Goal: Task Accomplishment & Management: Manage account settings

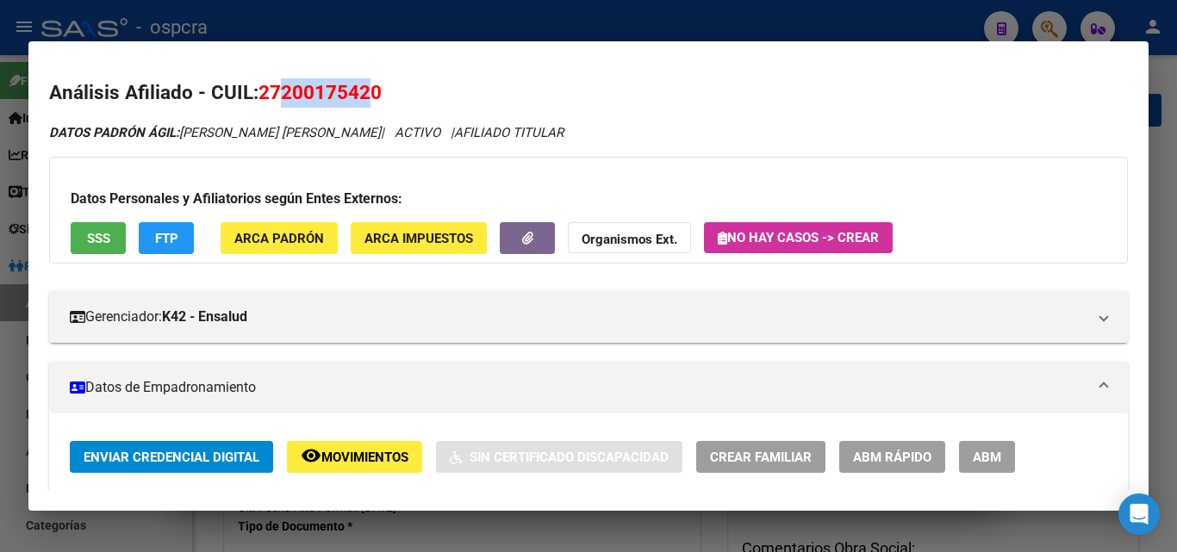
scroll to position [172, 0]
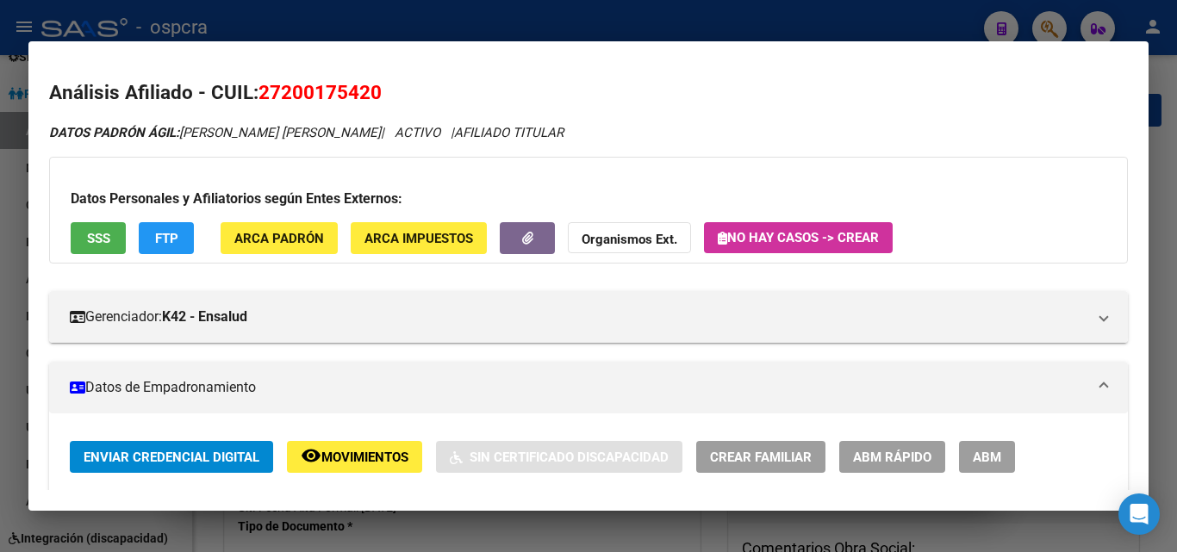
click at [0, 389] on div at bounding box center [588, 276] width 1177 height 552
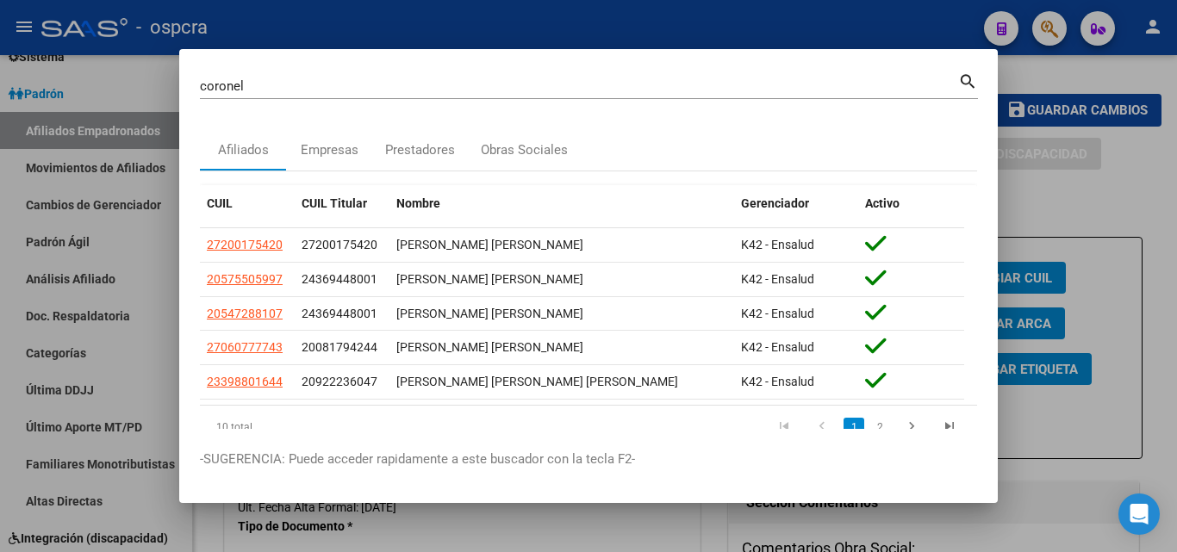
click at [0, 350] on div at bounding box center [588, 276] width 1177 height 552
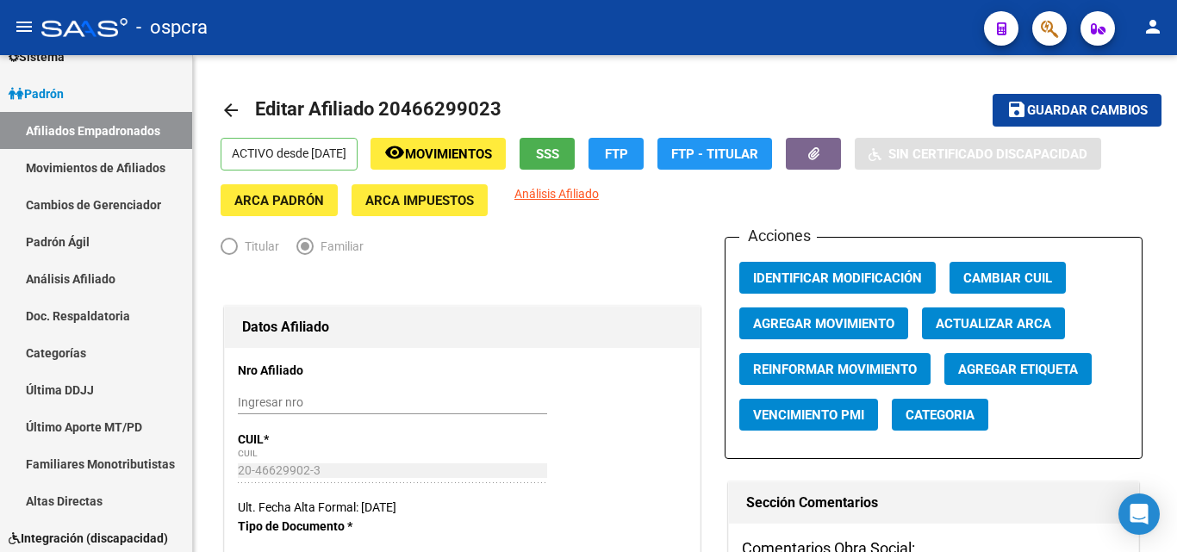
click at [1048, 26] on icon "button" at bounding box center [1049, 29] width 17 height 20
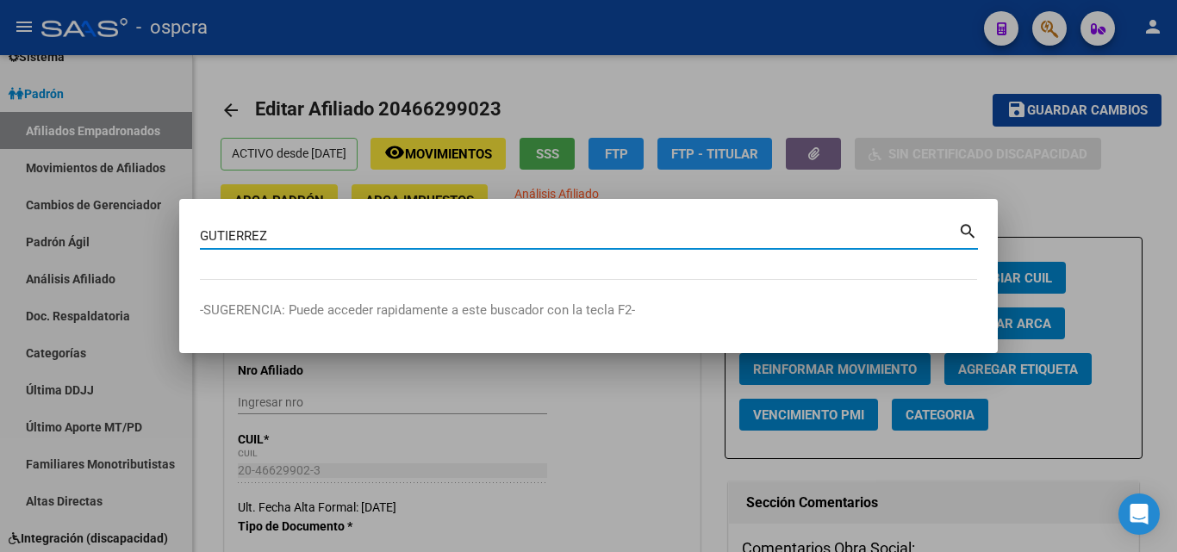
type input "GUTIERREZ"
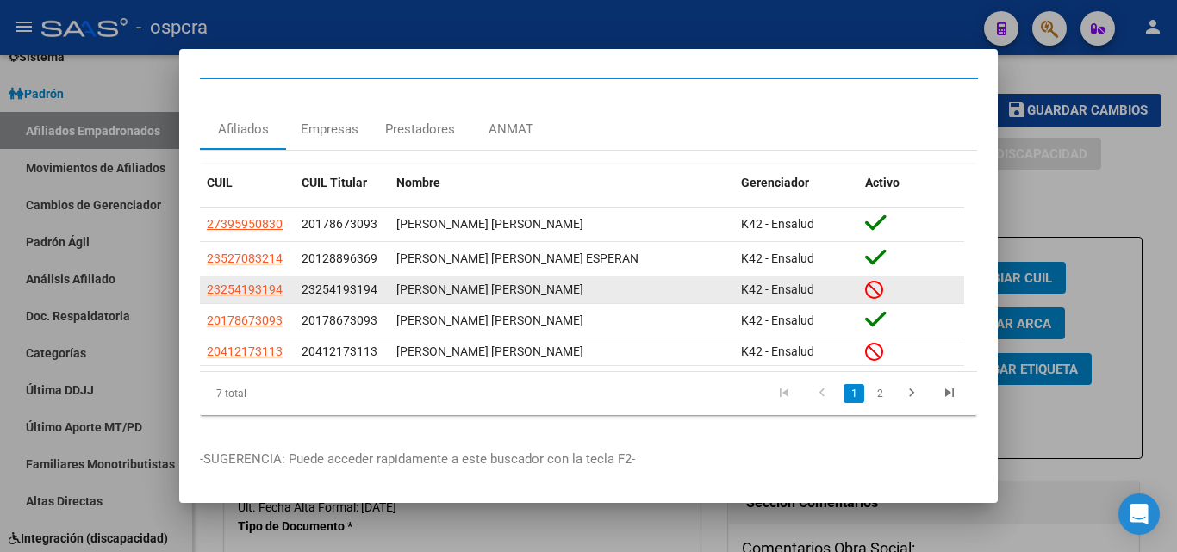
scroll to position [38, 0]
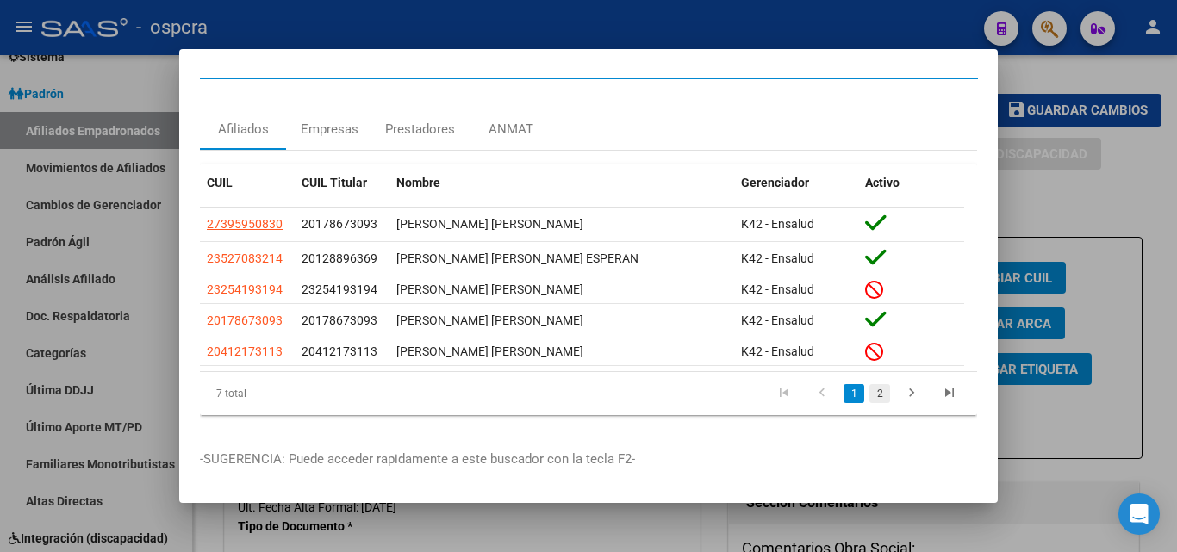
click at [872, 384] on link "2" at bounding box center [879, 393] width 21 height 19
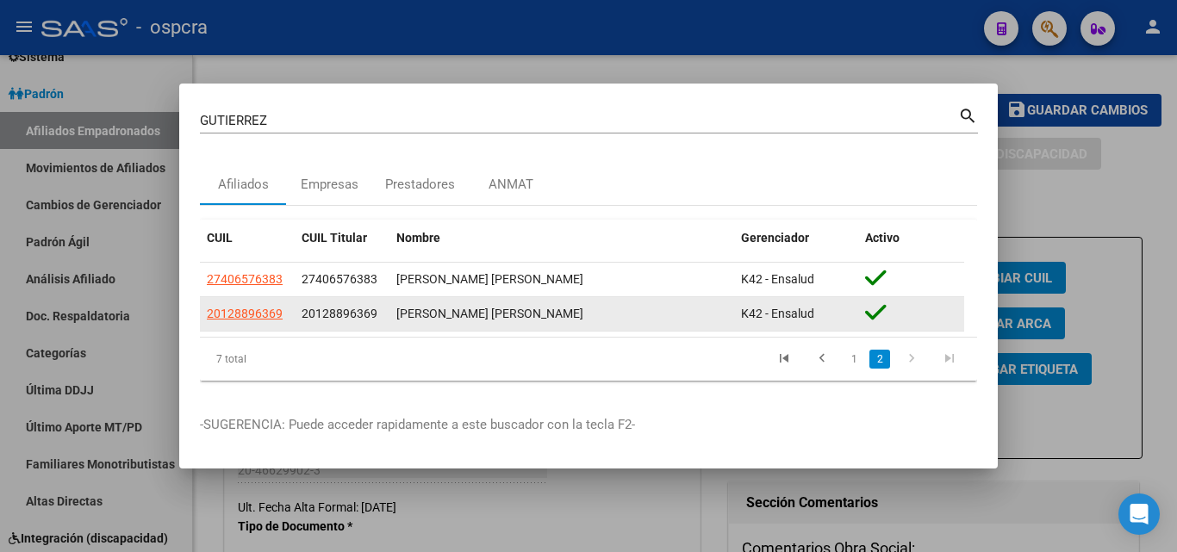
scroll to position [0, 0]
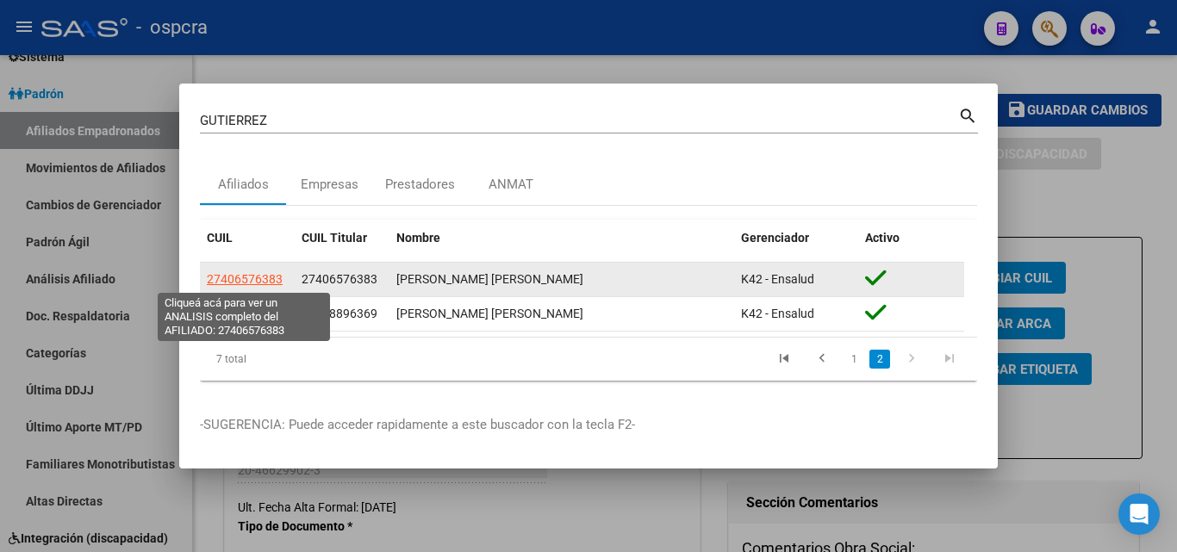
click at [259, 281] on span "27406576383" at bounding box center [245, 279] width 76 height 14
type textarea "27406576383"
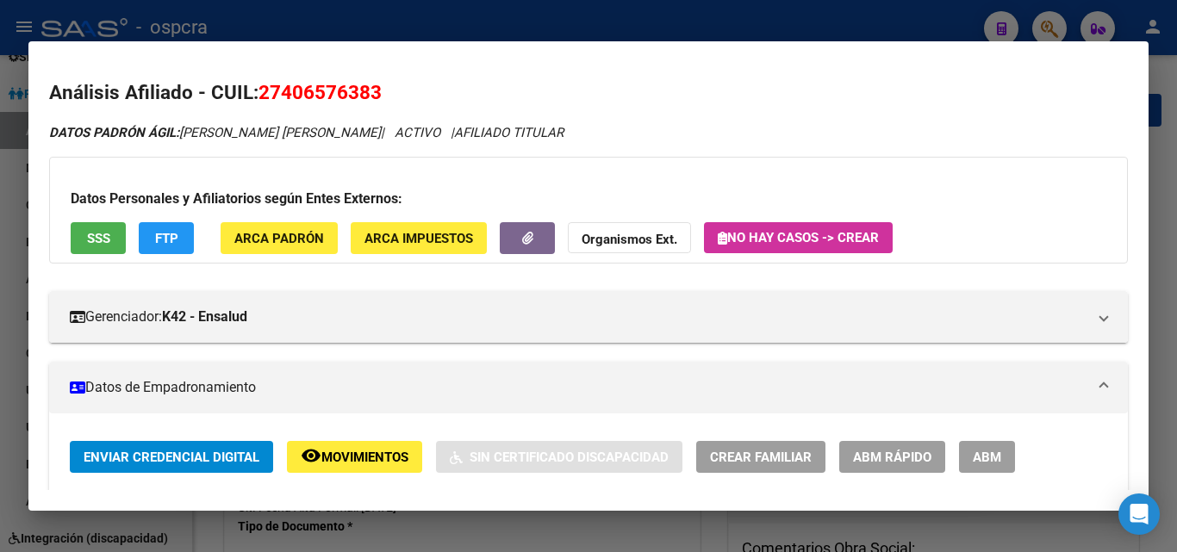
drag, startPoint x: 285, startPoint y: 86, endPoint x: 365, endPoint y: 87, distance: 80.1
click at [375, 87] on span "27406576383" at bounding box center [319, 92] width 123 height 22
copy span "40657638"
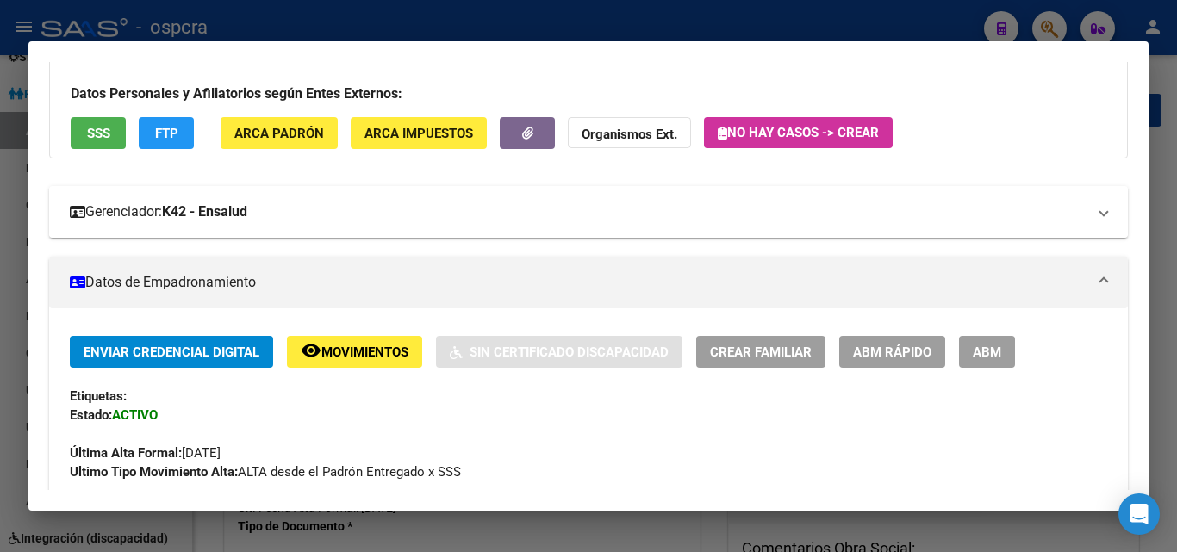
scroll to position [86, 0]
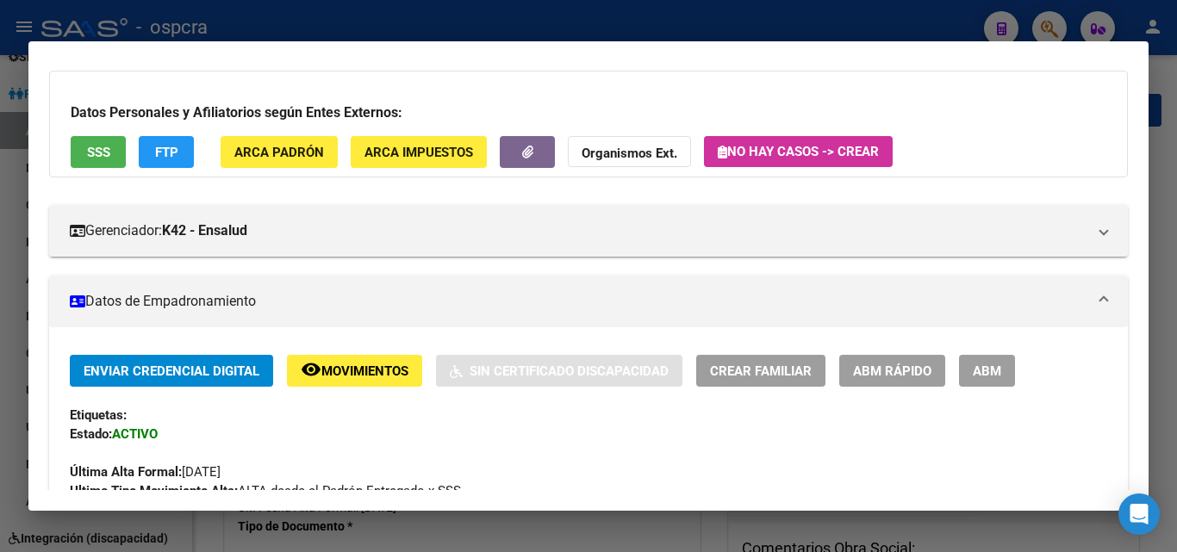
click at [378, 359] on button "remove_red_eye Movimientos" at bounding box center [354, 371] width 135 height 32
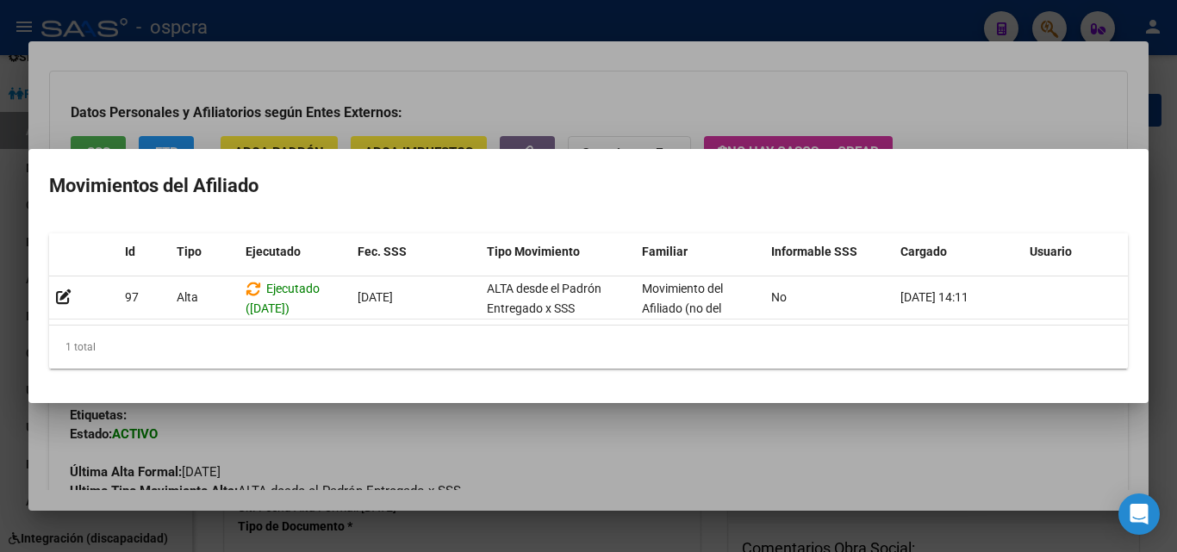
click at [0, 386] on div at bounding box center [588, 276] width 1177 height 552
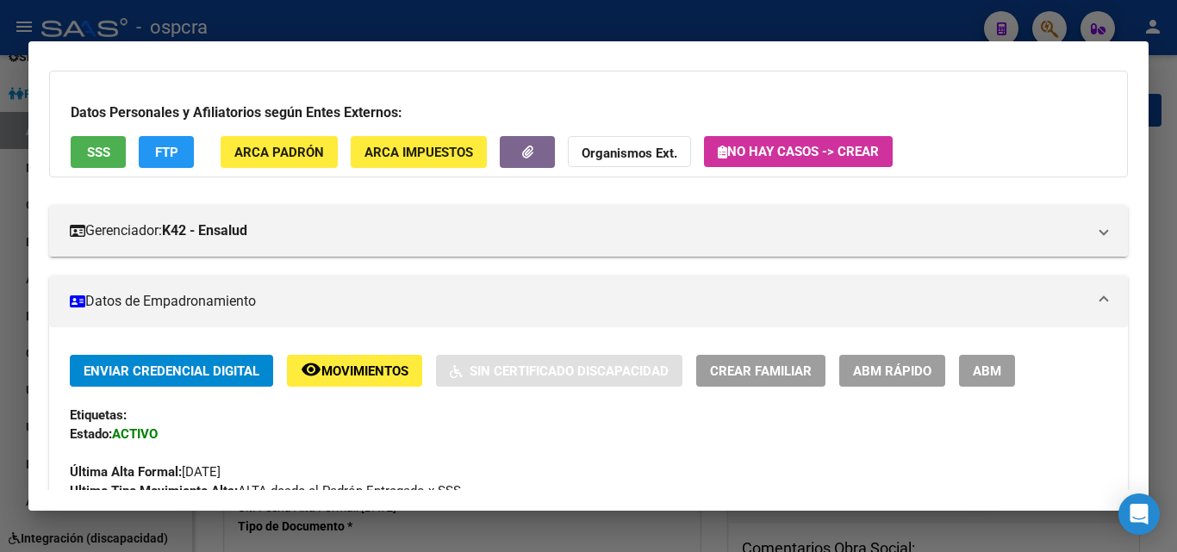
click at [0, 384] on div at bounding box center [588, 276] width 1177 height 552
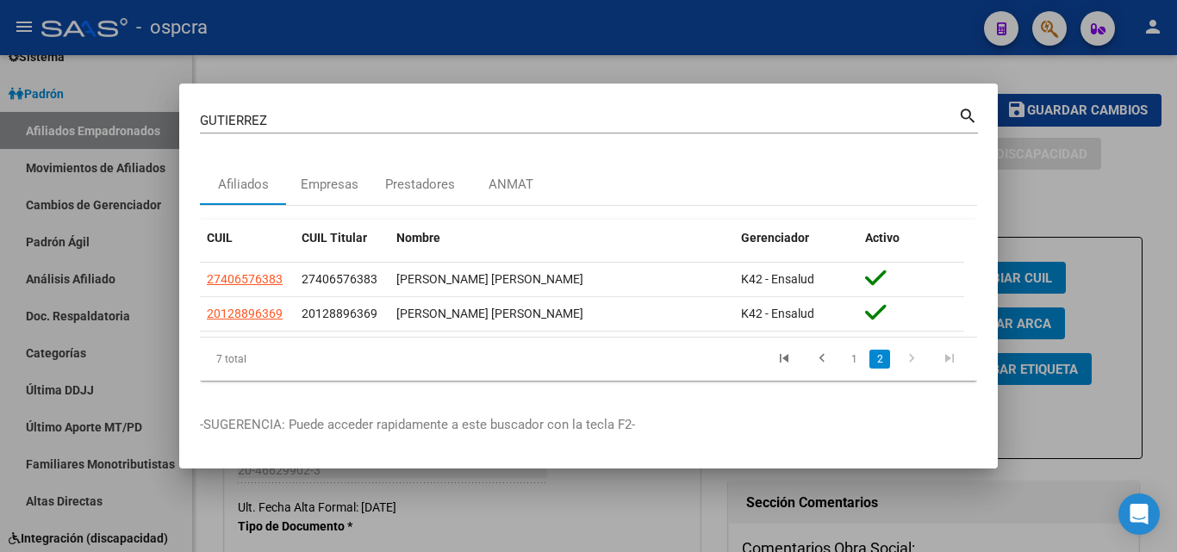
click at [1155, 333] on div at bounding box center [588, 276] width 1177 height 552
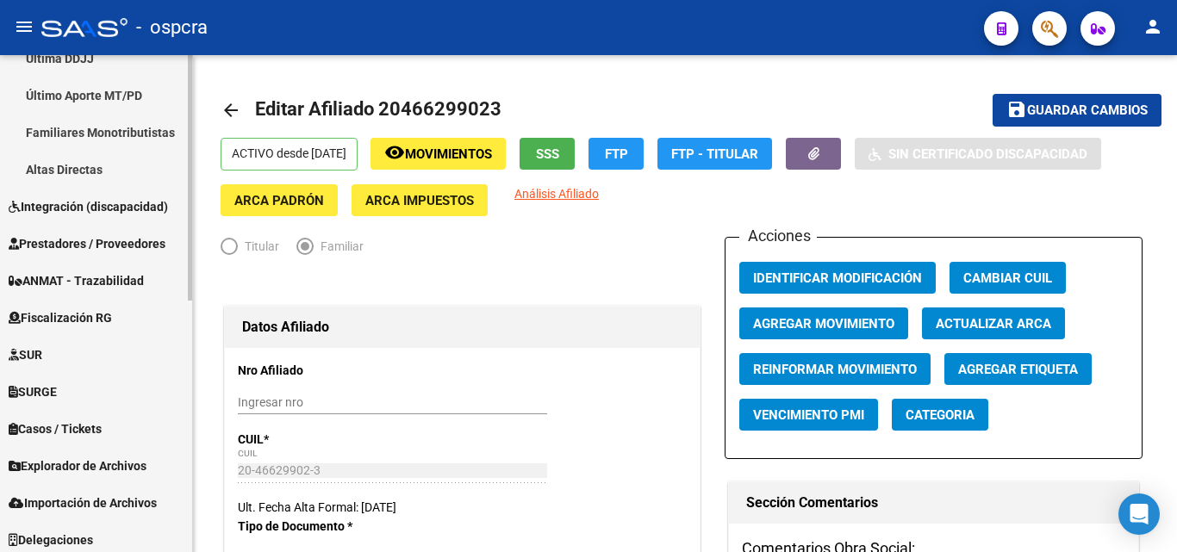
scroll to position [510, 0]
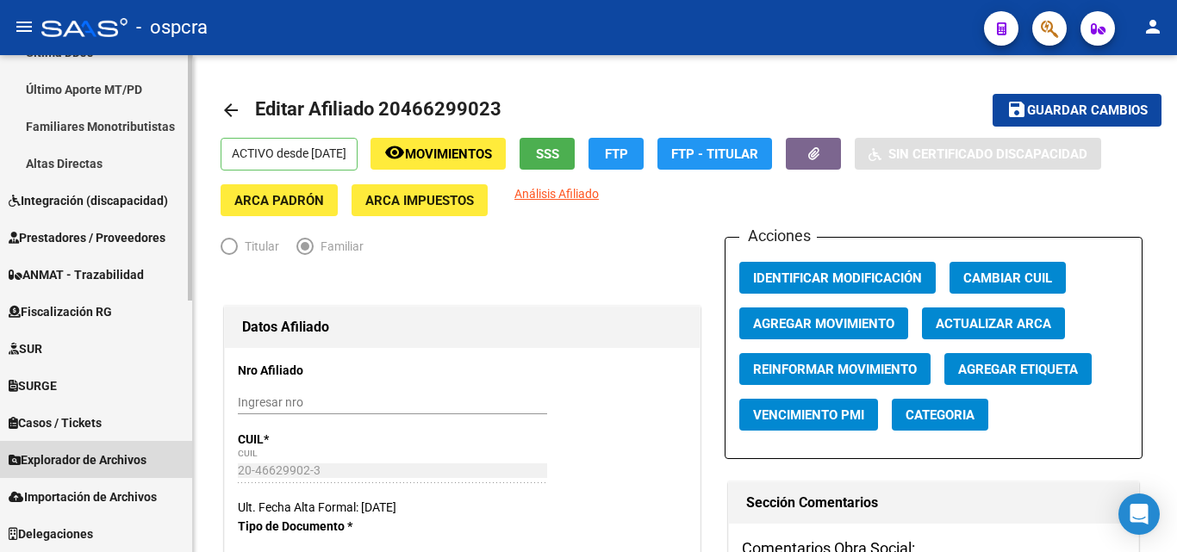
click at [115, 464] on span "Explorador de Archivos" at bounding box center [78, 460] width 138 height 19
click at [115, 461] on span "Explorador de Archivos" at bounding box center [78, 460] width 138 height 19
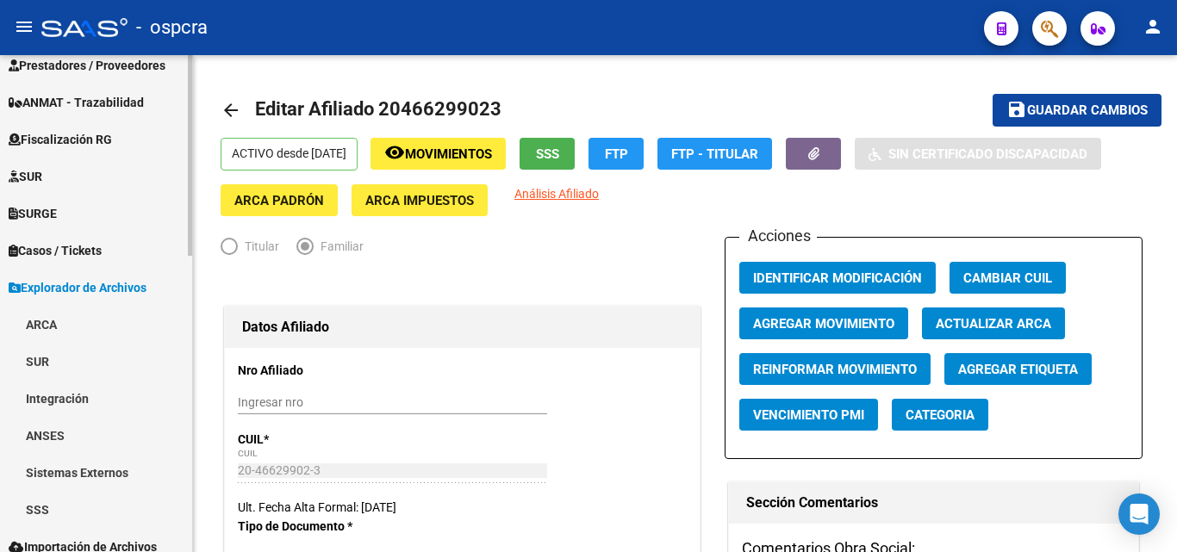
scroll to position [732, 0]
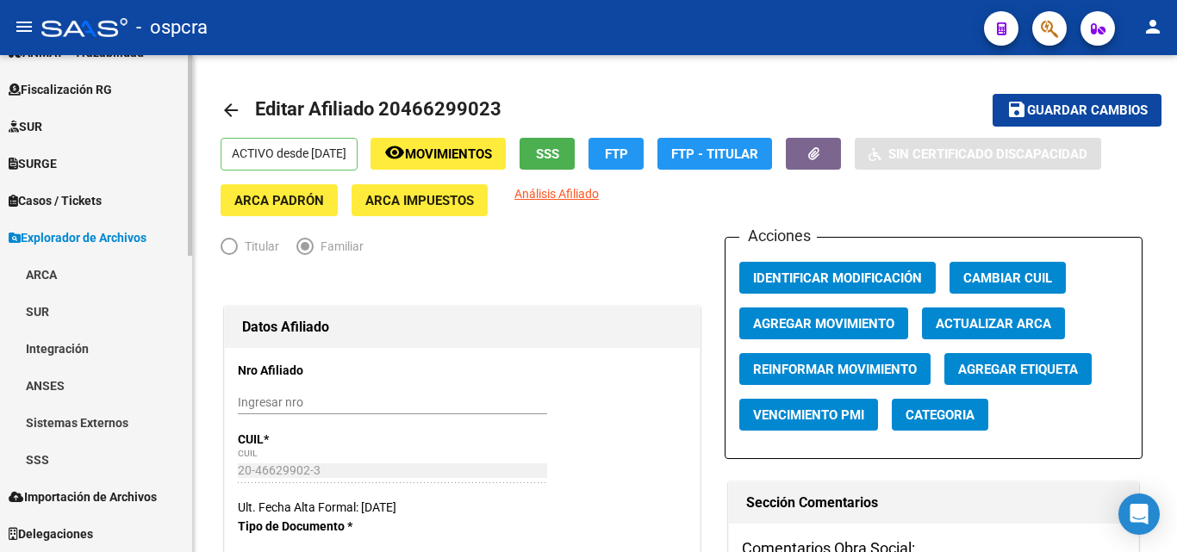
click at [107, 496] on span "Importación de Archivos" at bounding box center [83, 497] width 148 height 19
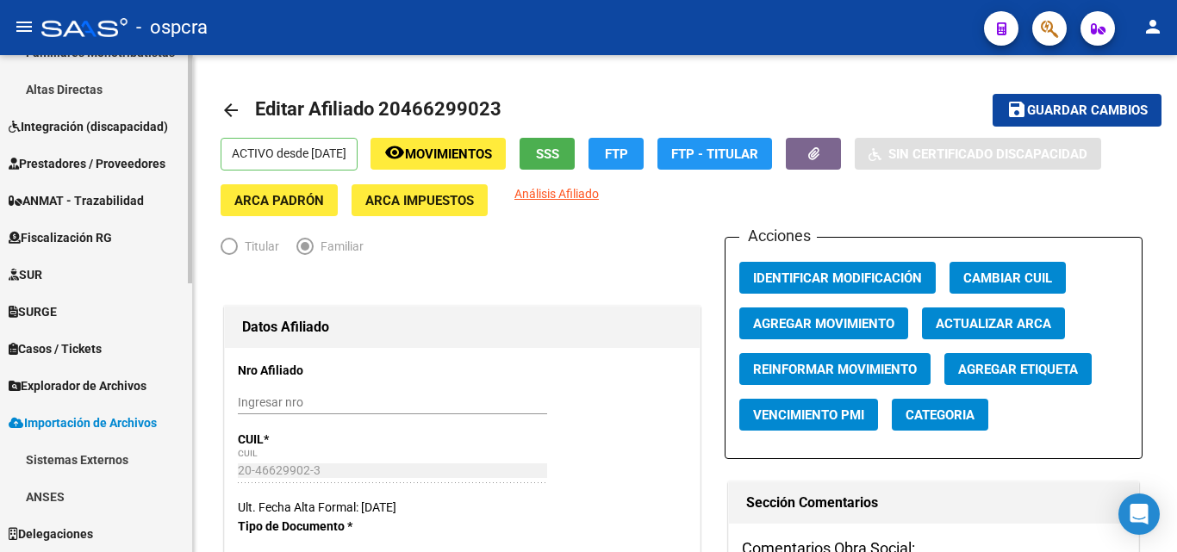
scroll to position [584, 0]
click at [145, 376] on span "Explorador de Archivos" at bounding box center [78, 385] width 138 height 19
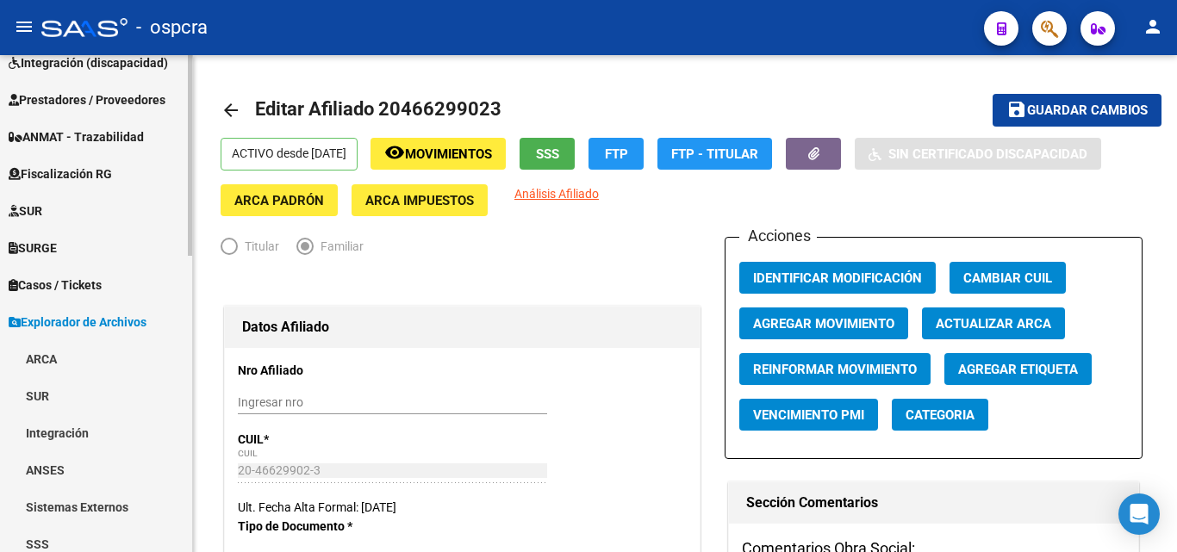
scroll to position [732, 0]
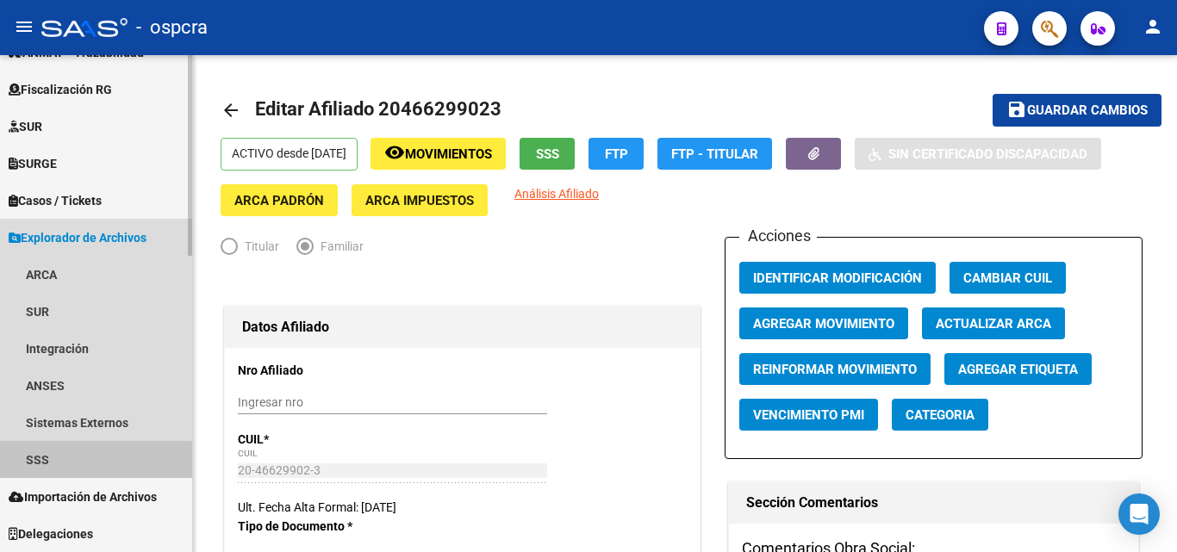
click at [75, 461] on link "SSS" at bounding box center [96, 459] width 192 height 37
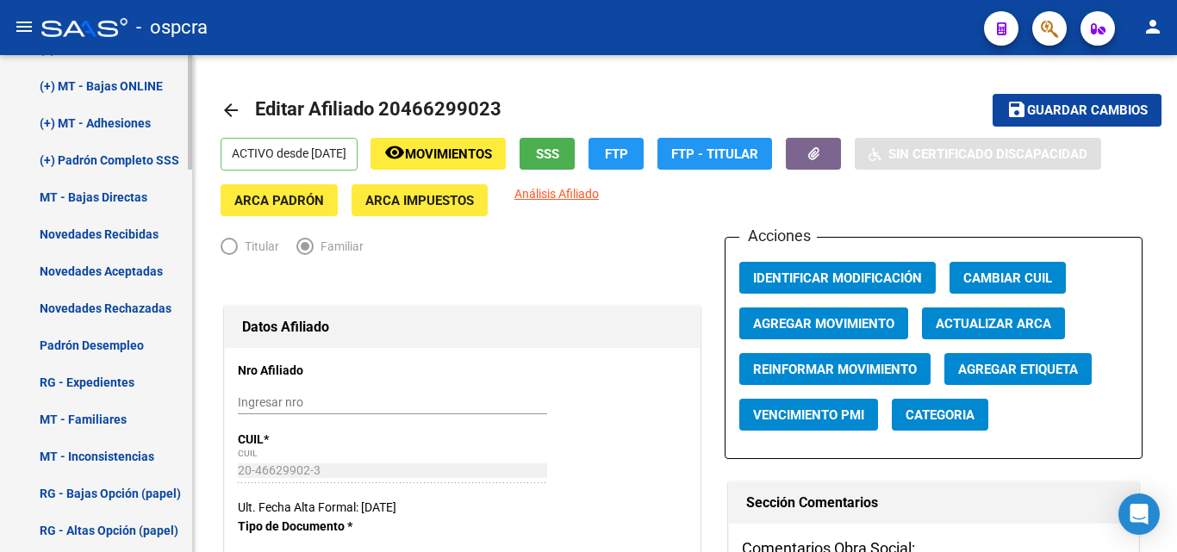
scroll to position [1422, 0]
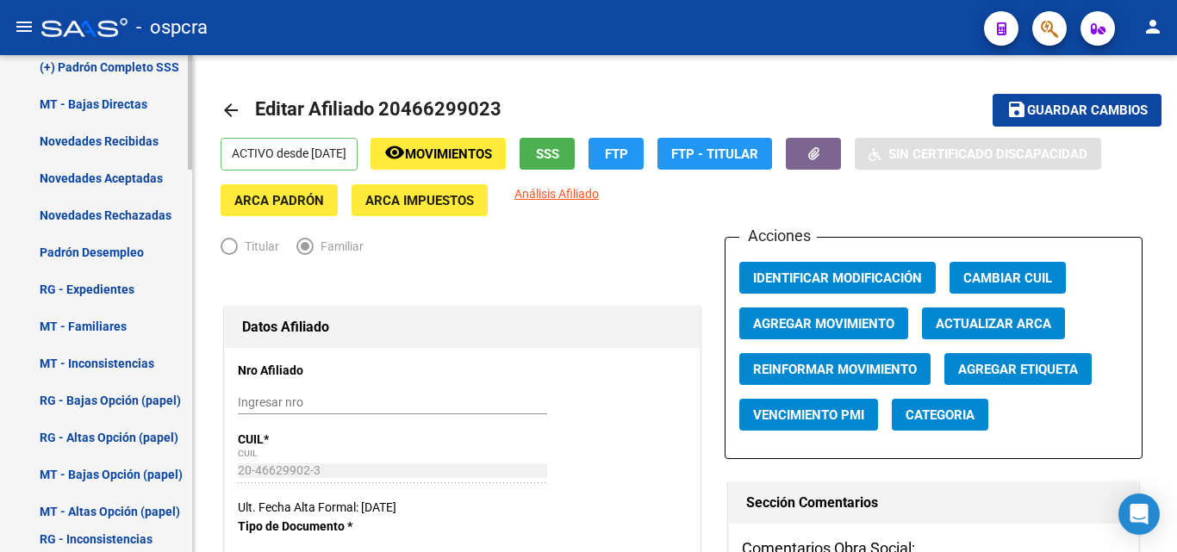
click at [112, 248] on link "Padrón Desempleo" at bounding box center [96, 251] width 192 height 37
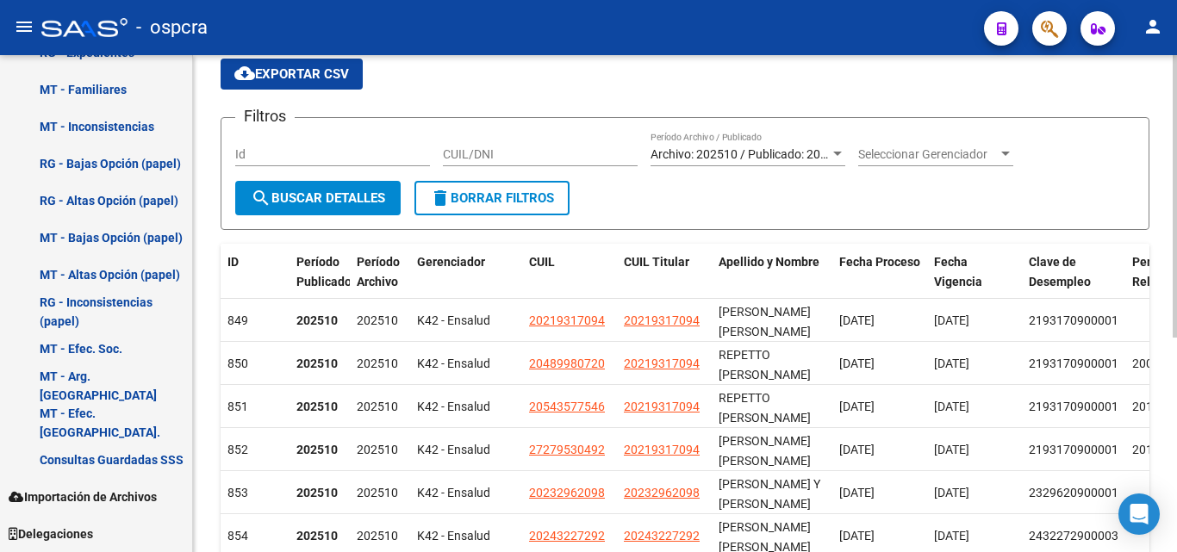
scroll to position [86, 0]
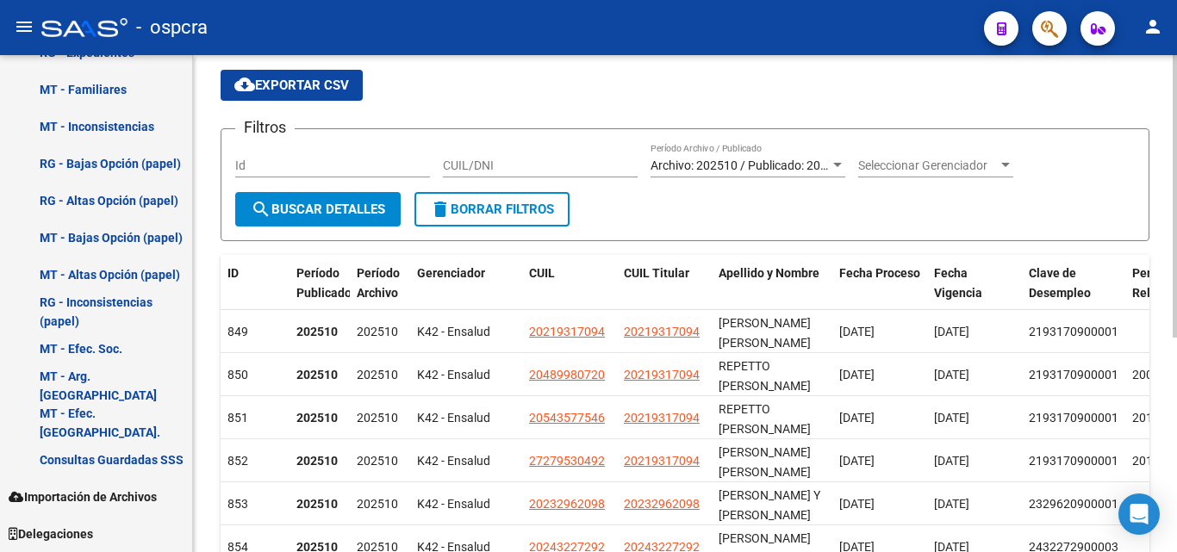
click at [780, 163] on span "Archivo: 202510 / Publicado: 202509" at bounding box center [748, 166] width 197 height 14
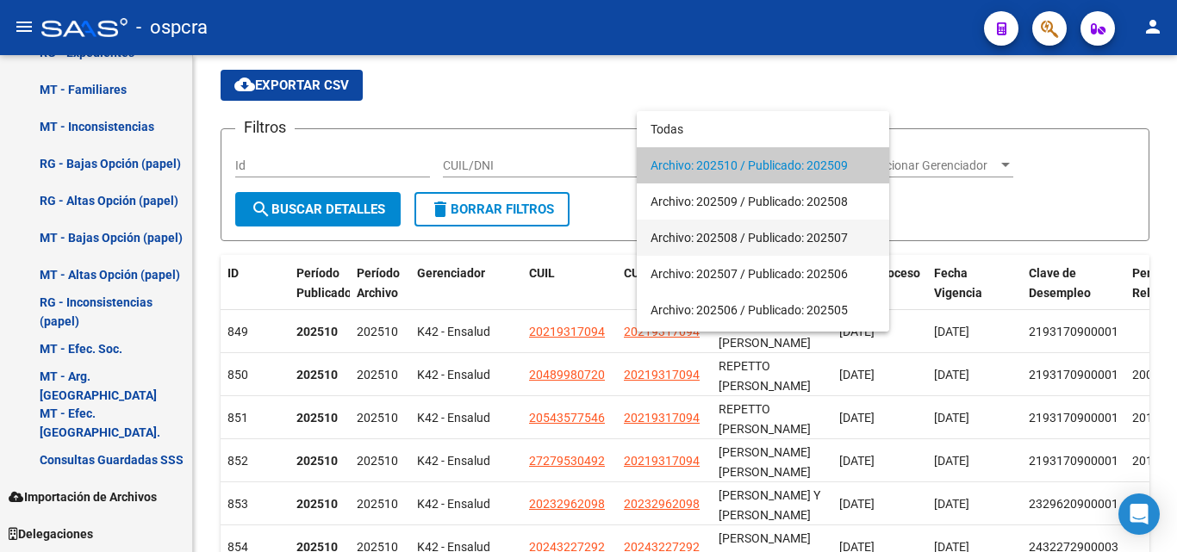
click at [766, 235] on span "Archivo: 202508 / Publicado: 202507" at bounding box center [762, 238] width 225 height 36
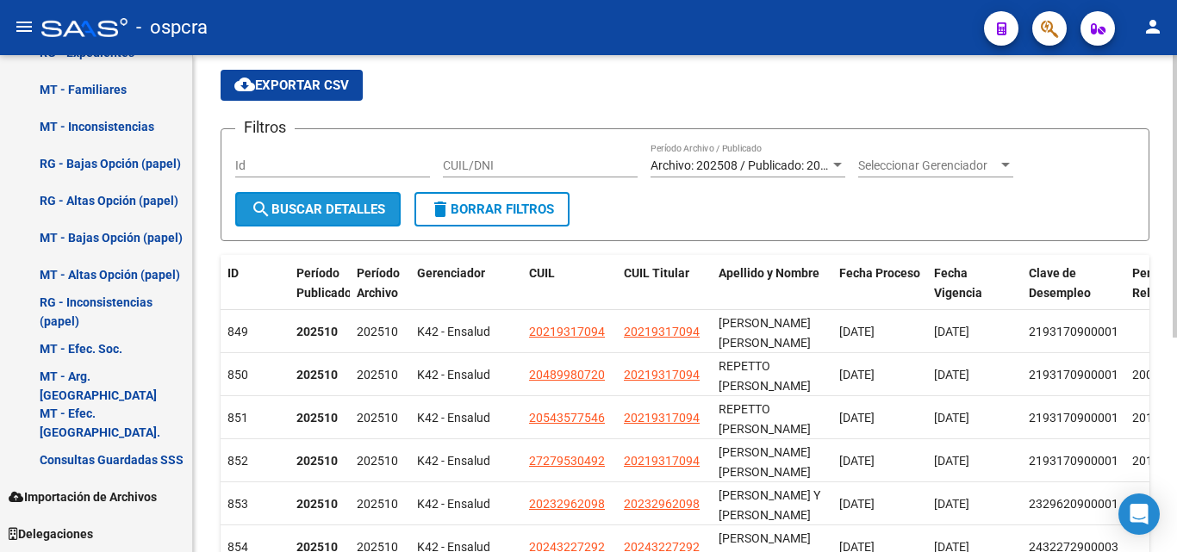
click at [345, 204] on span "search Buscar Detalles" at bounding box center [318, 210] width 134 height 16
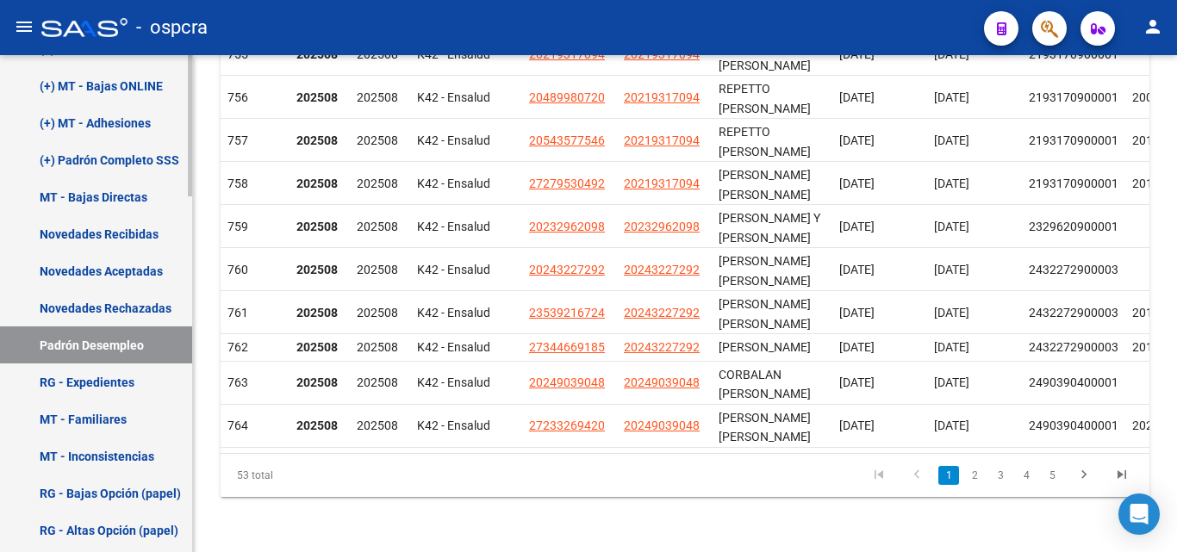
scroll to position [906, 0]
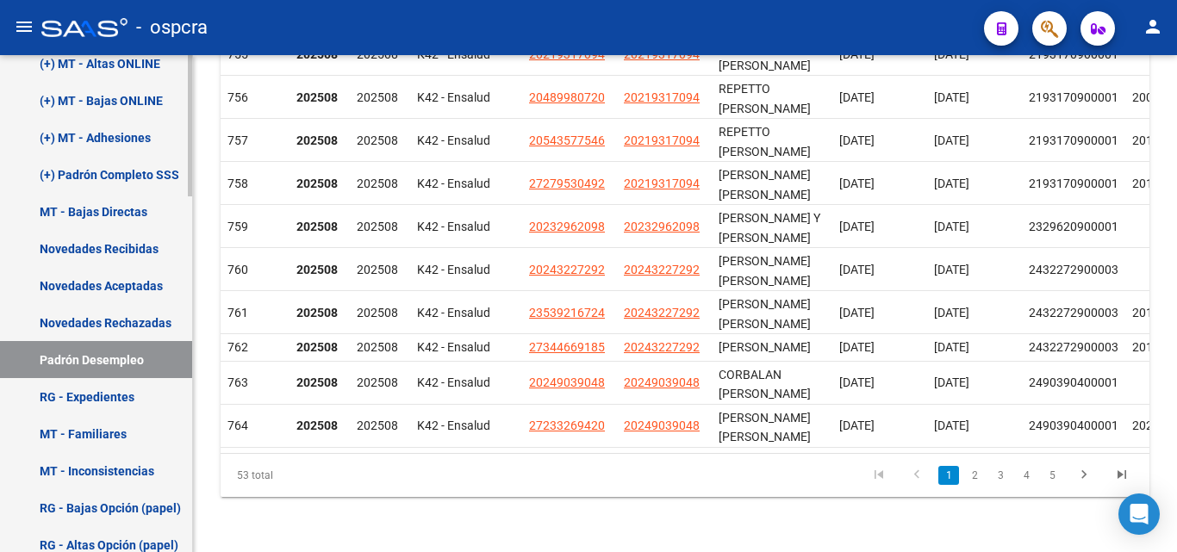
click at [140, 246] on link "Novedades Recibidas" at bounding box center [96, 248] width 192 height 37
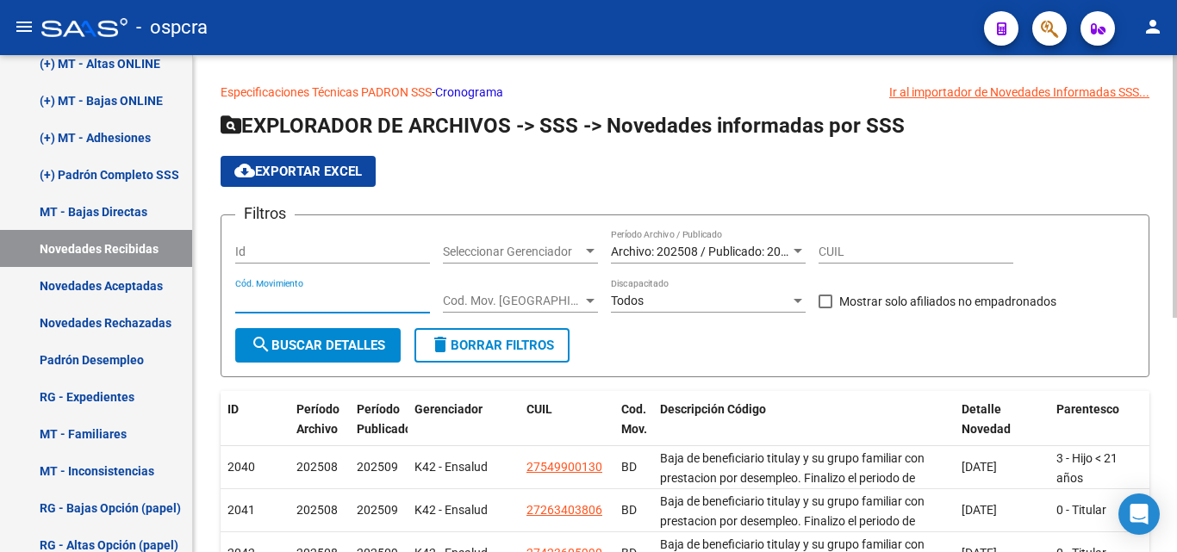
click at [263, 302] on input "Cód. Movimiento" at bounding box center [332, 301] width 195 height 15
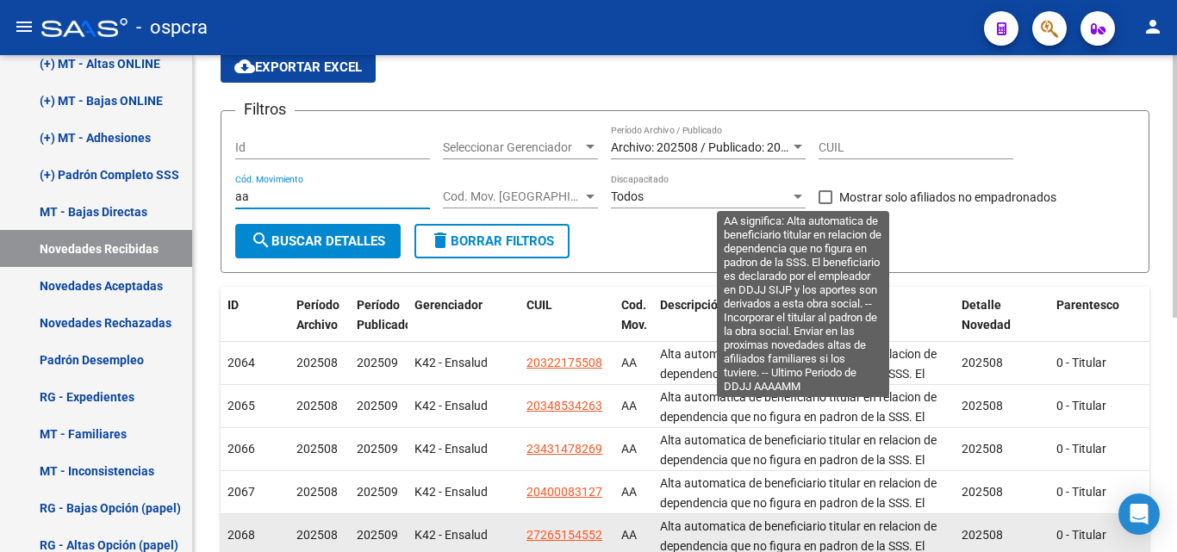
scroll to position [258, 0]
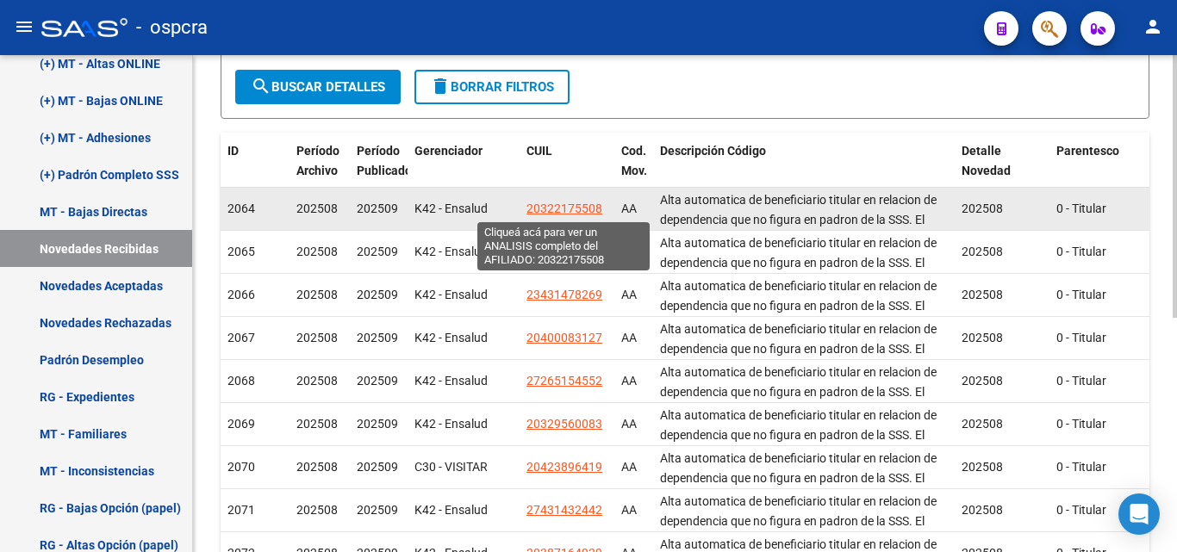
type input "aa"
click at [558, 206] on span "20322175508" at bounding box center [564, 209] width 76 height 14
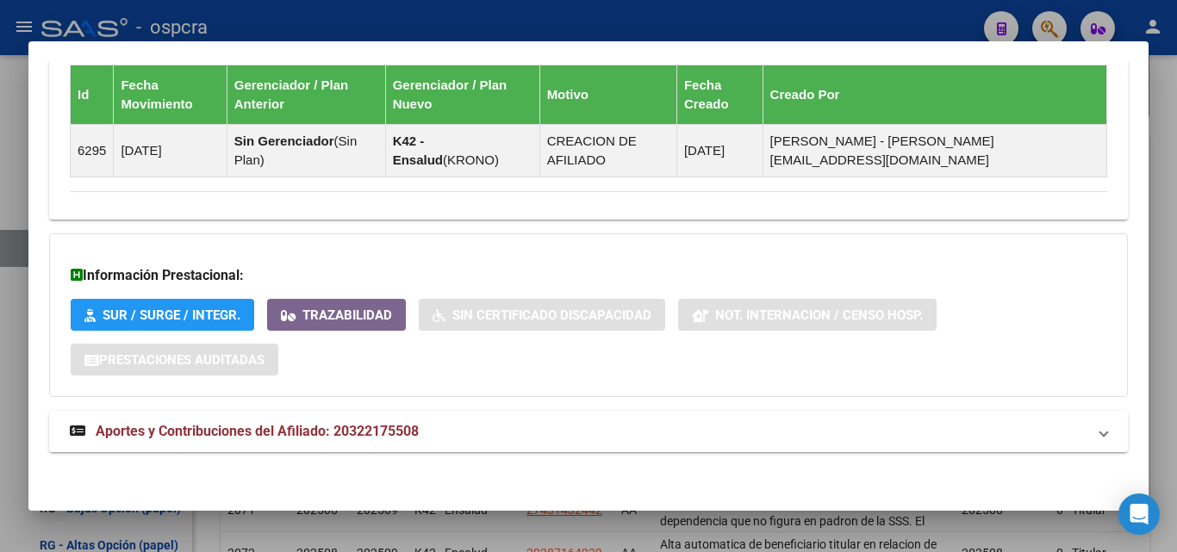
scroll to position [1076, 0]
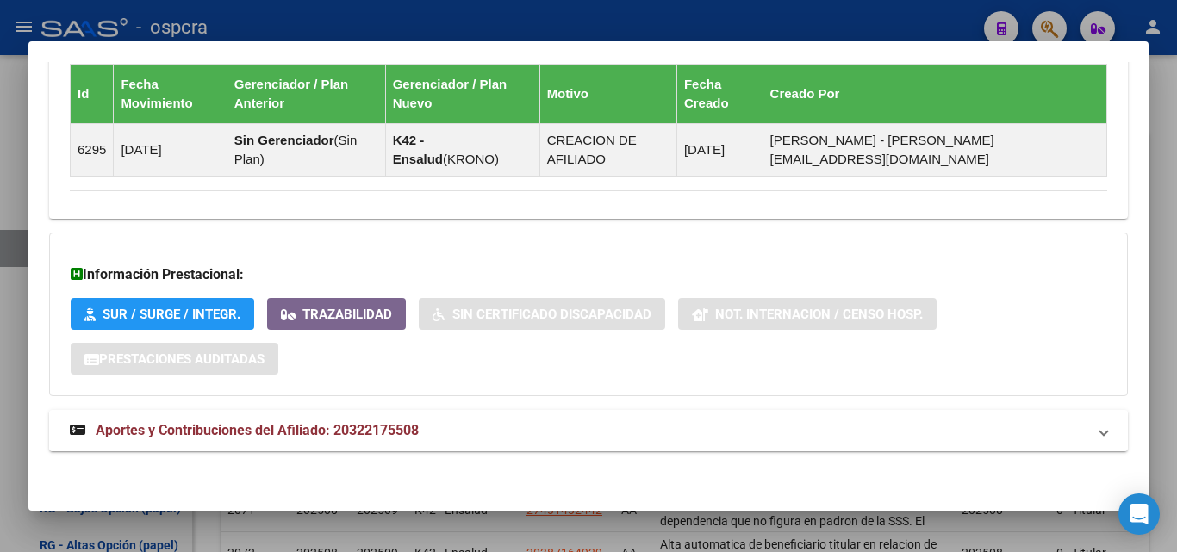
click at [262, 419] on mat-expansion-panel-header "Aportes y Contribuciones del Afiliado: 20322175508" at bounding box center [588, 430] width 1079 height 41
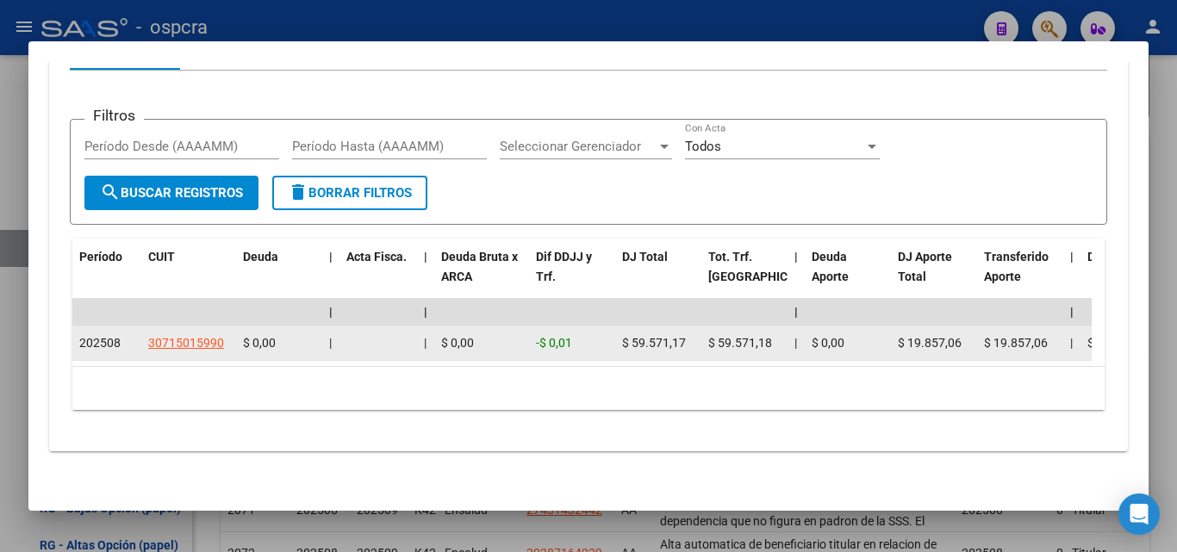
scroll to position [1613, 0]
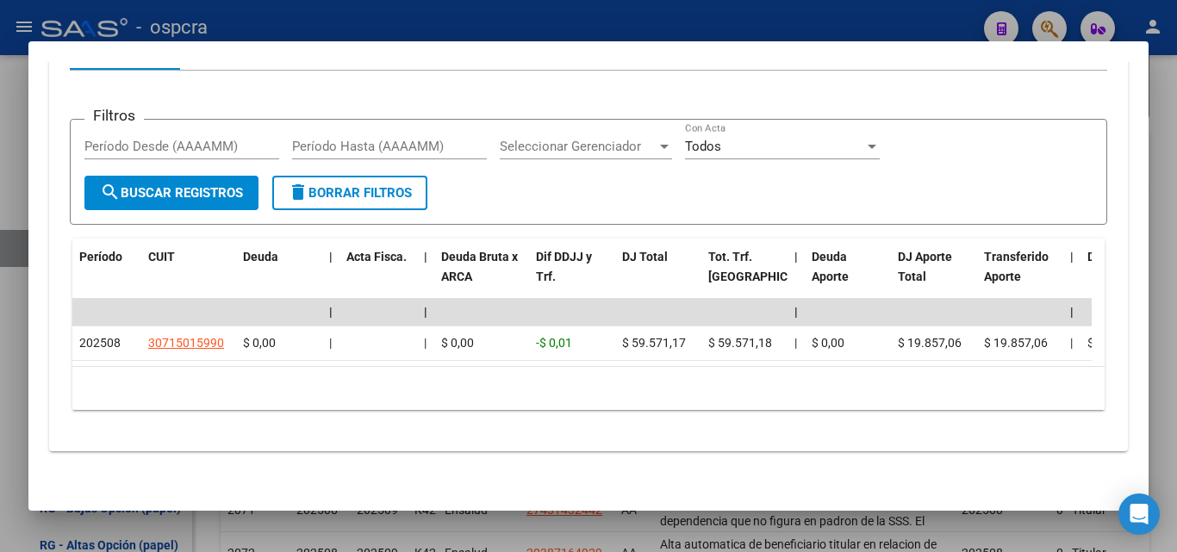
click at [0, 308] on div at bounding box center [588, 276] width 1177 height 552
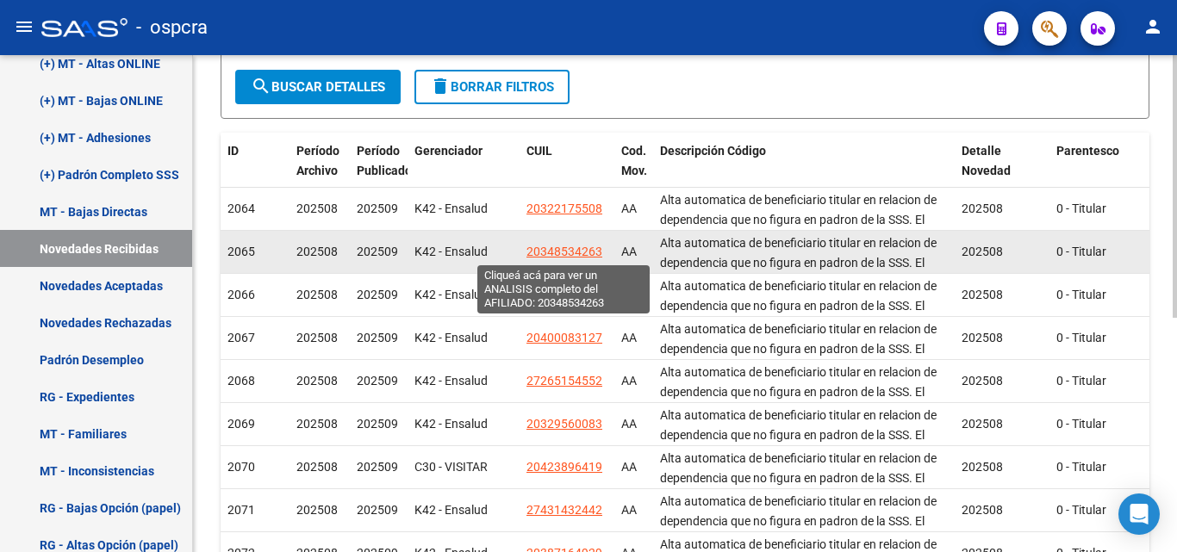
click at [577, 252] on span "20348534263" at bounding box center [564, 252] width 76 height 14
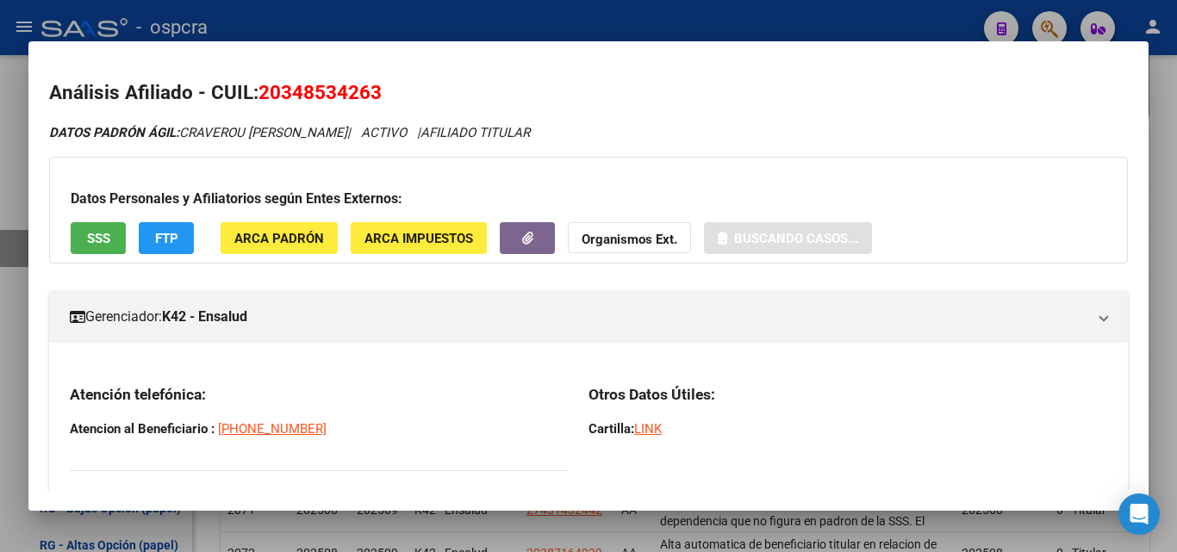
click at [0, 365] on div at bounding box center [588, 276] width 1177 height 552
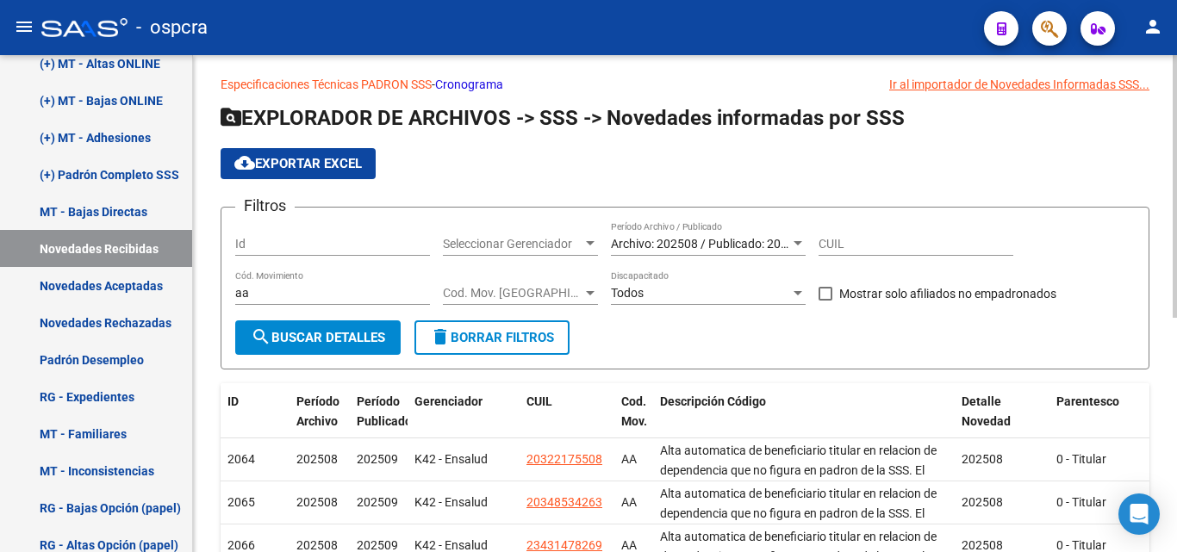
scroll to position [0, 0]
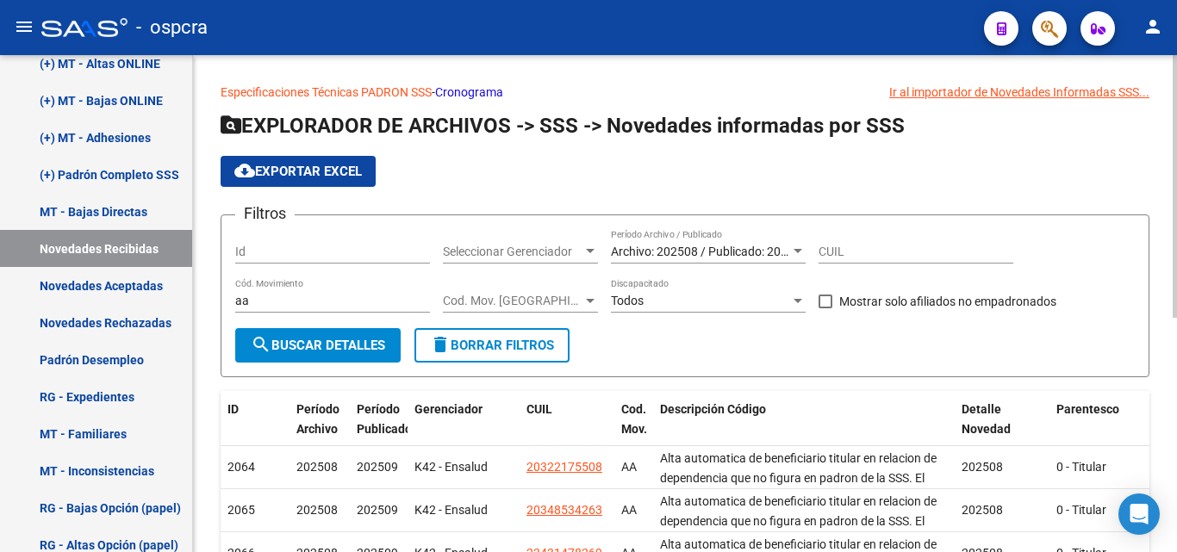
click at [769, 253] on span "Archivo: 202508 / Publicado: 202509" at bounding box center [709, 252] width 197 height 14
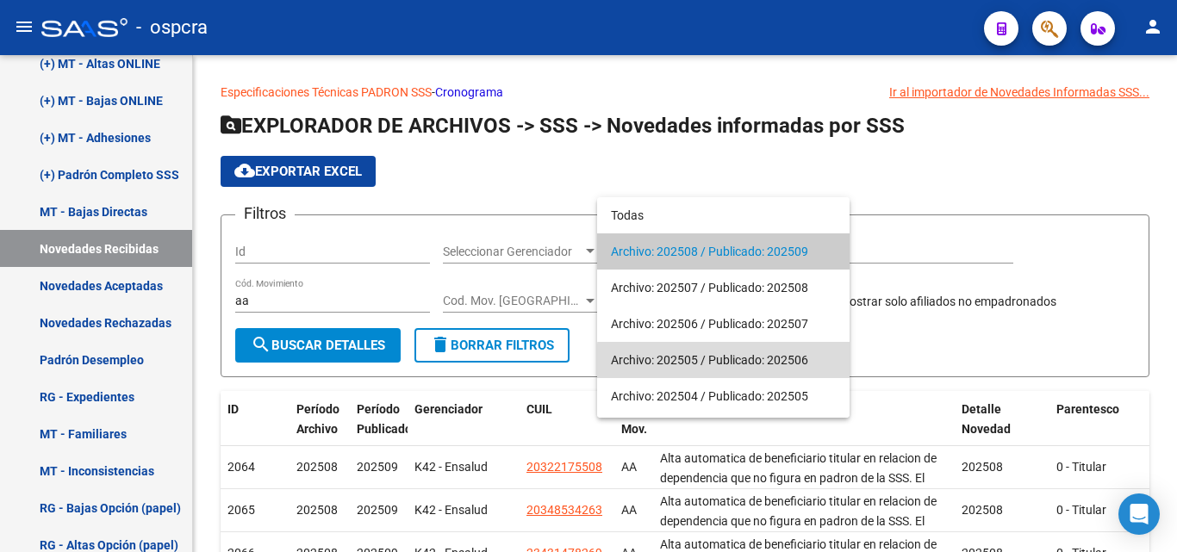
click at [773, 362] on span "Archivo: 202505 / Publicado: 202506" at bounding box center [723, 360] width 225 height 36
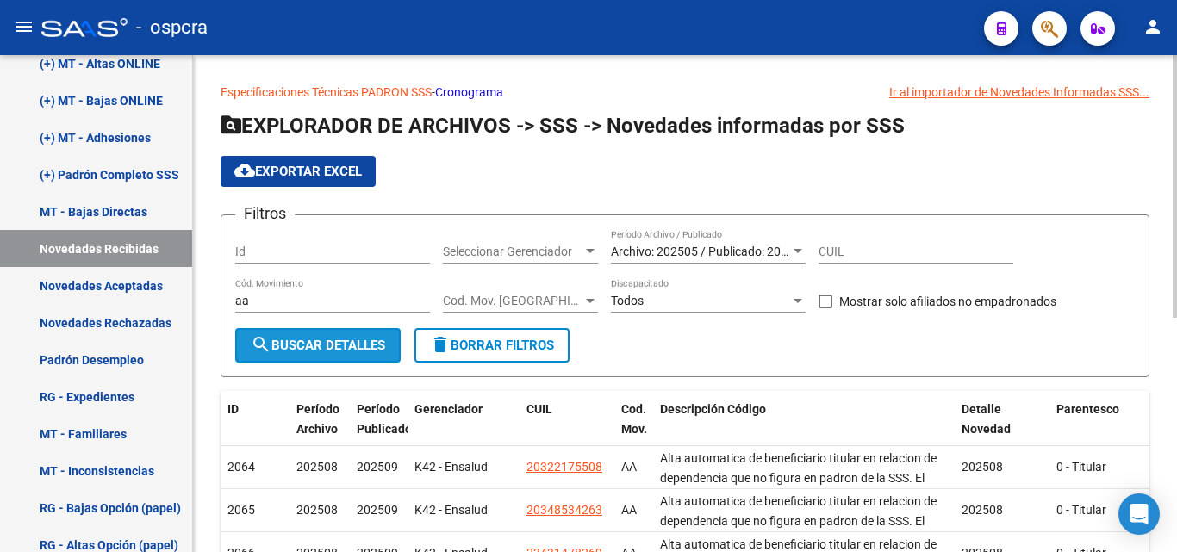
click at [337, 330] on button "search Buscar Detalles" at bounding box center [317, 345] width 165 height 34
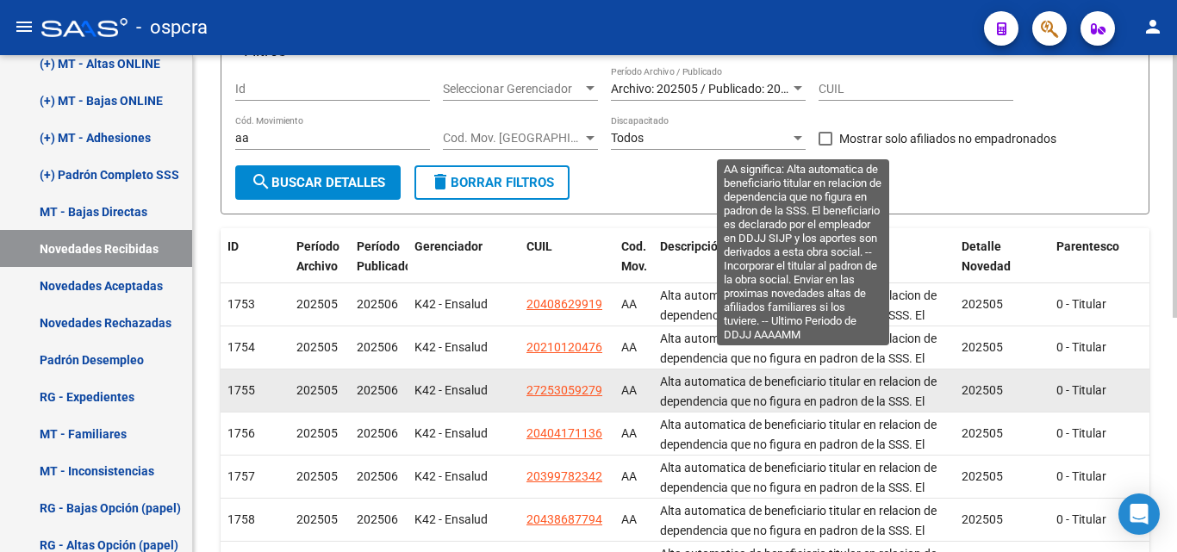
scroll to position [258, 0]
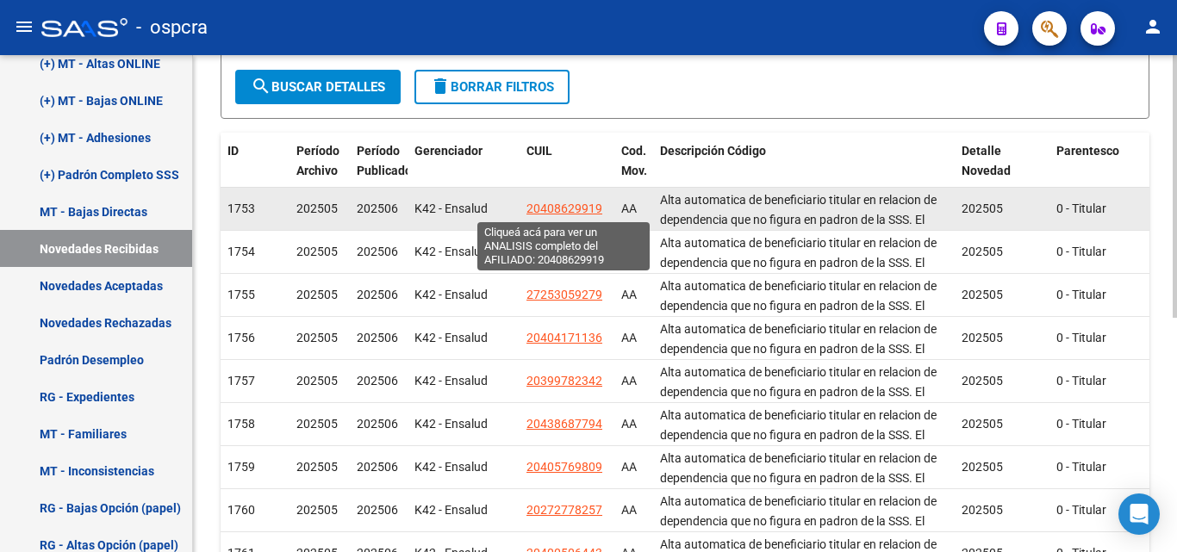
click at [586, 207] on span "20408629919" at bounding box center [564, 209] width 76 height 14
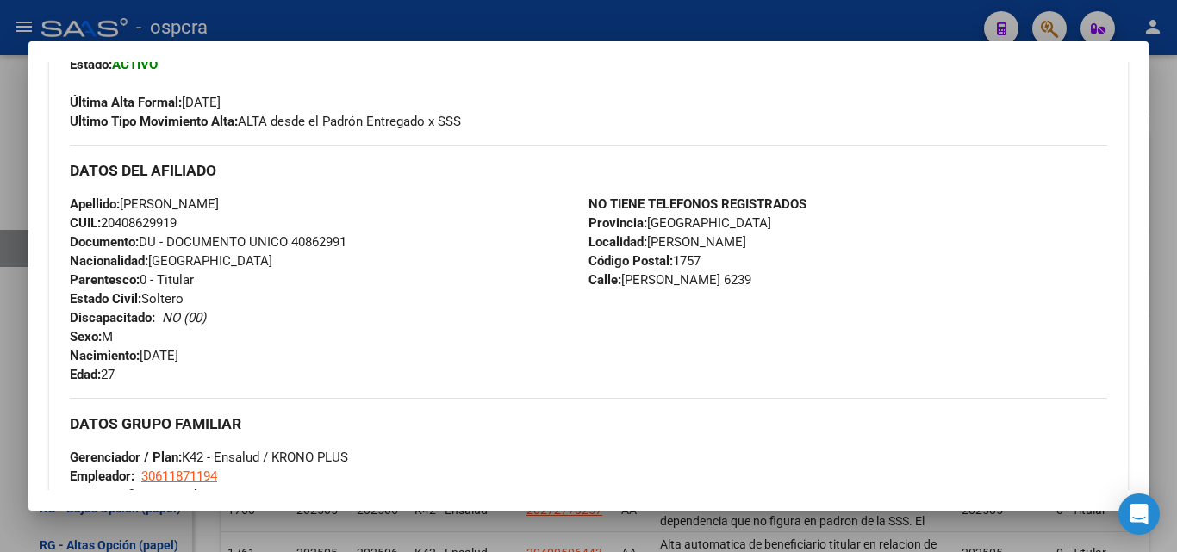
scroll to position [689, 0]
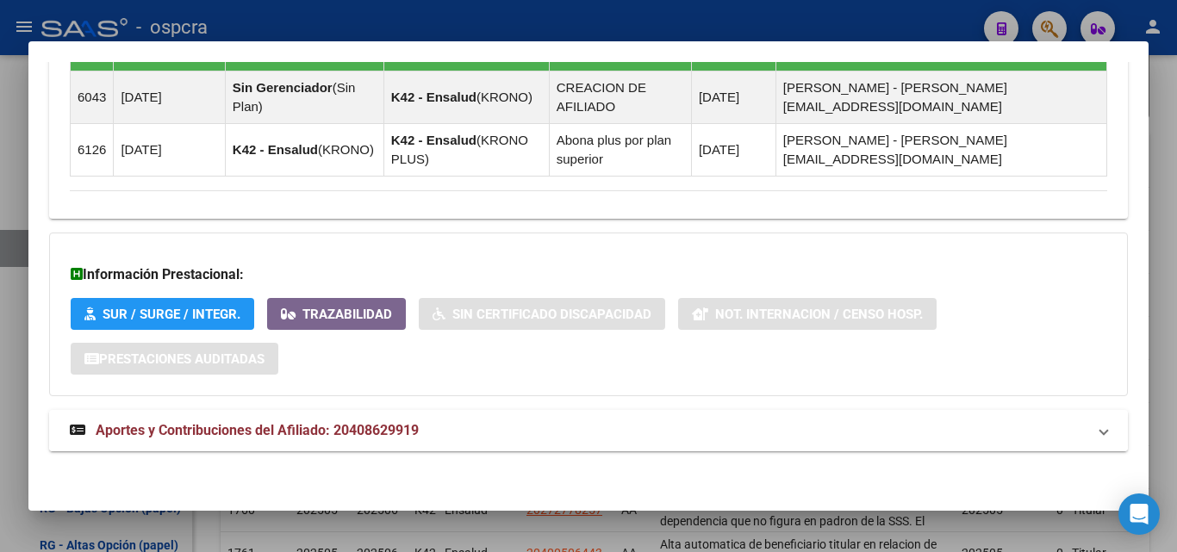
click at [250, 437] on span "Aportes y Contribuciones del Afiliado: 20408629919" at bounding box center [257, 430] width 323 height 16
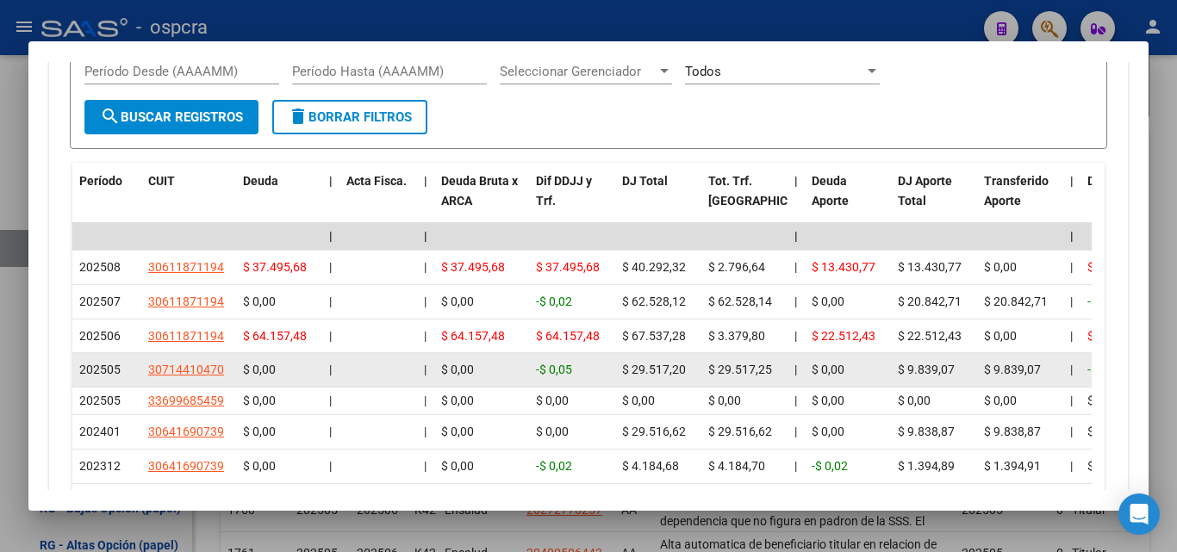
scroll to position [1795, 0]
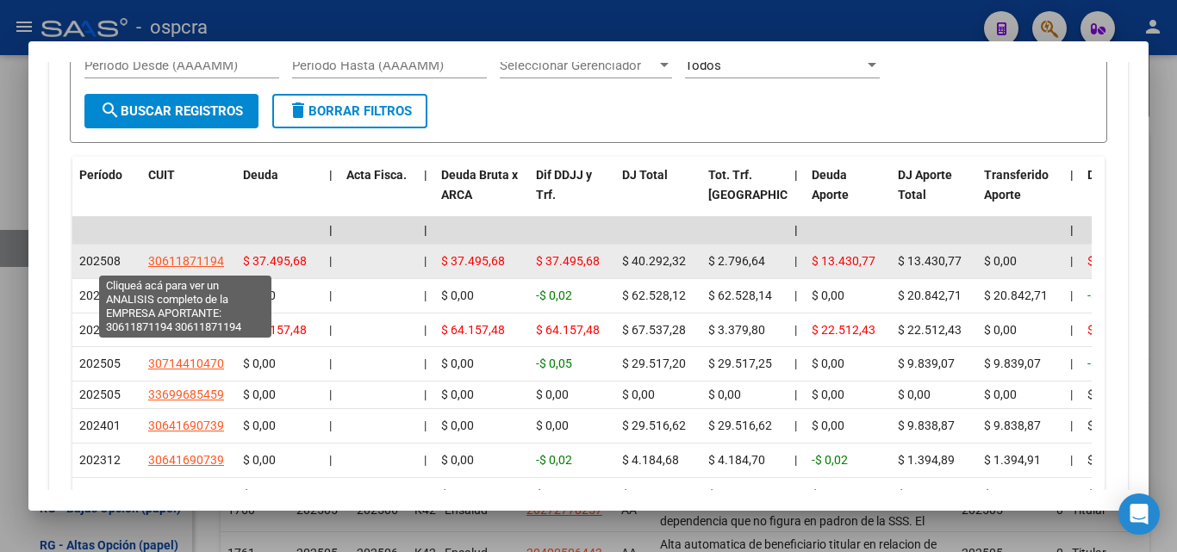
click at [193, 265] on span "30611871194" at bounding box center [186, 261] width 76 height 14
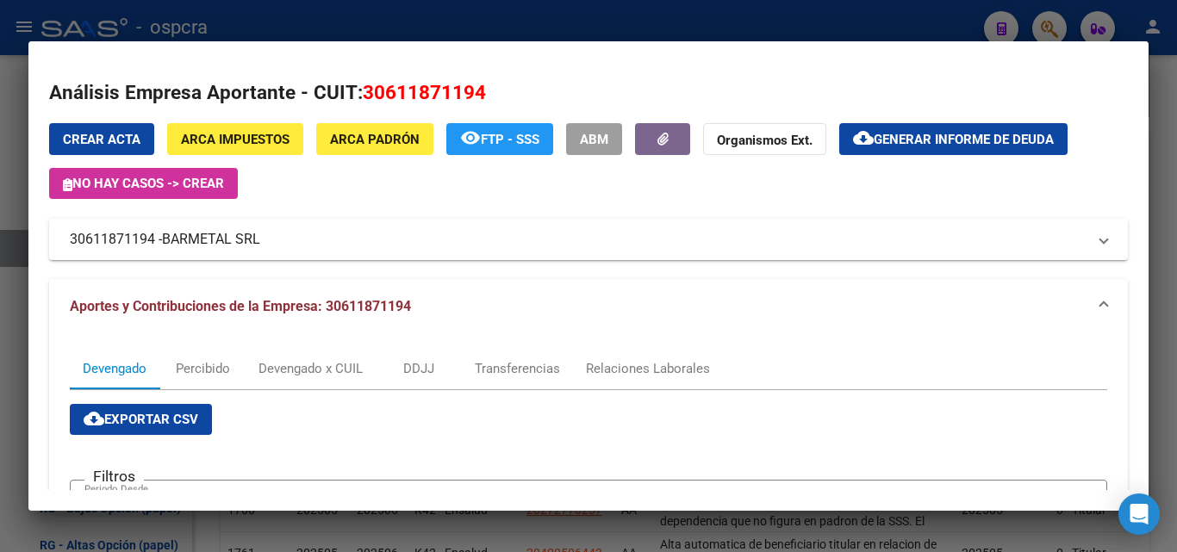
click at [0, 392] on div at bounding box center [588, 276] width 1177 height 552
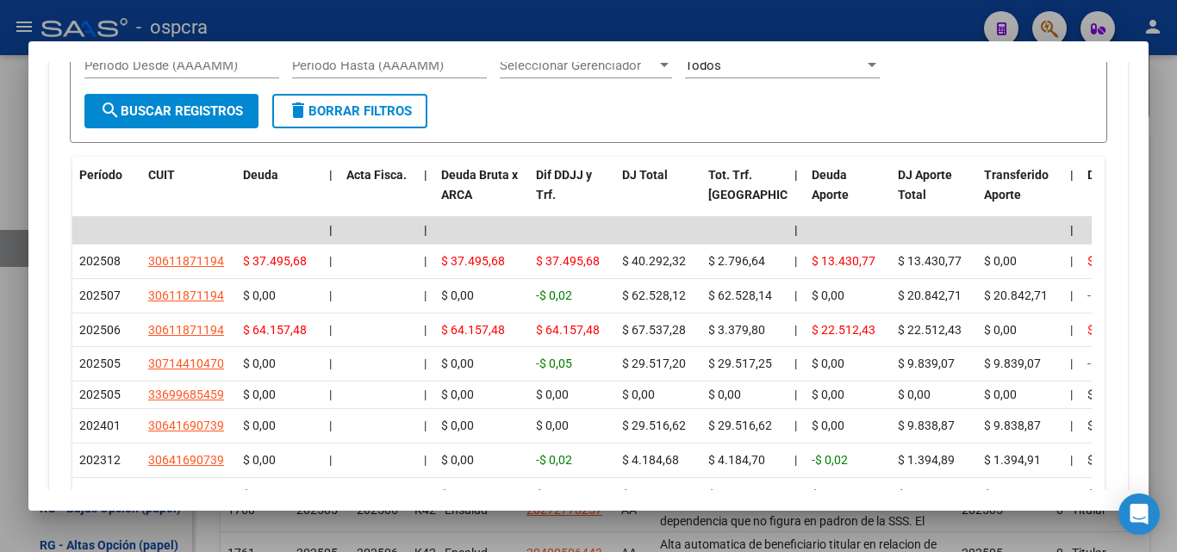
click at [0, 389] on div at bounding box center [588, 276] width 1177 height 552
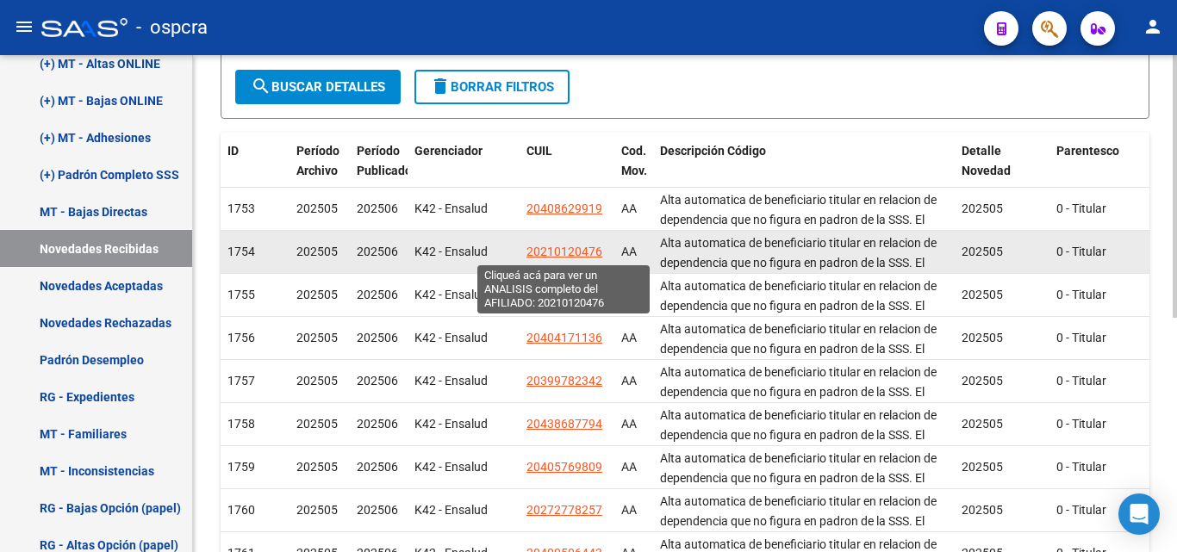
click at [559, 245] on span "20210120476" at bounding box center [564, 252] width 76 height 14
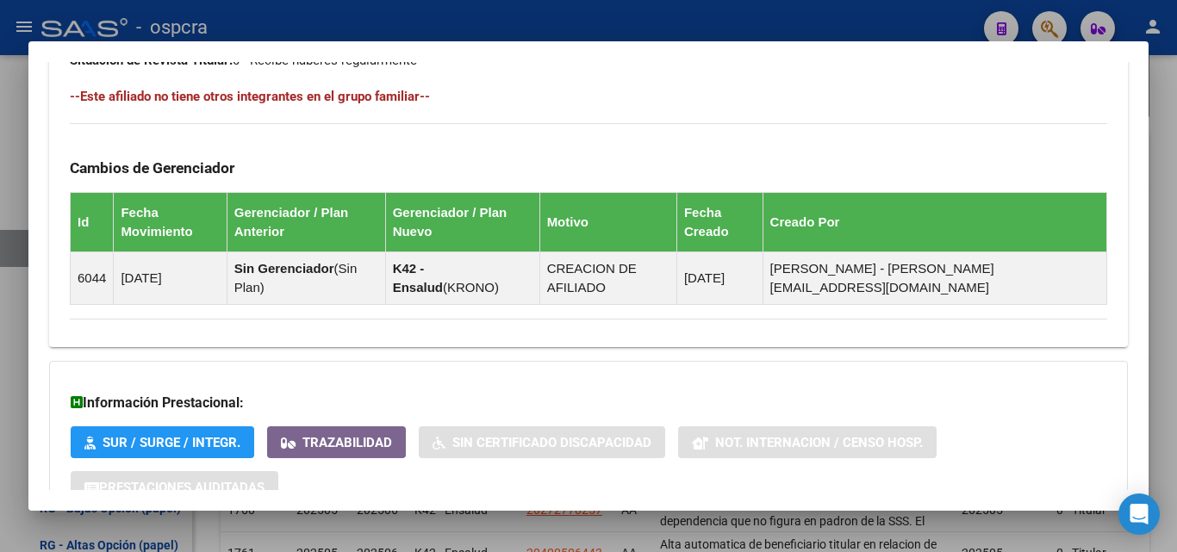
scroll to position [1076, 0]
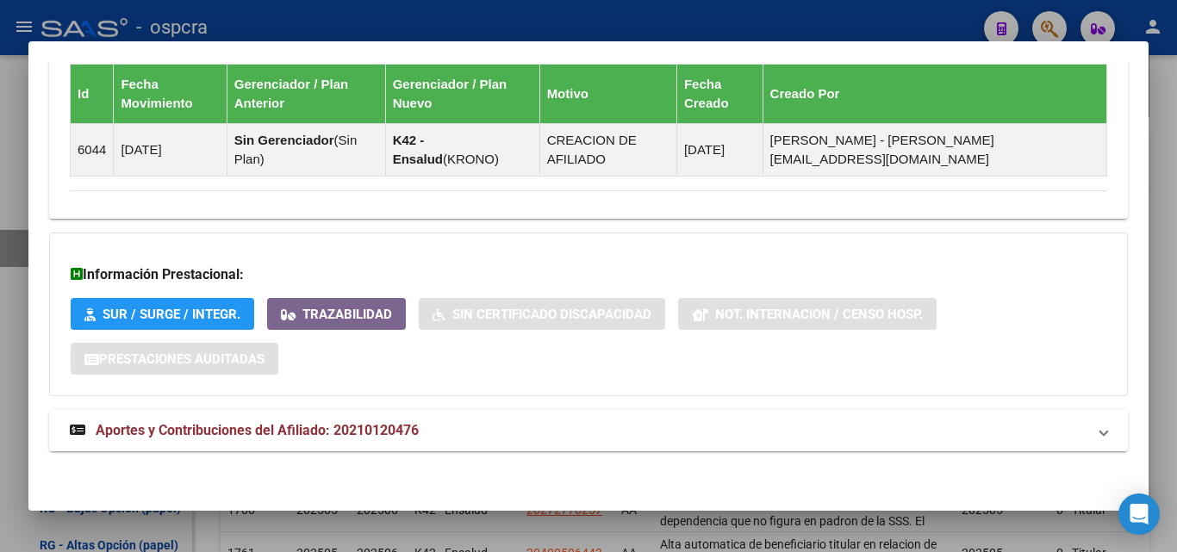
click at [346, 429] on span "Aportes y Contribuciones del Afiliado: 20210120476" at bounding box center [257, 430] width 323 height 16
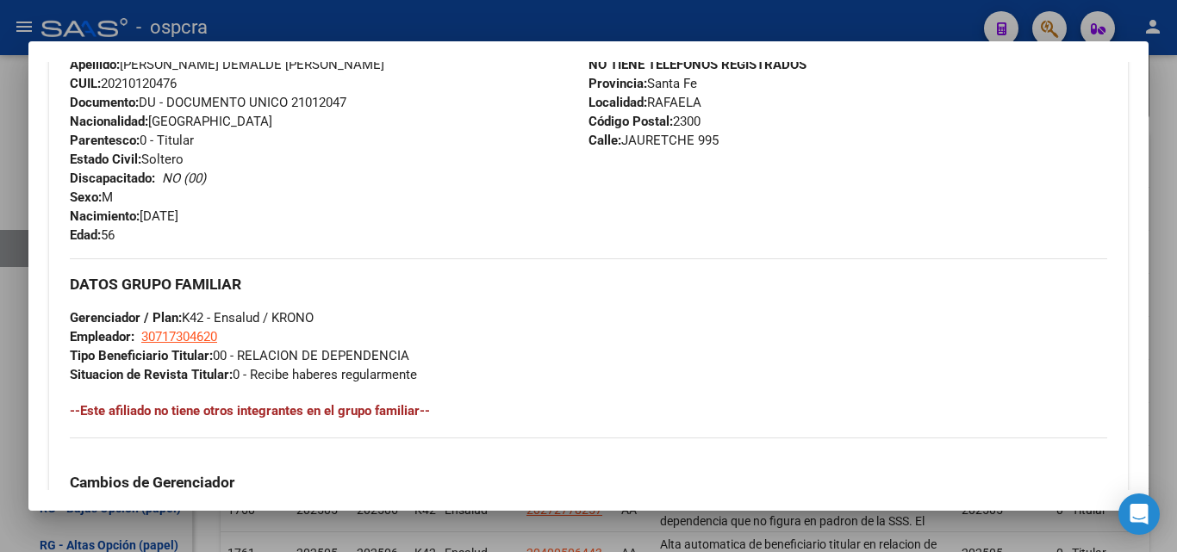
scroll to position [30, 0]
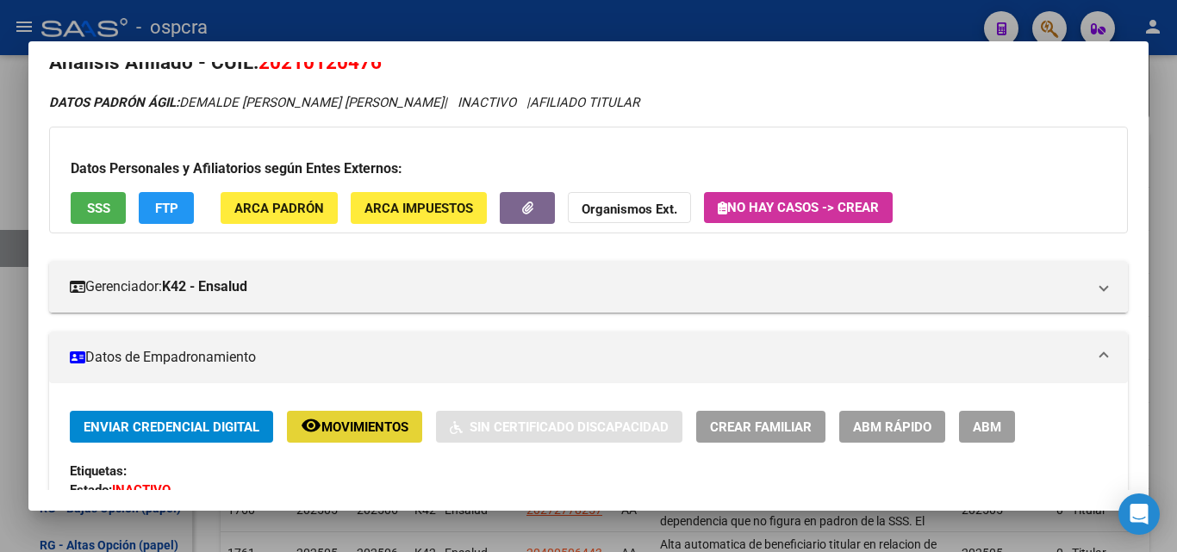
click at [357, 429] on span "Movimientos" at bounding box center [364, 428] width 87 height 16
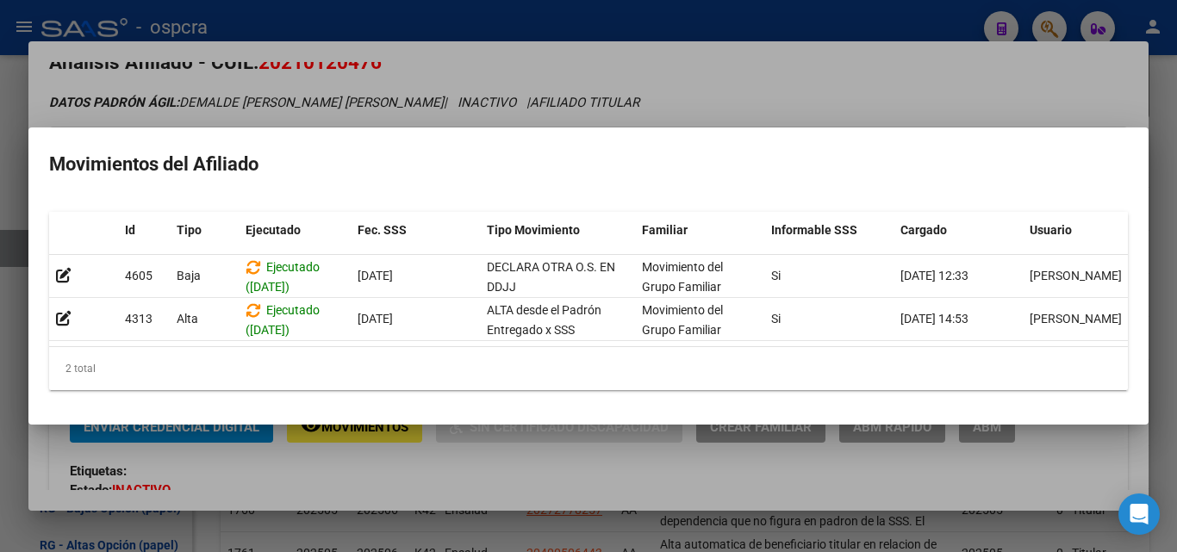
click at [655, 114] on div at bounding box center [588, 276] width 1177 height 552
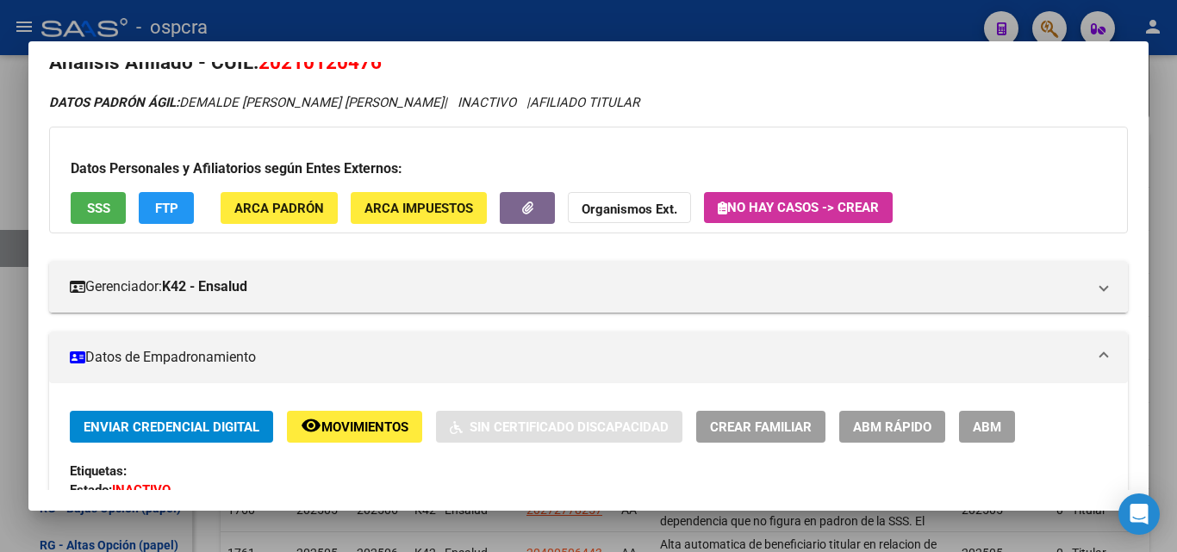
click at [0, 368] on div at bounding box center [588, 276] width 1177 height 552
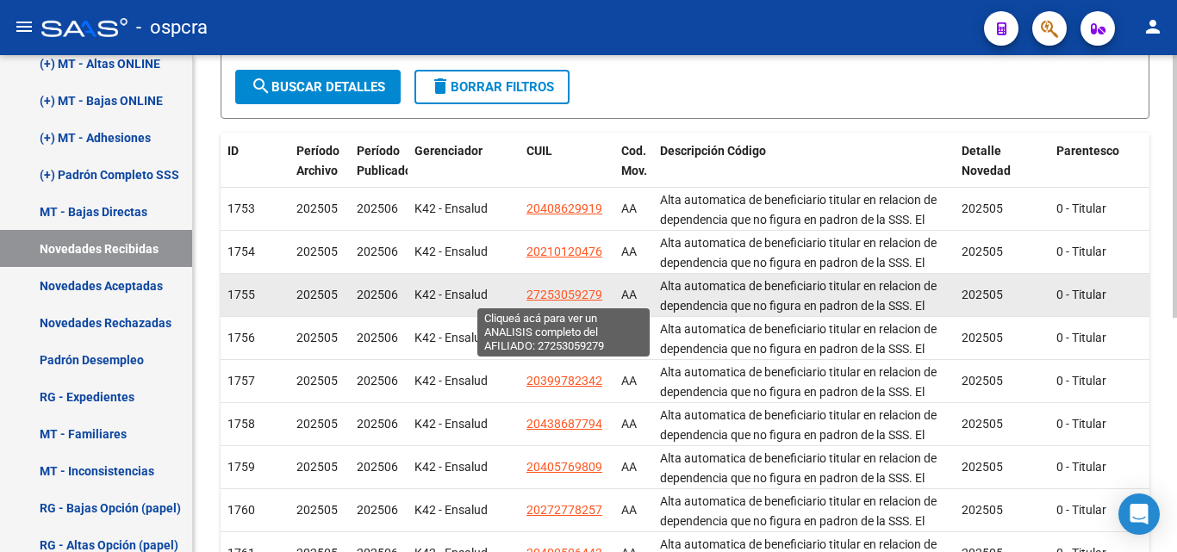
click at [541, 298] on span "27253059279" at bounding box center [564, 295] width 76 height 14
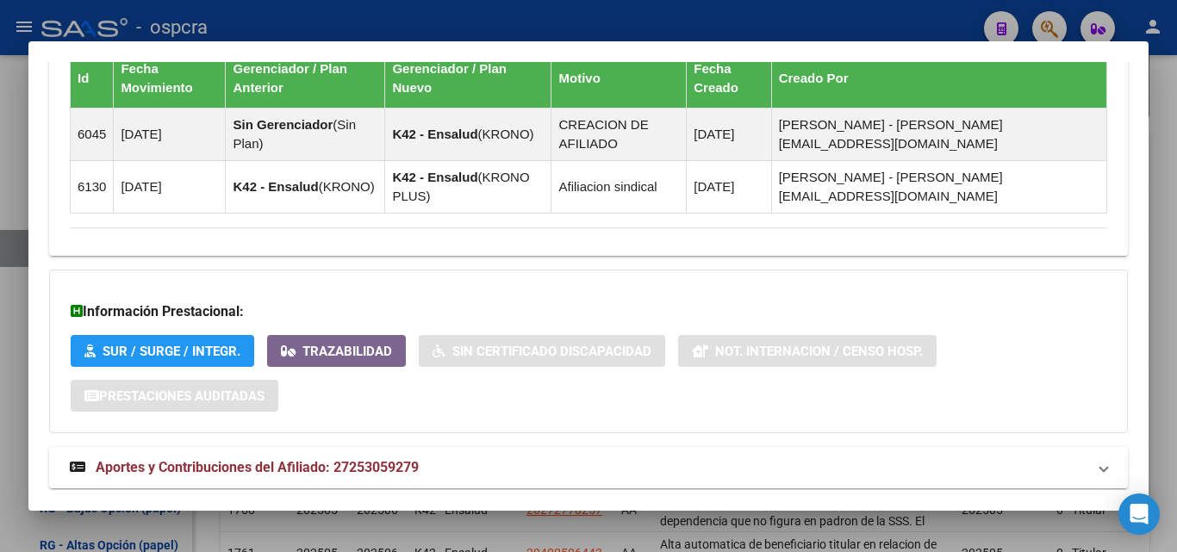
scroll to position [1149, 0]
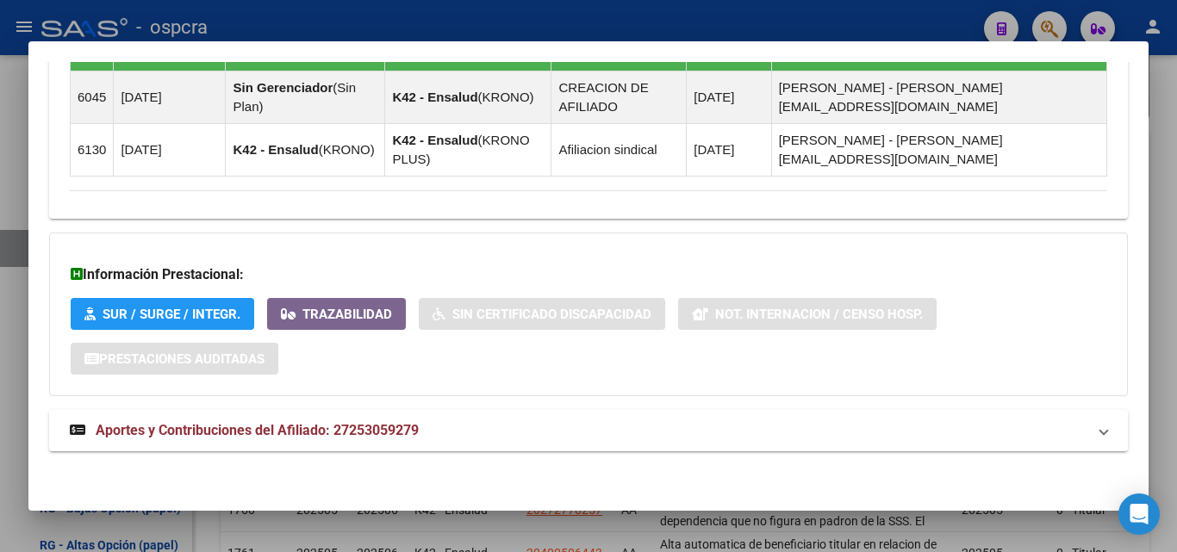
click at [227, 433] on span "Aportes y Contribuciones del Afiliado: 27253059279" at bounding box center [257, 430] width 323 height 16
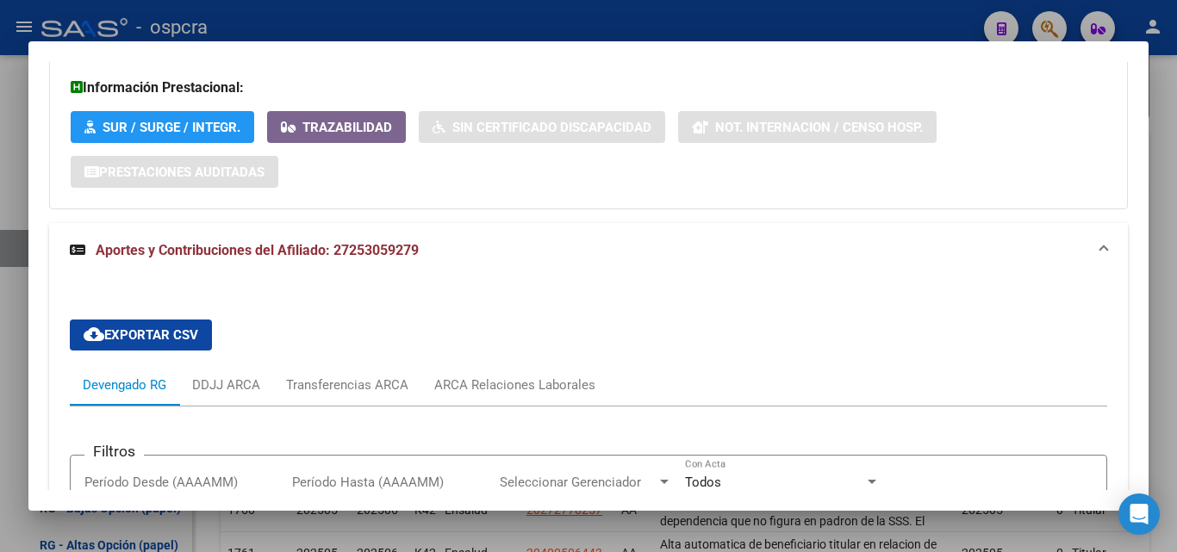
scroll to position [1595, 0]
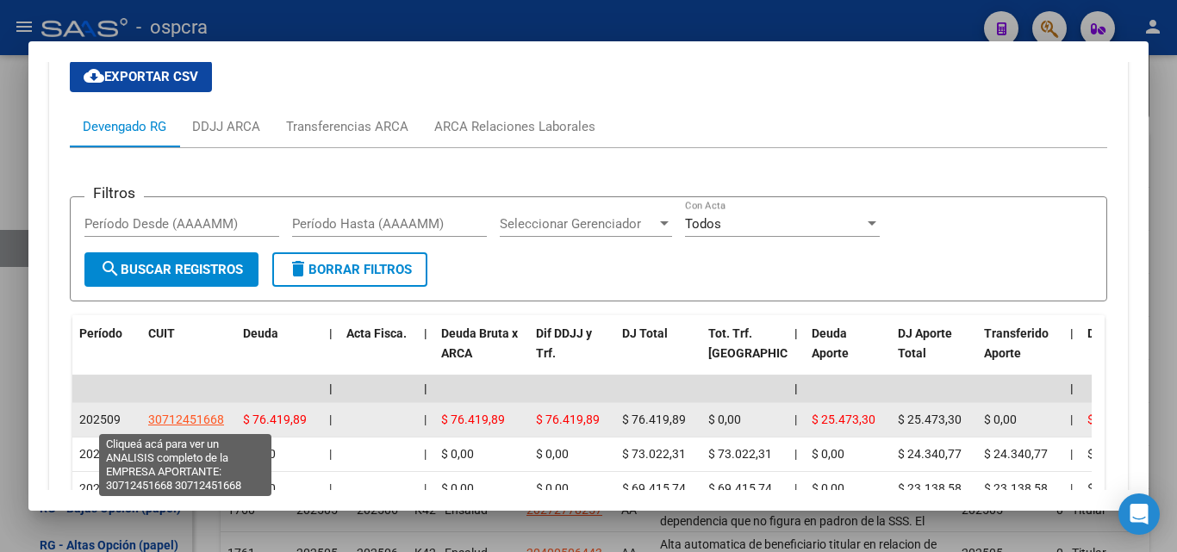
click at [194, 421] on span "30712451668" at bounding box center [186, 420] width 76 height 14
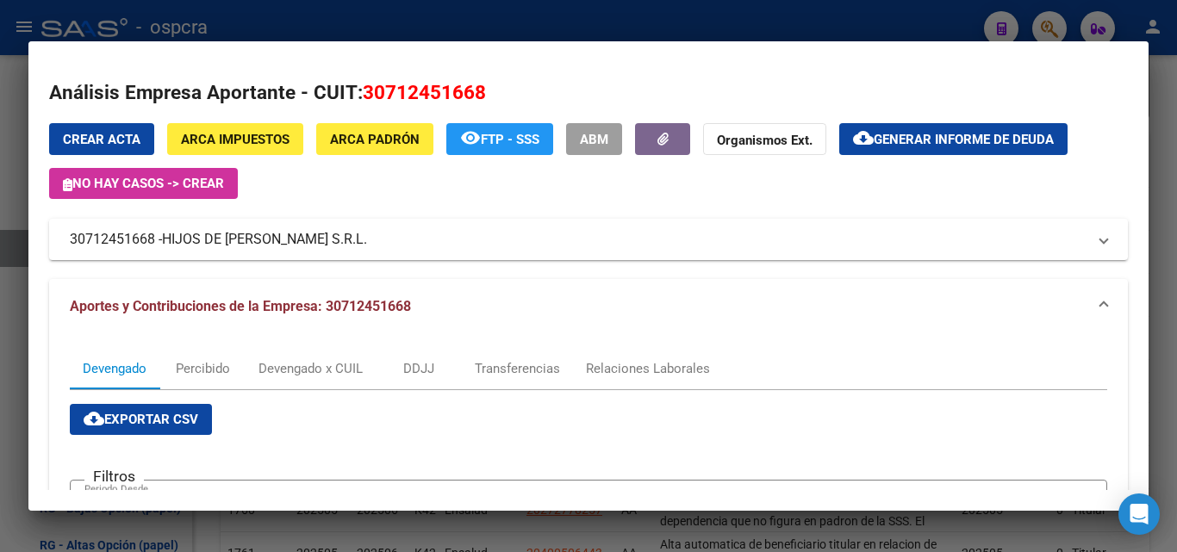
click at [0, 436] on div at bounding box center [588, 276] width 1177 height 552
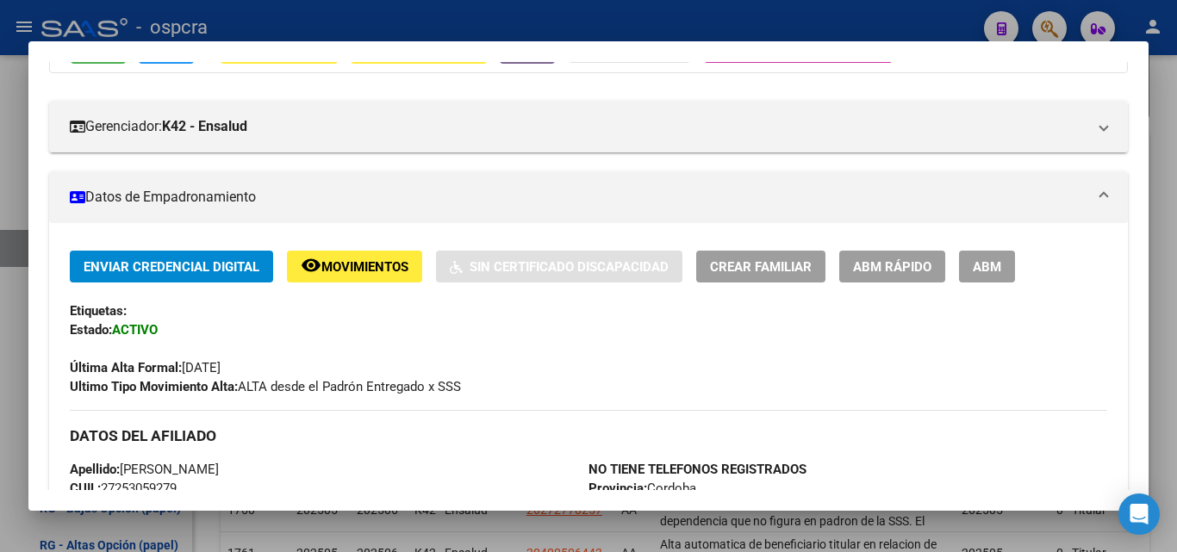
scroll to position [130, 0]
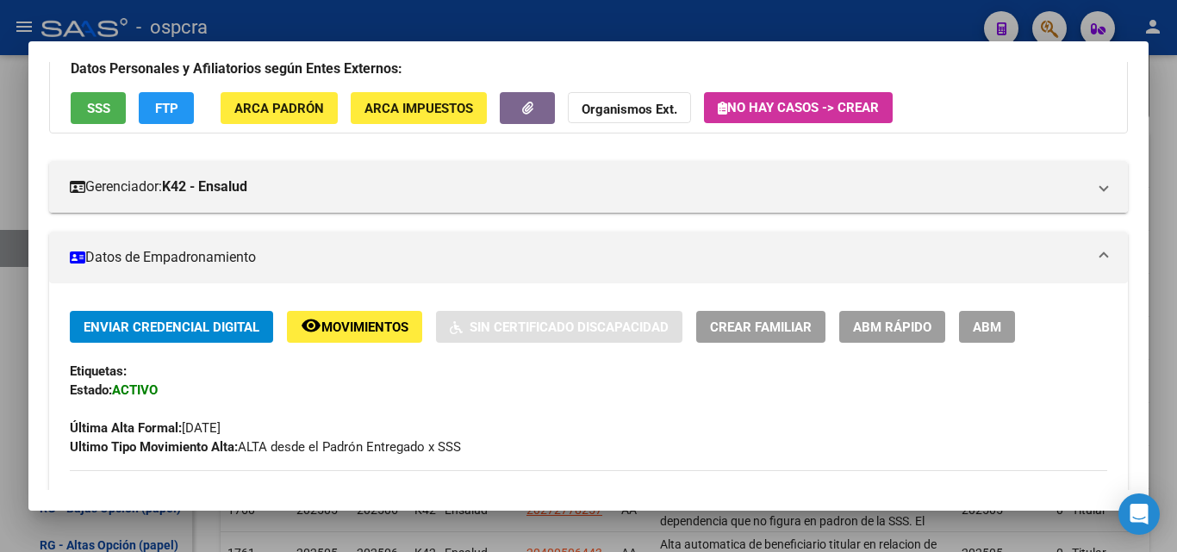
click at [0, 429] on div at bounding box center [588, 276] width 1177 height 552
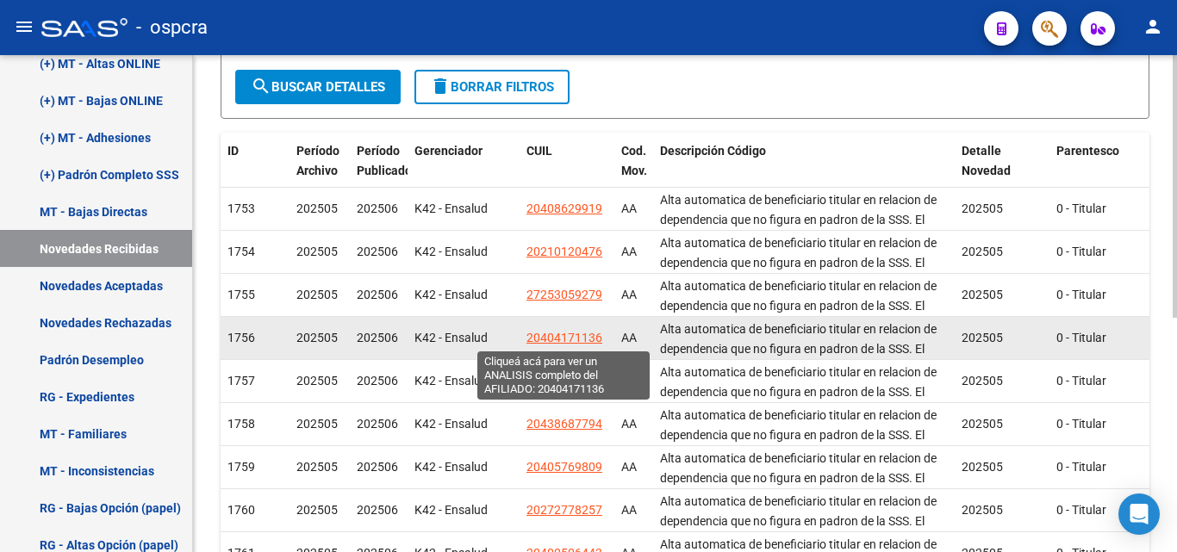
click at [569, 336] on span "20404171136" at bounding box center [564, 338] width 76 height 14
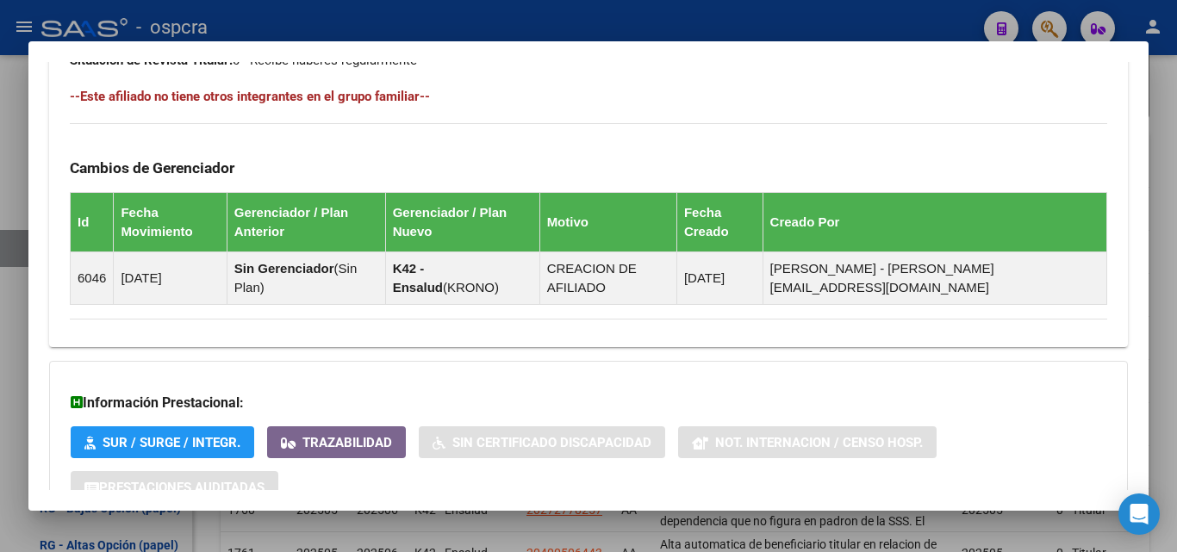
scroll to position [1076, 0]
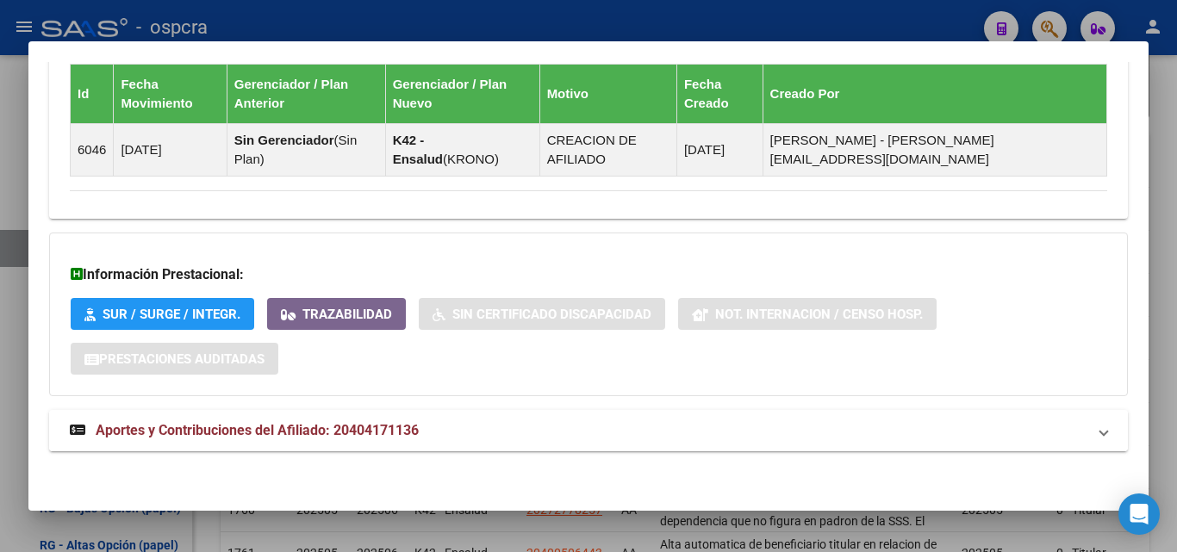
drag, startPoint x: 248, startPoint y: 431, endPoint x: 256, endPoint y: 426, distance: 9.3
click at [249, 431] on span "Aportes y Contribuciones del Afiliado: 20404171136" at bounding box center [257, 430] width 323 height 16
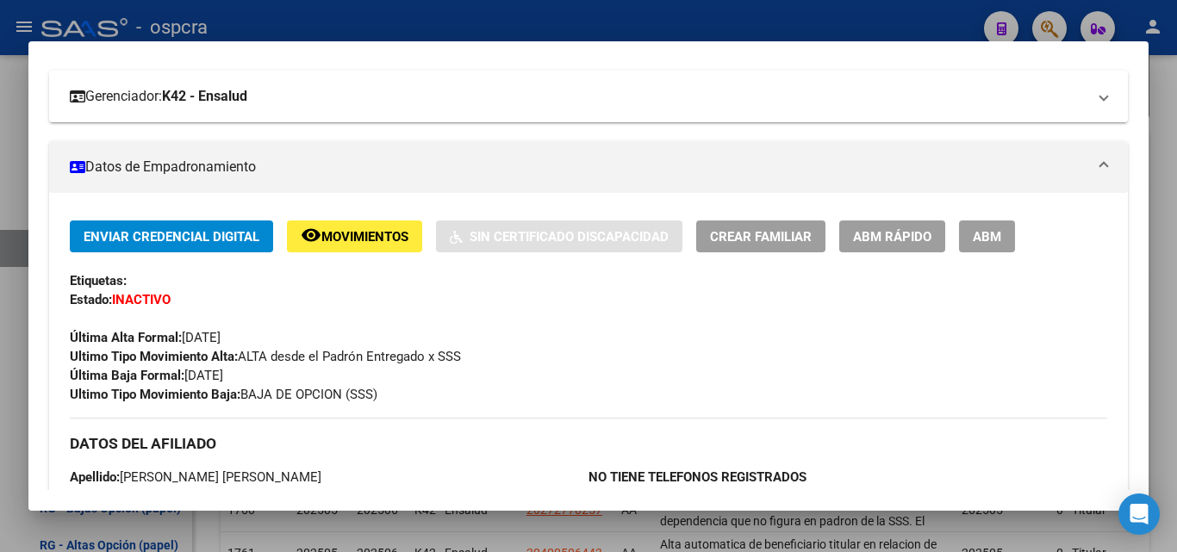
scroll to position [0, 0]
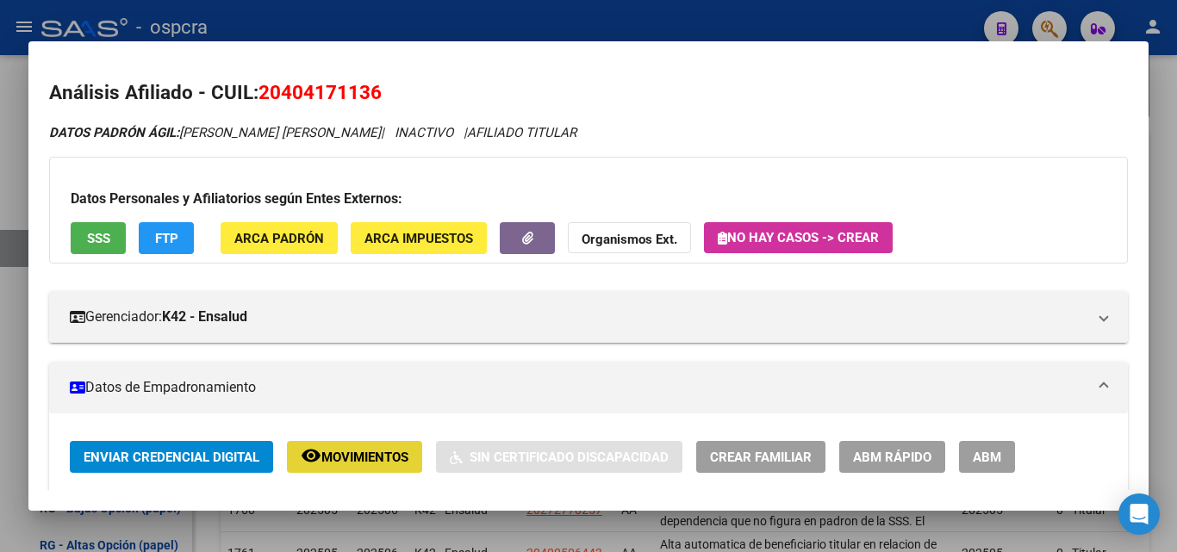
click at [376, 457] on span "Movimientos" at bounding box center [364, 458] width 87 height 16
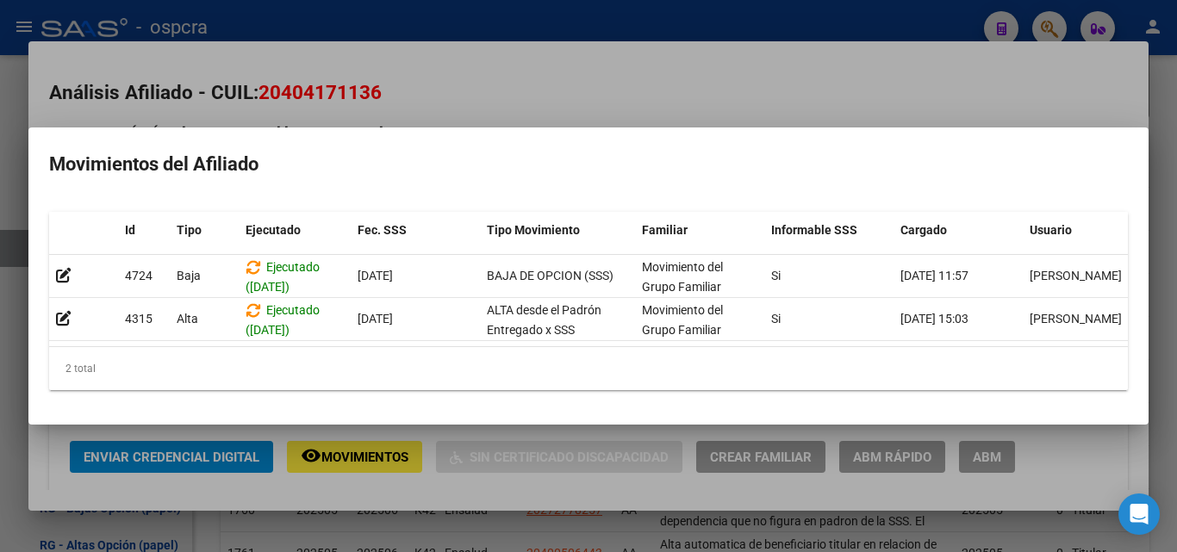
click at [0, 397] on div at bounding box center [588, 276] width 1177 height 552
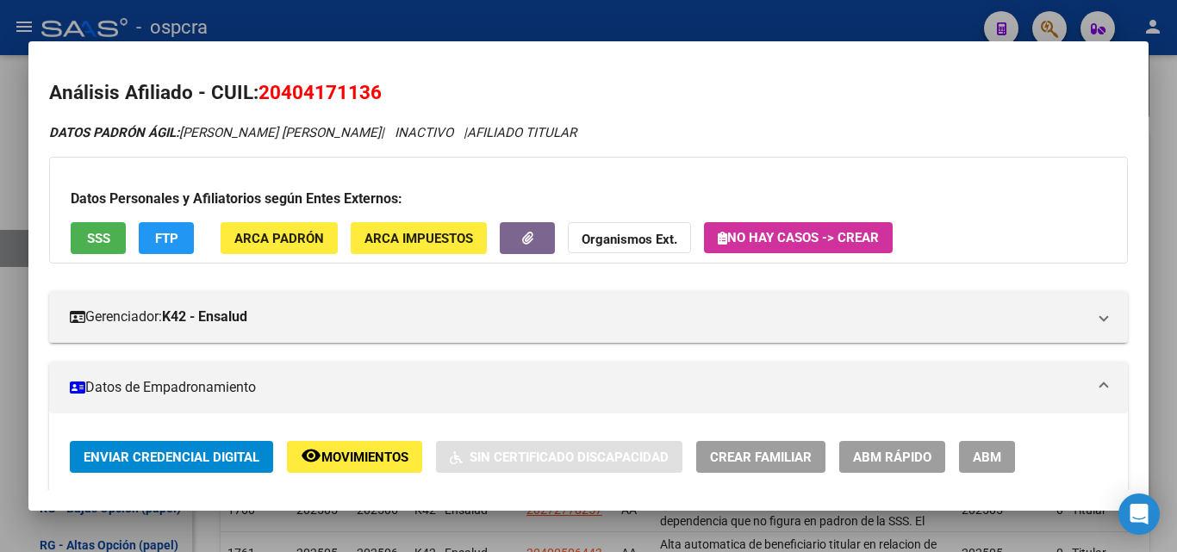
click at [0, 389] on div at bounding box center [588, 276] width 1177 height 552
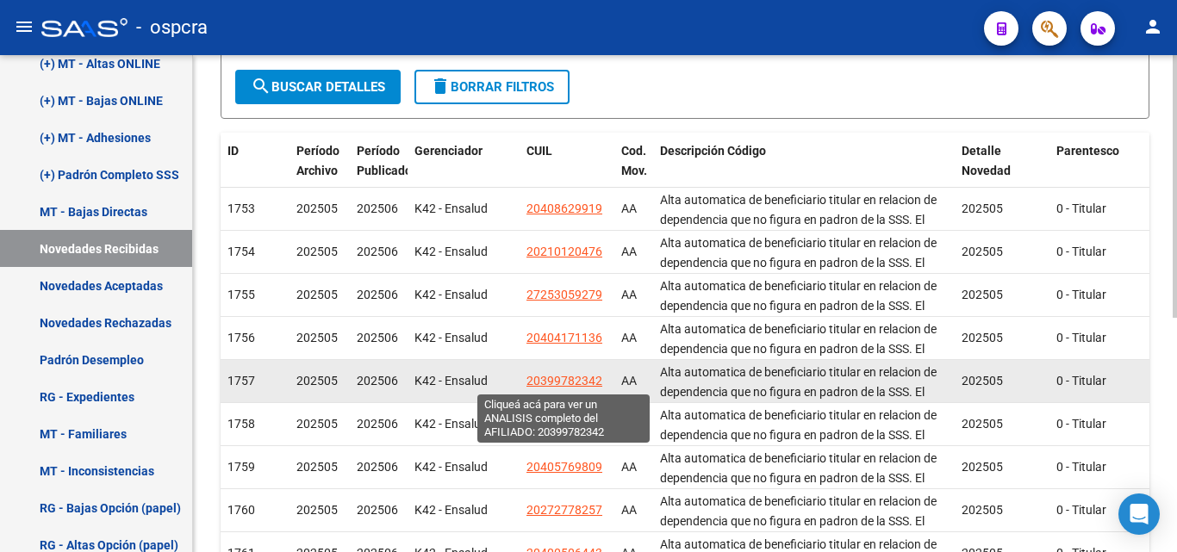
click at [568, 381] on span "20399782342" at bounding box center [564, 381] width 76 height 14
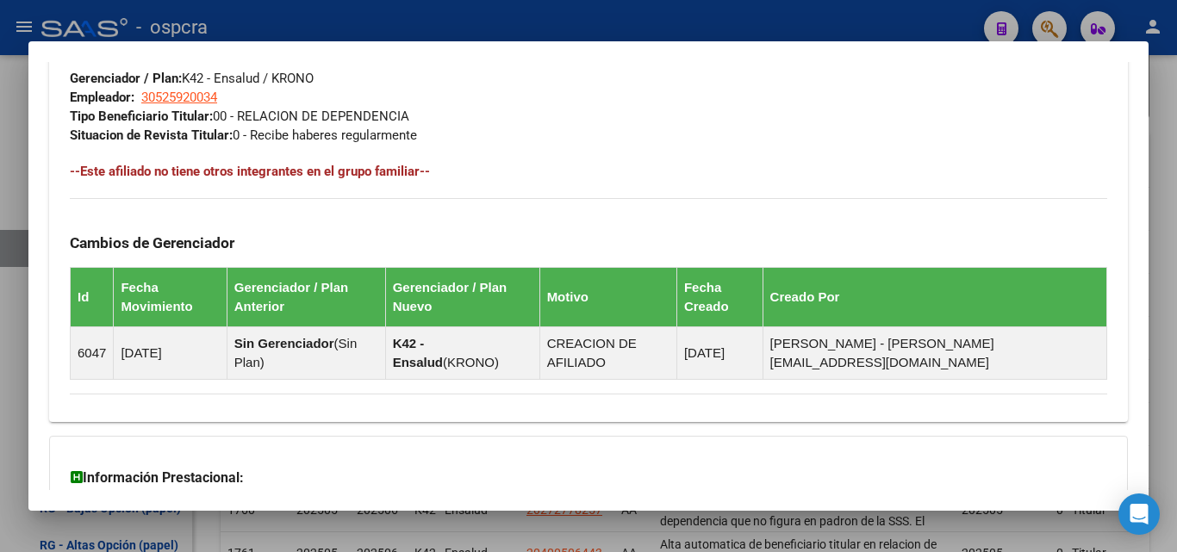
scroll to position [1038, 0]
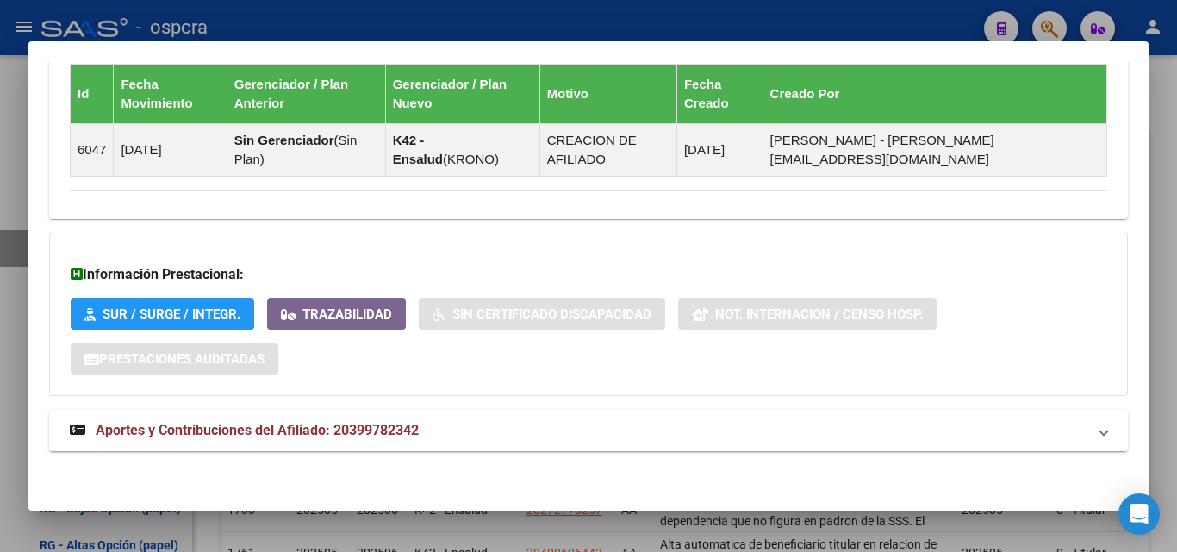
click at [351, 426] on span "Aportes y Contribuciones del Afiliado: 20399782342" at bounding box center [257, 430] width 323 height 16
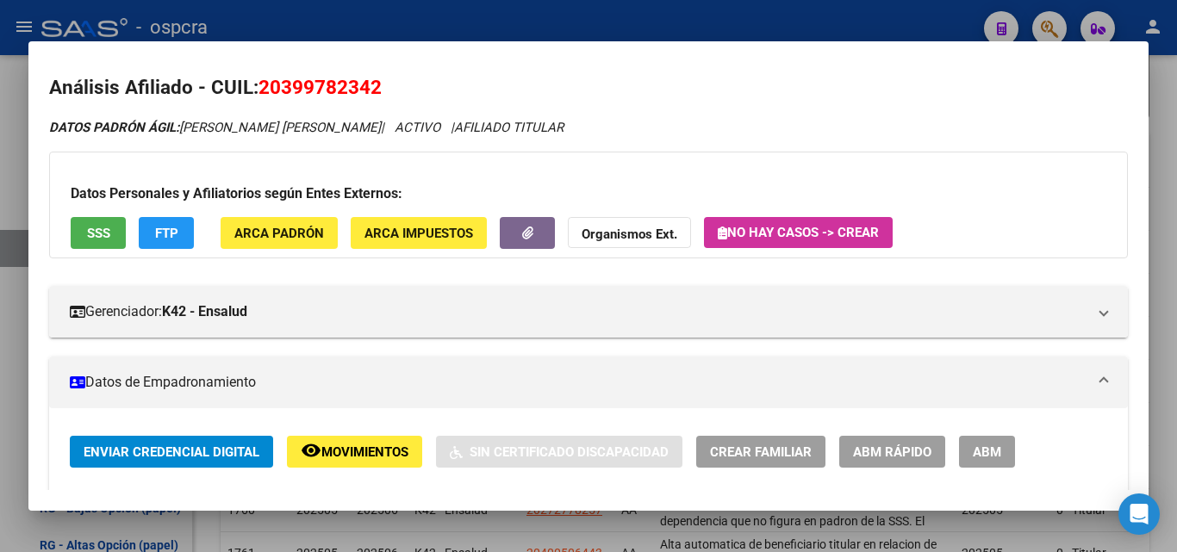
scroll to position [0, 0]
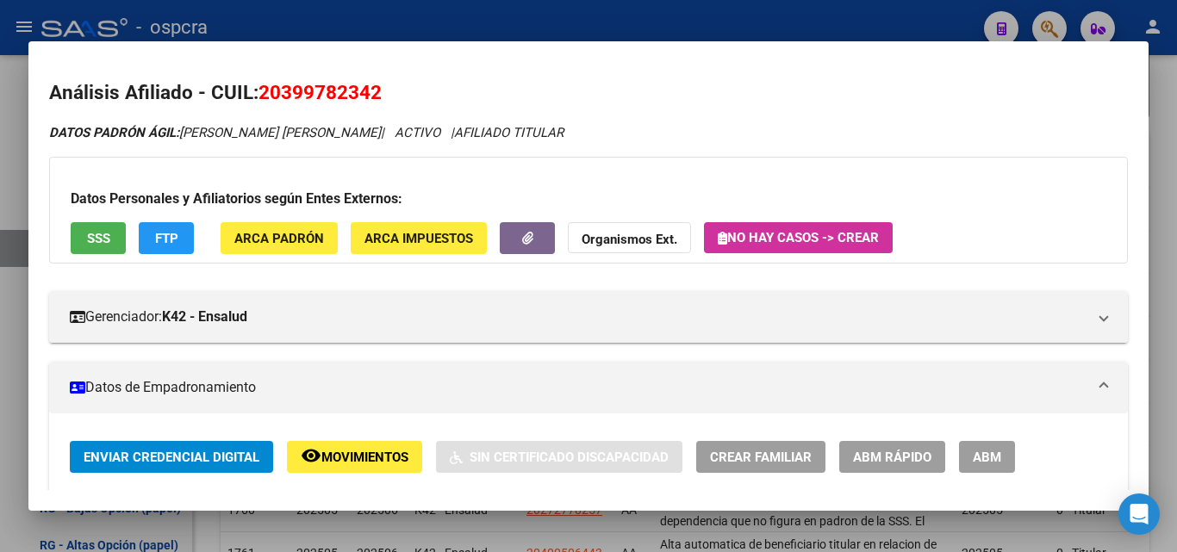
drag, startPoint x: 375, startPoint y: 481, endPoint x: 374, endPoint y: 472, distance: 8.7
click at [374, 479] on div "Enviar Credencial Digital remove_red_eye Movimientos Sin Certificado Discapacid…" at bounding box center [588, 514] width 1037 height 146
click at [376, 462] on span "Movimientos" at bounding box center [364, 458] width 87 height 16
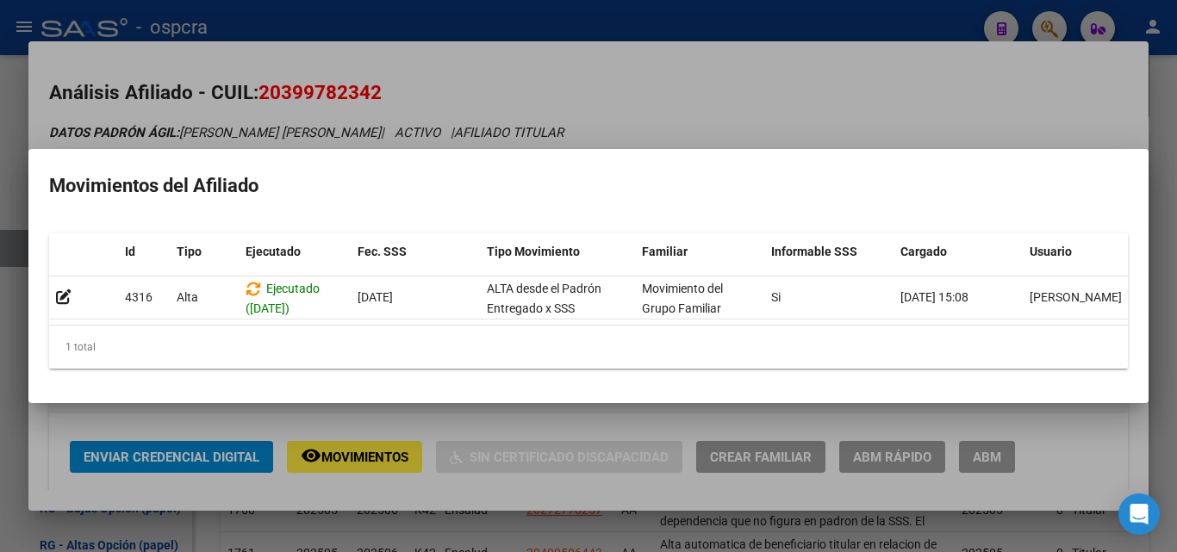
click at [544, 74] on div at bounding box center [588, 276] width 1177 height 552
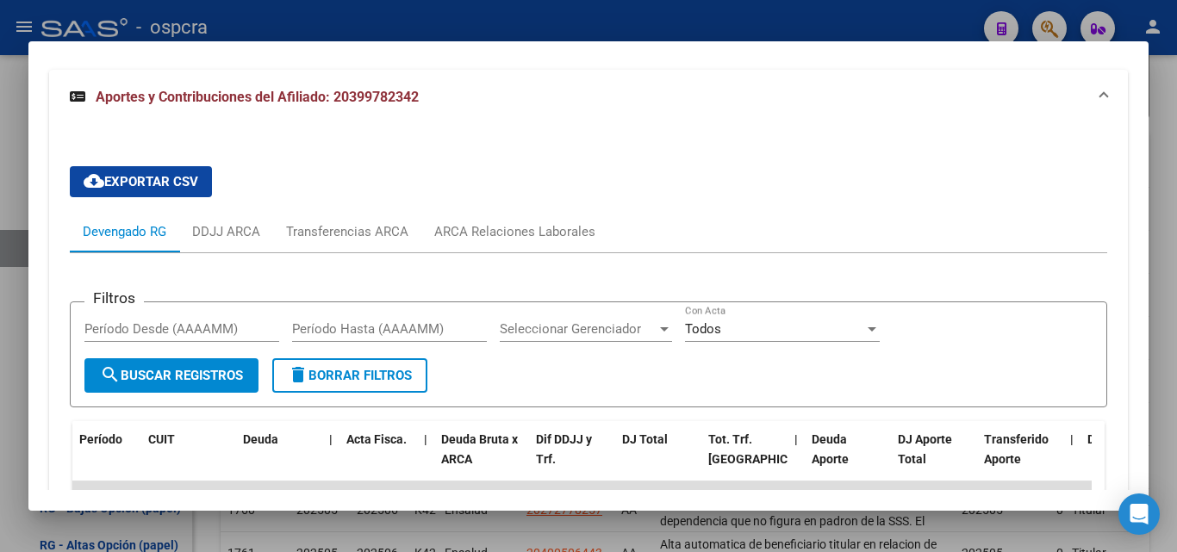
scroll to position [1637, 0]
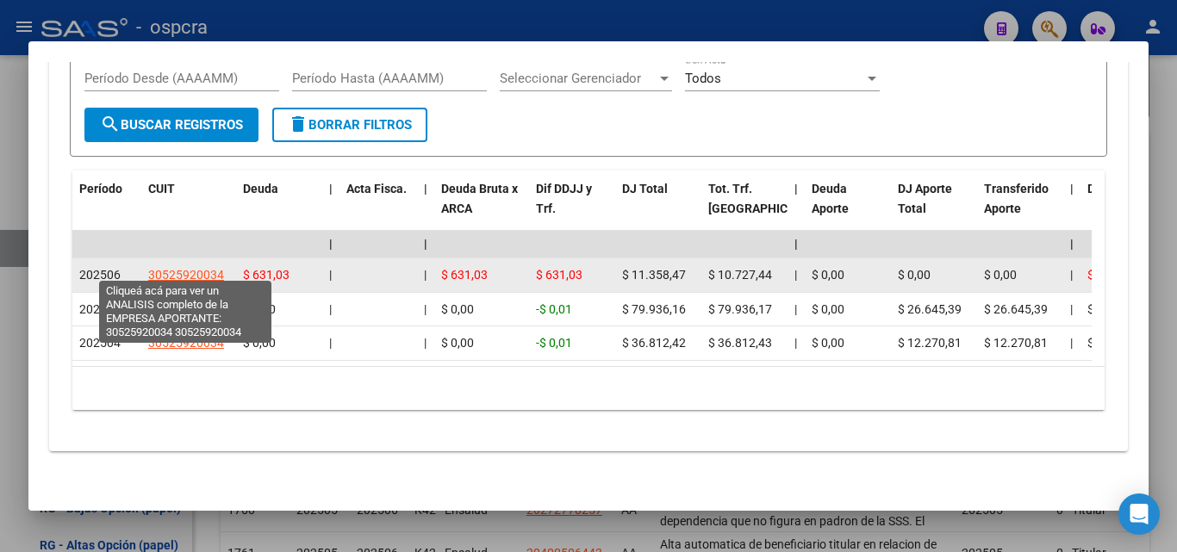
click at [192, 268] on span "30525920034" at bounding box center [186, 275] width 76 height 14
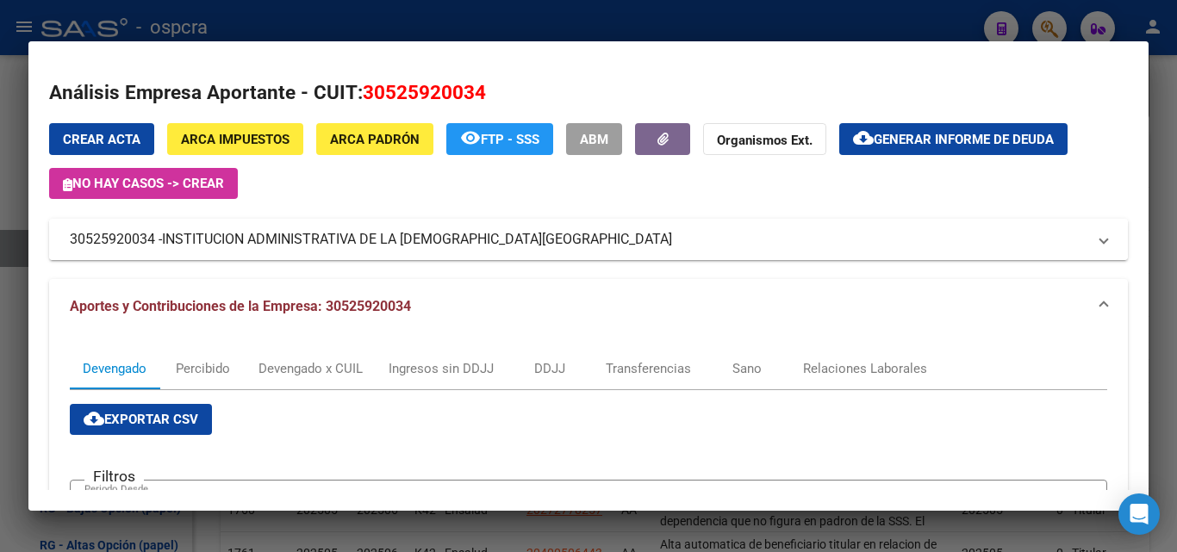
click at [320, 241] on span "INSTITUCION ADMINISTRATIVA DE LA IGLESIA ARMENIA" at bounding box center [417, 239] width 510 height 21
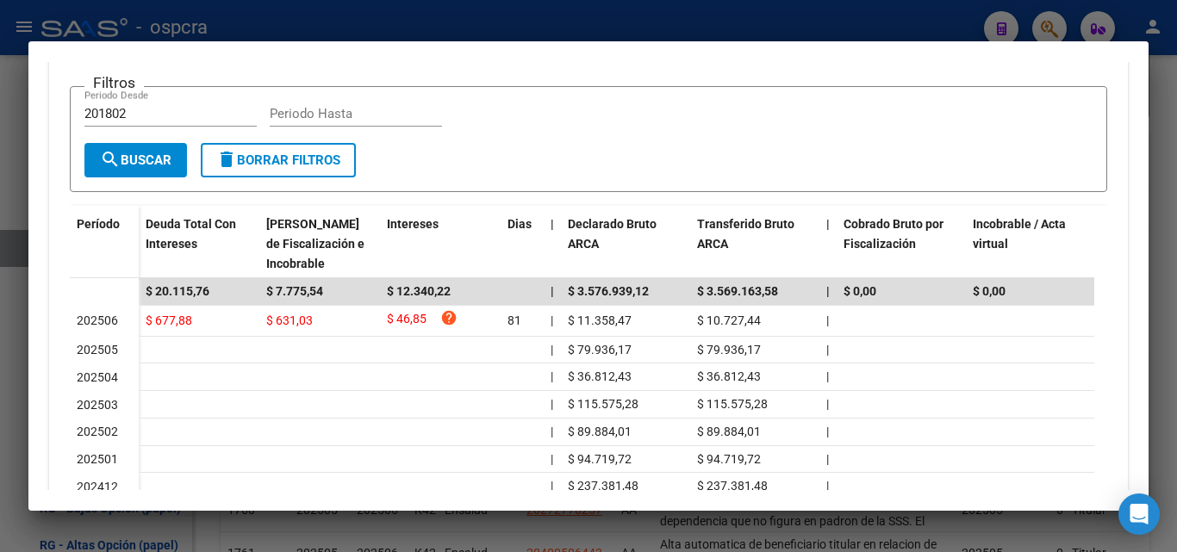
scroll to position [603, 0]
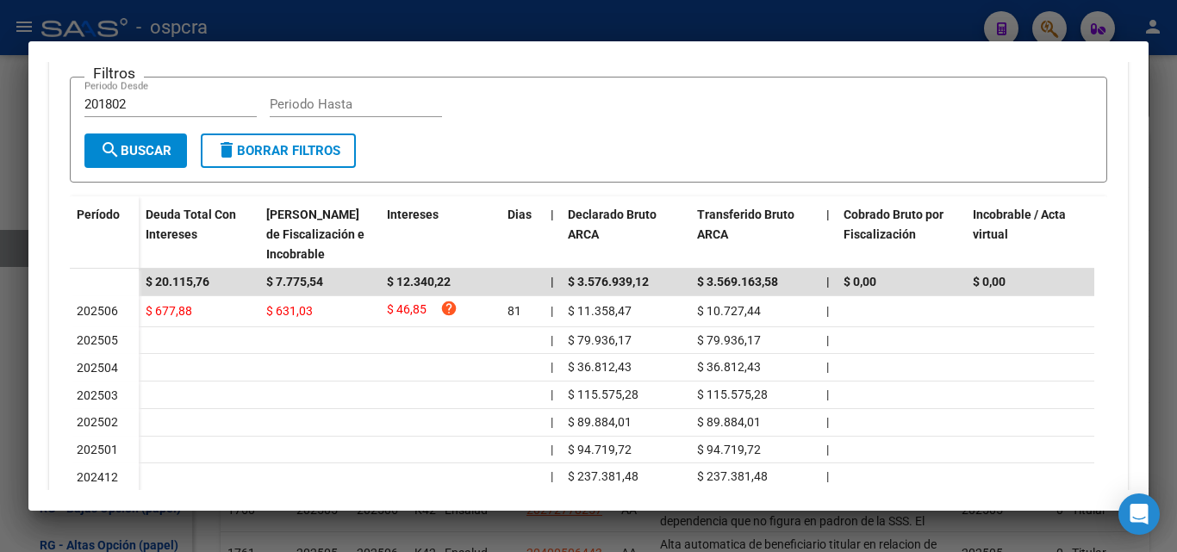
click at [0, 376] on div at bounding box center [588, 276] width 1177 height 552
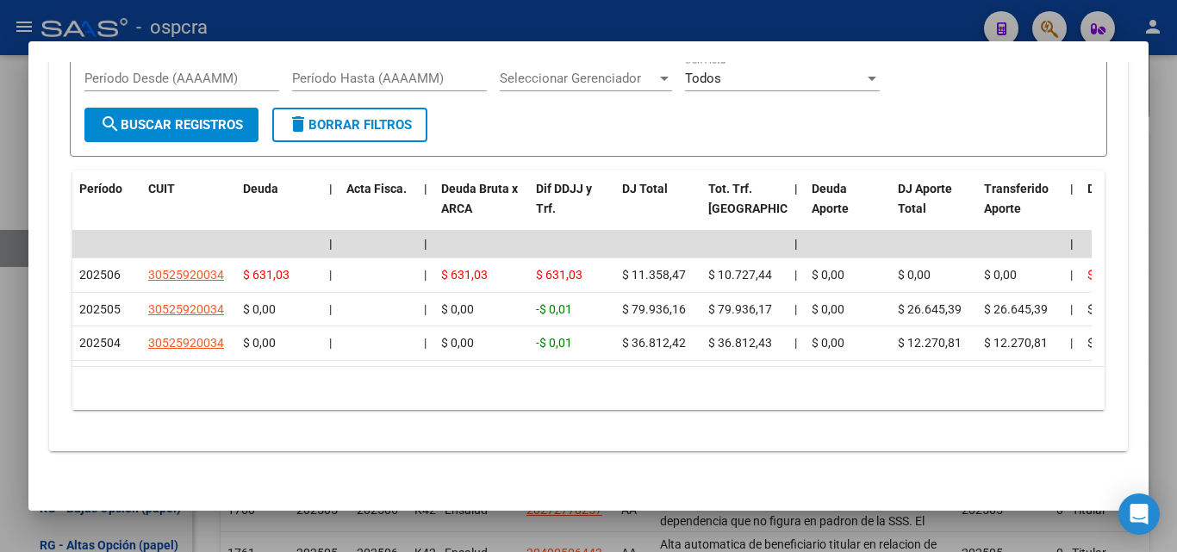
click at [0, 343] on div at bounding box center [588, 276] width 1177 height 552
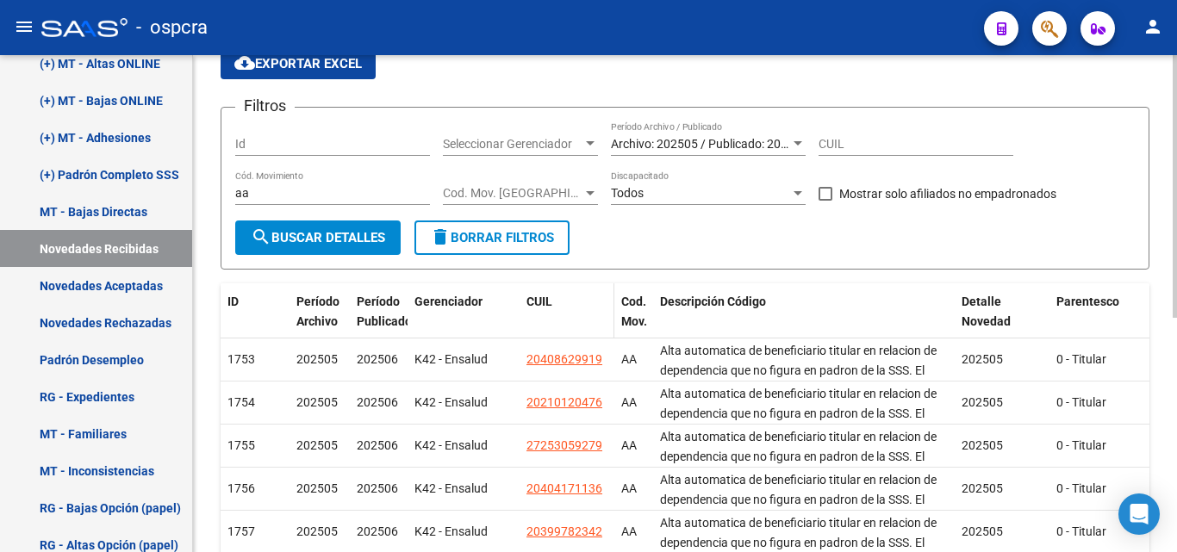
scroll to position [345, 0]
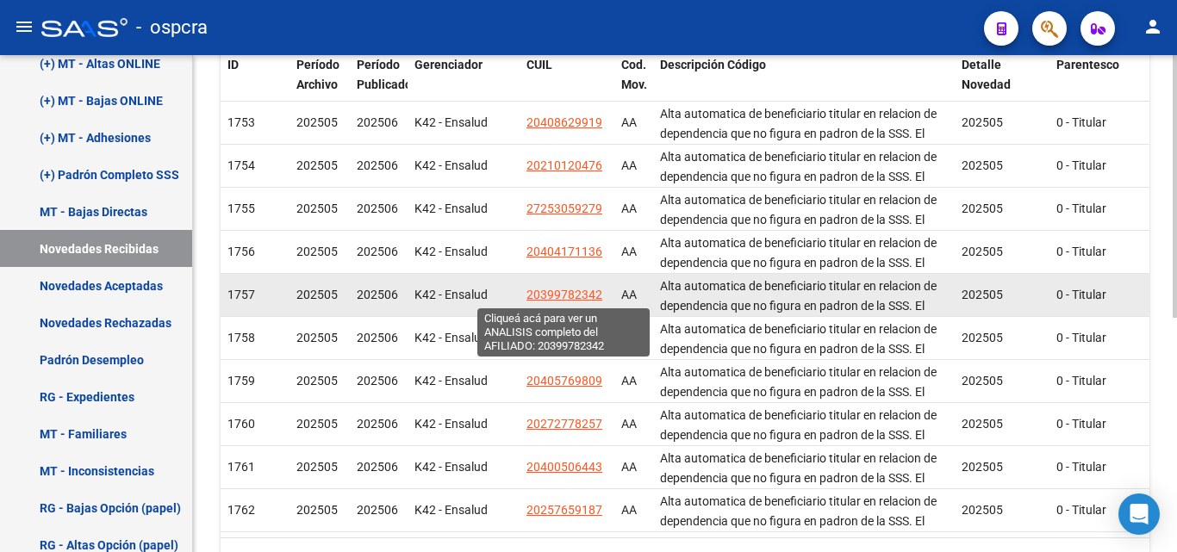
click at [560, 297] on span "20399782342" at bounding box center [564, 295] width 76 height 14
type textarea "20399782342"
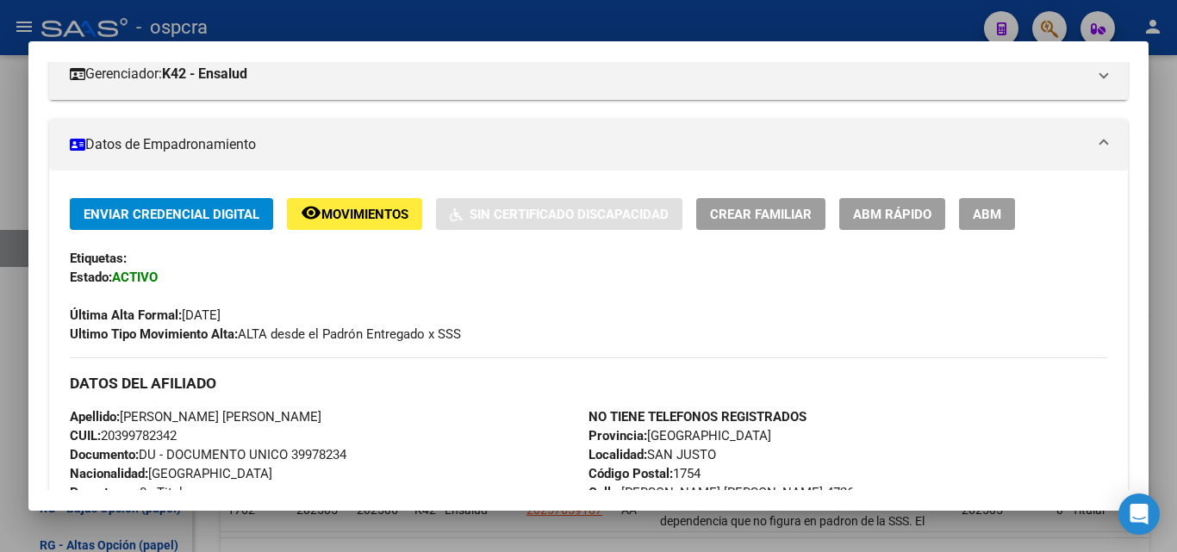
scroll to position [86, 0]
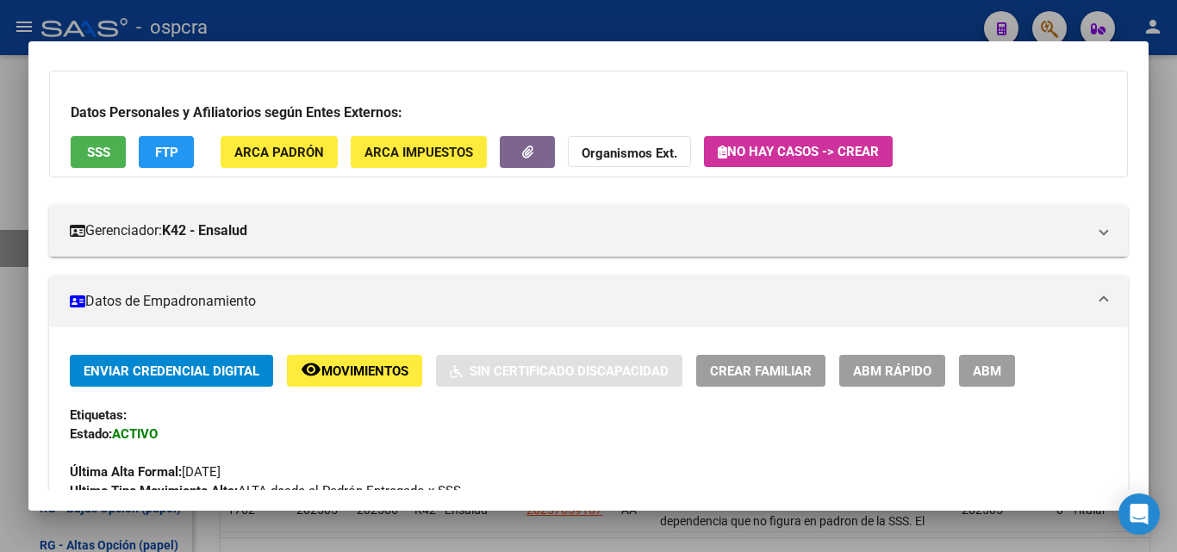
click at [103, 153] on span "SSS" at bounding box center [98, 153] width 23 height 16
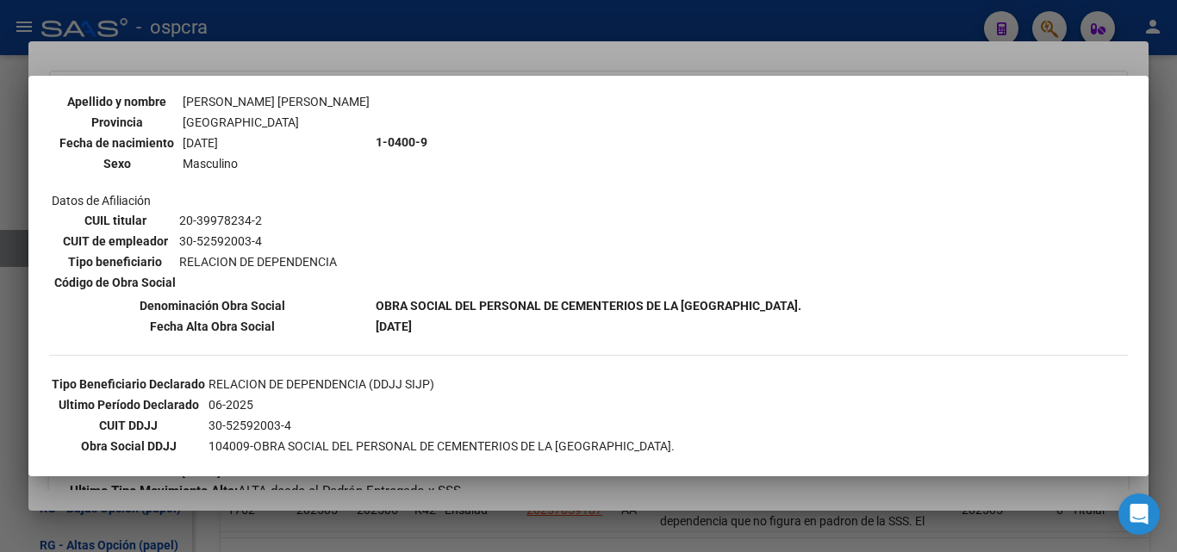
scroll to position [348, 0]
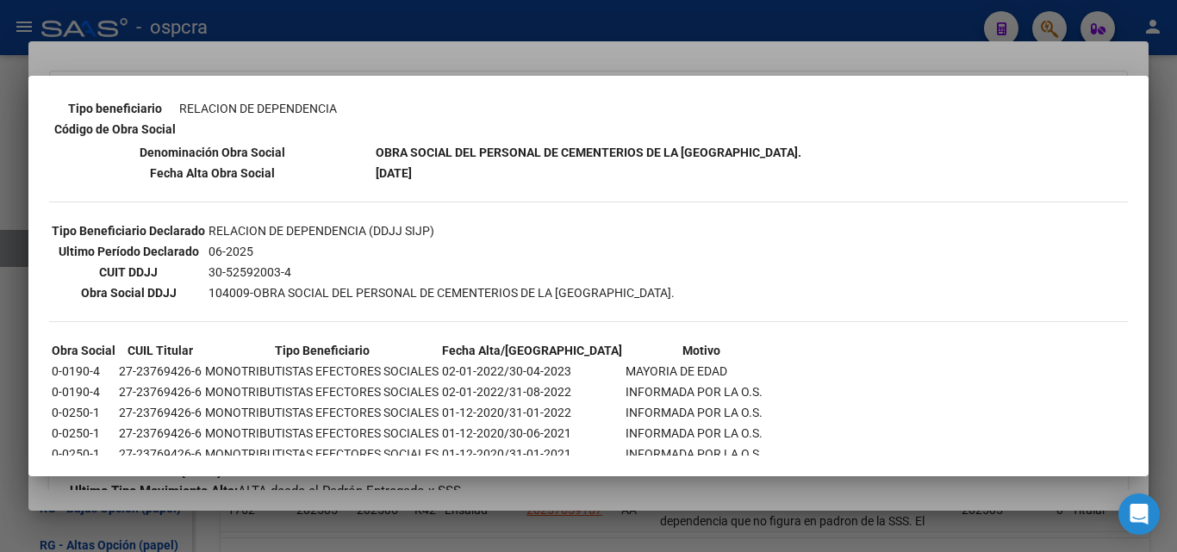
click at [545, 495] on div at bounding box center [588, 276] width 1177 height 552
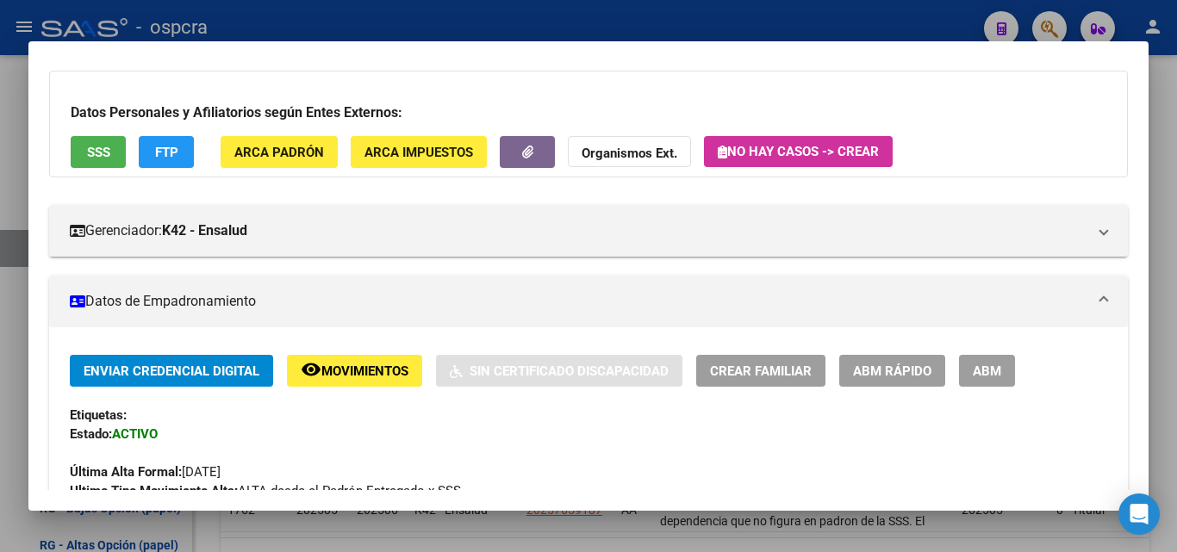
click at [990, 368] on span "ABM" at bounding box center [987, 372] width 28 height 16
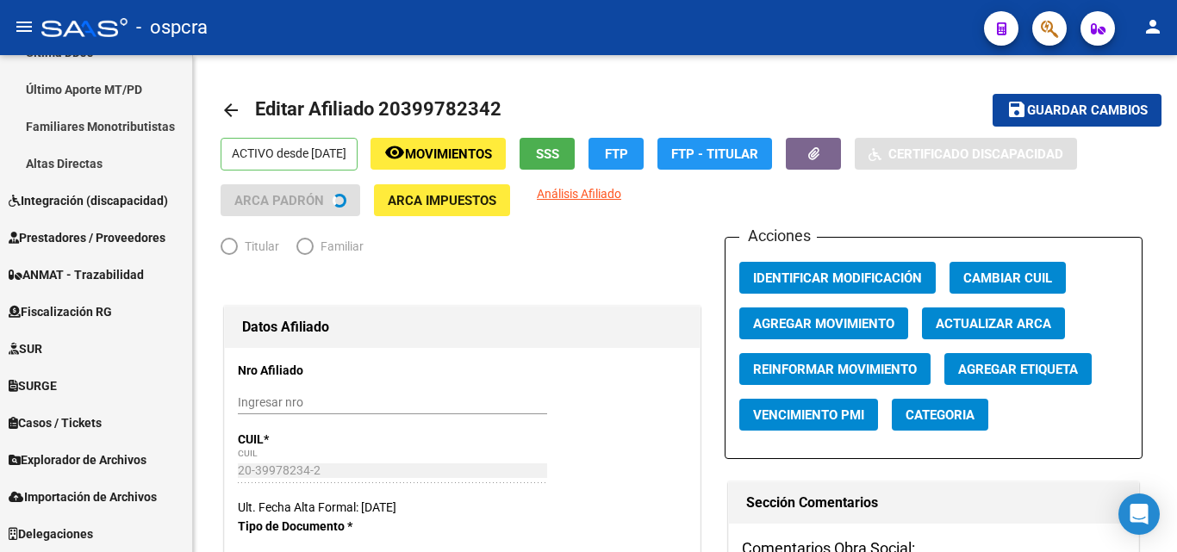
scroll to position [510, 0]
radio input "true"
type input "30-52592003-4"
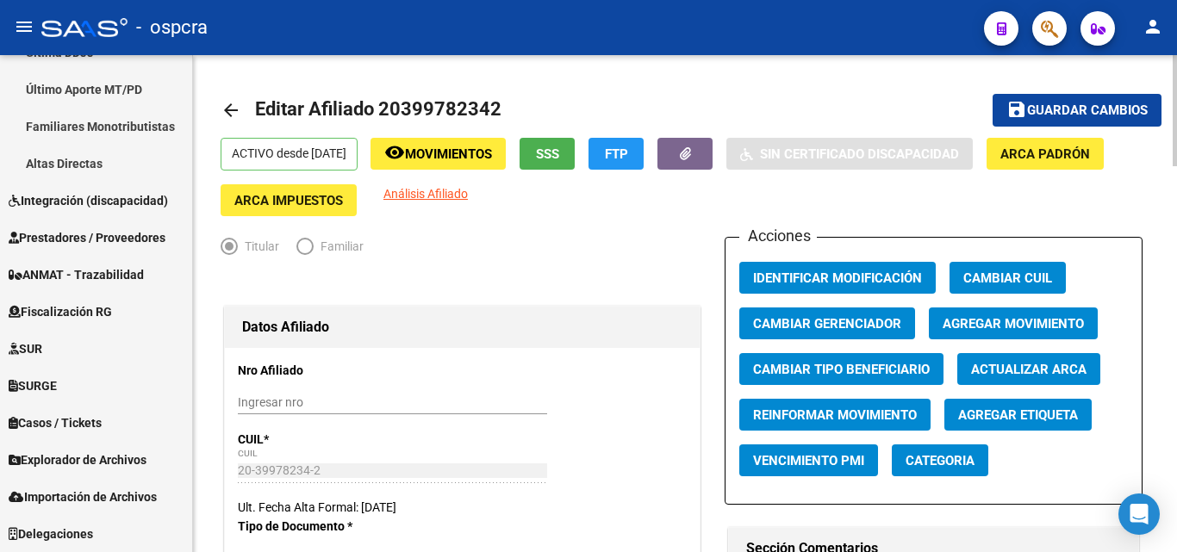
click at [1030, 325] on span "Agregar Movimiento" at bounding box center [1013, 324] width 141 height 16
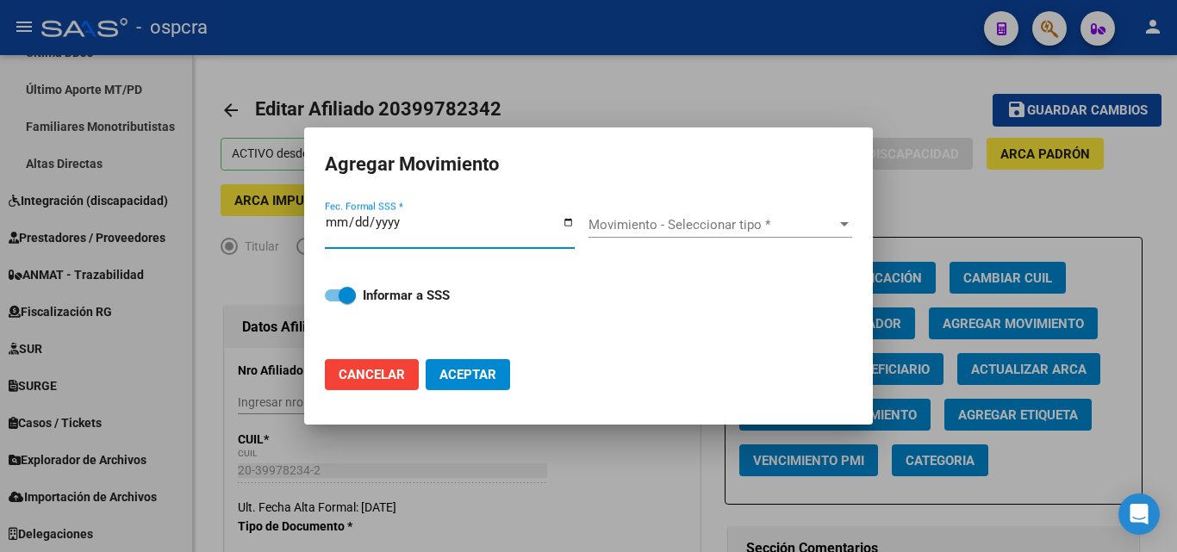
click at [564, 221] on input "Fec. Formal SSS *" at bounding box center [450, 229] width 250 height 28
type input "[DATE]"
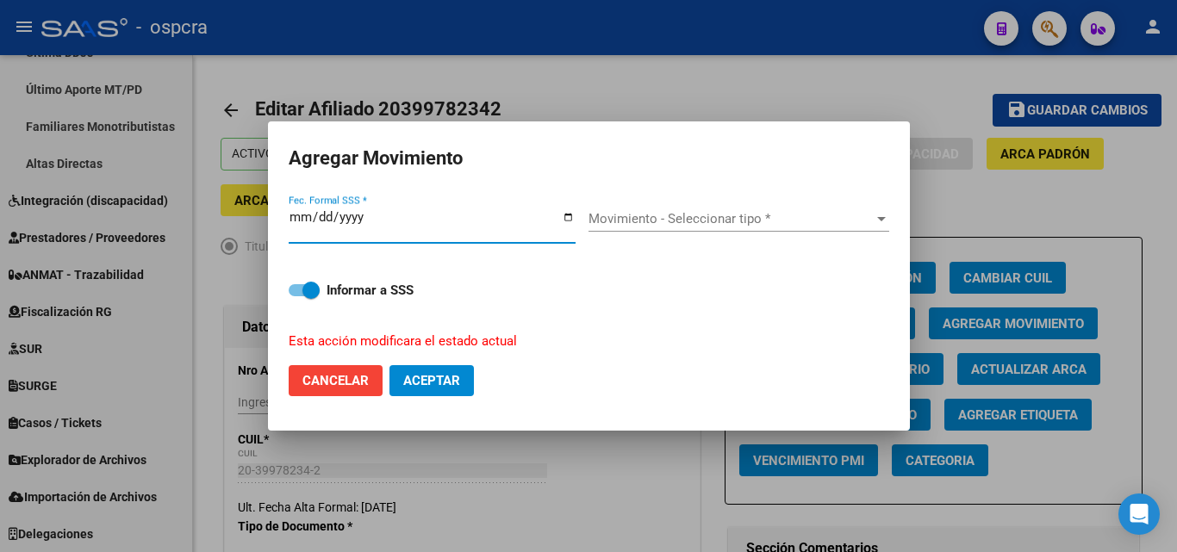
click at [762, 221] on span "Movimiento - Seleccionar tipo *" at bounding box center [730, 219] width 285 height 16
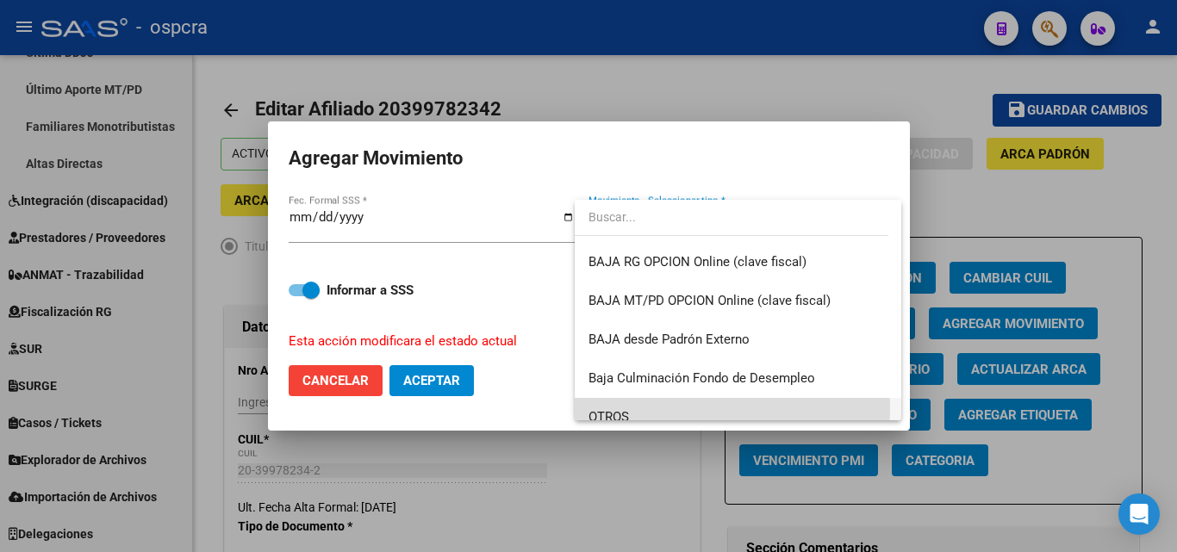
click at [632, 408] on span "OTROS" at bounding box center [737, 417] width 299 height 39
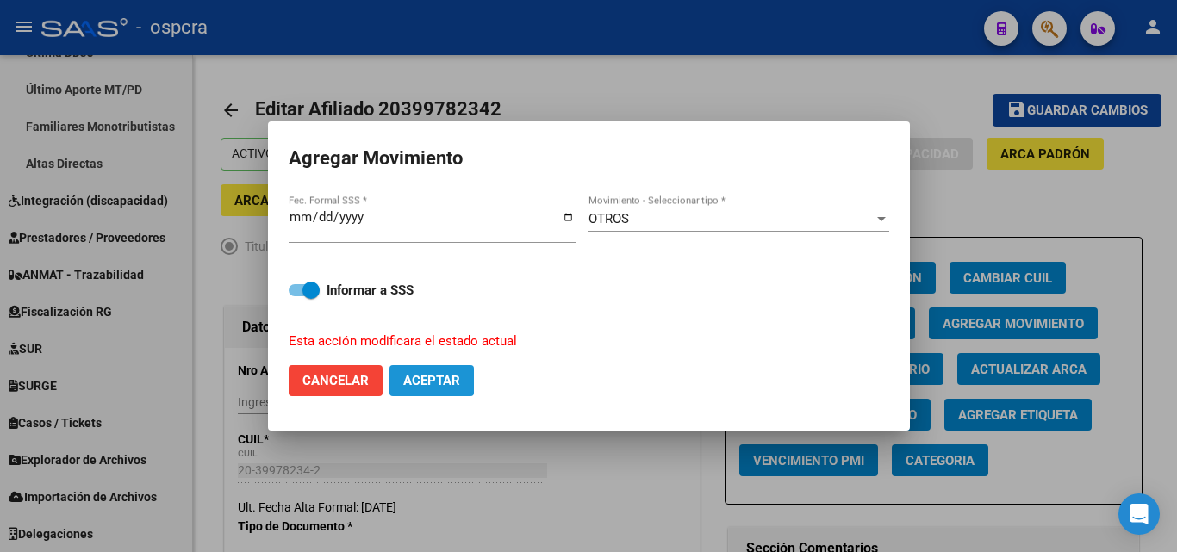
click at [449, 385] on span "Aceptar" at bounding box center [431, 381] width 57 height 16
checkbox input "false"
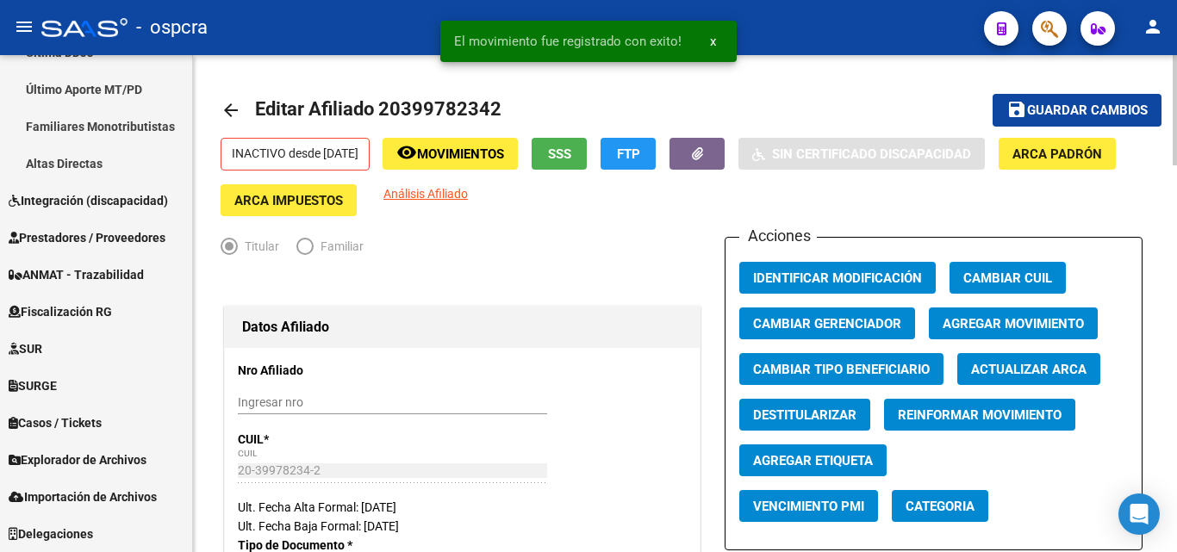
click at [221, 116] on mat-icon "arrow_back" at bounding box center [231, 110] width 21 height 21
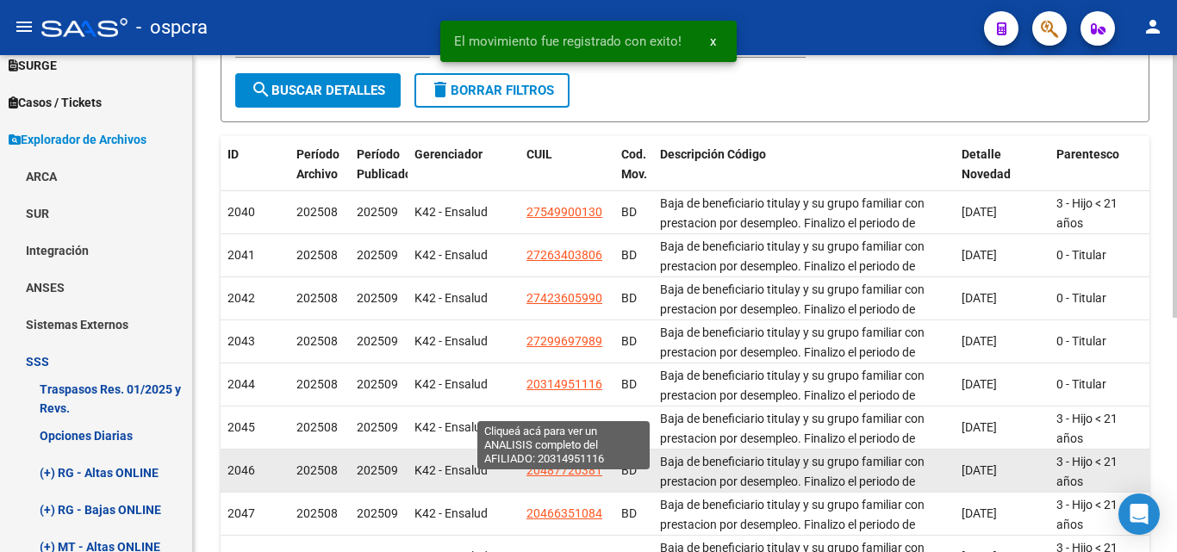
scroll to position [345, 0]
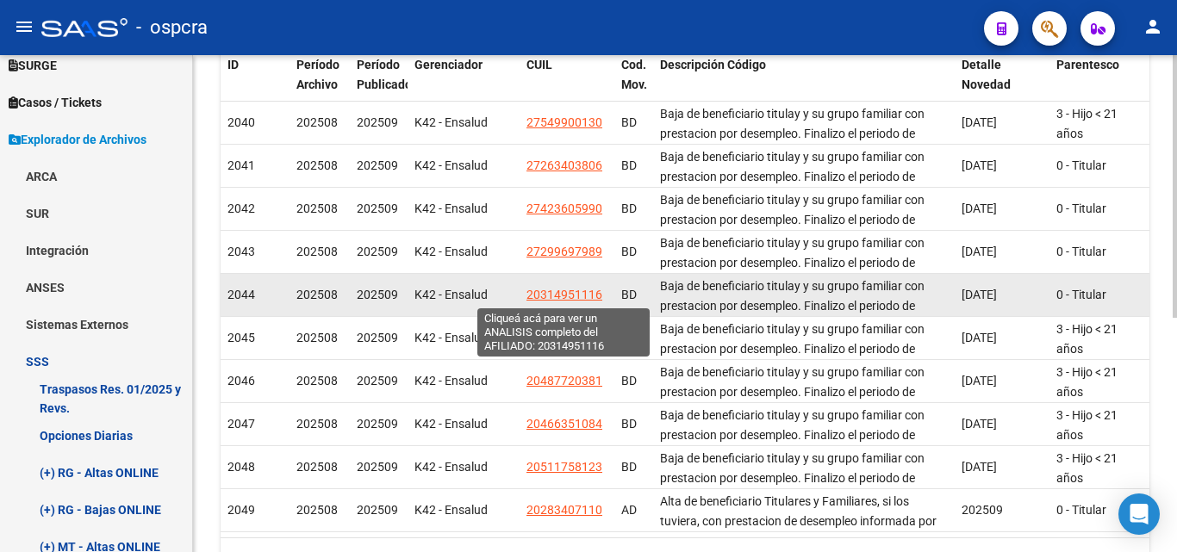
click at [575, 288] on span "20314951116" at bounding box center [564, 295] width 76 height 14
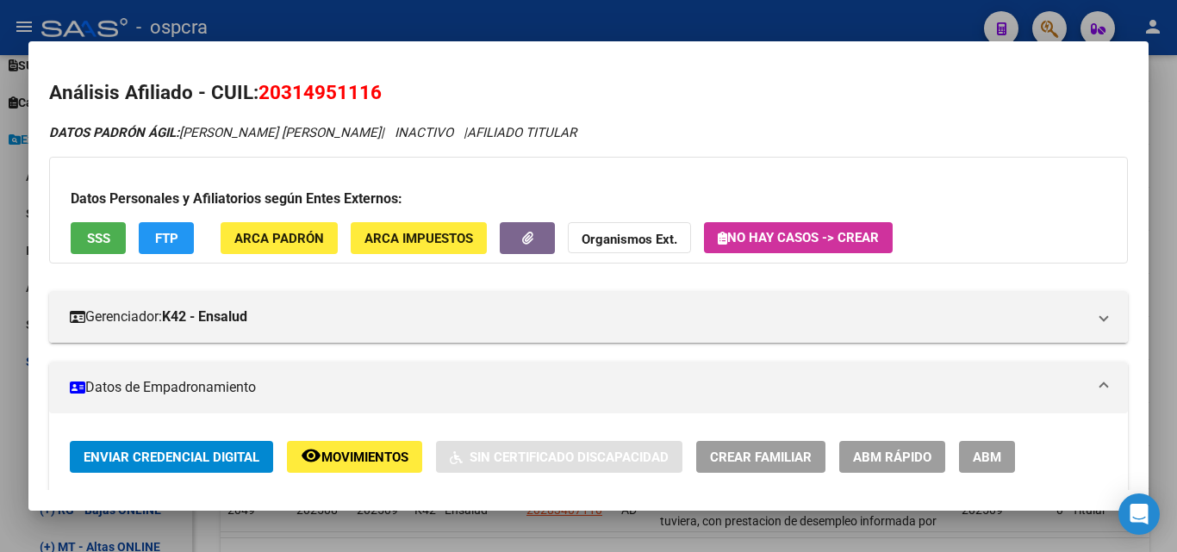
click at [0, 302] on div at bounding box center [588, 276] width 1177 height 552
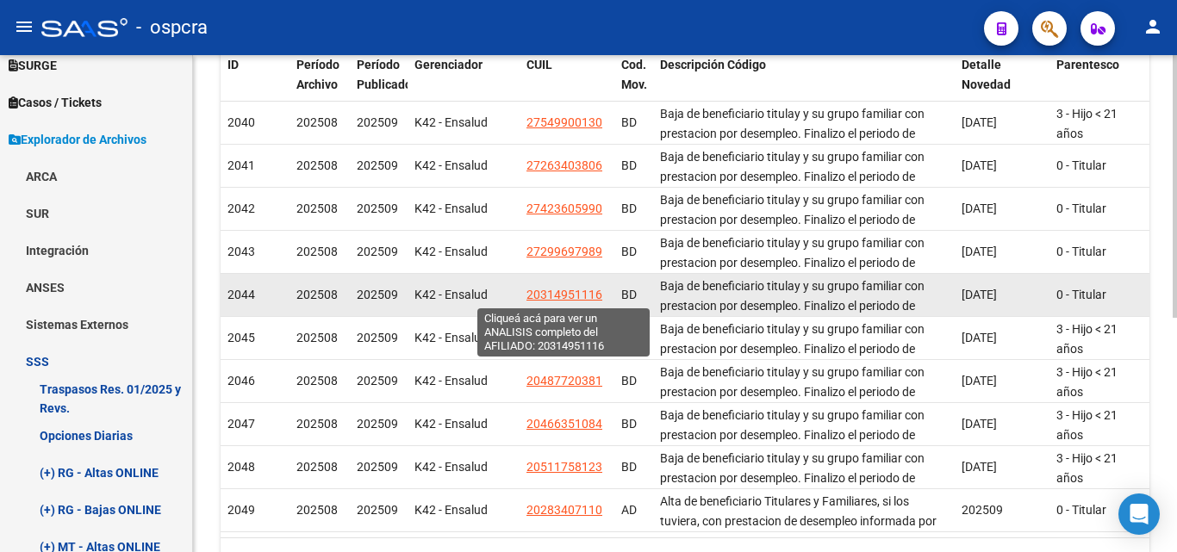
click at [574, 290] on span "20314951116" at bounding box center [564, 295] width 76 height 14
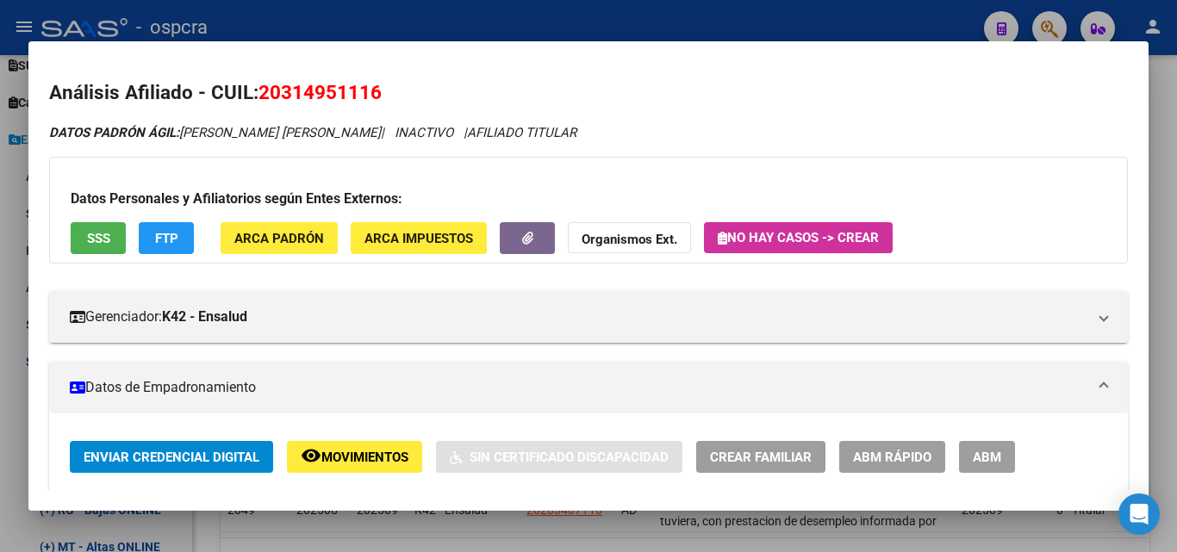
click at [0, 322] on div at bounding box center [588, 276] width 1177 height 552
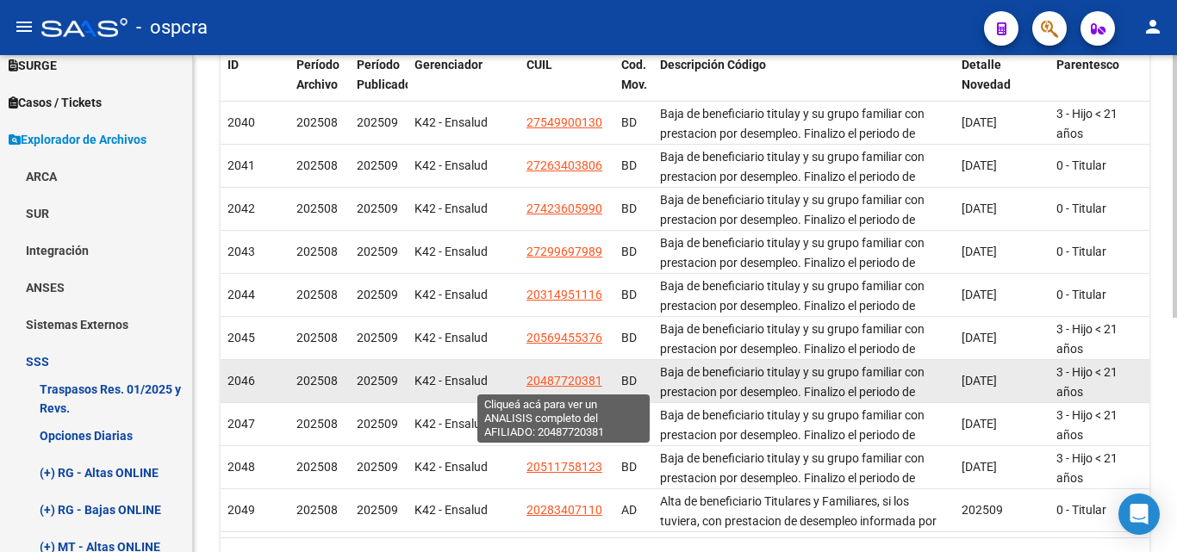
click at [581, 376] on span "20487720381" at bounding box center [564, 381] width 76 height 14
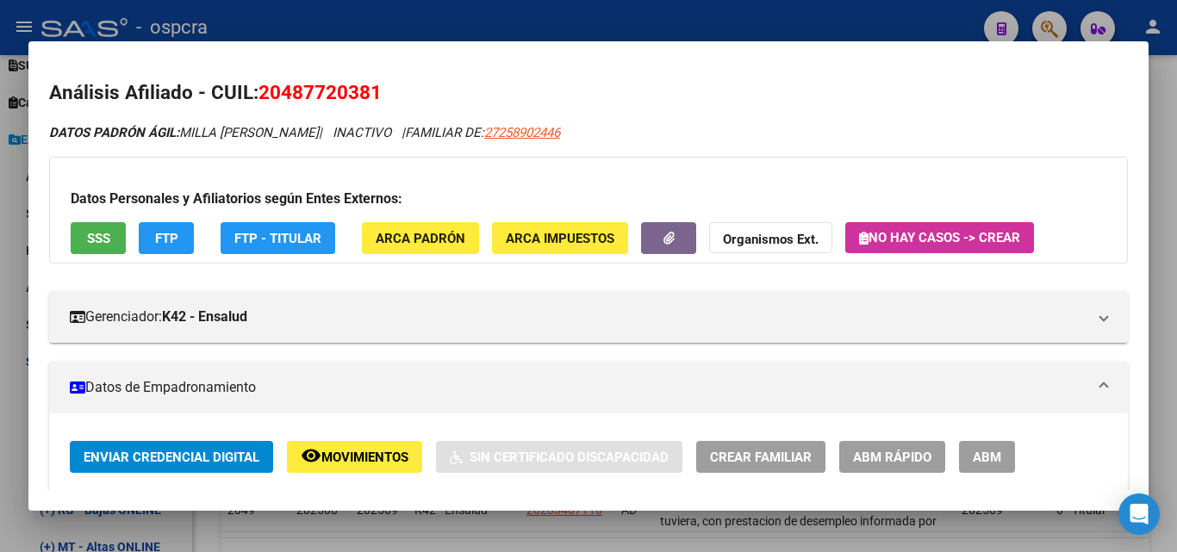
click at [0, 327] on div at bounding box center [588, 276] width 1177 height 552
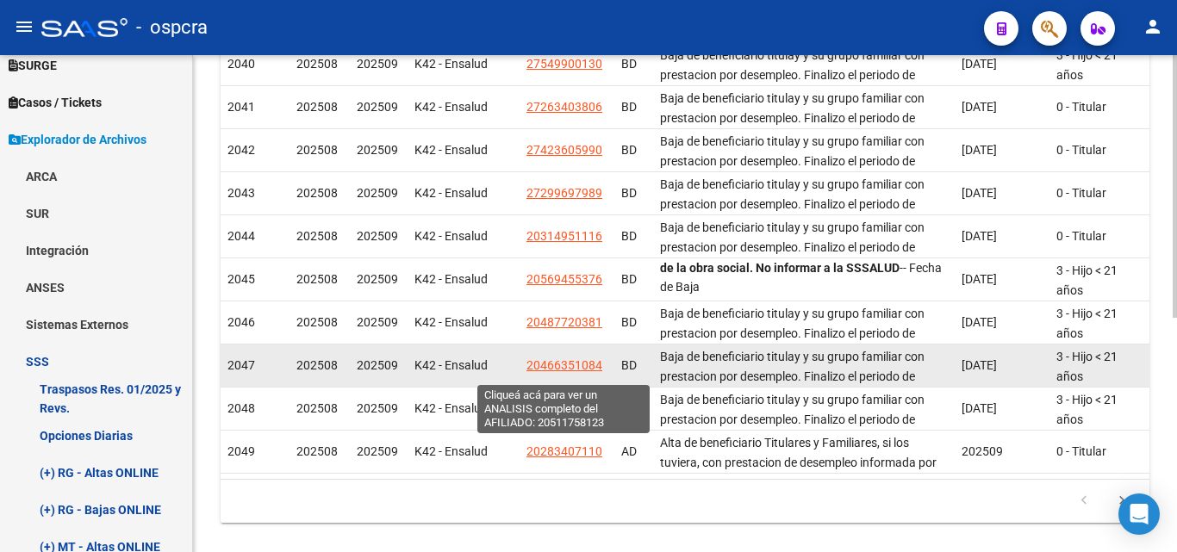
scroll to position [443, 0]
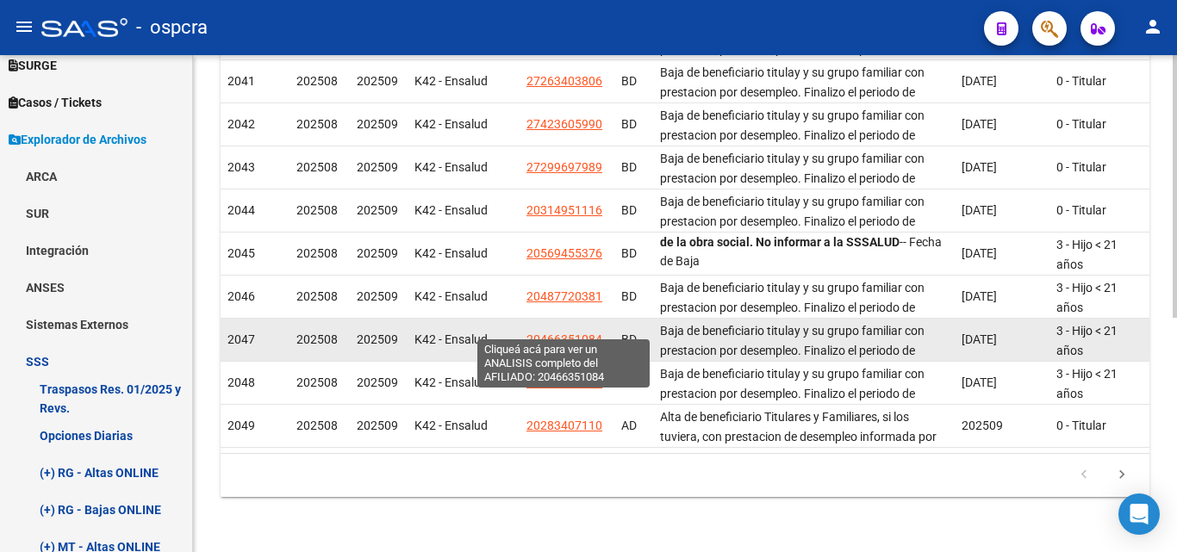
click at [579, 333] on span "20466351084" at bounding box center [564, 340] width 76 height 14
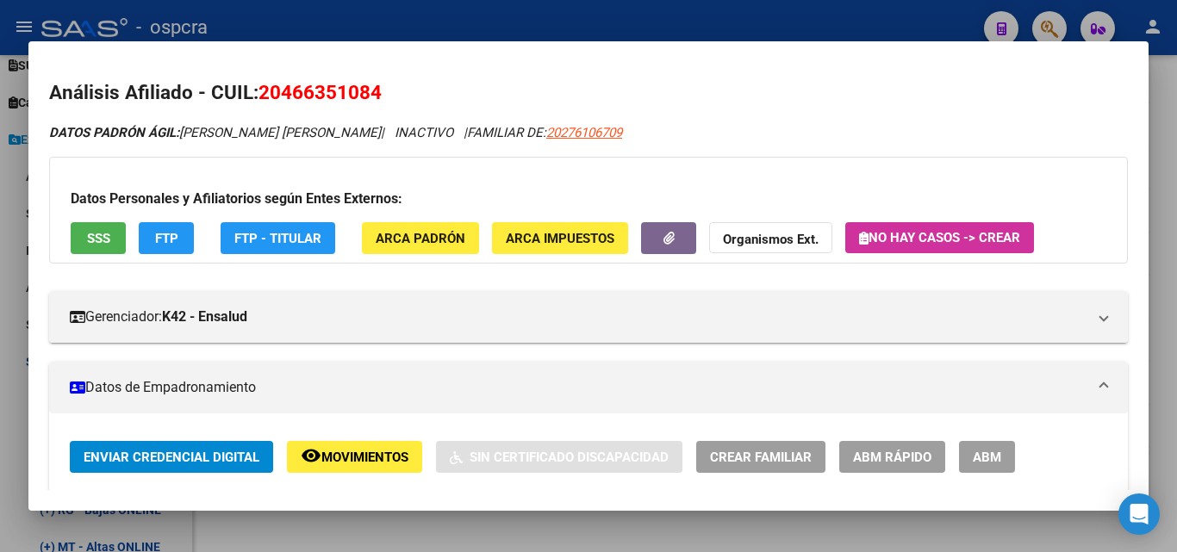
scroll to position [345, 0]
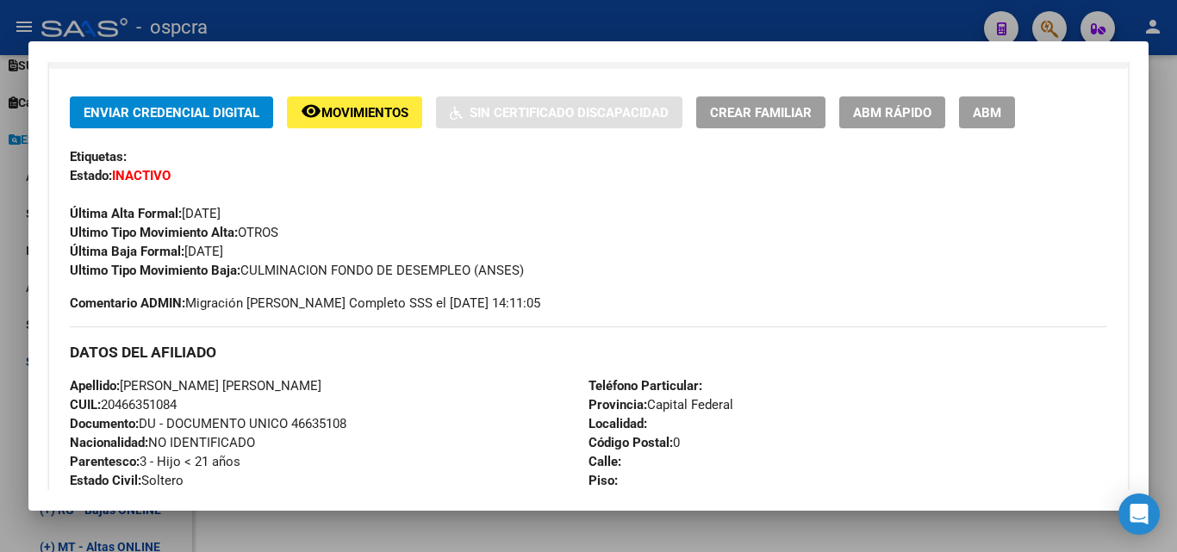
click at [0, 382] on div at bounding box center [588, 276] width 1177 height 552
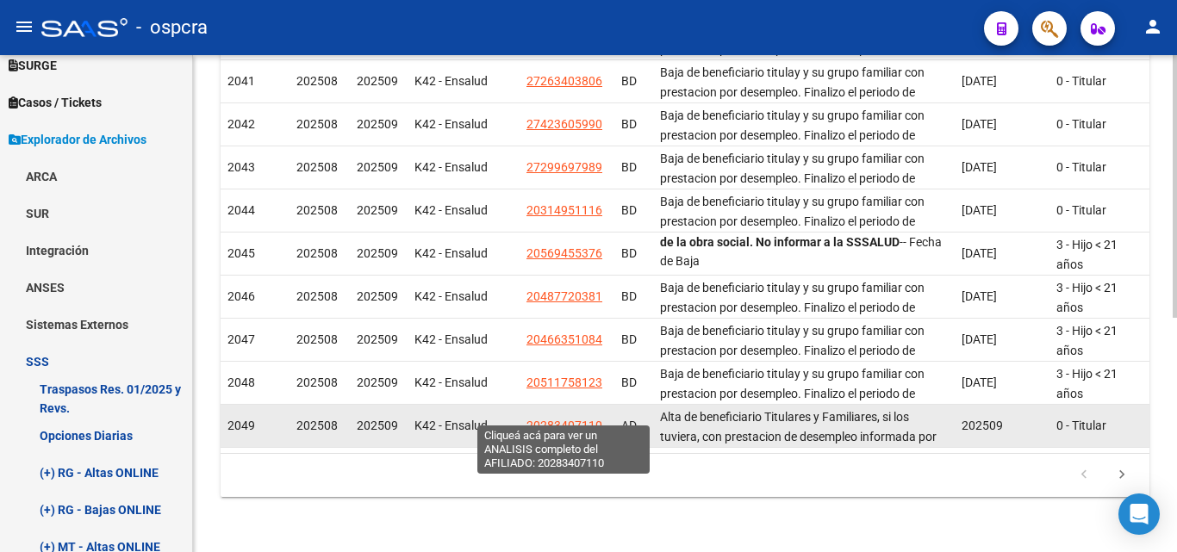
click at [557, 419] on span "20283407110" at bounding box center [564, 426] width 76 height 14
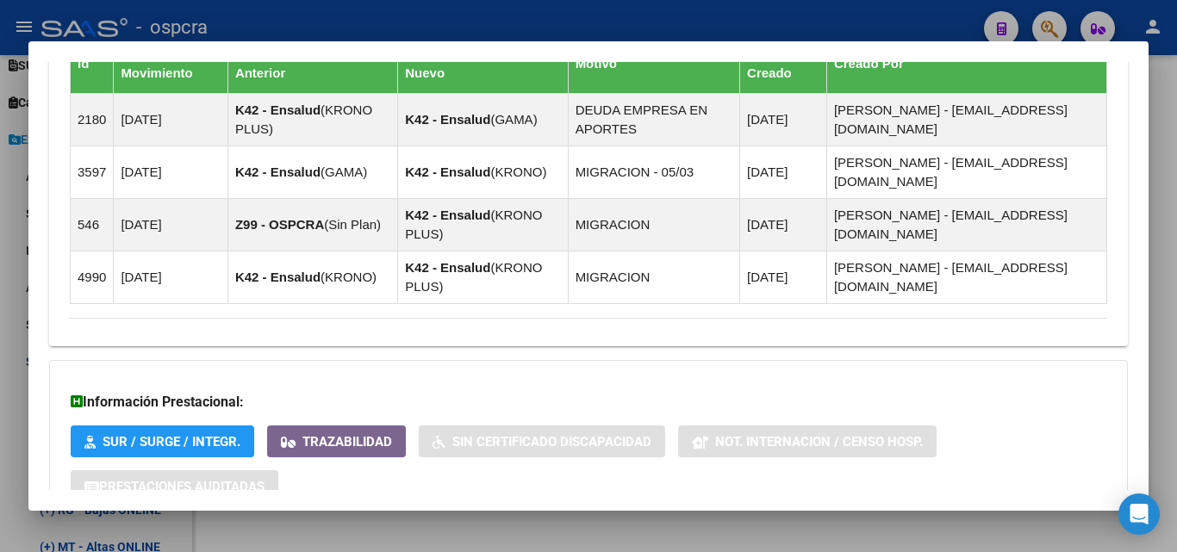
scroll to position [1134, 0]
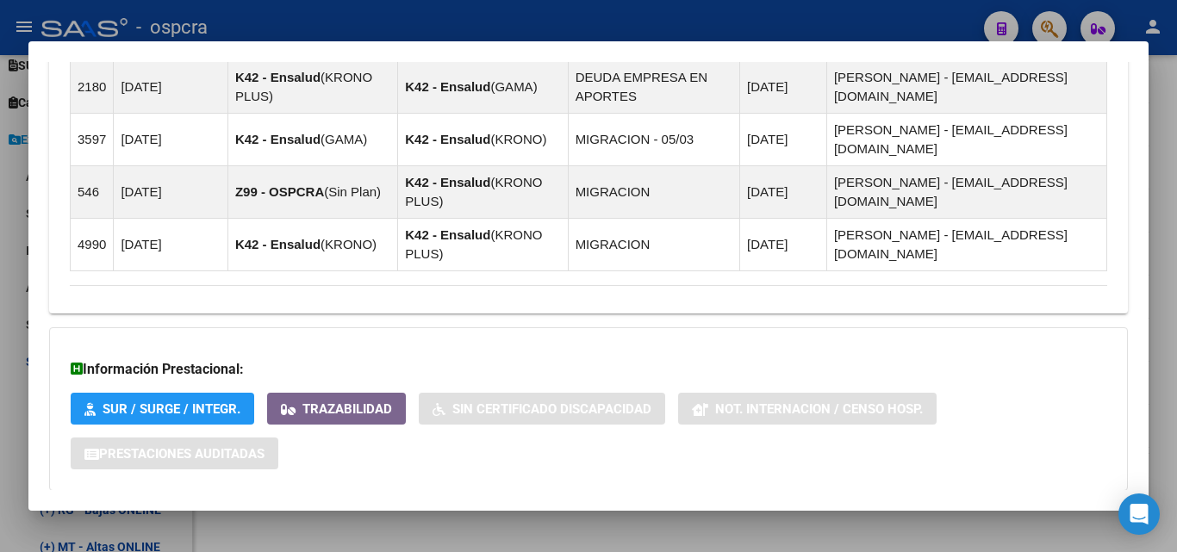
click at [364, 505] on mat-expansion-panel-header "Aportes y Contribuciones del Afiliado: 20283407110" at bounding box center [588, 525] width 1079 height 41
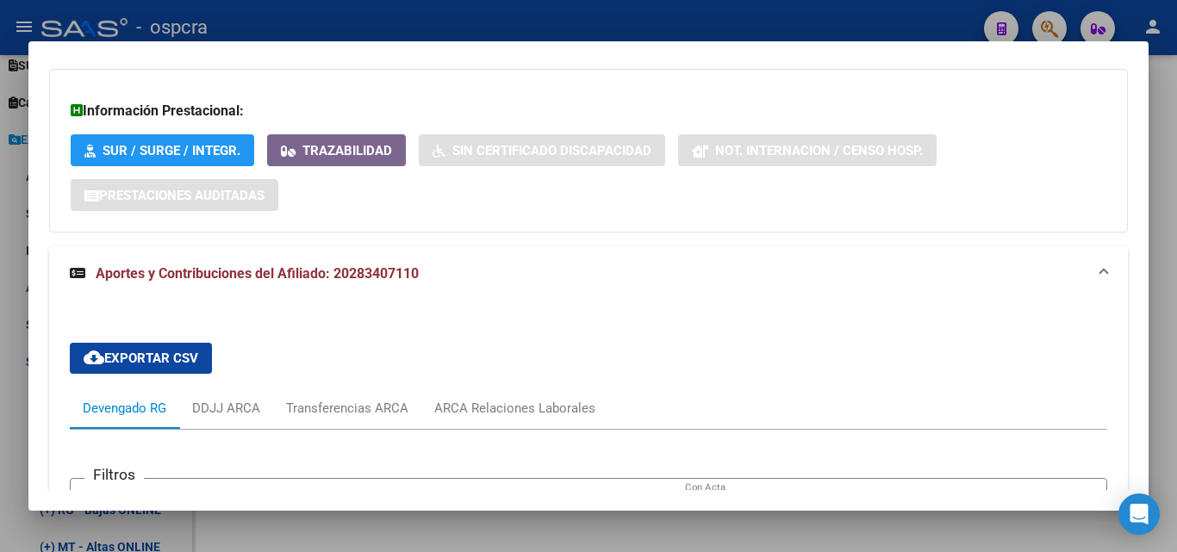
scroll to position [1737, 0]
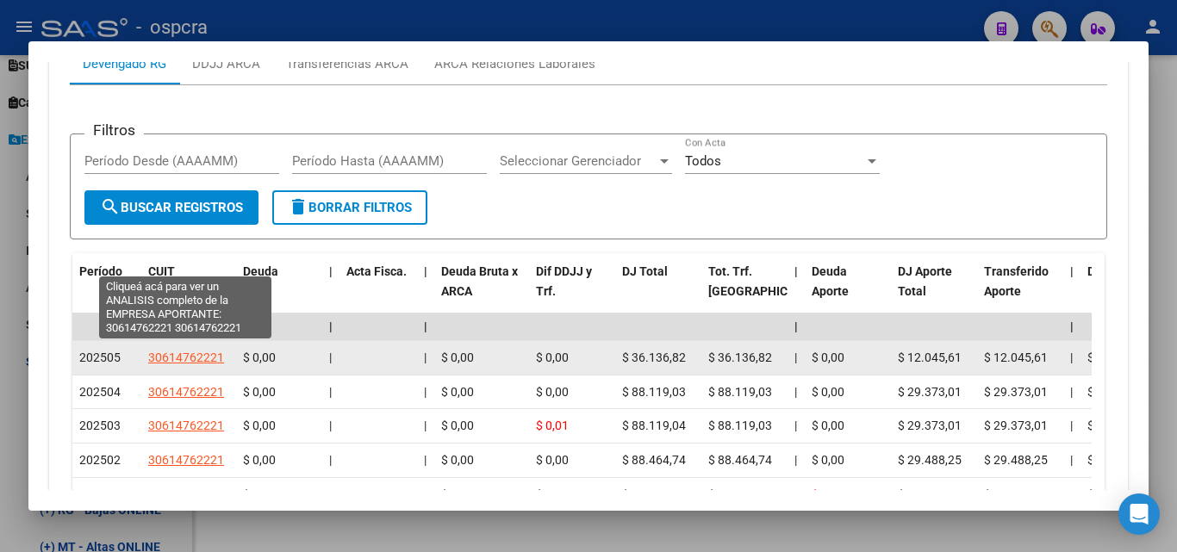
click at [208, 351] on span "30614762221" at bounding box center [186, 358] width 76 height 14
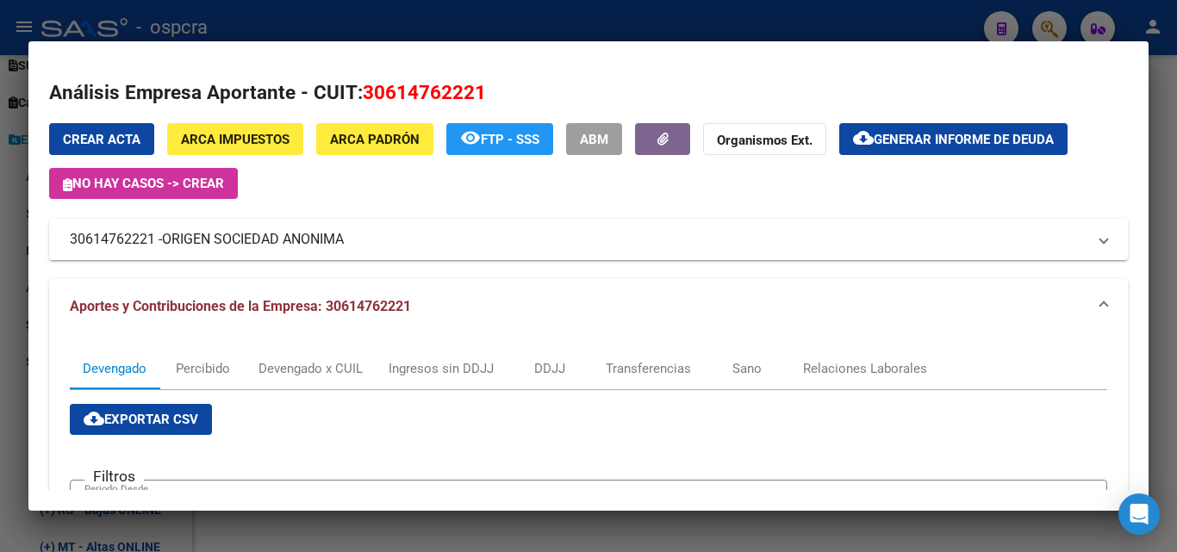
click at [3, 396] on div at bounding box center [588, 276] width 1177 height 552
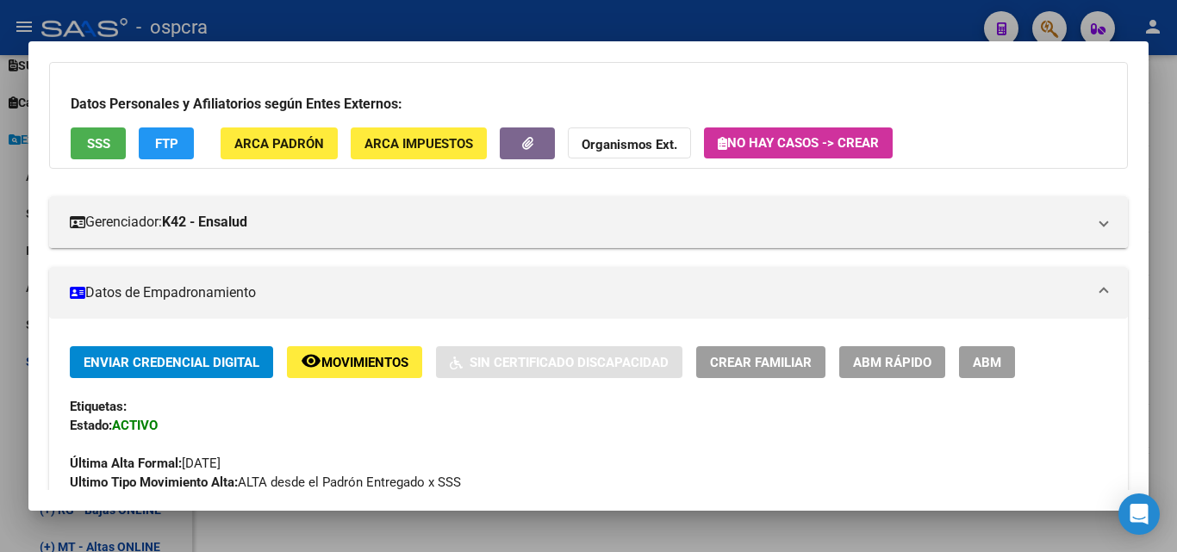
scroll to position [0, 0]
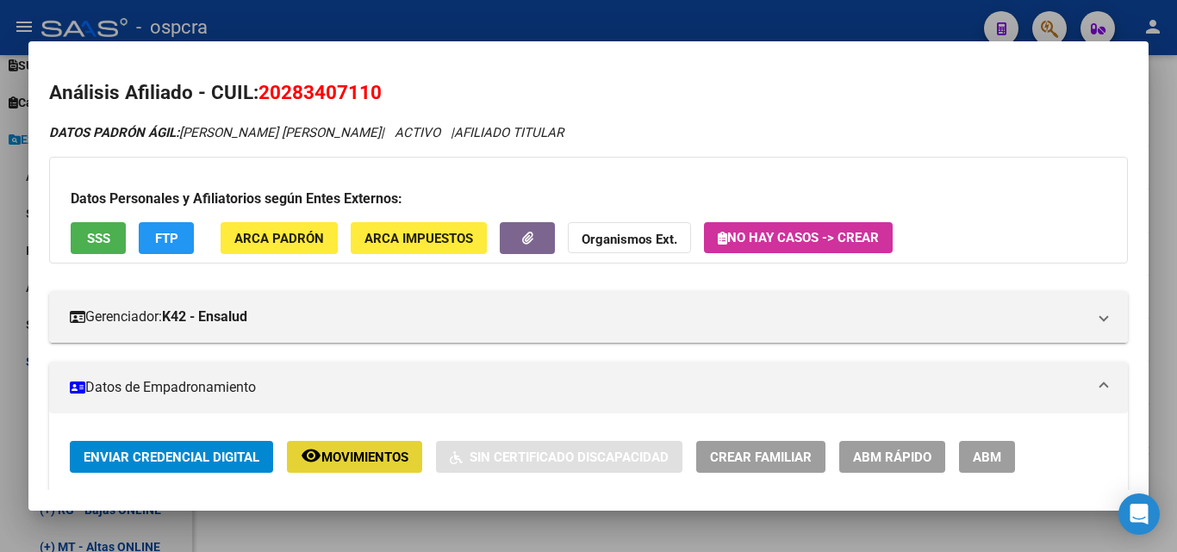
click at [354, 457] on span "Movimientos" at bounding box center [364, 458] width 87 height 16
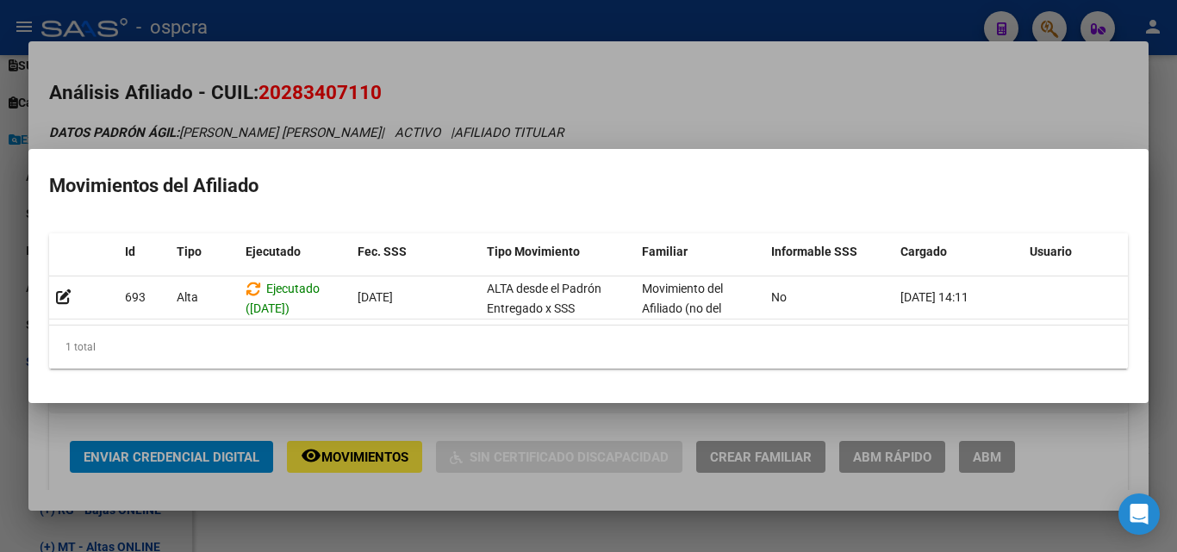
click at [700, 118] on div at bounding box center [588, 276] width 1177 height 552
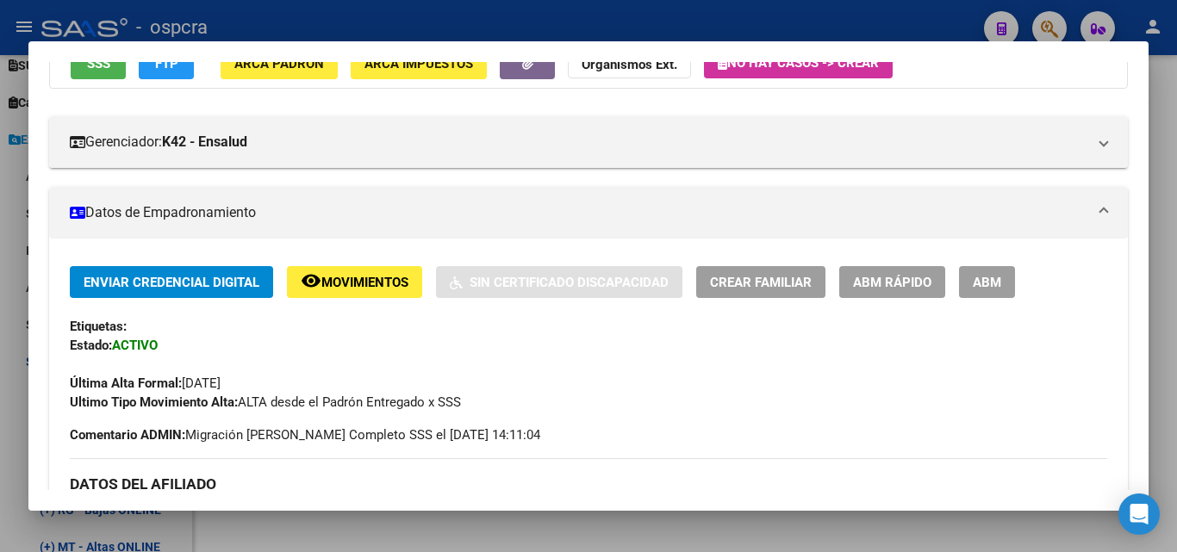
scroll to position [172, 0]
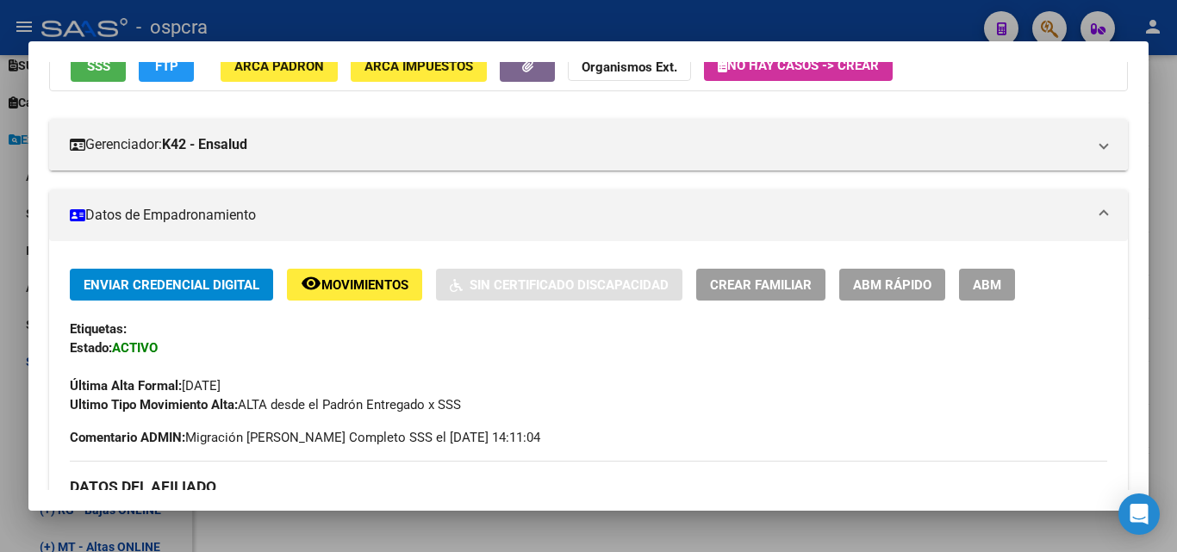
click at [15, 274] on div at bounding box center [588, 276] width 1177 height 552
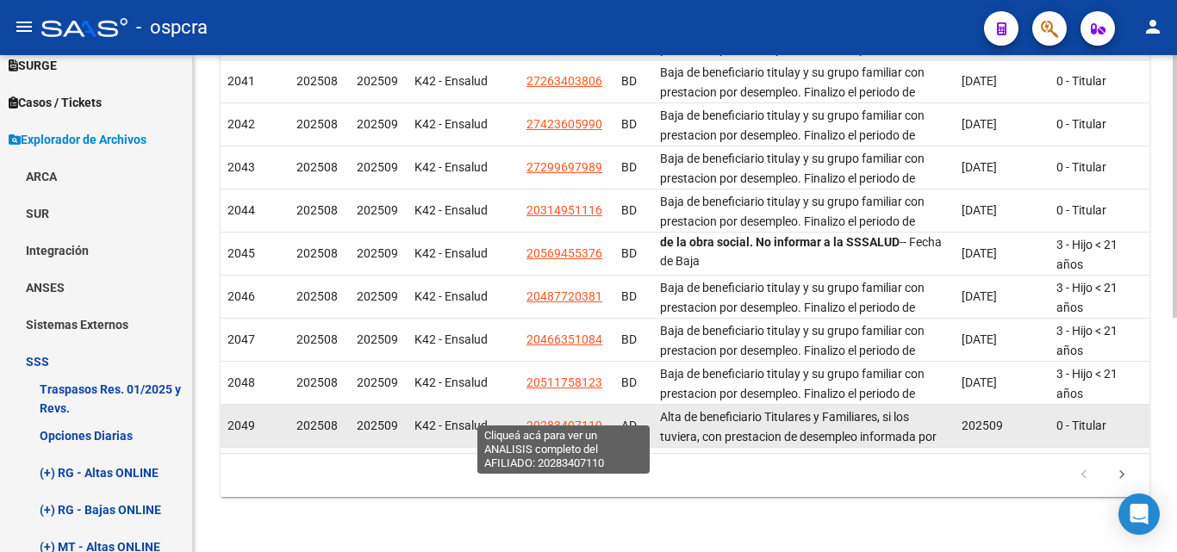
click at [590, 419] on span "20283407110" at bounding box center [564, 426] width 76 height 14
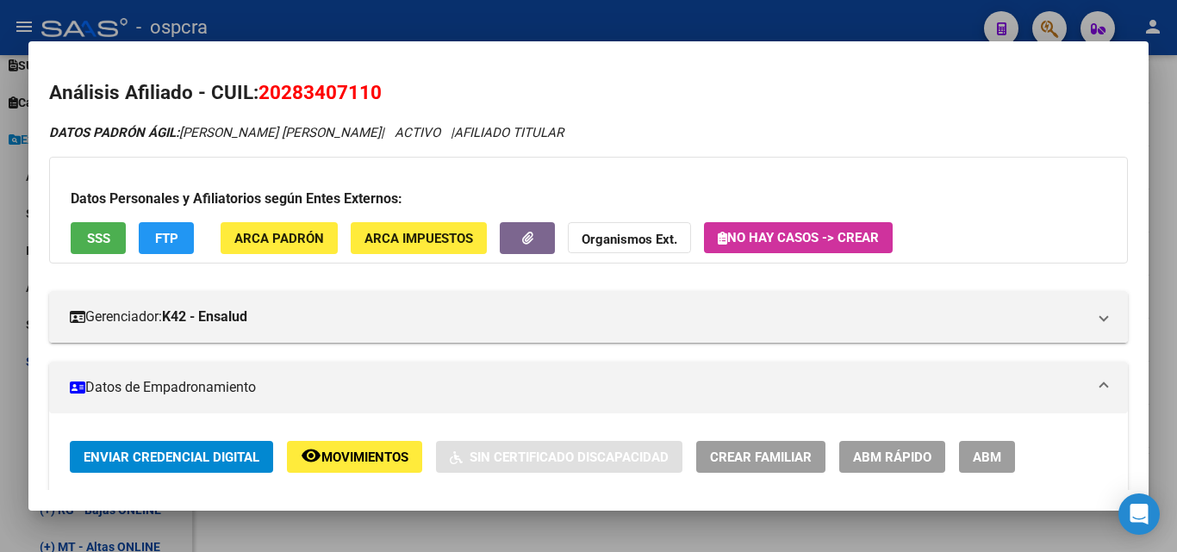
click at [391, 458] on span "Movimientos" at bounding box center [364, 458] width 87 height 16
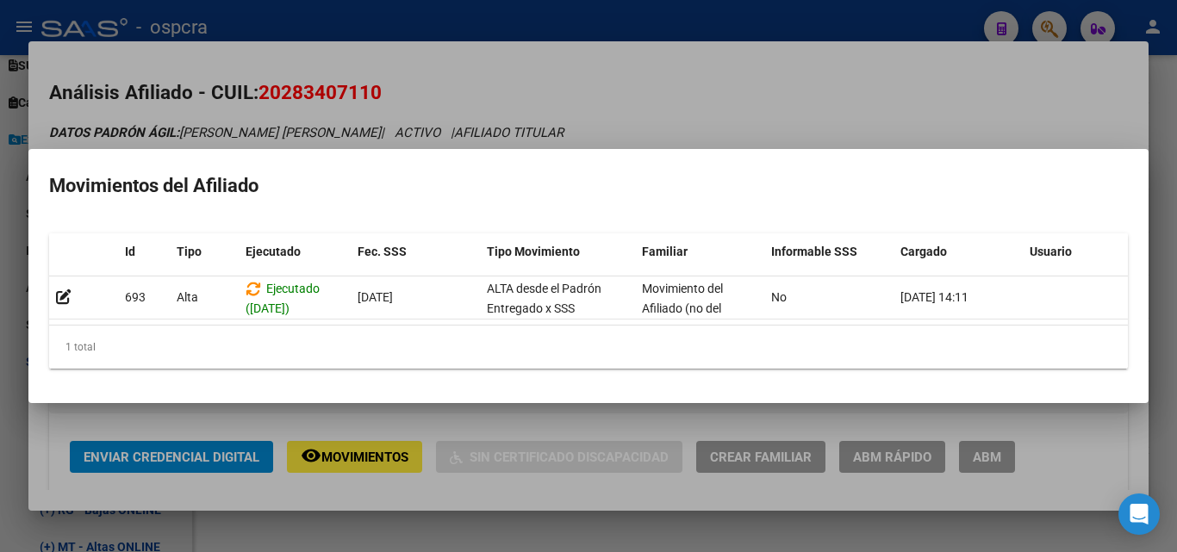
click at [0, 384] on div at bounding box center [588, 276] width 1177 height 552
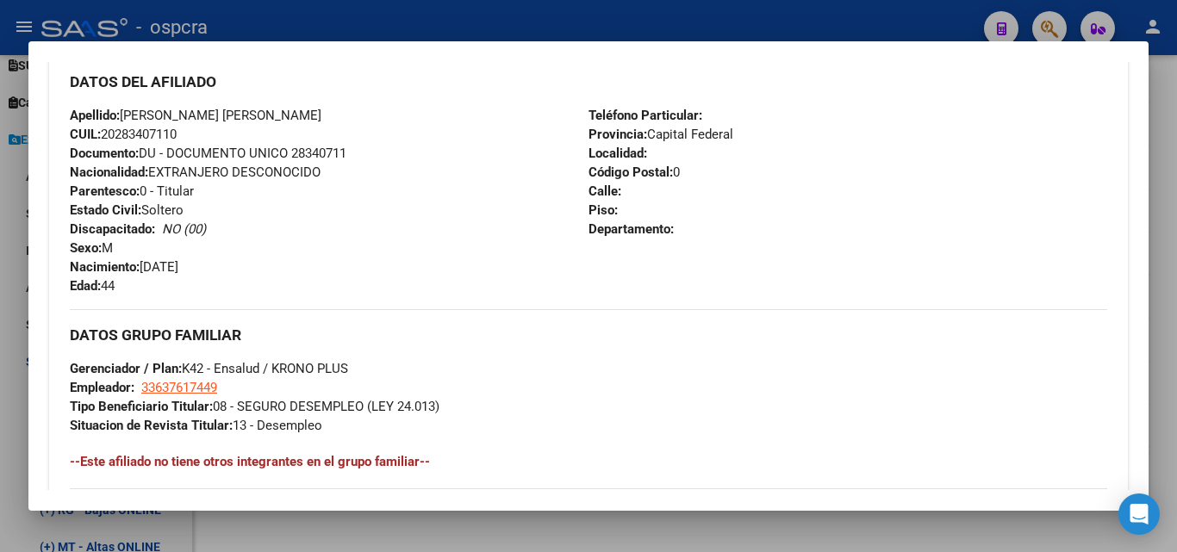
scroll to position [689, 0]
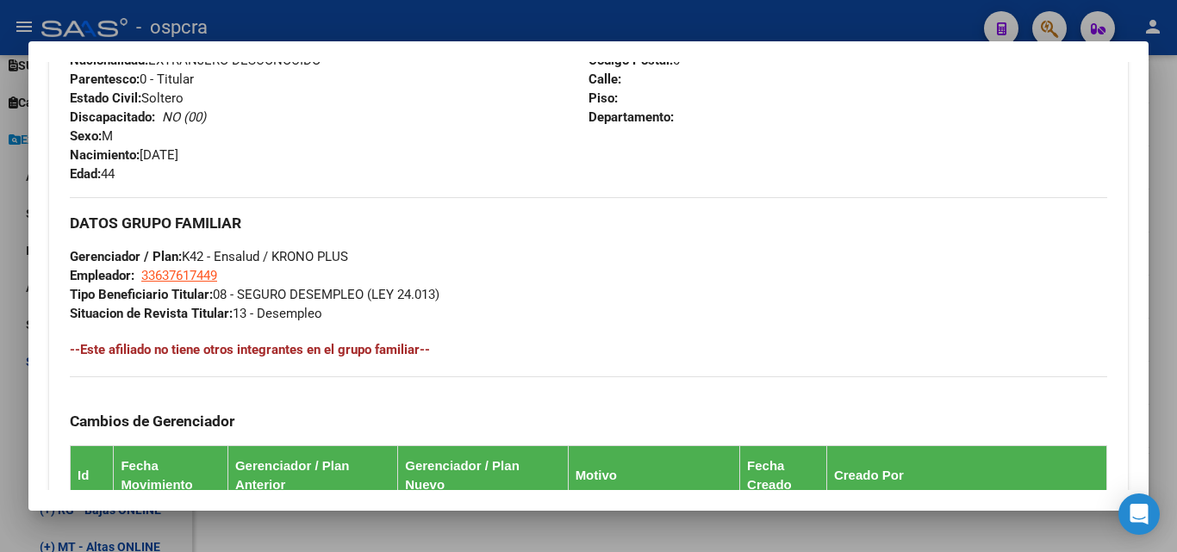
click at [0, 449] on div at bounding box center [588, 276] width 1177 height 552
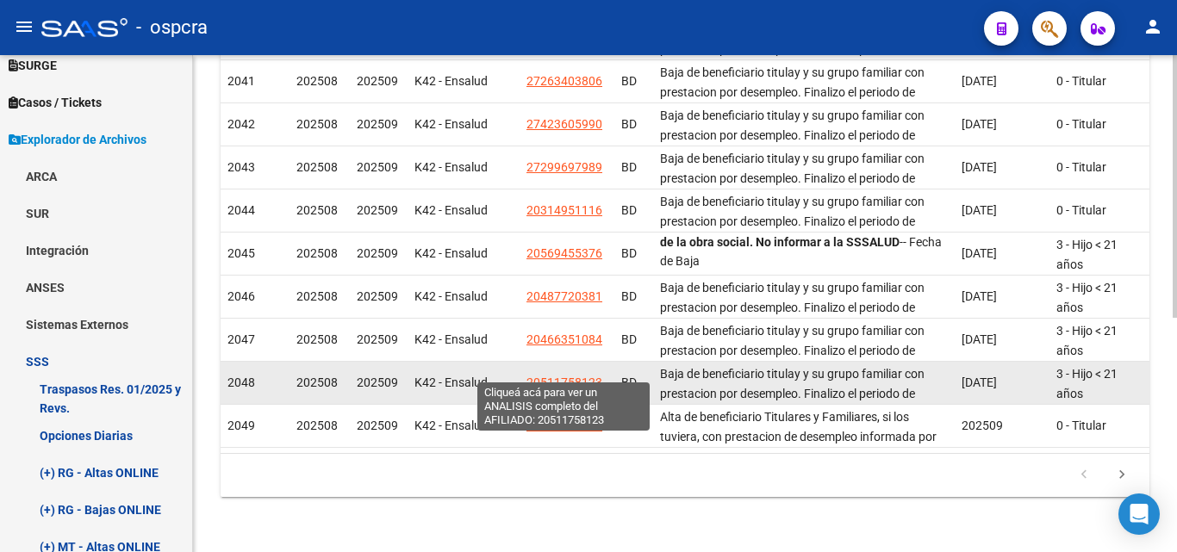
click at [580, 376] on span "20511758123" at bounding box center [564, 383] width 76 height 14
type textarea "20511758123"
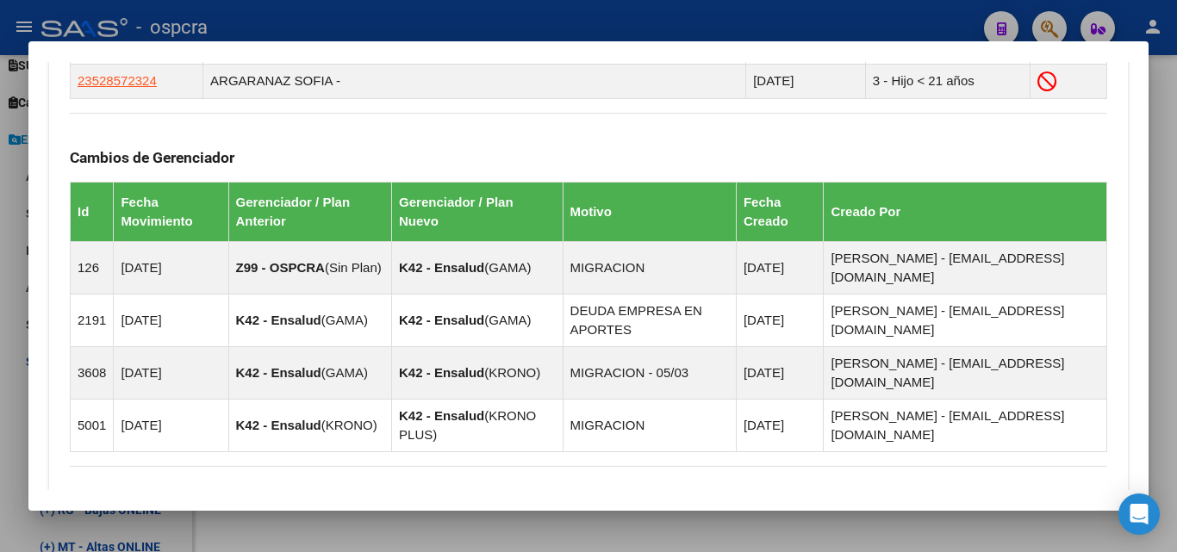
scroll to position [1356, 0]
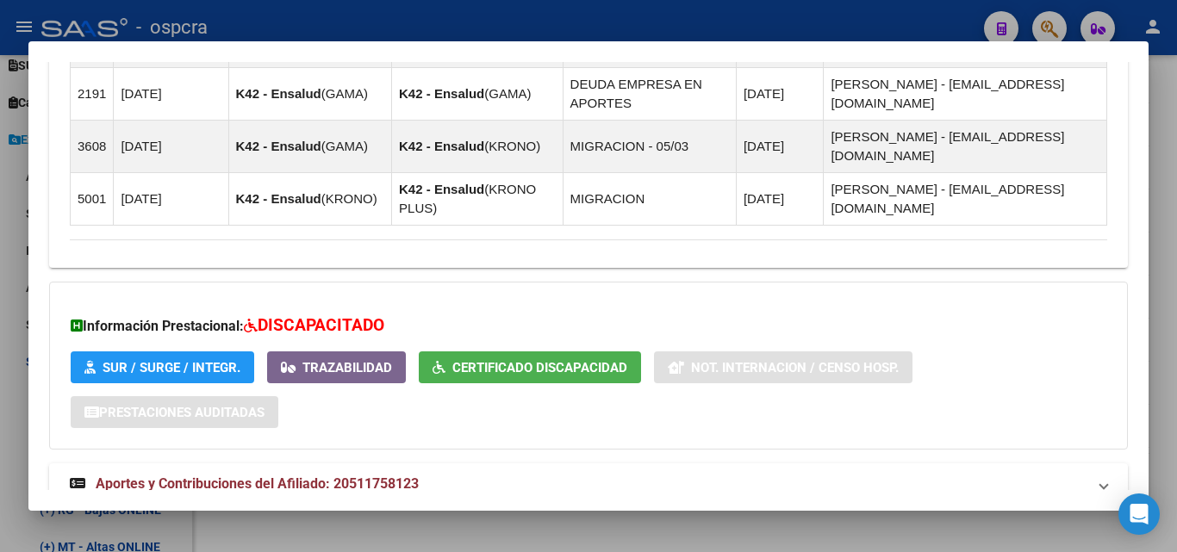
click at [325, 536] on span "Aportes y Contribuciones del Titular: 27263403806" at bounding box center [253, 544] width 315 height 16
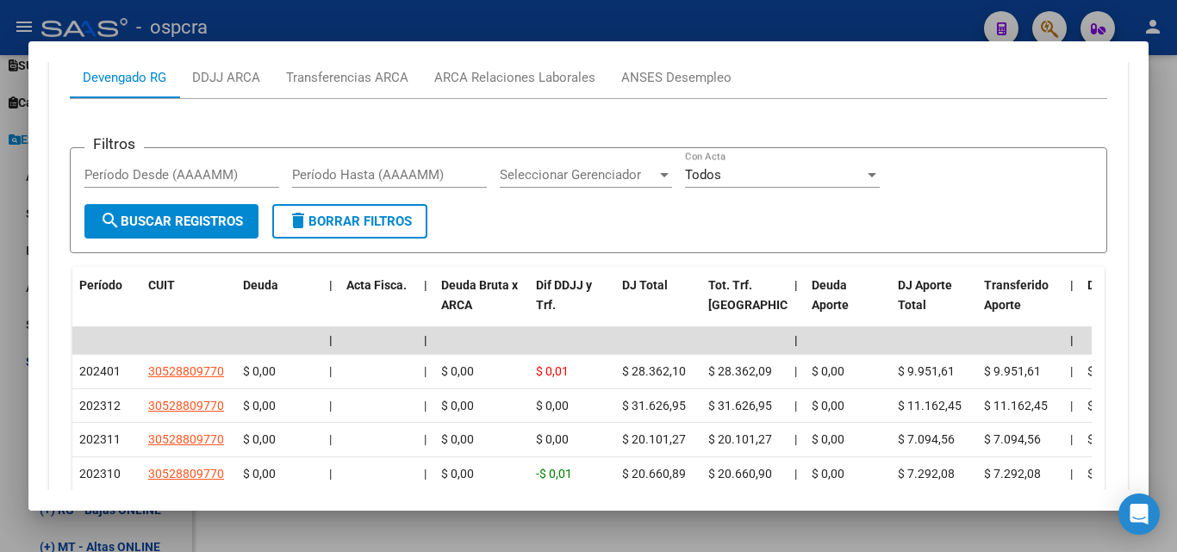
scroll to position [2060, 0]
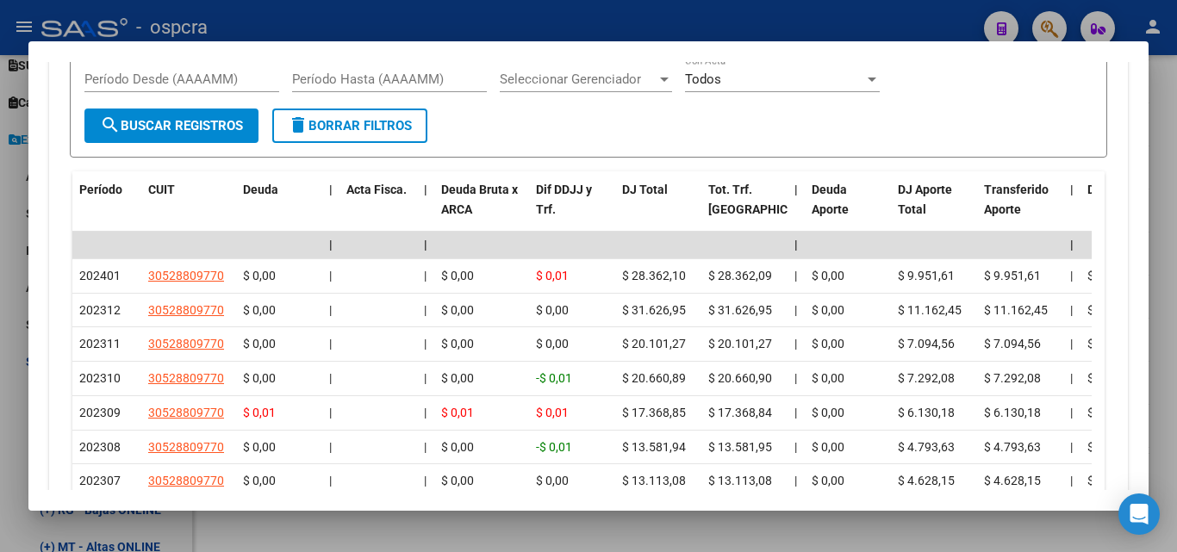
click at [0, 414] on div at bounding box center [588, 276] width 1177 height 552
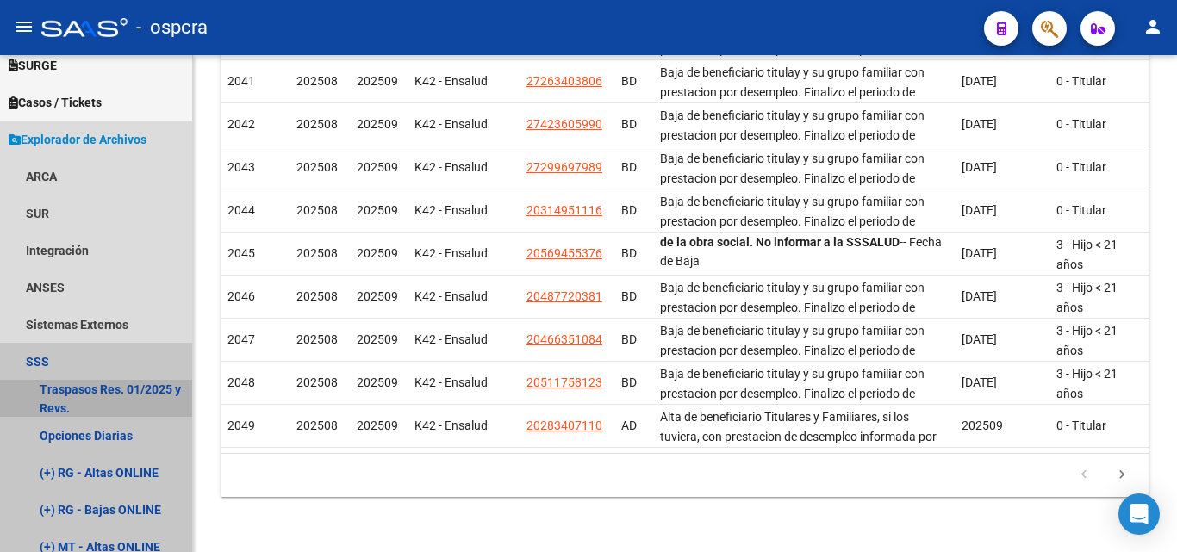
click at [0, 414] on link "Traspasos Res. 01/2025 y Revs." at bounding box center [96, 398] width 192 height 37
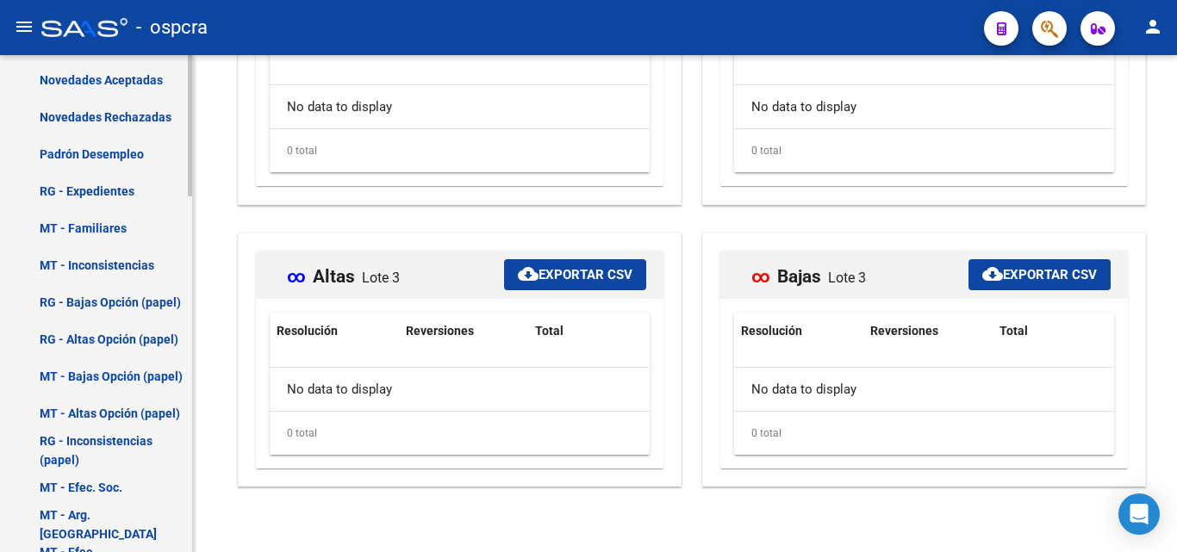
scroll to position [940, 0]
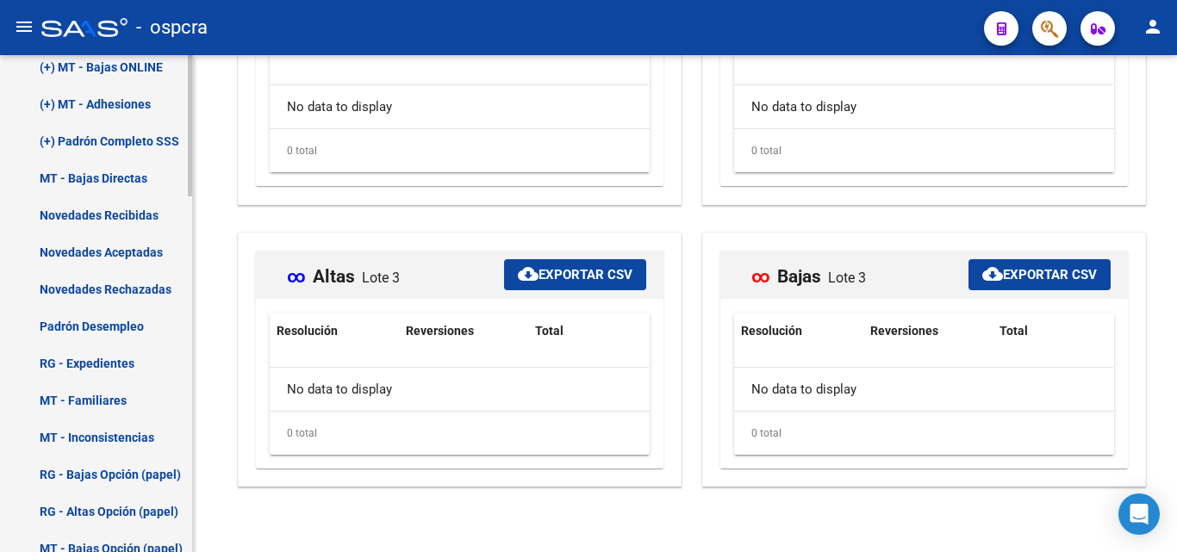
click at [121, 208] on link "Novedades Recibidas" at bounding box center [96, 214] width 192 height 37
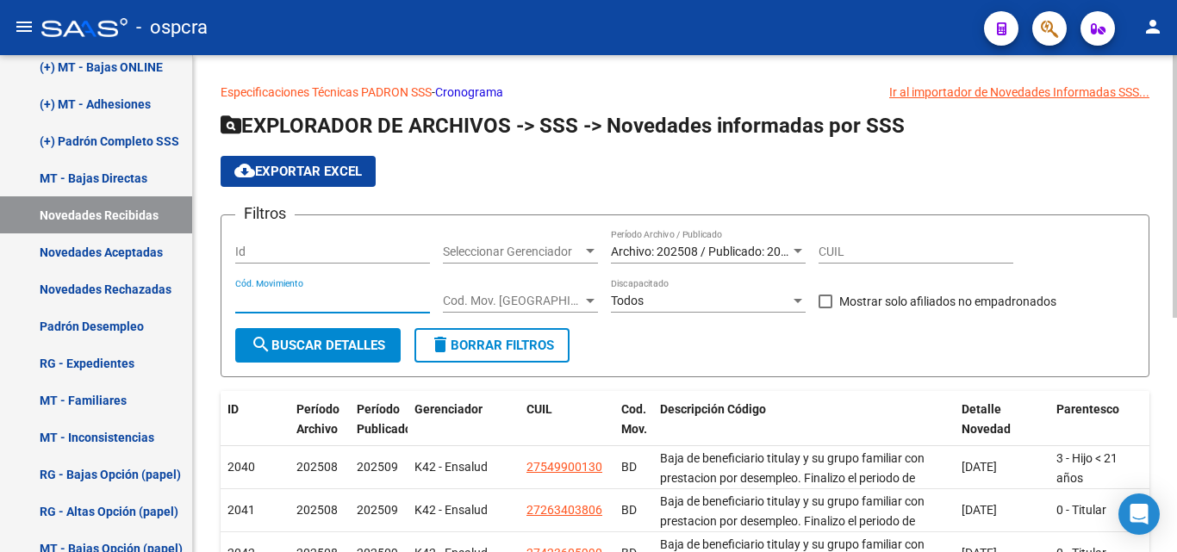
click at [259, 305] on input "Cód. Movimiento" at bounding box center [332, 301] width 195 height 15
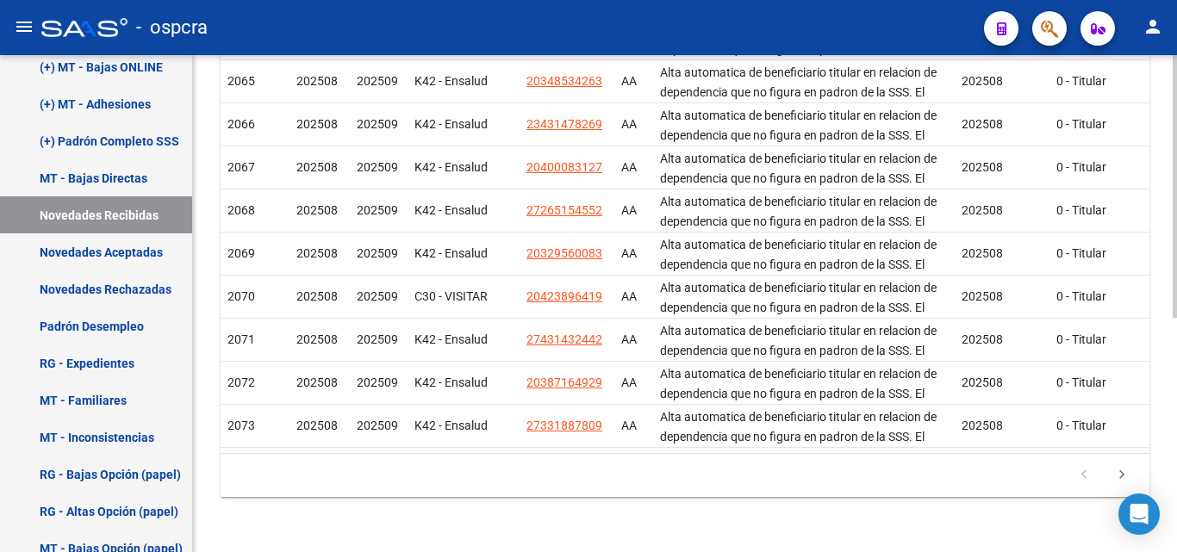
scroll to position [443, 0]
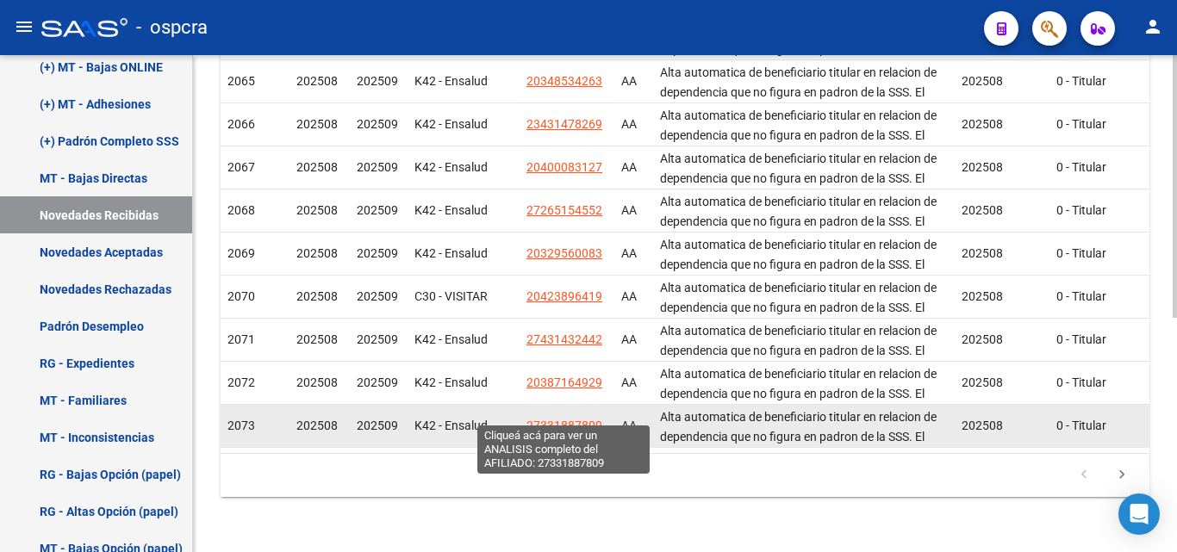
type input "aa"
click at [567, 419] on span "27331887809" at bounding box center [564, 426] width 76 height 14
type textarea "27331887809"
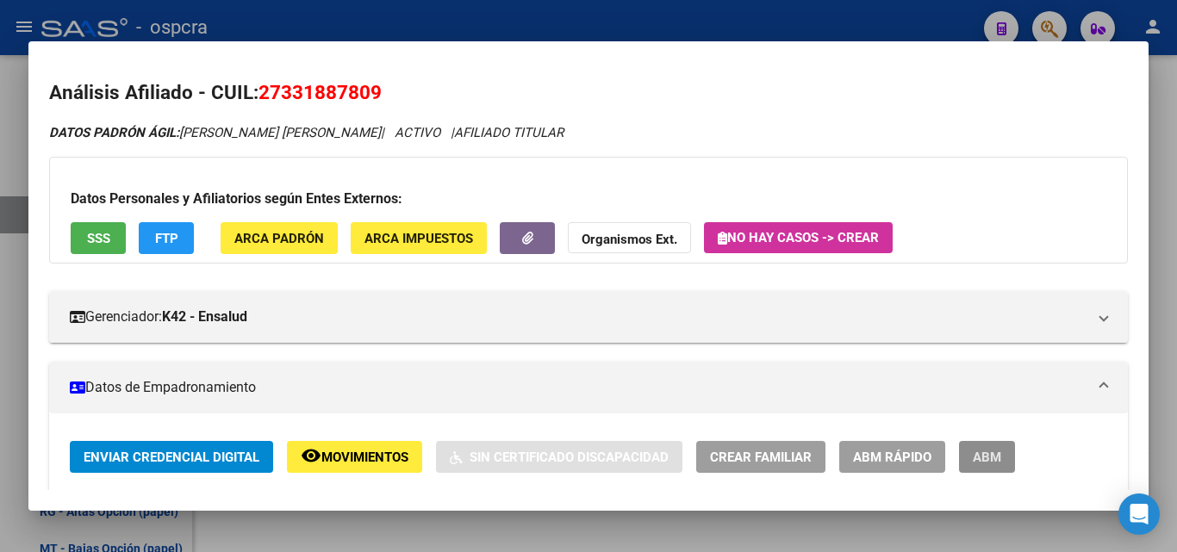
click at [999, 454] on span "ABM" at bounding box center [987, 458] width 28 height 16
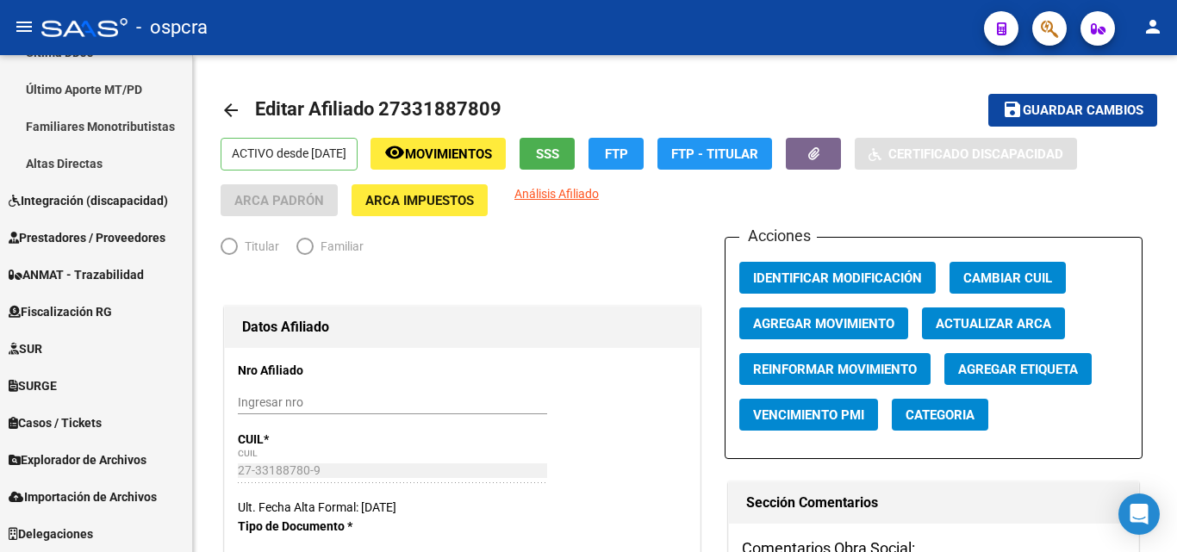
scroll to position [510, 0]
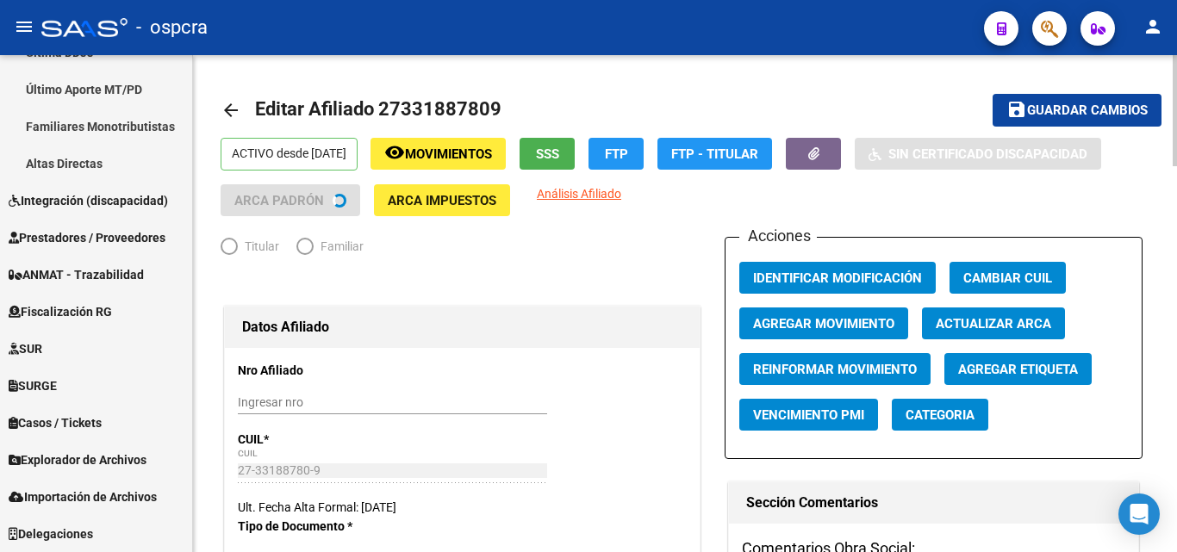
radio input "true"
type input "30-71112432-9"
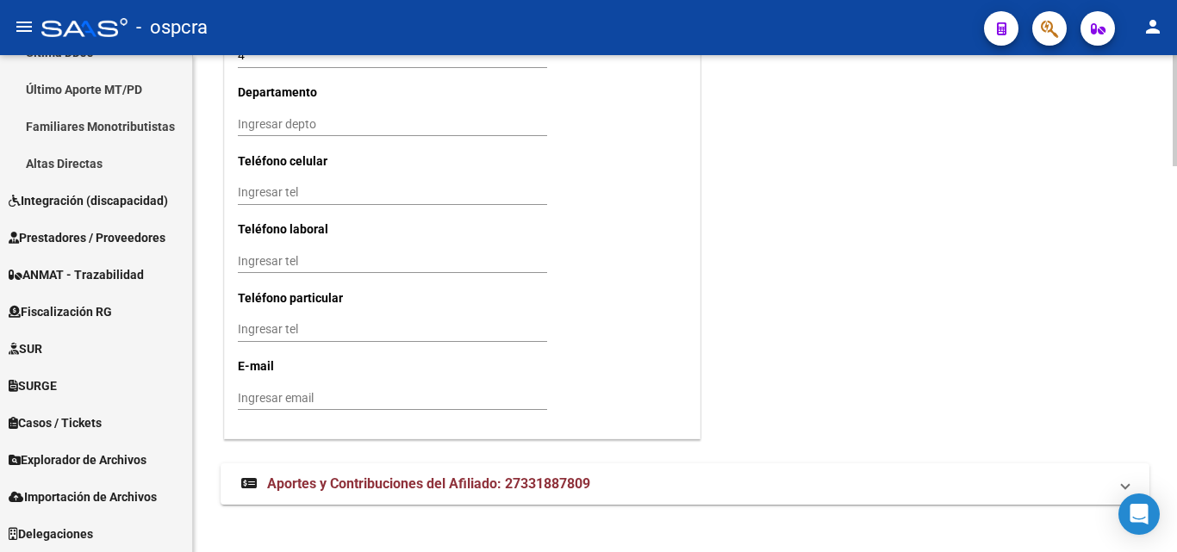
scroll to position [1720, 0]
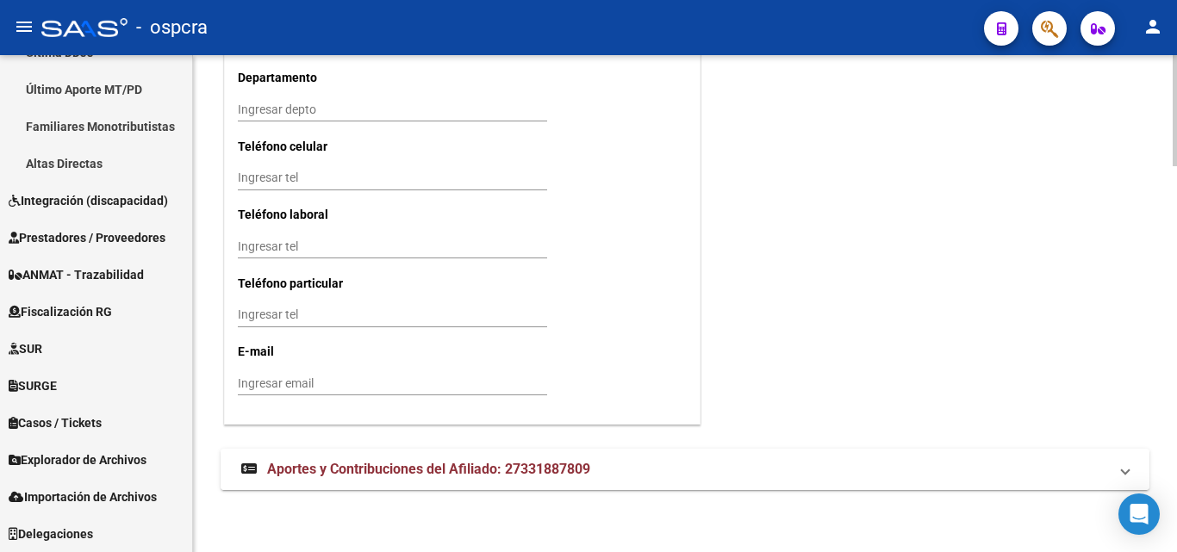
click at [461, 459] on mat-expansion-panel-header "Aportes y Contribuciones del Afiliado: 27331887809" at bounding box center [685, 469] width 929 height 41
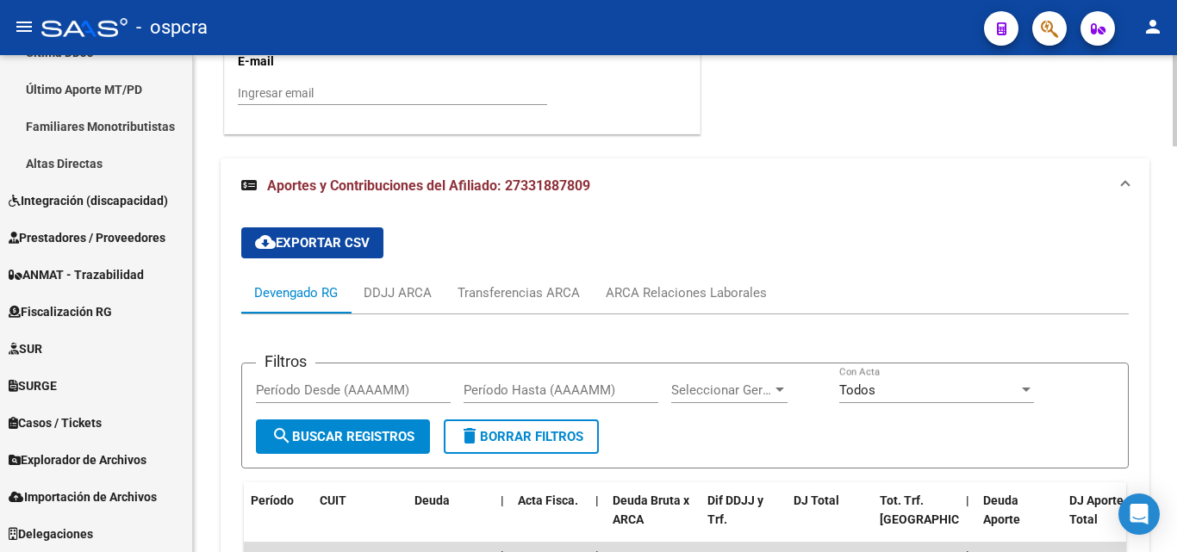
scroll to position [2125, 0]
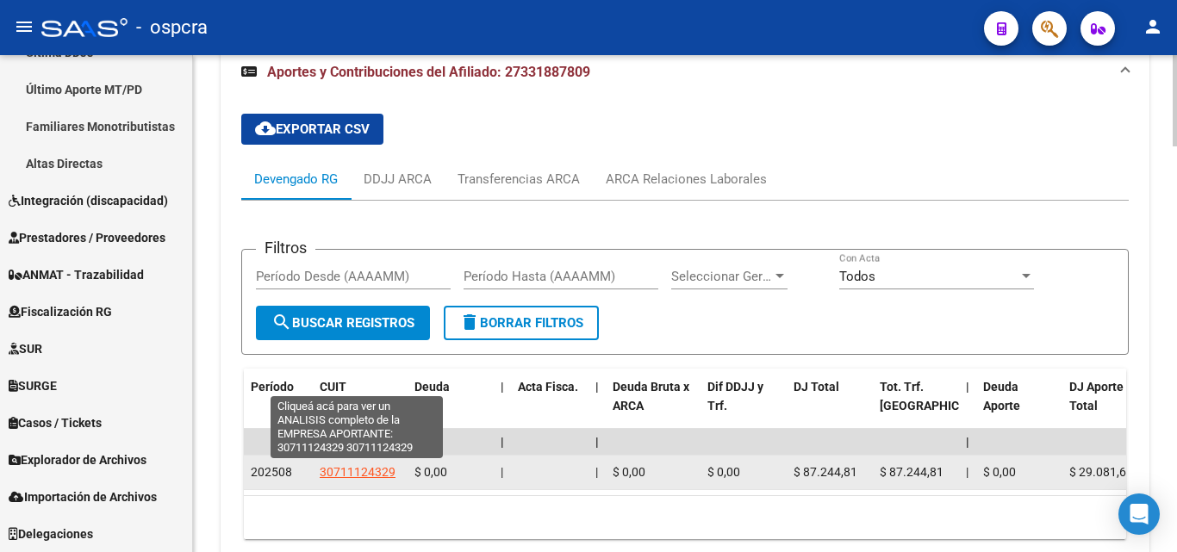
click at [343, 470] on span "30711124329" at bounding box center [358, 472] width 76 height 14
type textarea "30711124329"
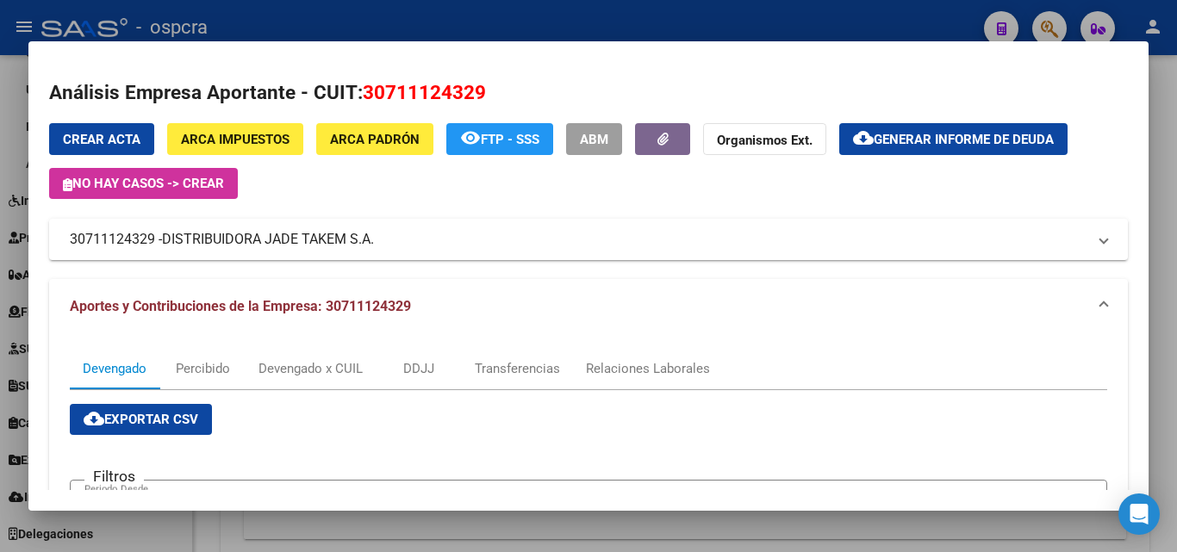
scroll to position [258, 0]
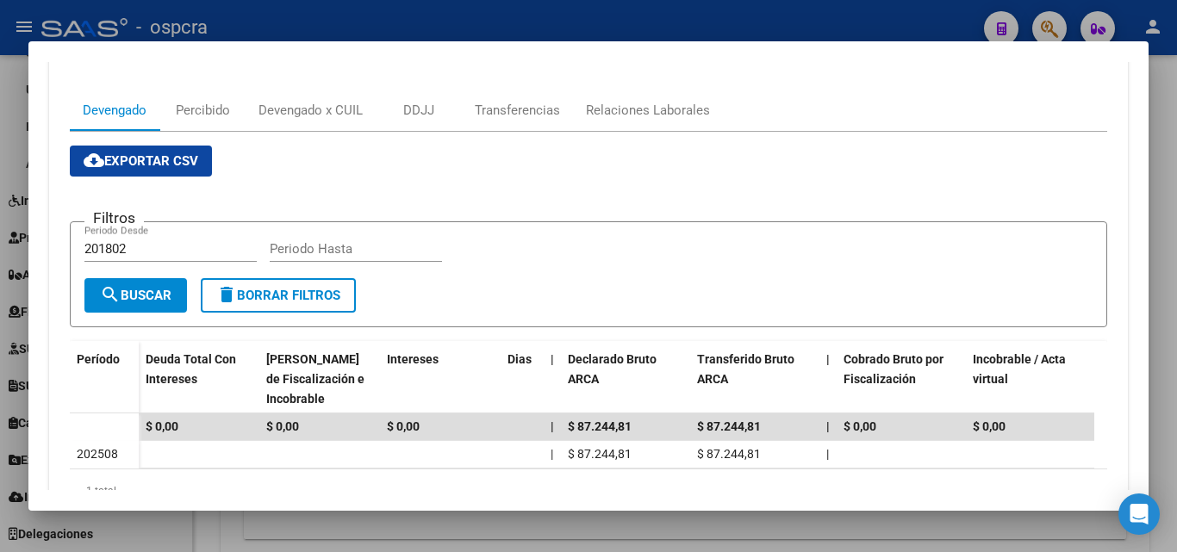
click at [0, 420] on div at bounding box center [588, 276] width 1177 height 552
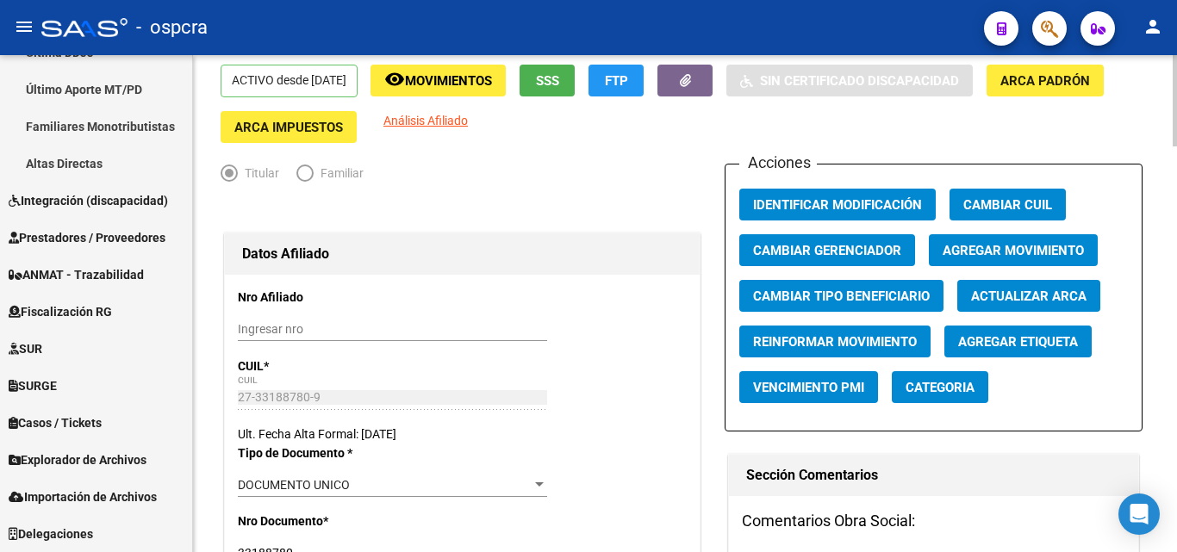
scroll to position [0, 0]
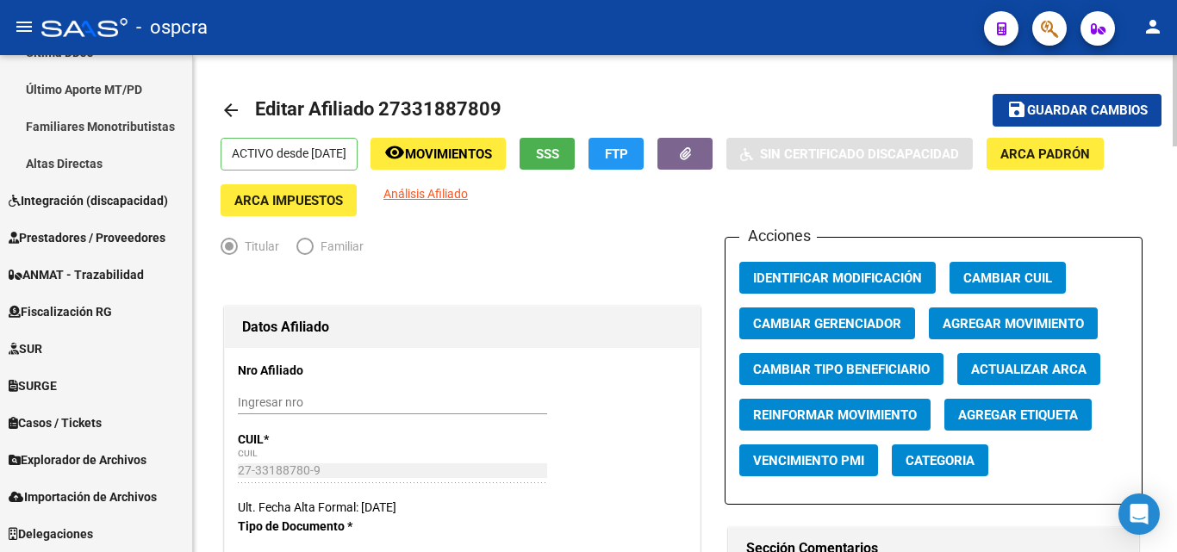
click at [232, 113] on mat-icon "arrow_back" at bounding box center [231, 110] width 21 height 21
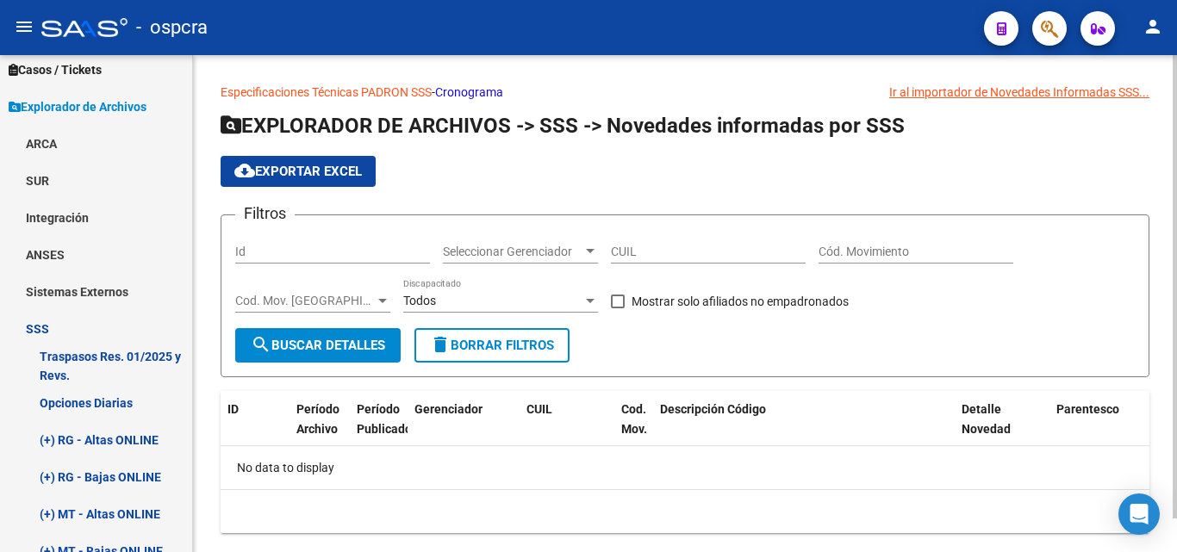
scroll to position [424, 0]
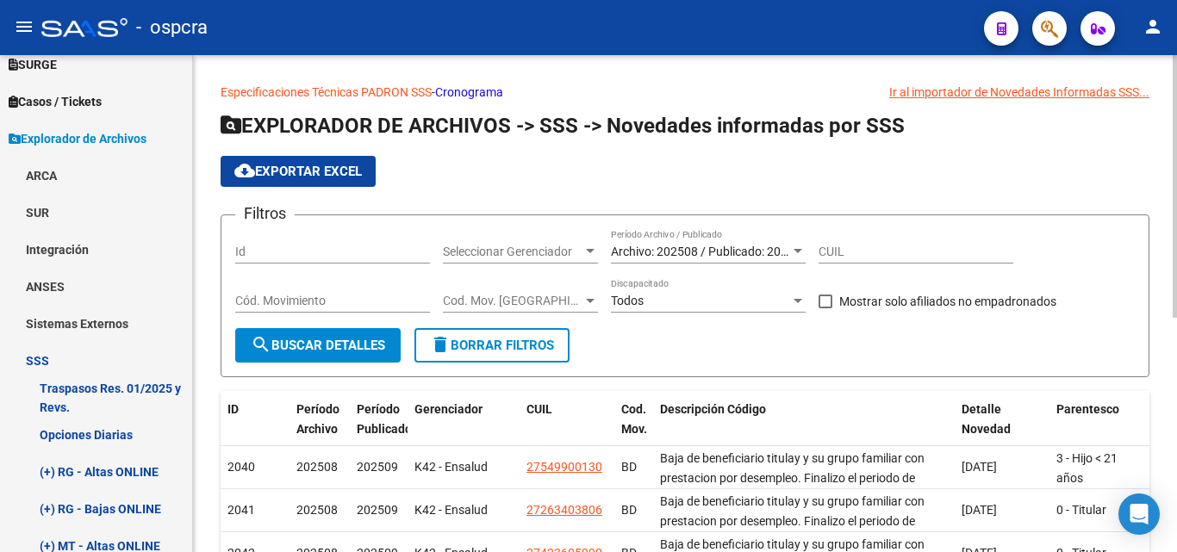
click at [250, 280] on div "Cód. Movimiento" at bounding box center [332, 295] width 195 height 34
click at [256, 290] on div "Cód. Movimiento" at bounding box center [332, 295] width 195 height 34
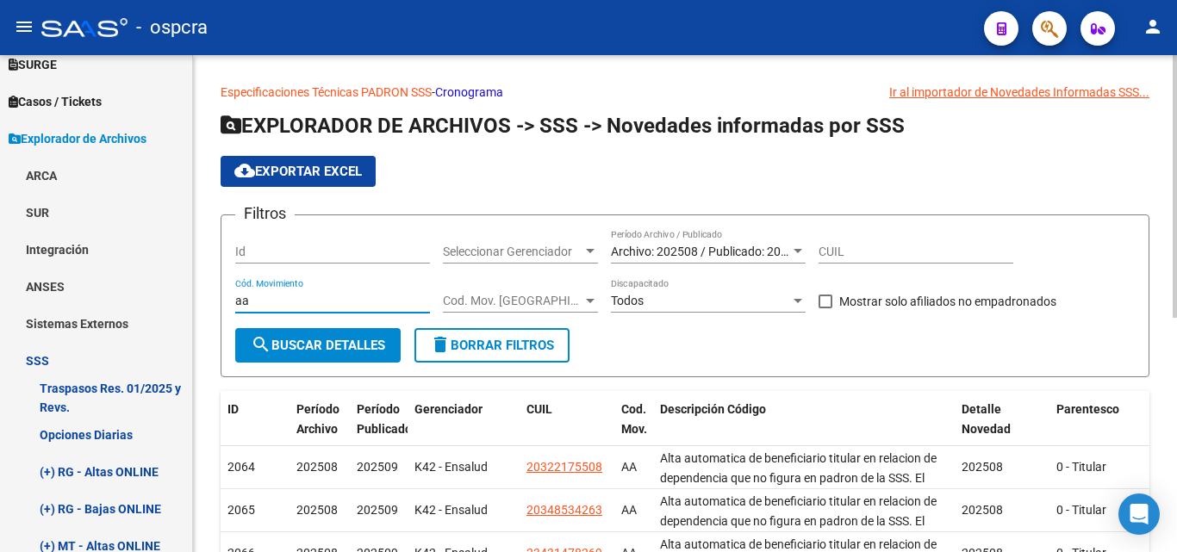
type input "aa"
click at [775, 249] on span "Archivo: 202508 / Publicado: 202509" at bounding box center [709, 252] width 197 height 14
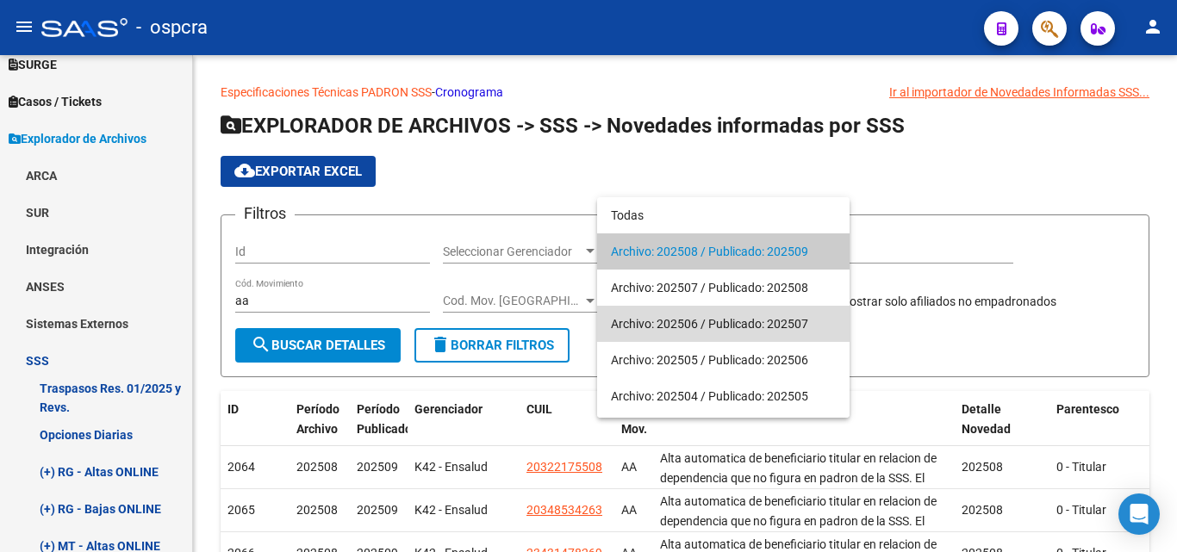
click at [752, 327] on span "Archivo: 202506 / Publicado: 202507" at bounding box center [723, 324] width 225 height 36
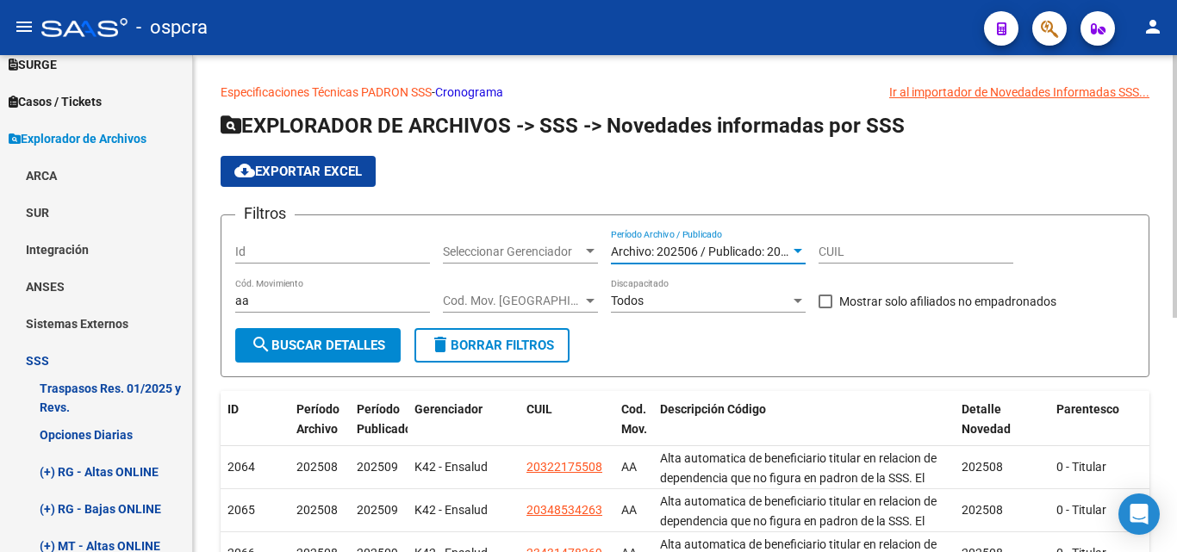
click at [371, 344] on span "search Buscar Detalles" at bounding box center [318, 346] width 134 height 16
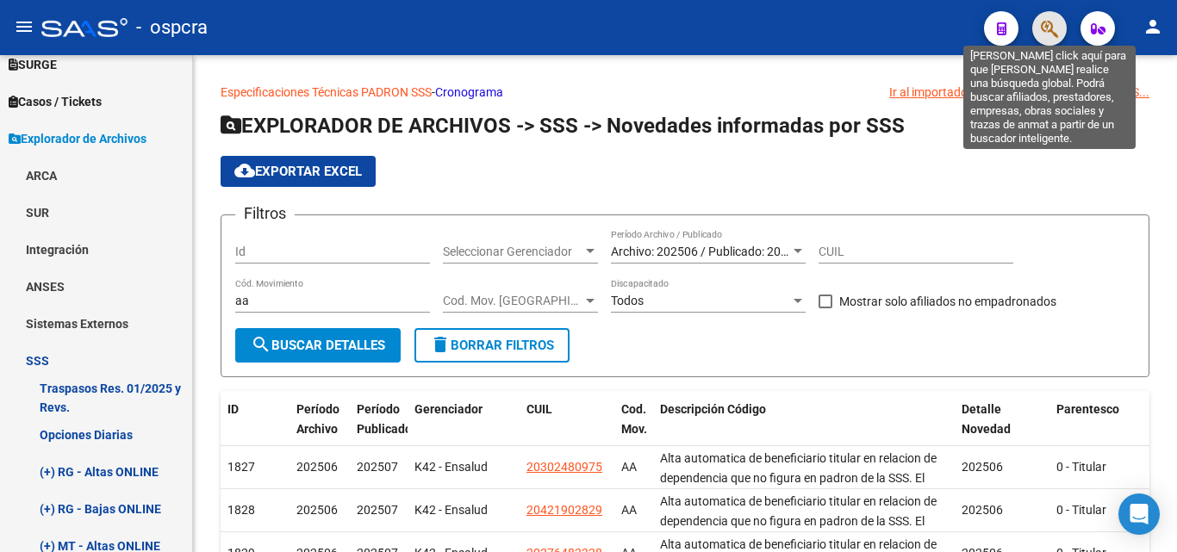
click at [1049, 19] on icon "button" at bounding box center [1049, 29] width 17 height 20
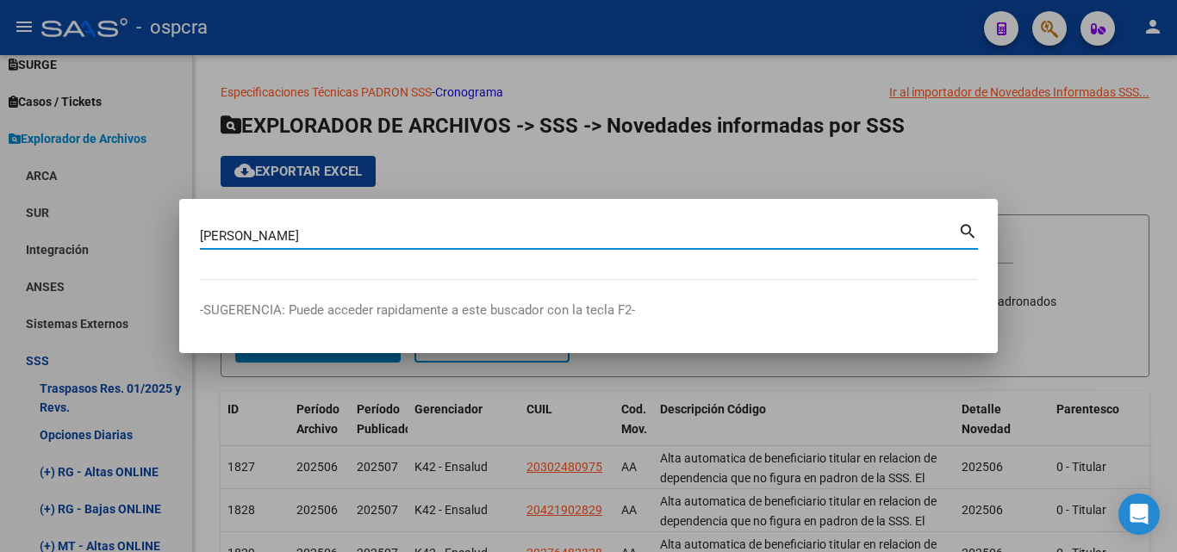
type input "soto leal"
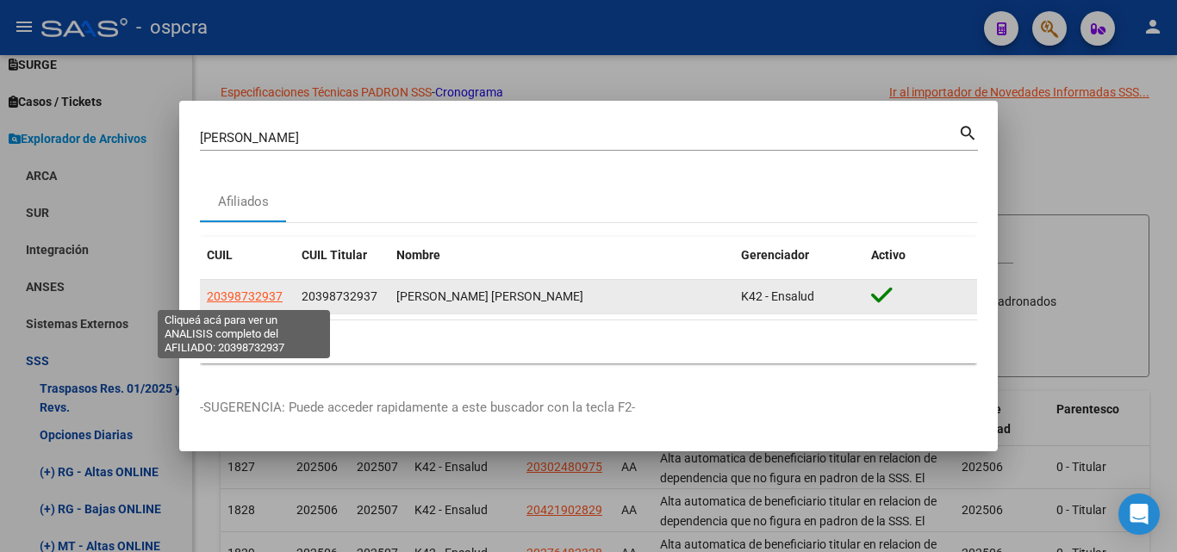
click at [230, 290] on span "20398732937" at bounding box center [245, 296] width 76 height 14
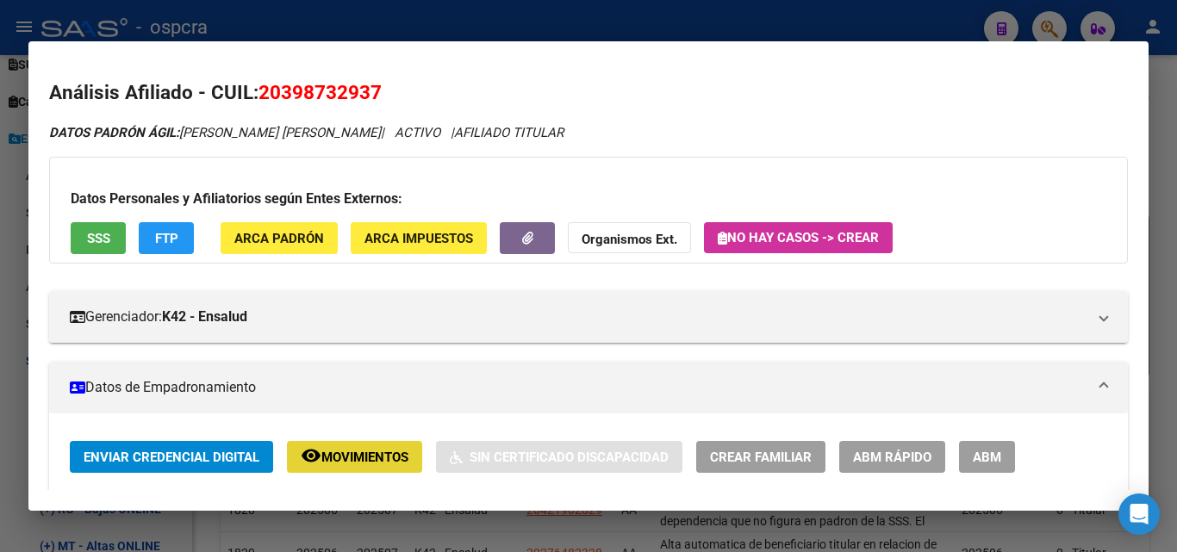
click at [366, 449] on span "remove_red_eye Movimientos" at bounding box center [355, 457] width 108 height 16
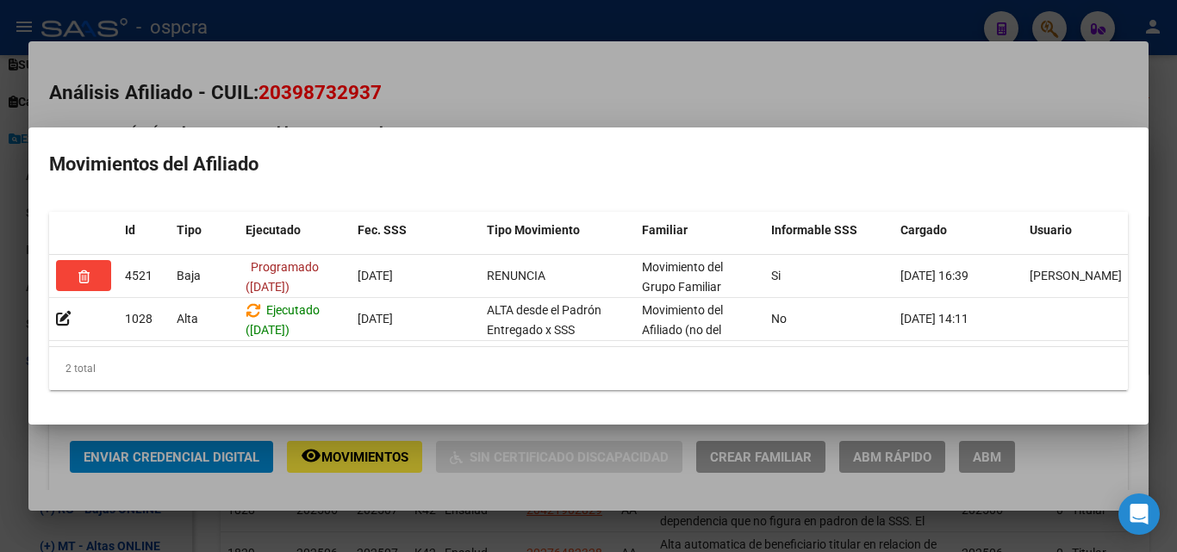
click at [599, 128] on mat-dialog-container "Movimientos del Afiliado Id Tipo Ejecutado Fec. SSS Tipo Movimiento Familiar In…" at bounding box center [588, 277] width 1120 height 298
click at [613, 88] on div at bounding box center [588, 276] width 1177 height 552
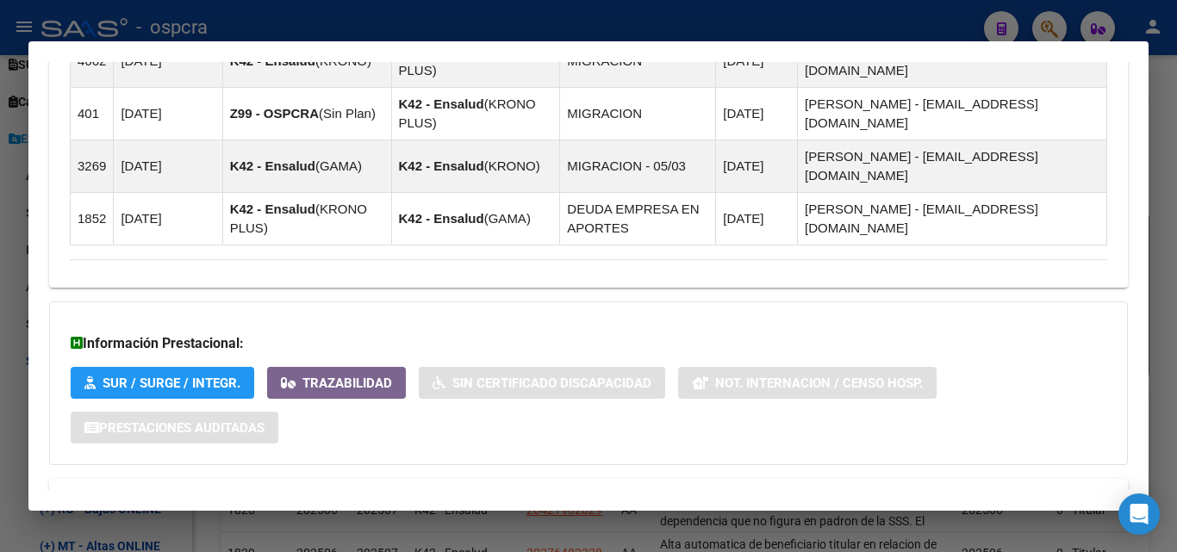
scroll to position [1500, 0]
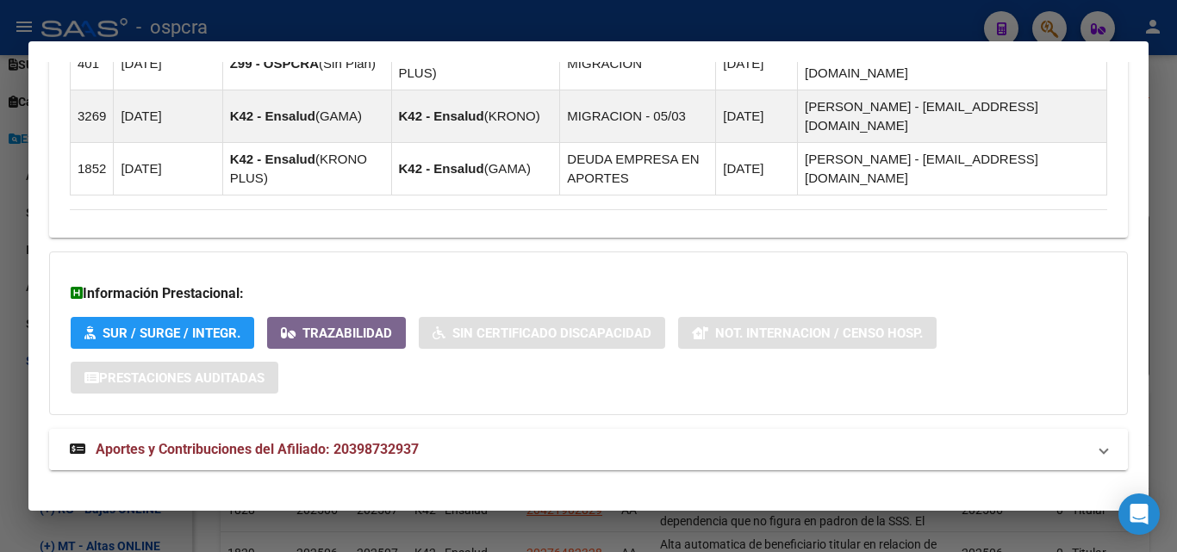
click at [337, 441] on span "Aportes y Contribuciones del Afiliado: 20398732937" at bounding box center [257, 449] width 323 height 16
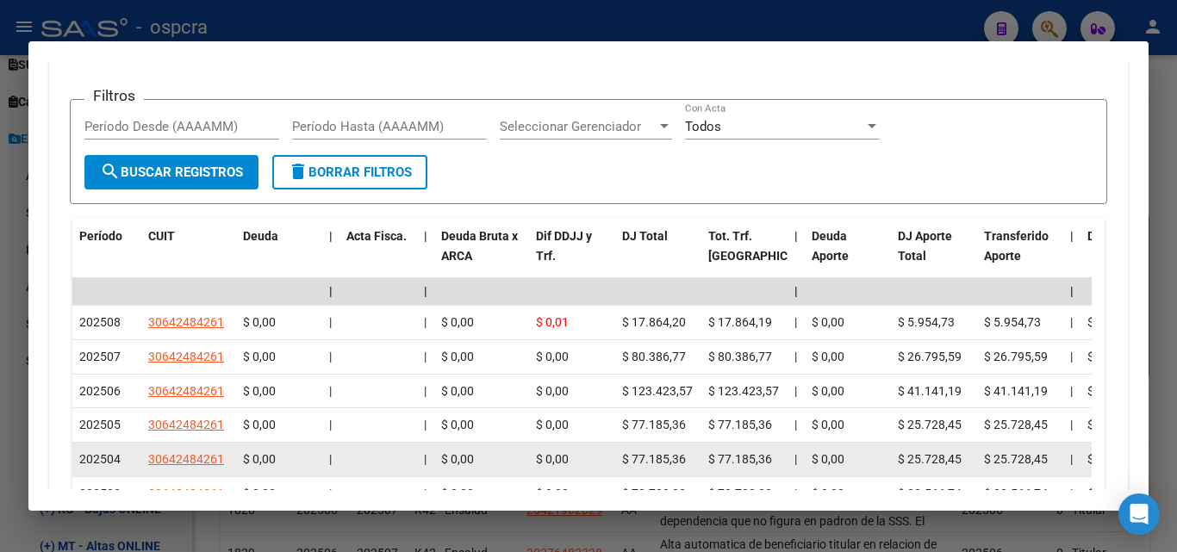
scroll to position [2103, 0]
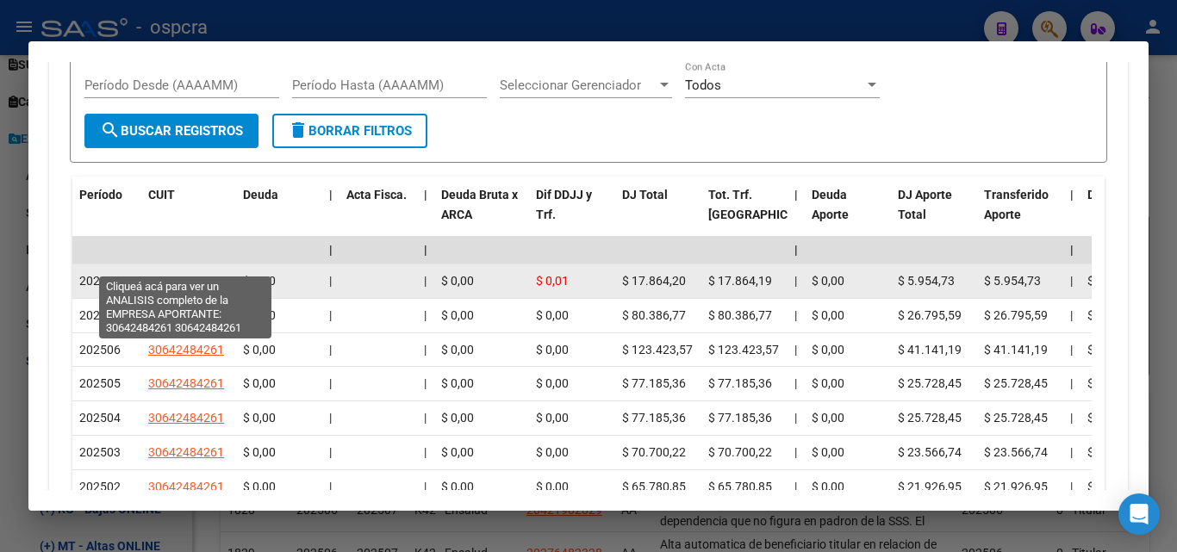
click at [196, 274] on span "30642484261" at bounding box center [186, 281] width 76 height 14
type textarea "30642484261"
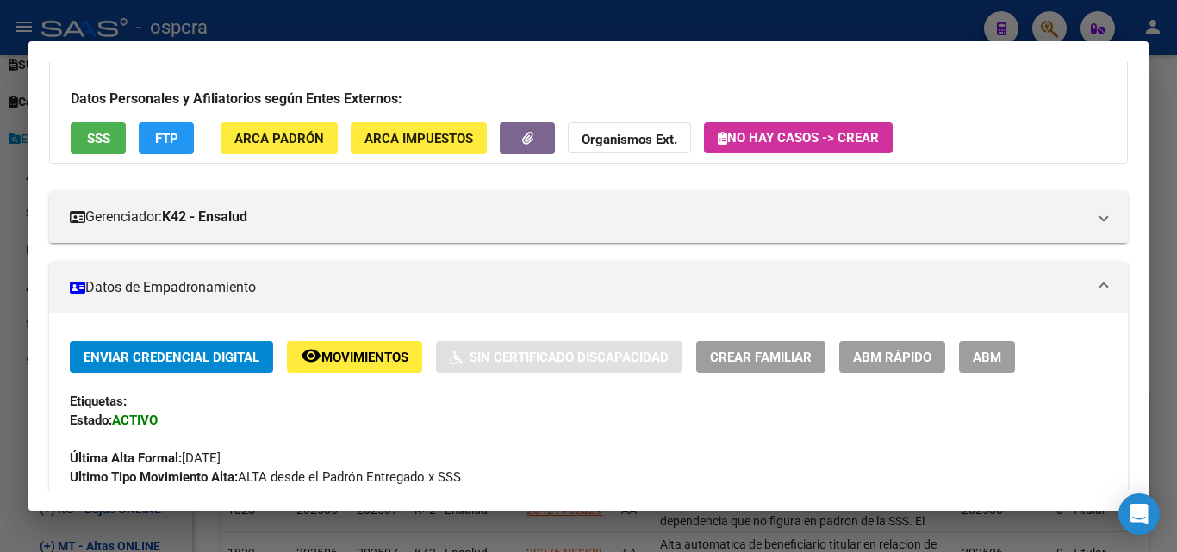
scroll to position [0, 0]
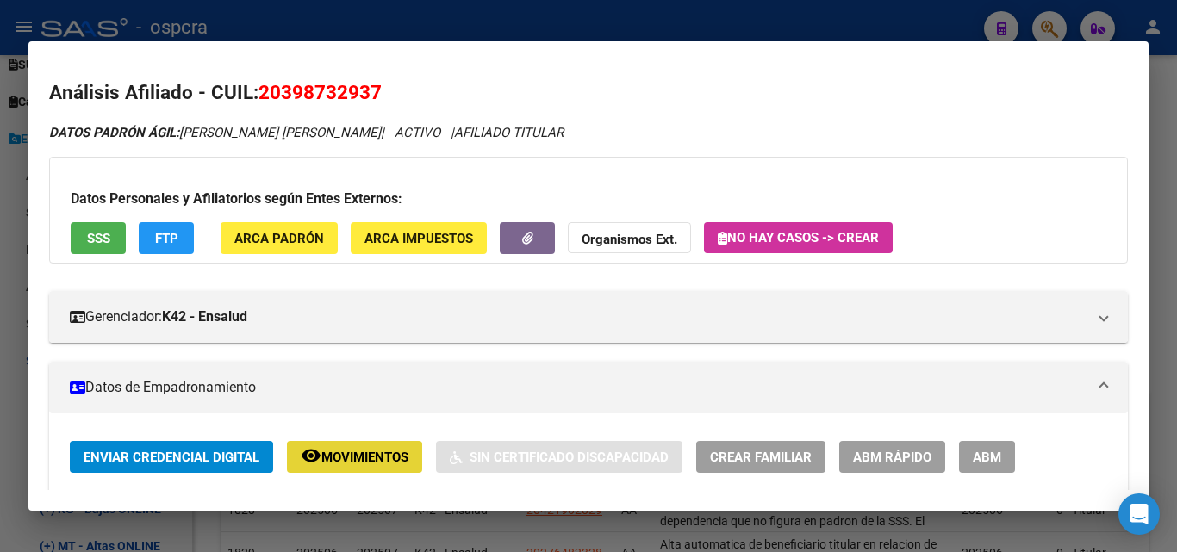
click at [377, 459] on span "Movimientos" at bounding box center [364, 458] width 87 height 16
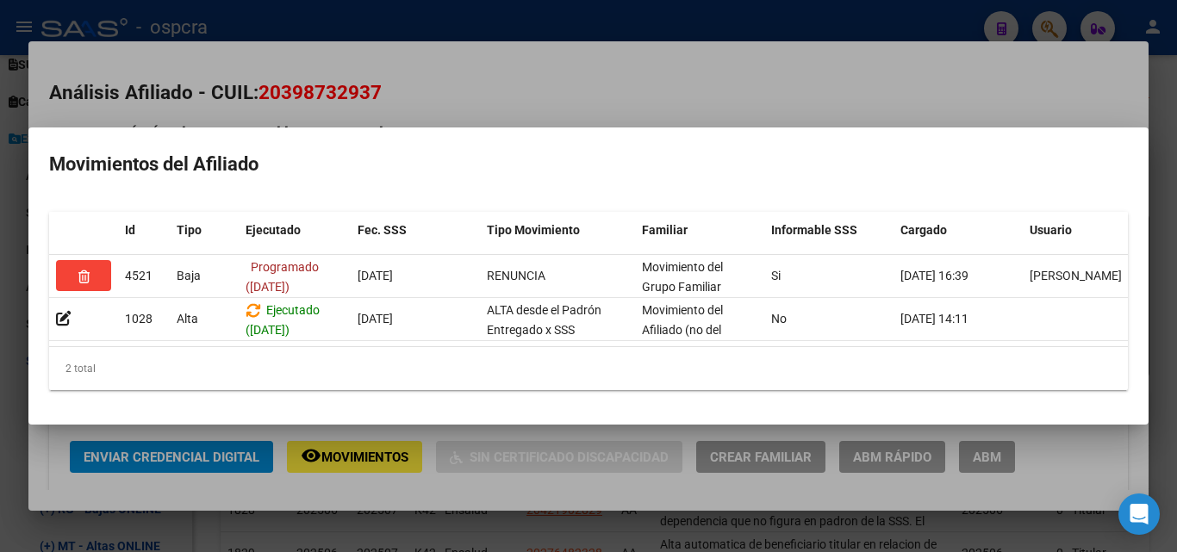
click at [701, 82] on div at bounding box center [588, 276] width 1177 height 552
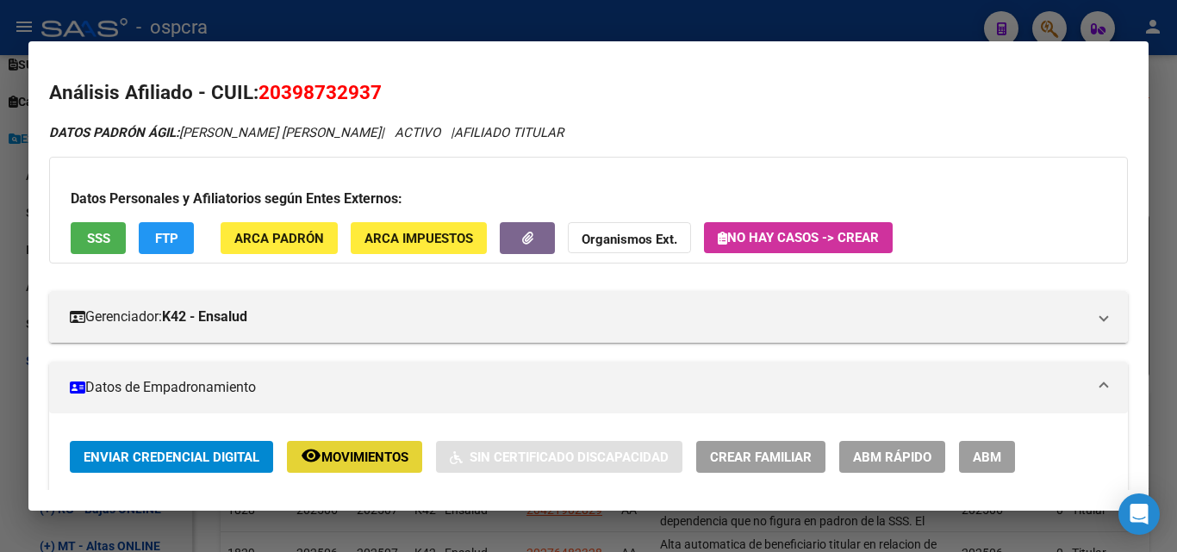
click at [373, 459] on span "Movimientos" at bounding box center [364, 458] width 87 height 16
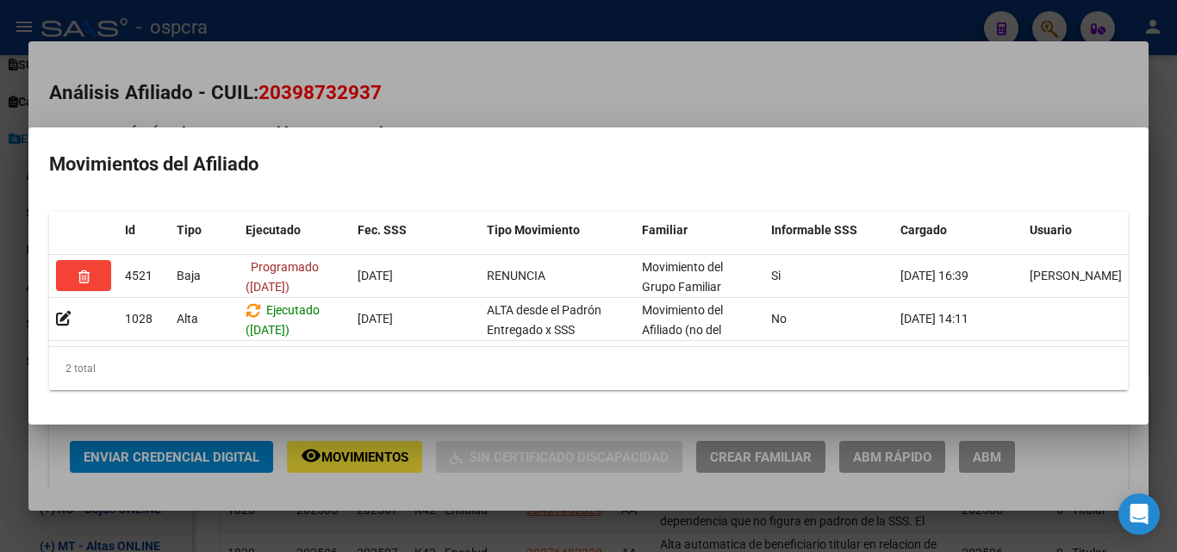
click at [436, 469] on div at bounding box center [588, 276] width 1177 height 552
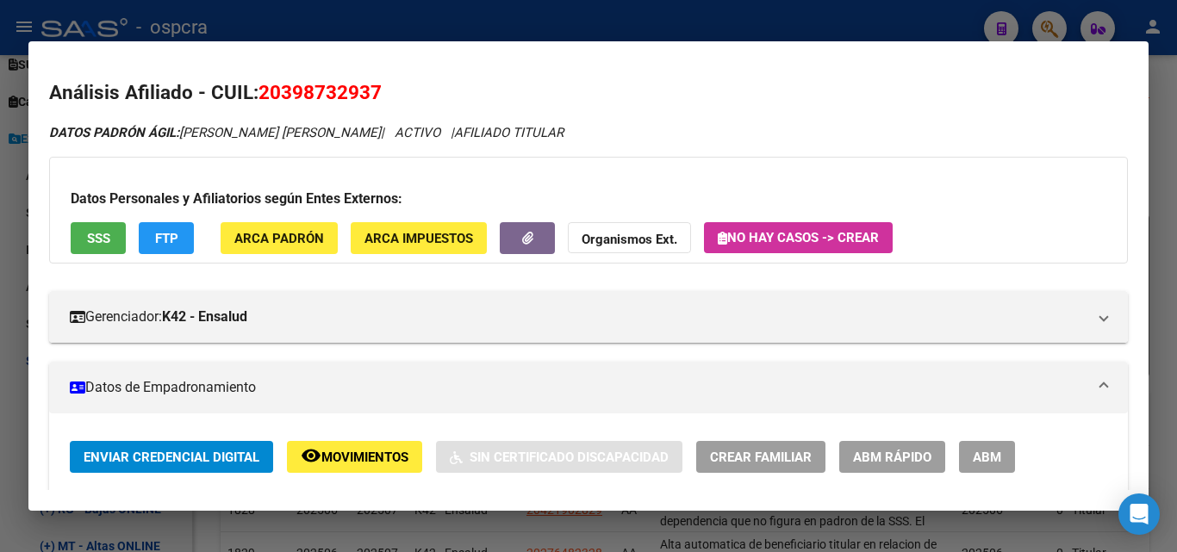
click at [383, 533] on div at bounding box center [588, 276] width 1177 height 552
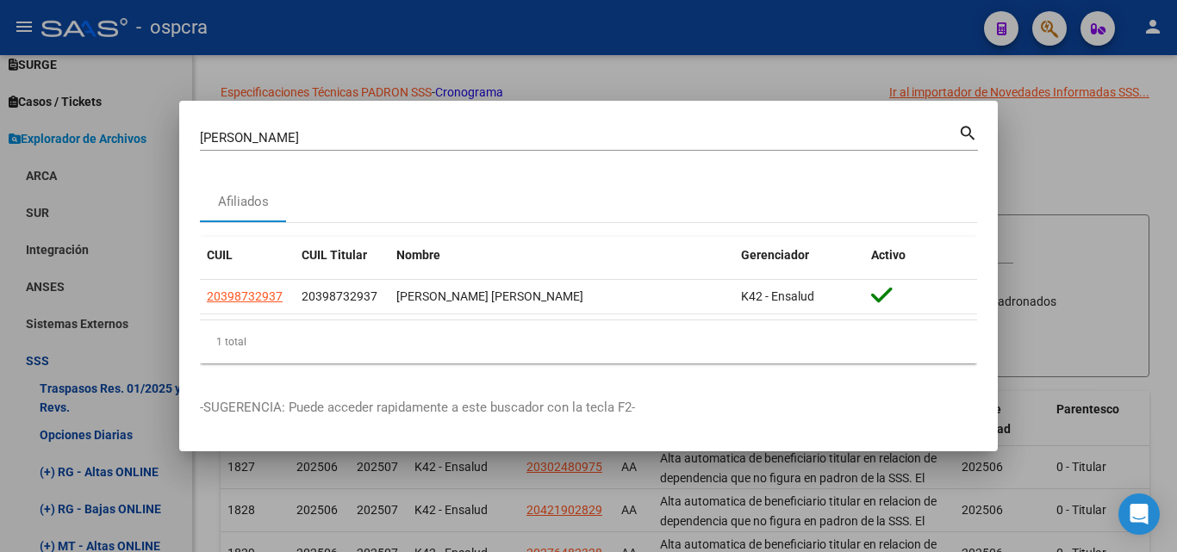
click at [731, 42] on div at bounding box center [588, 276] width 1177 height 552
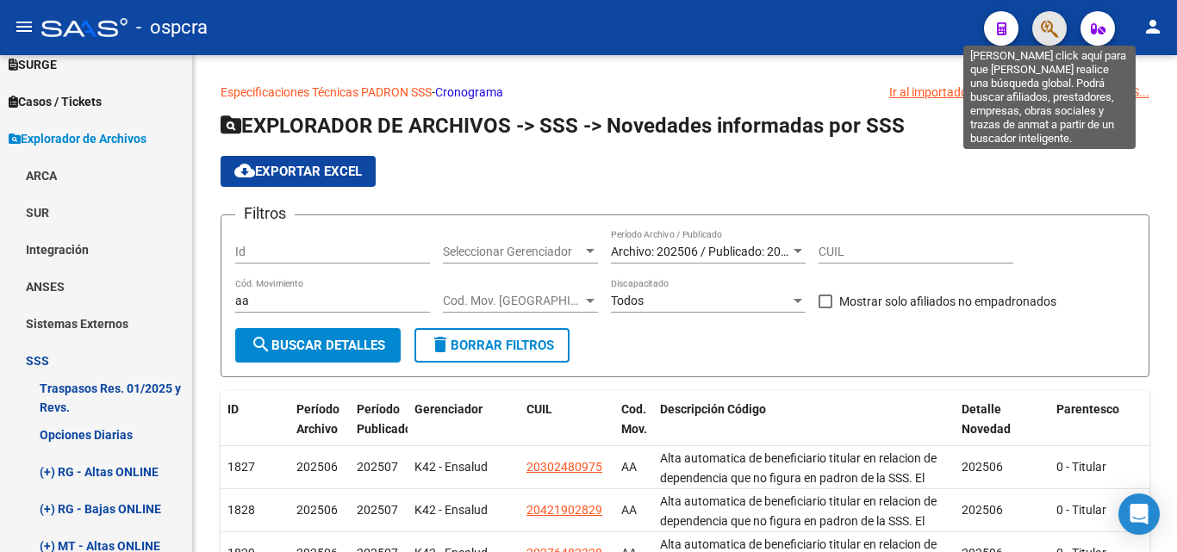
click at [1054, 32] on icon "button" at bounding box center [1049, 29] width 17 height 20
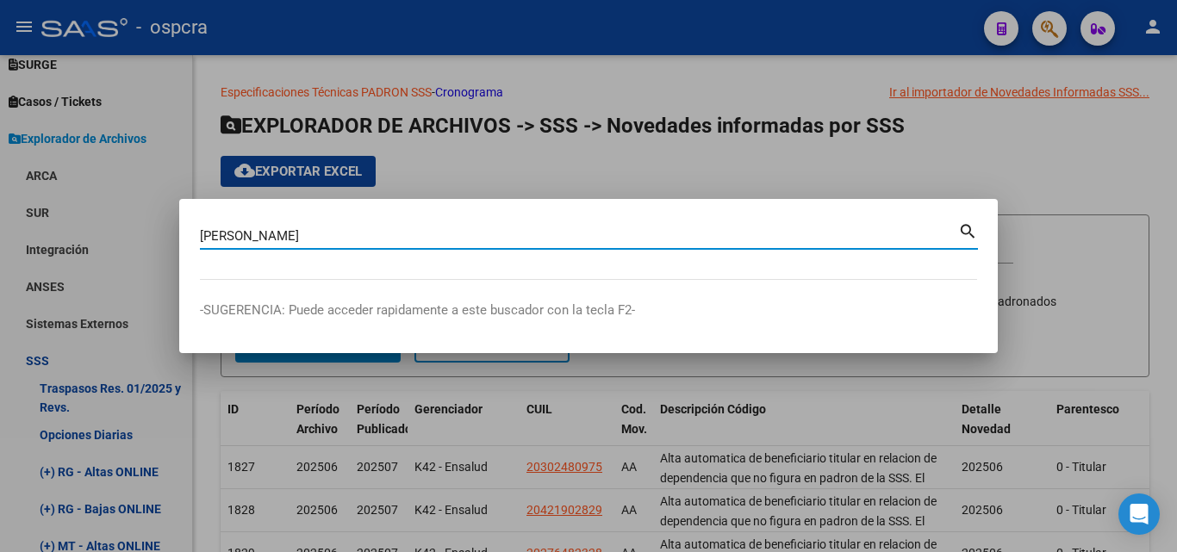
type input "soto leal"
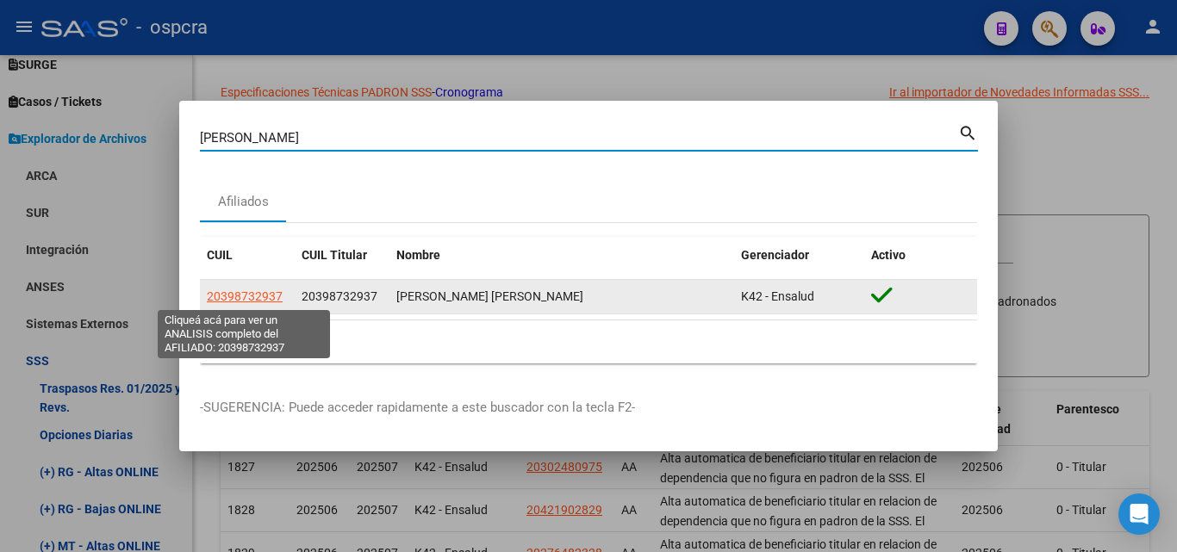
click at [260, 301] on span "20398732937" at bounding box center [245, 296] width 76 height 14
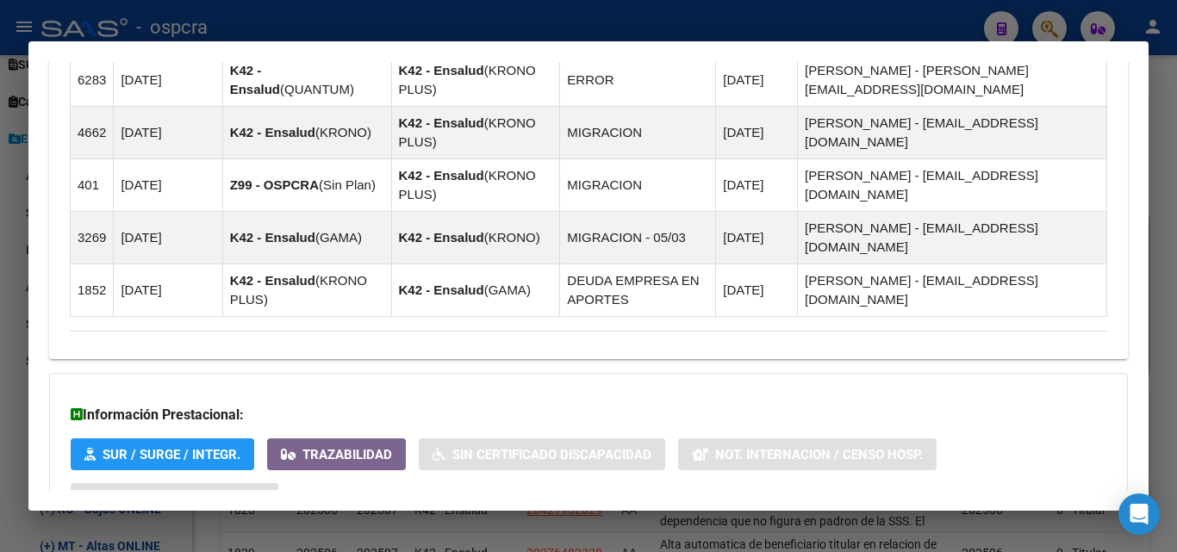
scroll to position [1500, 0]
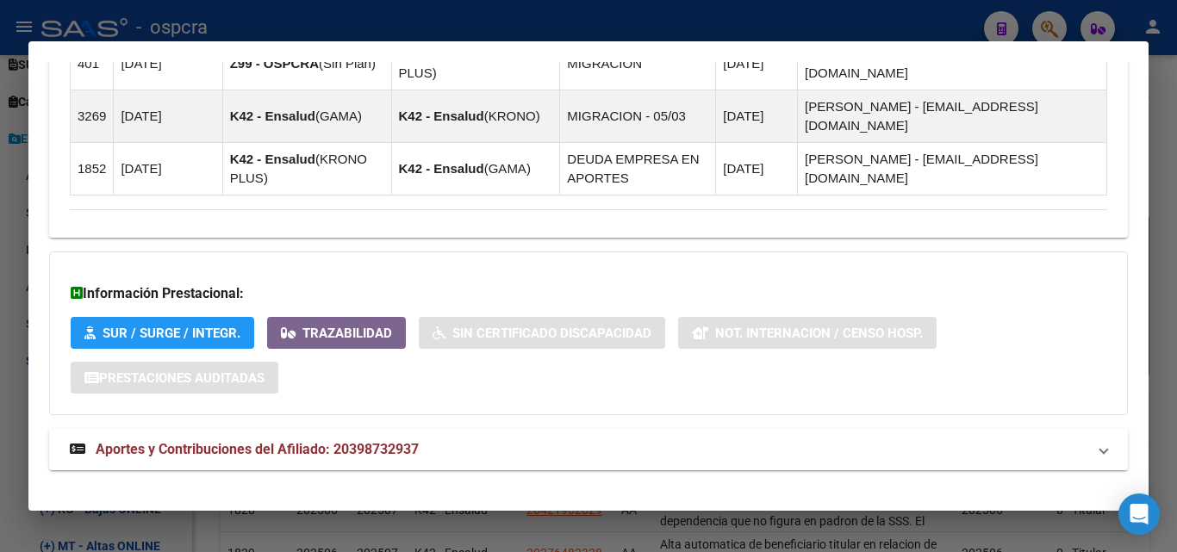
click at [271, 441] on span "Aportes y Contribuciones del Afiliado: 20398732937" at bounding box center [257, 449] width 323 height 16
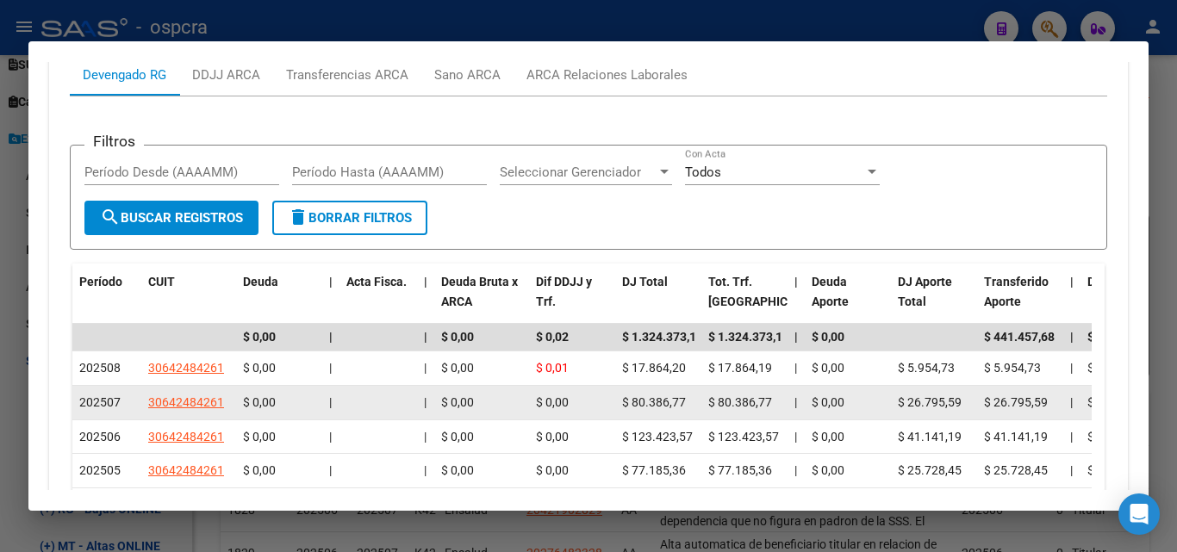
scroll to position [2017, 0]
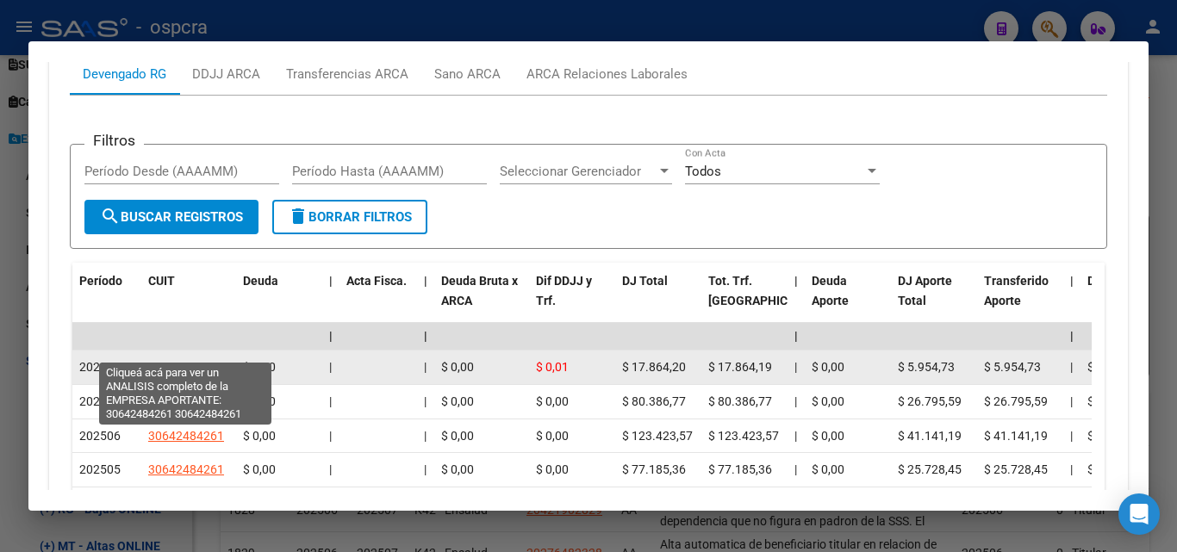
click at [204, 360] on span "30642484261" at bounding box center [186, 367] width 76 height 14
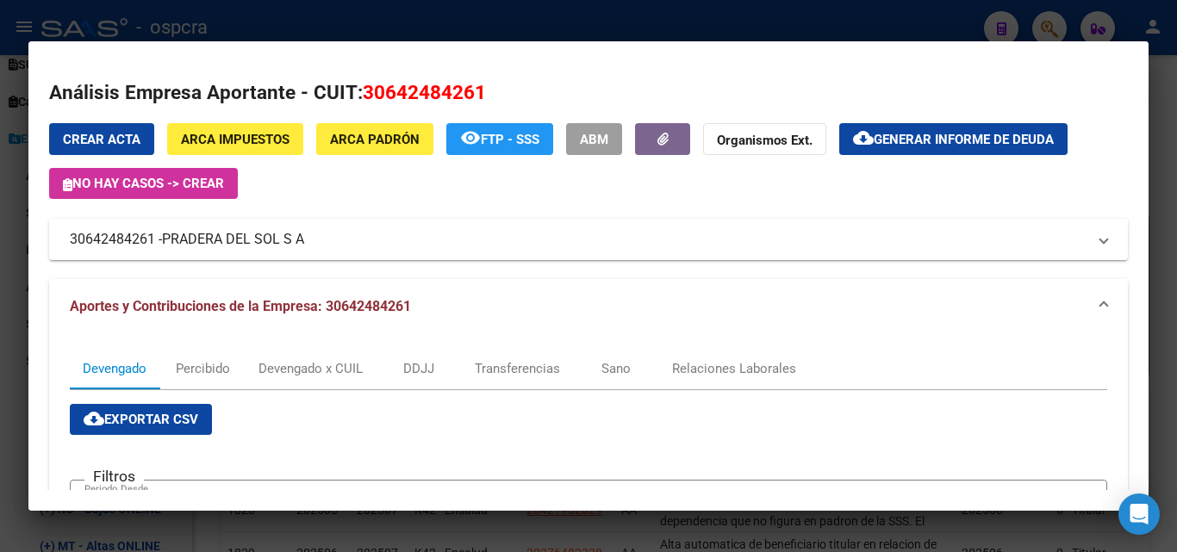
click at [0, 464] on div at bounding box center [588, 276] width 1177 height 552
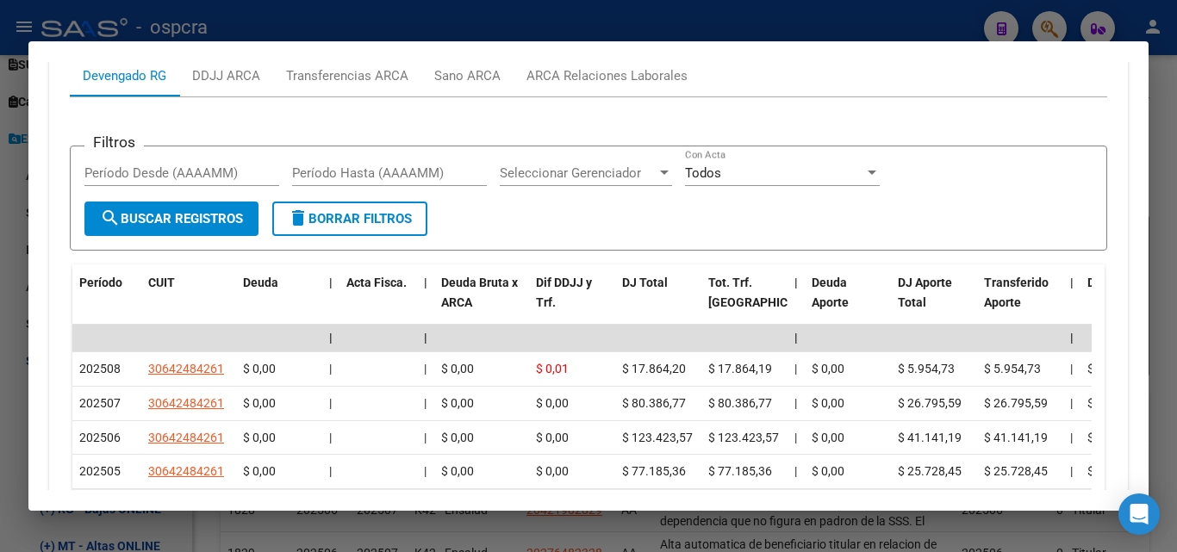
scroll to position [2103, 0]
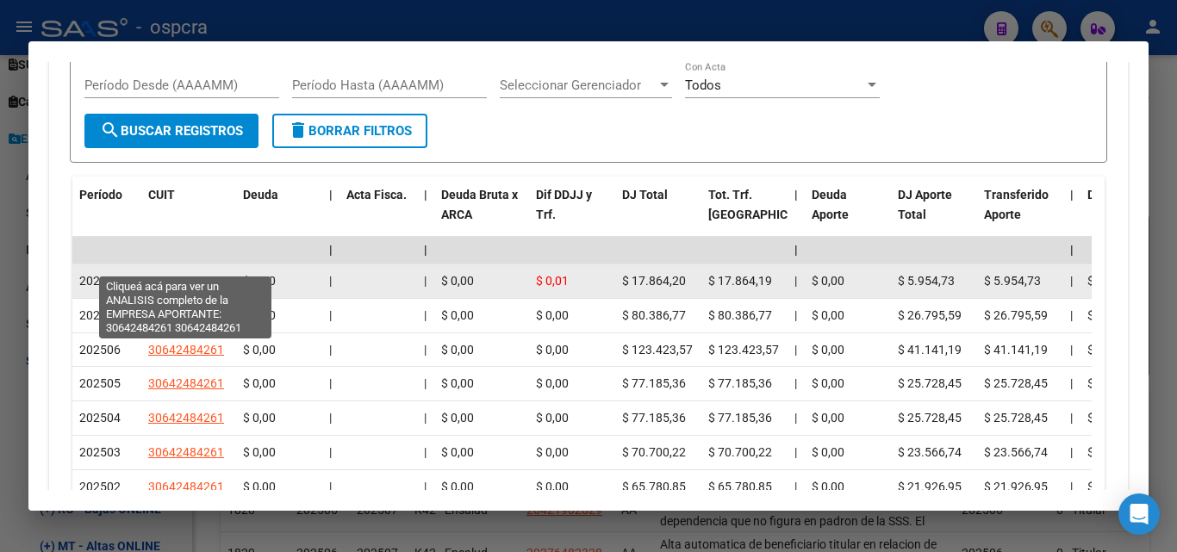
click at [202, 274] on span "30642484261" at bounding box center [186, 281] width 76 height 14
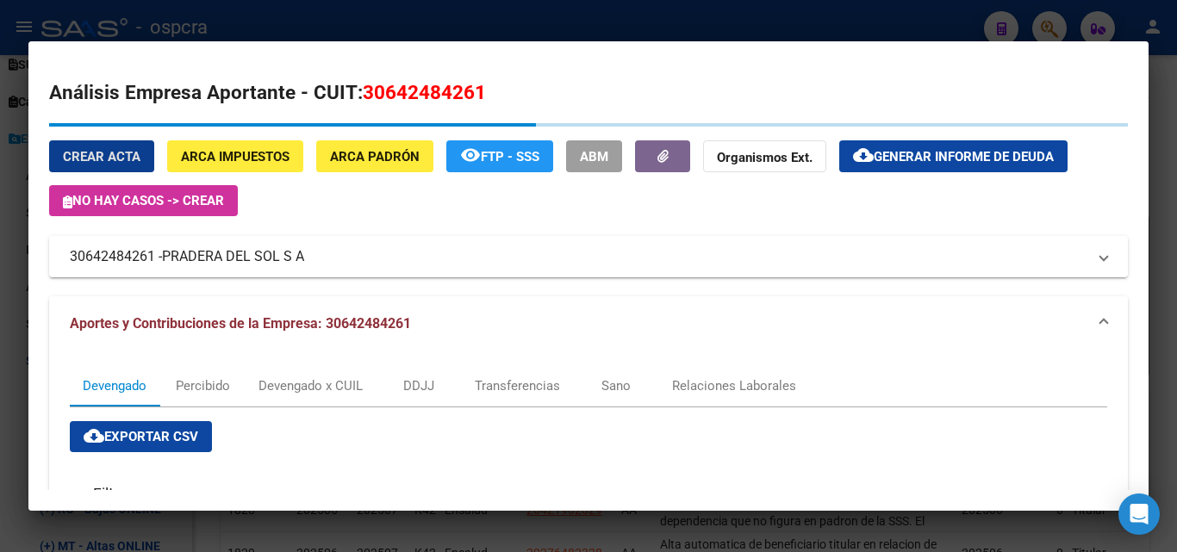
click at [0, 384] on div at bounding box center [588, 276] width 1177 height 552
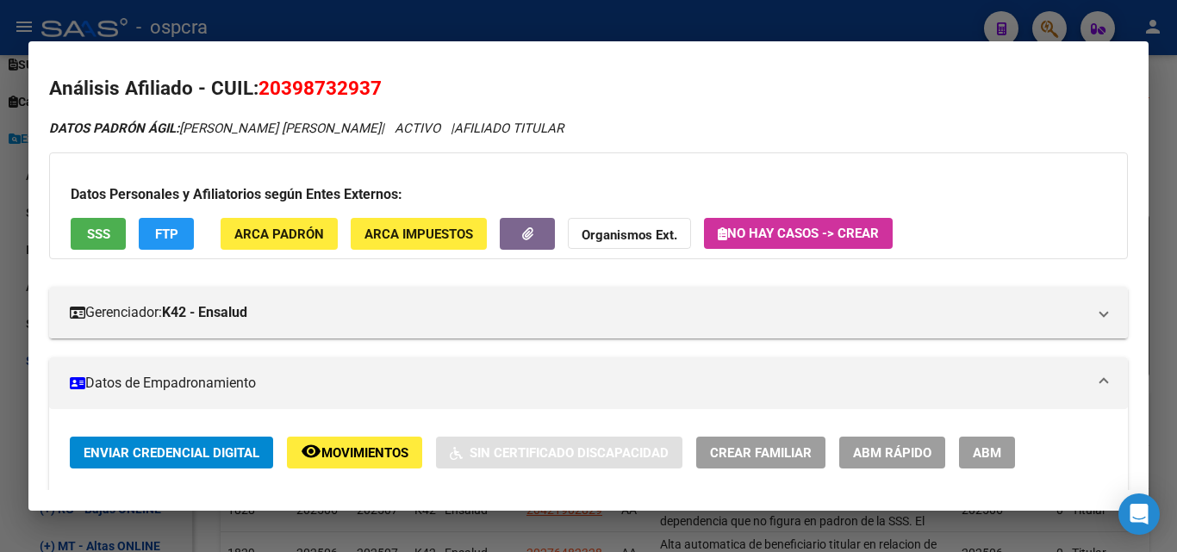
scroll to position [0, 0]
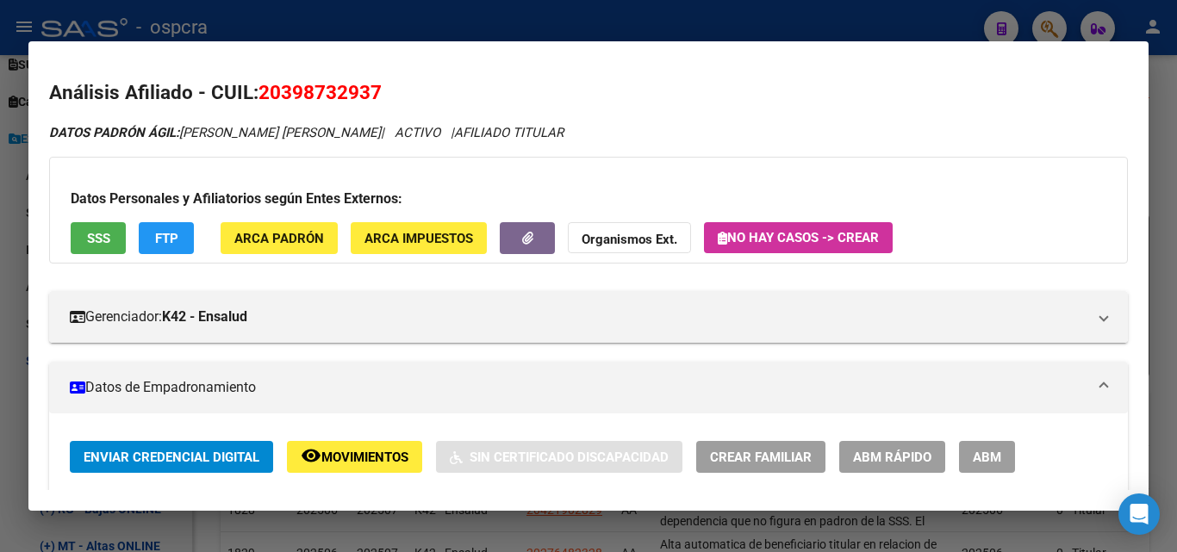
click at [0, 367] on div at bounding box center [588, 276] width 1177 height 552
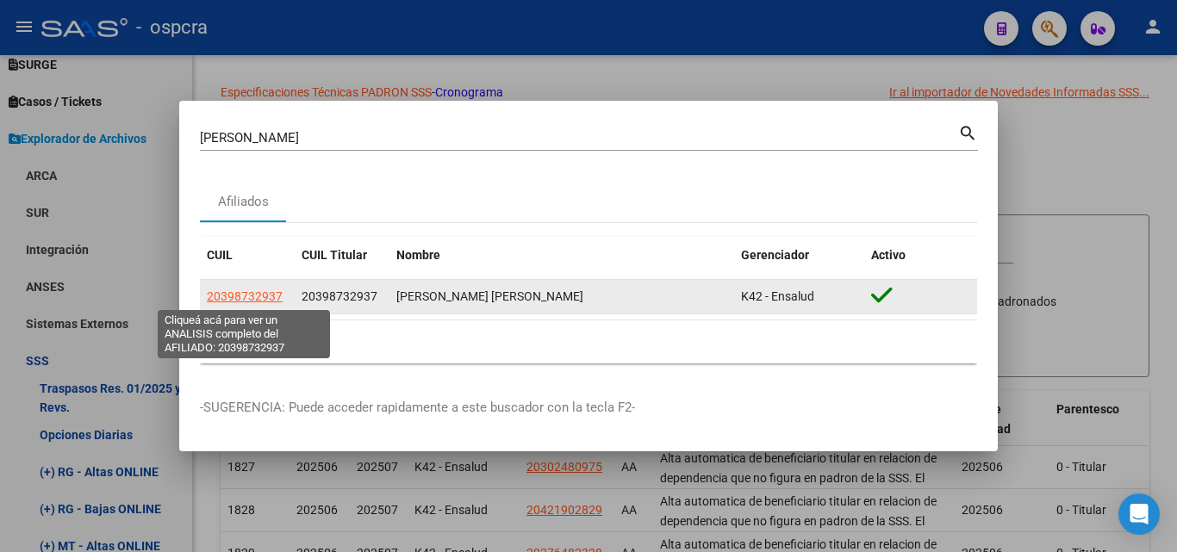
click at [261, 299] on span "20398732937" at bounding box center [245, 296] width 76 height 14
type textarea "20398732937"
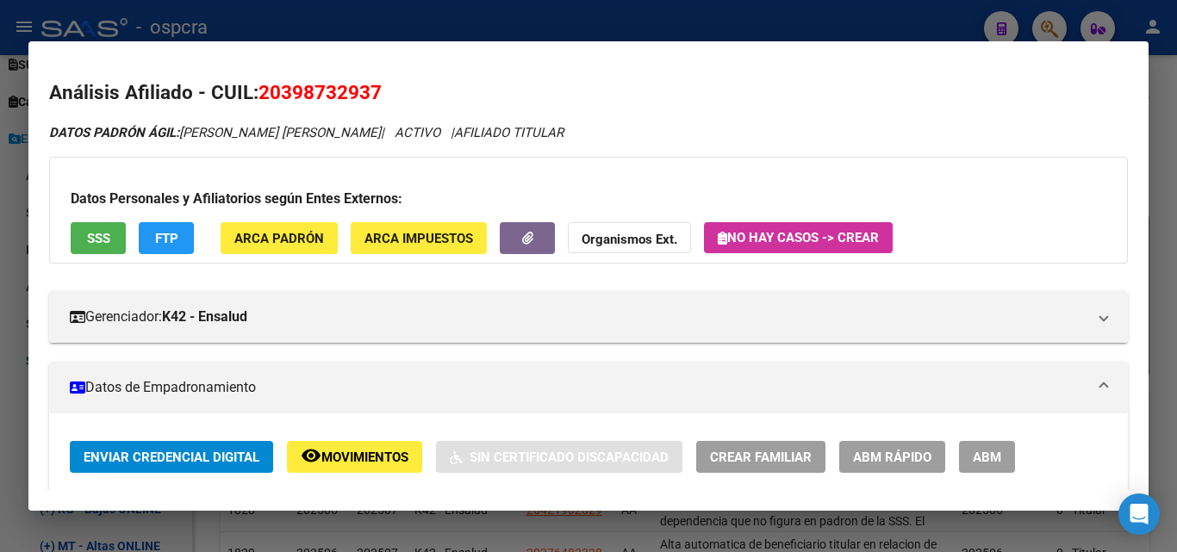
click at [1006, 453] on button "ABM" at bounding box center [987, 457] width 56 height 32
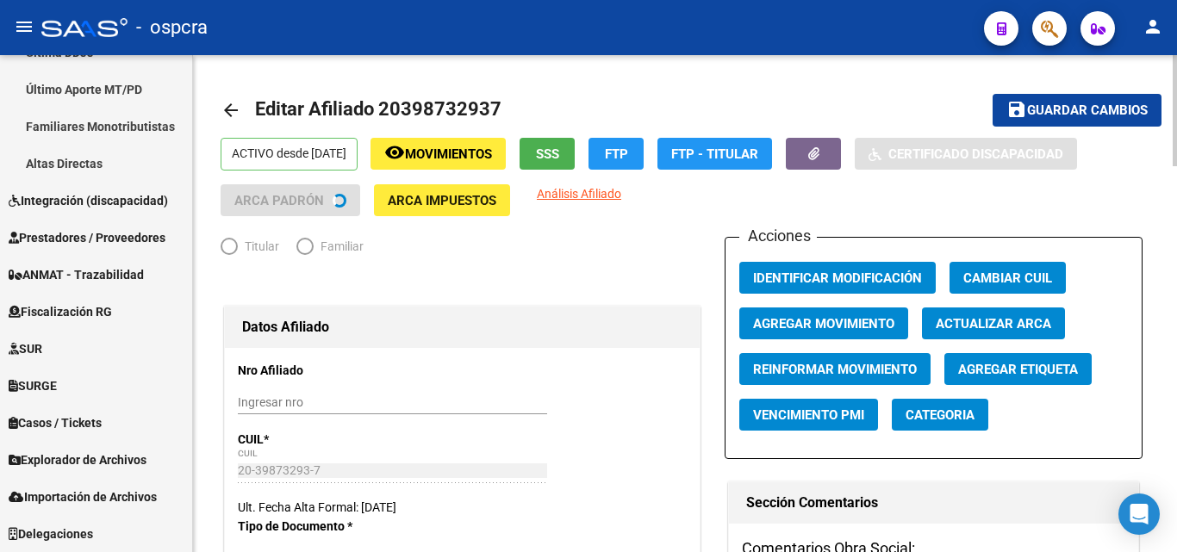
scroll to position [510, 0]
radio input "true"
type input "30-64248426-1"
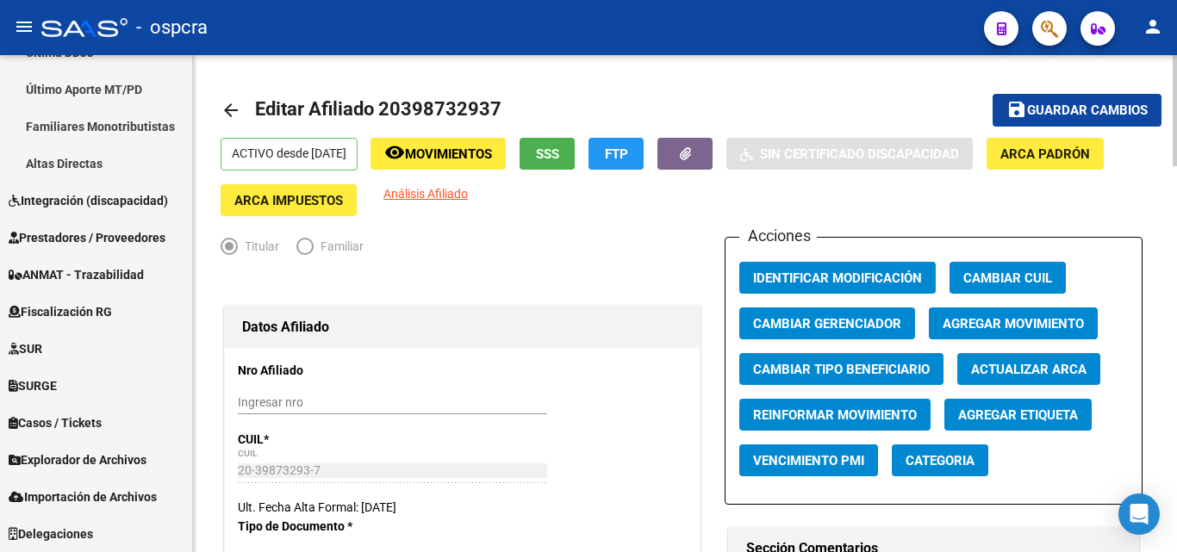
click at [987, 322] on span "Agregar Movimiento" at bounding box center [1013, 324] width 141 height 16
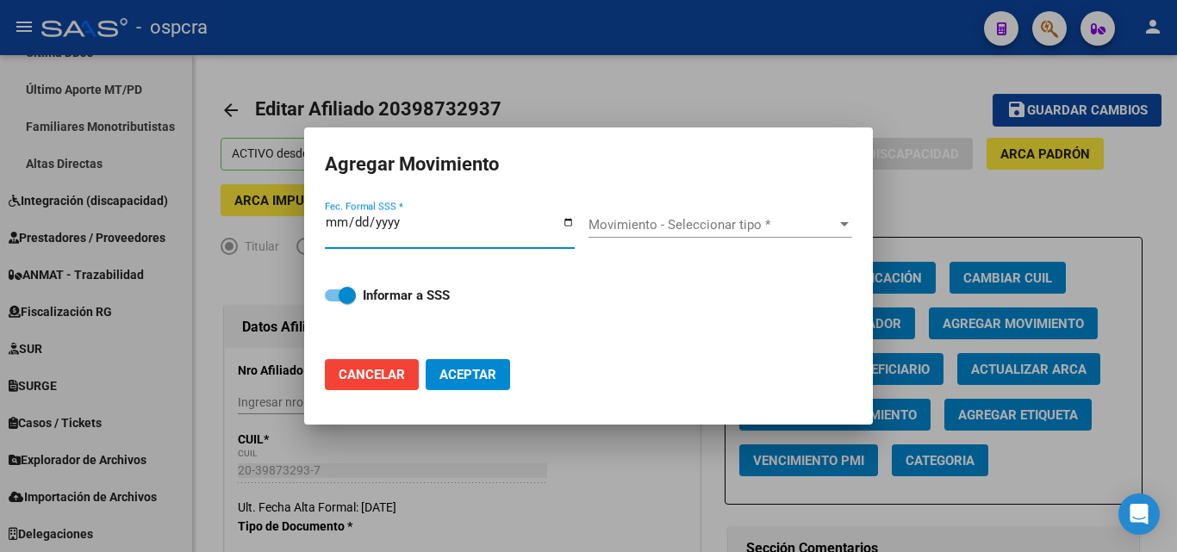
click at [565, 227] on input "Fec. Formal SSS *" at bounding box center [450, 229] width 250 height 28
type input "[DATE]"
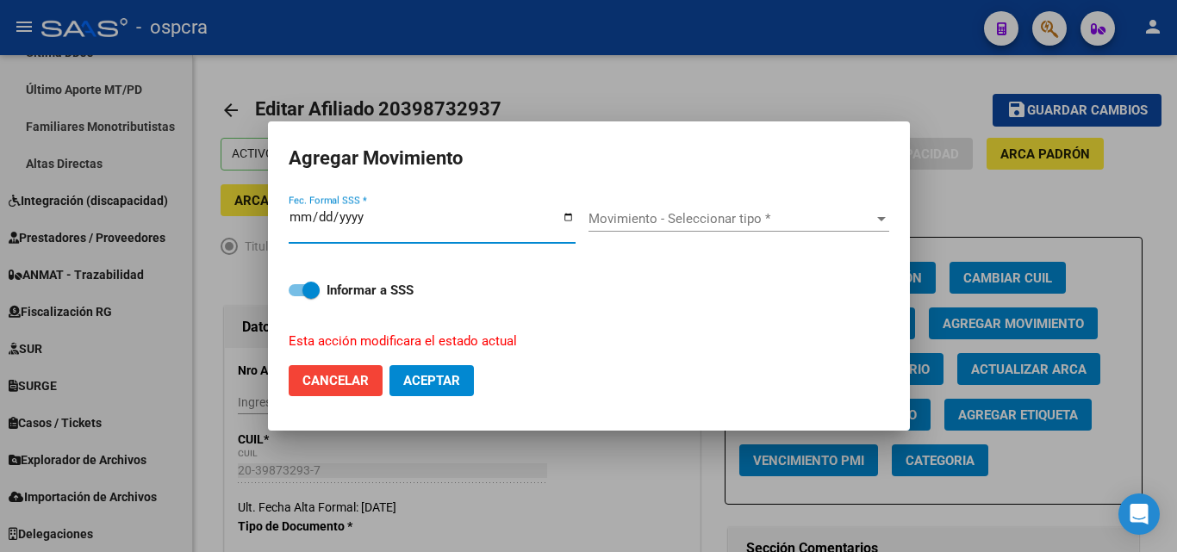
click at [814, 223] on span "Movimiento - Seleccionar tipo *" at bounding box center [730, 219] width 285 height 16
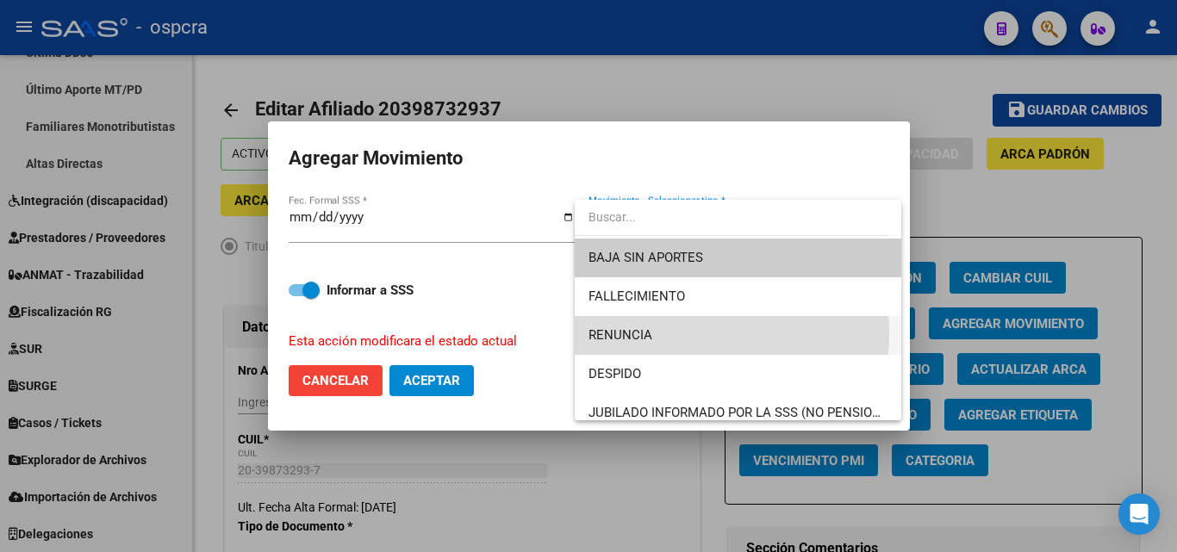
click at [668, 333] on span "RENUNCIA" at bounding box center [737, 335] width 299 height 39
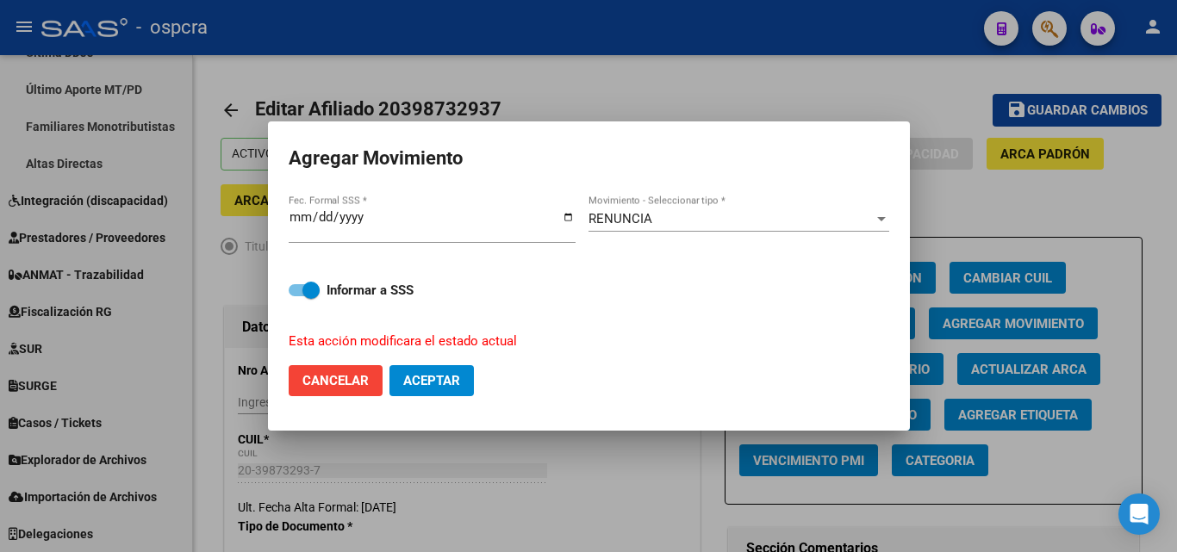
click at [996, 217] on div at bounding box center [588, 276] width 1177 height 552
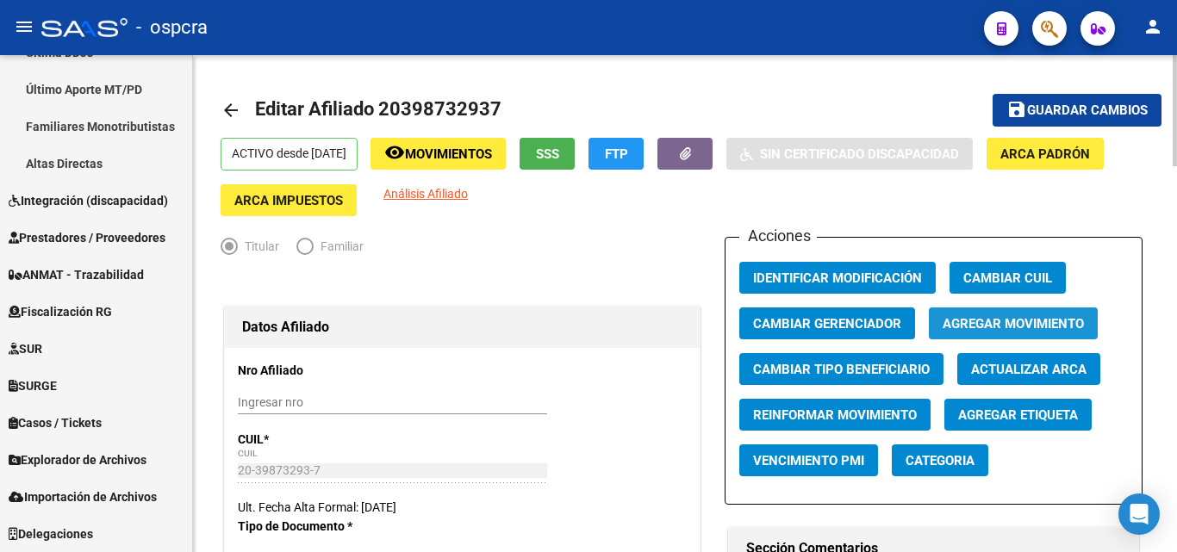
click at [1048, 333] on button "Agregar Movimiento" at bounding box center [1013, 324] width 169 height 32
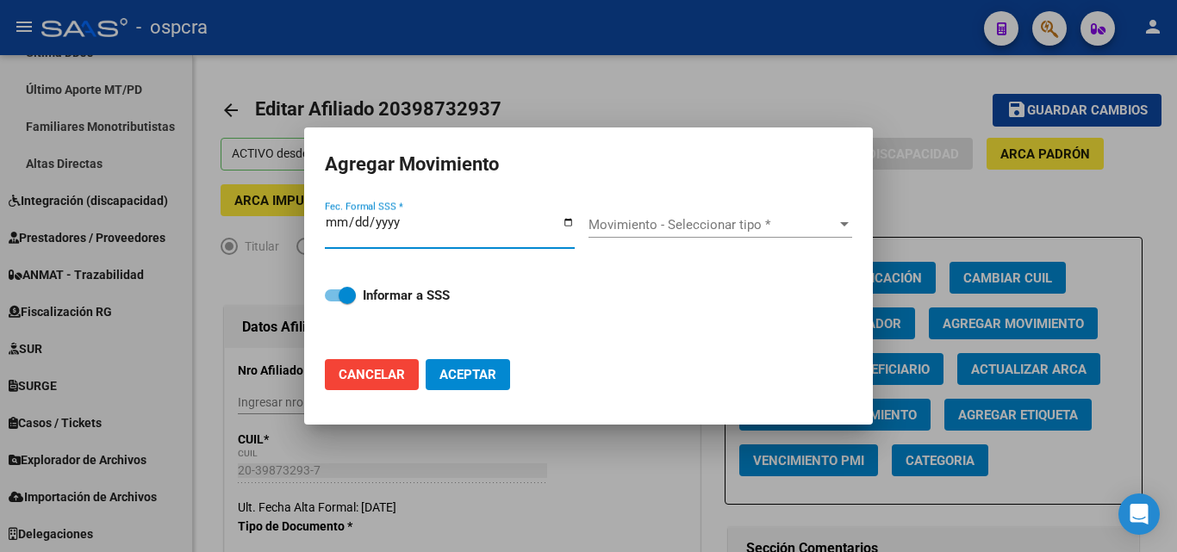
click at [569, 222] on input "Fec. Formal SSS *" at bounding box center [450, 229] width 250 height 28
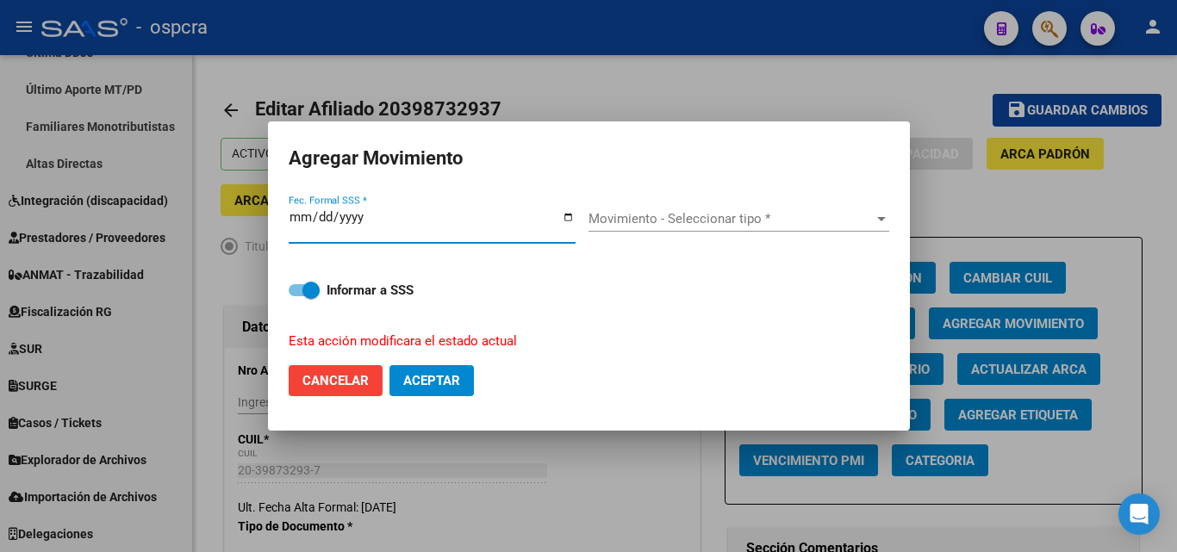
type input "[DATE]"
click at [721, 219] on span "Movimiento - Seleccionar tipo *" at bounding box center [730, 219] width 285 height 16
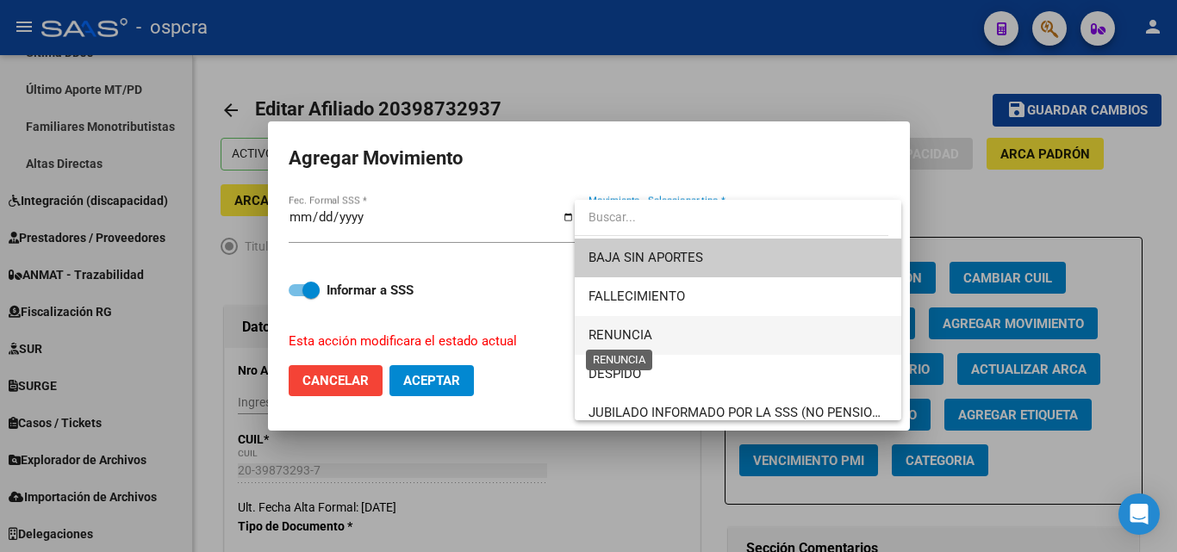
click at [647, 340] on span "RENUNCIA" at bounding box center [620, 335] width 64 height 16
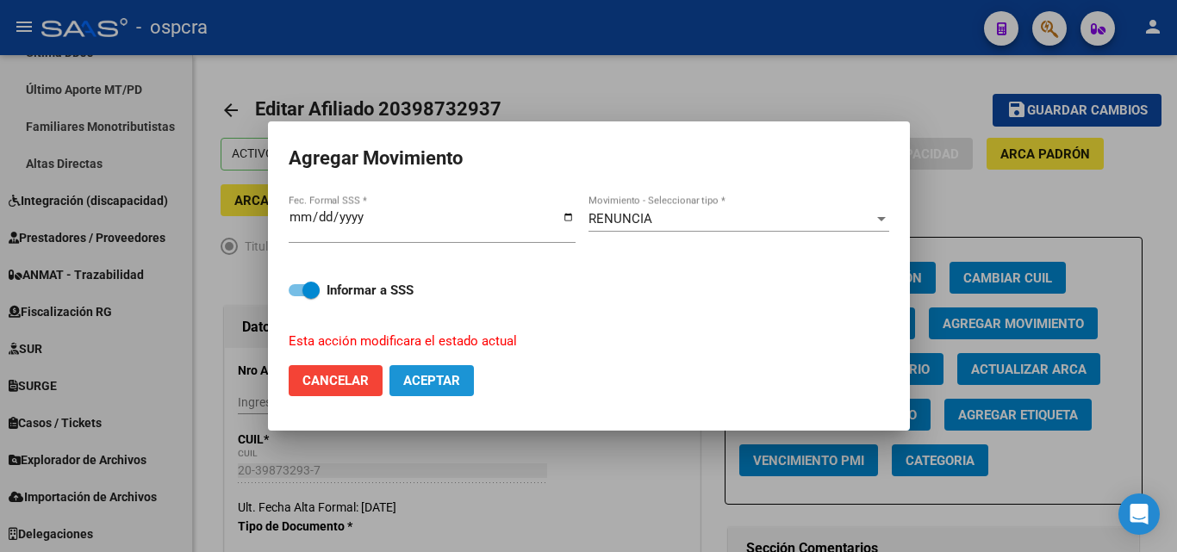
click at [462, 385] on button "Aceptar" at bounding box center [431, 380] width 84 height 31
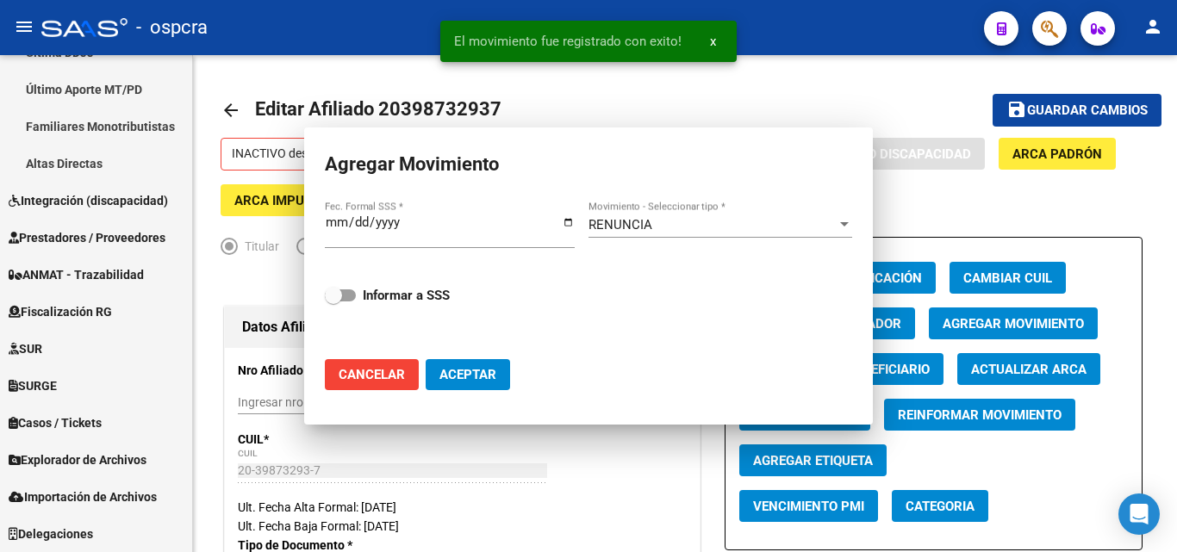
checkbox input "false"
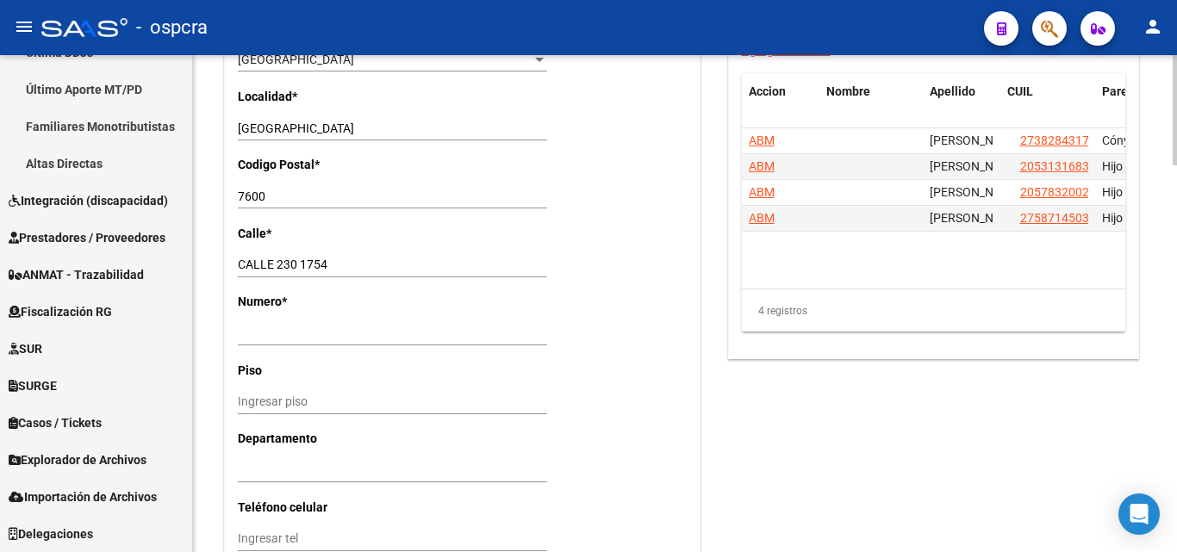
scroll to position [1739, 0]
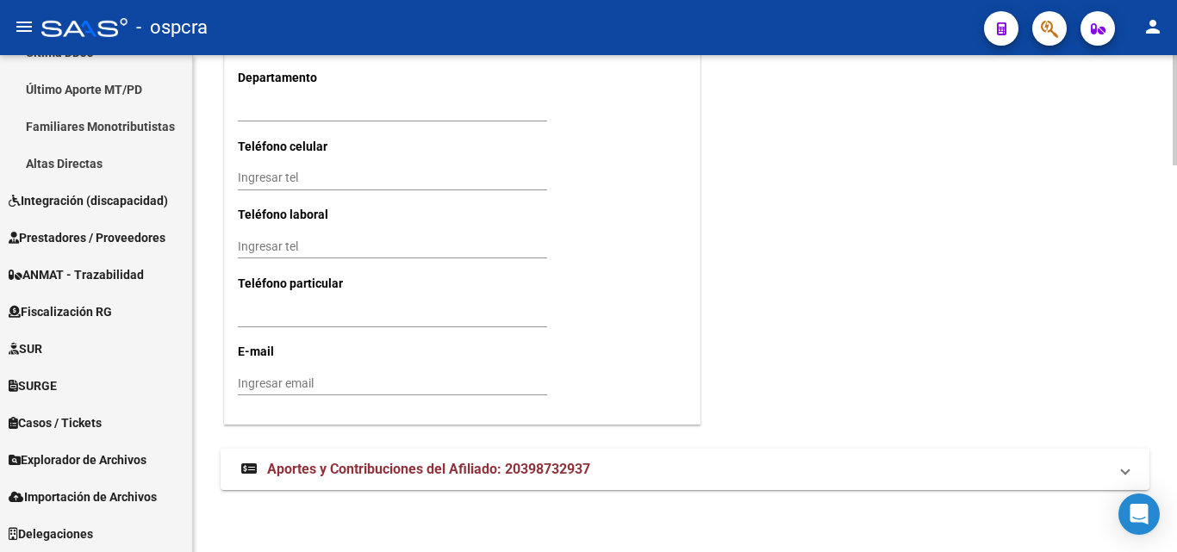
click at [472, 472] on span "Aportes y Contribuciones del Afiliado: 20398732937" at bounding box center [428, 469] width 323 height 16
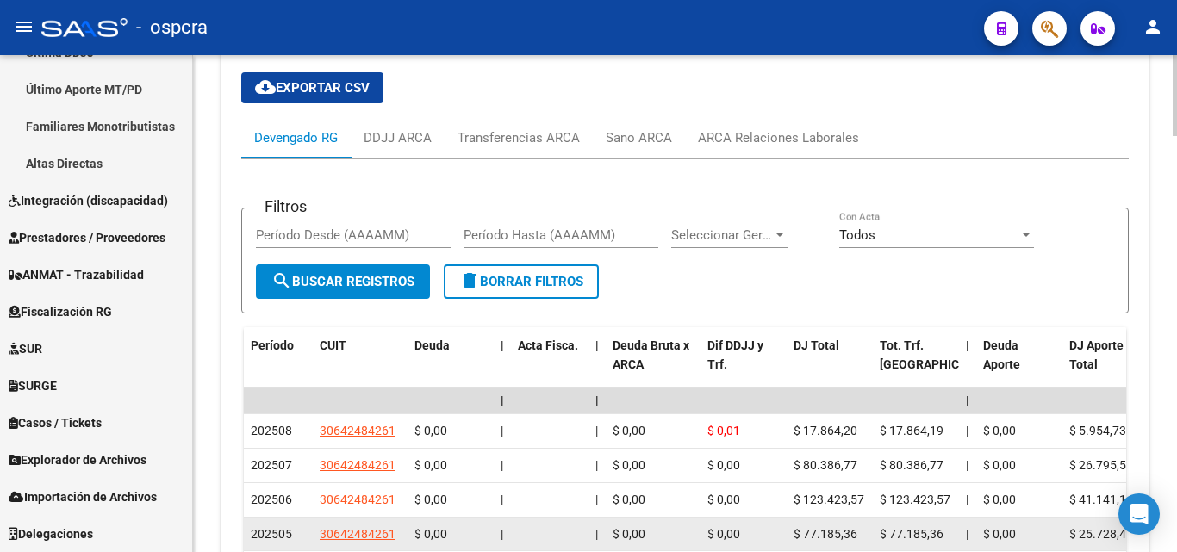
scroll to position [2303, 0]
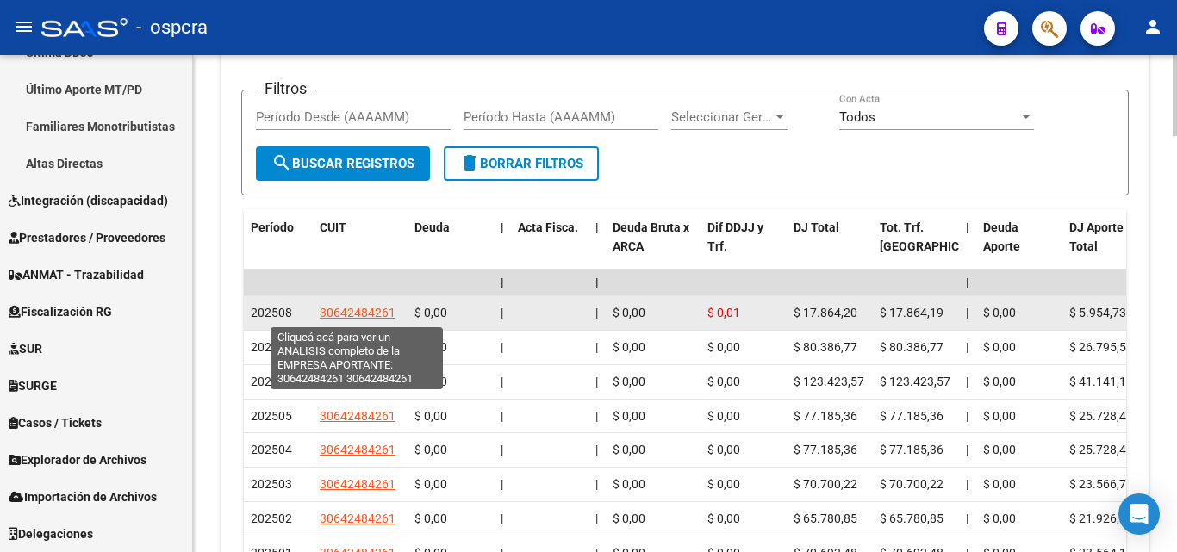
click at [376, 308] on span "30642484261" at bounding box center [358, 313] width 76 height 14
copy span "2"
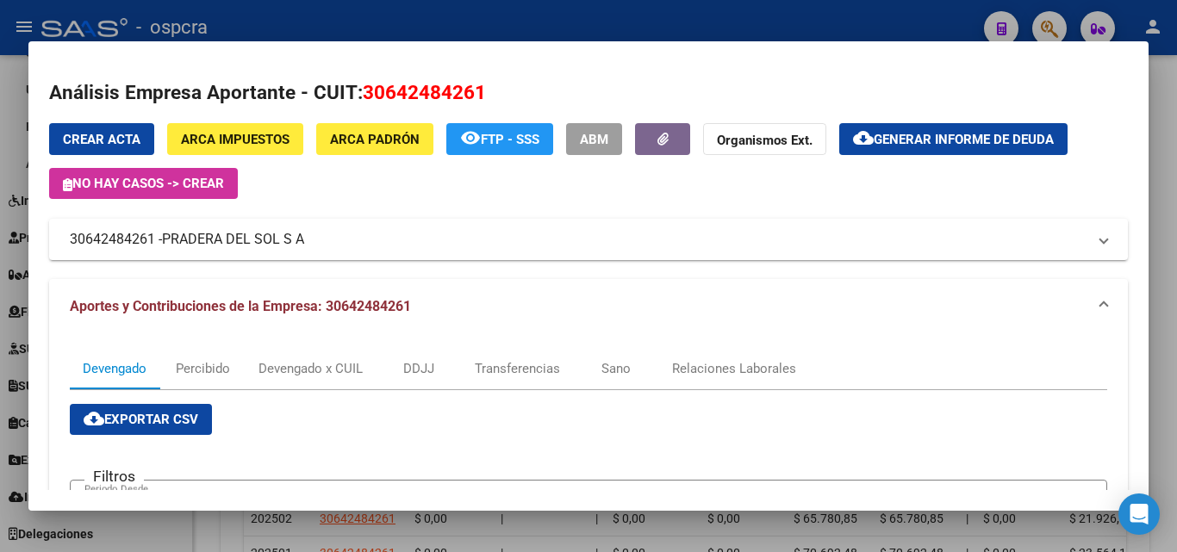
click at [0, 304] on div at bounding box center [588, 276] width 1177 height 552
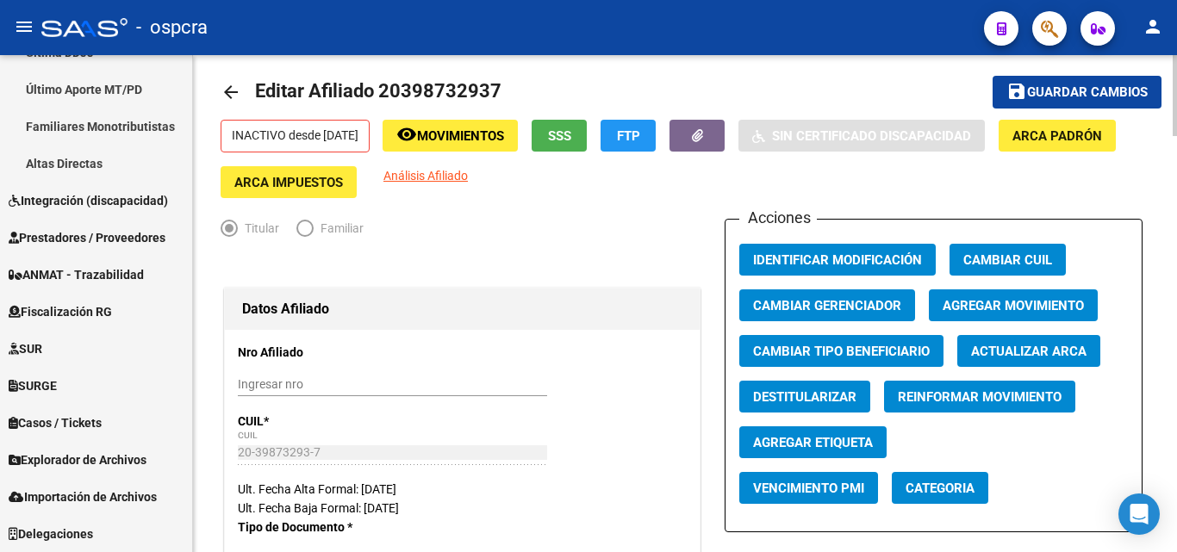
scroll to position [0, 0]
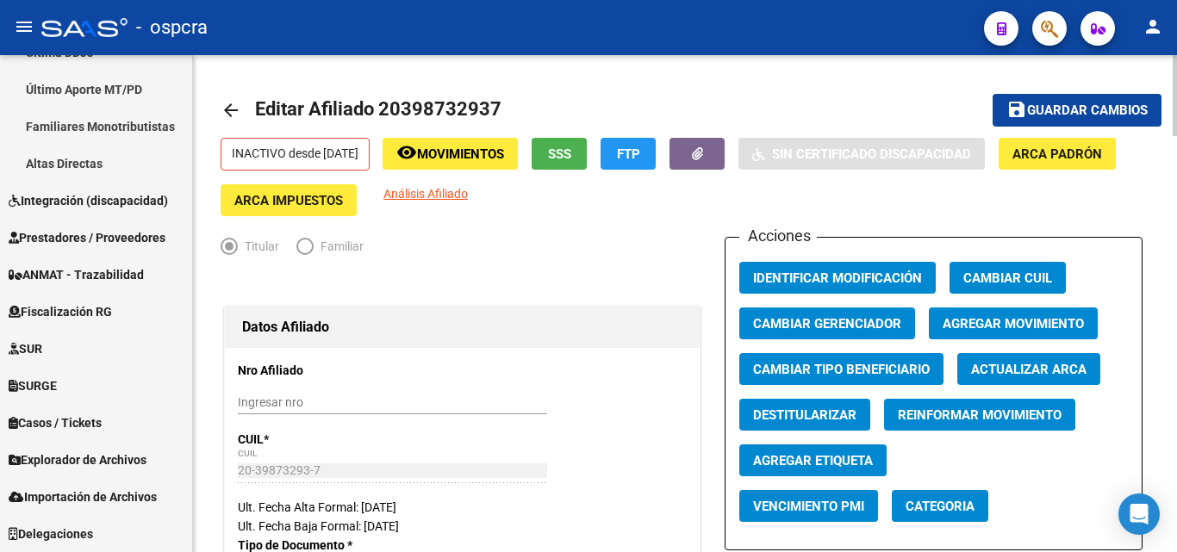
click at [240, 109] on mat-icon "arrow_back" at bounding box center [231, 110] width 21 height 21
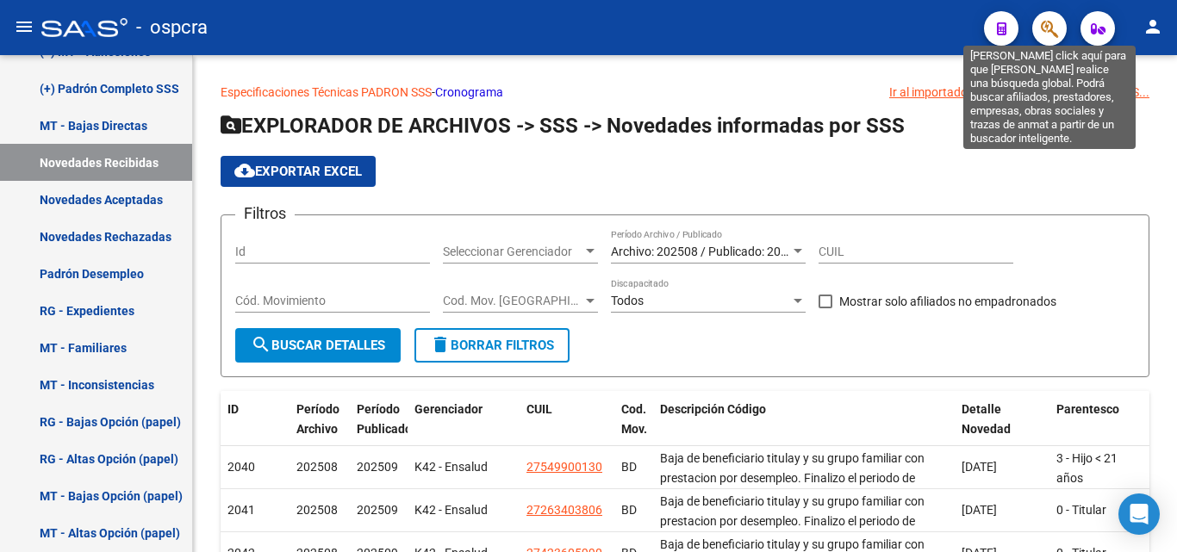
click at [1051, 35] on icon "button" at bounding box center [1049, 29] width 17 height 20
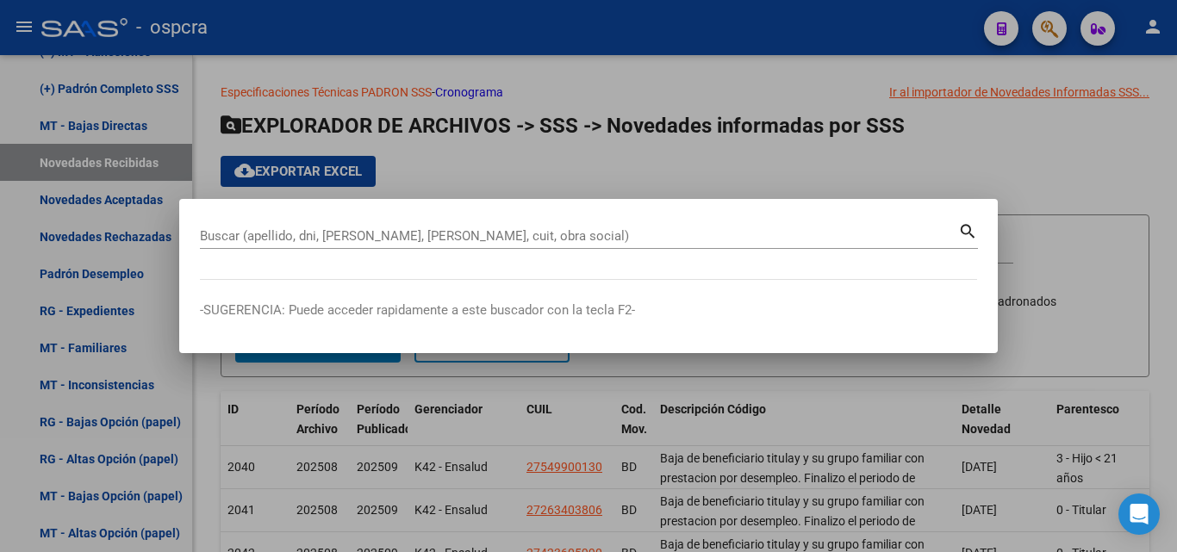
click at [0, 325] on div at bounding box center [588, 276] width 1177 height 552
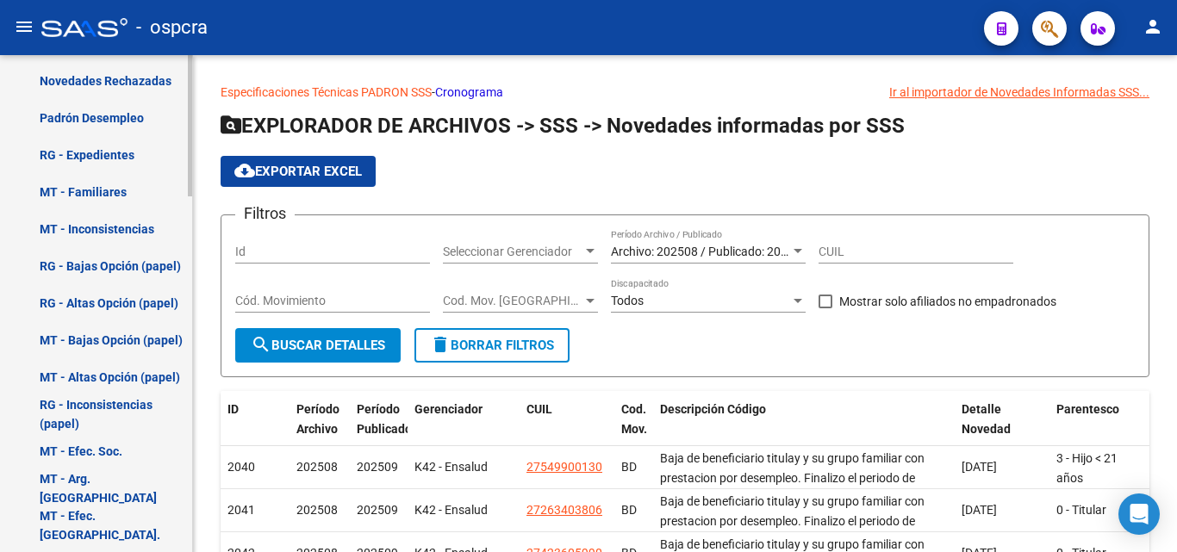
scroll to position [1165, 0]
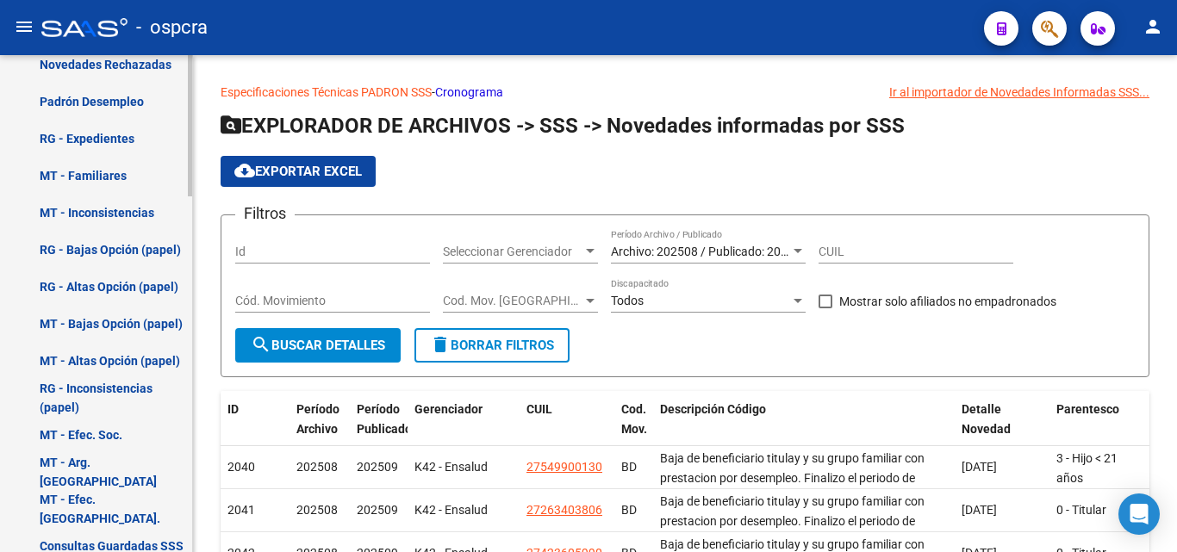
click at [121, 103] on link "Padrón Desempleo" at bounding box center [96, 101] width 192 height 37
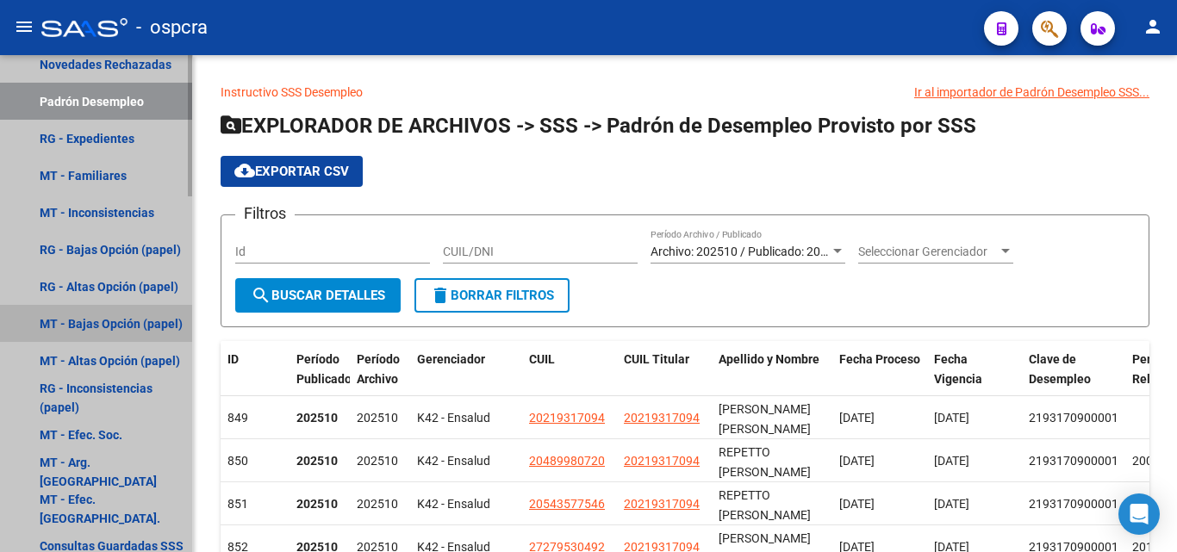
click at [0, 313] on link "MT - Bajas Opción (papel)" at bounding box center [96, 323] width 192 height 37
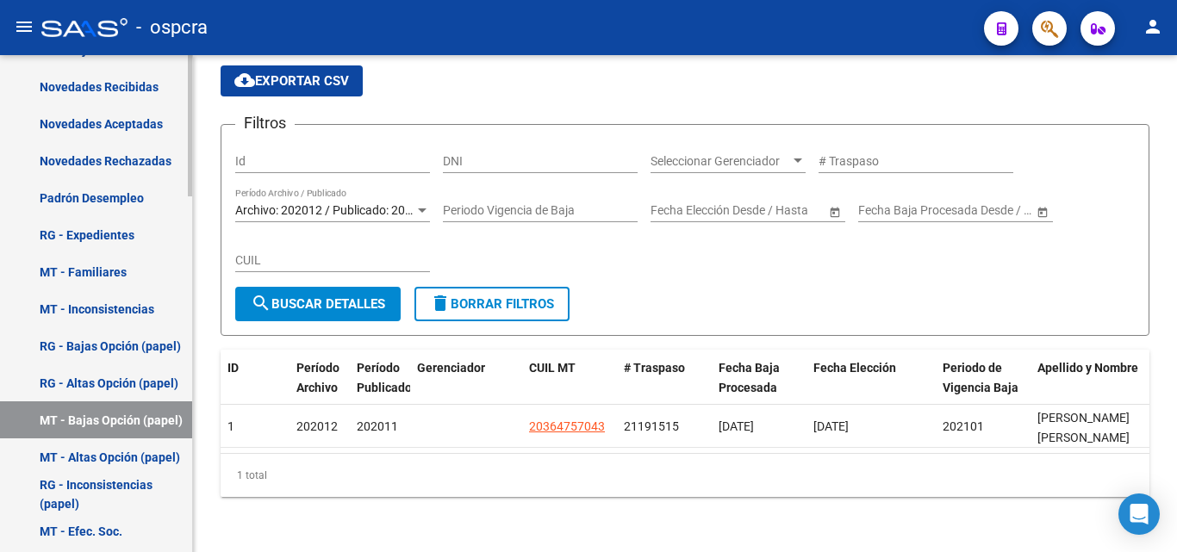
scroll to position [1251, 0]
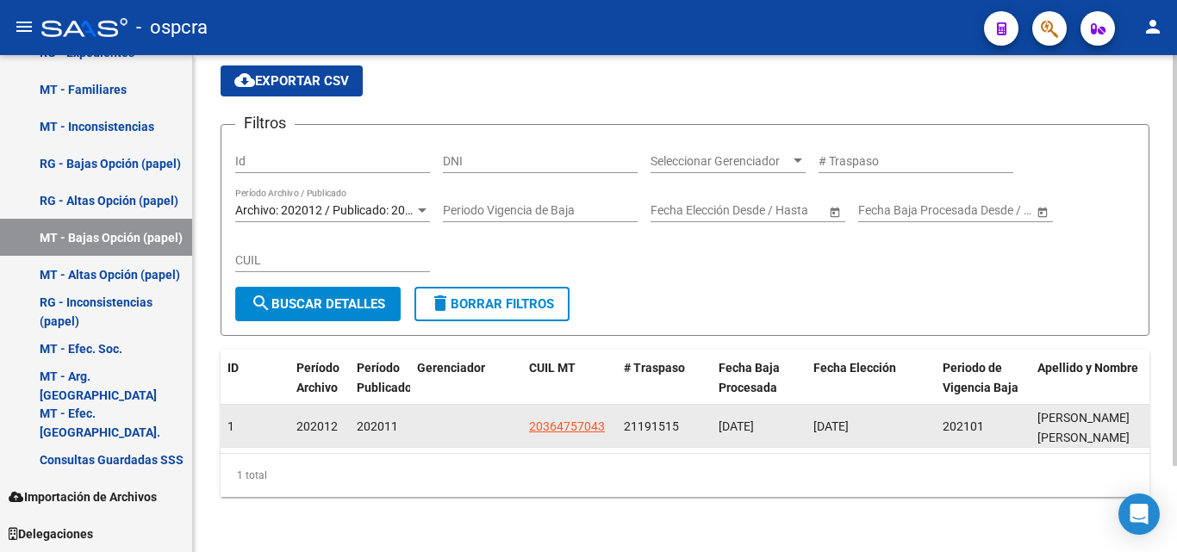
click at [566, 405] on datatable-body-cell "20364757043" at bounding box center [569, 426] width 95 height 42
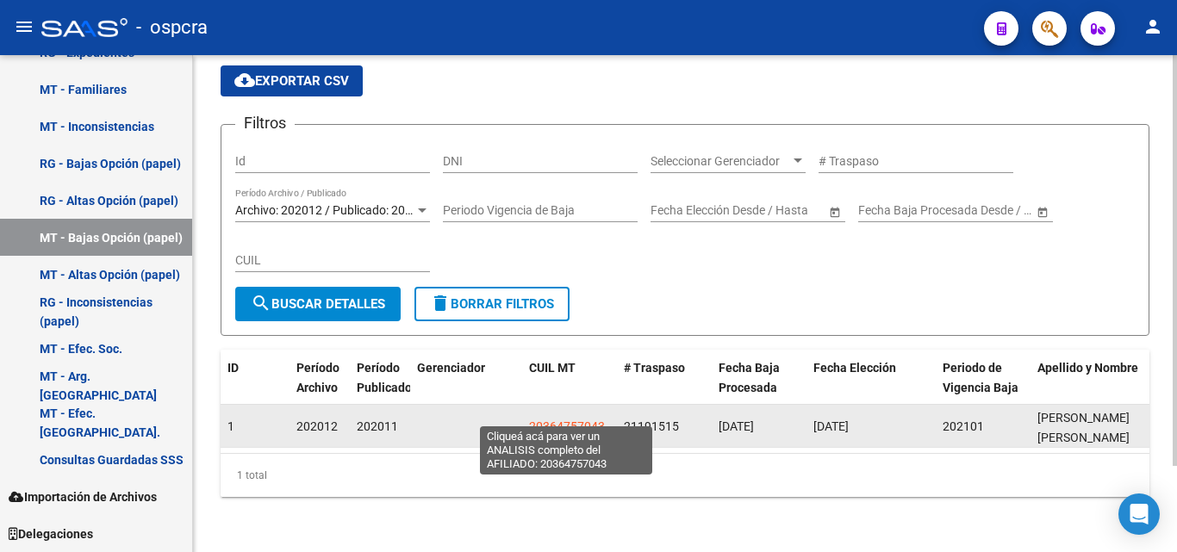
click at [569, 420] on span "20364757043" at bounding box center [567, 427] width 76 height 14
type textarea "20364757043"
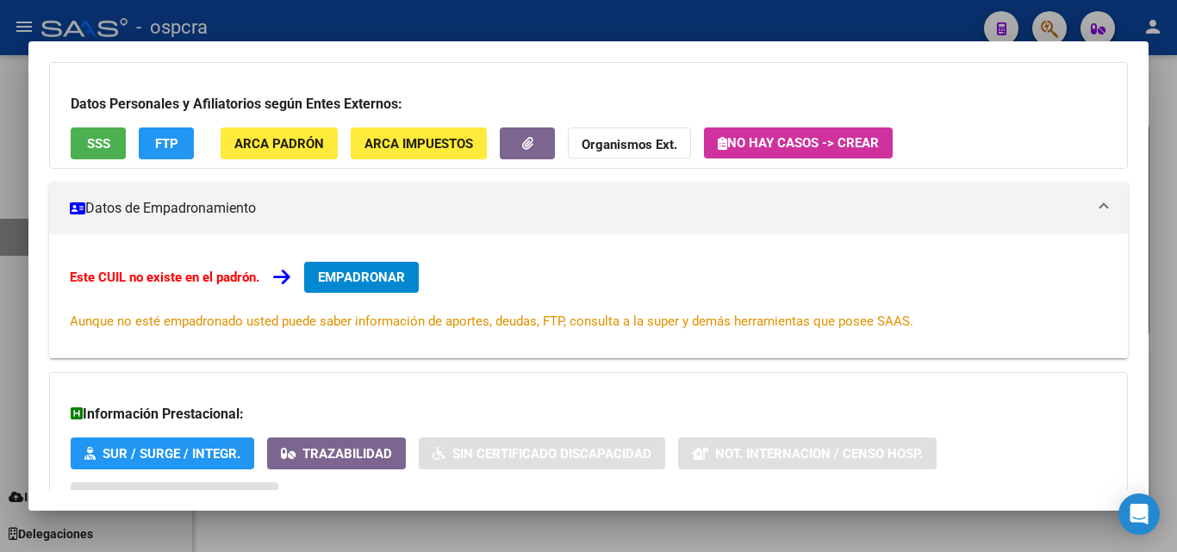
scroll to position [258, 0]
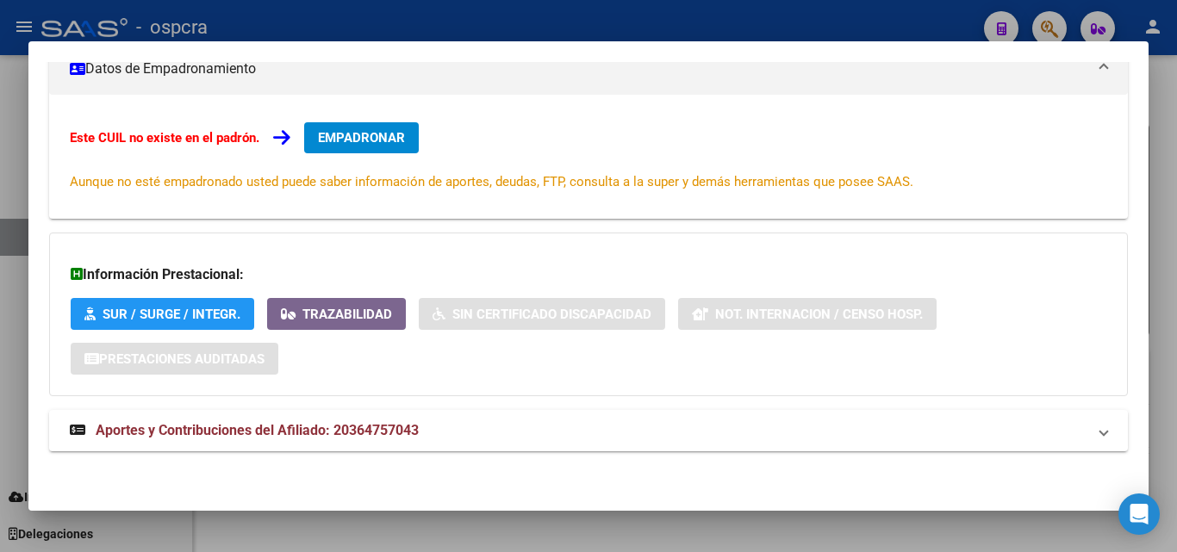
click at [0, 364] on div at bounding box center [588, 276] width 1177 height 552
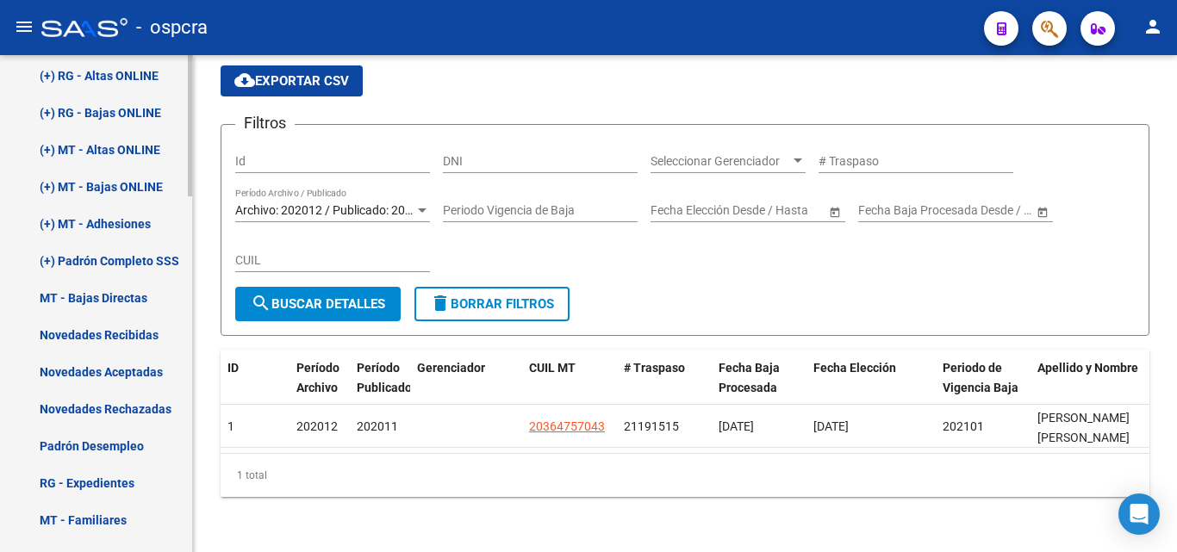
scroll to position [734, 0]
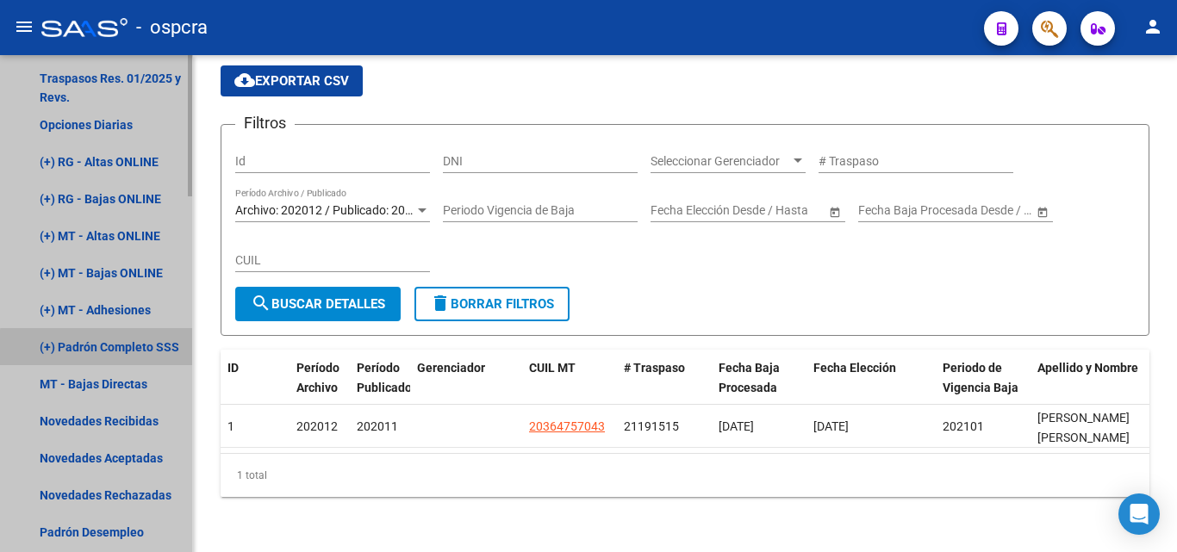
click at [123, 350] on link "(+) Padrón Completo SSS" at bounding box center [96, 346] width 192 height 37
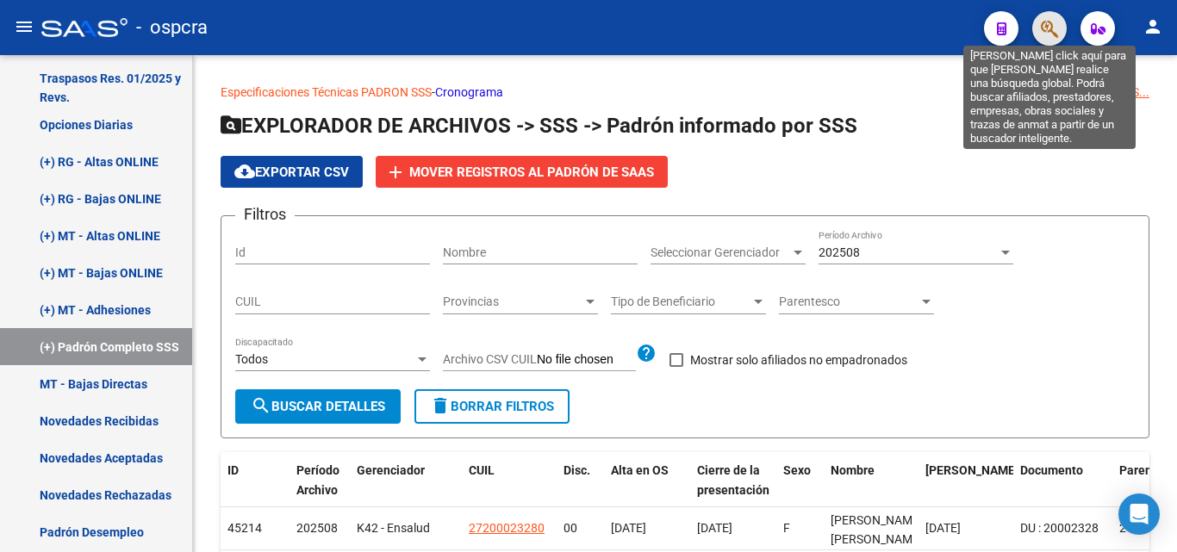
click at [1047, 34] on icon "button" at bounding box center [1049, 29] width 17 height 20
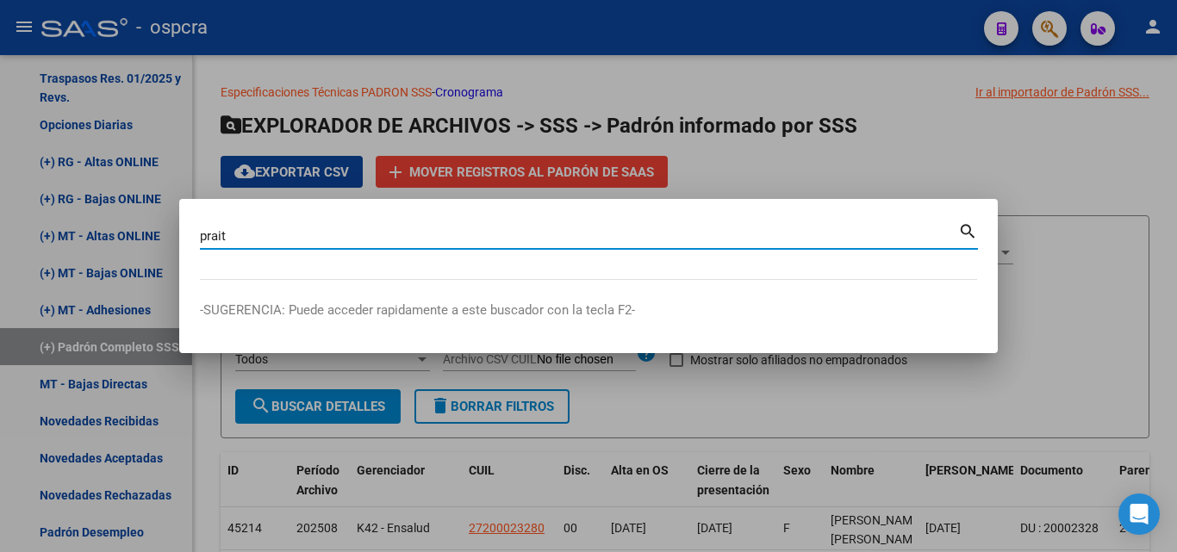
type input "prait"
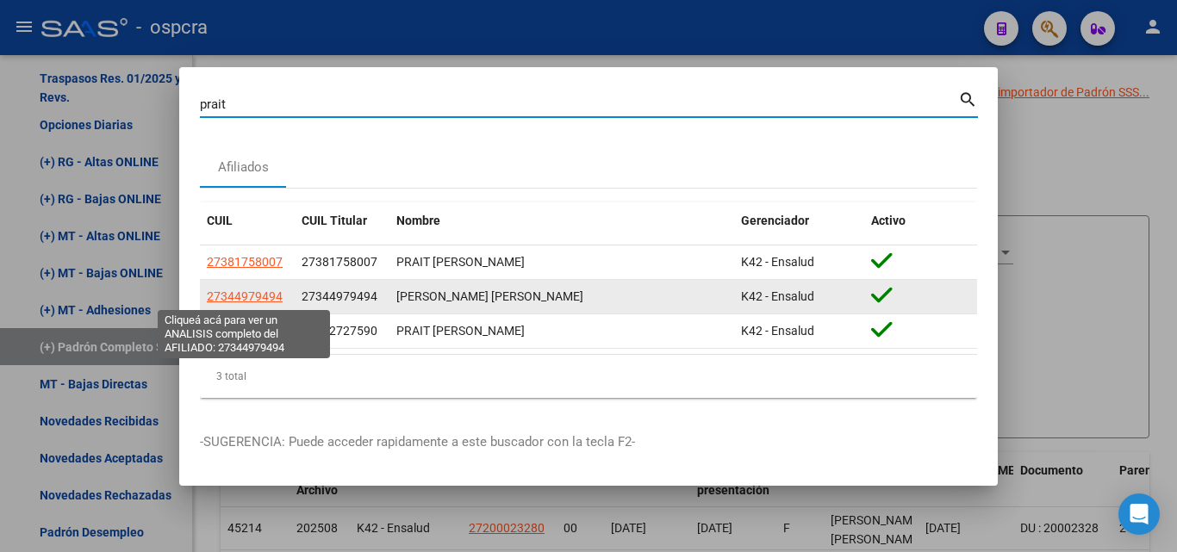
click at [229, 298] on span "27344979494" at bounding box center [245, 296] width 76 height 14
type textarea "27344979494"
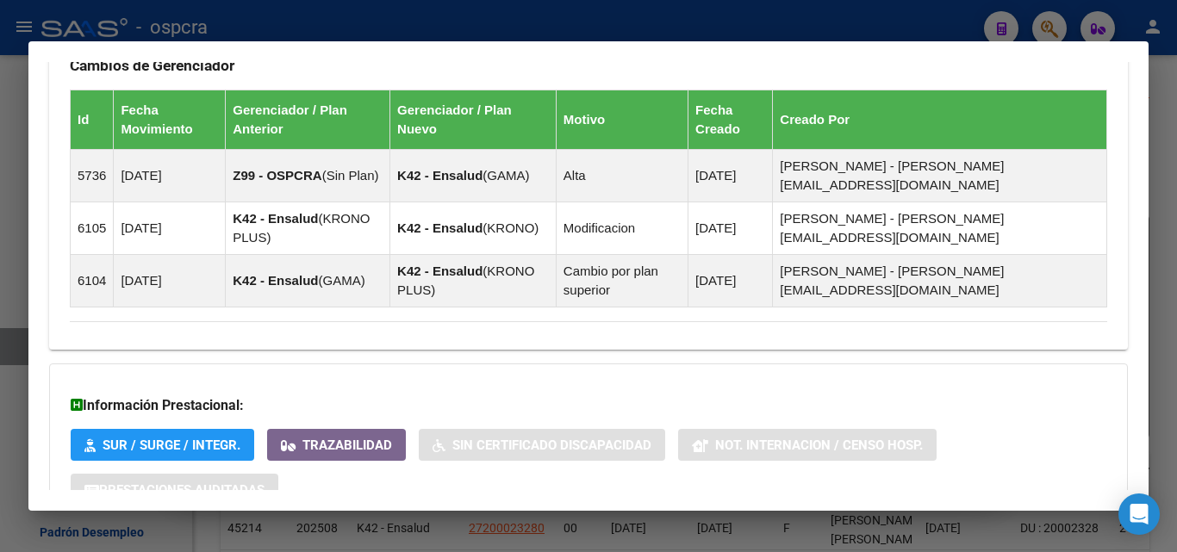
scroll to position [1176, 0]
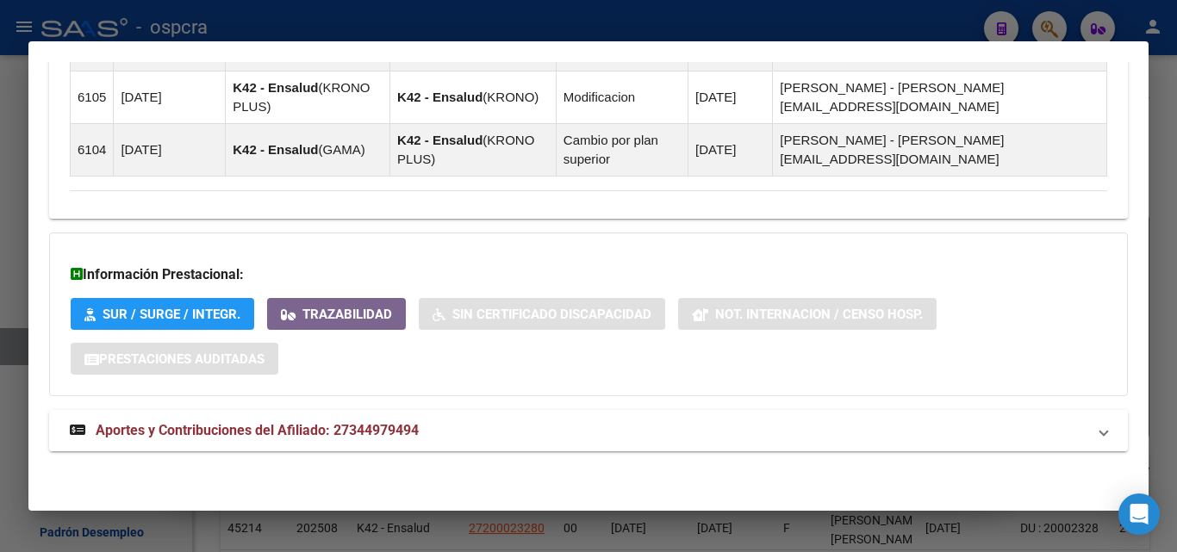
click at [333, 422] on mat-expansion-panel-header "Aportes y Contribuciones del Afiliado: 27344979494" at bounding box center [588, 430] width 1079 height 41
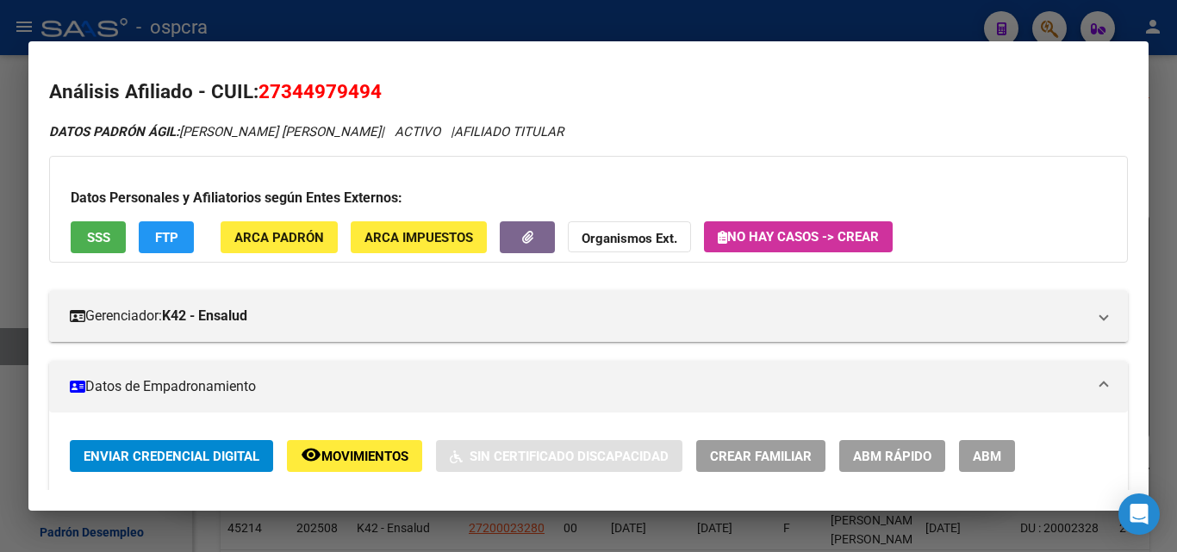
scroll to position [0, 0]
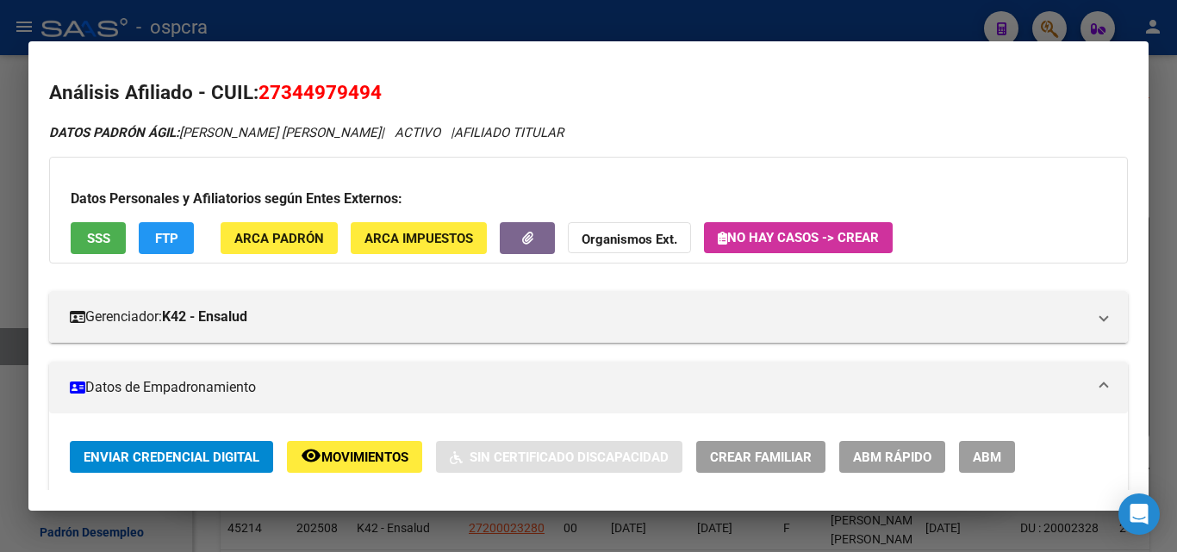
click at [0, 246] on div at bounding box center [588, 276] width 1177 height 552
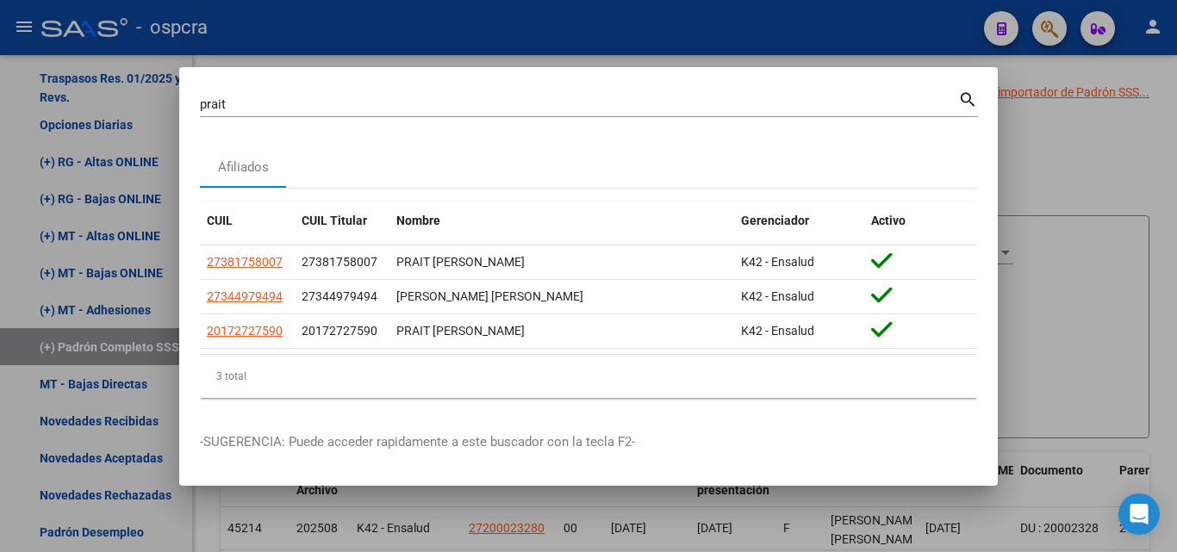
click at [0, 245] on div at bounding box center [588, 276] width 1177 height 552
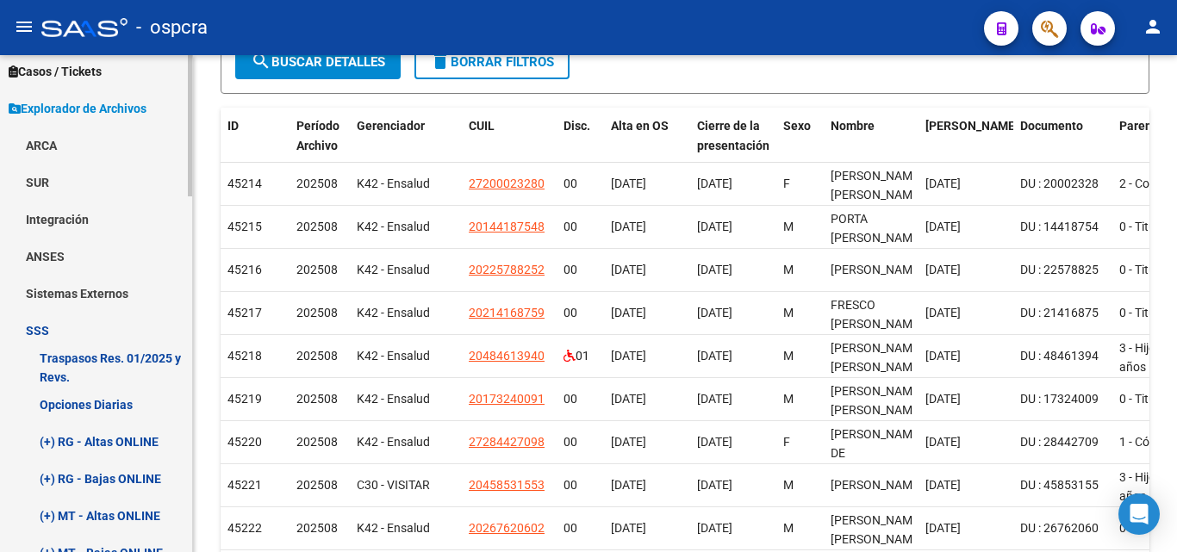
scroll to position [303, 0]
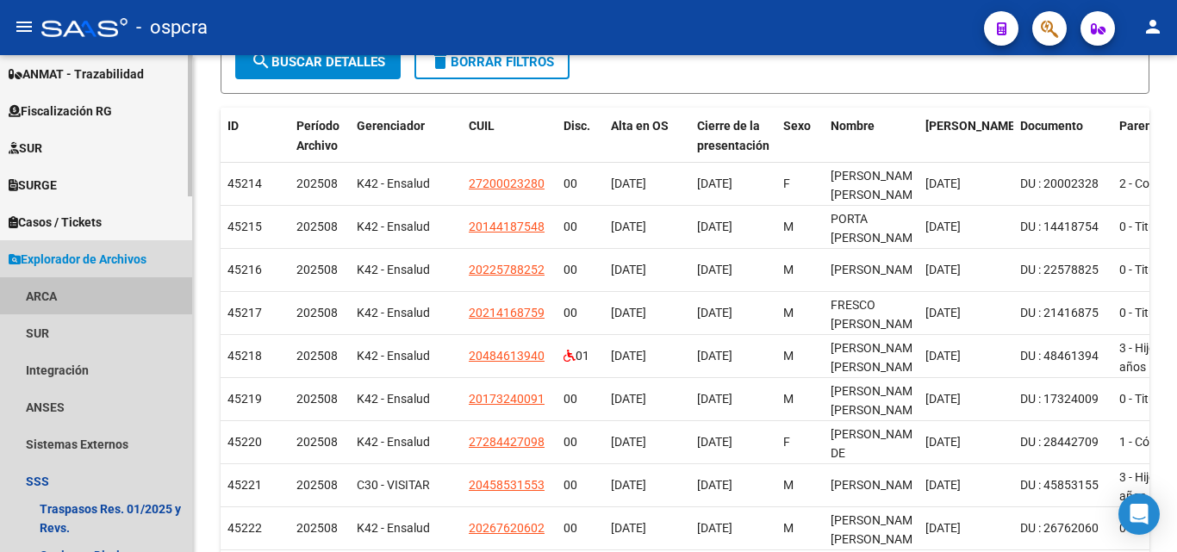
click at [35, 304] on link "ARCA" at bounding box center [96, 295] width 192 height 37
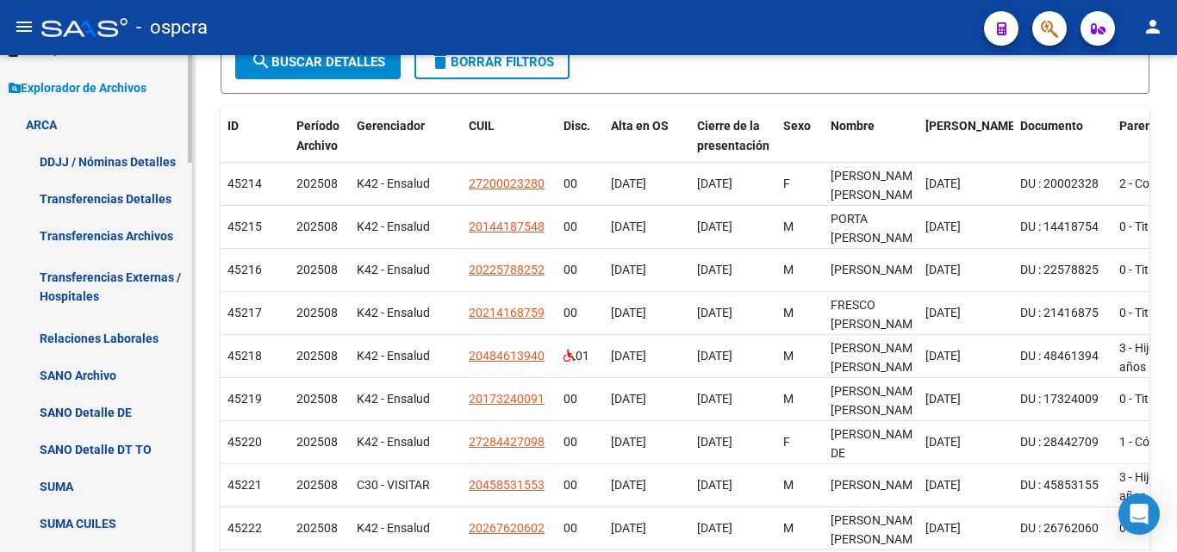
scroll to position [476, 0]
click at [107, 339] on link "Relaciones Laborales" at bounding box center [96, 337] width 192 height 37
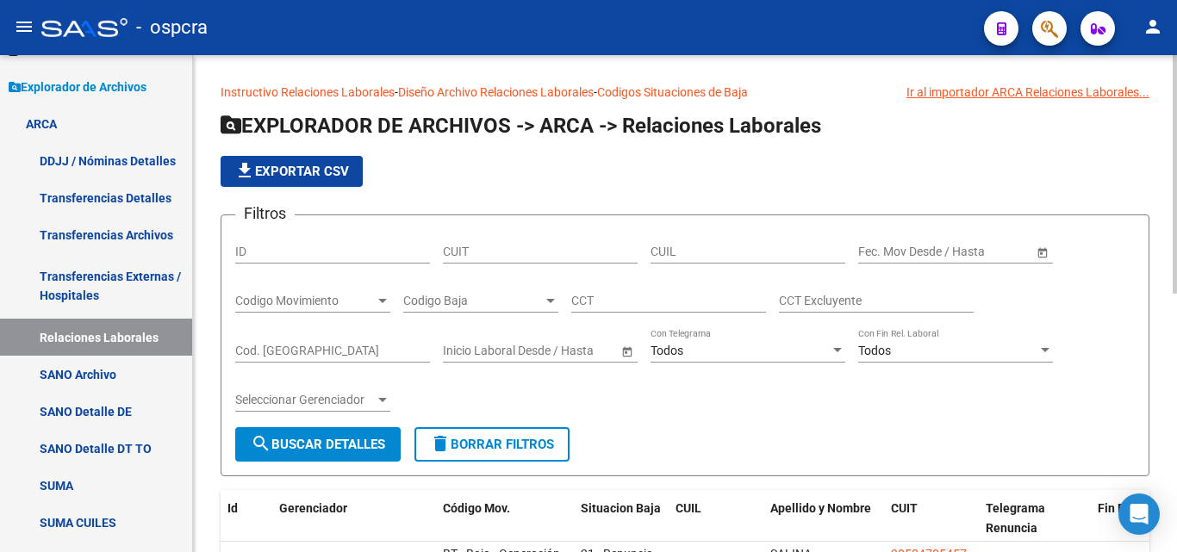
click at [1037, 253] on span "Open calendar" at bounding box center [1042, 252] width 41 height 41
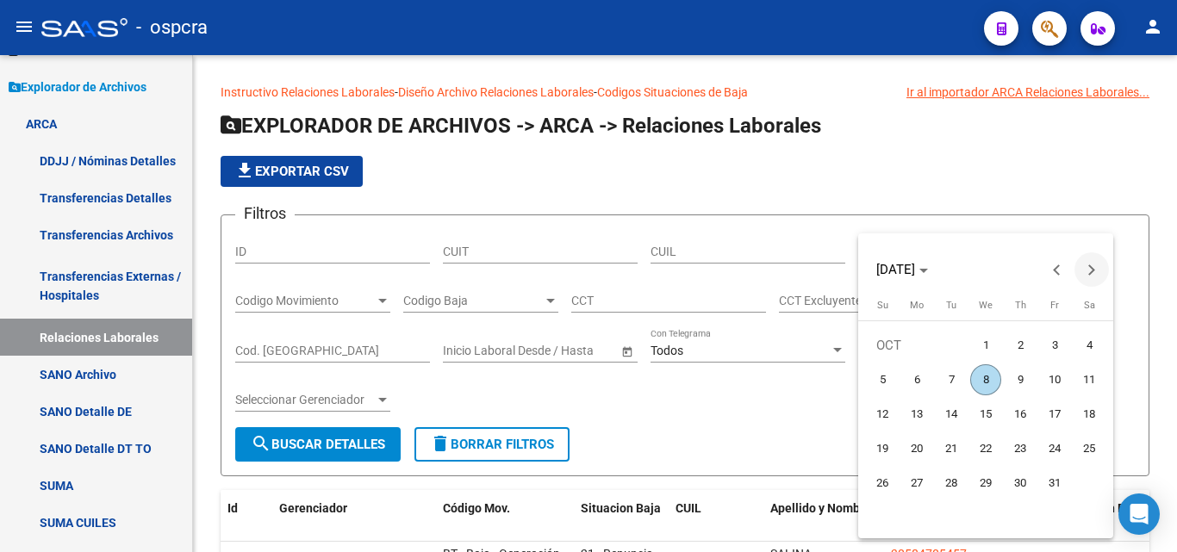
click at [1088, 276] on span "Next month" at bounding box center [1091, 269] width 34 height 34
click at [1089, 274] on button "Next month" at bounding box center [1091, 269] width 34 height 34
click at [1059, 274] on button "Previous month" at bounding box center [1057, 269] width 34 height 34
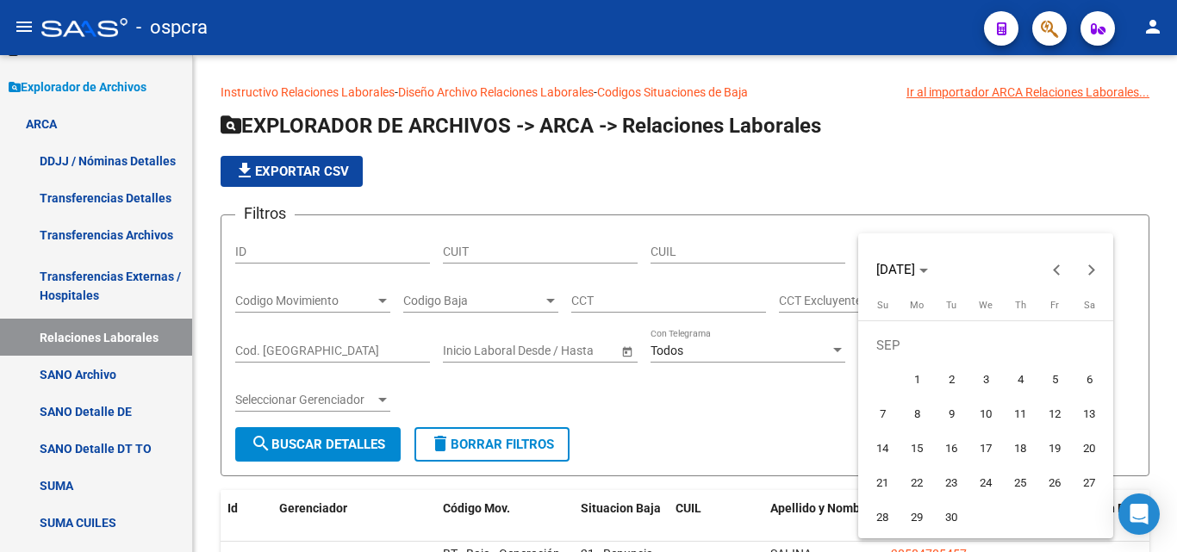
click at [913, 386] on span "1" at bounding box center [916, 379] width 31 height 31
type input "[DATE]"
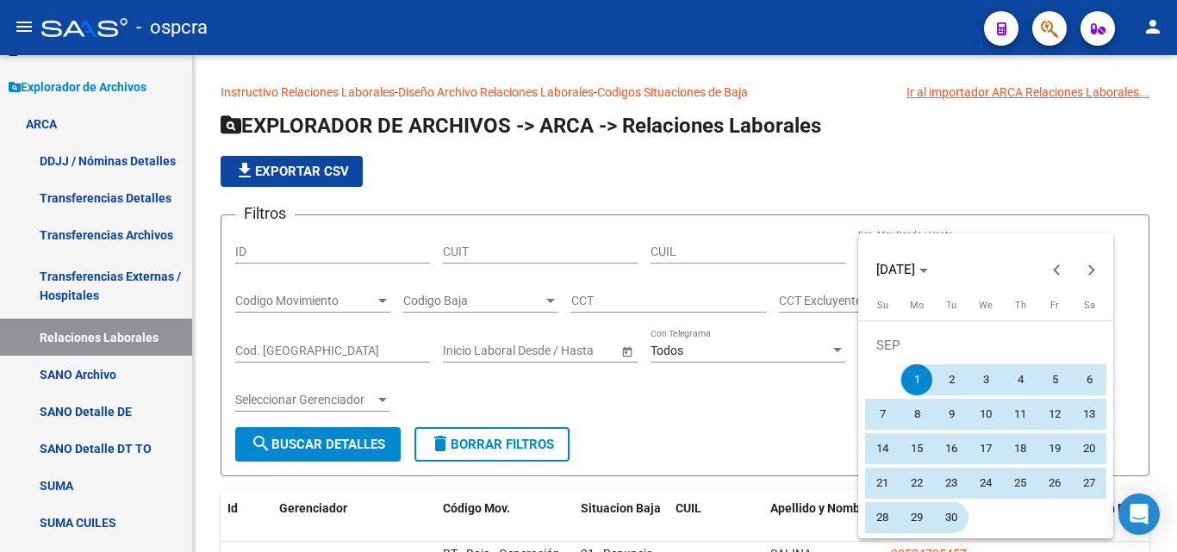
click at [961, 511] on span "30" at bounding box center [951, 517] width 31 height 31
type input "[DATE]"
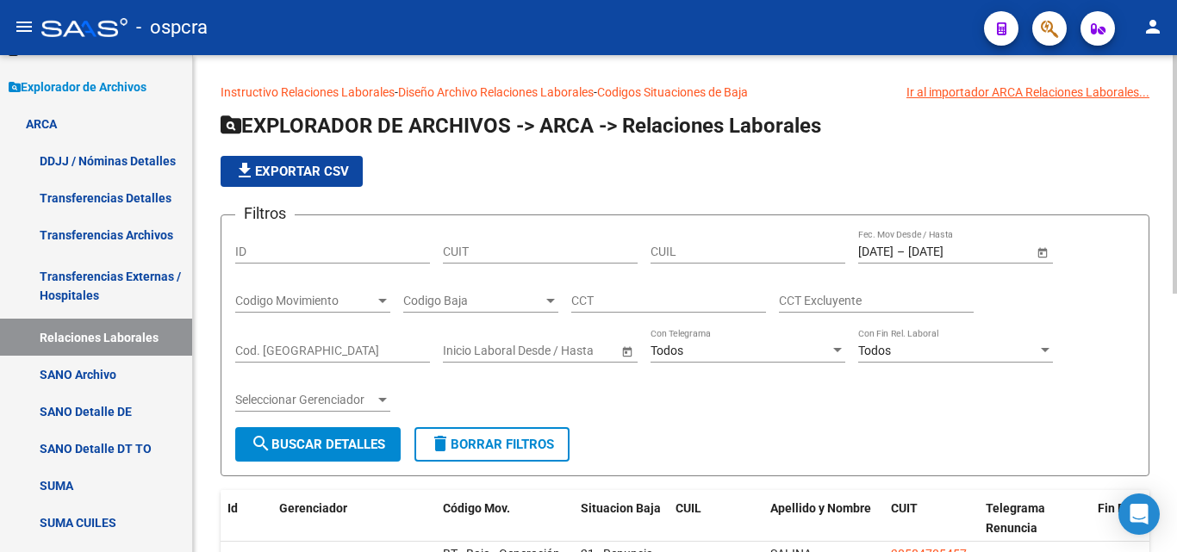
click at [355, 442] on span "search Buscar Detalles" at bounding box center [318, 445] width 134 height 16
click at [487, 307] on span "Codigo Baja" at bounding box center [473, 301] width 140 height 15
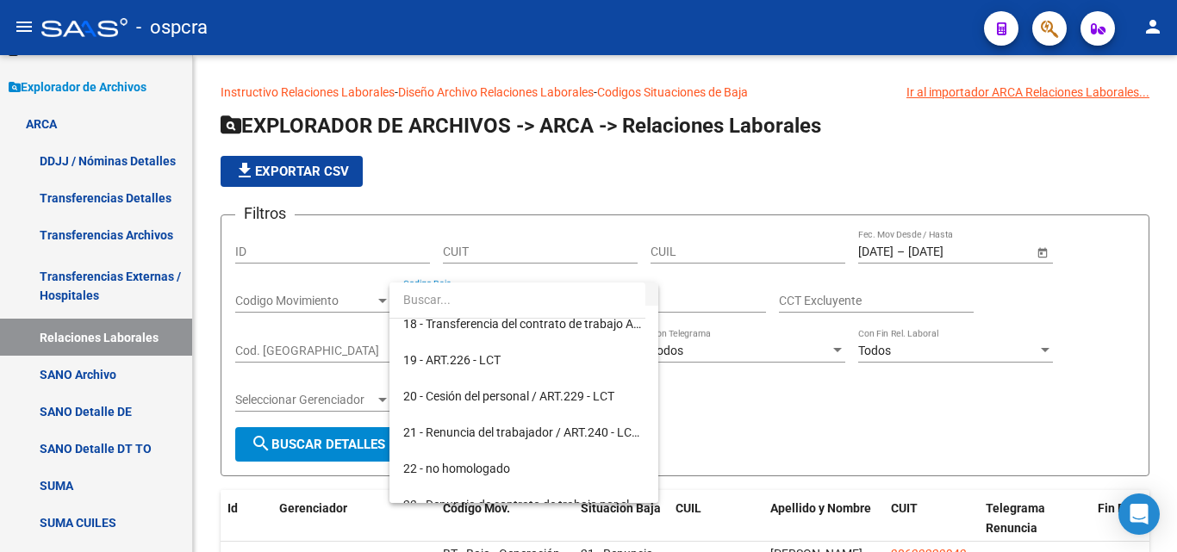
scroll to position [775, 0]
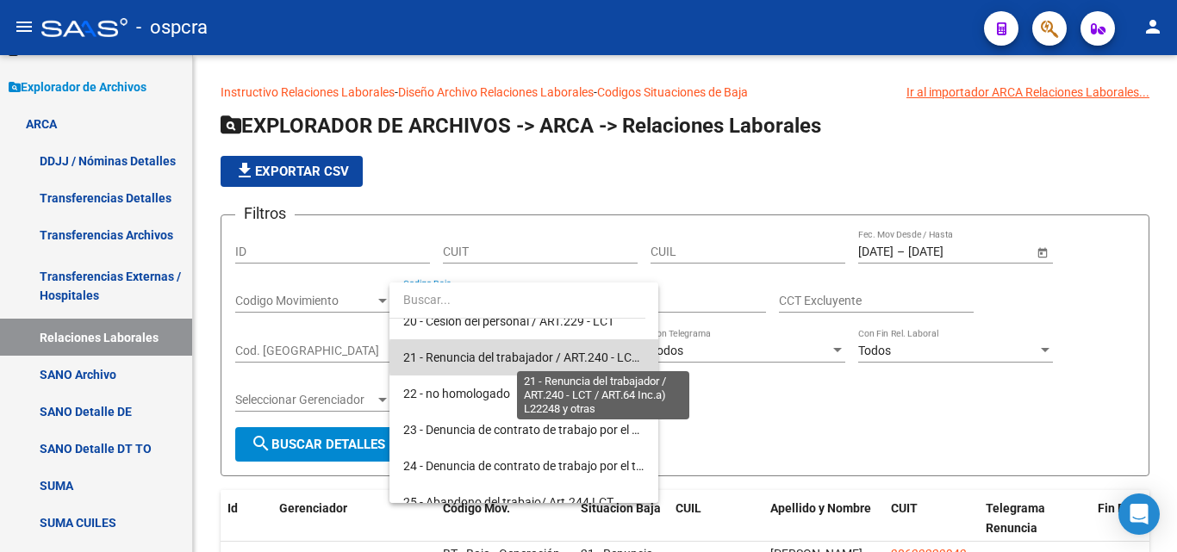
click at [530, 358] on span "21 - Renuncia del trabajador / ART.240 - LCT / ART.64 Inc.a) L22248 y otras" at bounding box center [603, 358] width 401 height 14
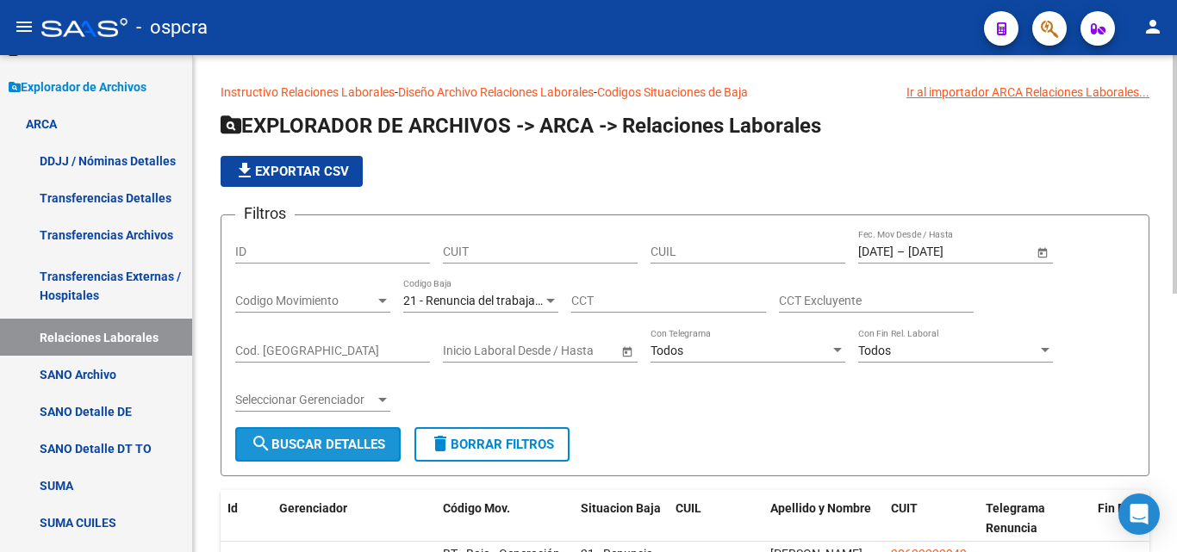
click at [342, 448] on span "search Buscar Detalles" at bounding box center [318, 445] width 134 height 16
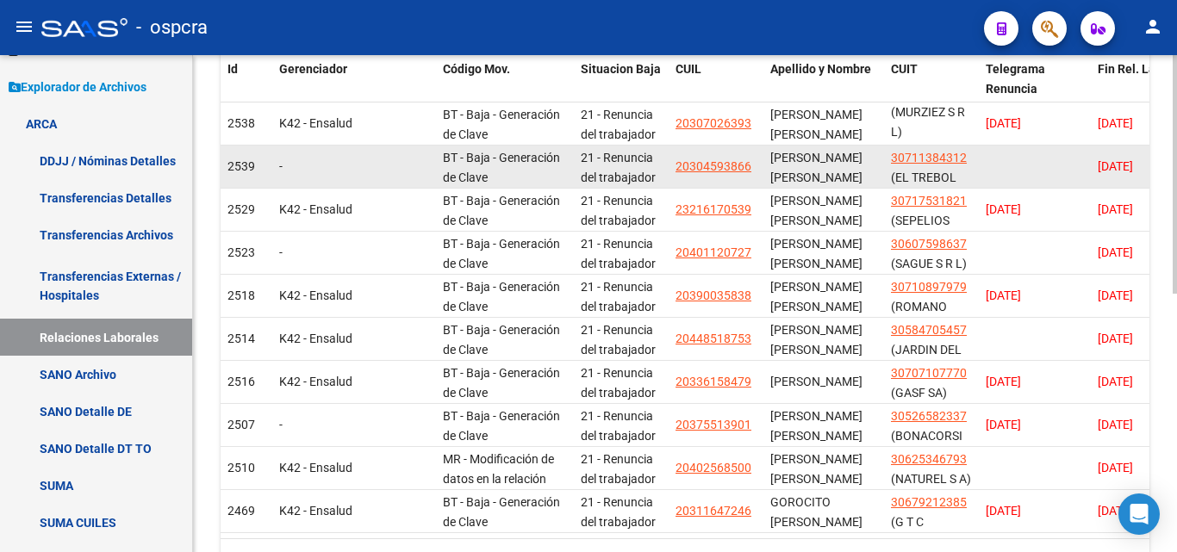
scroll to position [431, 0]
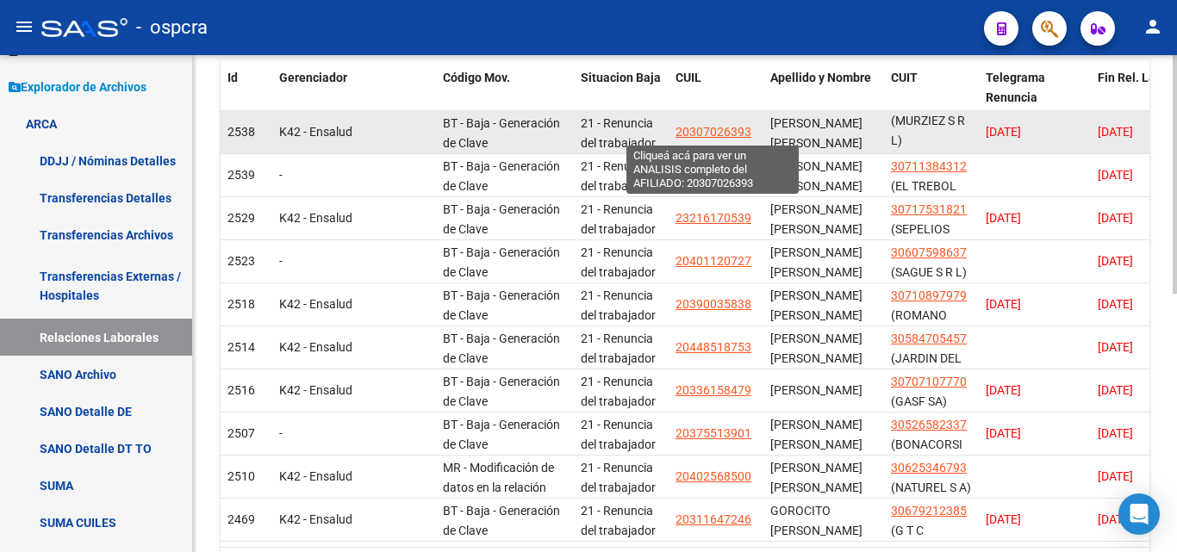
click at [728, 131] on span "20307026393" at bounding box center [713, 132] width 76 height 14
type textarea "20307026393"
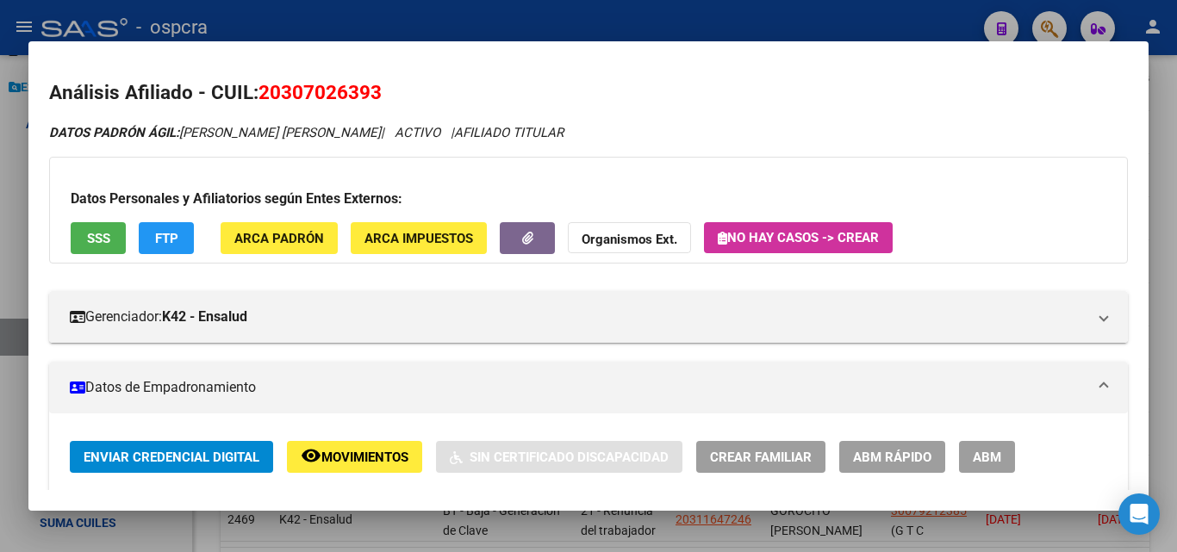
click at [388, 459] on span "Movimientos" at bounding box center [364, 458] width 87 height 16
click at [988, 455] on span "ABM" at bounding box center [987, 458] width 28 height 16
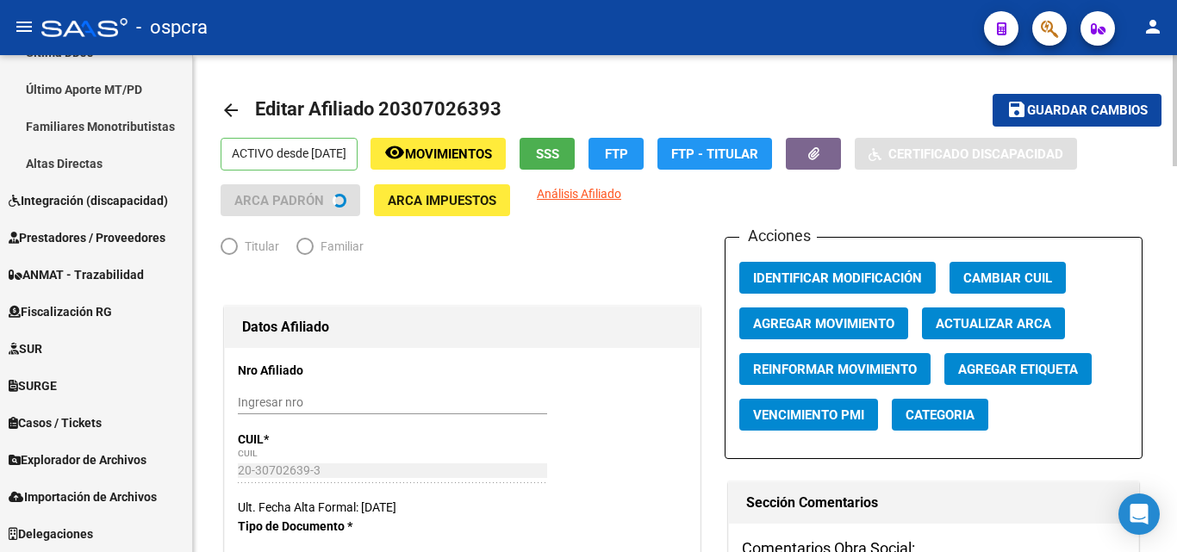
scroll to position [510, 0]
radio input "true"
type input "30-63322394-3"
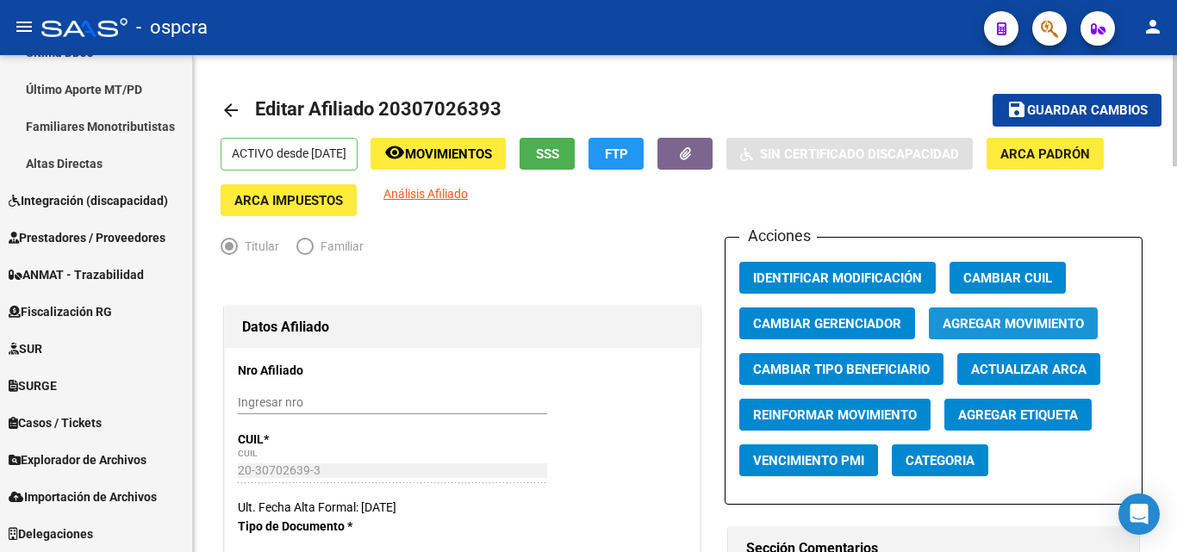
click at [1028, 327] on span "Agregar Movimiento" at bounding box center [1013, 324] width 141 height 16
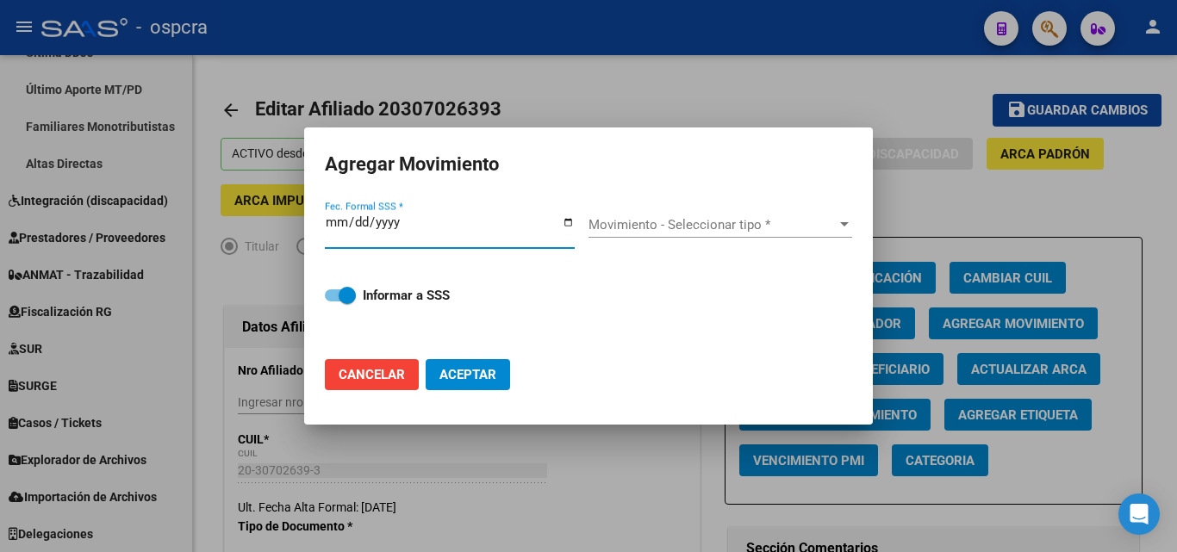
click at [570, 221] on input "Fec. Formal SSS *" at bounding box center [450, 229] width 250 height 28
type input "[DATE]"
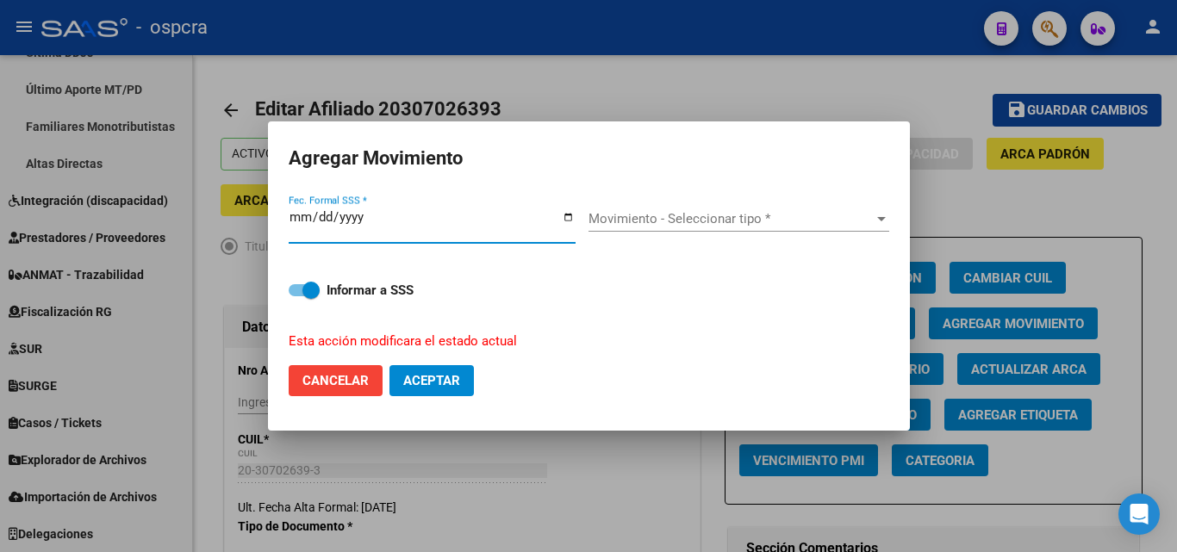
click at [700, 218] on span "Movimiento - Seleccionar tipo *" at bounding box center [730, 219] width 285 height 16
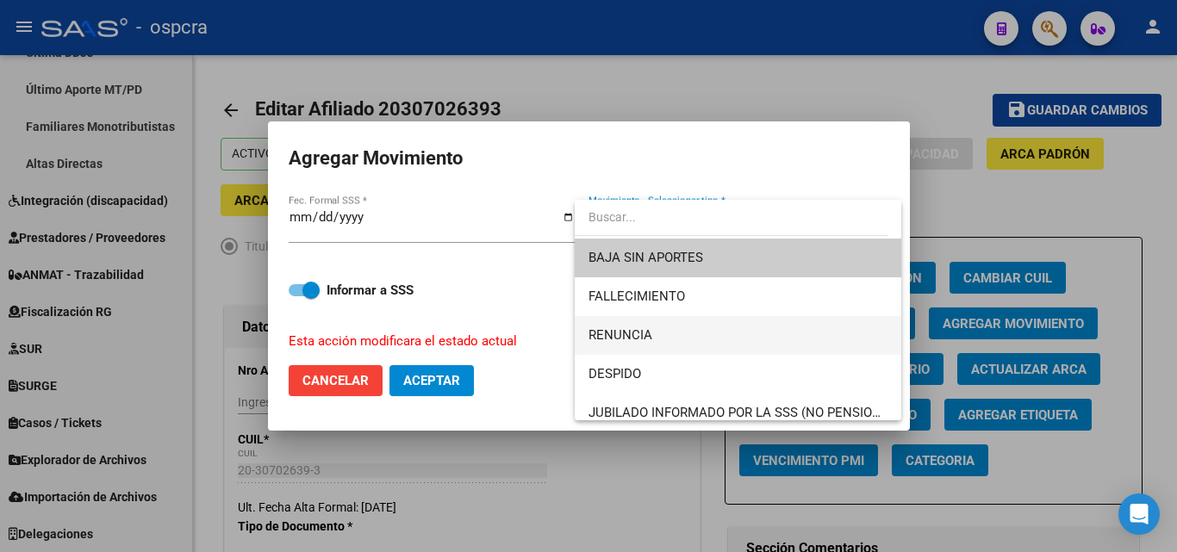
click at [665, 338] on span "RENUNCIA" at bounding box center [737, 335] width 299 height 39
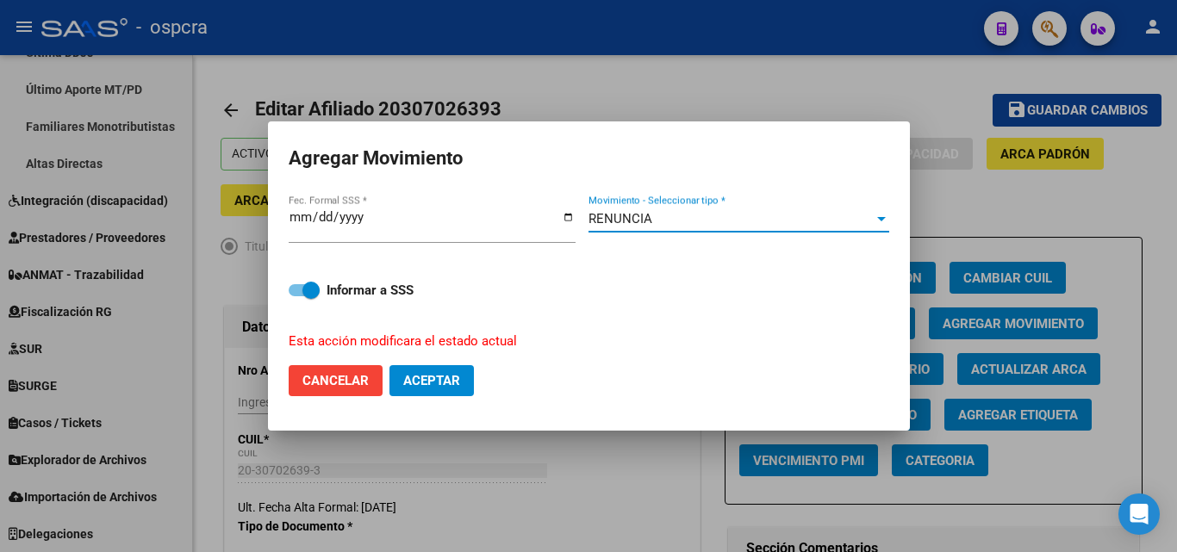
click at [451, 384] on span "Aceptar" at bounding box center [431, 381] width 57 height 16
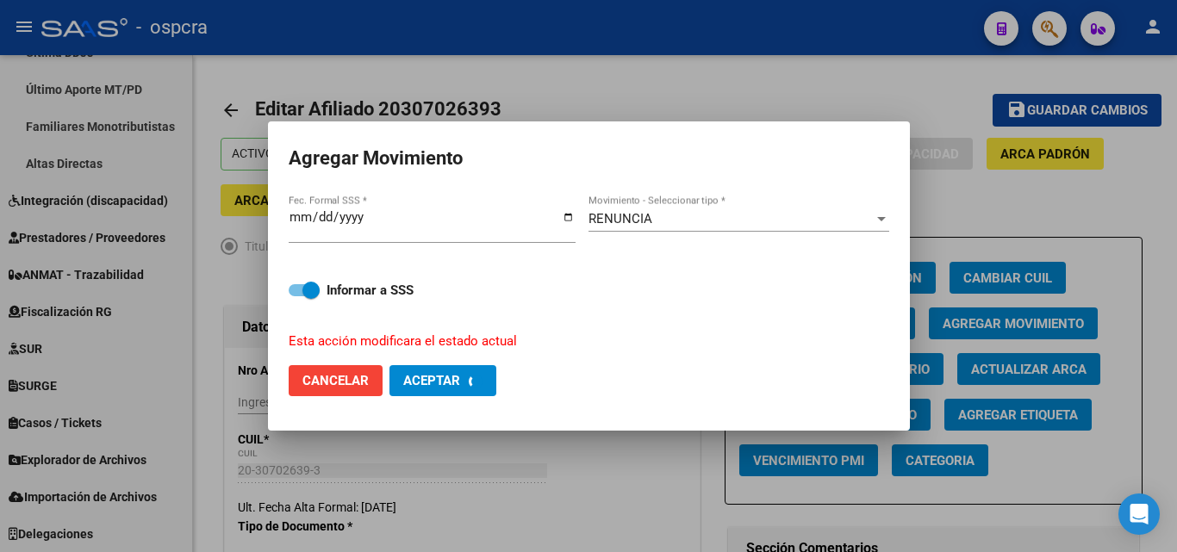
checkbox input "false"
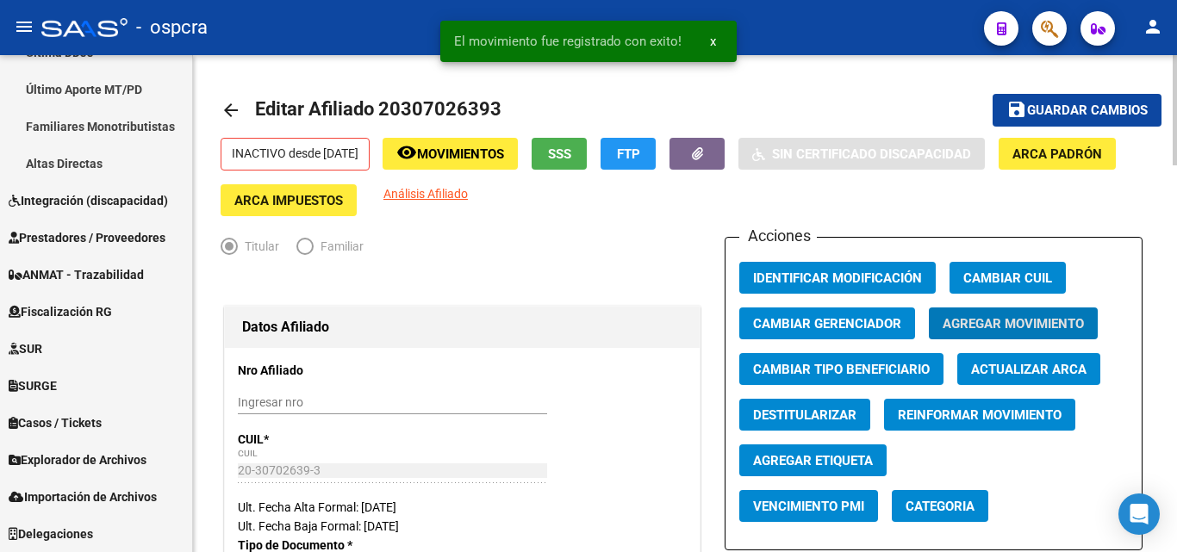
click at [231, 105] on mat-icon "arrow_back" at bounding box center [231, 110] width 21 height 21
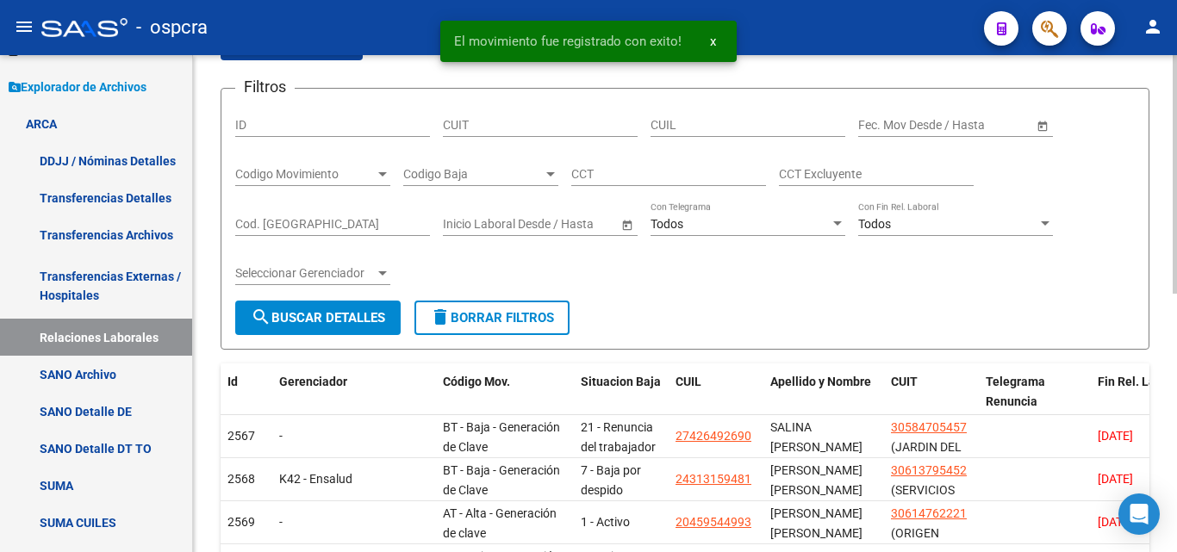
scroll to position [86, 0]
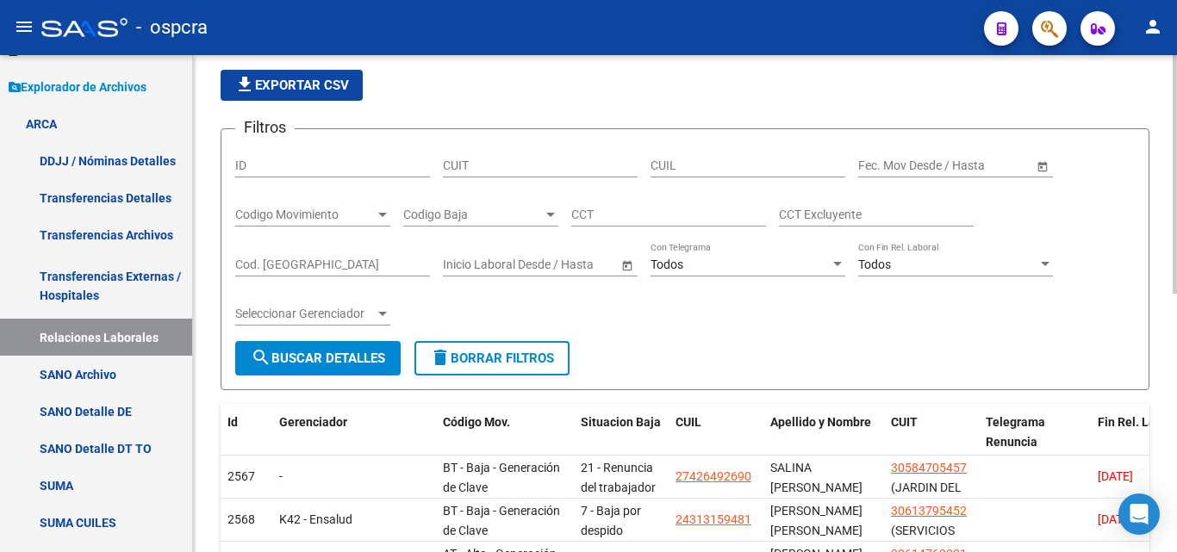
click at [525, 216] on span "Codigo Baja" at bounding box center [473, 215] width 140 height 15
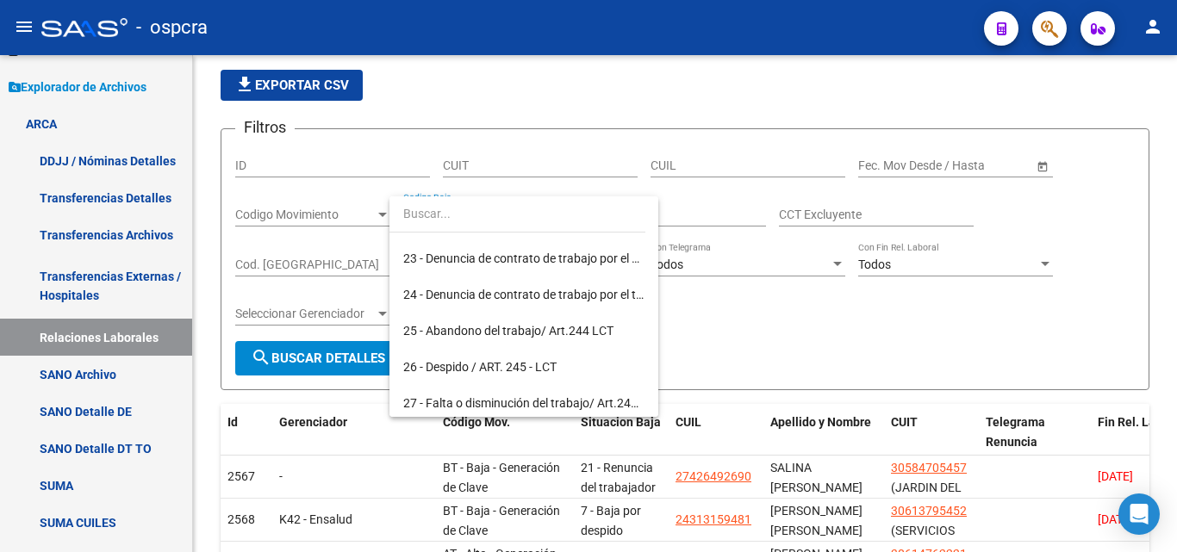
scroll to position [775, 0]
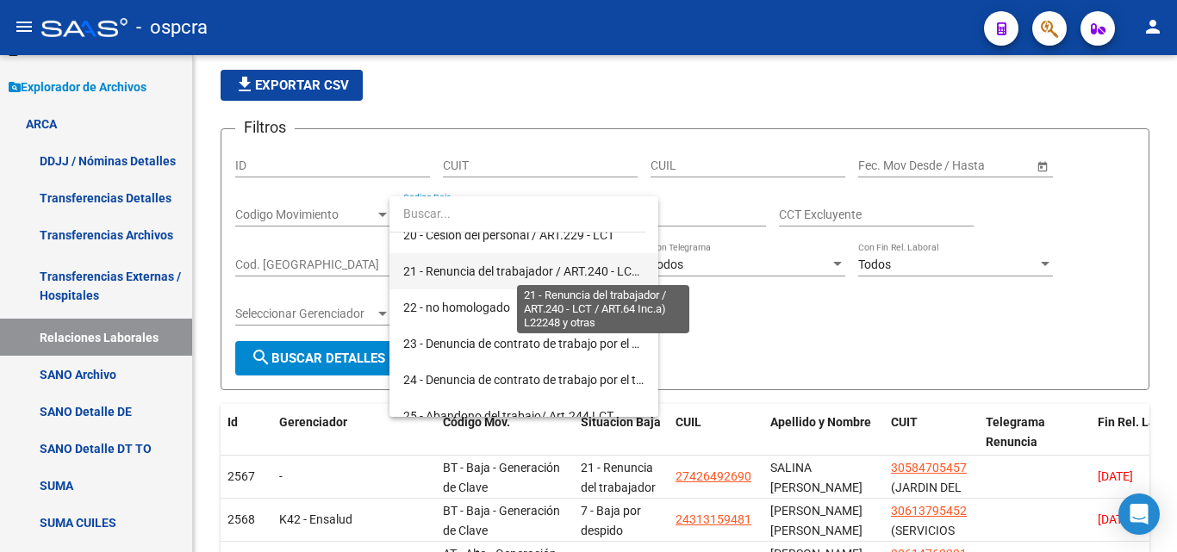
click at [542, 271] on span "21 - Renuncia del trabajador / ART.240 - LCT / ART.64 Inc.a) L22248 y otras" at bounding box center [603, 271] width 401 height 14
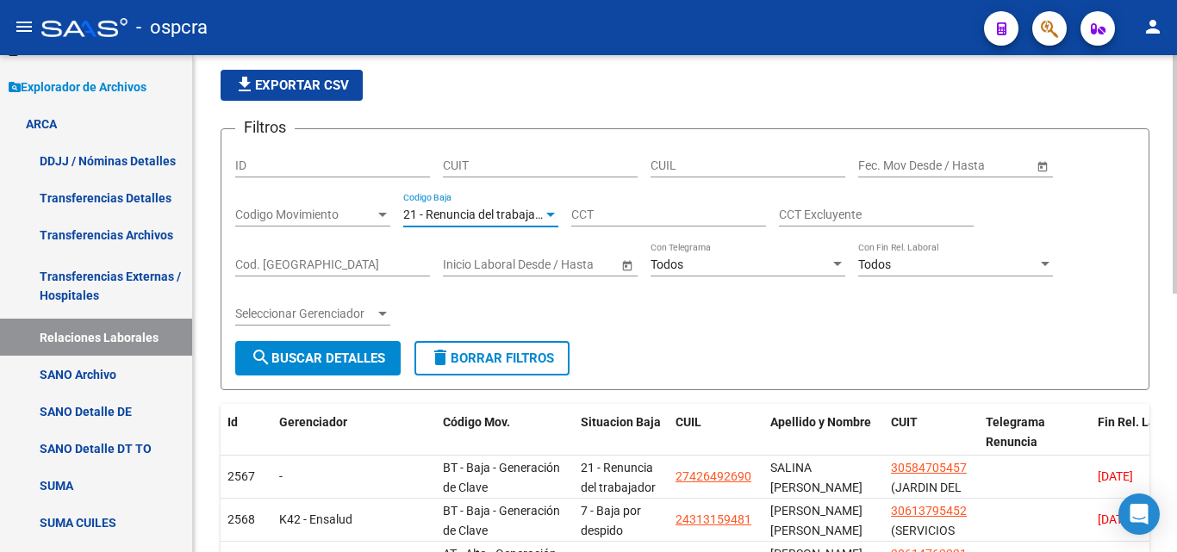
click at [1047, 162] on span "Open calendar" at bounding box center [1042, 166] width 41 height 41
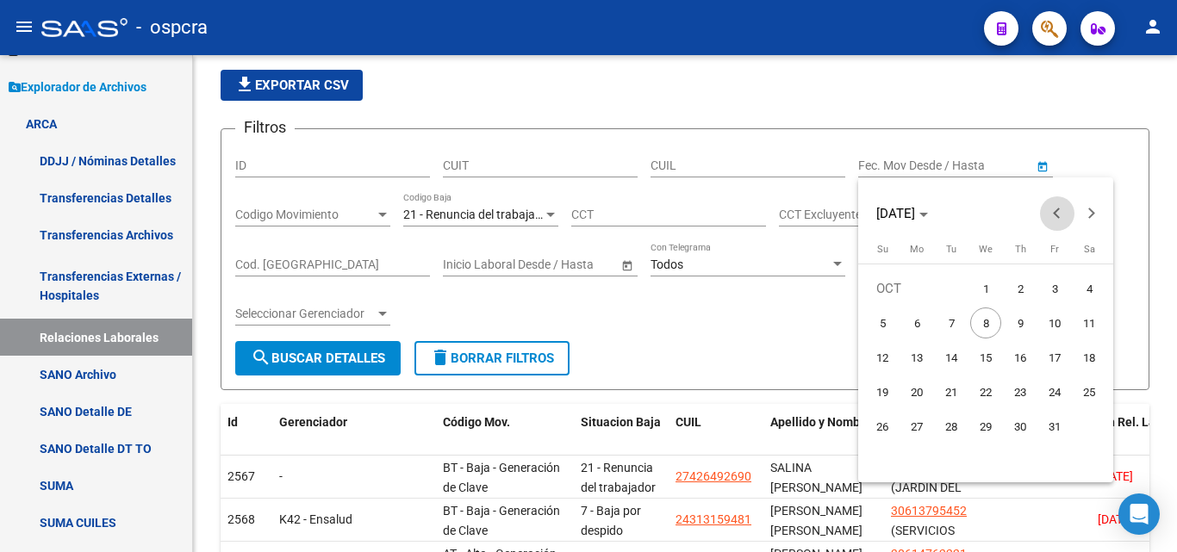
click at [1055, 212] on button "Previous month" at bounding box center [1057, 213] width 34 height 34
click at [1056, 284] on span "1" at bounding box center [1054, 288] width 31 height 31
type input "[DATE]"
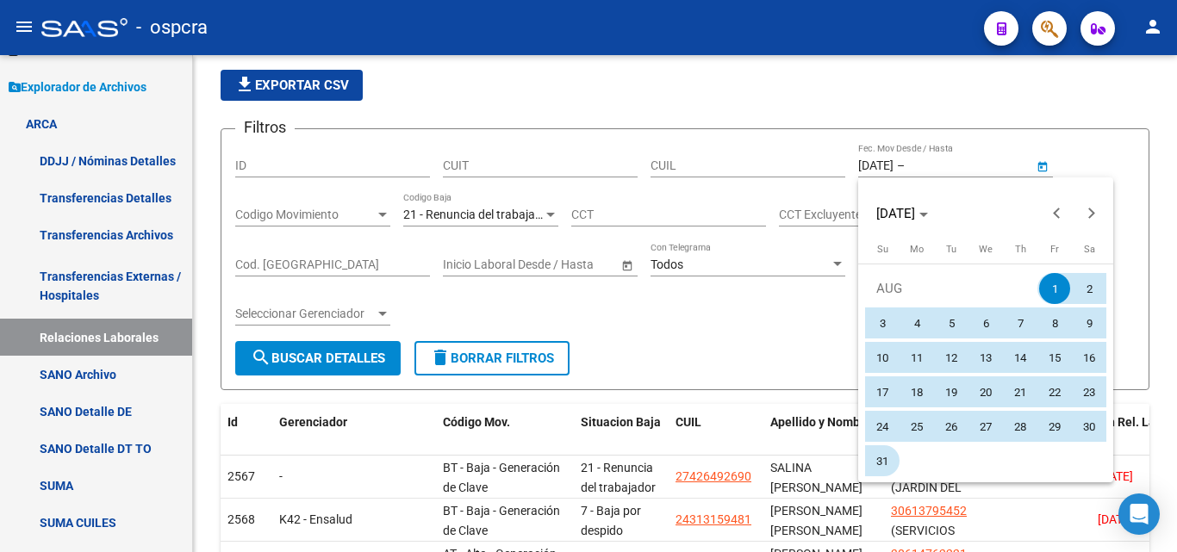
click at [880, 467] on span "31" at bounding box center [882, 460] width 31 height 31
type input "[DATE]"
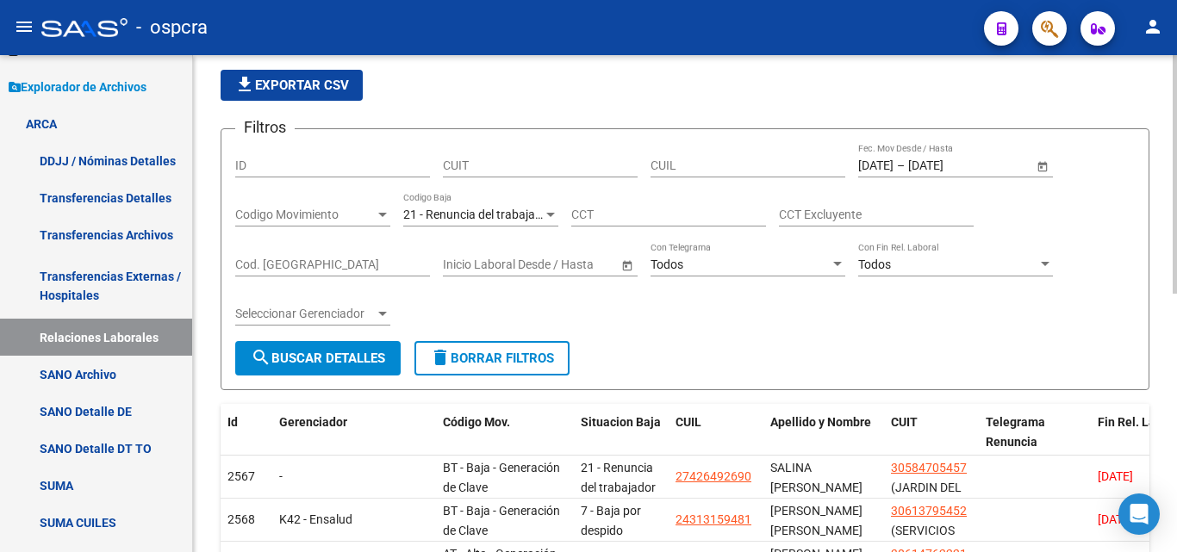
click at [369, 352] on span "search Buscar Detalles" at bounding box center [318, 359] width 134 height 16
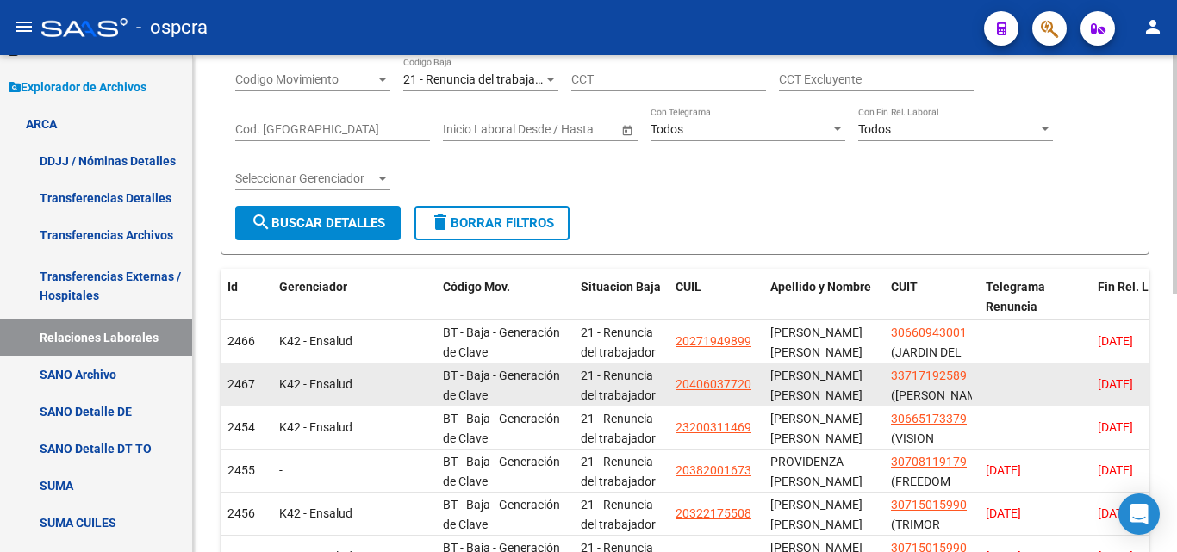
scroll to position [258, 0]
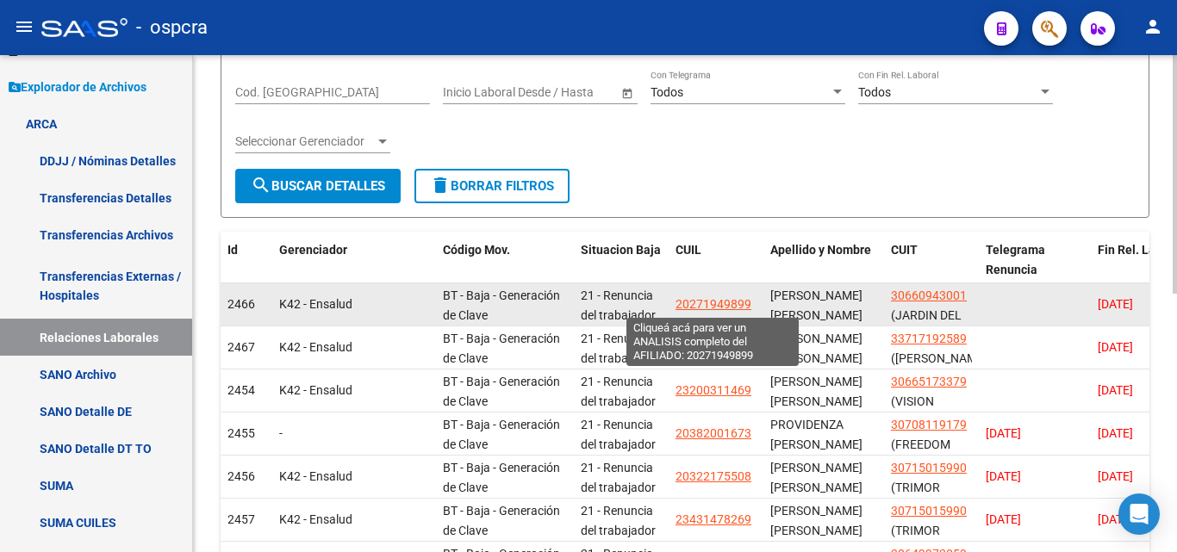
click at [733, 303] on span "20271949899" at bounding box center [713, 304] width 76 height 14
type textarea "20271949899"
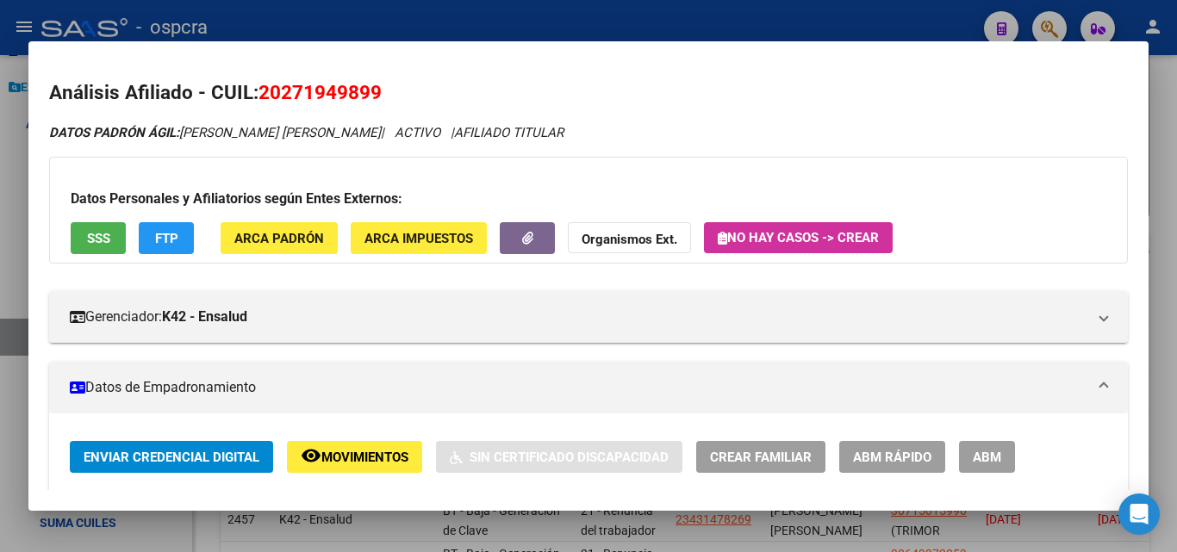
click at [989, 457] on span "ABM" at bounding box center [987, 458] width 28 height 16
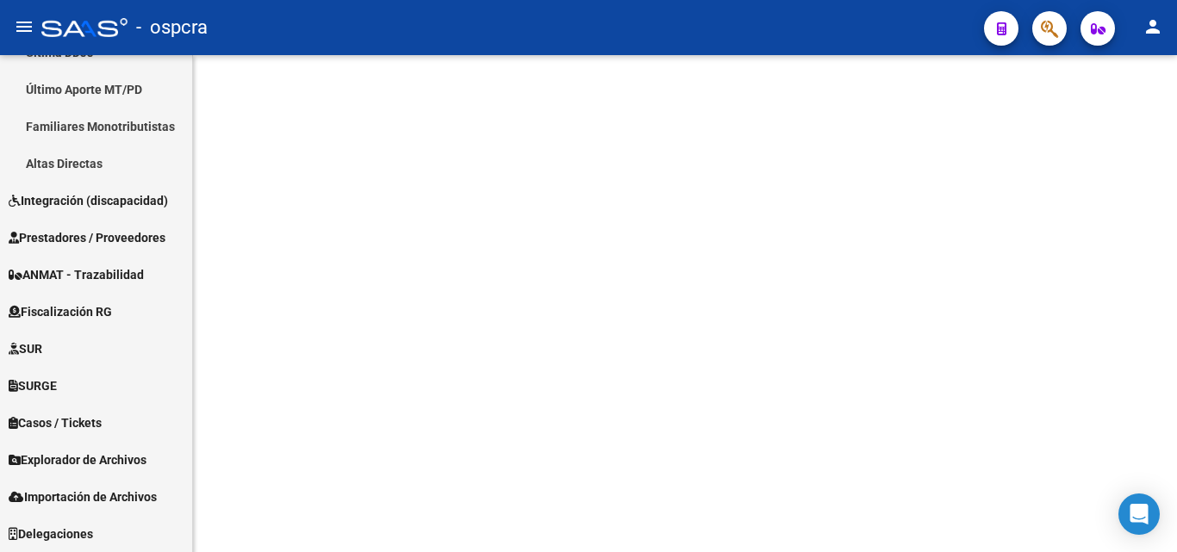
scroll to position [510, 0]
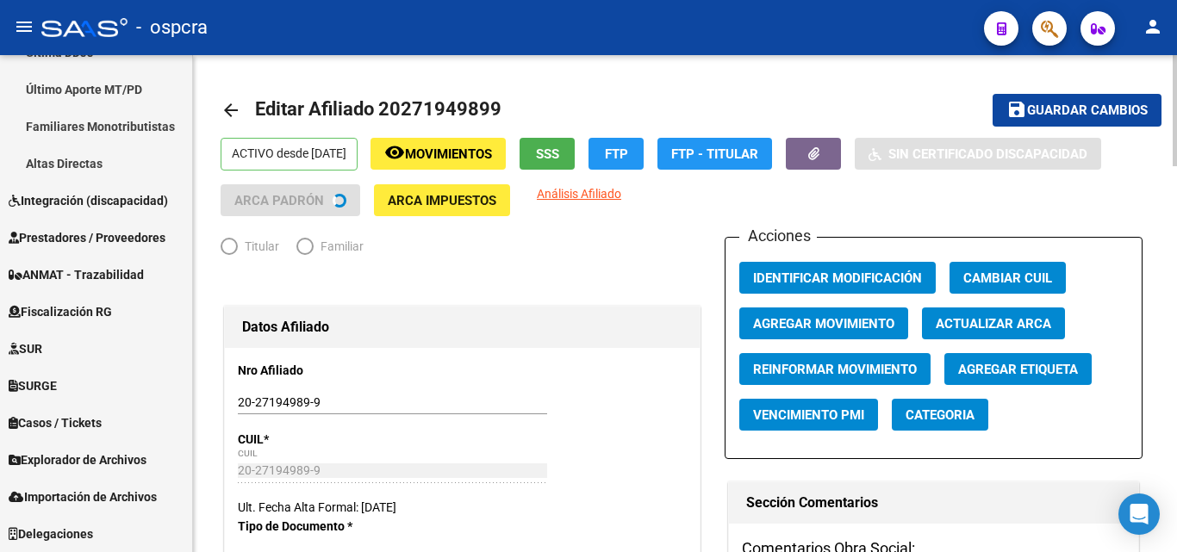
radio input "true"
type input "30-66094300-1"
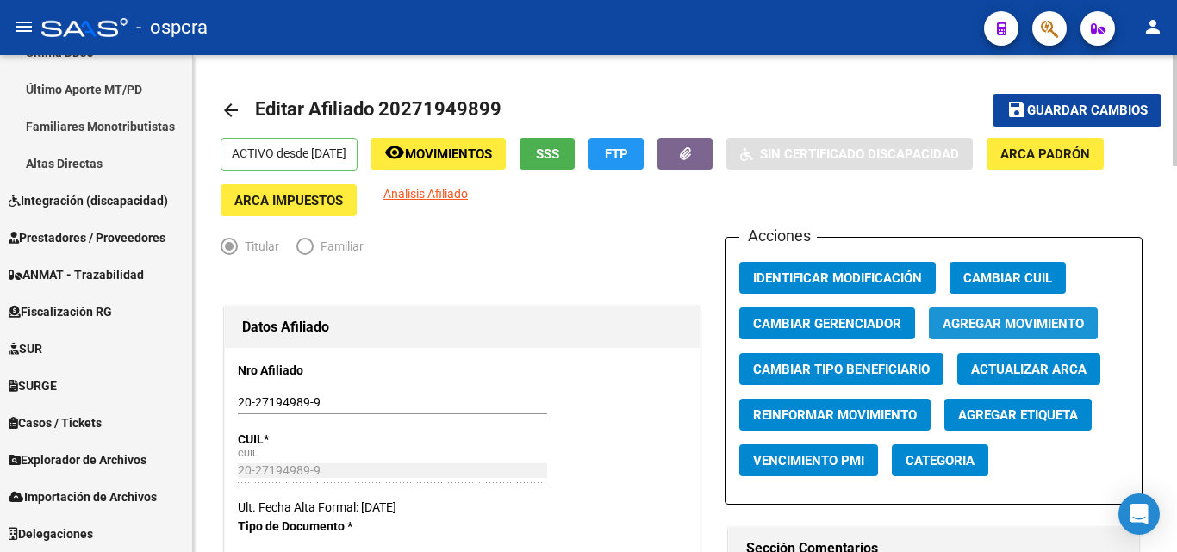
click at [1016, 325] on span "Agregar Movimiento" at bounding box center [1013, 324] width 141 height 16
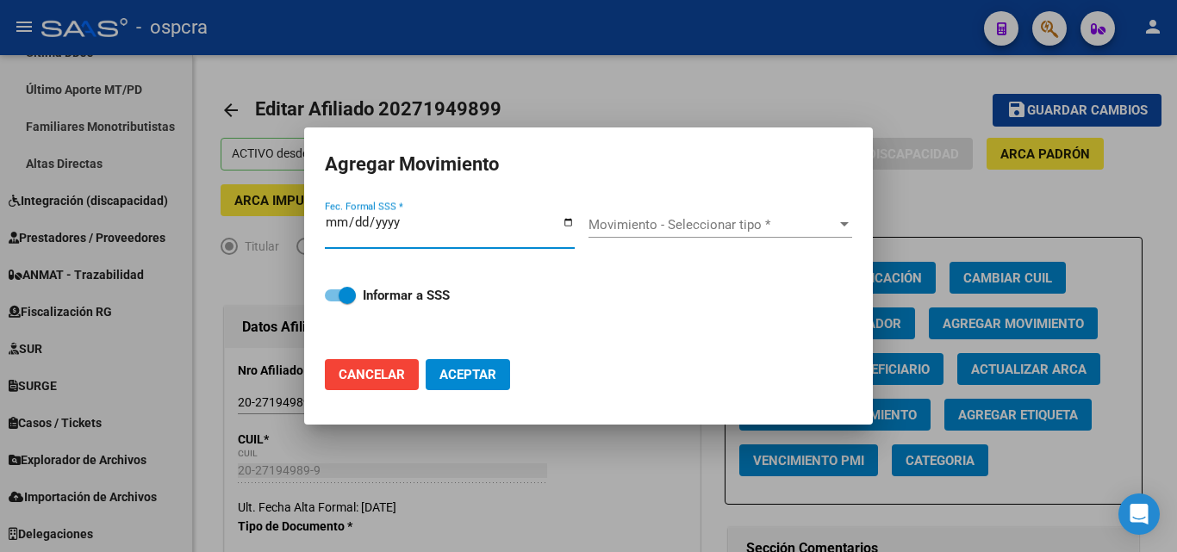
click at [571, 220] on input "Fec. Formal SSS *" at bounding box center [450, 229] width 250 height 28
type input "[DATE]"
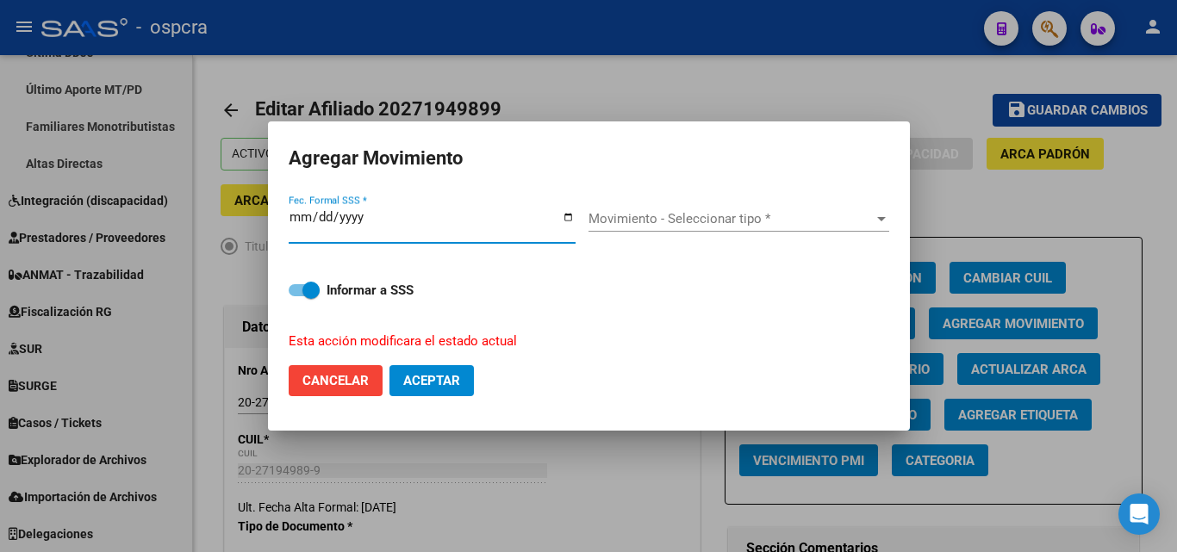
click at [727, 221] on span "Movimiento - Seleccionar tipo *" at bounding box center [730, 219] width 285 height 16
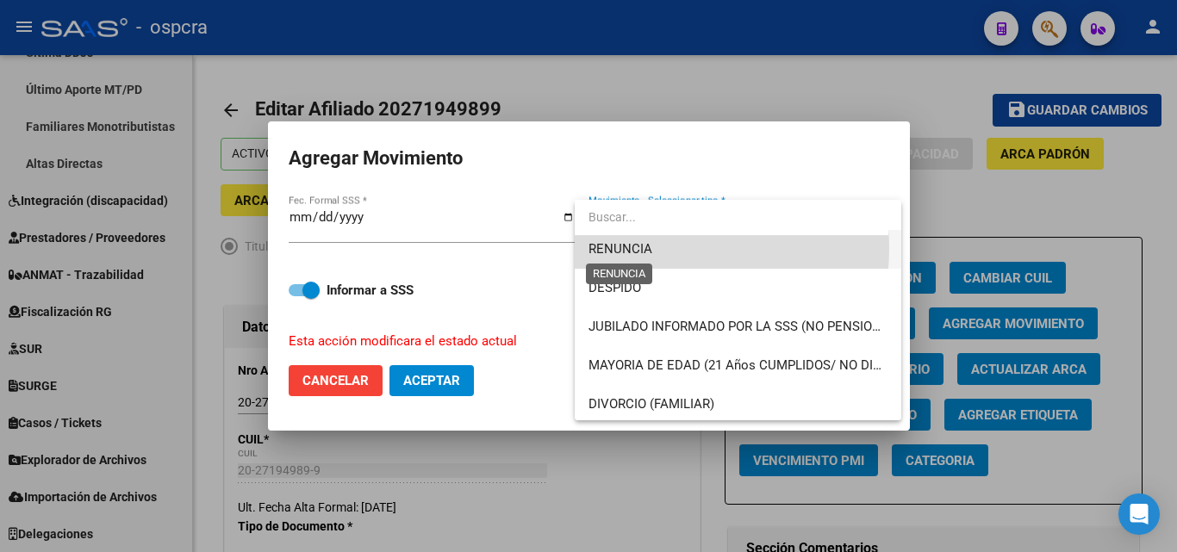
click at [645, 248] on span "RENUNCIA" at bounding box center [620, 249] width 64 height 16
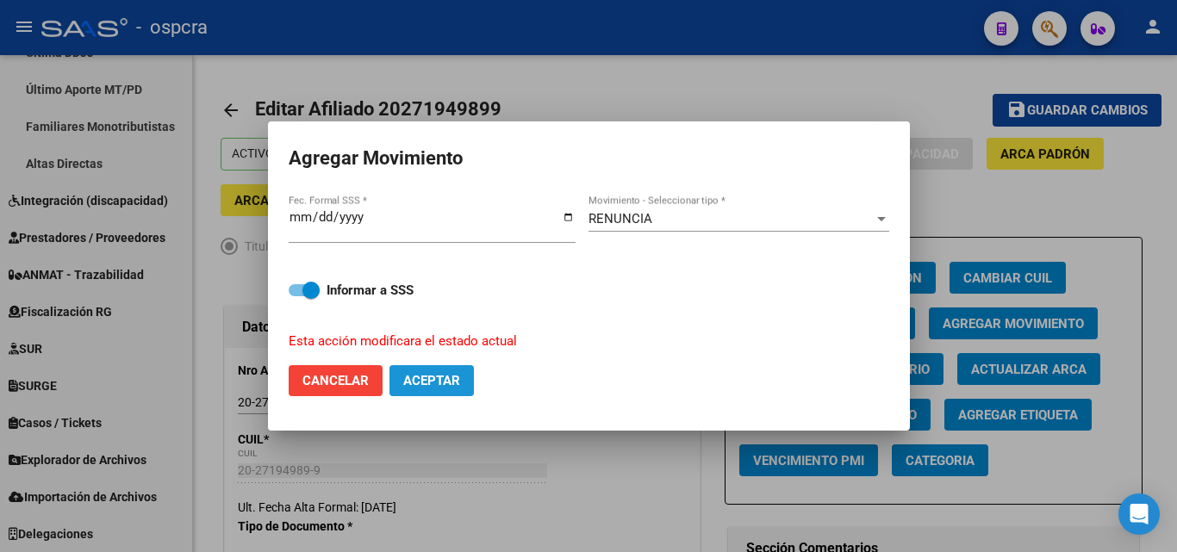
click at [457, 383] on span "Aceptar" at bounding box center [431, 381] width 57 height 16
checkbox input "false"
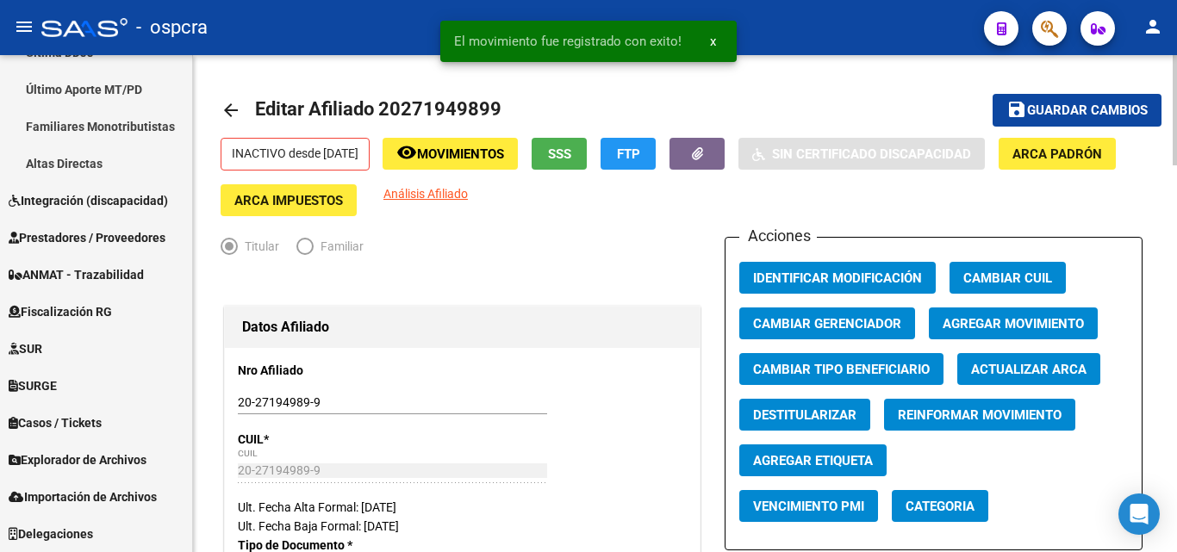
click at [227, 107] on mat-icon "arrow_back" at bounding box center [231, 110] width 21 height 21
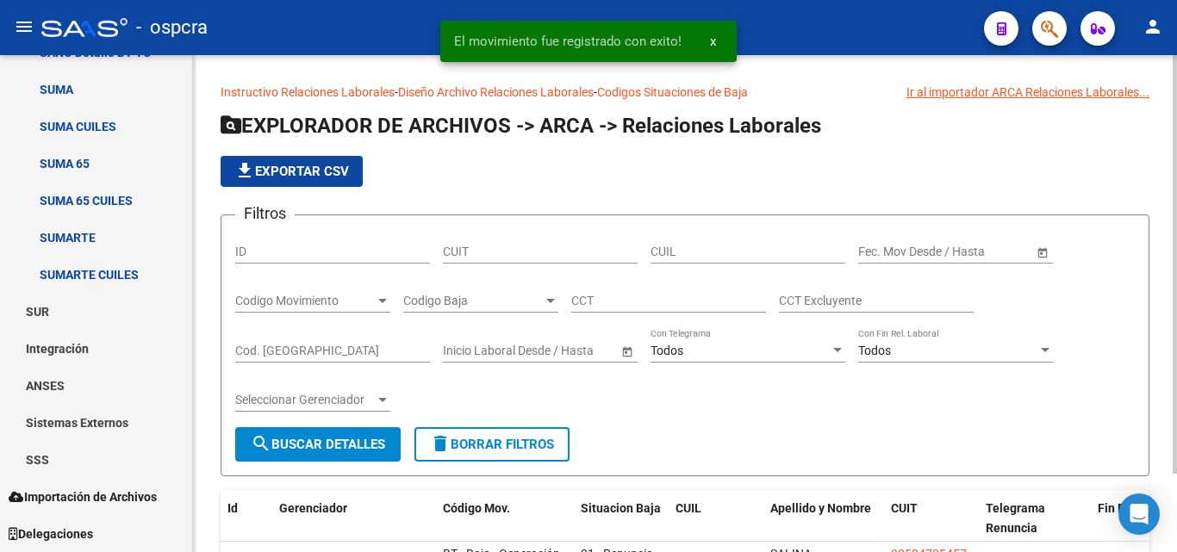
scroll to position [476, 0]
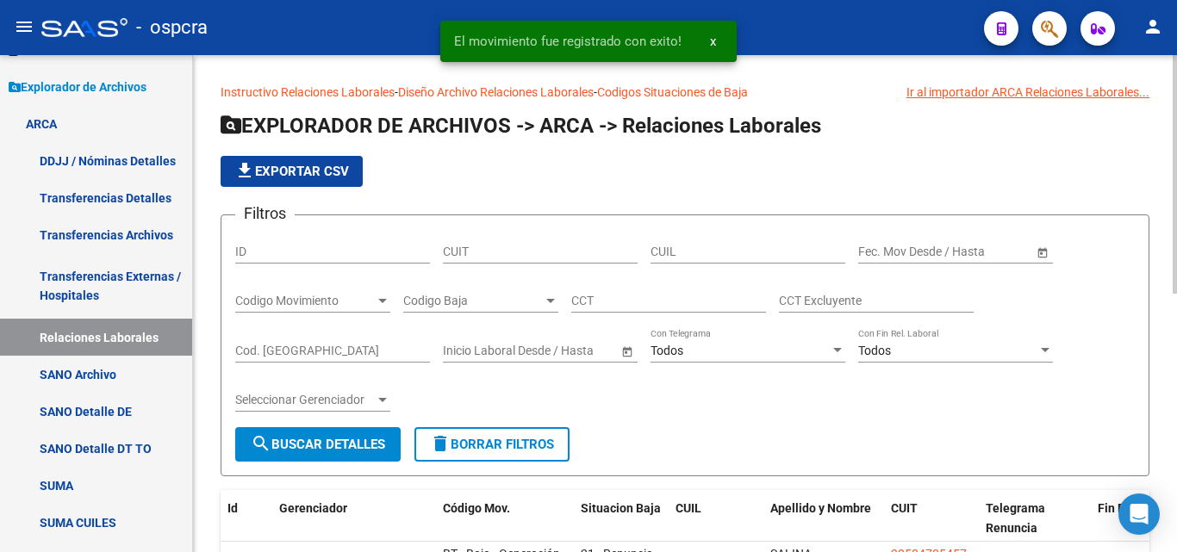
click at [507, 291] on div "Codigo Baja Codigo Baja" at bounding box center [480, 295] width 155 height 34
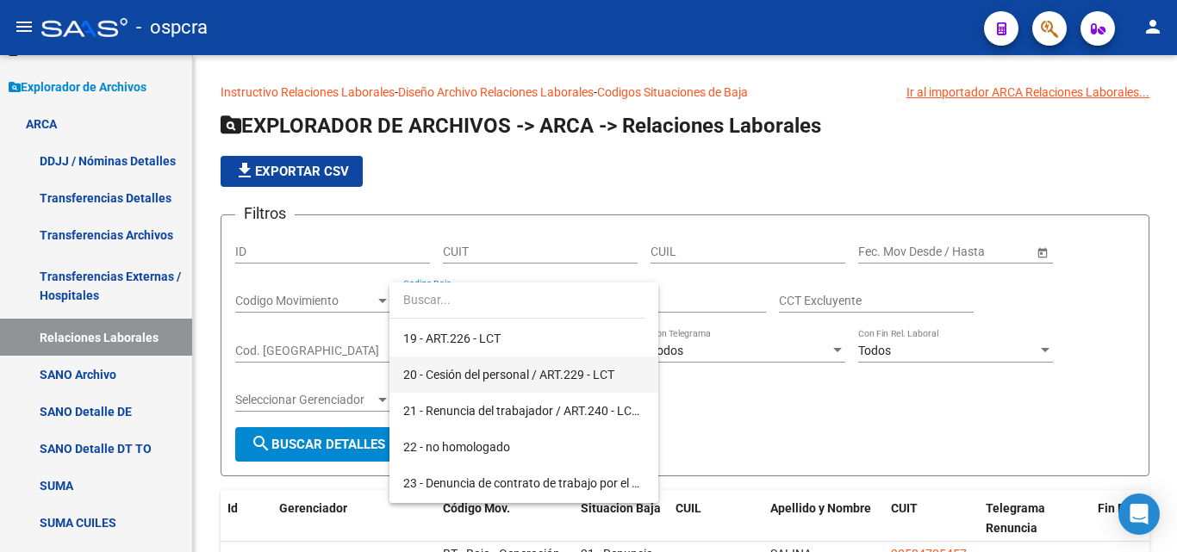
scroll to position [775, 0]
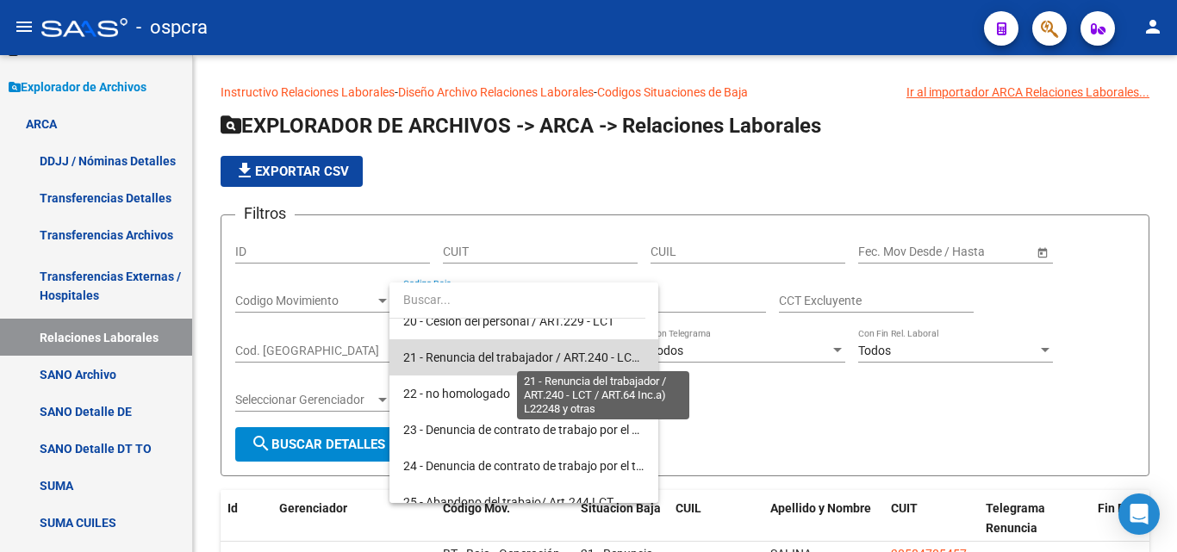
click at [552, 361] on span "21 - Renuncia del trabajador / ART.240 - LCT / ART.64 Inc.a) L22248 y otras" at bounding box center [603, 358] width 401 height 14
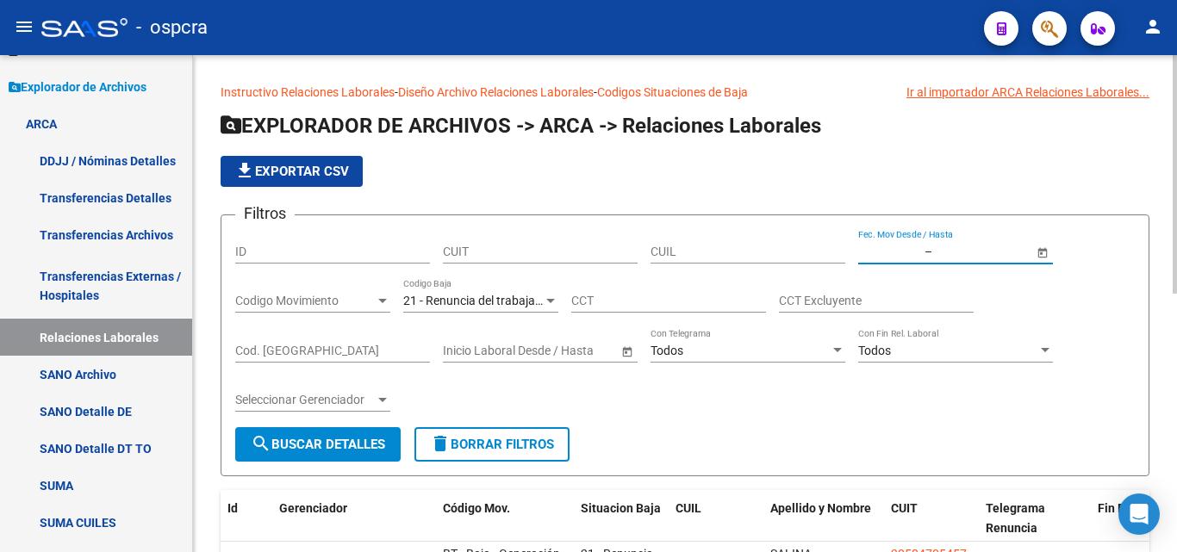
click at [1016, 254] on input "text" at bounding box center [978, 252] width 84 height 15
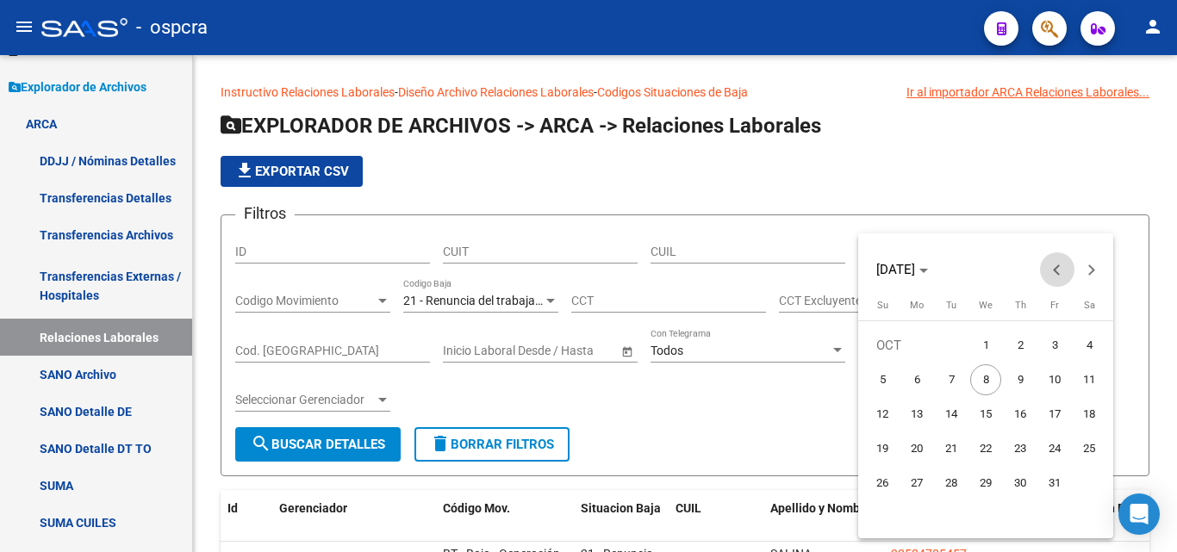
click at [1048, 275] on span "Previous month" at bounding box center [1057, 269] width 34 height 34
click at [1049, 275] on span "Previous month" at bounding box center [1057, 269] width 34 height 34
click at [1055, 346] on span "1" at bounding box center [1054, 345] width 31 height 31
type input "[DATE]"
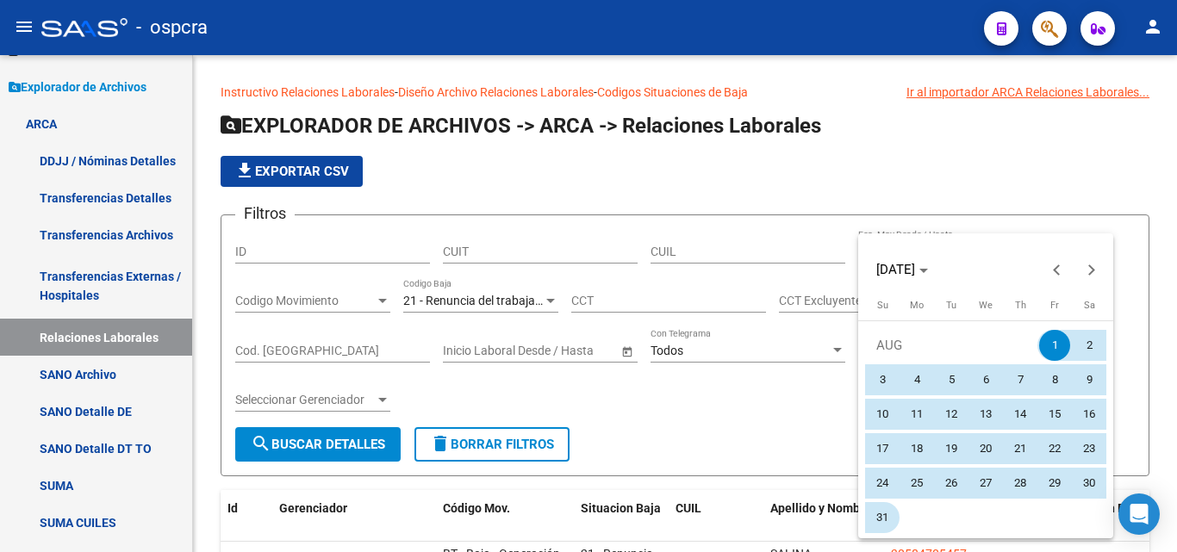
drag, startPoint x: 887, startPoint y: 507, endPoint x: 868, endPoint y: 501, distance: 19.1
click at [887, 507] on span "31" at bounding box center [882, 517] width 31 height 31
type input "[DATE]"
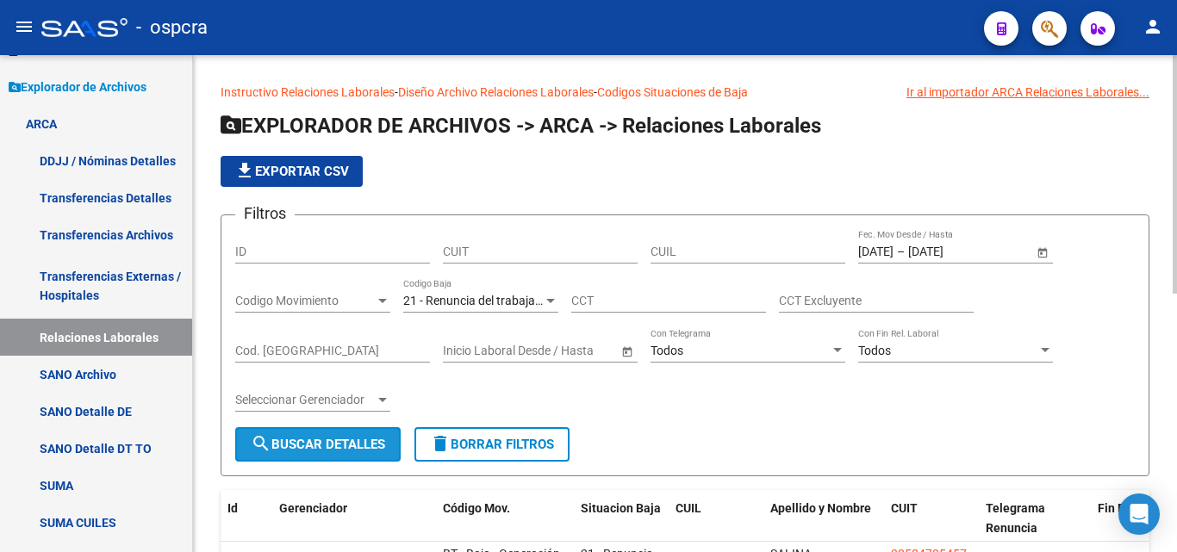
click at [336, 439] on span "search Buscar Detalles" at bounding box center [318, 445] width 134 height 16
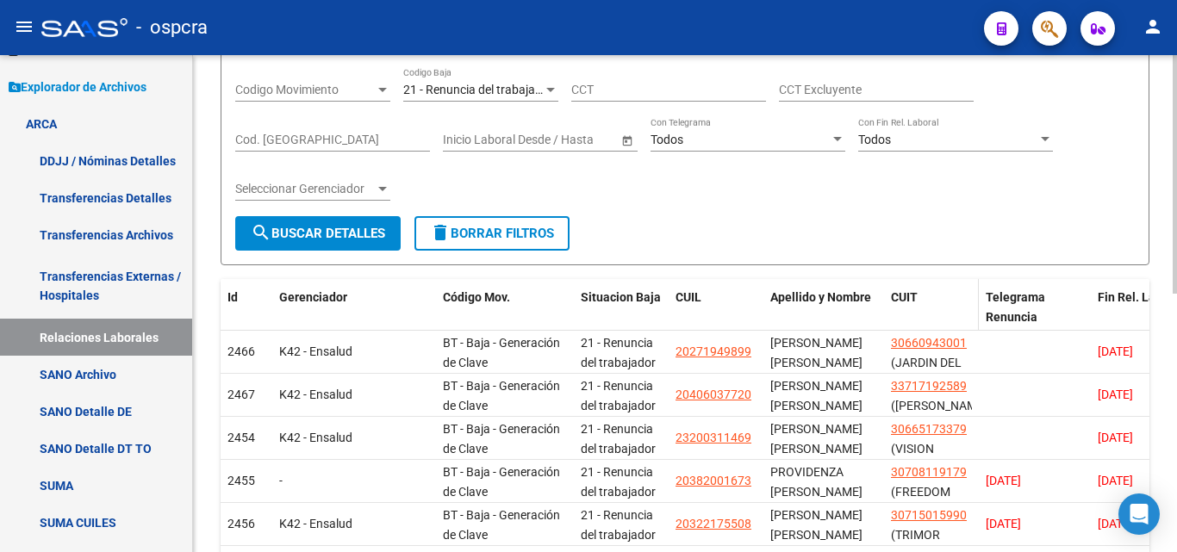
scroll to position [258, 0]
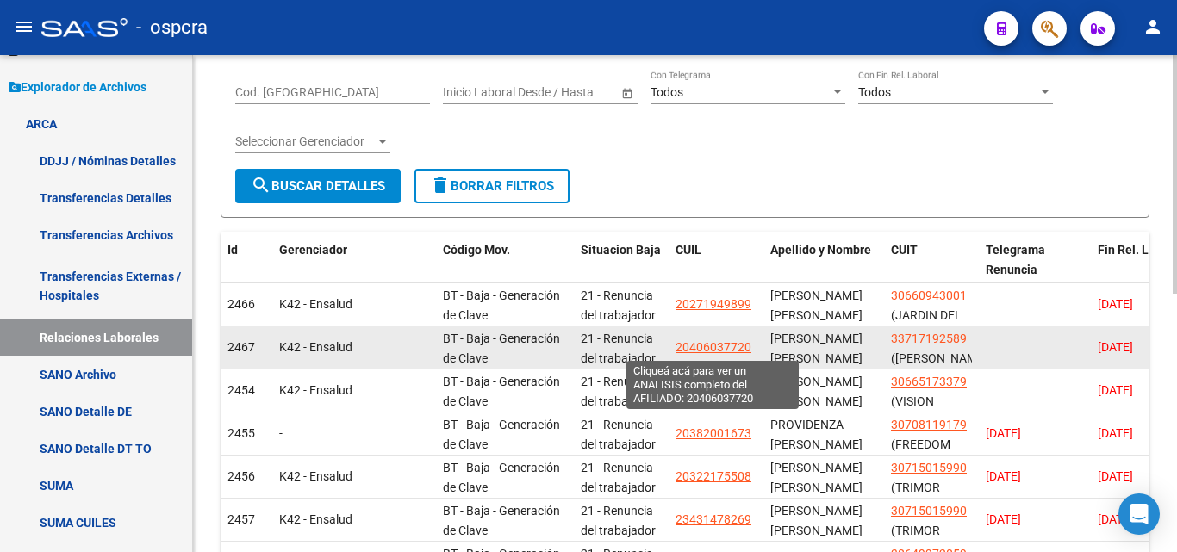
click at [724, 342] on span "20406037720" at bounding box center [713, 347] width 76 height 14
type textarea "20406037720"
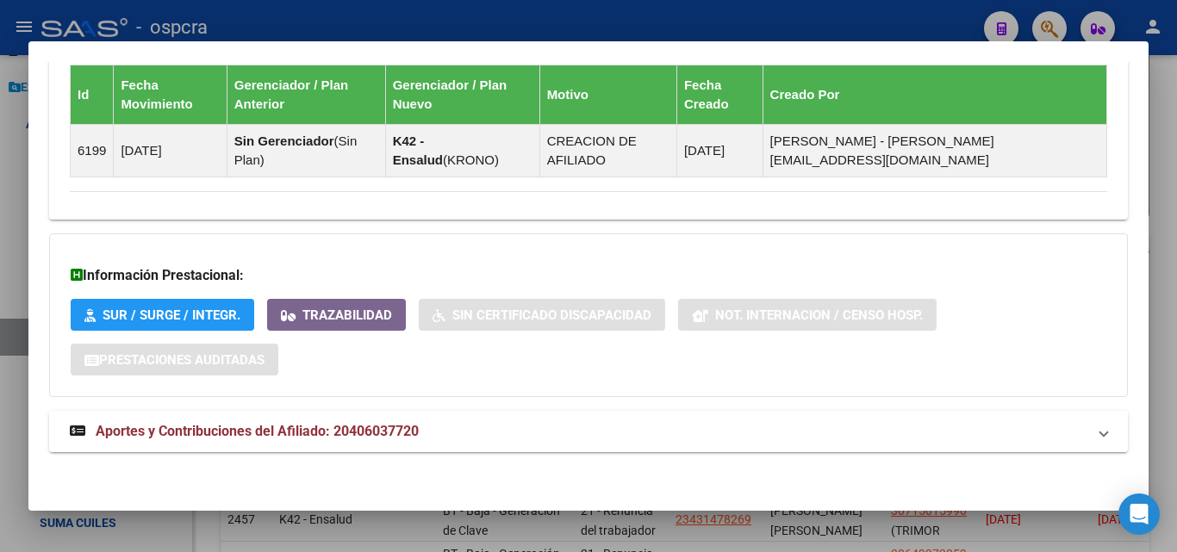
scroll to position [1038, 0]
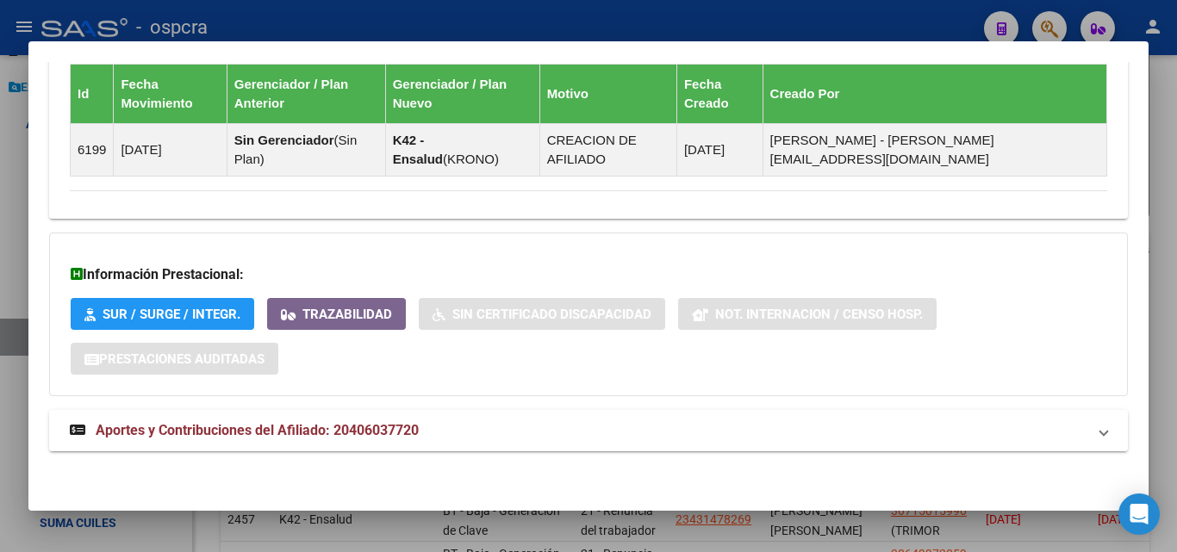
click at [210, 436] on span "Aportes y Contribuciones del Afiliado: 20406037720" at bounding box center [257, 430] width 323 height 16
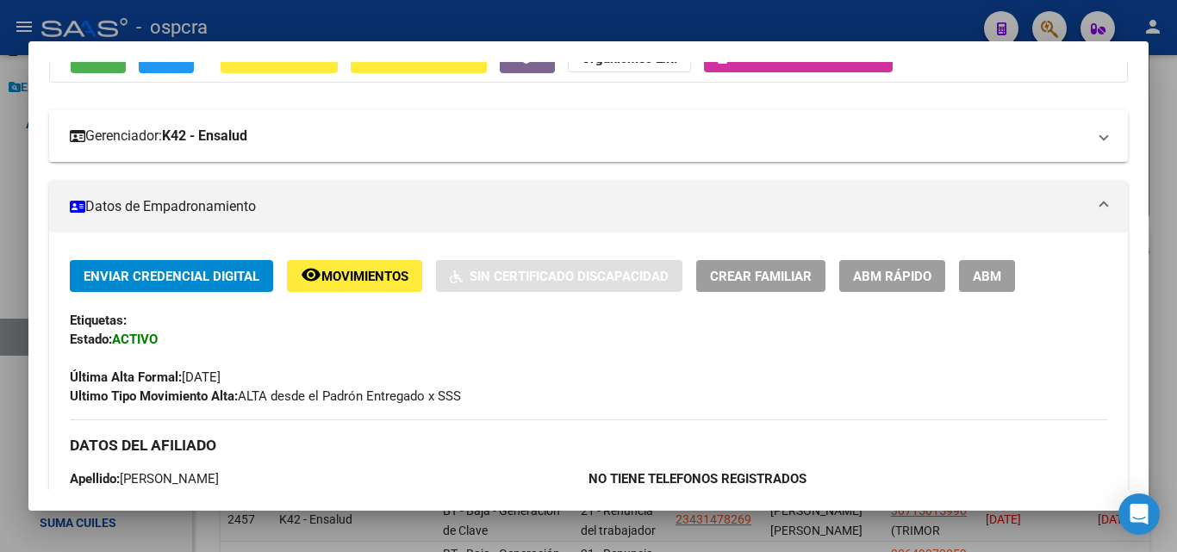
scroll to position [0, 0]
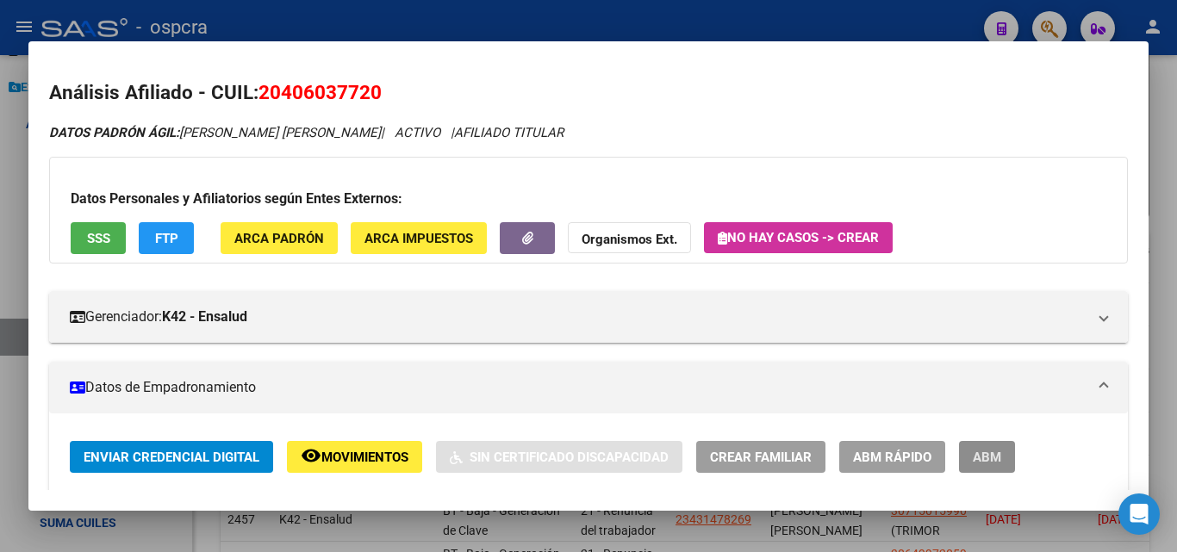
click at [1004, 451] on button "ABM" at bounding box center [987, 457] width 56 height 32
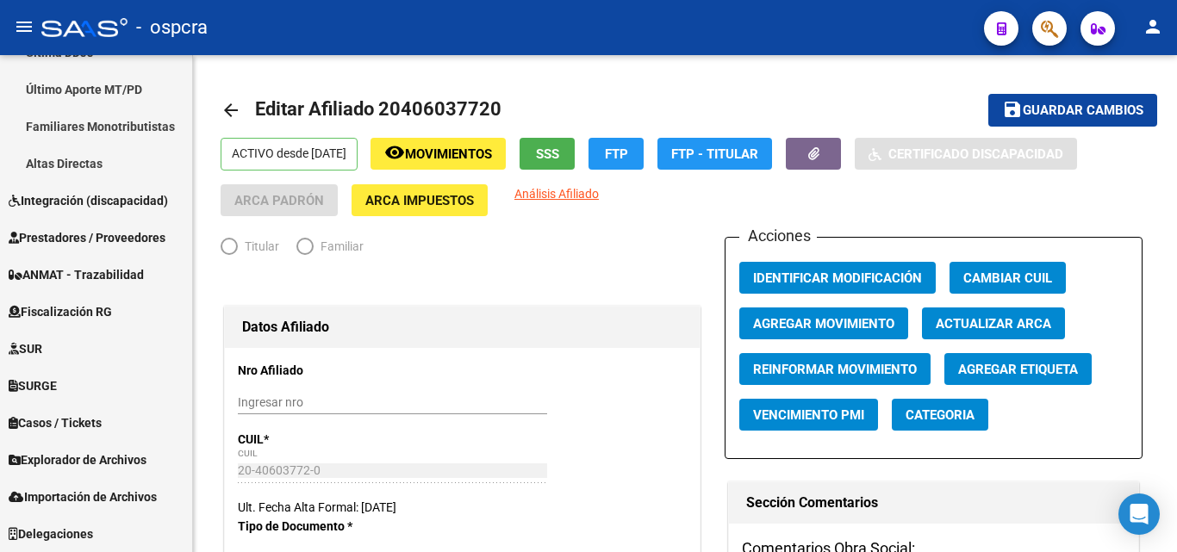
scroll to position [510, 0]
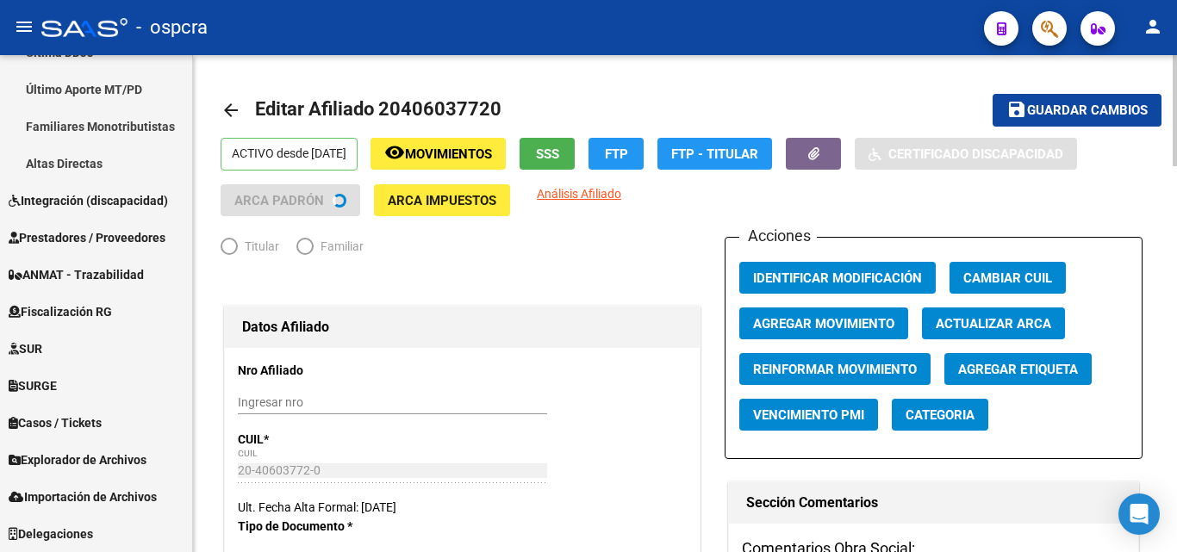
radio input "true"
type input "33-71719258-9"
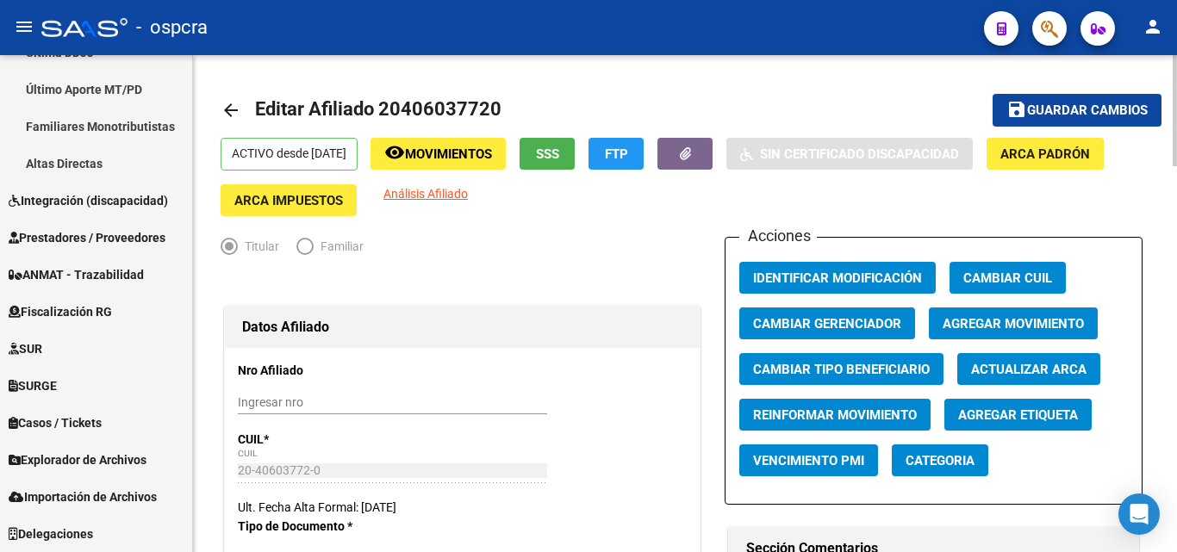
click at [986, 318] on span "Agregar Movimiento" at bounding box center [1013, 324] width 141 height 16
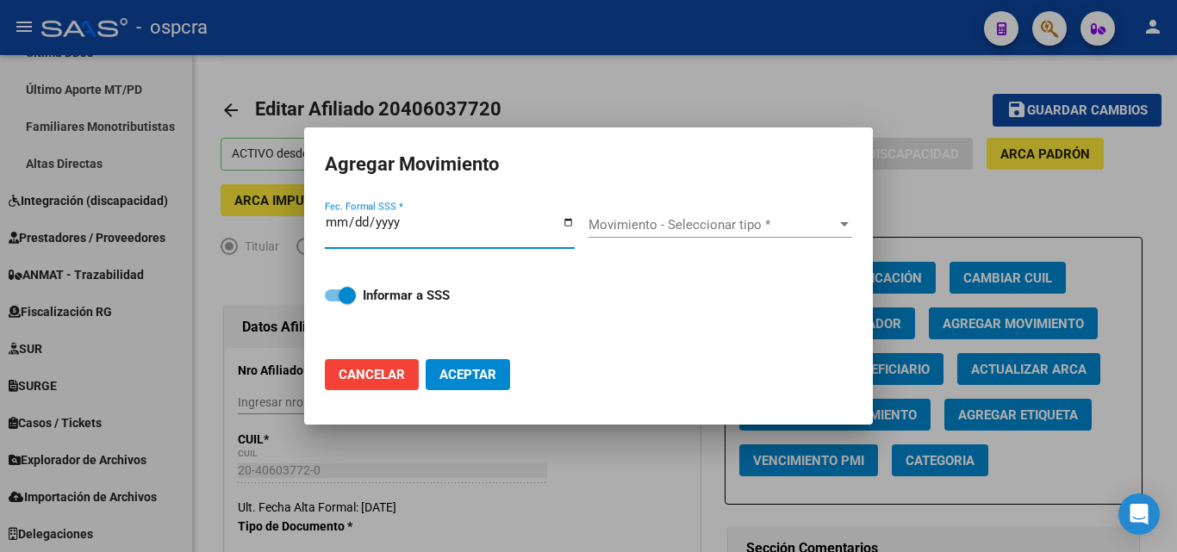
click at [569, 220] on input "Fec. Formal SSS *" at bounding box center [450, 229] width 250 height 28
type input "[DATE]"
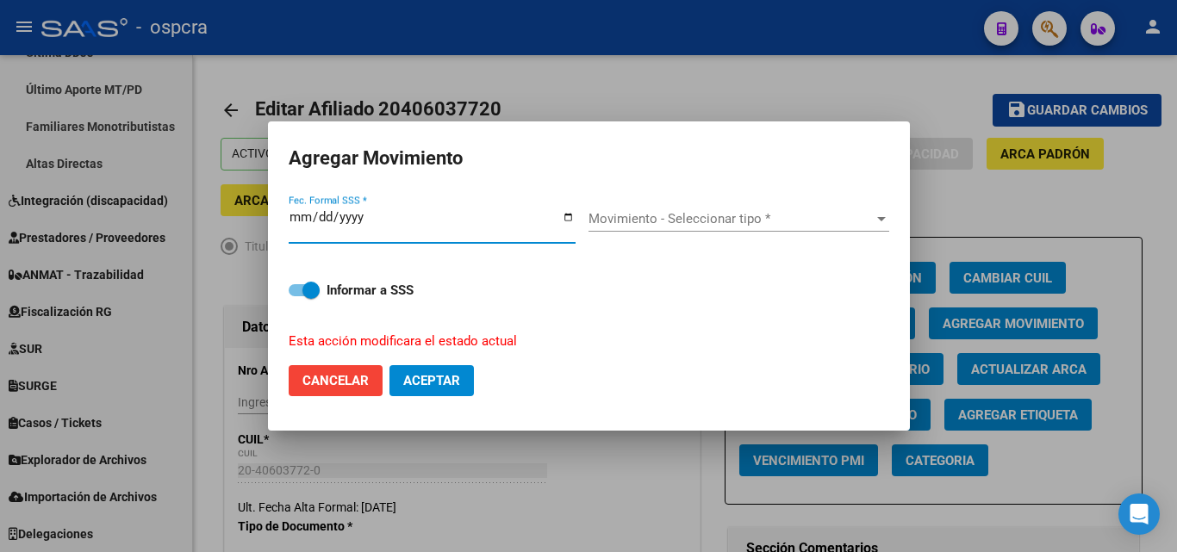
click at [812, 229] on div "Movimiento - Seleccionar tipo * Movimiento - Seleccionar tipo *" at bounding box center [738, 219] width 301 height 26
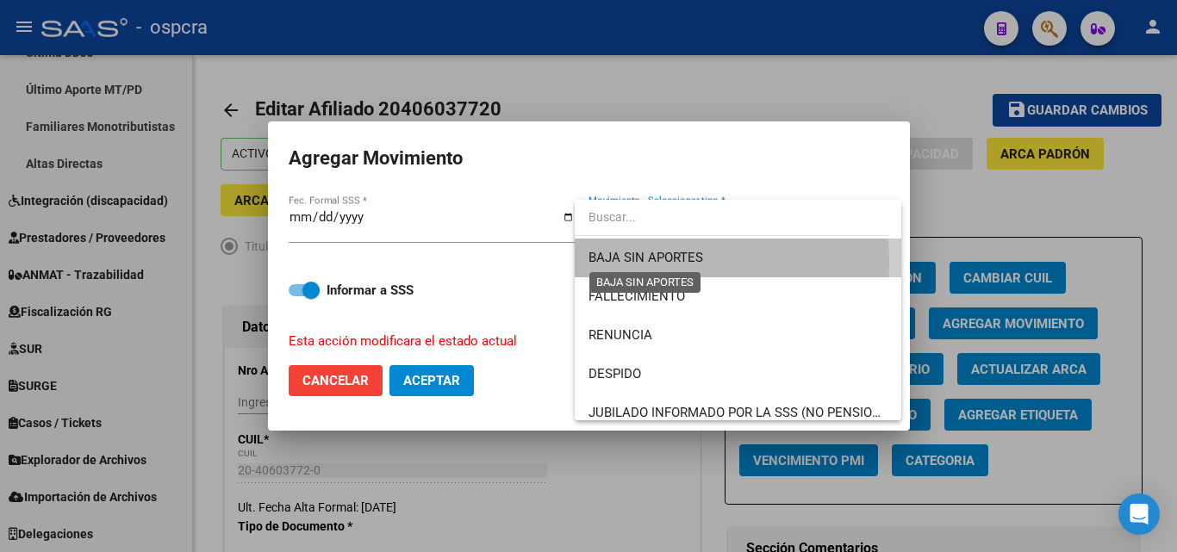
click at [675, 262] on span "BAJA SIN APORTES" at bounding box center [645, 258] width 115 height 16
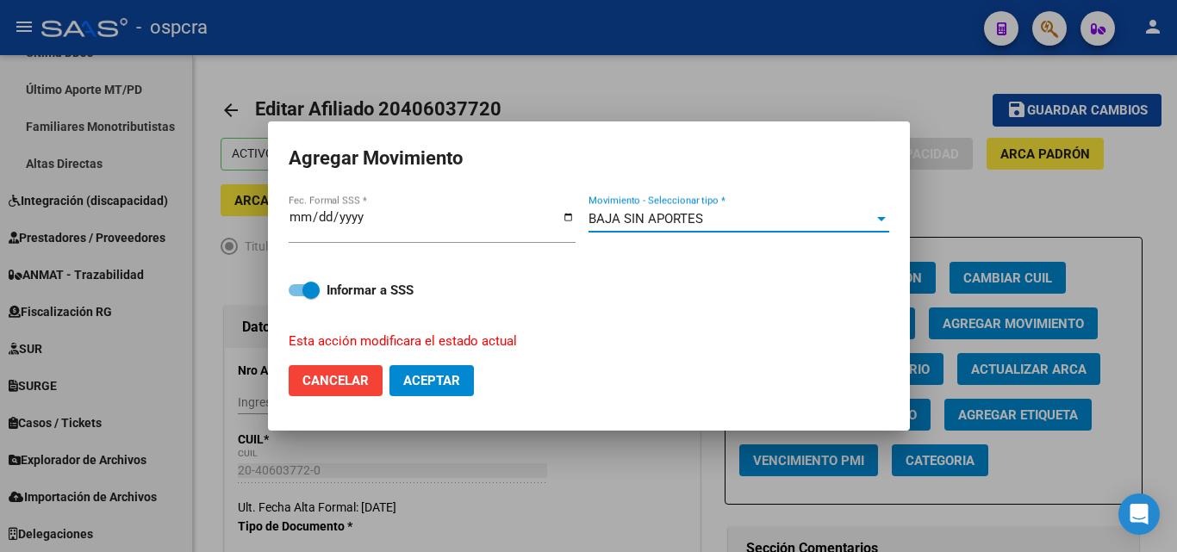
click at [689, 229] on div "BAJA SIN APORTES Movimiento - Seleccionar tipo *" at bounding box center [738, 219] width 301 height 26
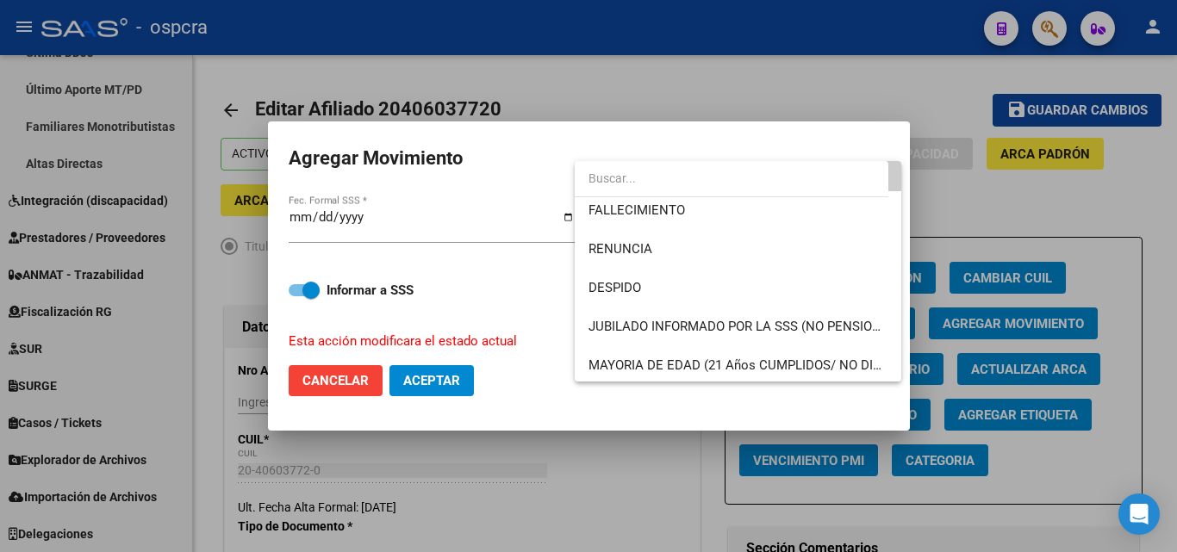
scroll to position [47, 0]
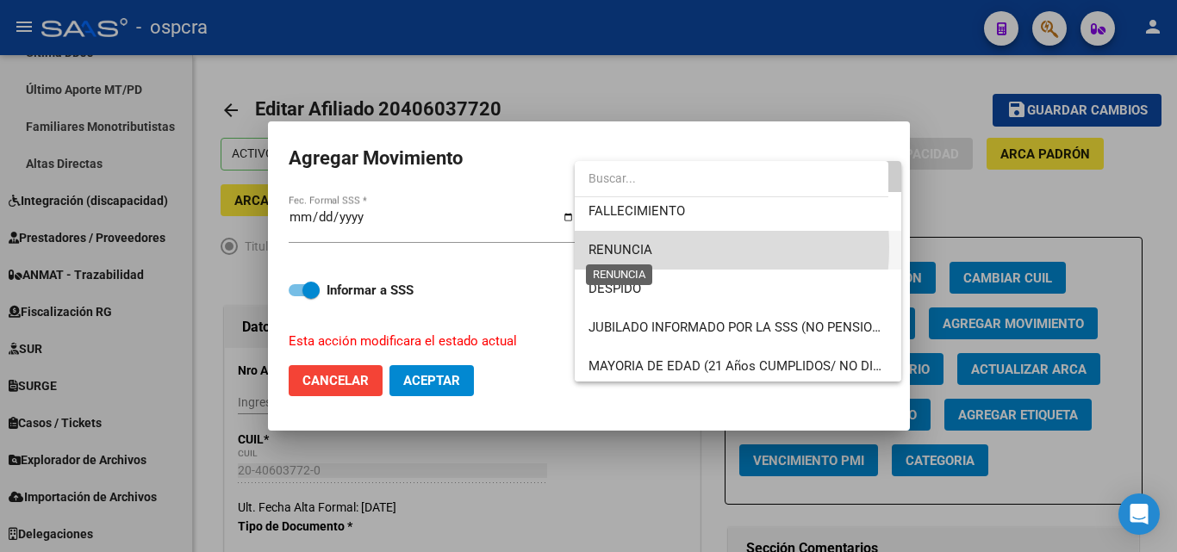
click at [646, 247] on span "RENUNCIA" at bounding box center [620, 250] width 64 height 16
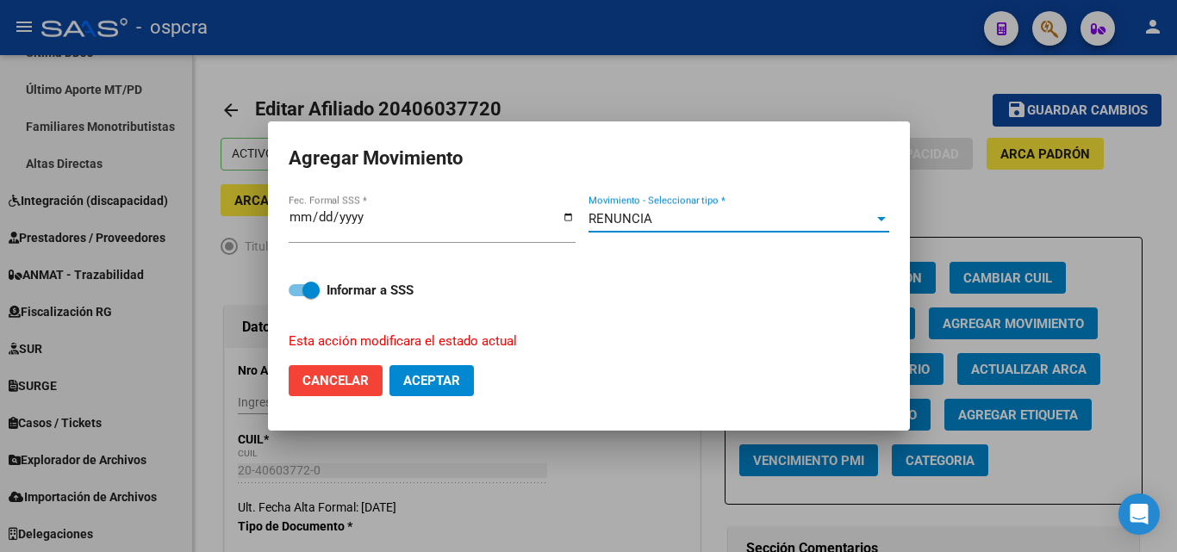
click at [444, 389] on button "Aceptar" at bounding box center [431, 380] width 84 height 31
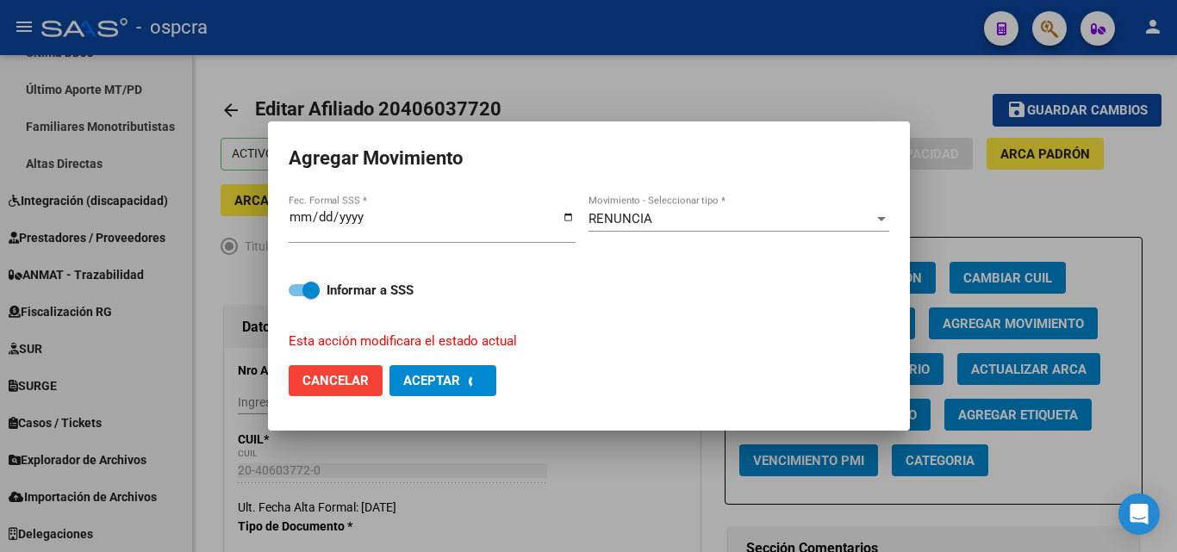
checkbox input "false"
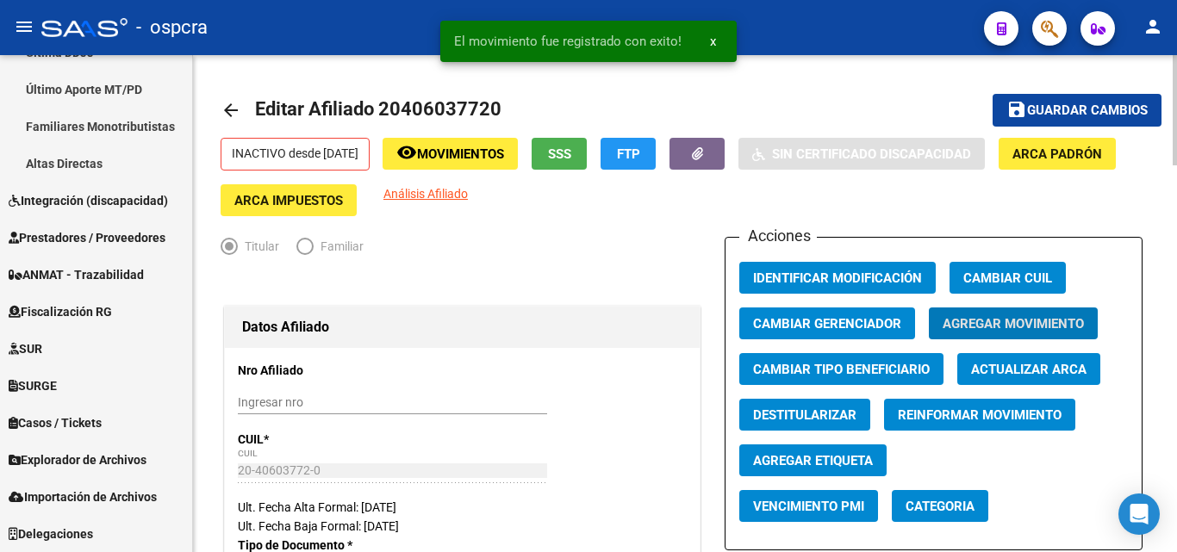
click at [236, 107] on mat-icon "arrow_back" at bounding box center [231, 110] width 21 height 21
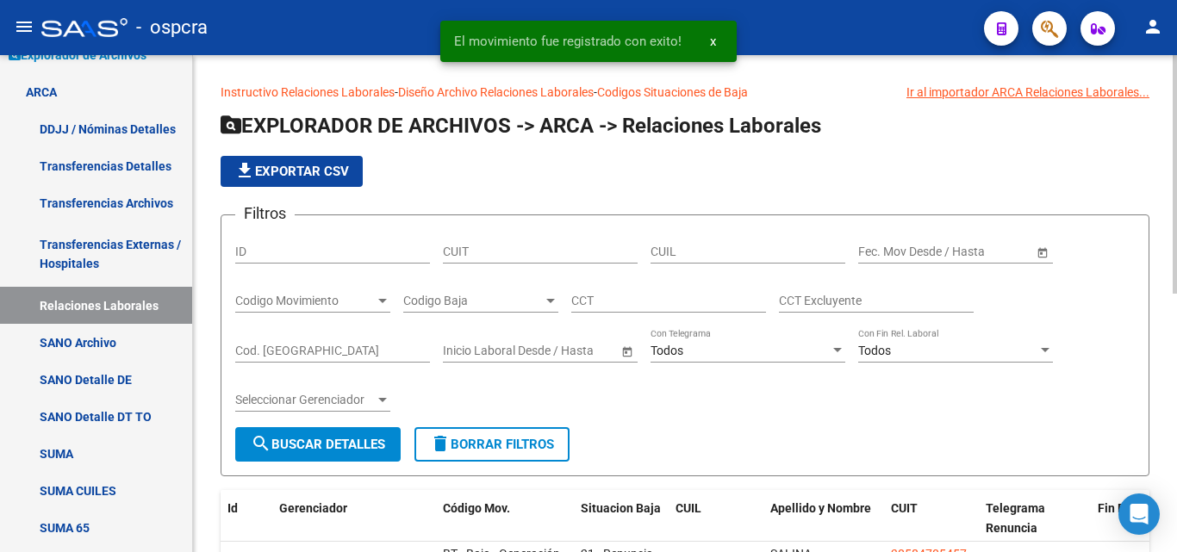
scroll to position [476, 0]
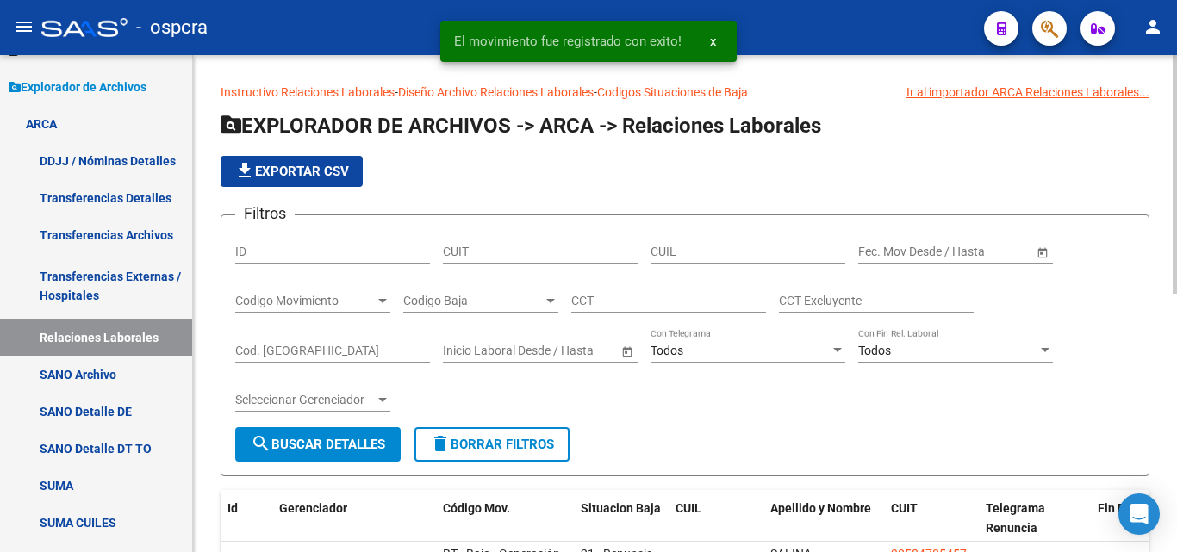
click at [543, 302] on div at bounding box center [551, 301] width 16 height 14
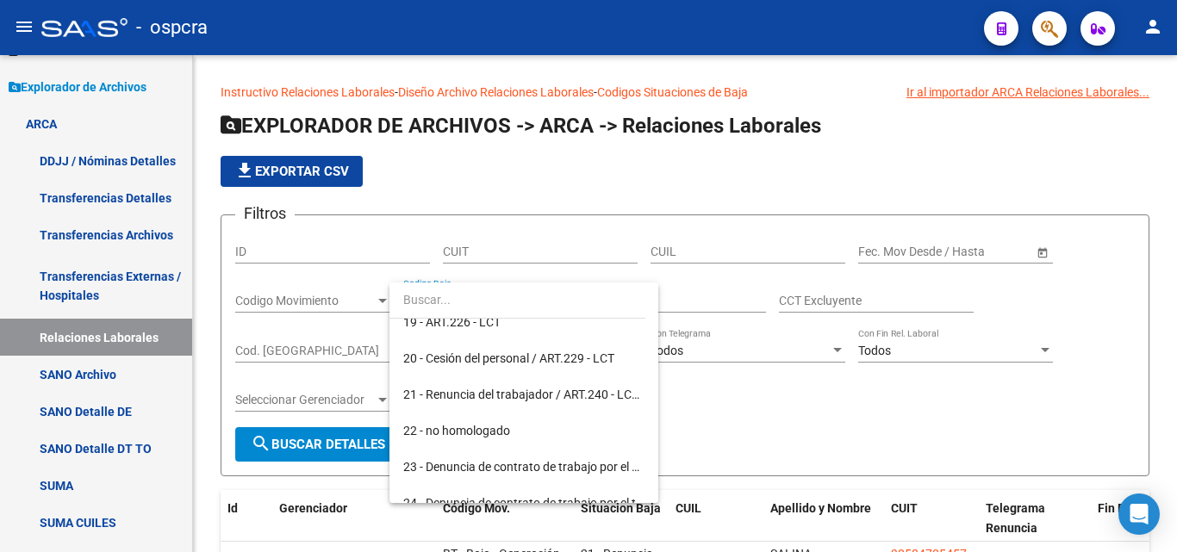
scroll to position [775, 0]
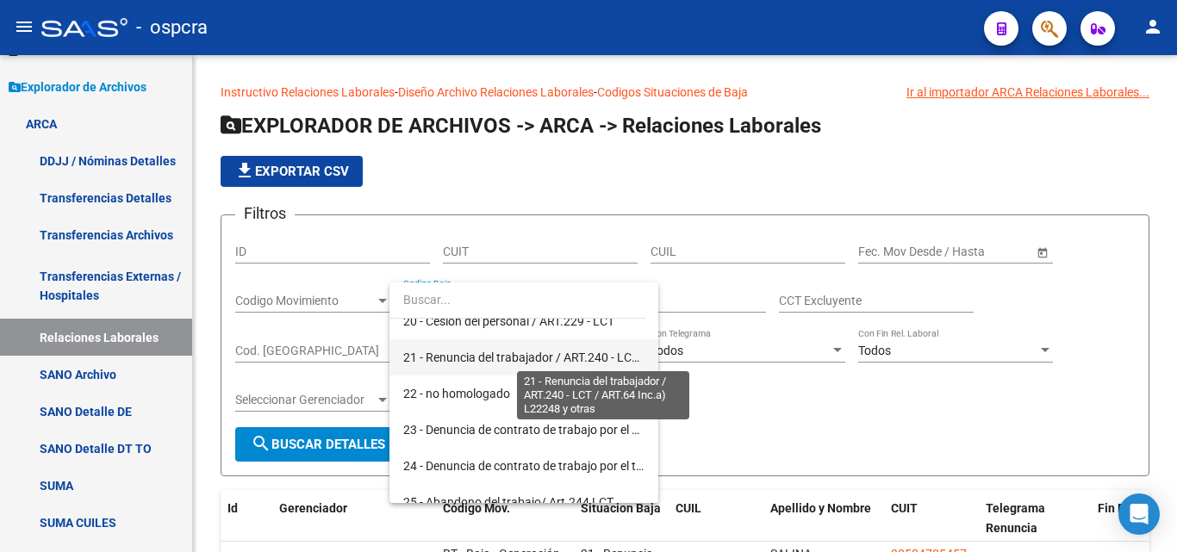
click at [526, 352] on span "21 - Renuncia del trabajador / ART.240 - LCT / ART.64 Inc.a) L22248 y otras" at bounding box center [603, 358] width 401 height 14
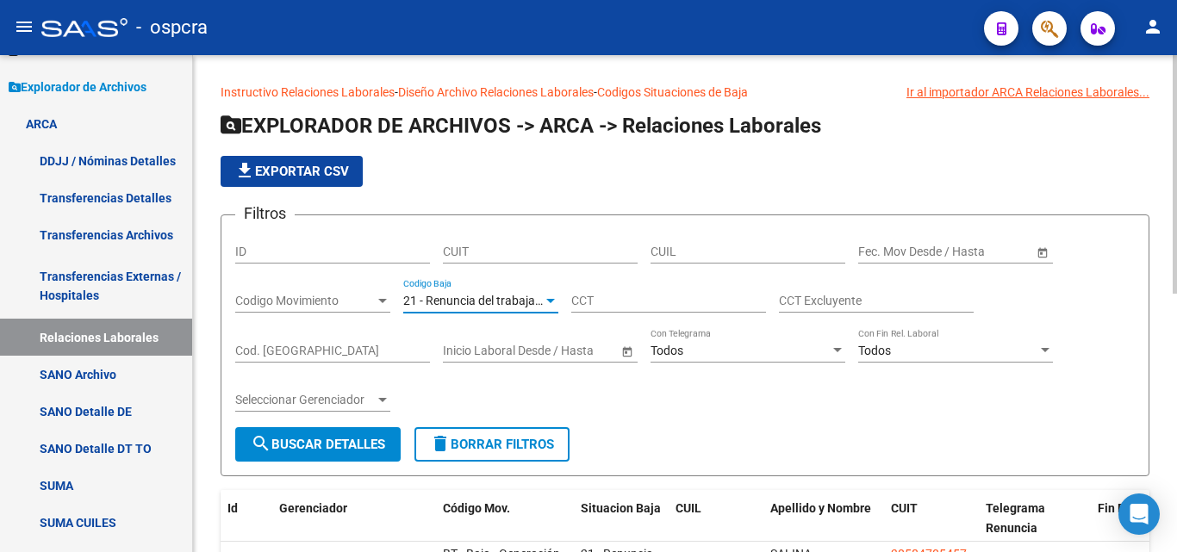
click at [986, 249] on input "text" at bounding box center [978, 252] width 84 height 15
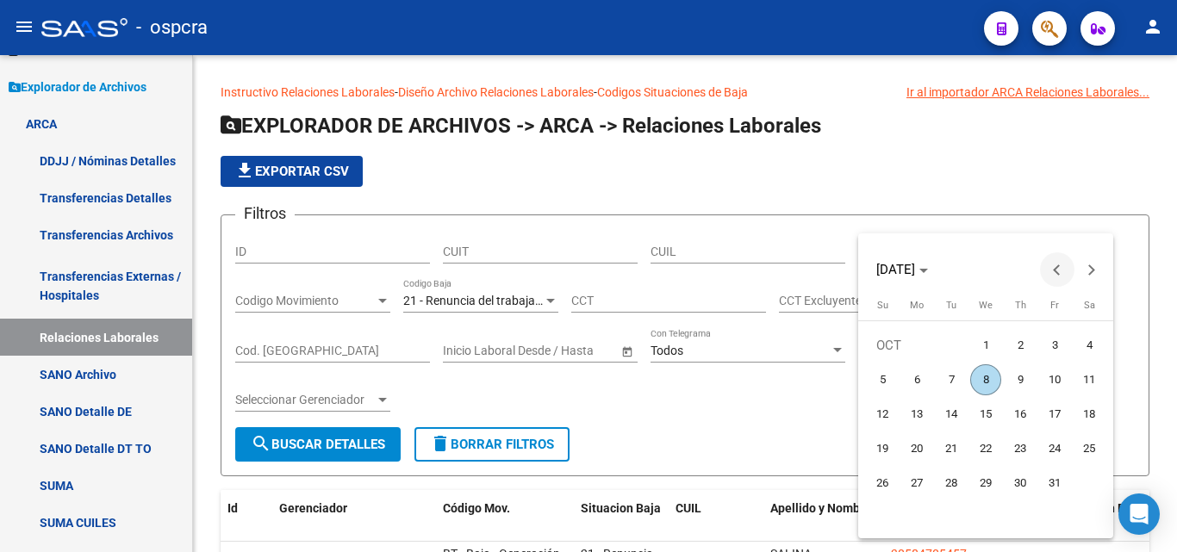
click at [1055, 270] on button "Previous month" at bounding box center [1057, 269] width 34 height 34
click at [1056, 345] on span "1" at bounding box center [1054, 345] width 31 height 31
type input "[DATE]"
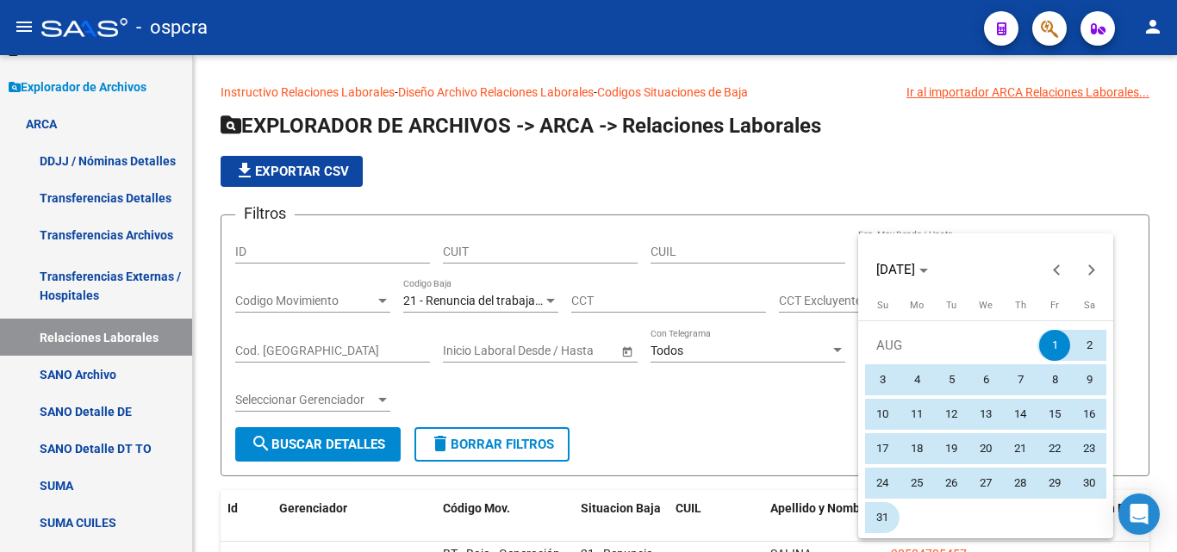
click at [881, 514] on span "31" at bounding box center [882, 517] width 31 height 31
type input "[DATE]"
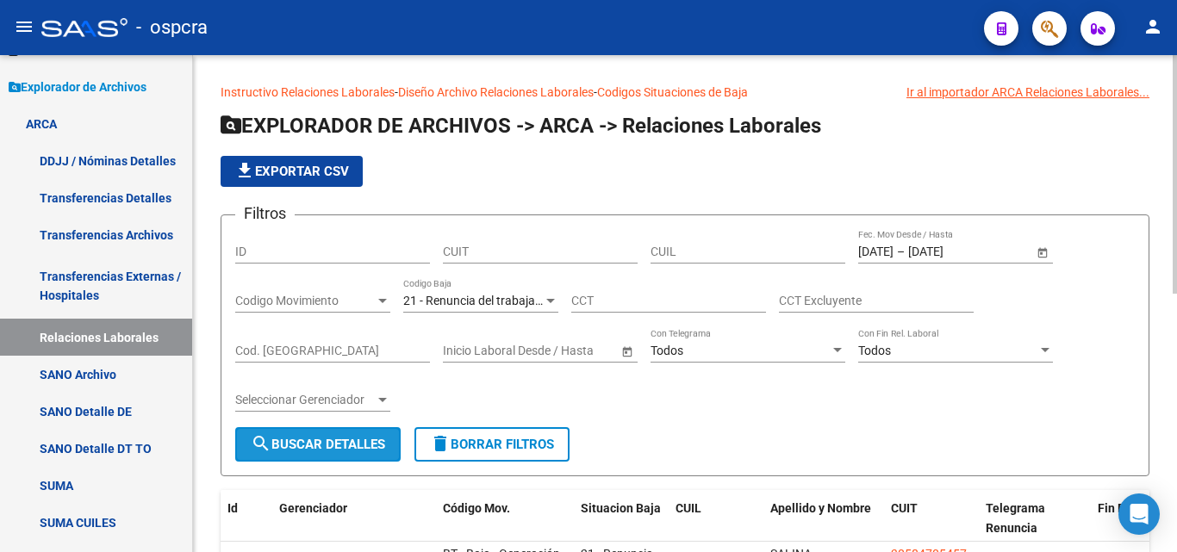
click at [343, 441] on span "search Buscar Detalles" at bounding box center [318, 445] width 134 height 16
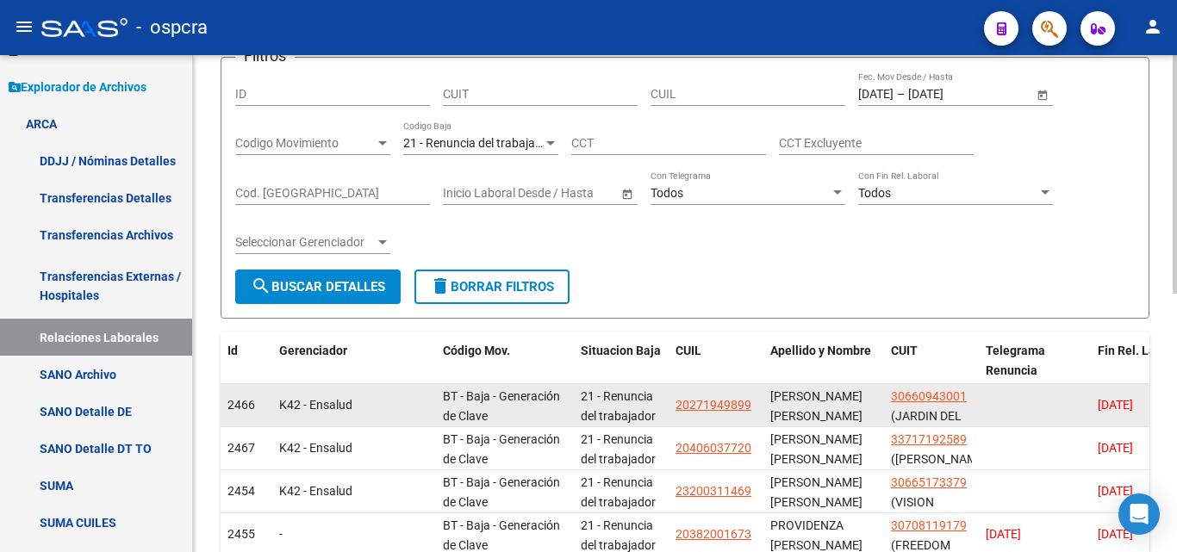
scroll to position [258, 0]
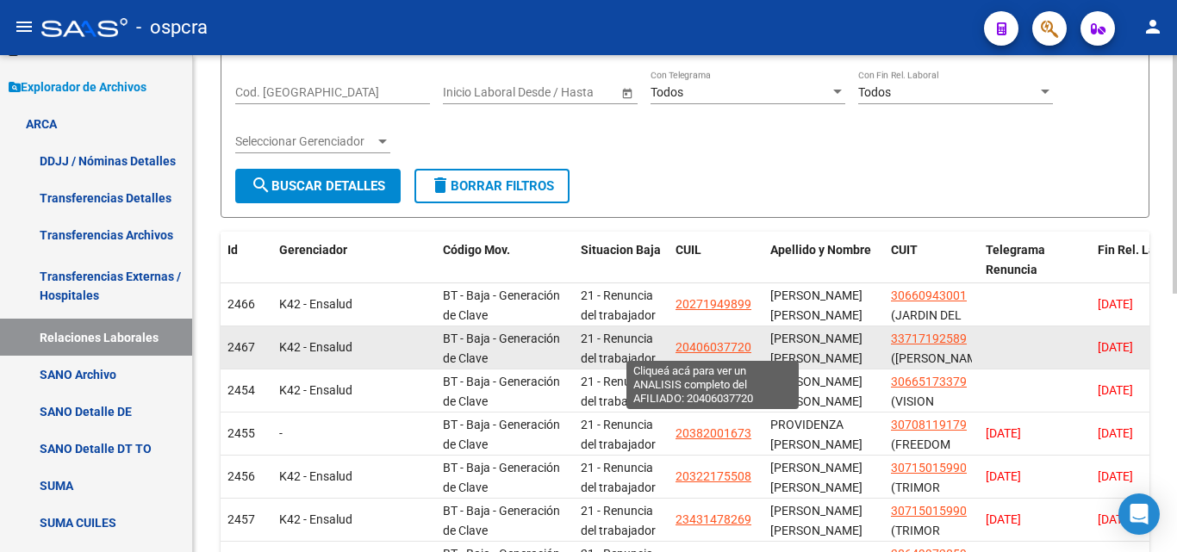
click at [710, 342] on span "20406037720" at bounding box center [713, 347] width 76 height 14
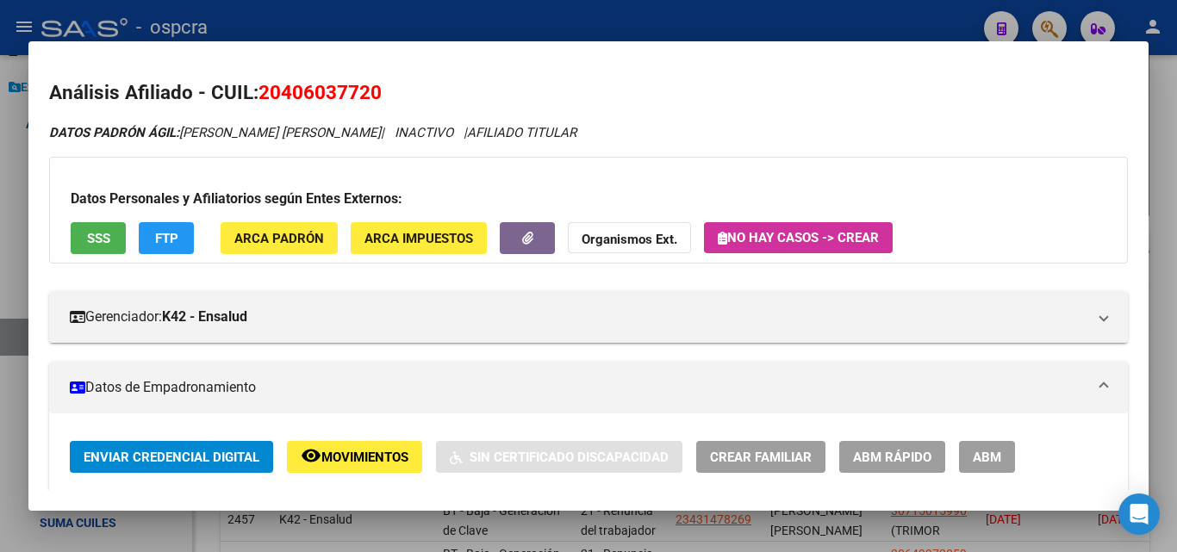
click at [9, 306] on div at bounding box center [588, 276] width 1177 height 552
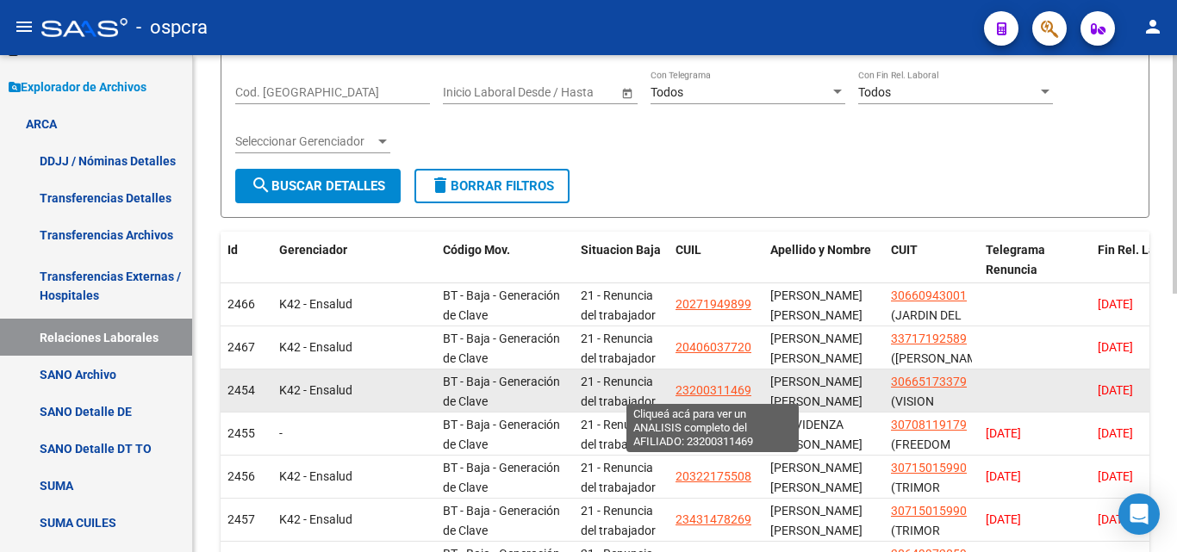
click at [712, 389] on span "23200311469" at bounding box center [713, 390] width 76 height 14
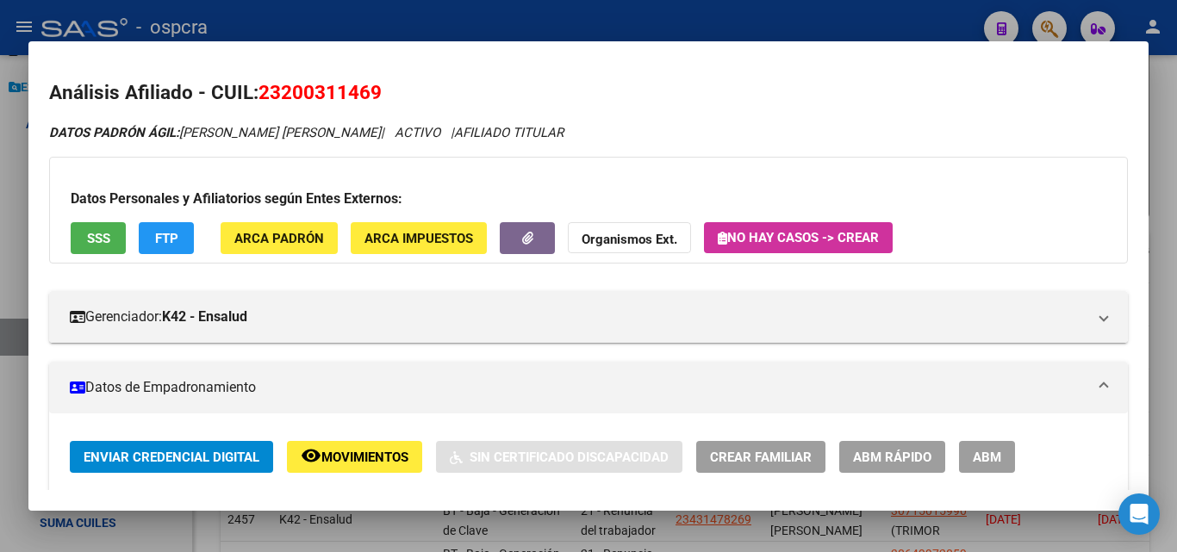
drag, startPoint x: 261, startPoint y: 90, endPoint x: 410, endPoint y: 91, distance: 149.1
click at [410, 91] on h2 "Análisis Afiliado - CUIL: 23200311469" at bounding box center [588, 92] width 1079 height 29
copy span "23200311469"
click at [0, 226] on div at bounding box center [588, 276] width 1177 height 552
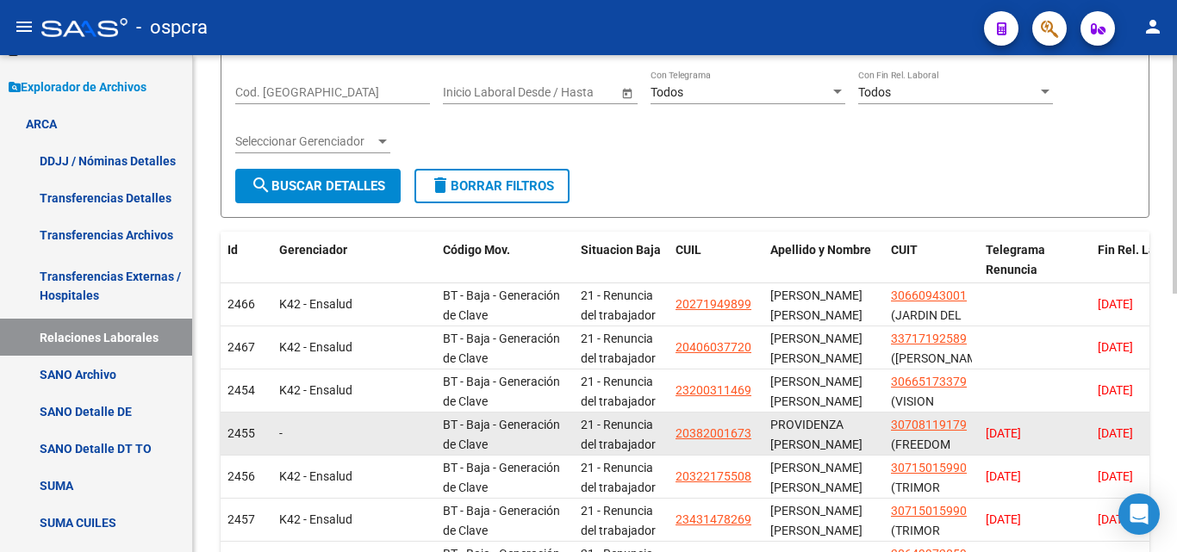
click at [731, 443] on app-link-go-to "20382001673" at bounding box center [713, 434] width 76 height 20
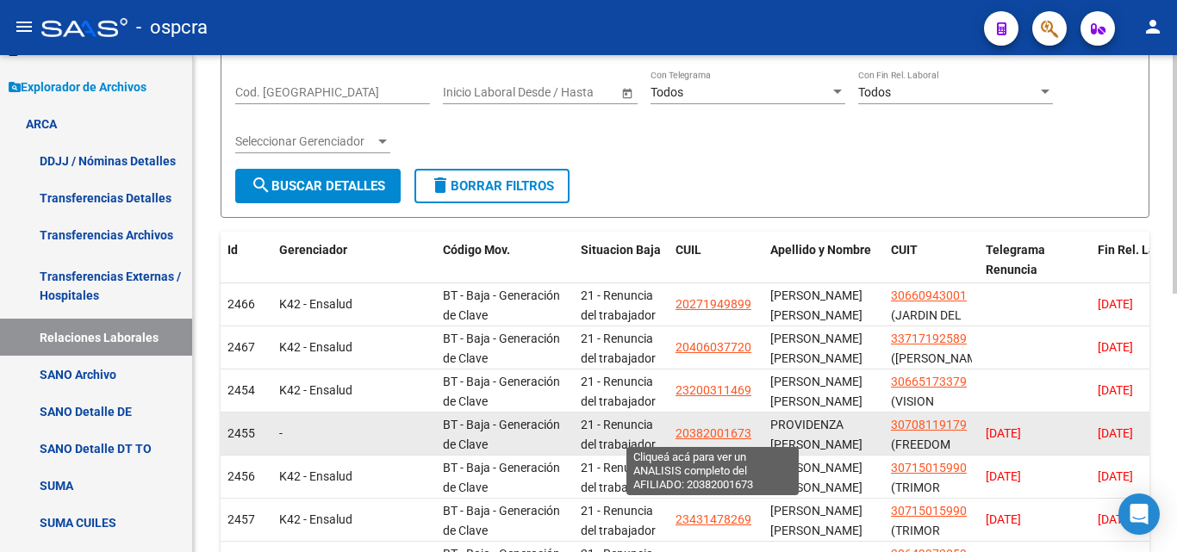
click at [726, 429] on span "20382001673" at bounding box center [713, 433] width 76 height 14
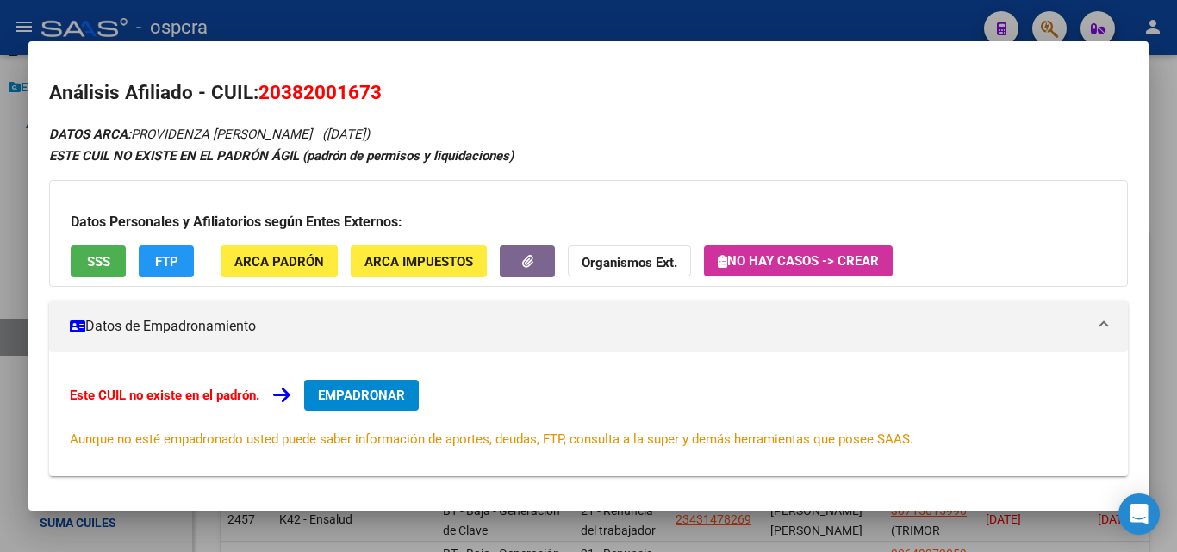
drag, startPoint x: 9, startPoint y: 223, endPoint x: 420, endPoint y: 287, distance: 415.9
click at [9, 222] on div at bounding box center [588, 276] width 1177 height 552
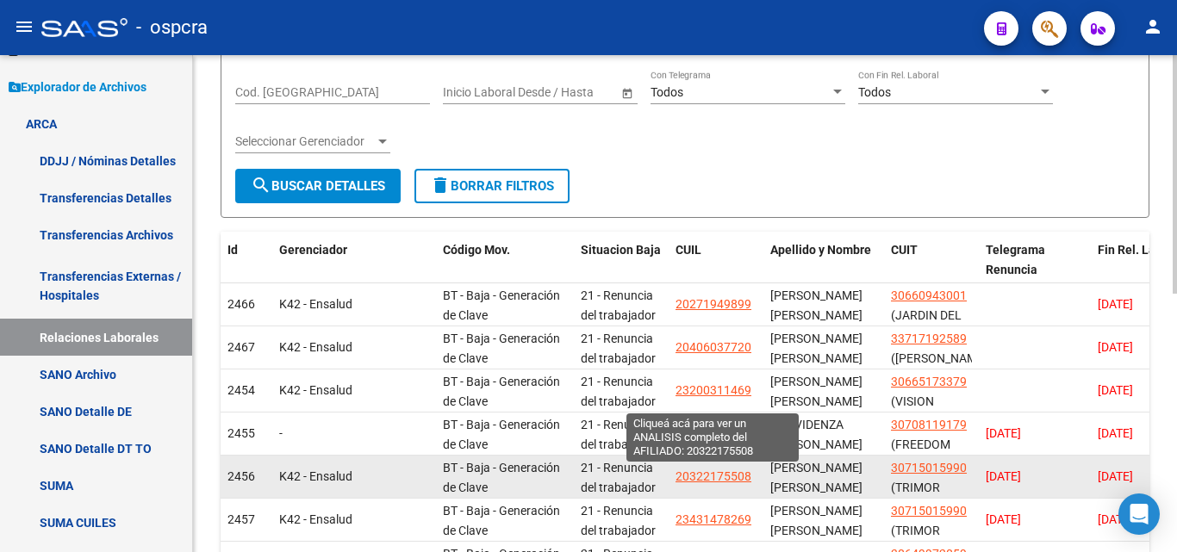
click at [709, 470] on span "20322175508" at bounding box center [713, 477] width 76 height 14
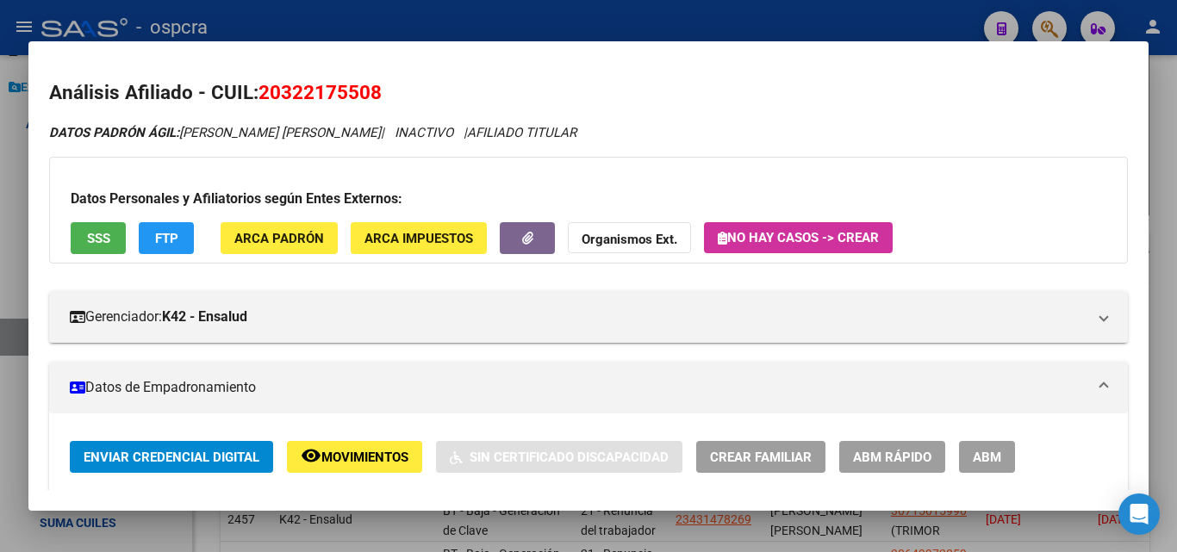
click at [0, 289] on div at bounding box center [588, 276] width 1177 height 552
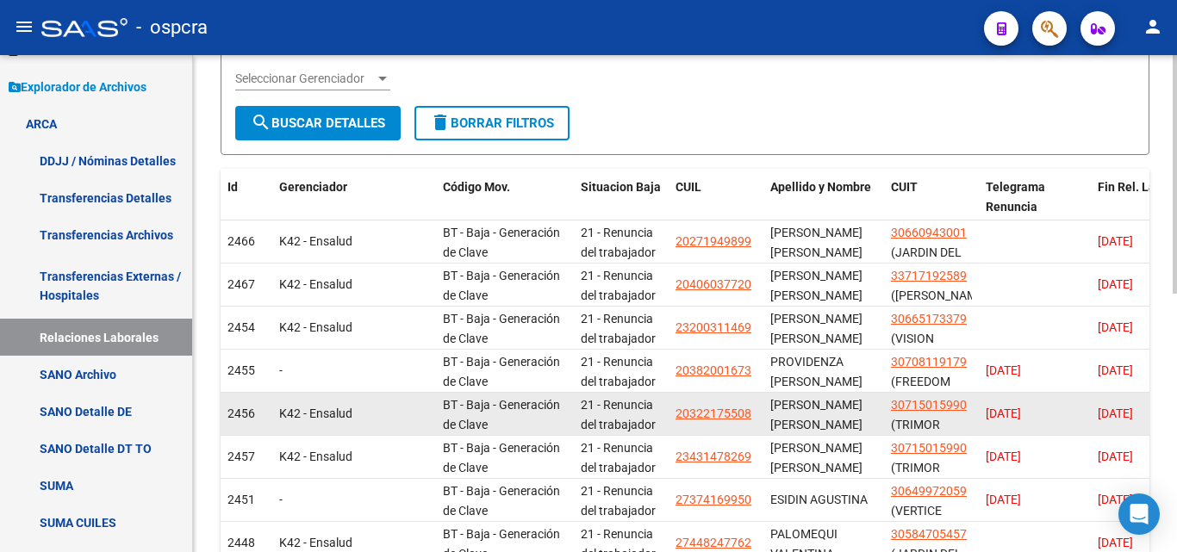
scroll to position [345, 0]
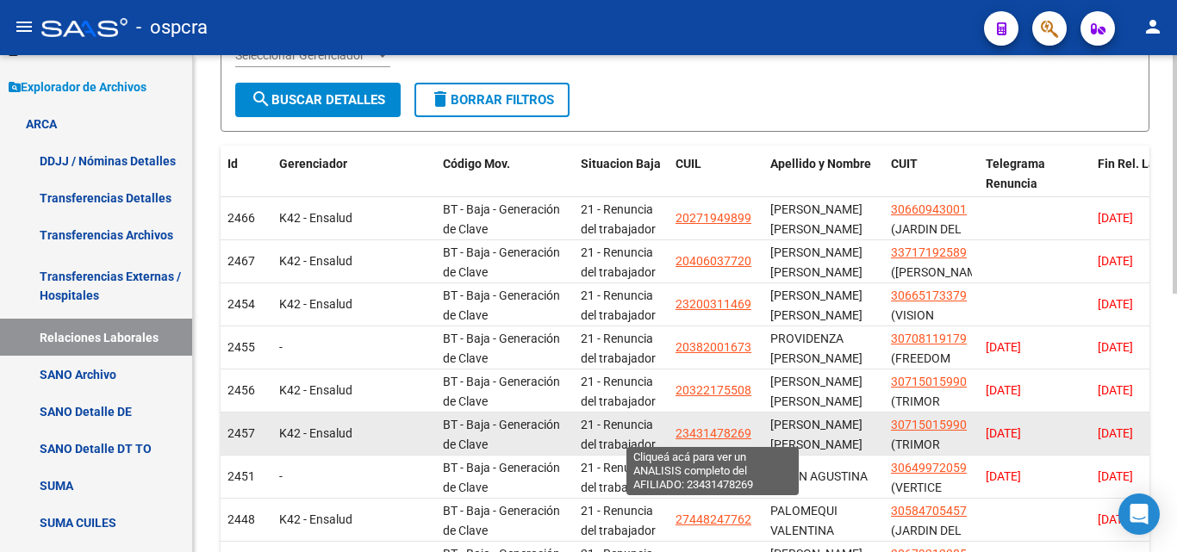
click at [698, 437] on span "23431478269" at bounding box center [713, 433] width 76 height 14
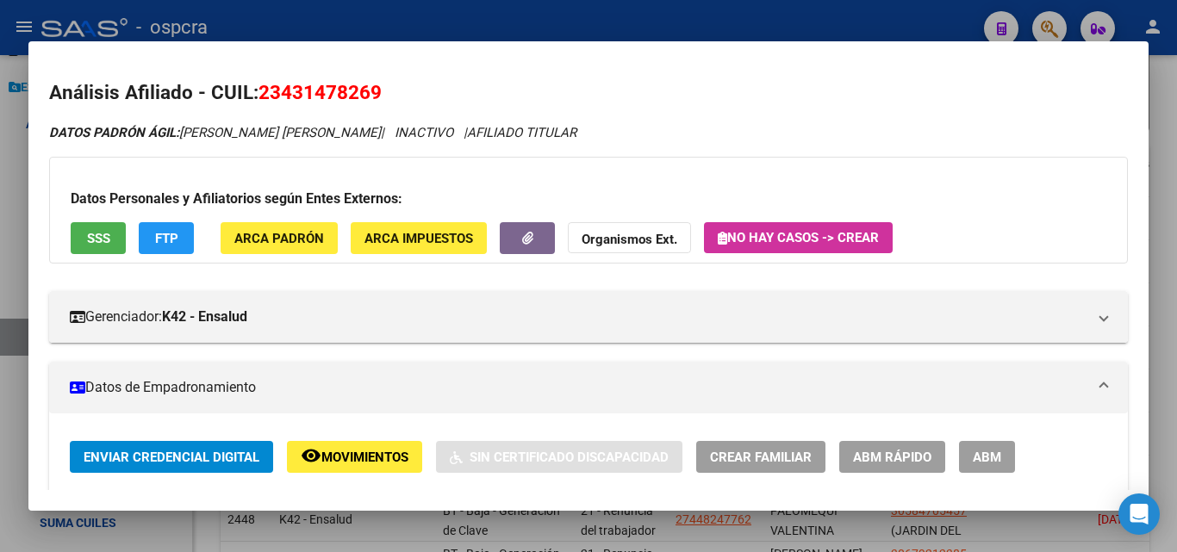
click at [0, 200] on div at bounding box center [588, 276] width 1177 height 552
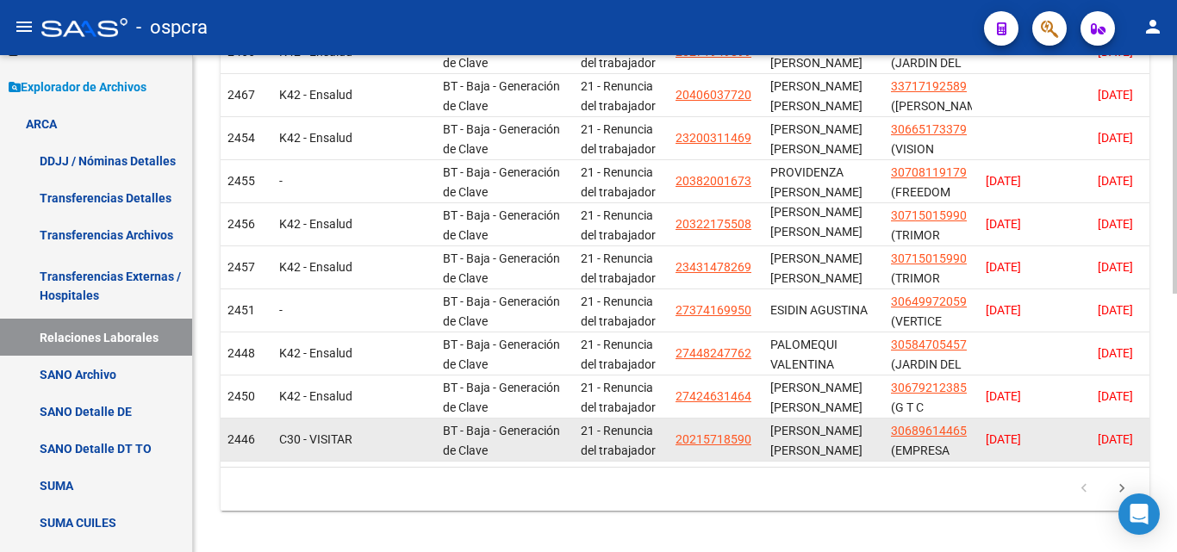
scroll to position [517, 0]
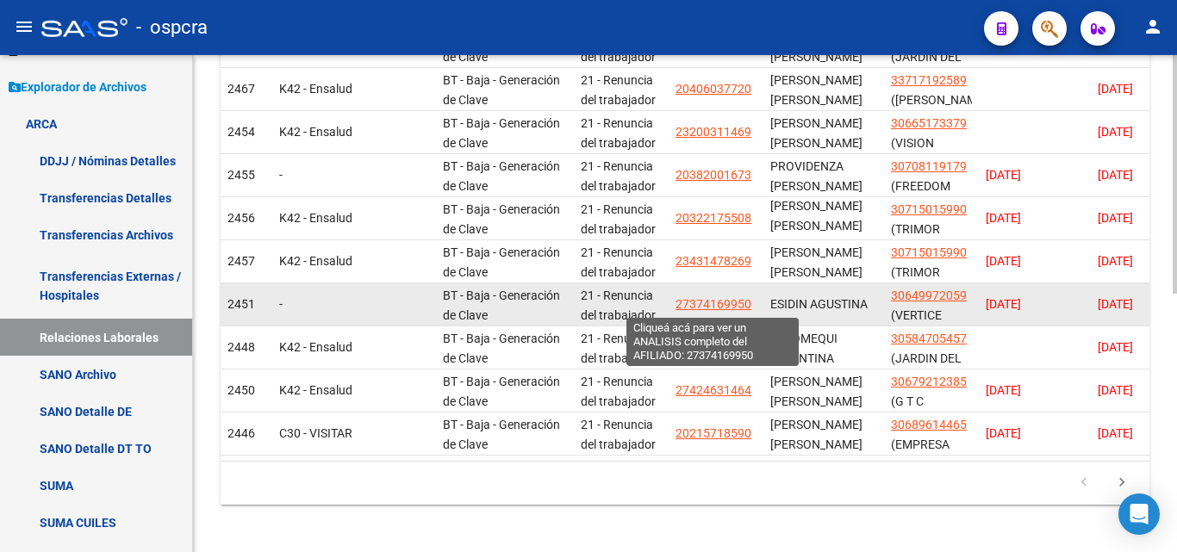
click at [705, 305] on span "27374169950" at bounding box center [713, 304] width 76 height 14
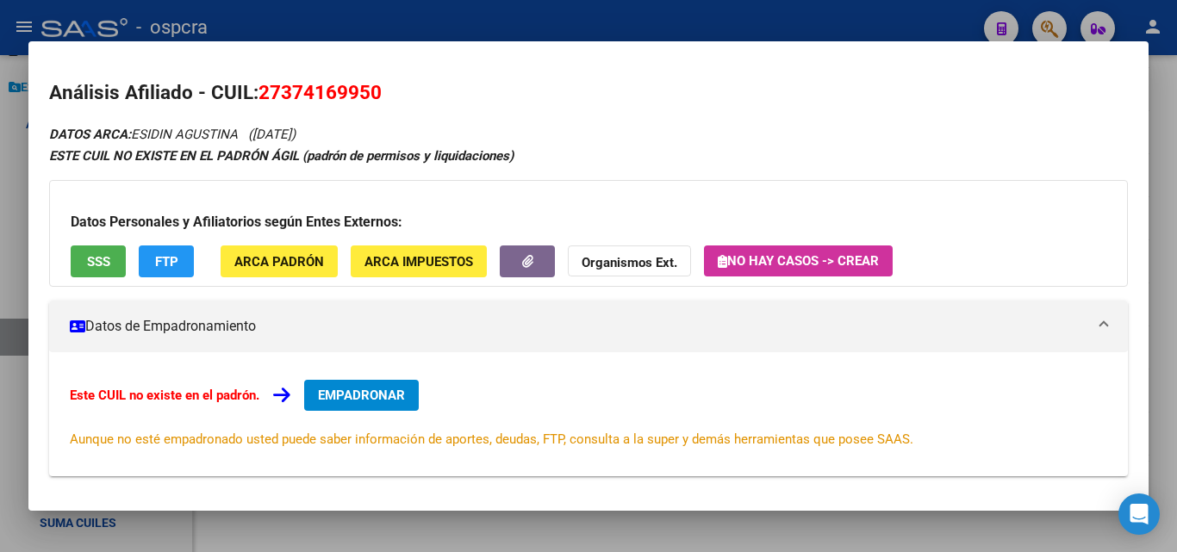
click at [0, 253] on div at bounding box center [588, 276] width 1177 height 552
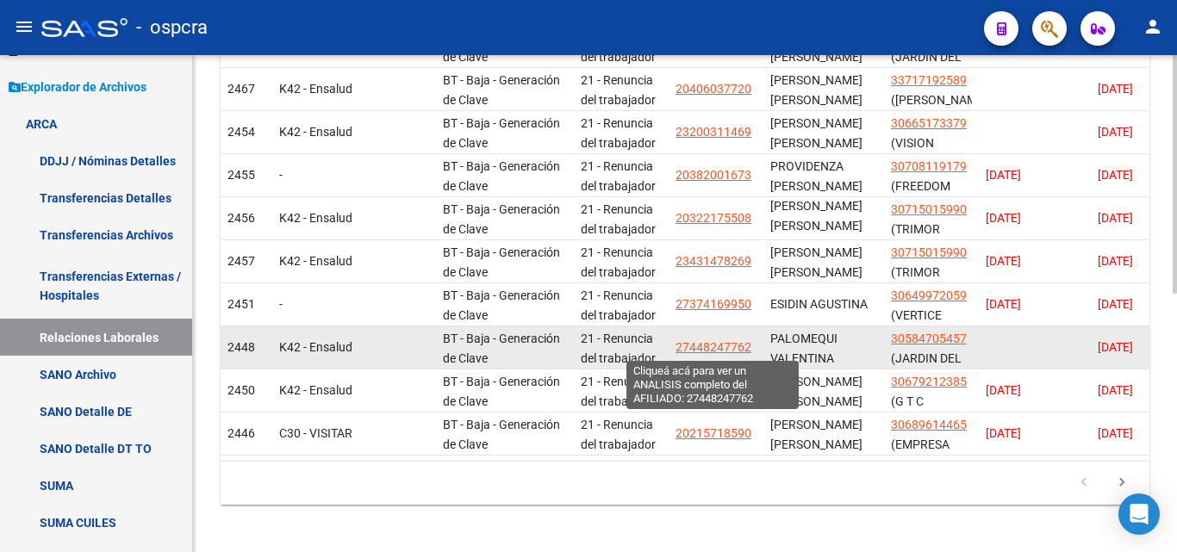
click at [745, 343] on span "27448247762" at bounding box center [713, 347] width 76 height 14
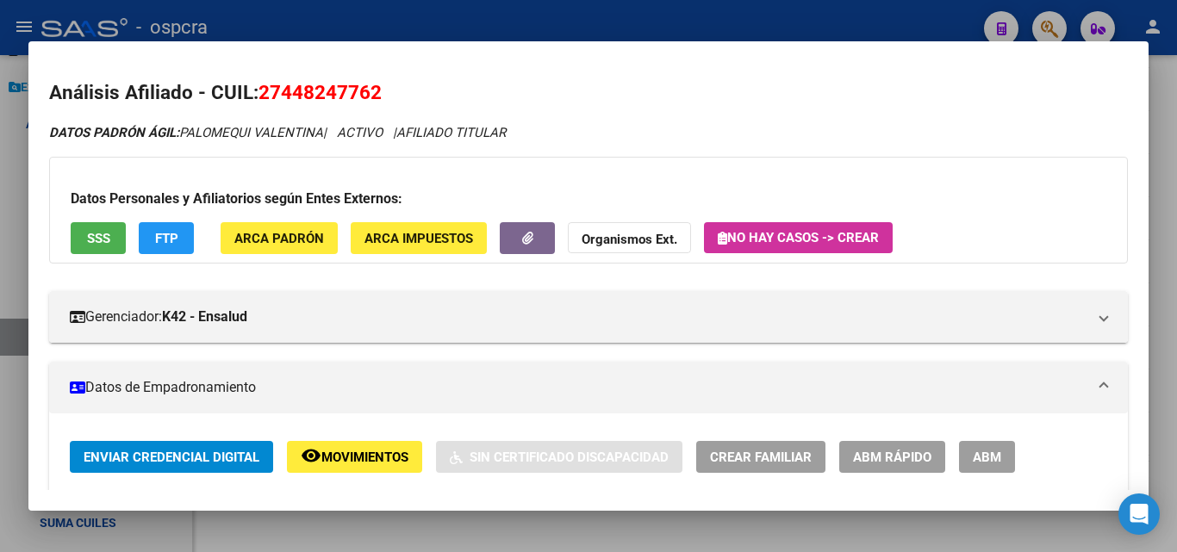
click at [0, 224] on div at bounding box center [588, 276] width 1177 height 552
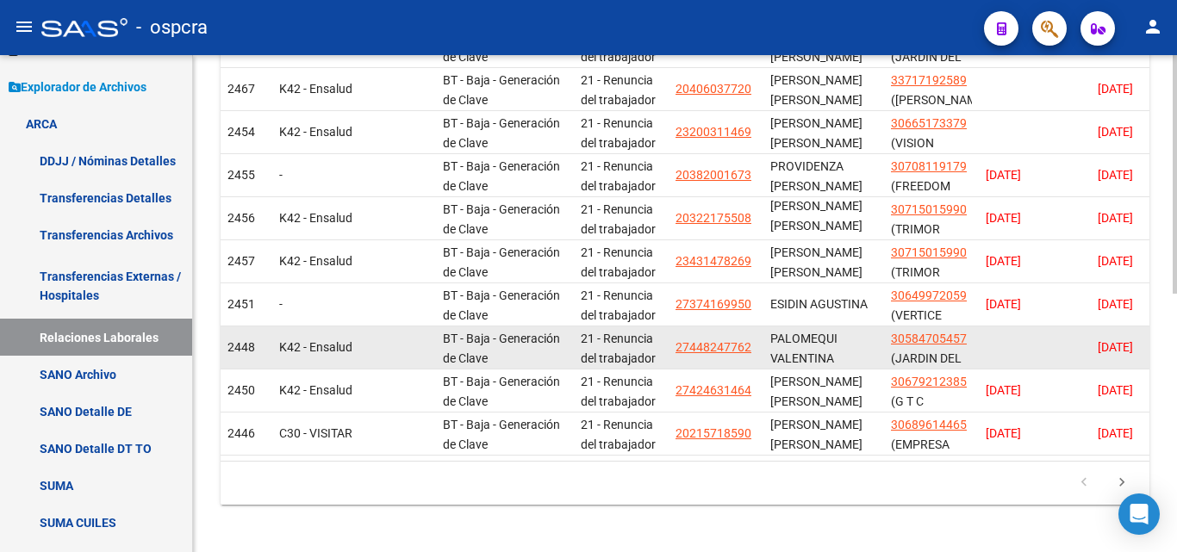
scroll to position [22, 0]
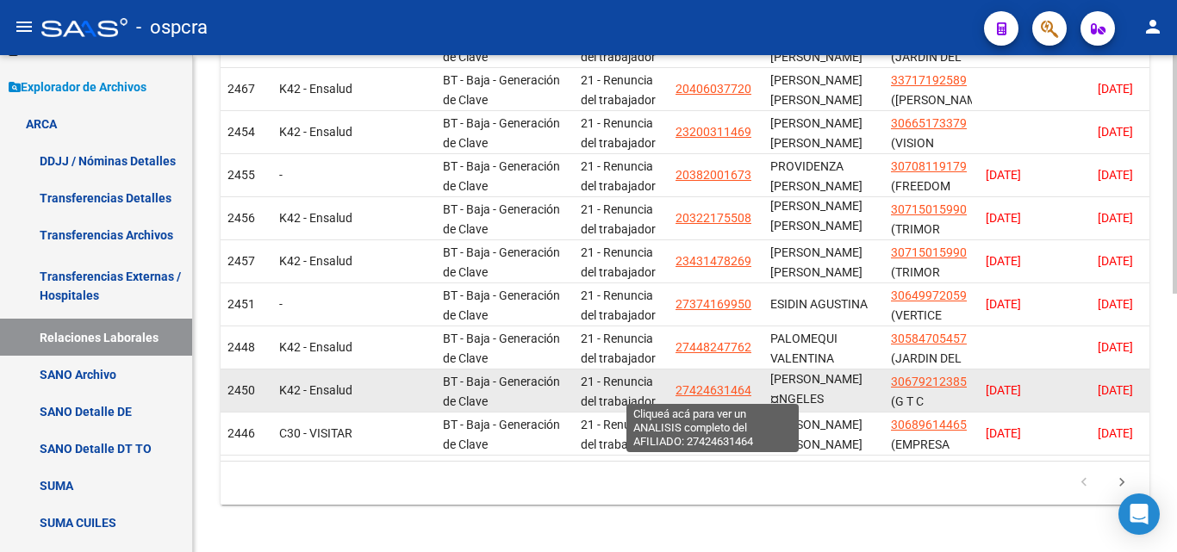
click at [717, 392] on span "27424631464" at bounding box center [713, 390] width 76 height 14
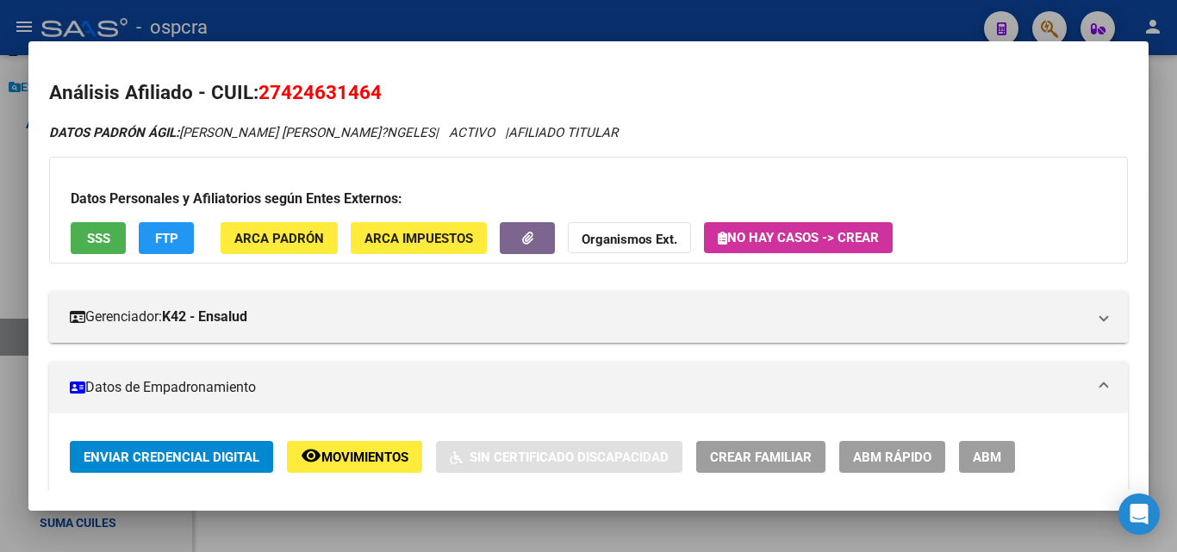
click at [0, 222] on div at bounding box center [588, 276] width 1177 height 552
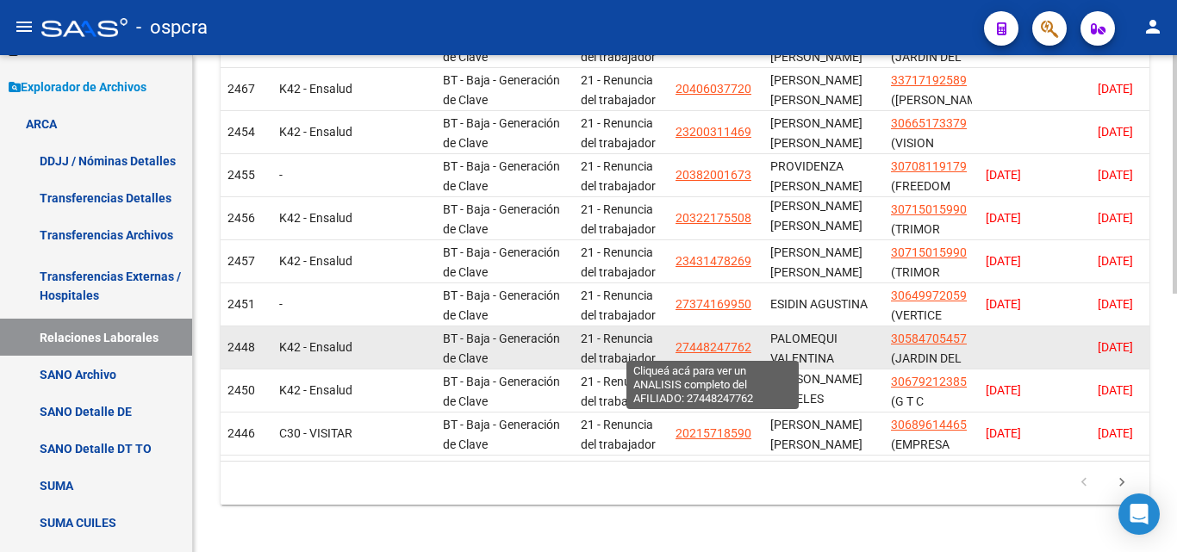
click at [705, 348] on span "27448247762" at bounding box center [713, 347] width 76 height 14
type textarea "27448247762"
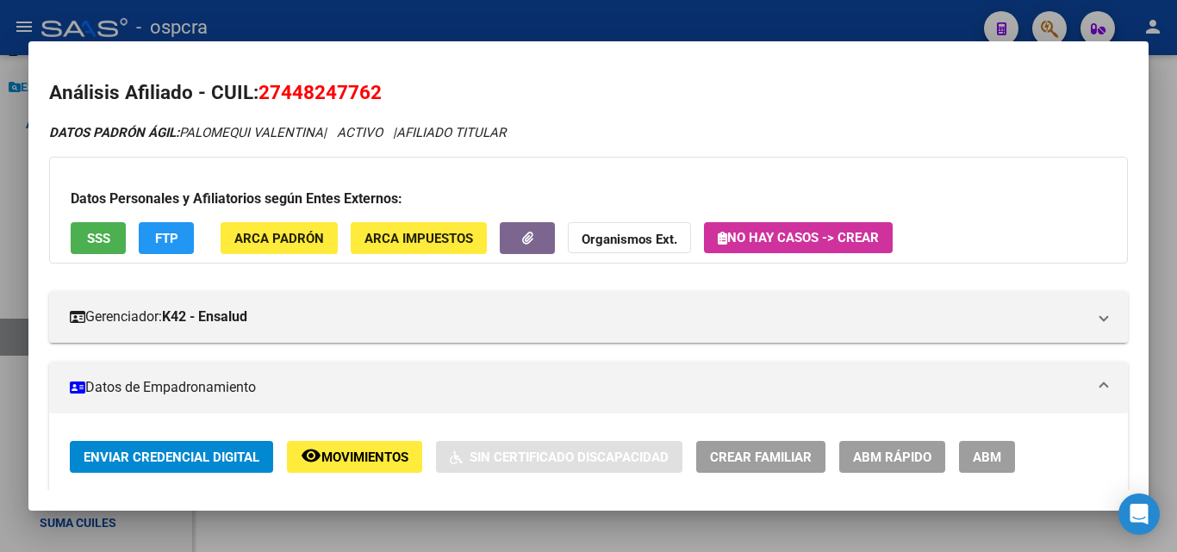
drag, startPoint x: 262, startPoint y: 90, endPoint x: 395, endPoint y: 95, distance: 132.8
click at [395, 95] on h2 "Análisis Afiliado - CUIL: 27448247762" at bounding box center [588, 92] width 1079 height 29
copy span "27448247762"
click at [1005, 463] on button "ABM" at bounding box center [987, 457] width 56 height 32
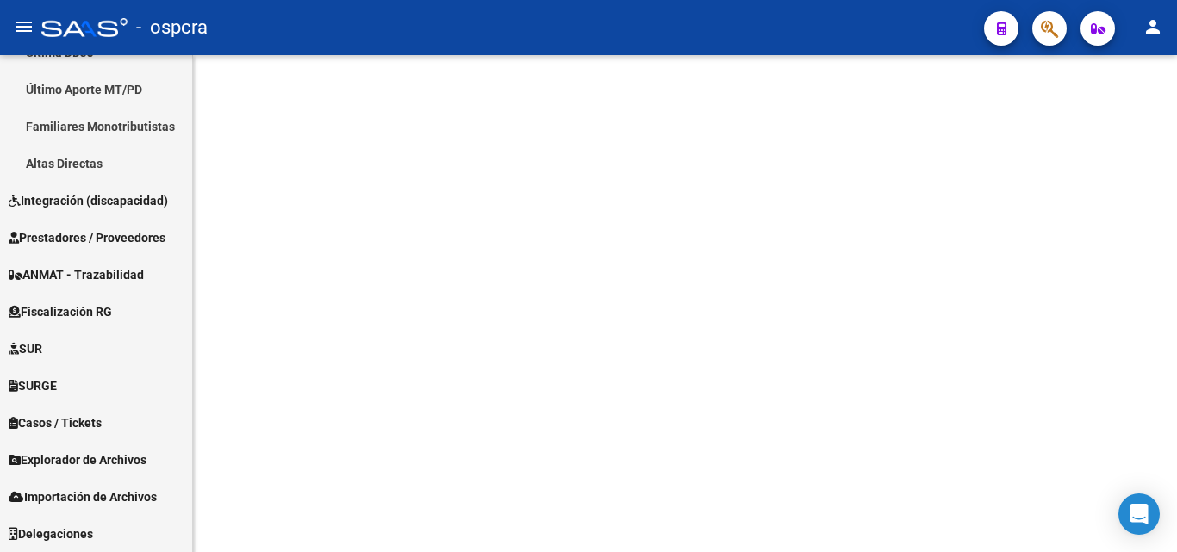
scroll to position [510, 0]
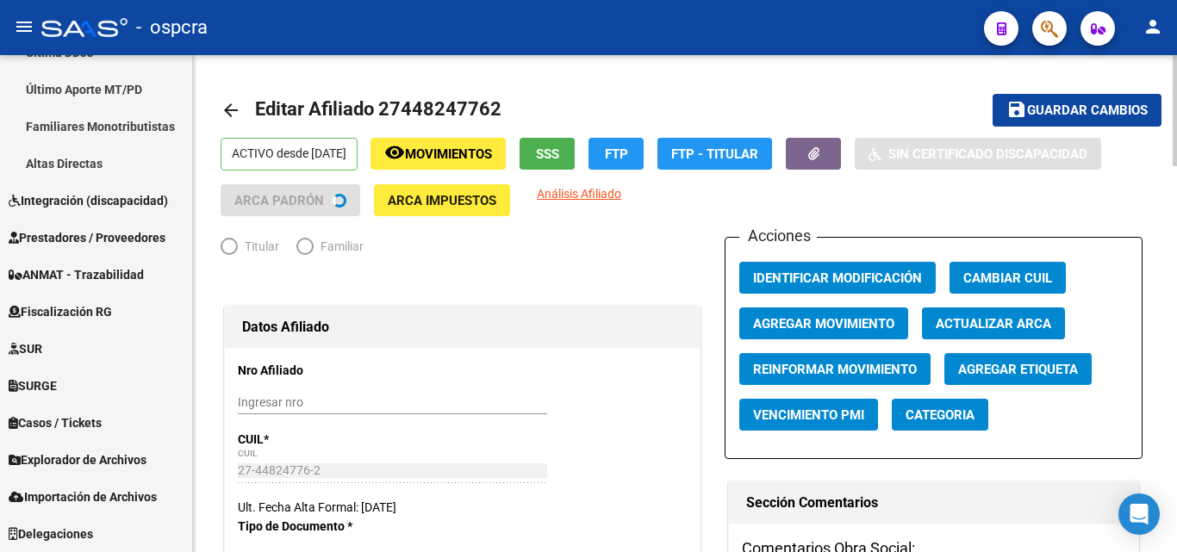
radio input "true"
type input "30-58470545-7"
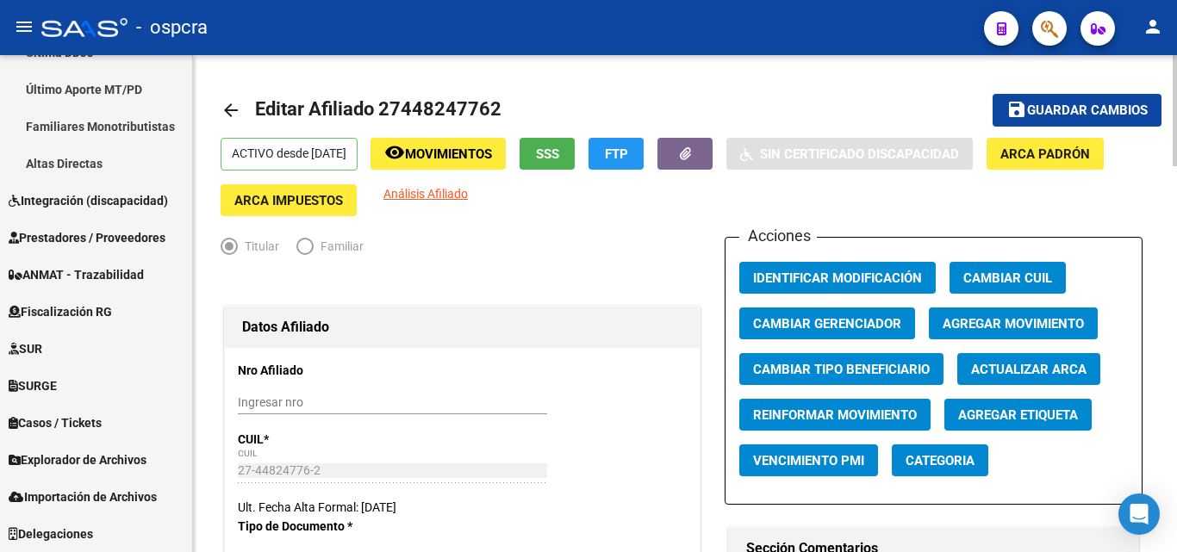
click at [1042, 313] on button "Agregar Movimiento" at bounding box center [1013, 324] width 169 height 32
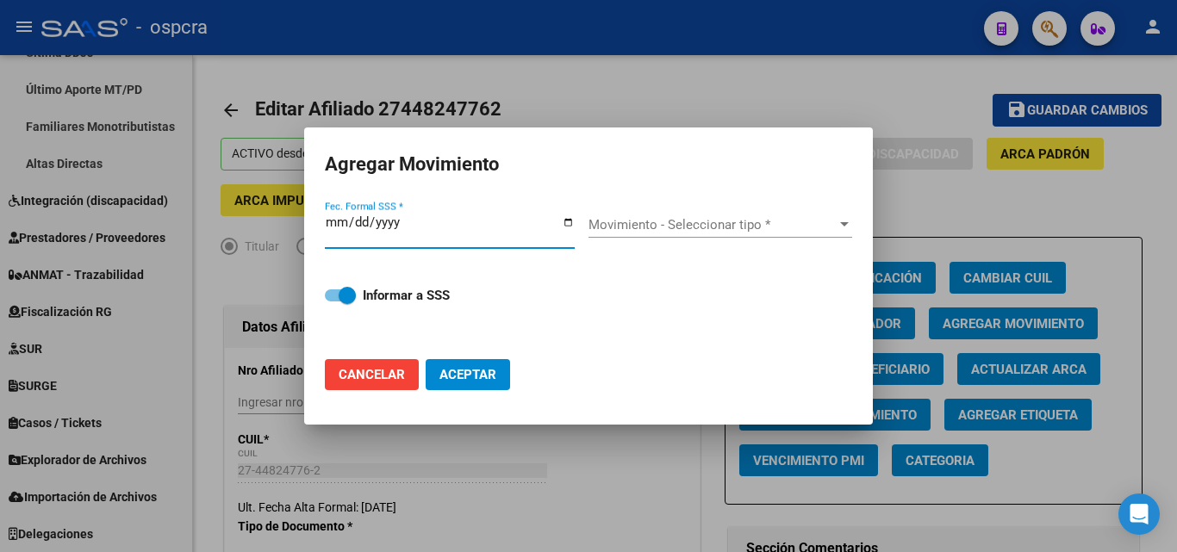
click at [574, 214] on div "Fec. Formal SSS *" at bounding box center [450, 230] width 250 height 37
click at [566, 221] on input "Fec. Formal SSS *" at bounding box center [450, 229] width 250 height 28
type input "[DATE]"
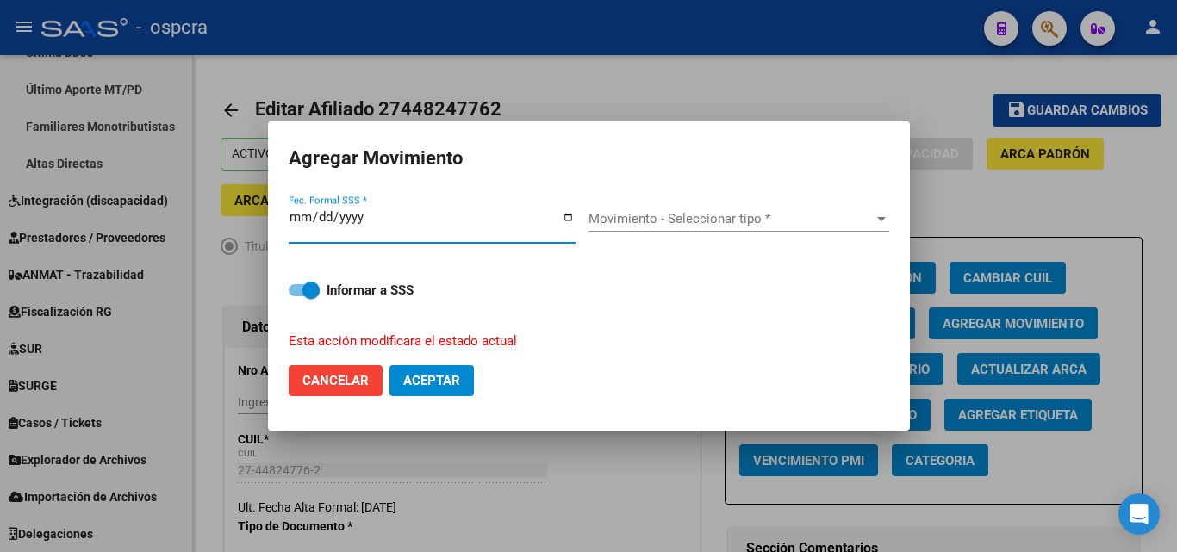
click at [784, 226] on span "Movimiento - Seleccionar tipo *" at bounding box center [730, 219] width 285 height 16
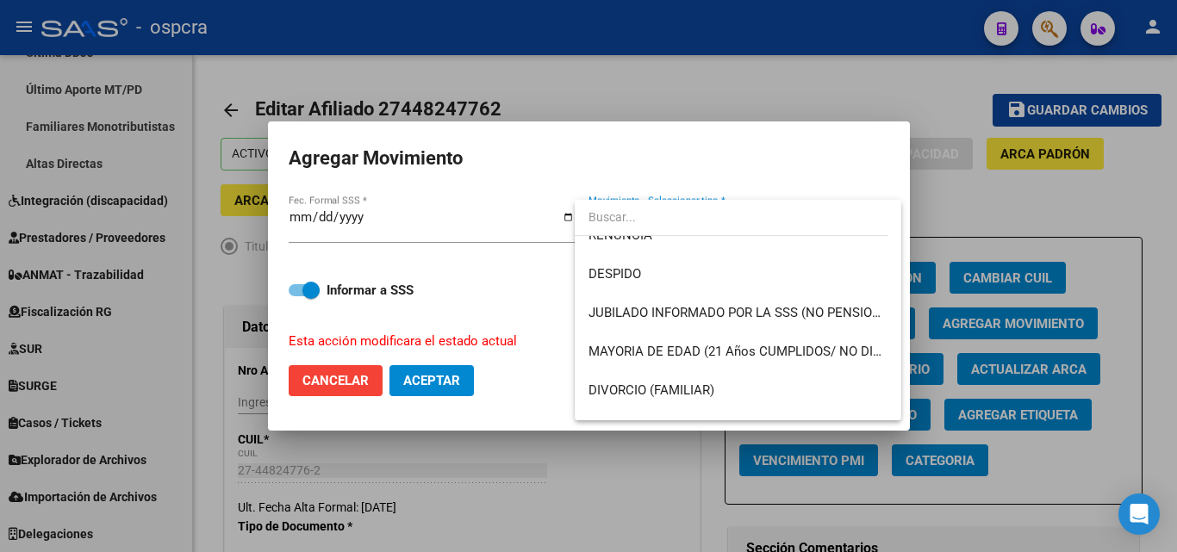
scroll to position [0, 0]
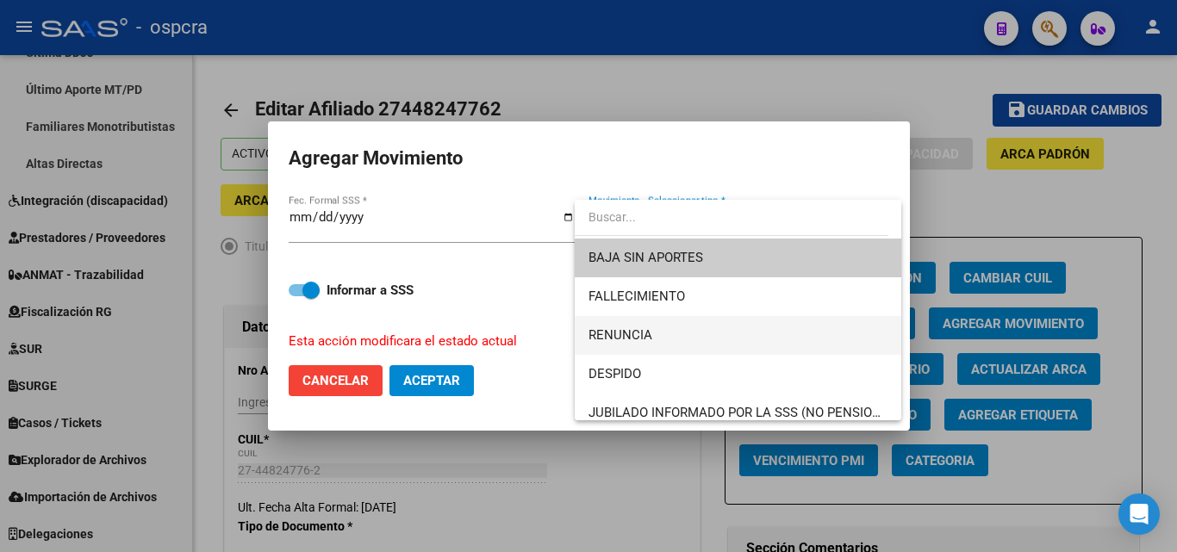
click at [663, 334] on span "RENUNCIA" at bounding box center [737, 335] width 299 height 39
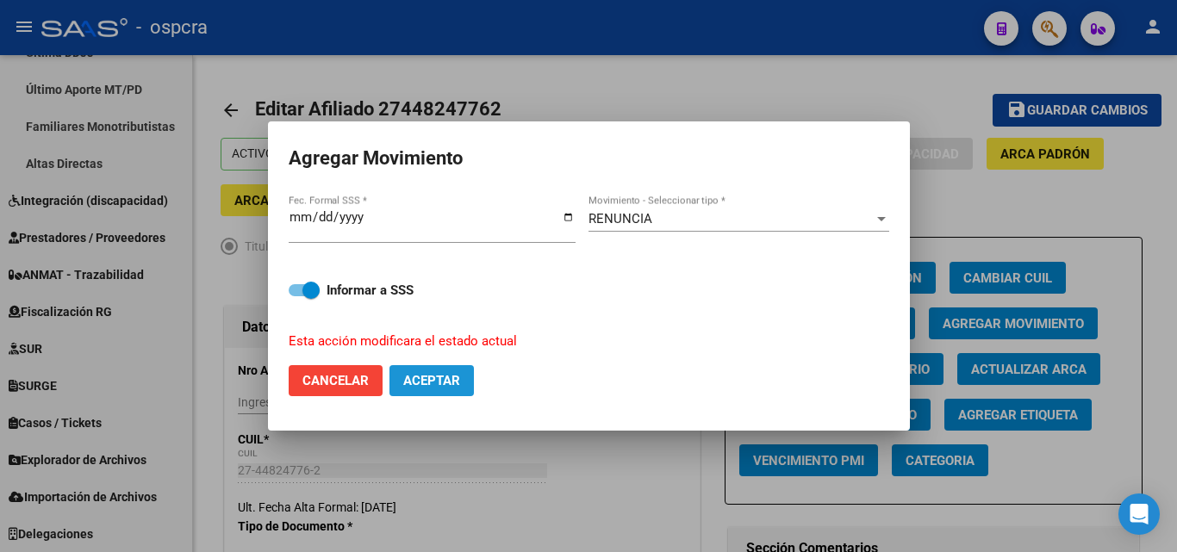
click at [437, 378] on span "Aceptar" at bounding box center [431, 381] width 57 height 16
checkbox input "false"
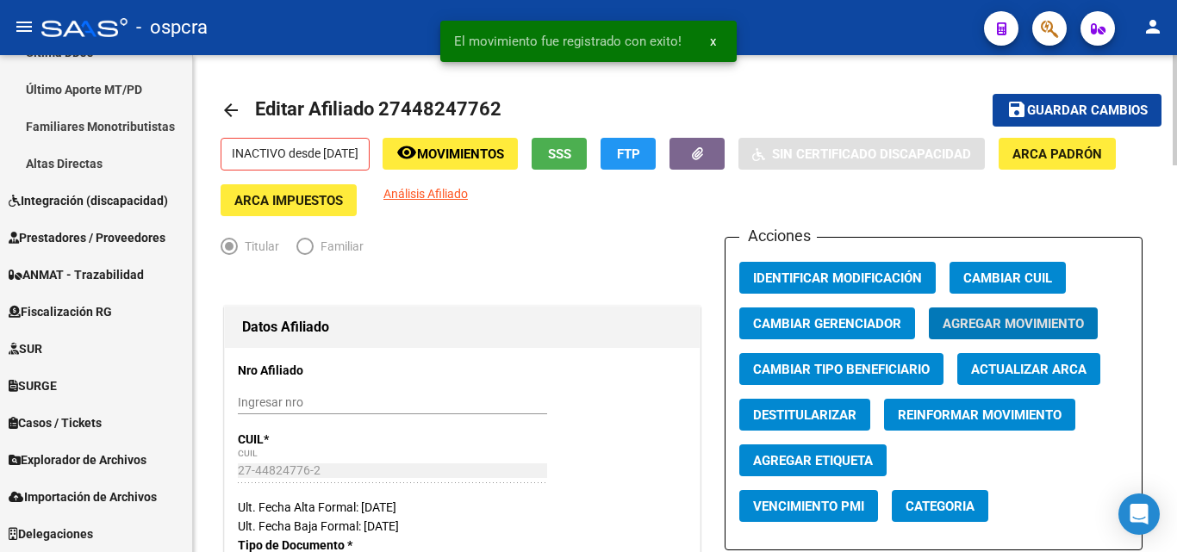
click at [241, 109] on link "arrow_back" at bounding box center [238, 110] width 34 height 40
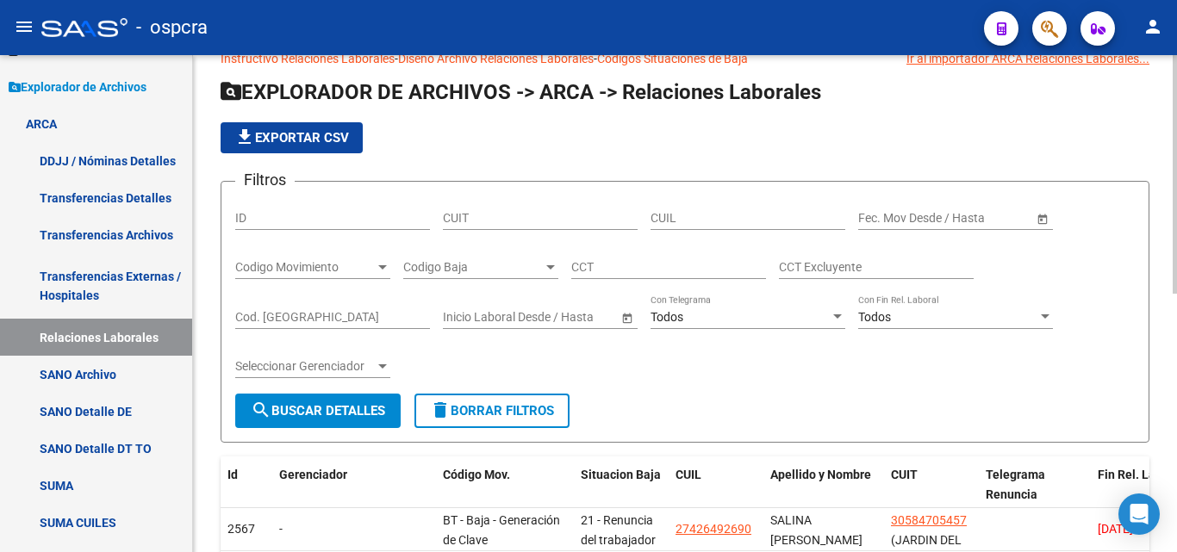
scroll to position [86, 0]
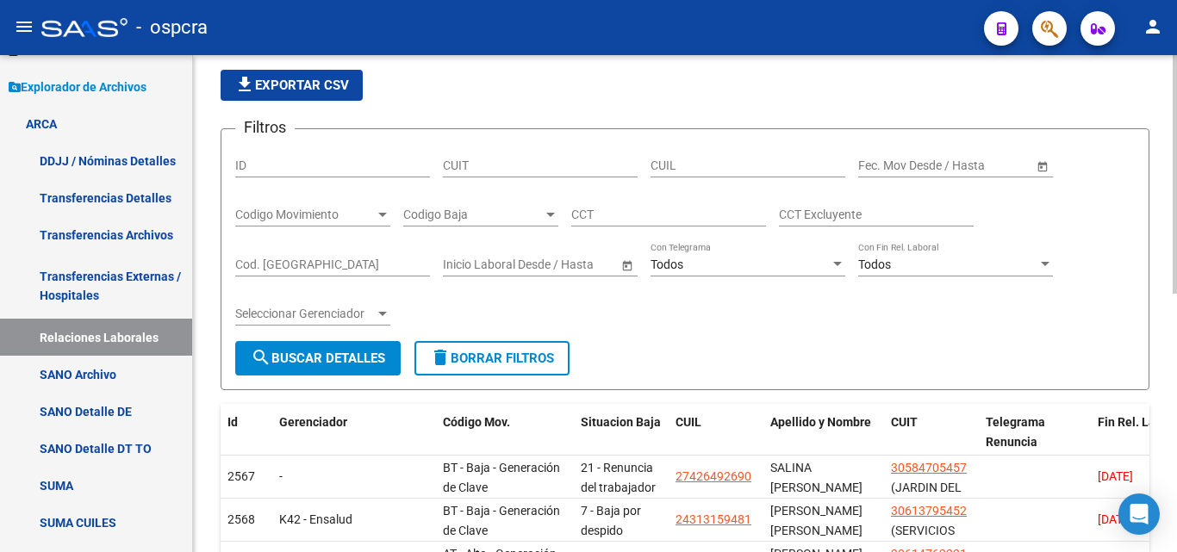
click at [1042, 167] on span "Open calendar" at bounding box center [1042, 166] width 41 height 41
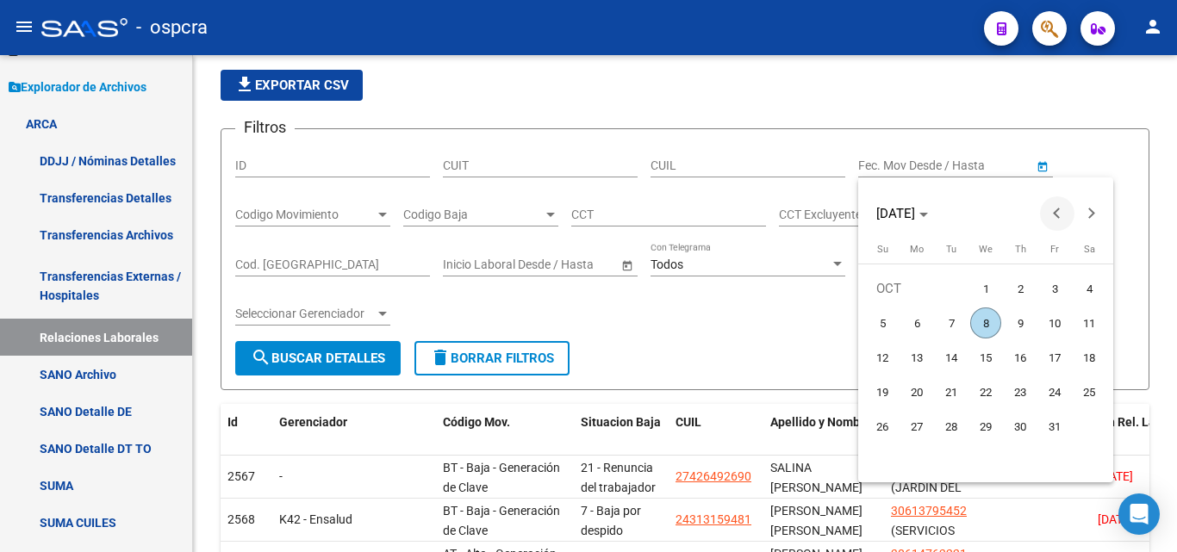
click at [1048, 211] on span "Previous month" at bounding box center [1057, 213] width 34 height 34
click at [1054, 293] on span "1" at bounding box center [1054, 288] width 31 height 31
type input "[DATE]"
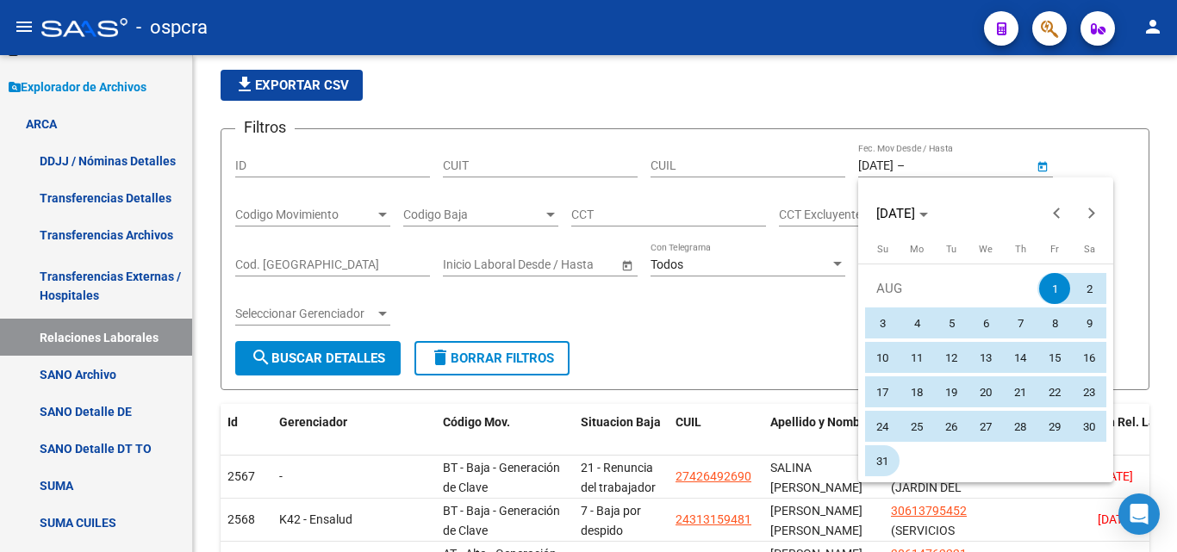
click at [881, 461] on span "31" at bounding box center [882, 460] width 31 height 31
type input "[DATE]"
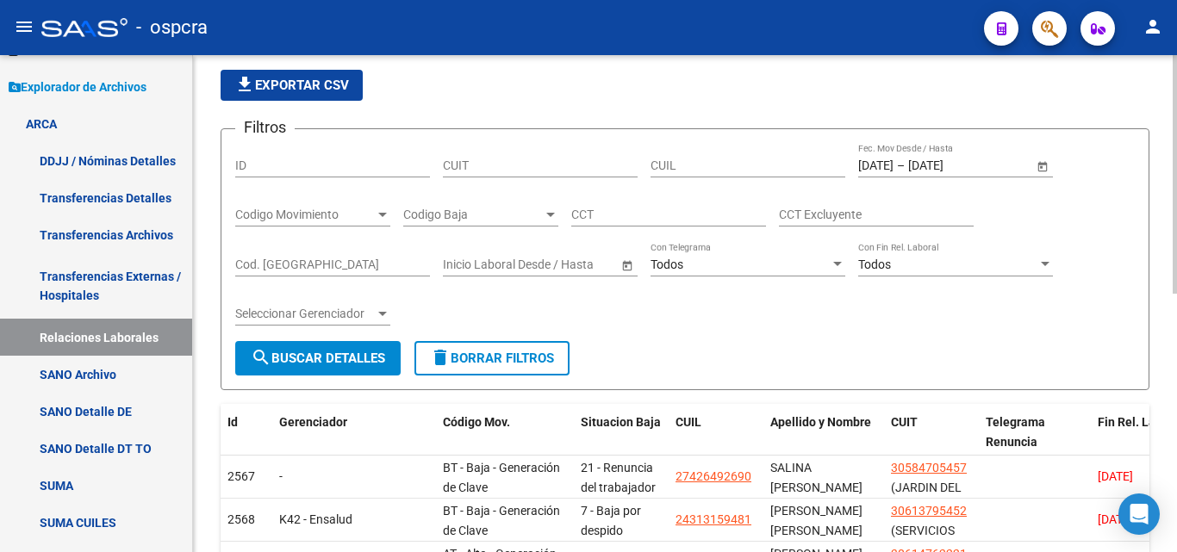
click at [388, 211] on div at bounding box center [383, 215] width 16 height 14
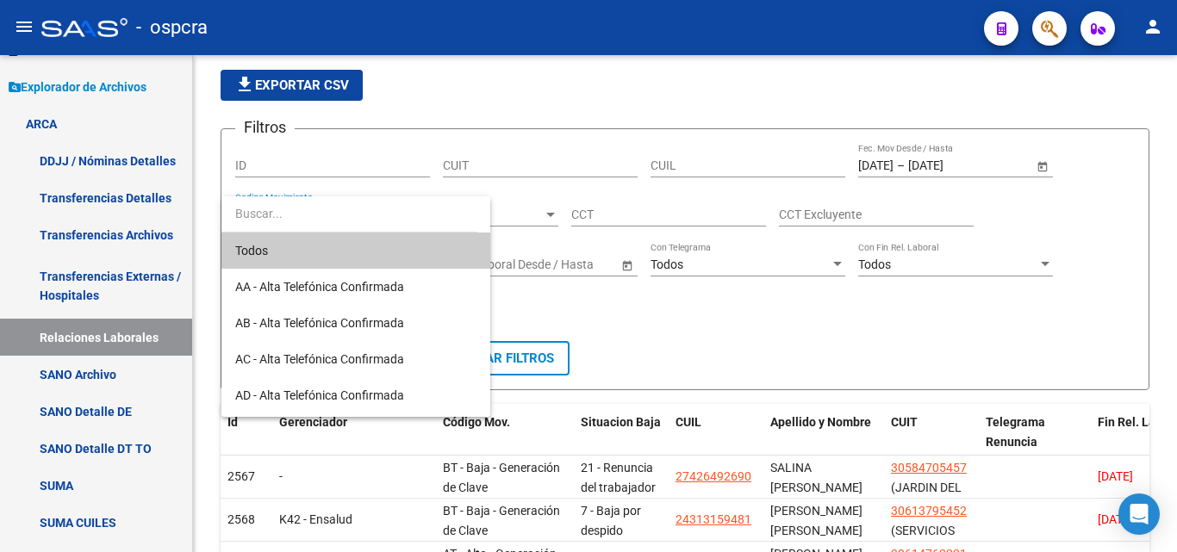
click at [684, 310] on div at bounding box center [588, 276] width 1177 height 552
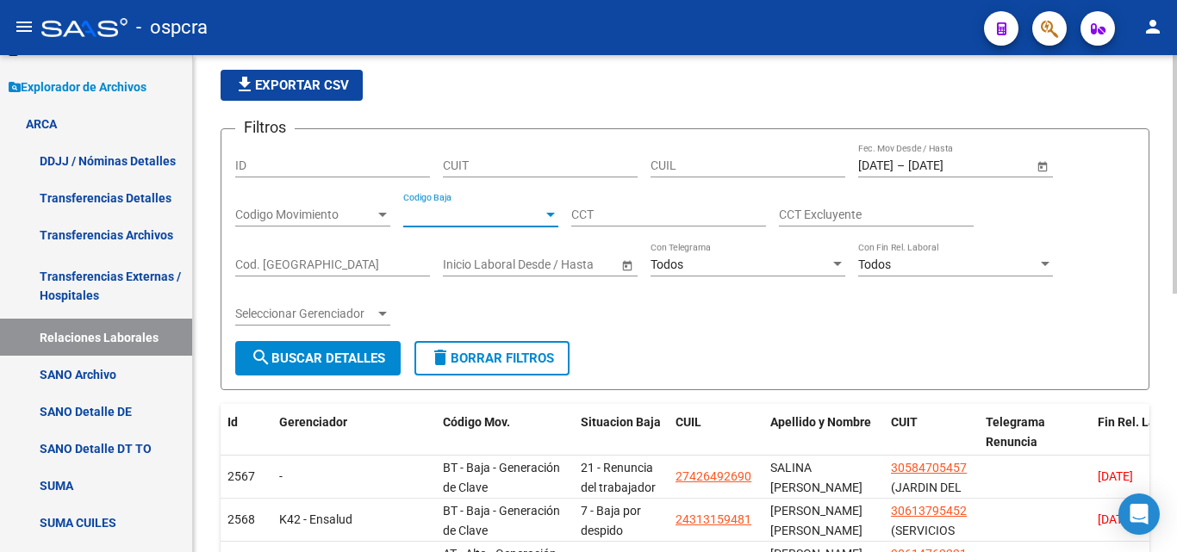
click at [554, 211] on div at bounding box center [551, 215] width 16 height 14
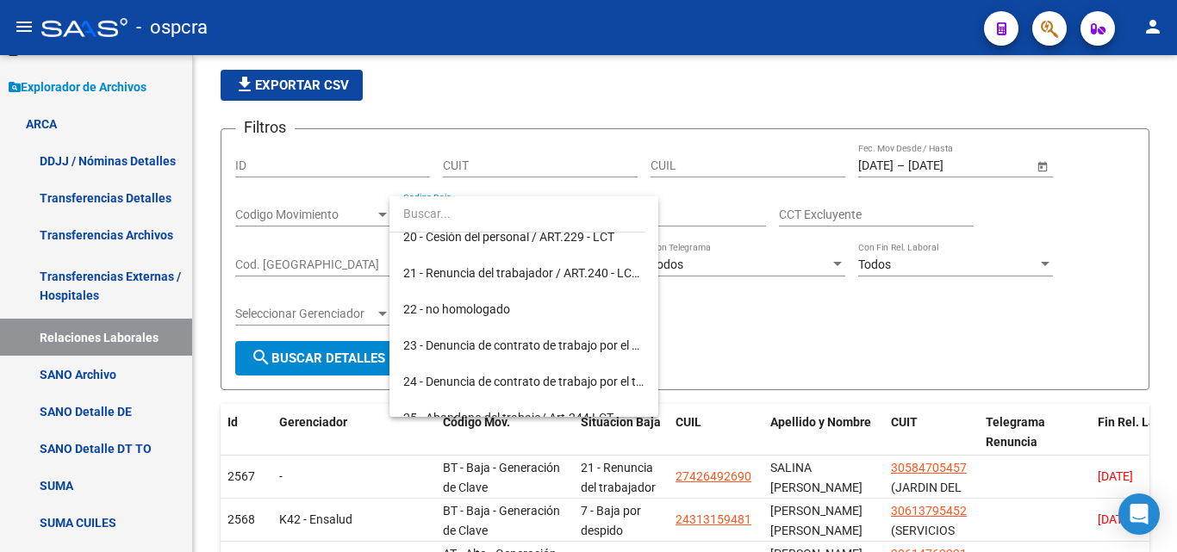
scroll to position [744, 0]
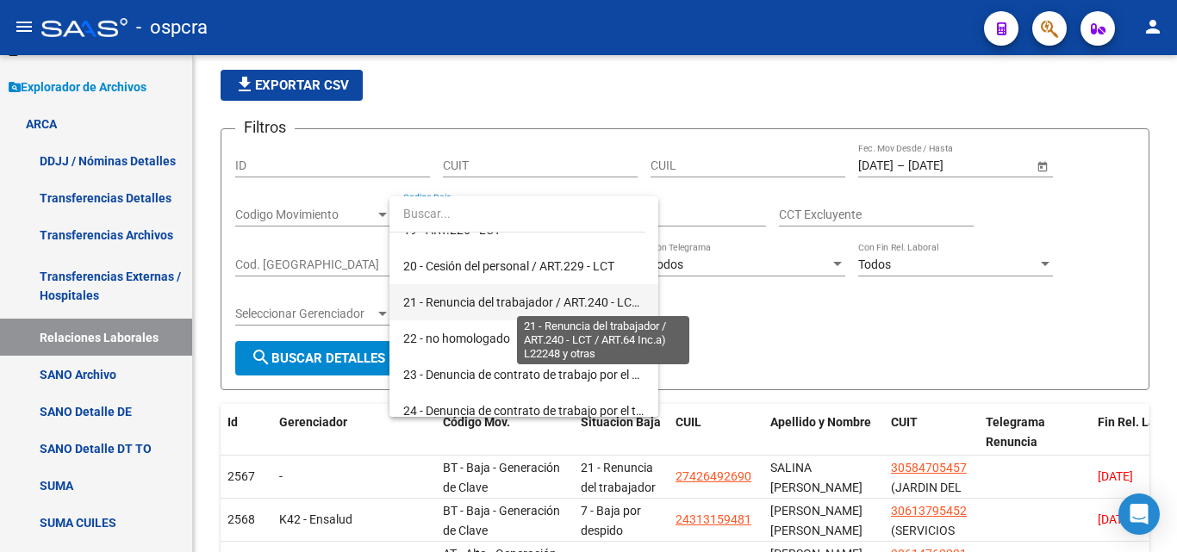
click at [511, 296] on span "21 - Renuncia del trabajador / ART.240 - LCT / ART.64 Inc.a) L22248 y otras" at bounding box center [603, 303] width 401 height 14
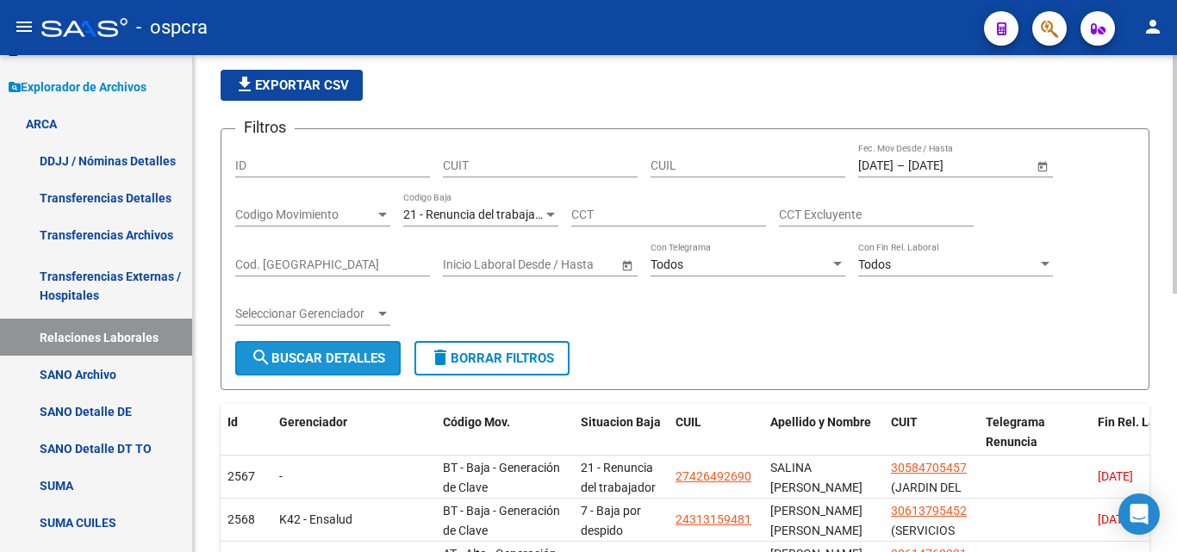
click at [321, 354] on span "search Buscar Detalles" at bounding box center [318, 359] width 134 height 16
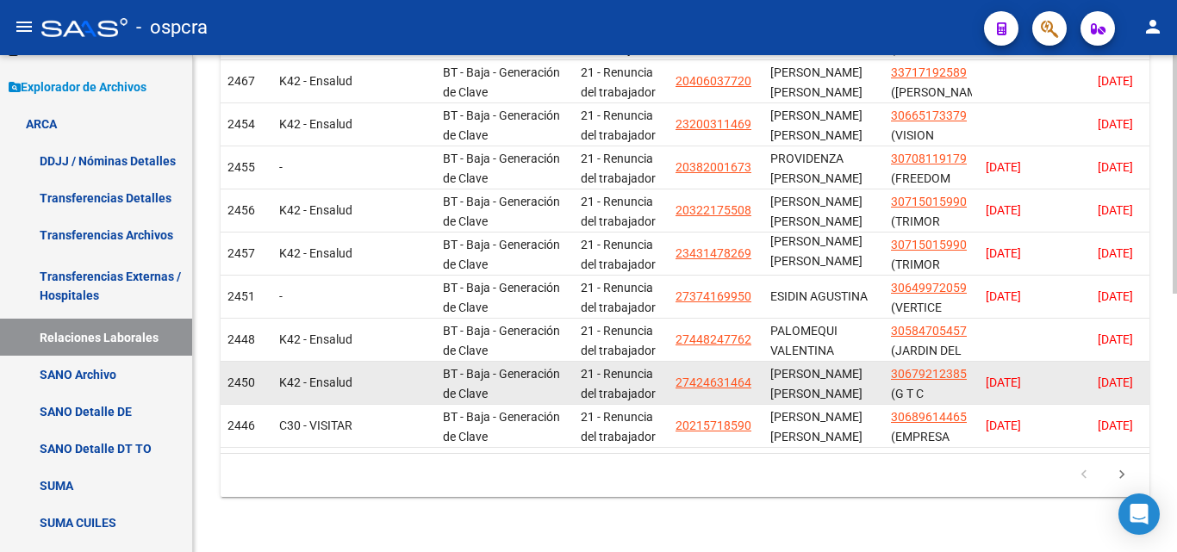
scroll to position [538, 0]
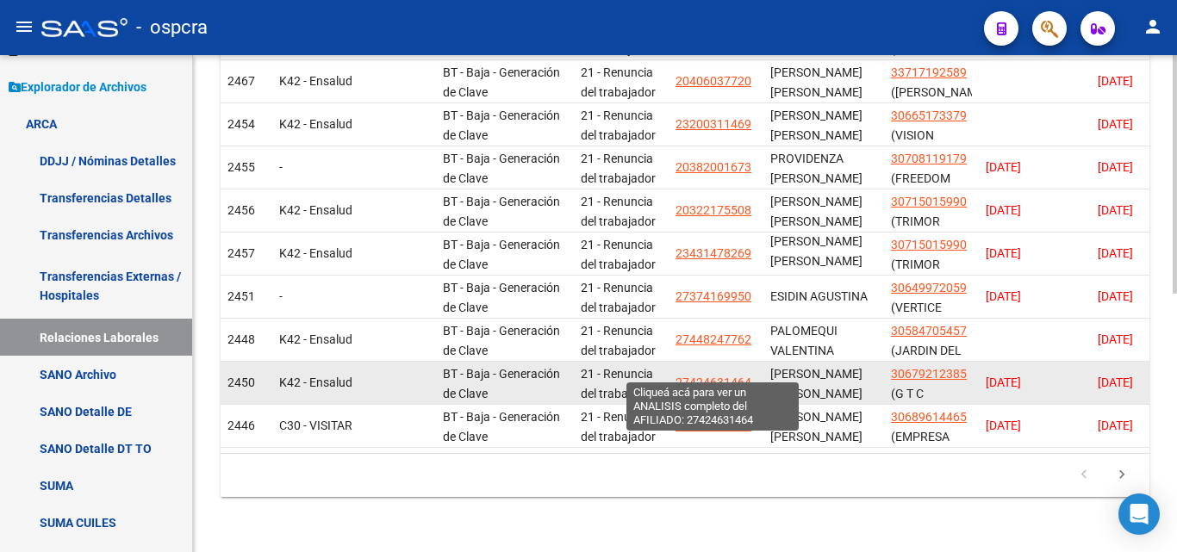
click at [708, 376] on span "27424631464" at bounding box center [713, 383] width 76 height 14
type textarea "27424631464"
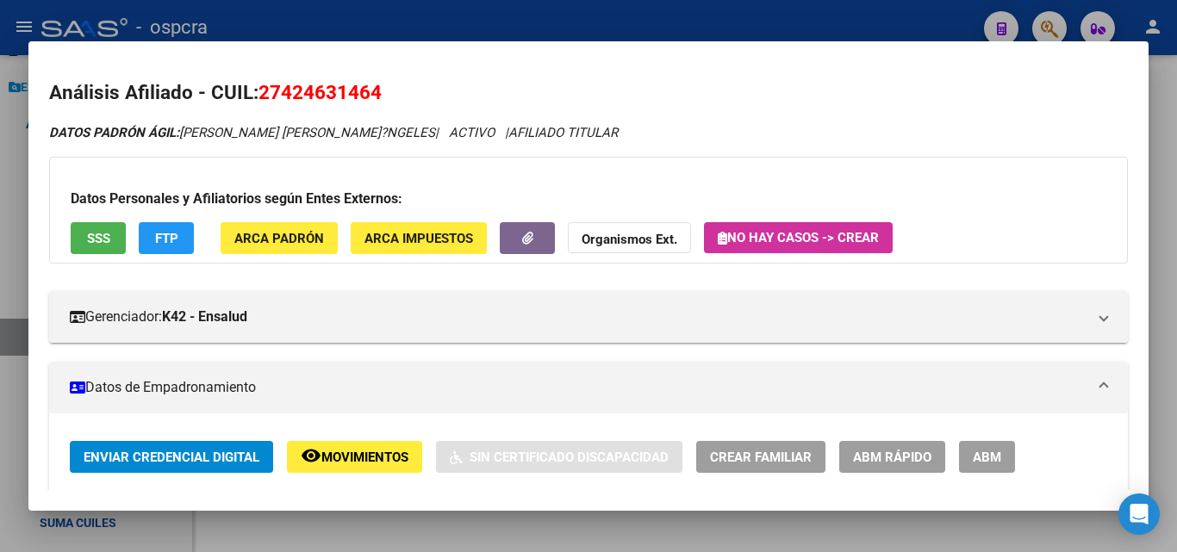
click at [985, 457] on span "ABM" at bounding box center [987, 458] width 28 height 16
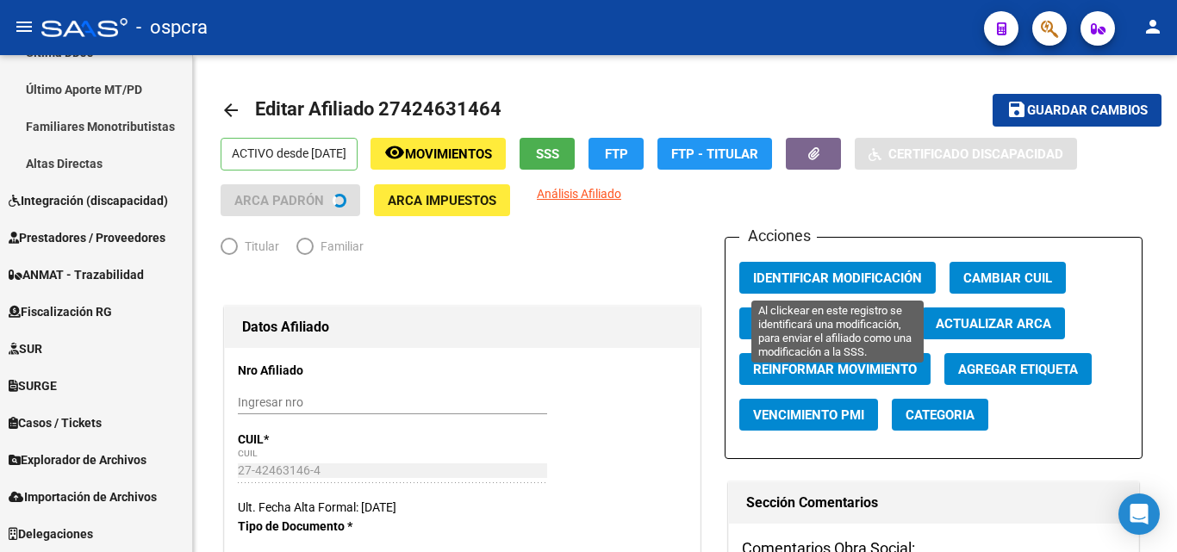
scroll to position [510, 0]
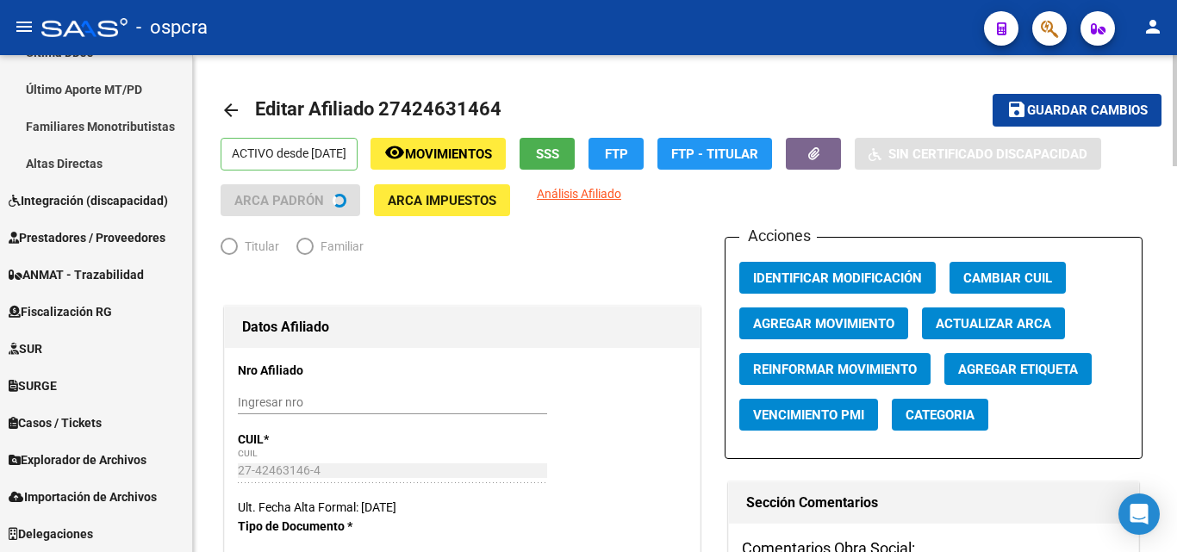
radio input "true"
type input "30-67921238-5"
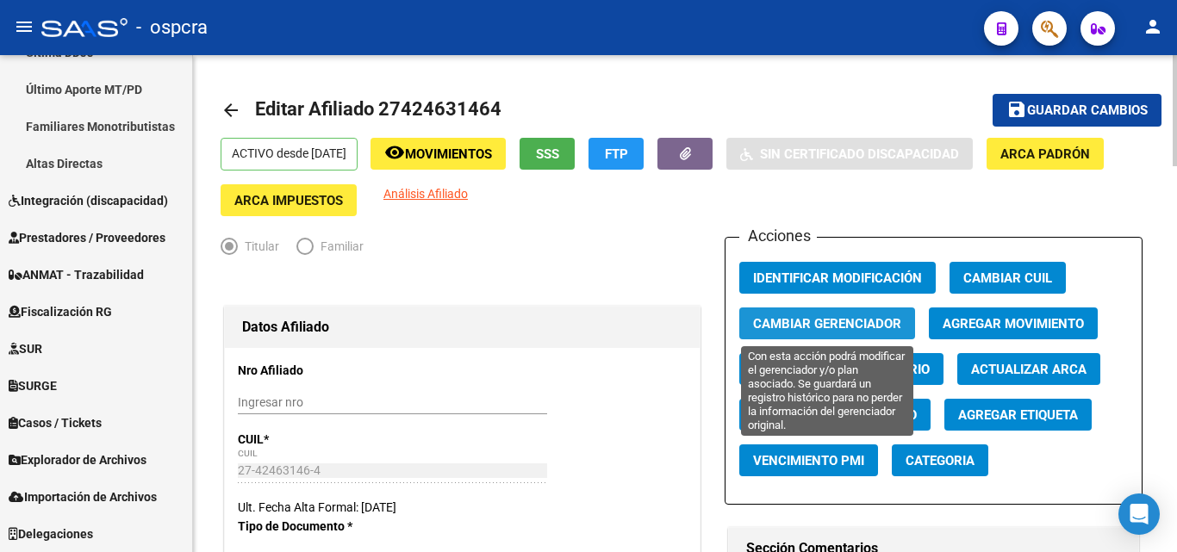
click at [874, 320] on span "Cambiar Gerenciador" at bounding box center [827, 324] width 148 height 16
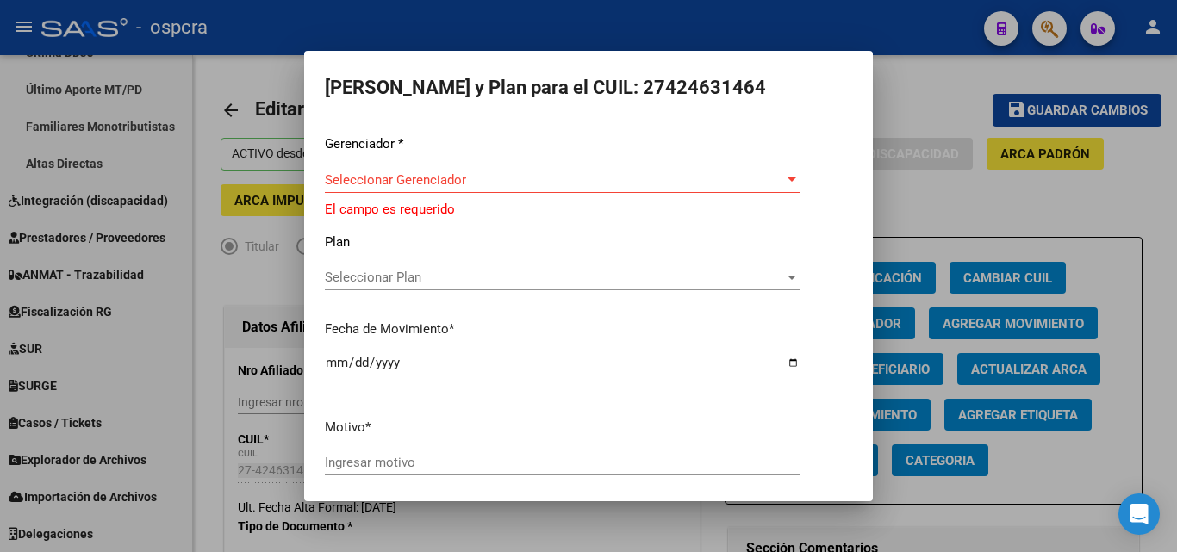
click at [1117, 246] on div at bounding box center [588, 276] width 1177 height 552
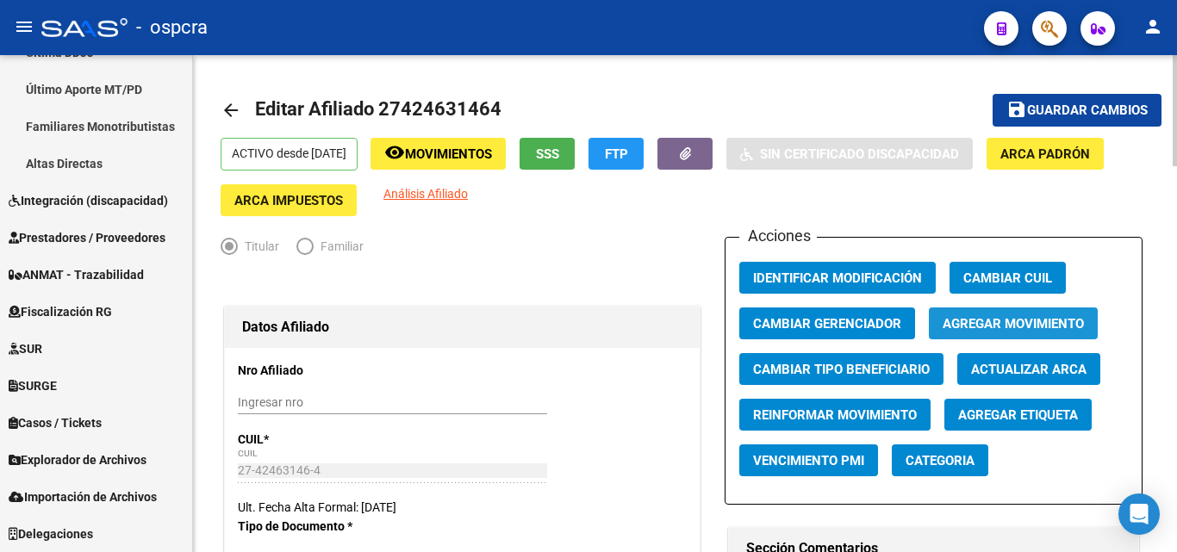
click at [1072, 320] on span "Agregar Movimiento" at bounding box center [1013, 324] width 141 height 16
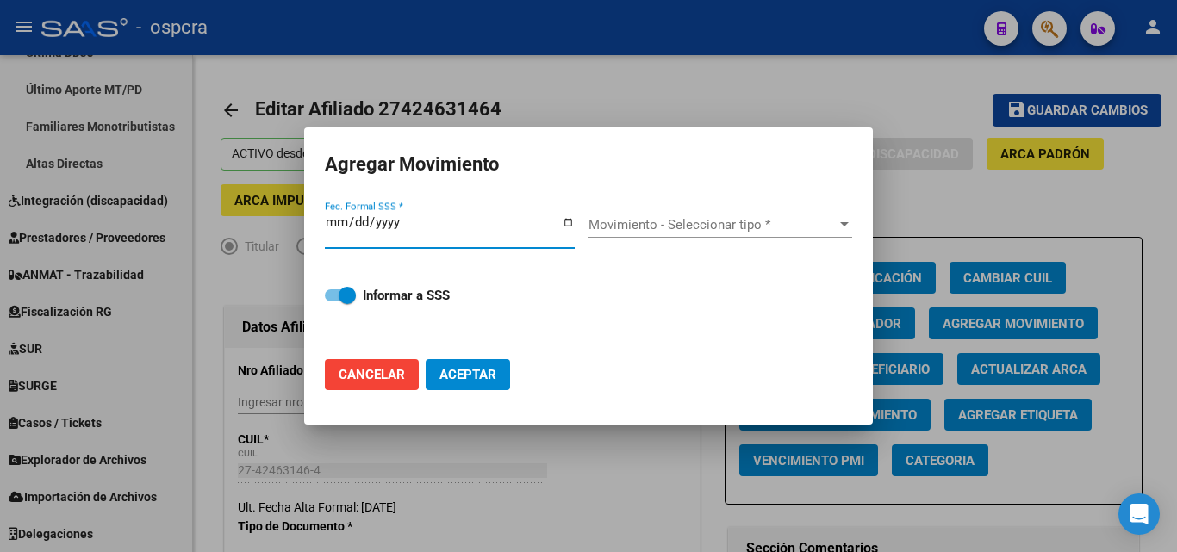
click at [571, 222] on input "Fec. Formal SSS *" at bounding box center [450, 229] width 250 height 28
type input "[DATE]"
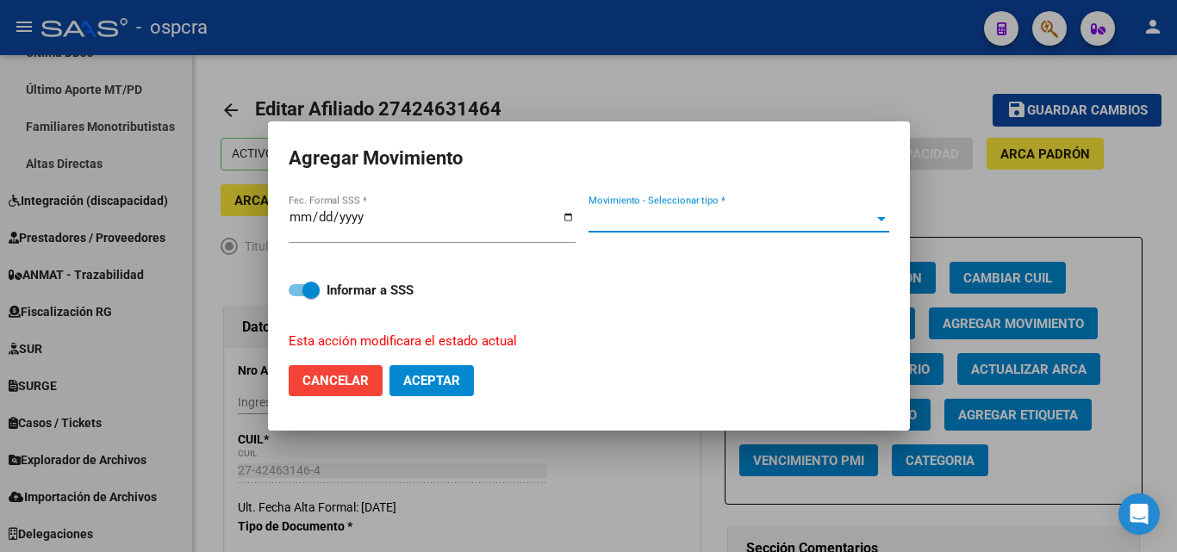
click at [692, 223] on span "Movimiento - Seleccionar tipo *" at bounding box center [730, 219] width 285 height 16
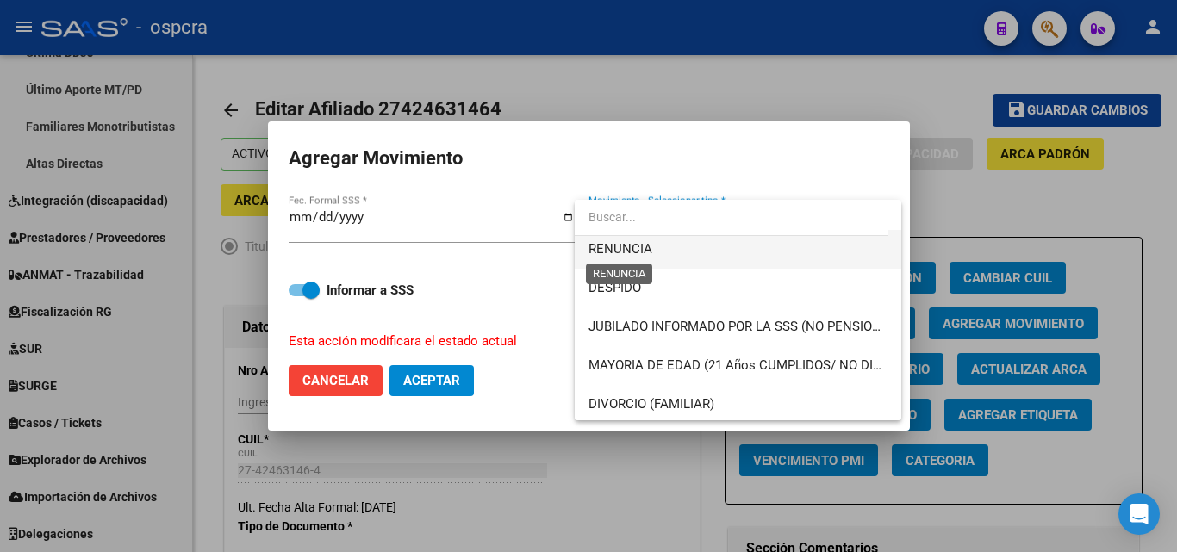
click at [633, 242] on span "RENUNCIA" at bounding box center [620, 249] width 64 height 16
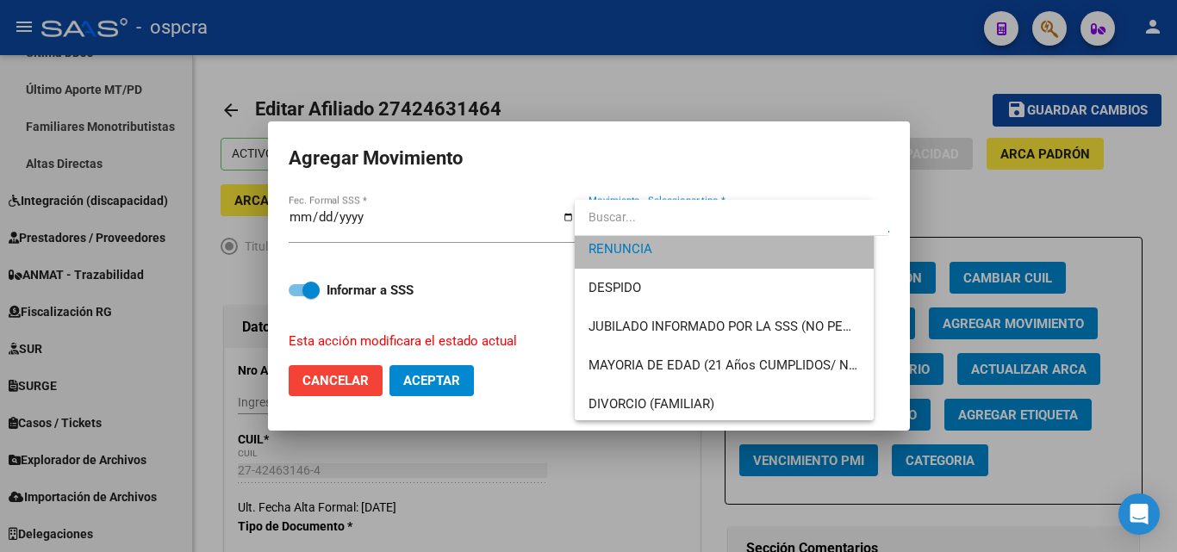
scroll to position [78, 0]
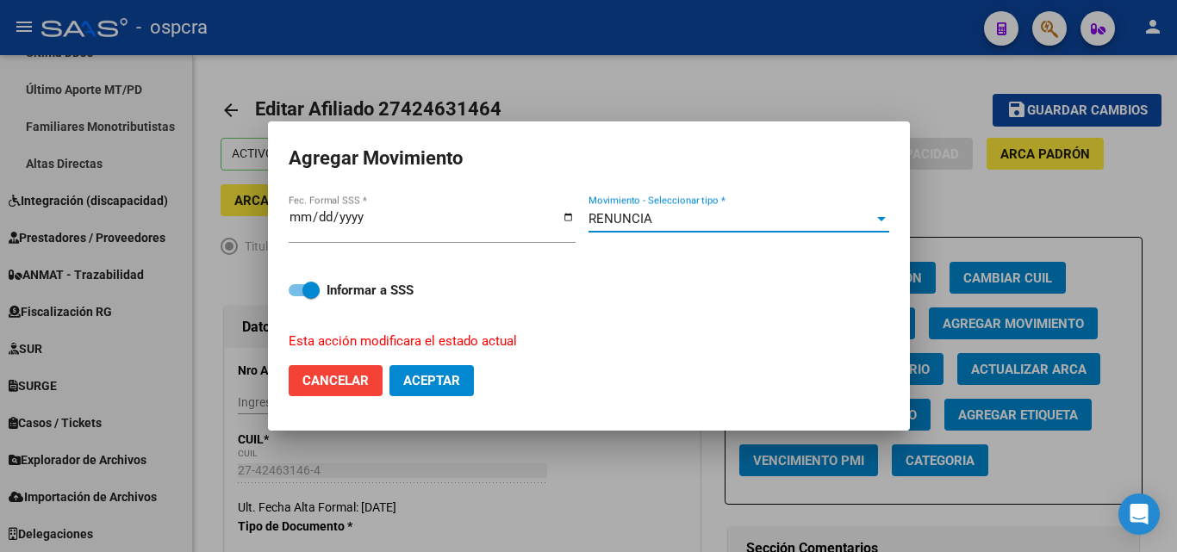
click at [452, 386] on span "Aceptar" at bounding box center [431, 381] width 57 height 16
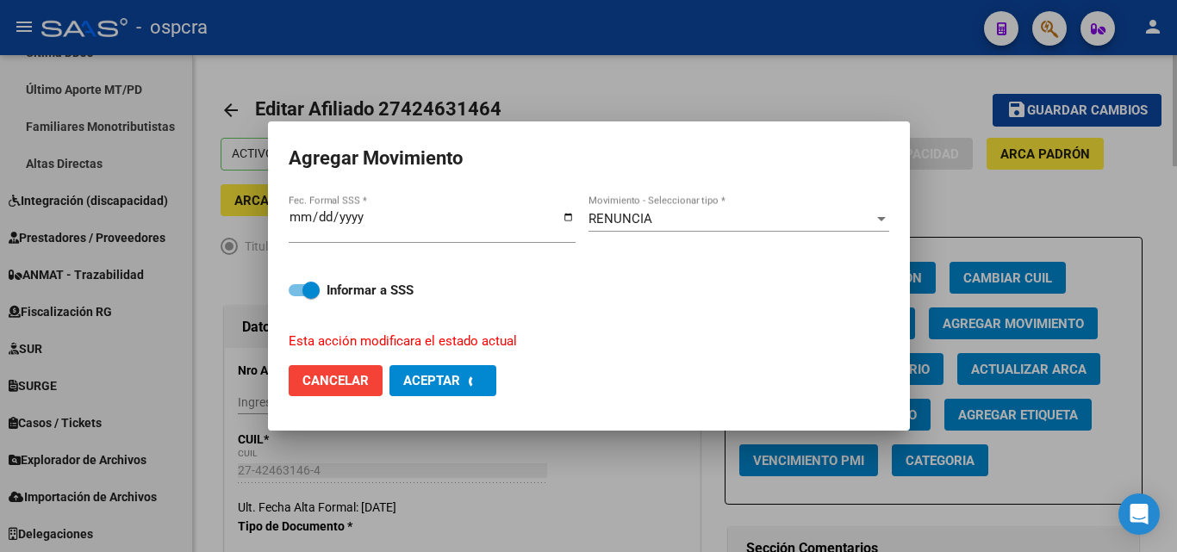
checkbox input "false"
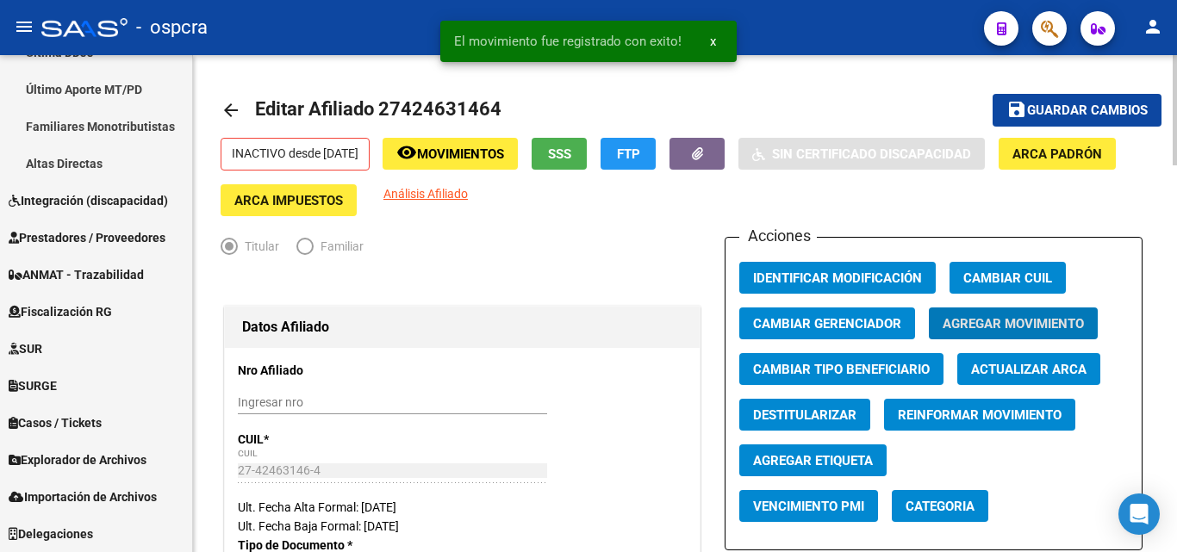
click at [239, 107] on mat-icon "arrow_back" at bounding box center [231, 110] width 21 height 21
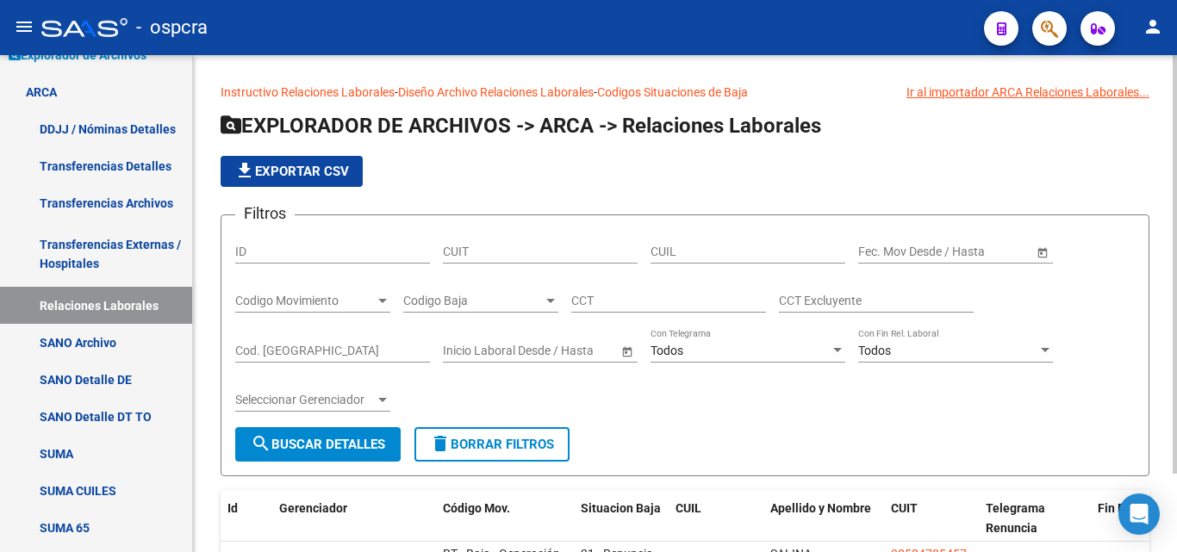
scroll to position [476, 0]
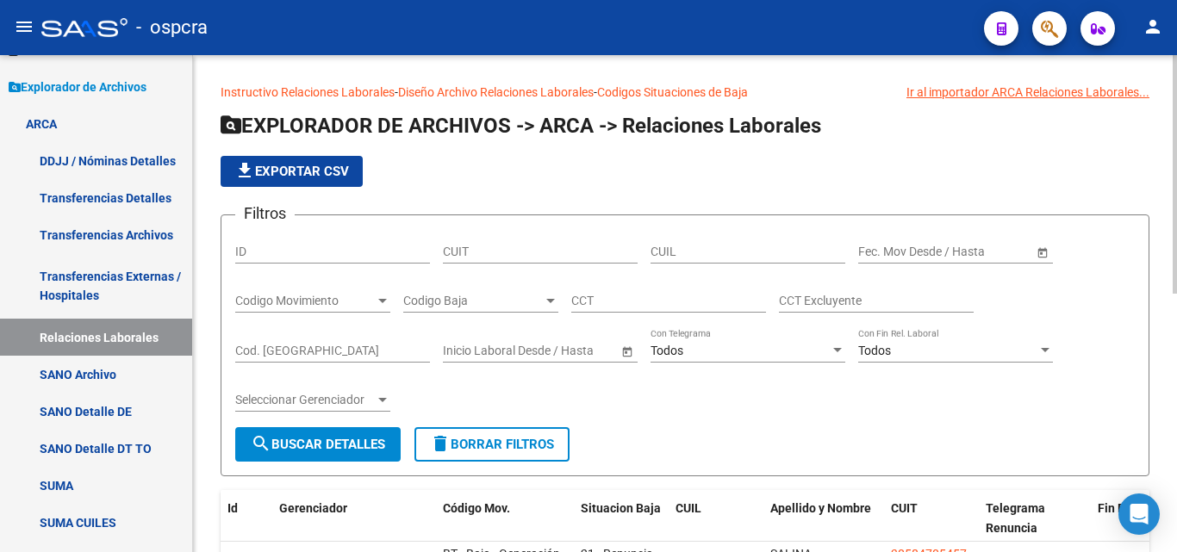
click at [538, 291] on div "Codigo Baja Codigo Baja" at bounding box center [480, 295] width 155 height 34
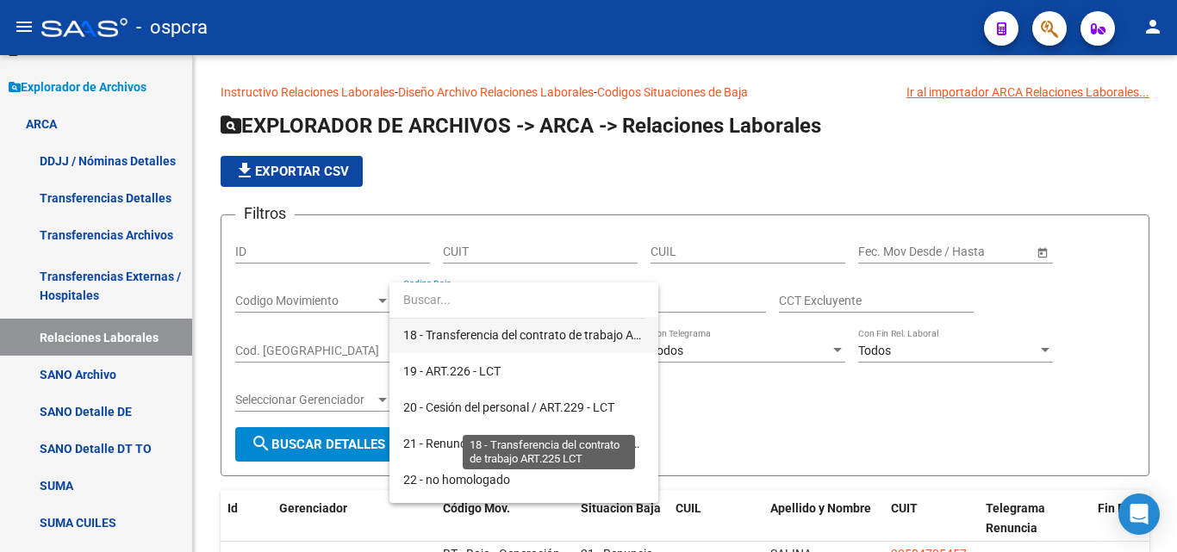
scroll to position [775, 0]
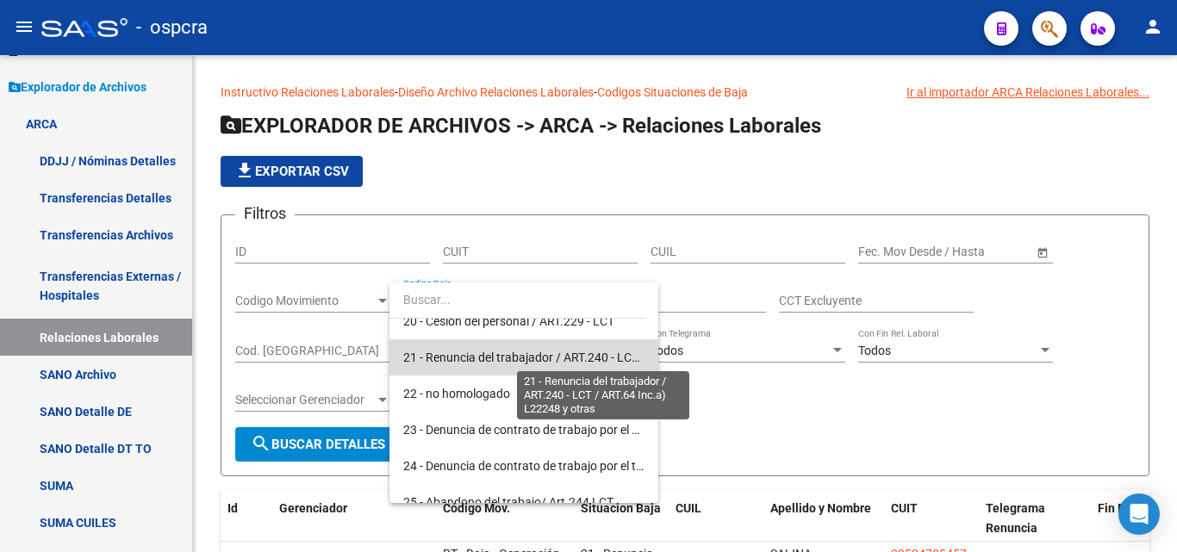
click at [532, 364] on span "21 - Renuncia del trabajador / ART.240 - LCT / ART.64 Inc.a) L22248 y otras" at bounding box center [603, 358] width 401 height 14
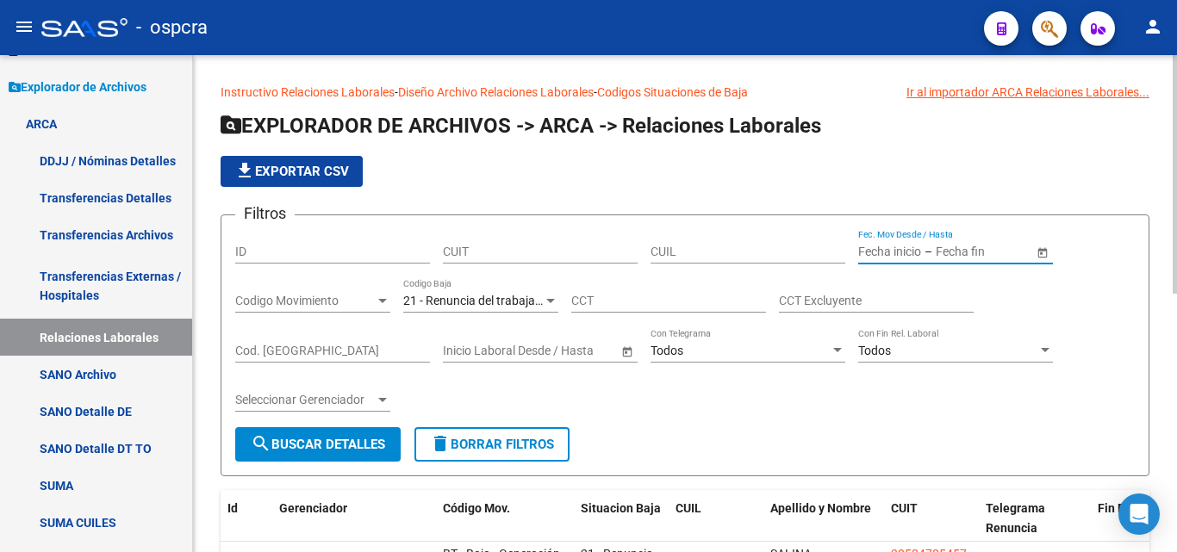
click at [960, 257] on input "text" at bounding box center [978, 252] width 84 height 15
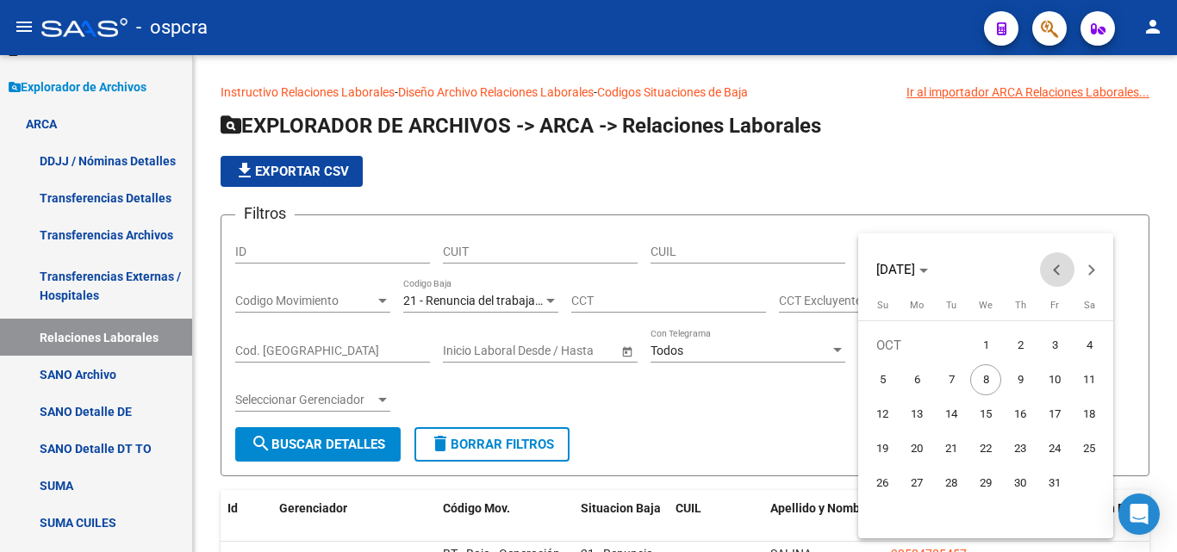
click at [1045, 274] on span "Previous month" at bounding box center [1057, 269] width 34 height 34
click at [1046, 280] on span "Previous month" at bounding box center [1057, 269] width 34 height 34
drag, startPoint x: 1045, startPoint y: 344, endPoint x: 961, endPoint y: 411, distance: 107.9
click at [1046, 344] on span "1" at bounding box center [1054, 345] width 31 height 31
type input "[DATE]"
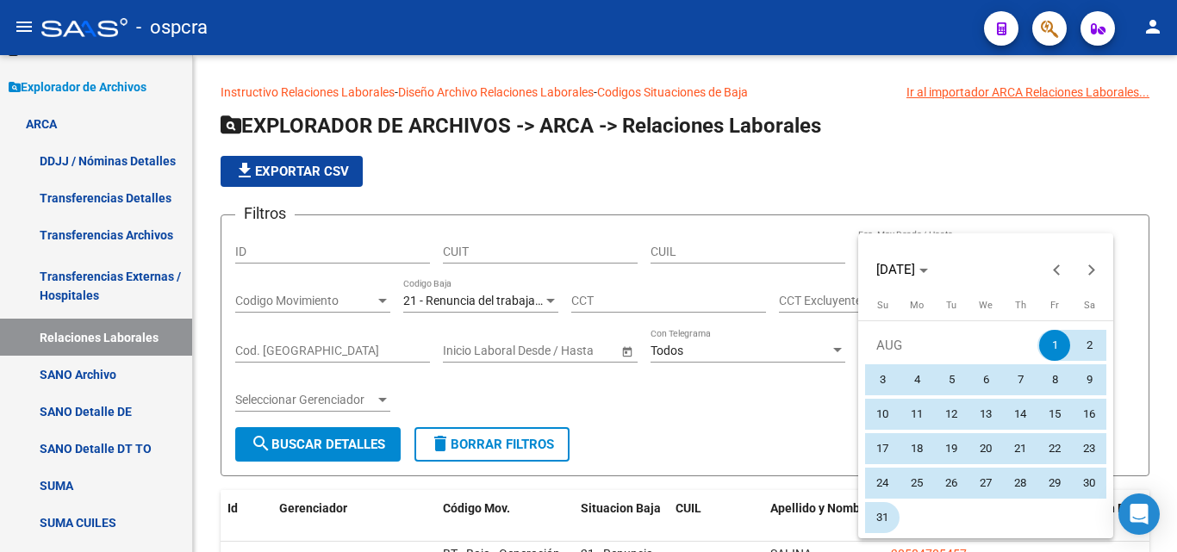
click at [888, 509] on span "31" at bounding box center [882, 517] width 31 height 31
type input "[DATE]"
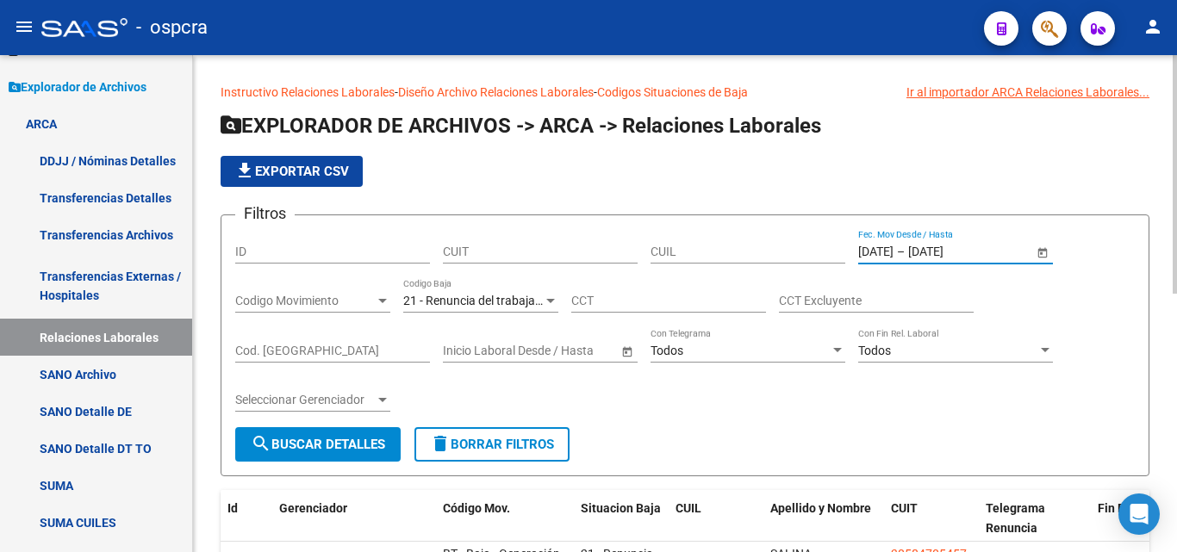
click at [354, 451] on span "search Buscar Detalles" at bounding box center [318, 445] width 134 height 16
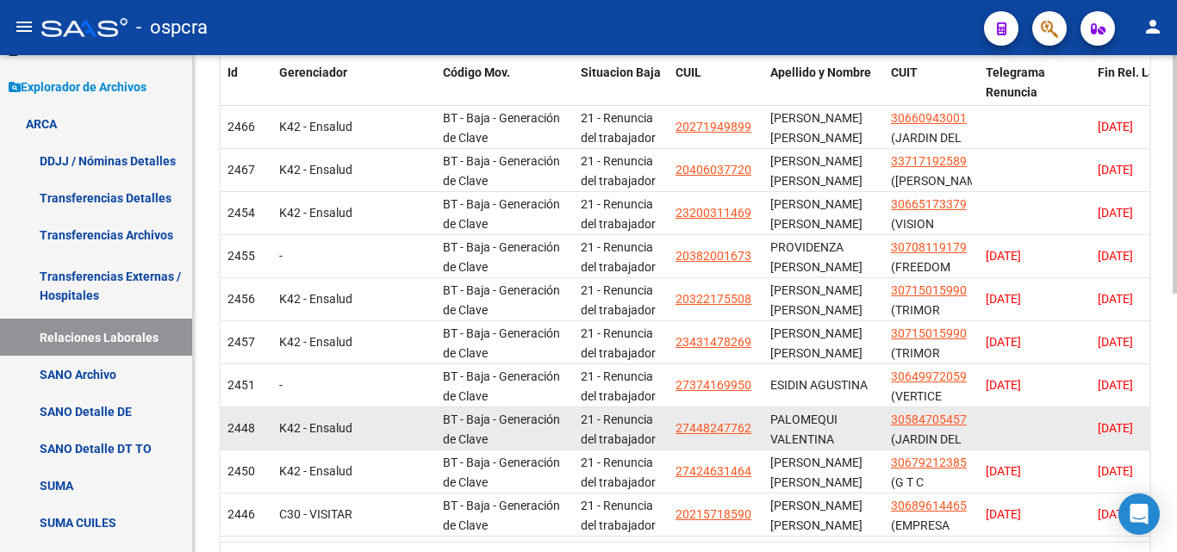
scroll to position [538, 0]
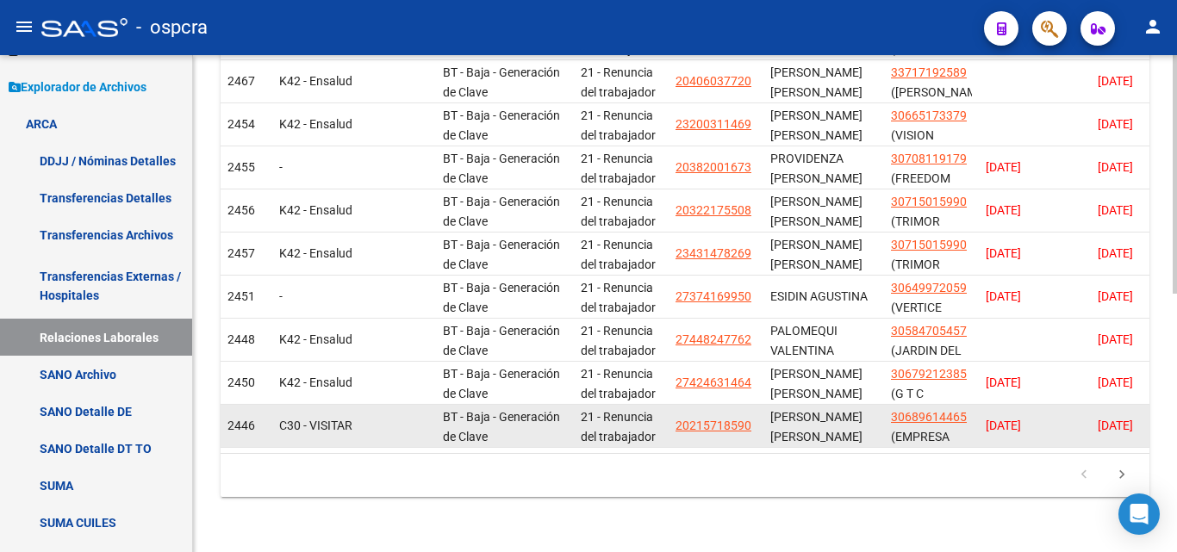
click at [725, 423] on datatable-body-cell "20215718590" at bounding box center [716, 426] width 95 height 42
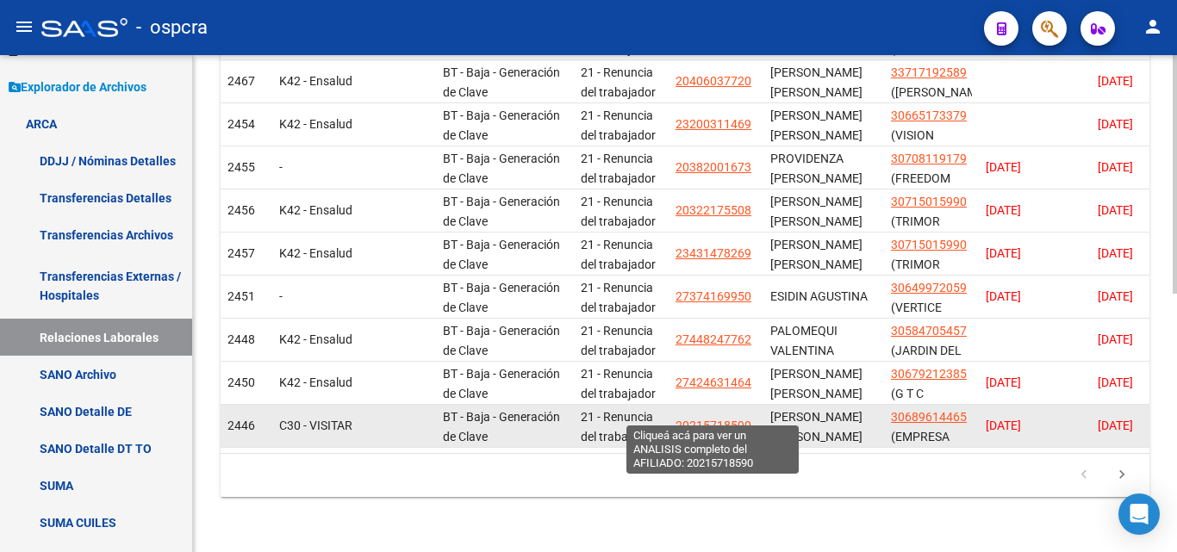
click at [721, 419] on span "20215718590" at bounding box center [713, 426] width 76 height 14
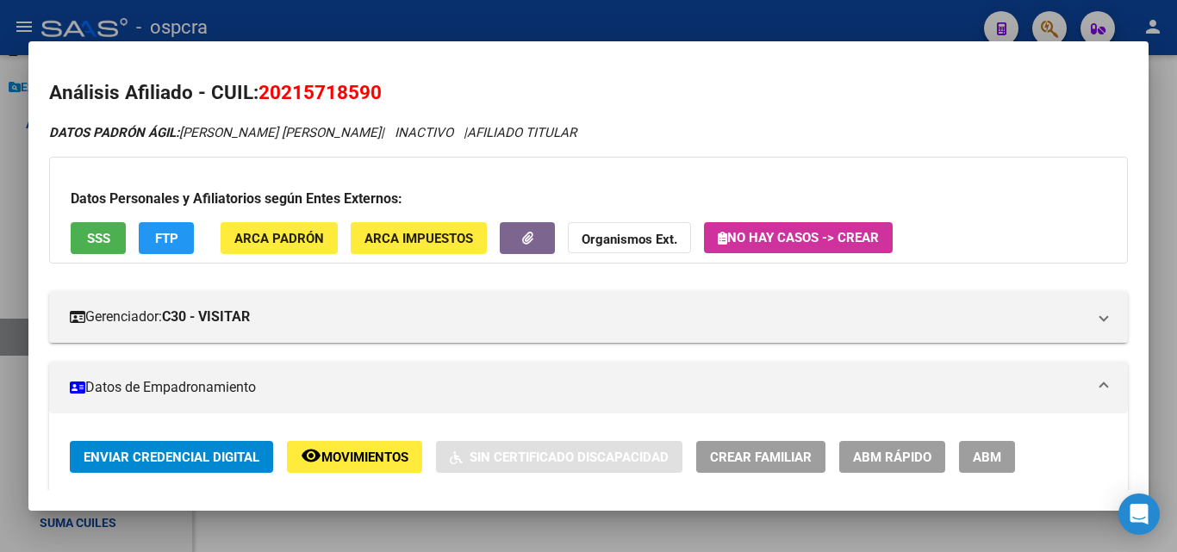
click at [0, 308] on div at bounding box center [588, 276] width 1177 height 552
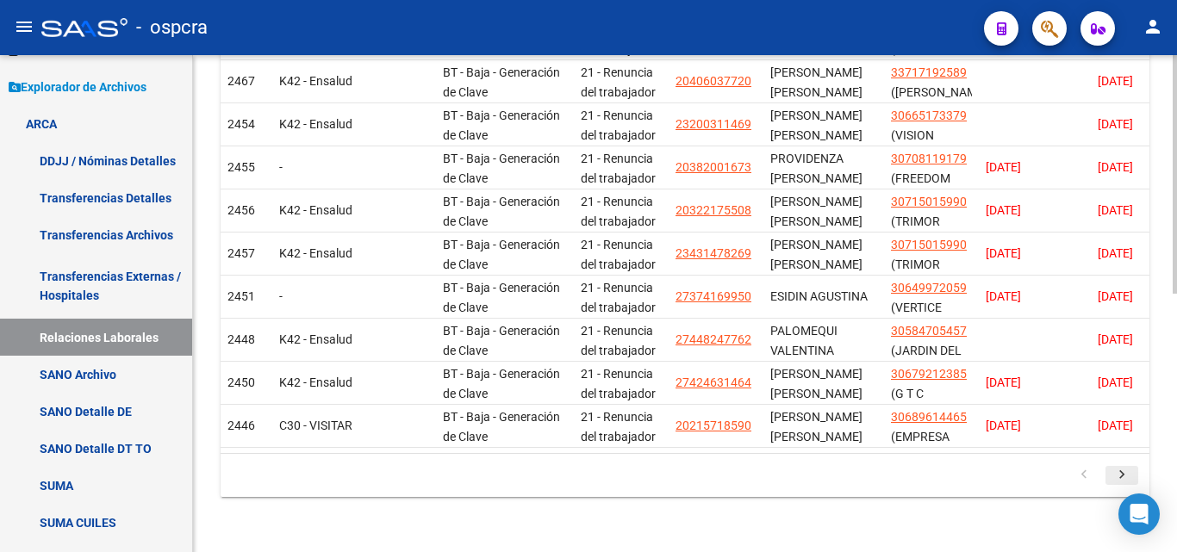
click at [1109, 476] on link "go to next page" at bounding box center [1121, 475] width 33 height 19
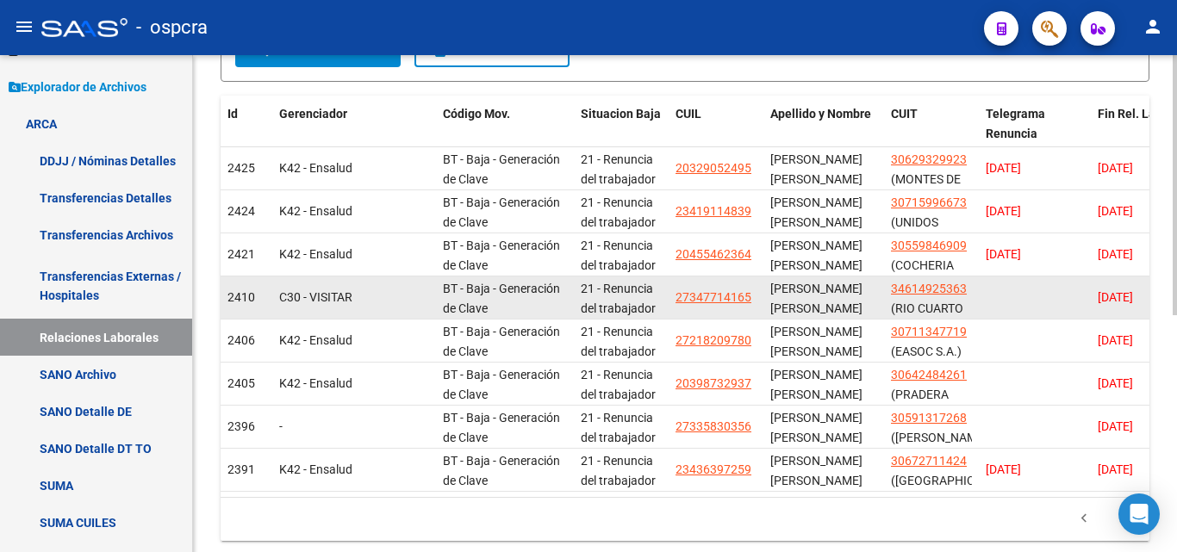
scroll to position [366, 0]
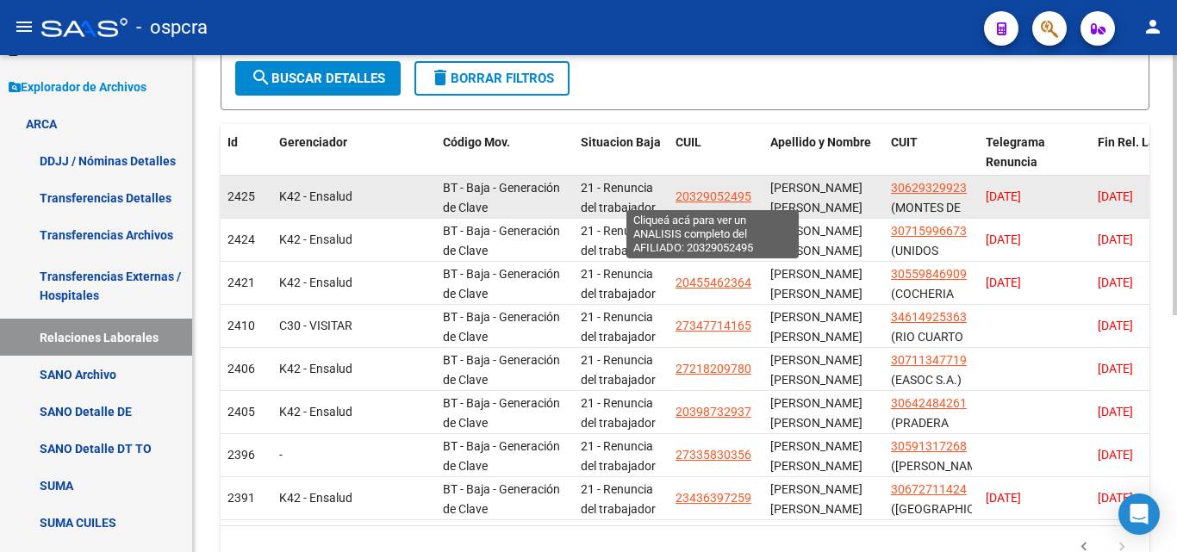
click at [718, 199] on span "20329052495" at bounding box center [713, 197] width 76 height 14
type textarea "20329052495"
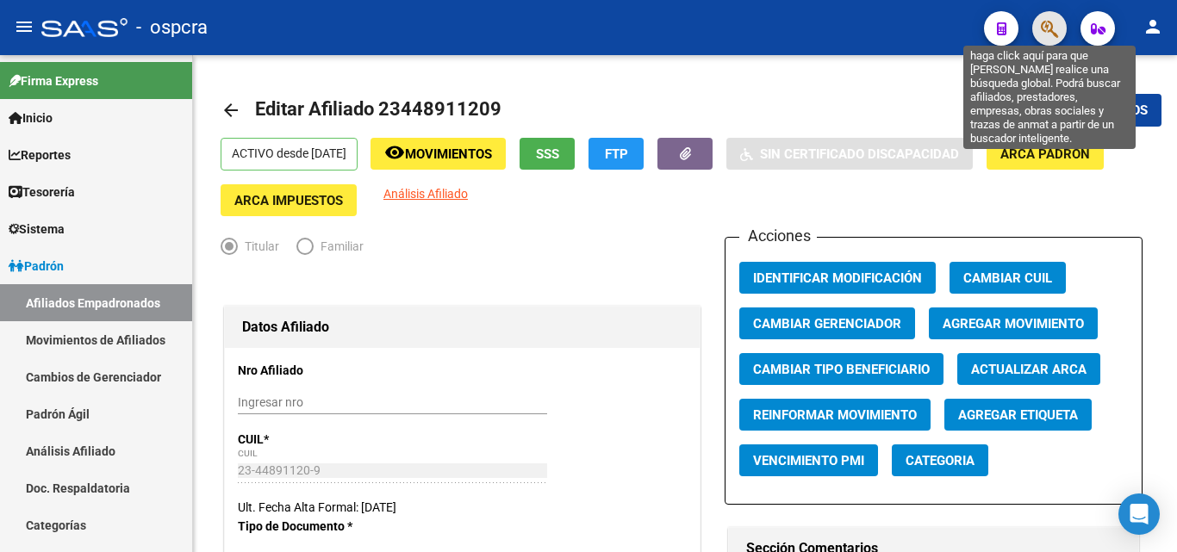
click at [1053, 25] on icon "button" at bounding box center [1049, 29] width 17 height 20
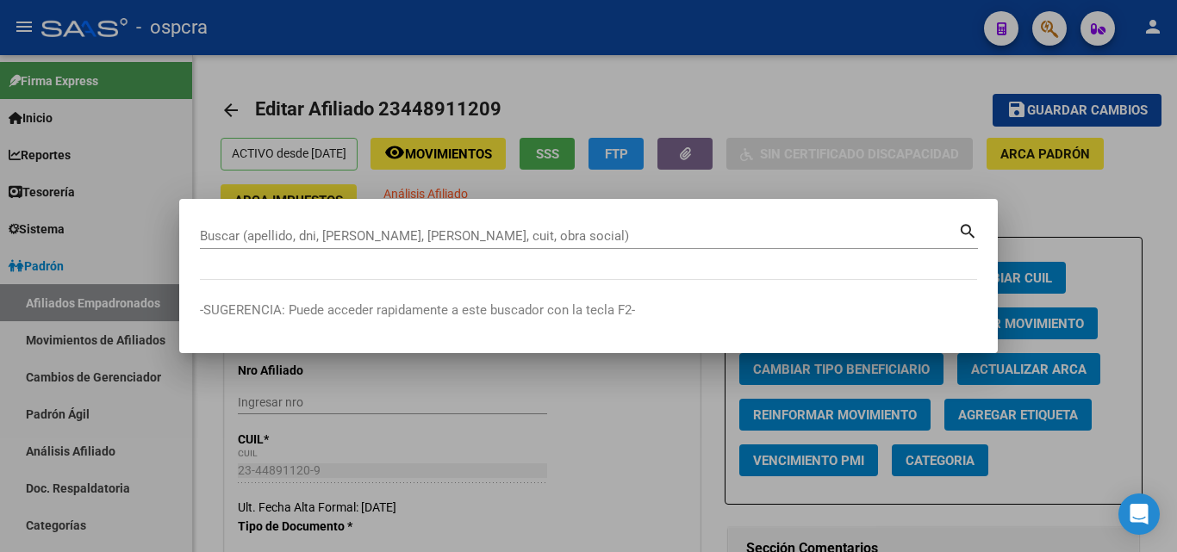
click at [712, 72] on div at bounding box center [588, 276] width 1177 height 552
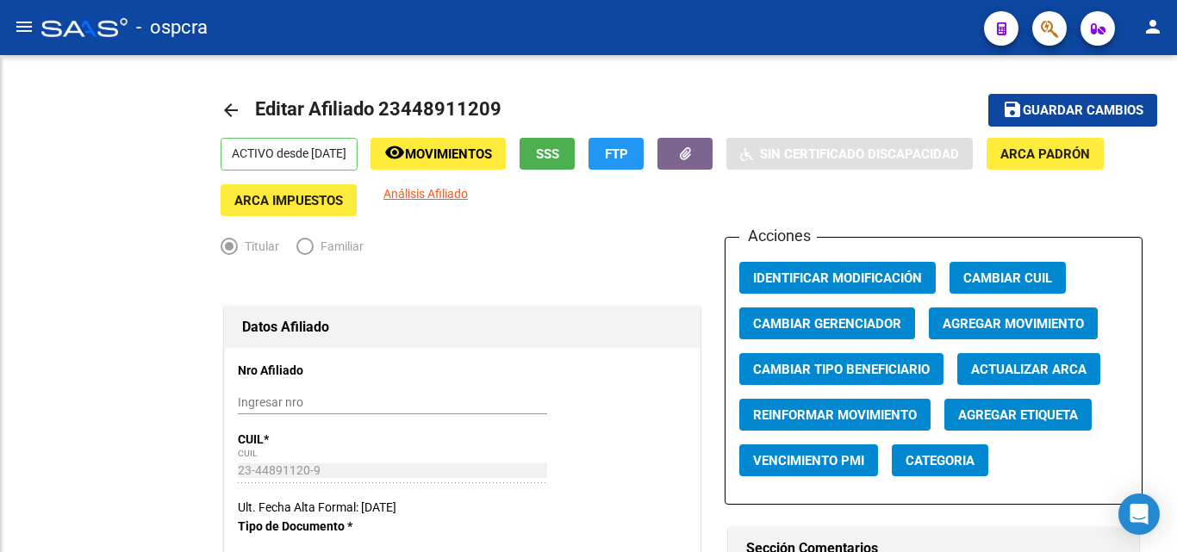
radio input "true"
type input "30-58470545-7"
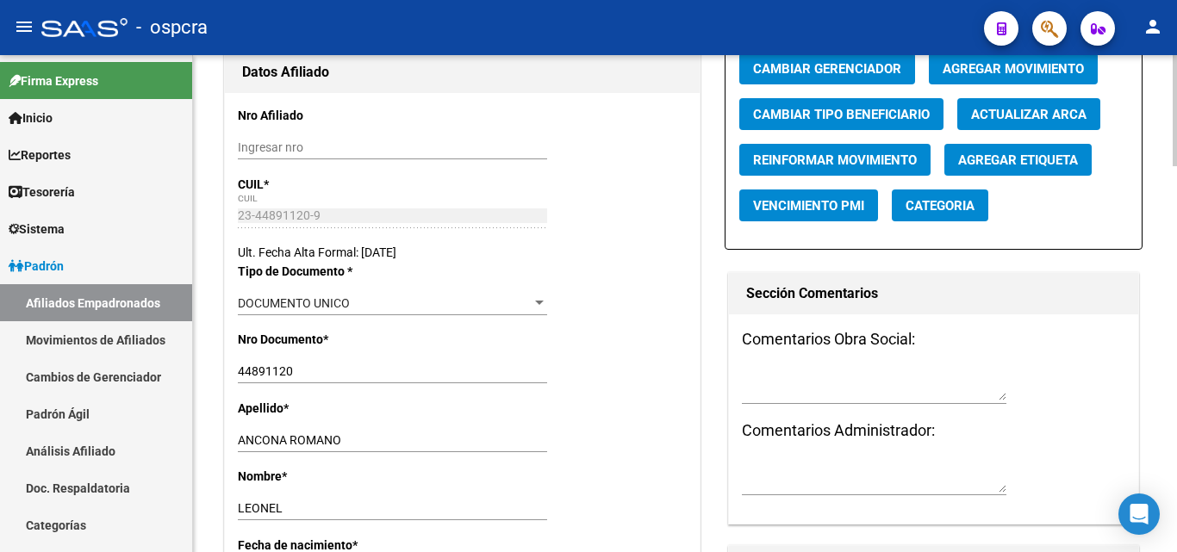
scroll to position [258, 0]
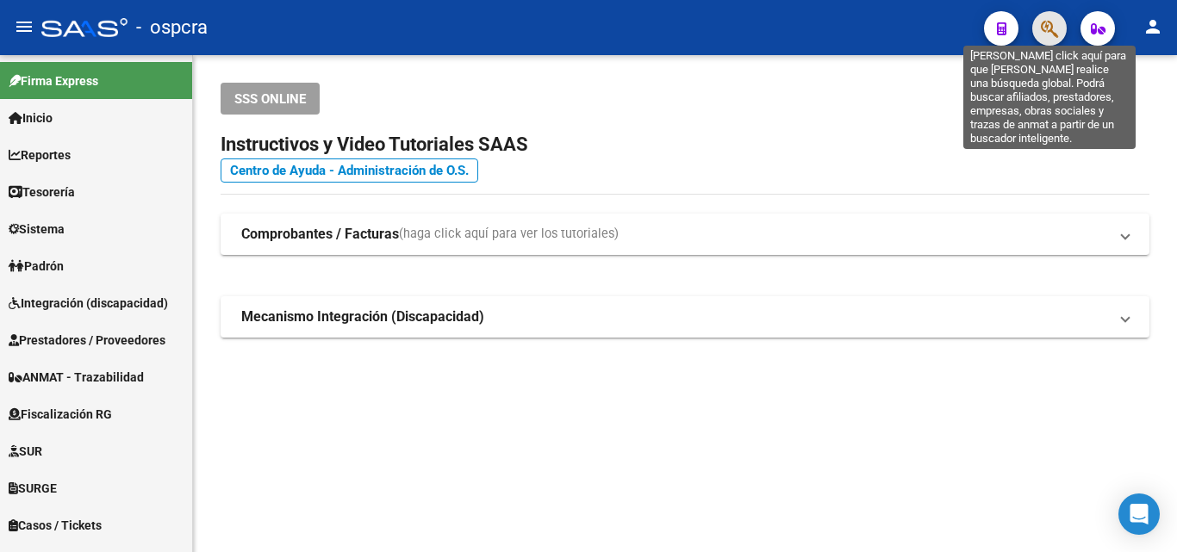
click at [1057, 26] on icon "button" at bounding box center [1049, 29] width 17 height 20
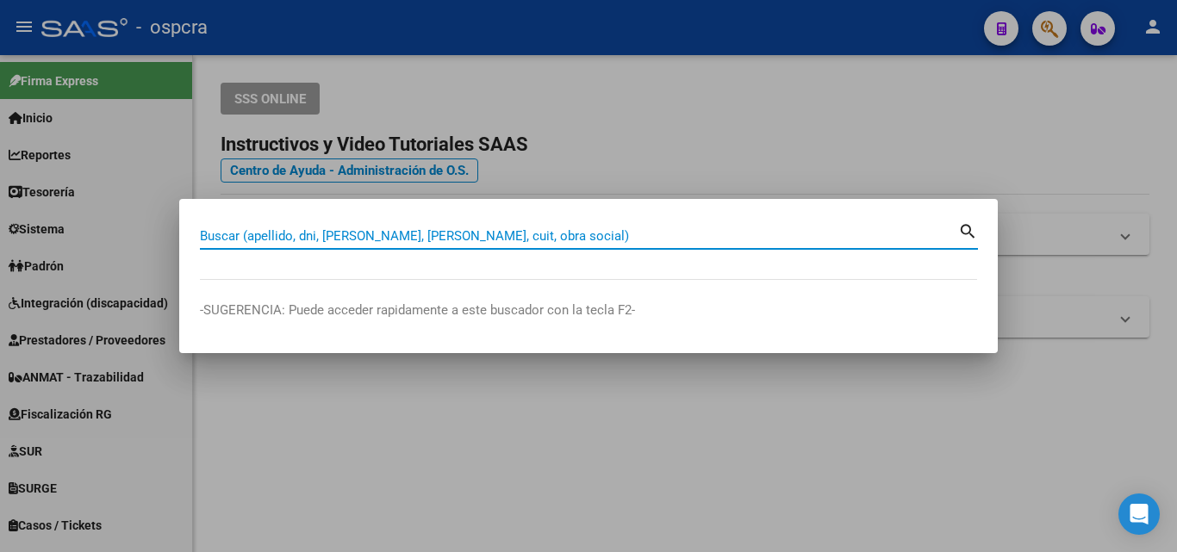
paste input "23200311469"
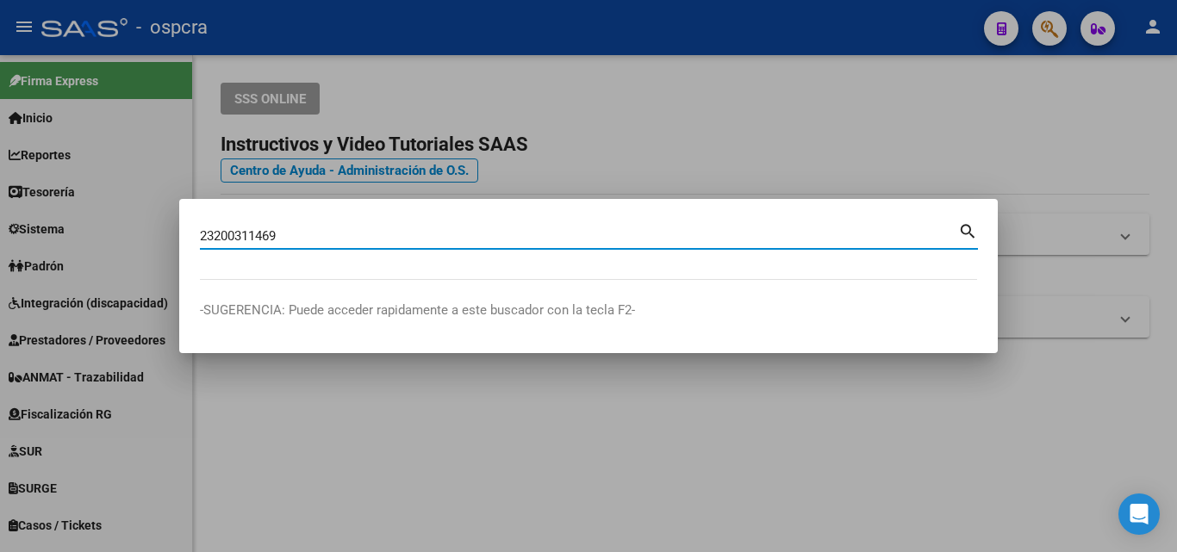
type input "23200311469"
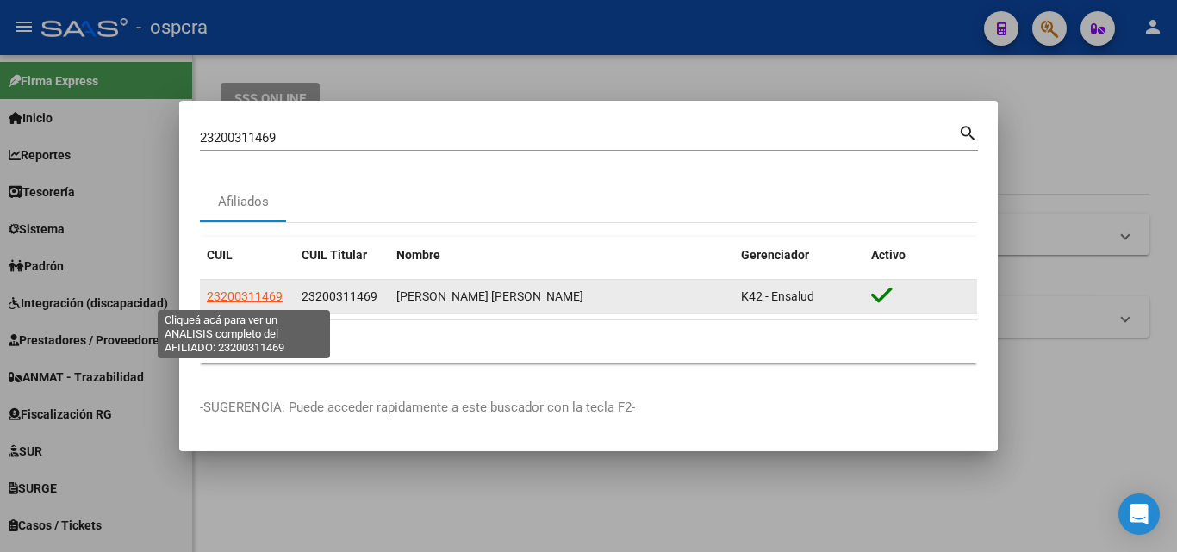
click at [249, 296] on span "23200311469" at bounding box center [245, 296] width 76 height 14
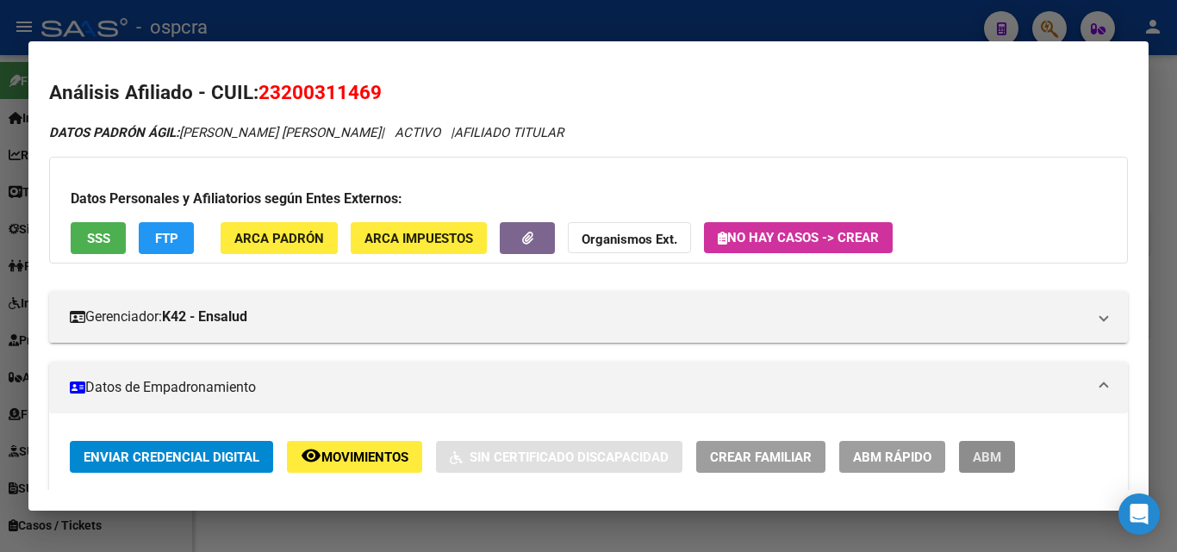
click at [980, 460] on span "ABM" at bounding box center [987, 458] width 28 height 16
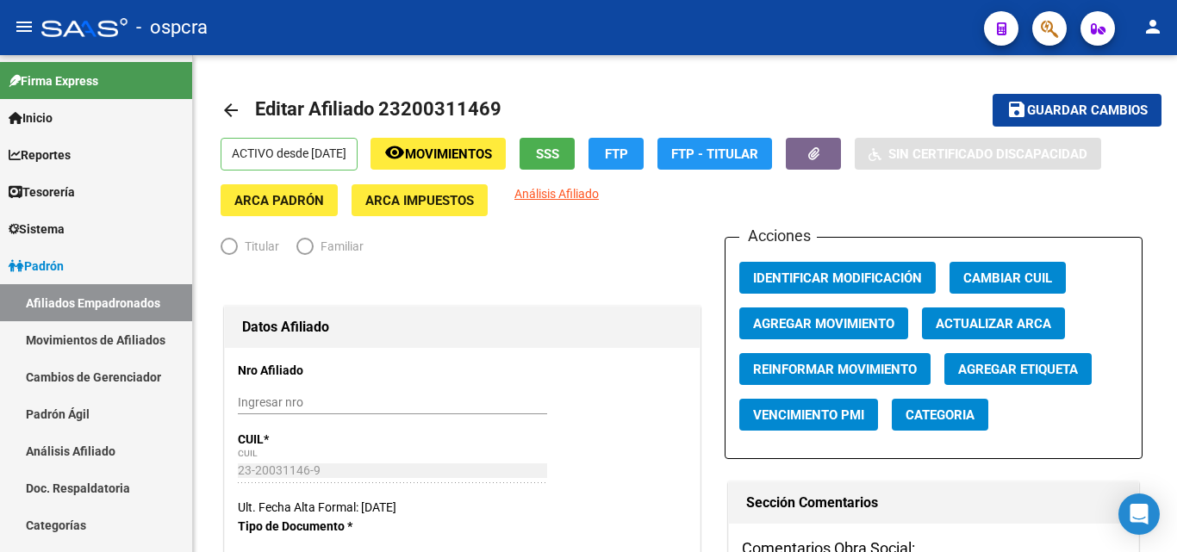
radio input "true"
type input "30-66517337-9"
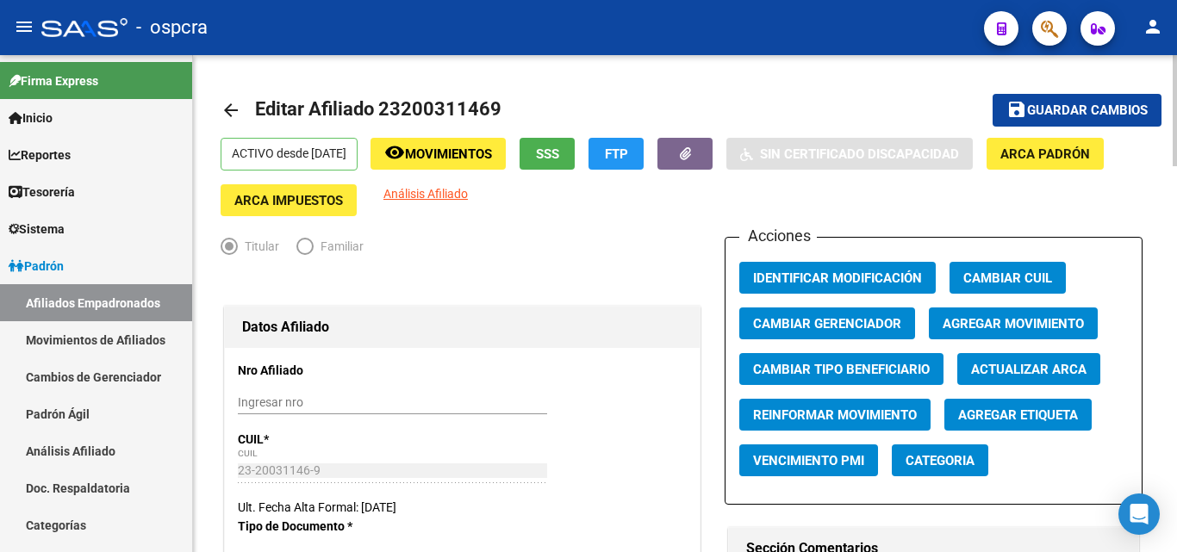
click at [1048, 316] on span "Agregar Movimiento" at bounding box center [1013, 324] width 141 height 16
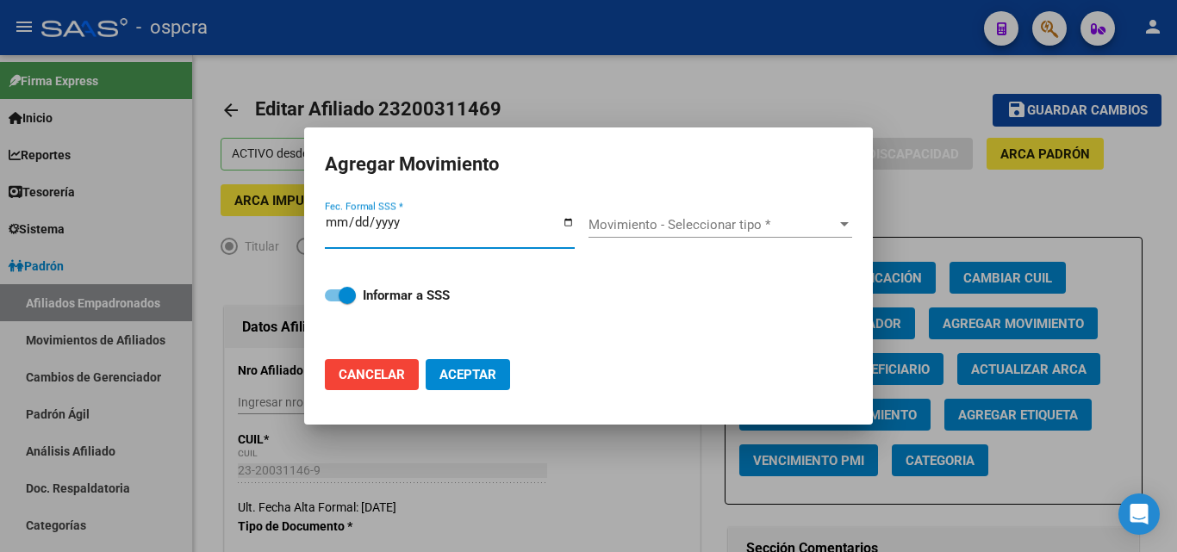
click at [574, 226] on input "Fec. Formal SSS *" at bounding box center [450, 229] width 250 height 28
type input "[DATE]"
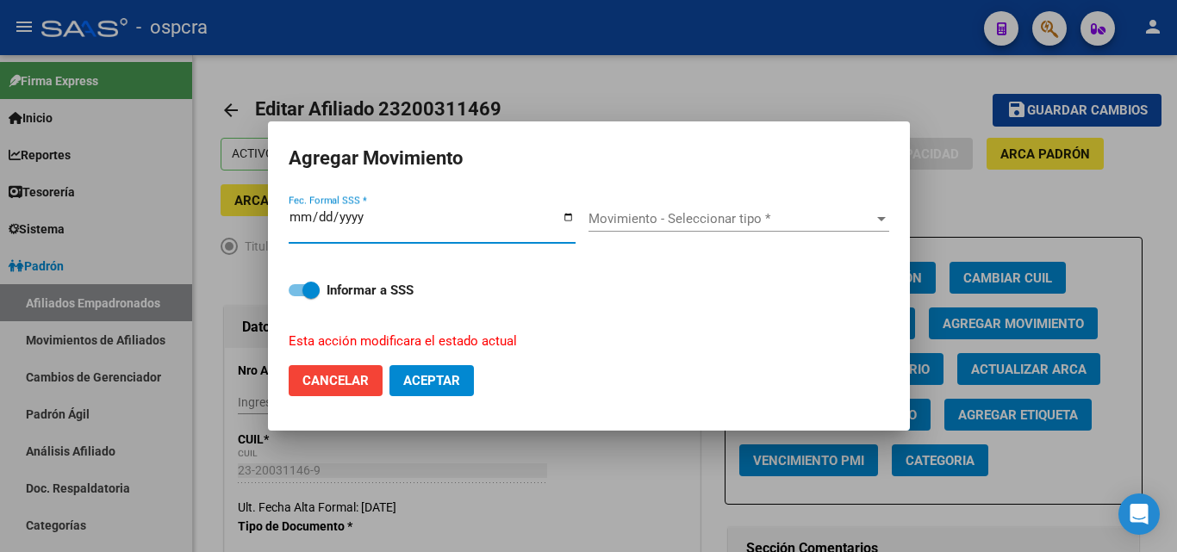
click at [813, 215] on span "Movimiento - Seleccionar tipo *" at bounding box center [730, 219] width 285 height 16
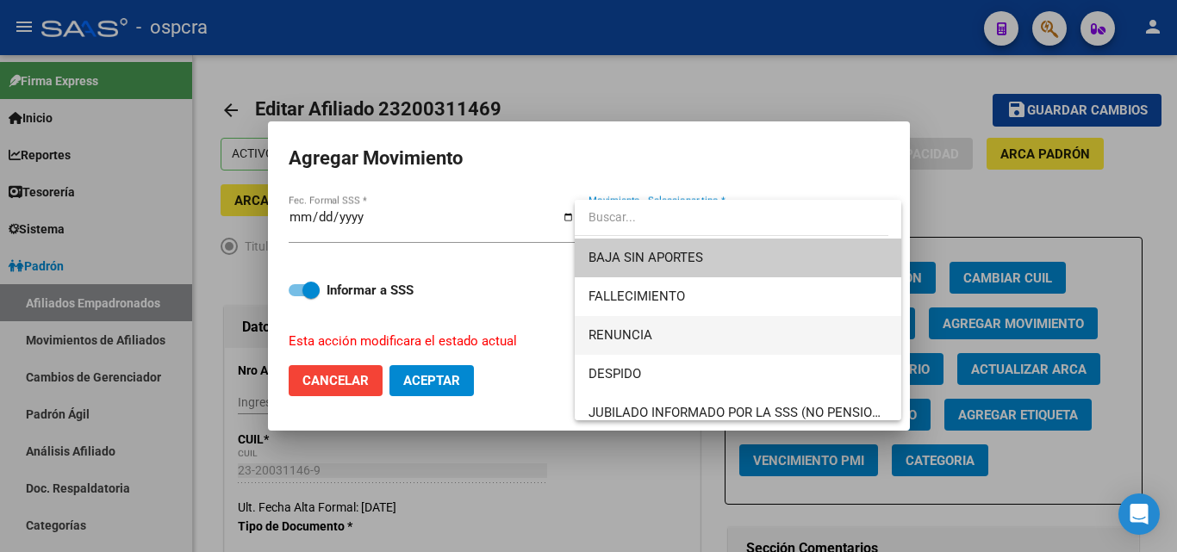
click at [663, 329] on span "RENUNCIA" at bounding box center [737, 335] width 299 height 39
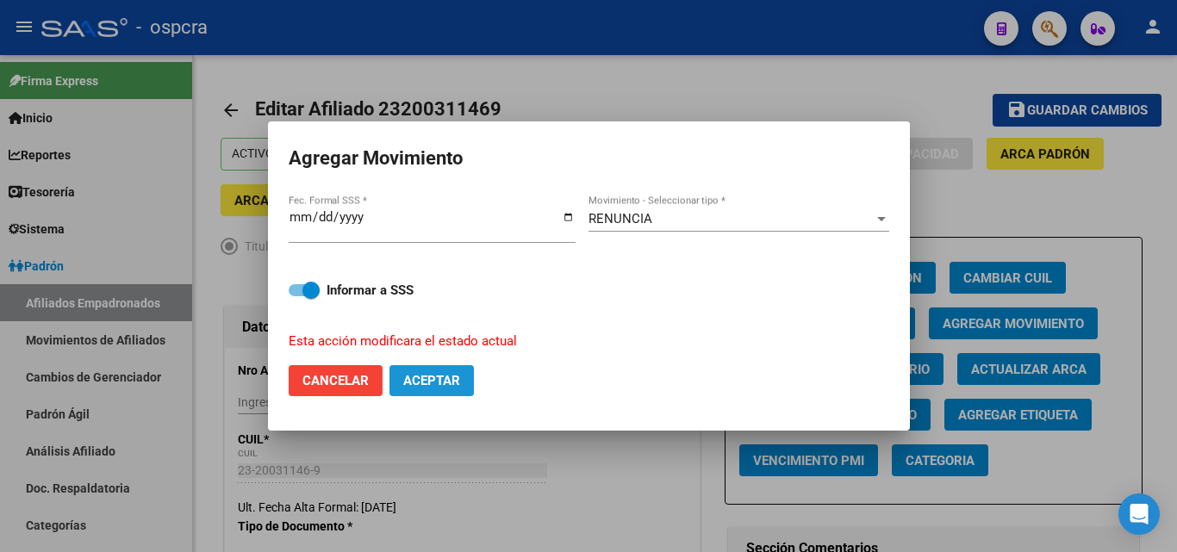
click at [458, 370] on button "Aceptar" at bounding box center [431, 380] width 84 height 31
checkbox input "false"
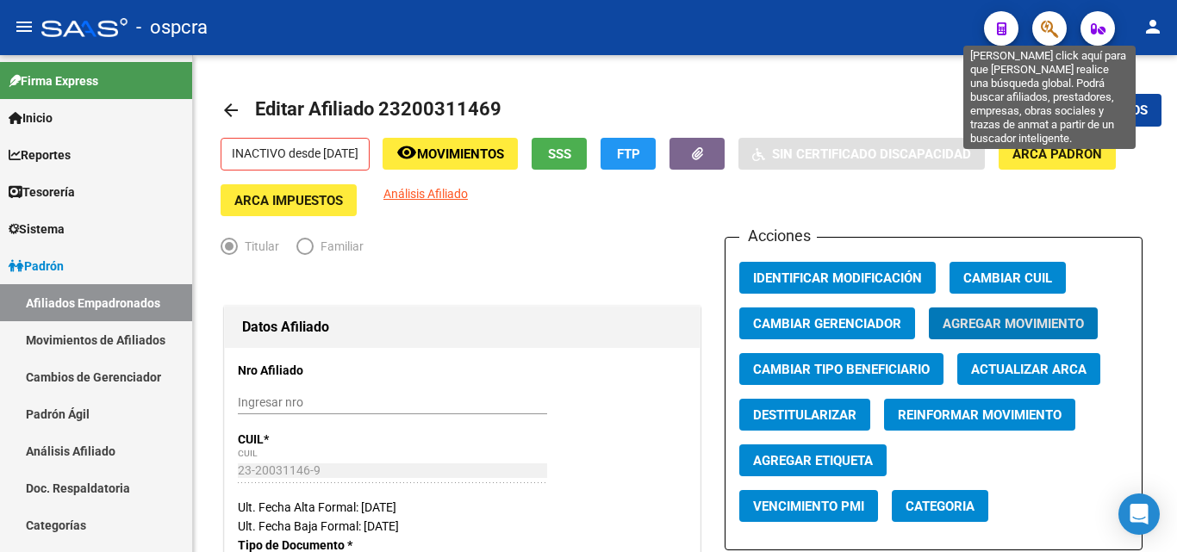
click at [1056, 22] on icon "button" at bounding box center [1049, 29] width 17 height 20
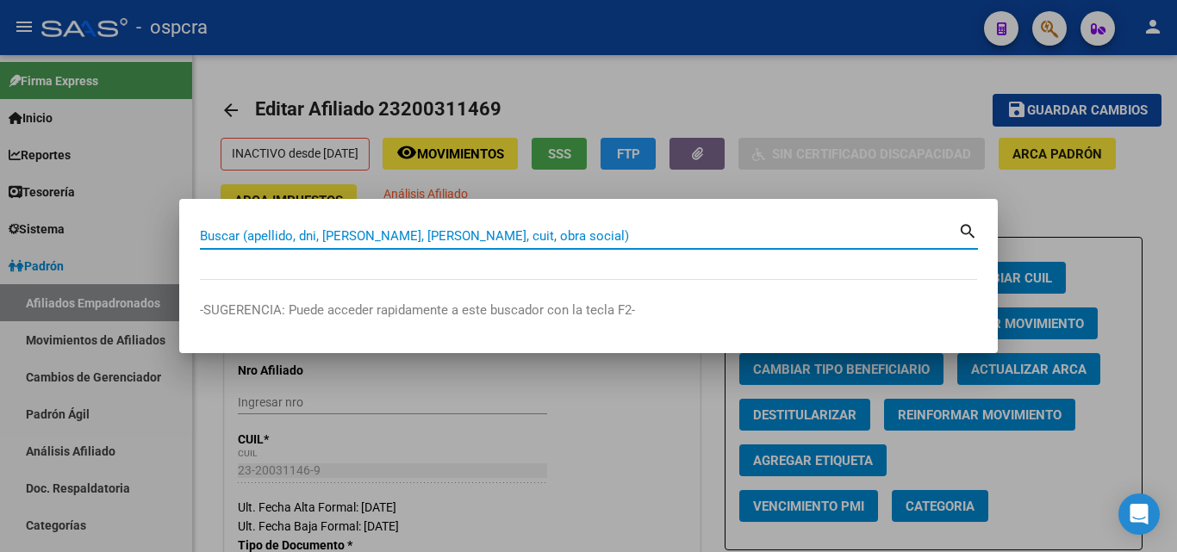
paste input "20329052495"
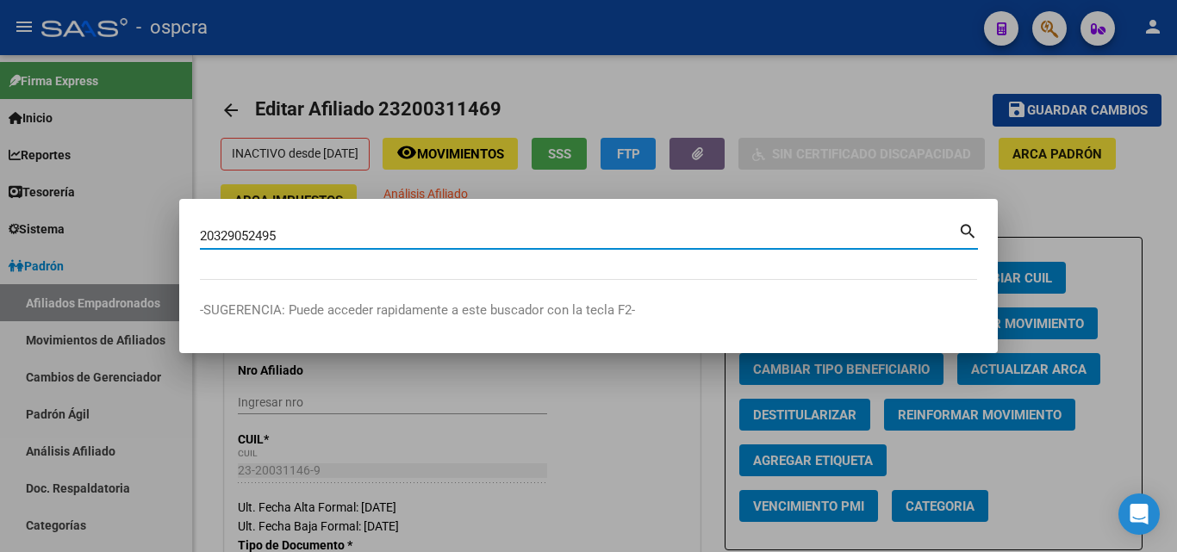
type input "20329052495"
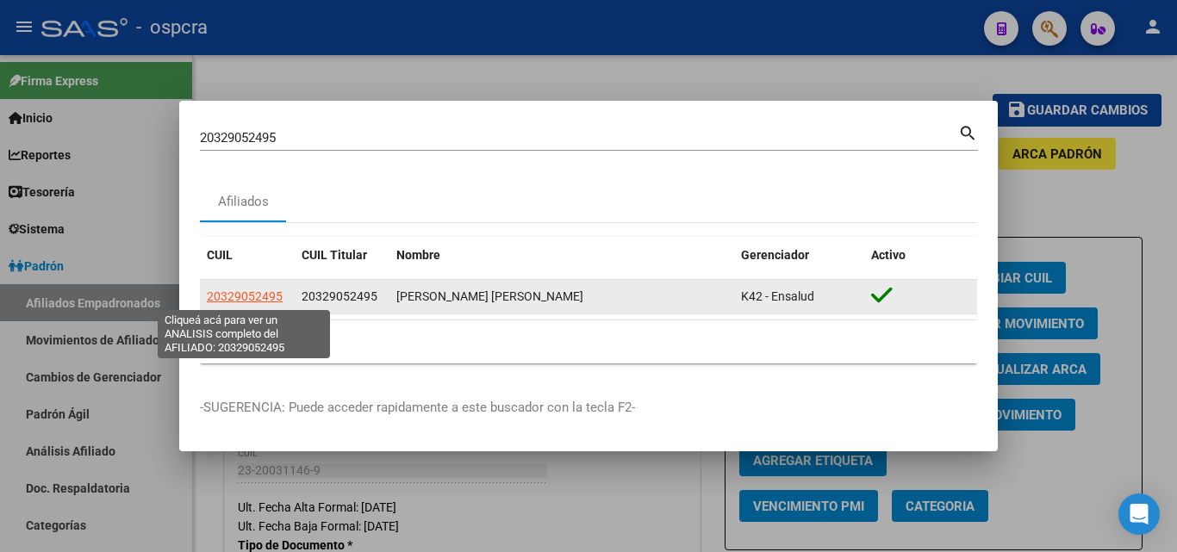
click at [244, 295] on span "20329052495" at bounding box center [245, 296] width 76 height 14
type textarea "20329052495"
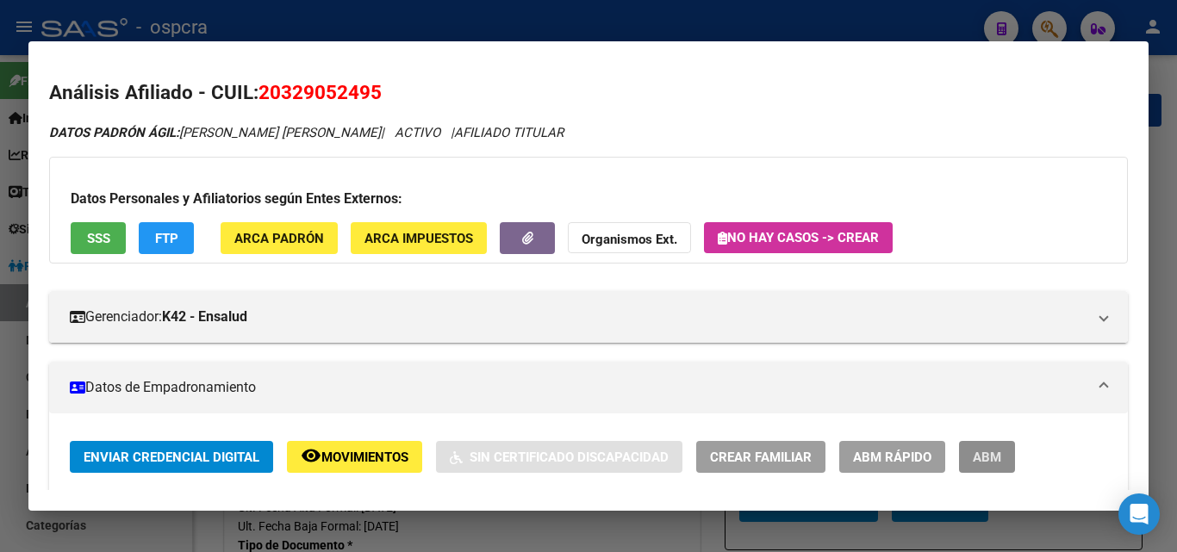
click at [1005, 455] on button "ABM" at bounding box center [987, 457] width 56 height 32
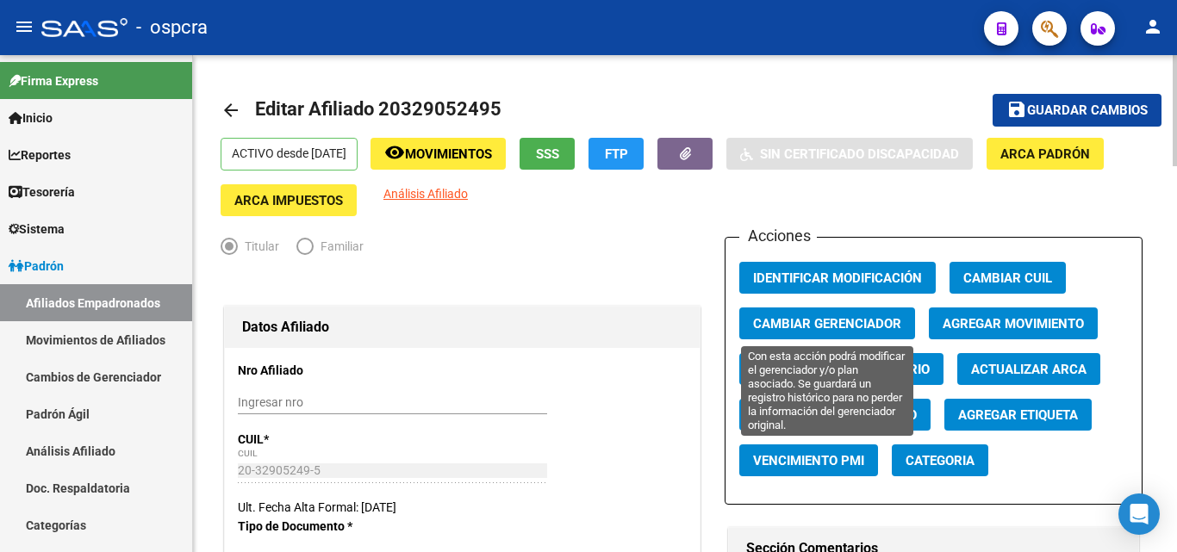
click at [859, 321] on span "Cambiar Gerenciador" at bounding box center [827, 324] width 148 height 16
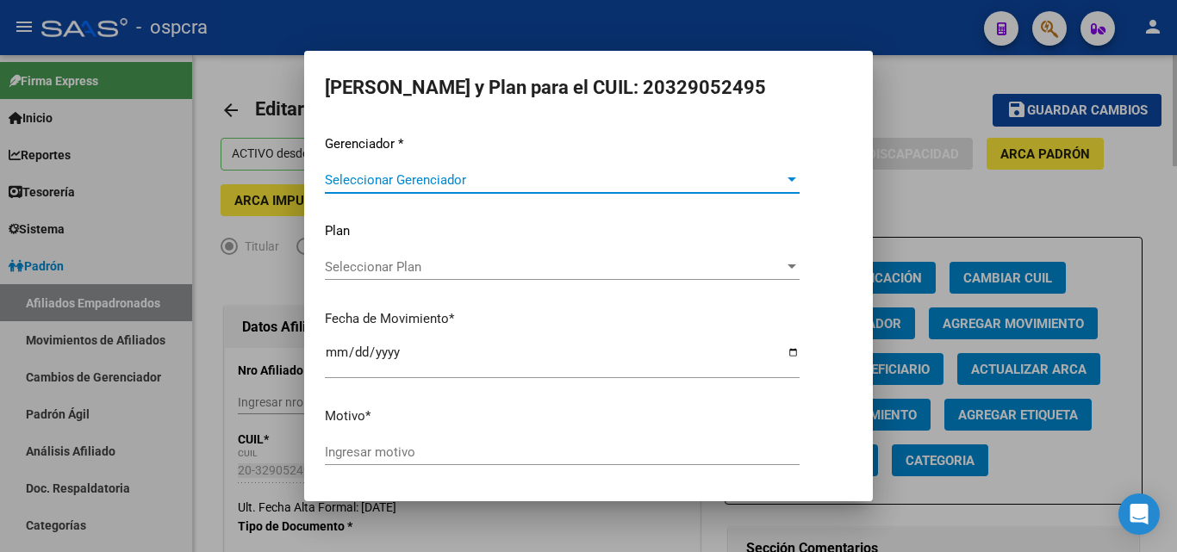
click at [1043, 325] on div at bounding box center [588, 276] width 1177 height 552
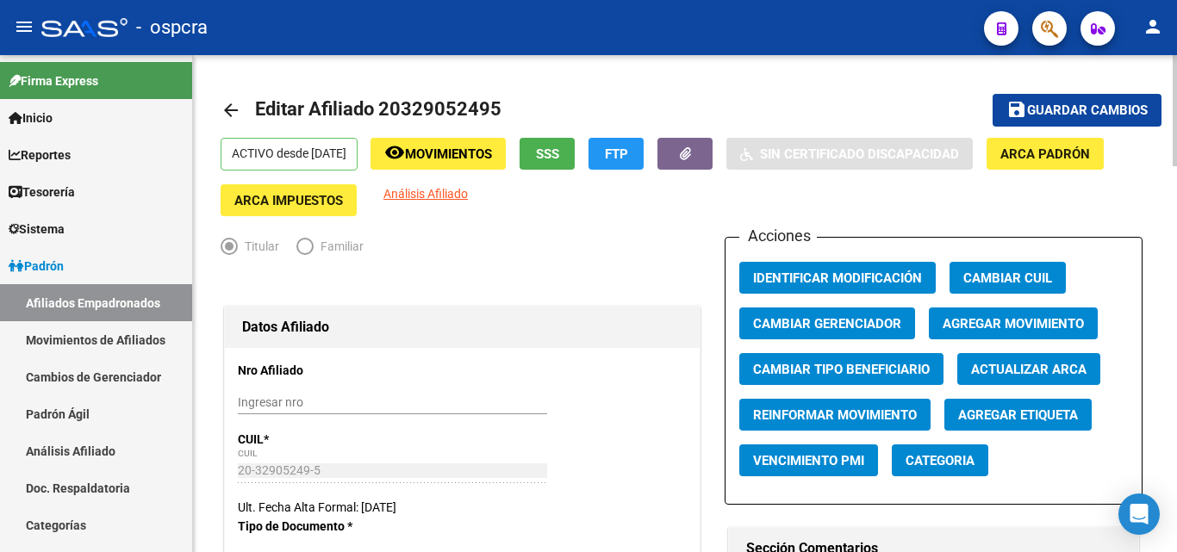
click at [1047, 327] on span "Agregar Movimiento" at bounding box center [1013, 324] width 141 height 16
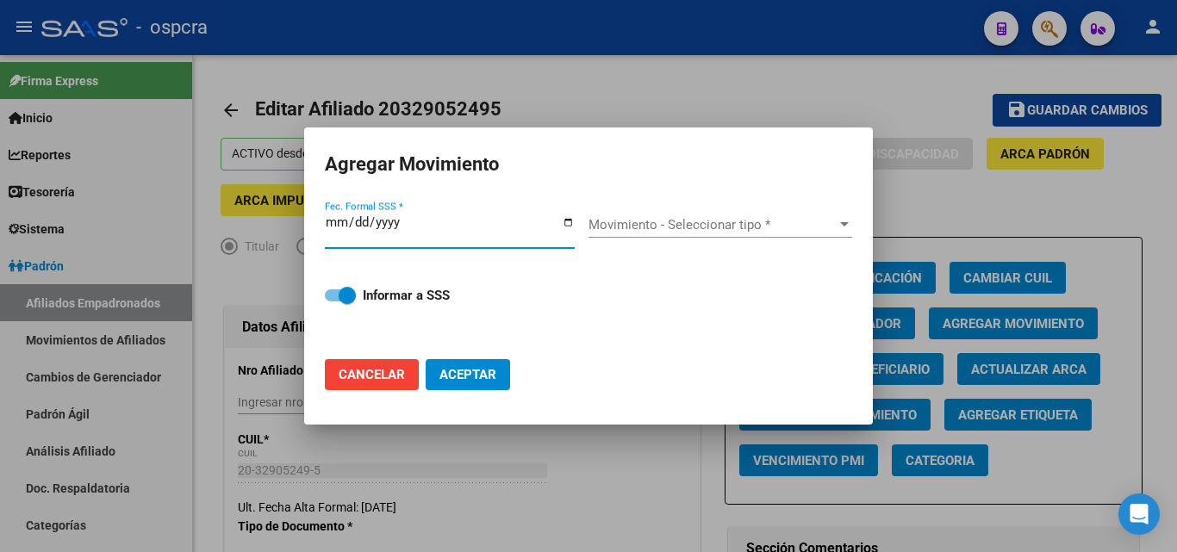
click at [562, 223] on input "Fec. Formal SSS *" at bounding box center [450, 229] width 250 height 28
type input "[DATE]"
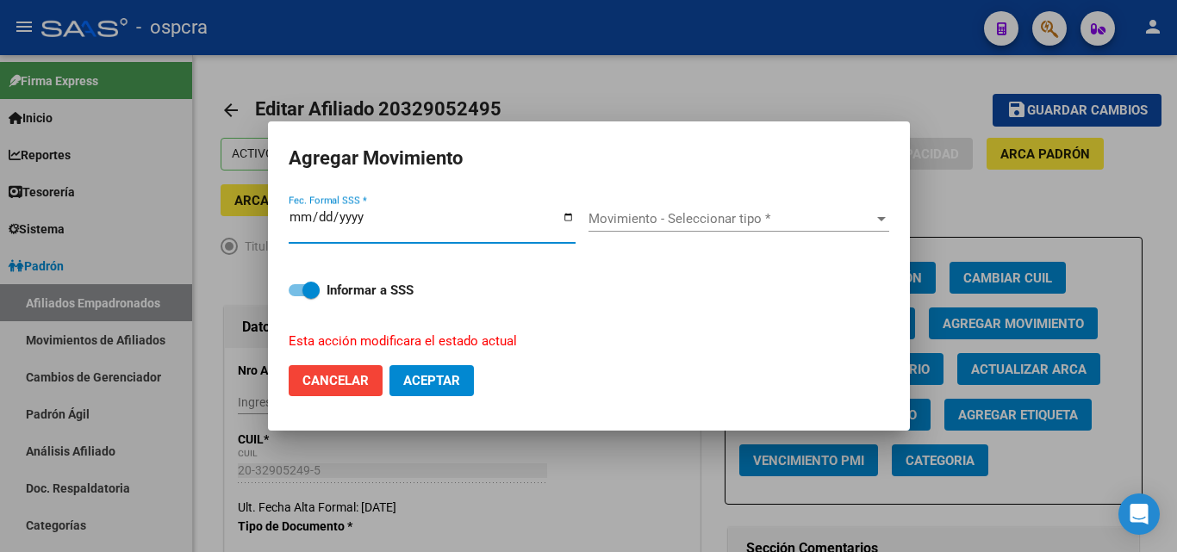
click at [744, 227] on span "Movimiento - Seleccionar tipo *" at bounding box center [730, 219] width 285 height 16
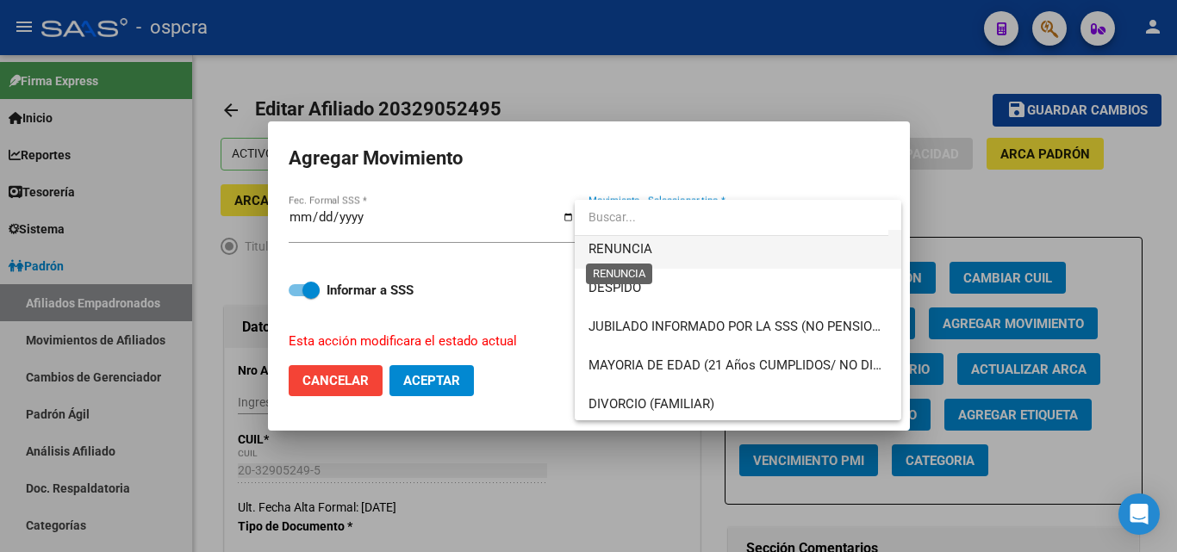
click at [648, 236] on span "RENUNCIA" at bounding box center [737, 249] width 299 height 39
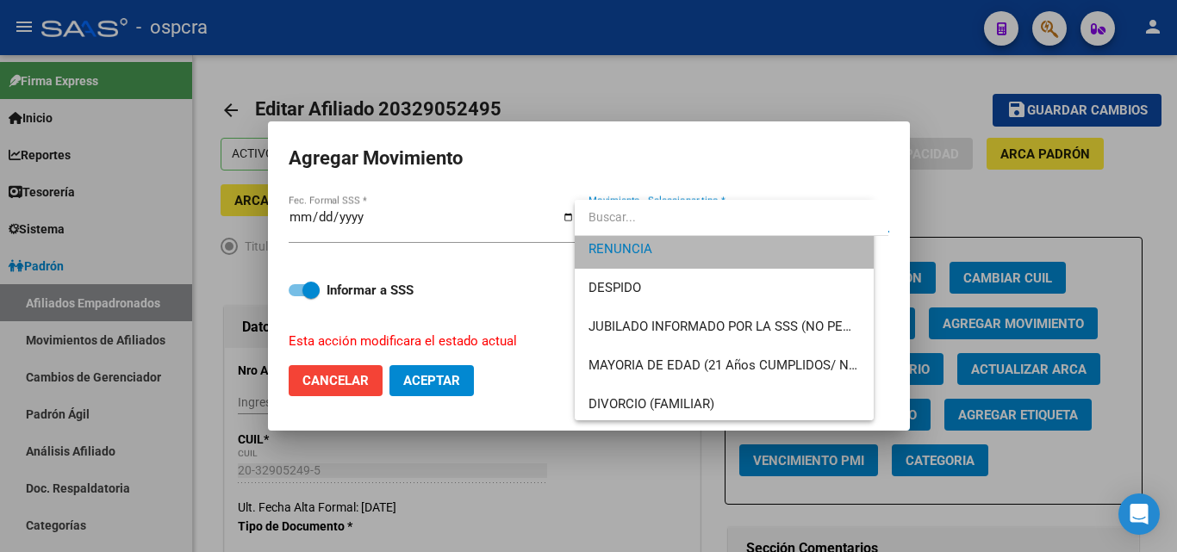
scroll to position [78, 0]
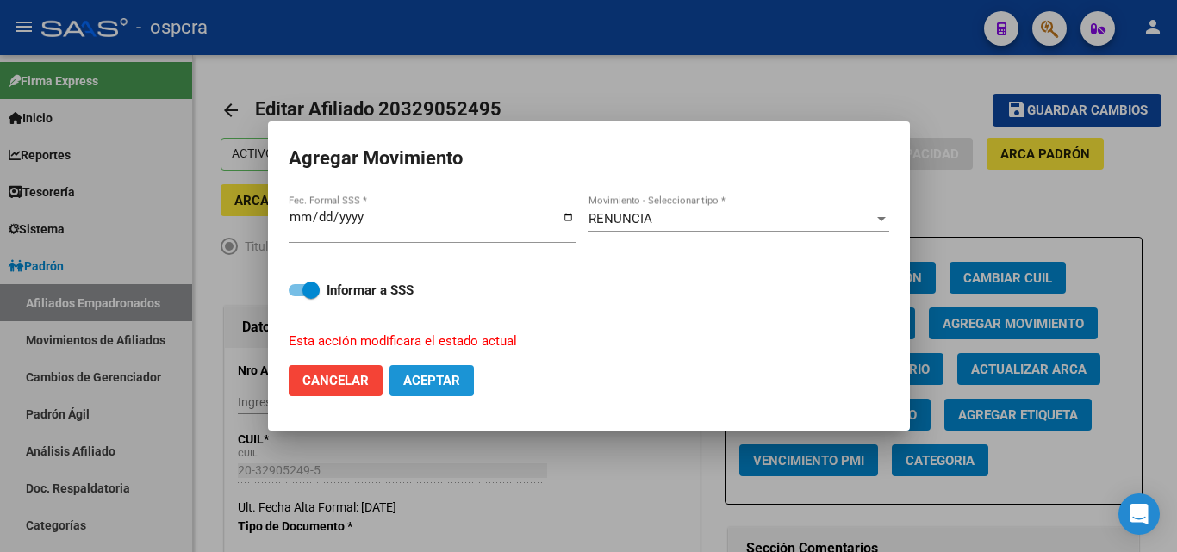
click at [452, 379] on span "Aceptar" at bounding box center [431, 381] width 57 height 16
checkbox input "false"
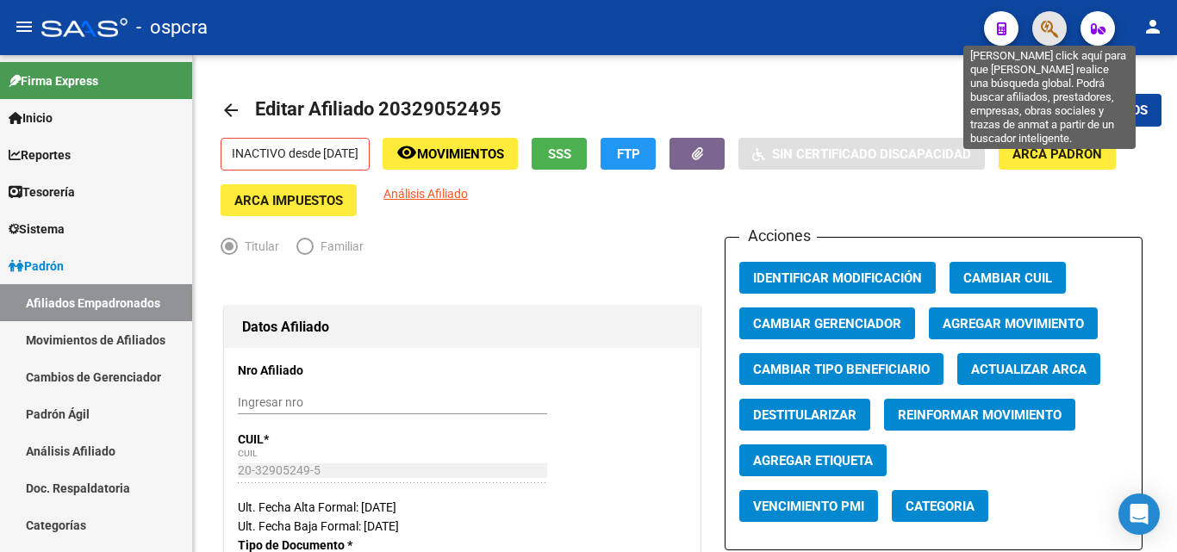
click at [1042, 28] on icon "button" at bounding box center [1049, 29] width 17 height 20
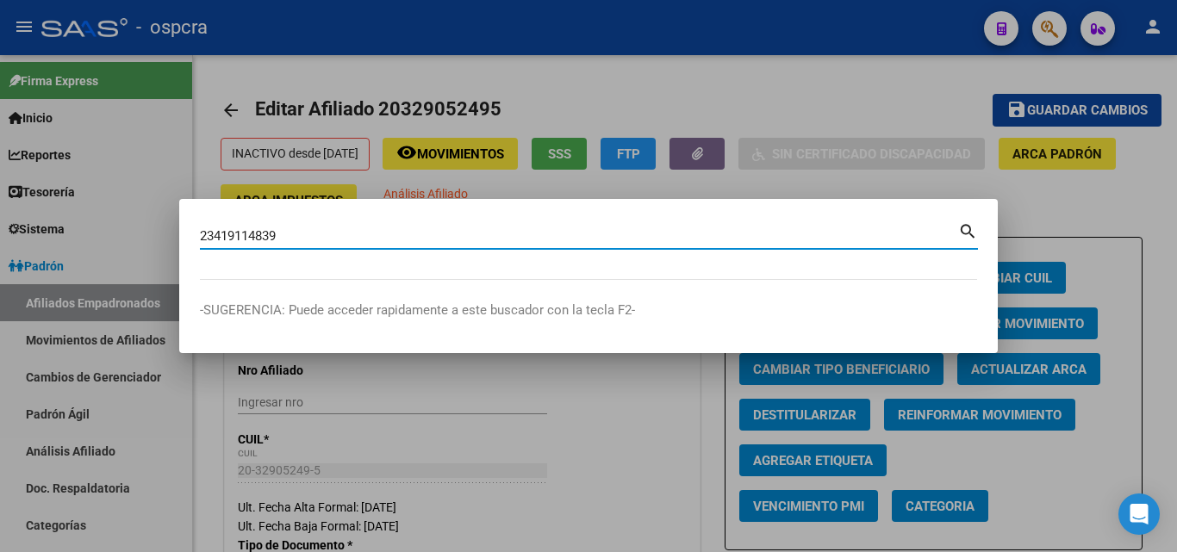
type input "23419114839"
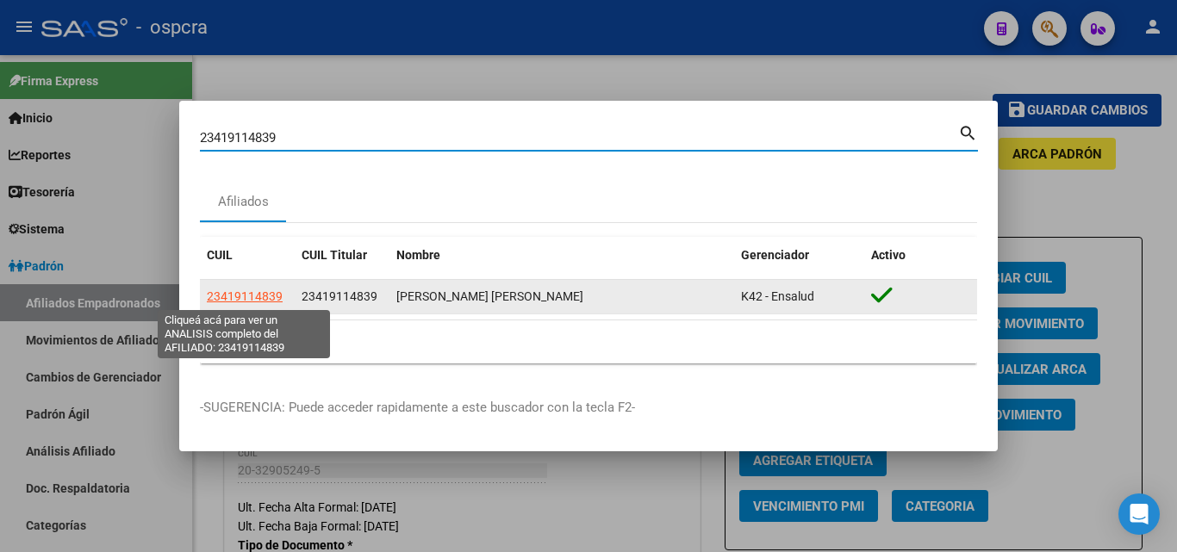
click at [266, 299] on span "23419114839" at bounding box center [245, 296] width 76 height 14
type textarea "23419114839"
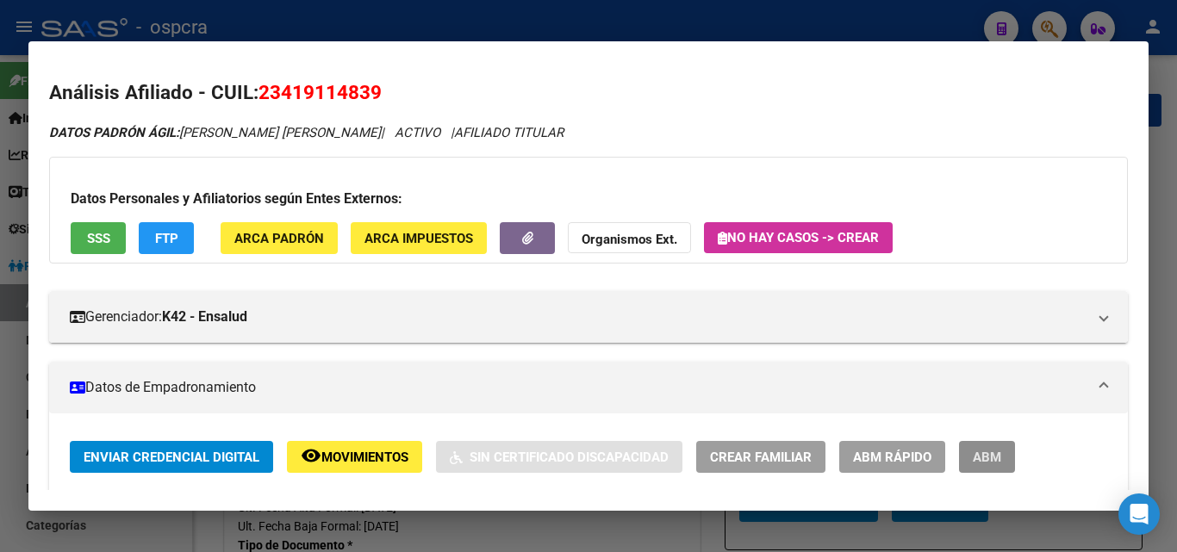
drag, startPoint x: 974, startPoint y: 457, endPoint x: 919, endPoint y: 440, distance: 57.5
click at [975, 457] on span "ABM" at bounding box center [987, 458] width 28 height 16
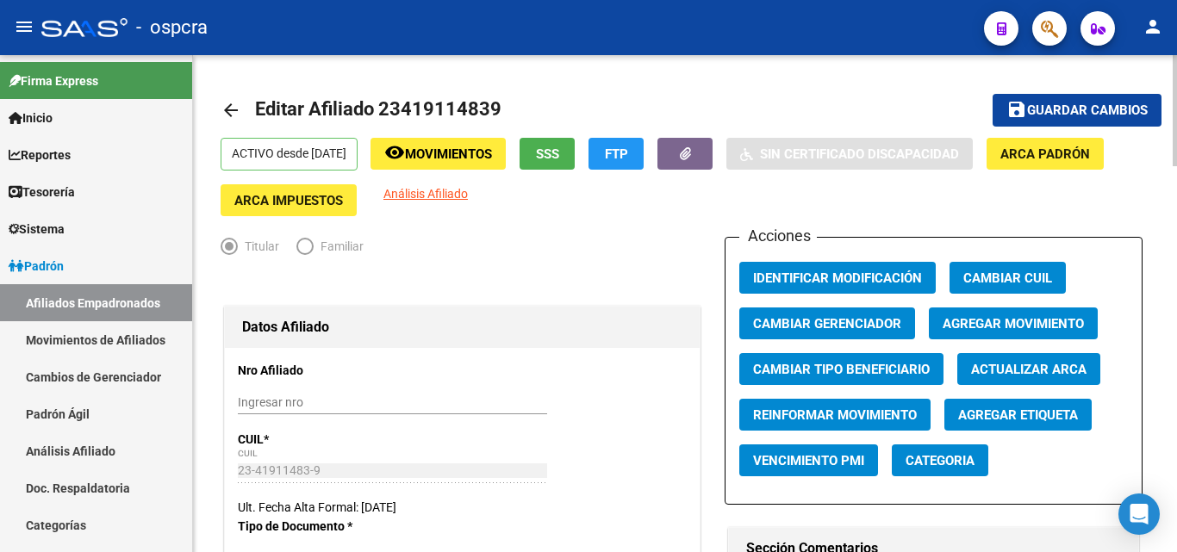
click at [1033, 326] on span "Agregar Movimiento" at bounding box center [1013, 324] width 141 height 16
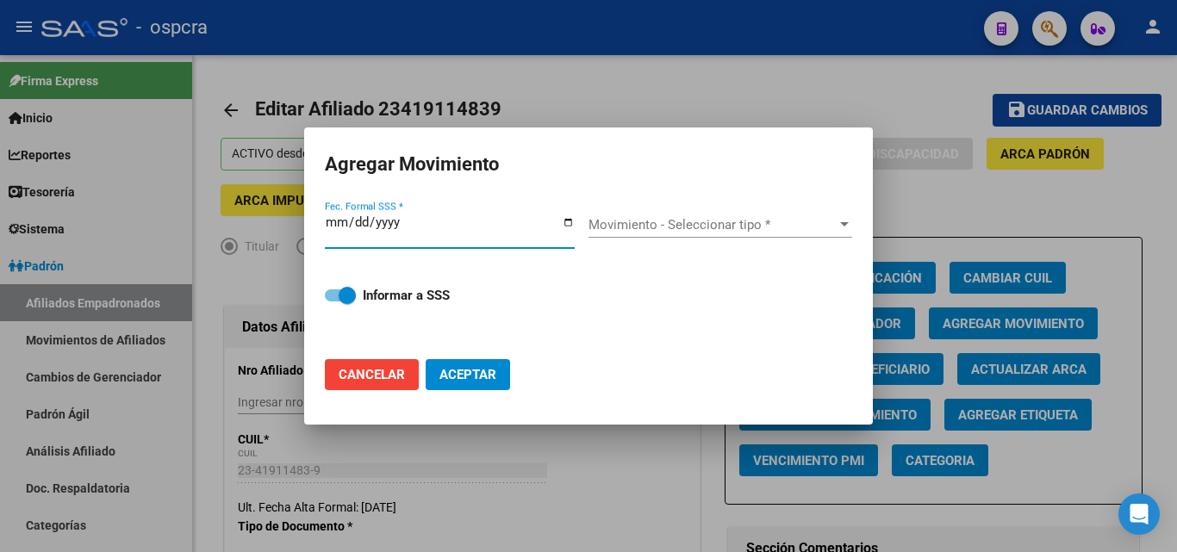
click at [570, 223] on input "Fec. Formal SSS *" at bounding box center [450, 229] width 250 height 28
type input "[DATE]"
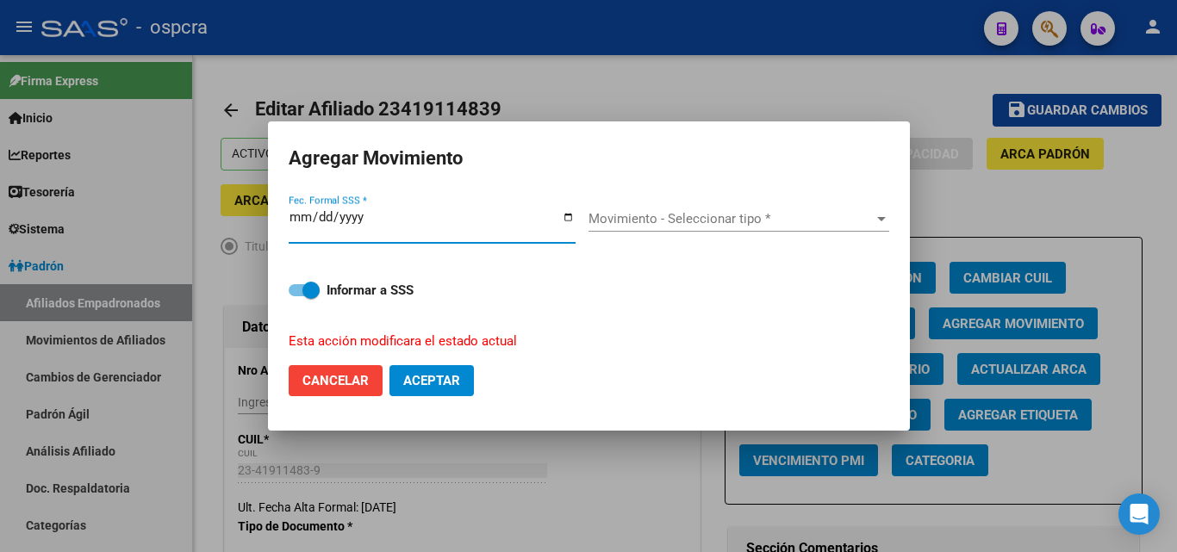
click at [702, 221] on span "Movimiento - Seleccionar tipo *" at bounding box center [730, 219] width 285 height 16
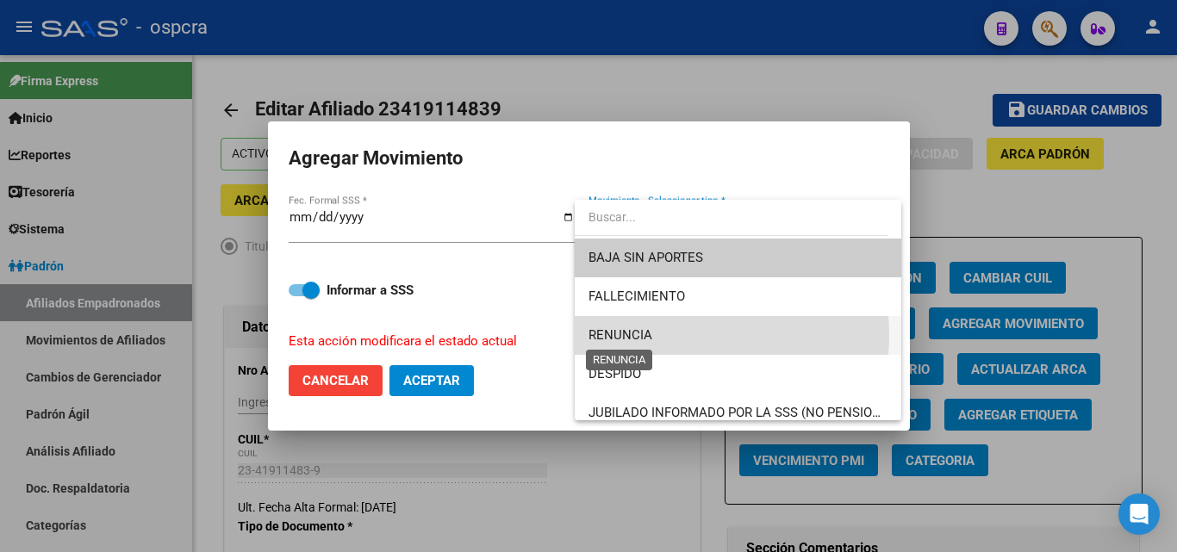
click at [644, 335] on span "RENUNCIA" at bounding box center [620, 335] width 64 height 16
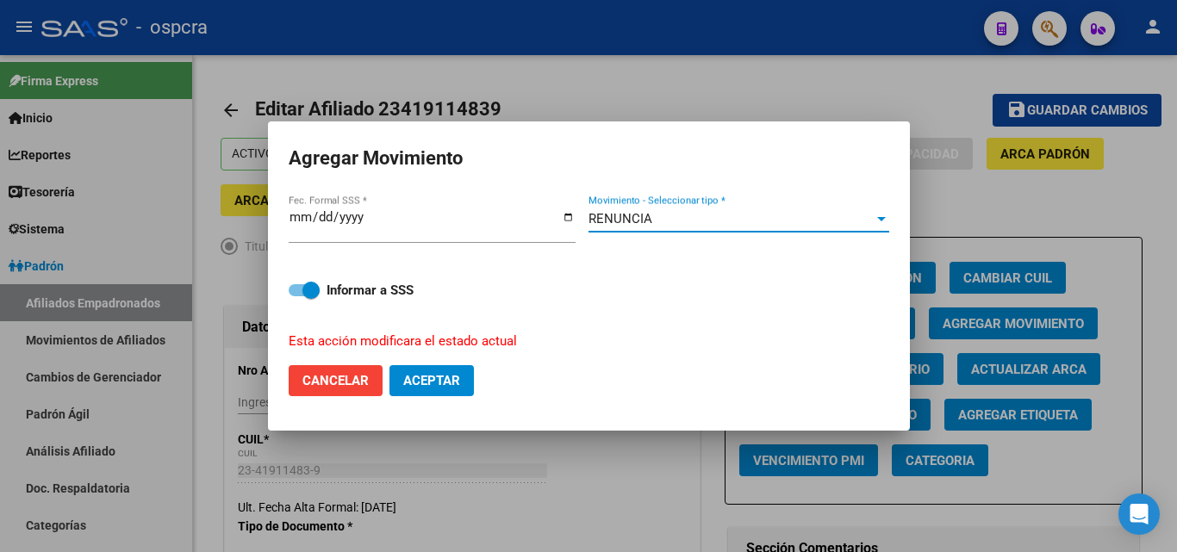
click at [443, 382] on span "Aceptar" at bounding box center [431, 381] width 57 height 16
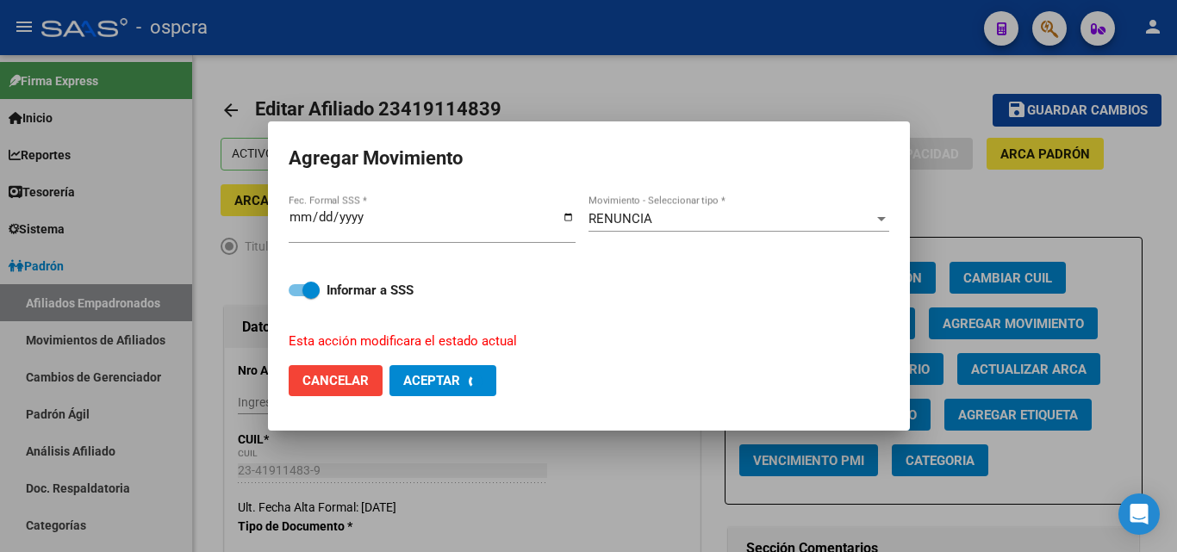
checkbox input "false"
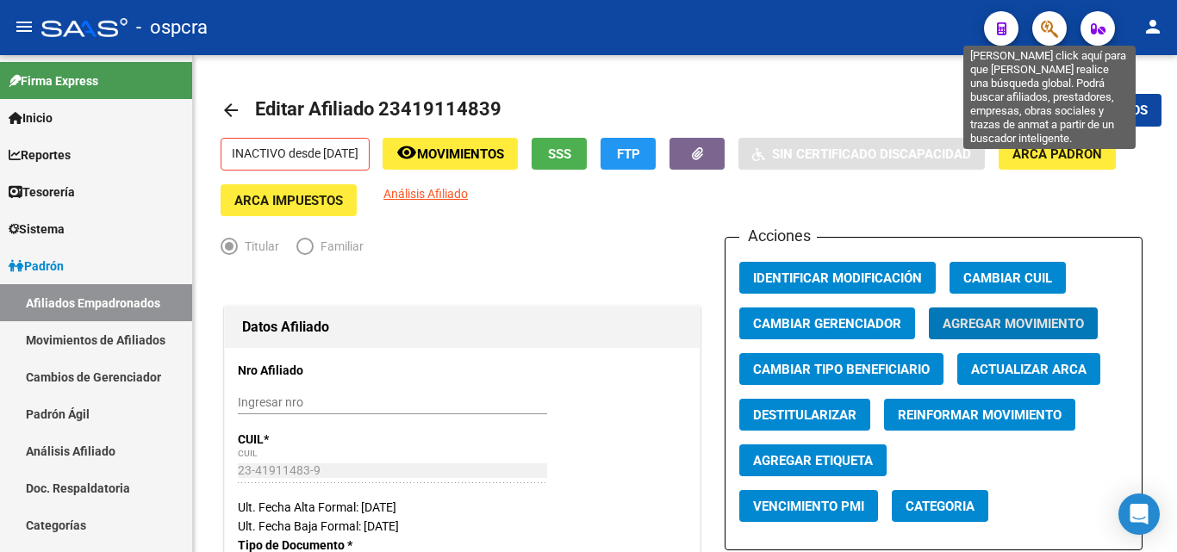
click at [1051, 22] on icon "button" at bounding box center [1049, 29] width 17 height 20
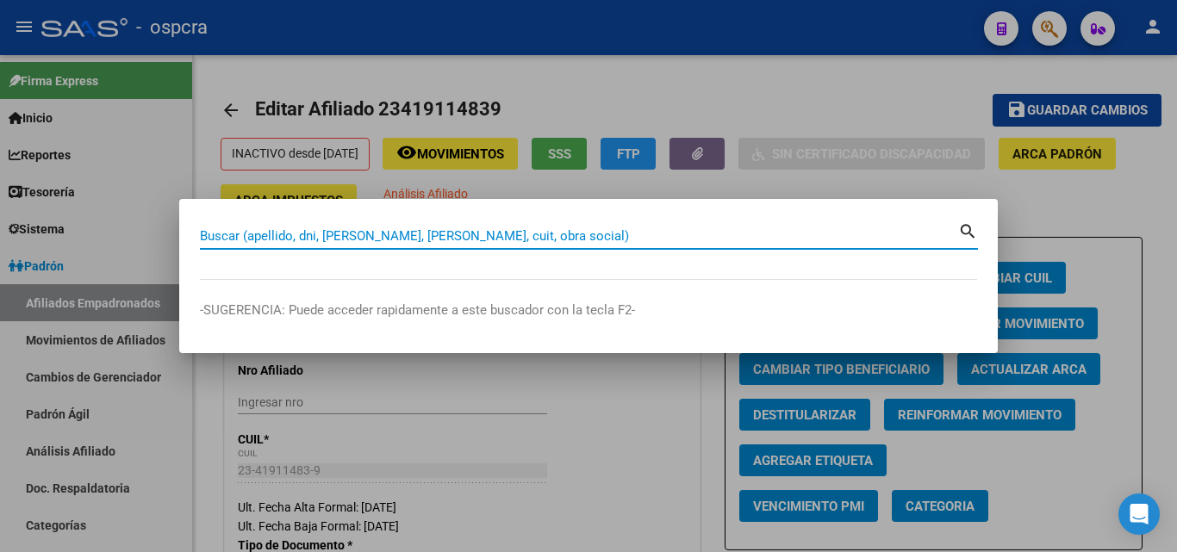
paste input "20455462364"
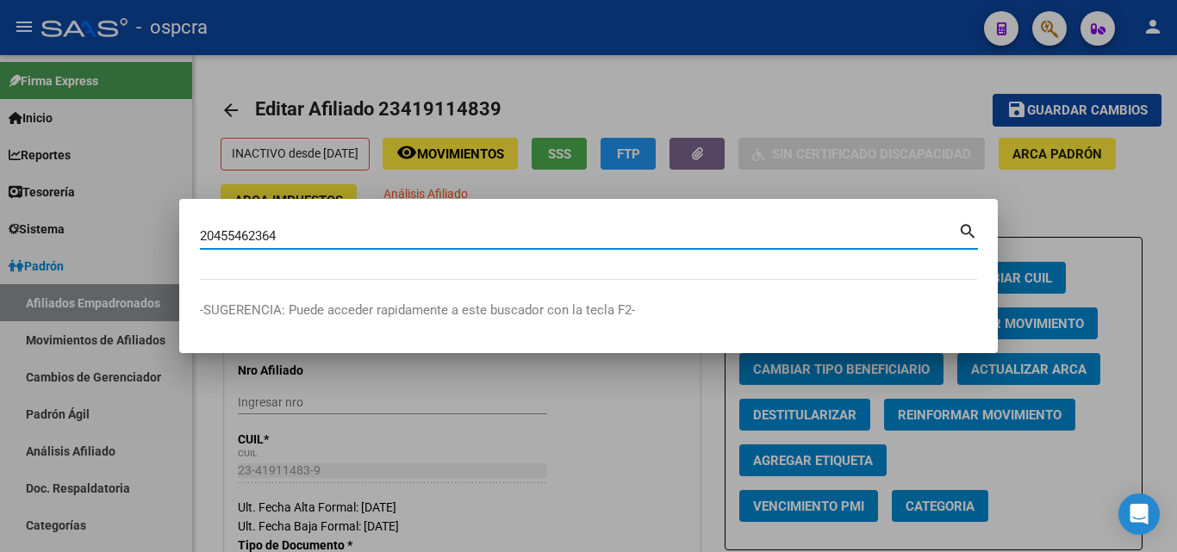
type input "20455462364"
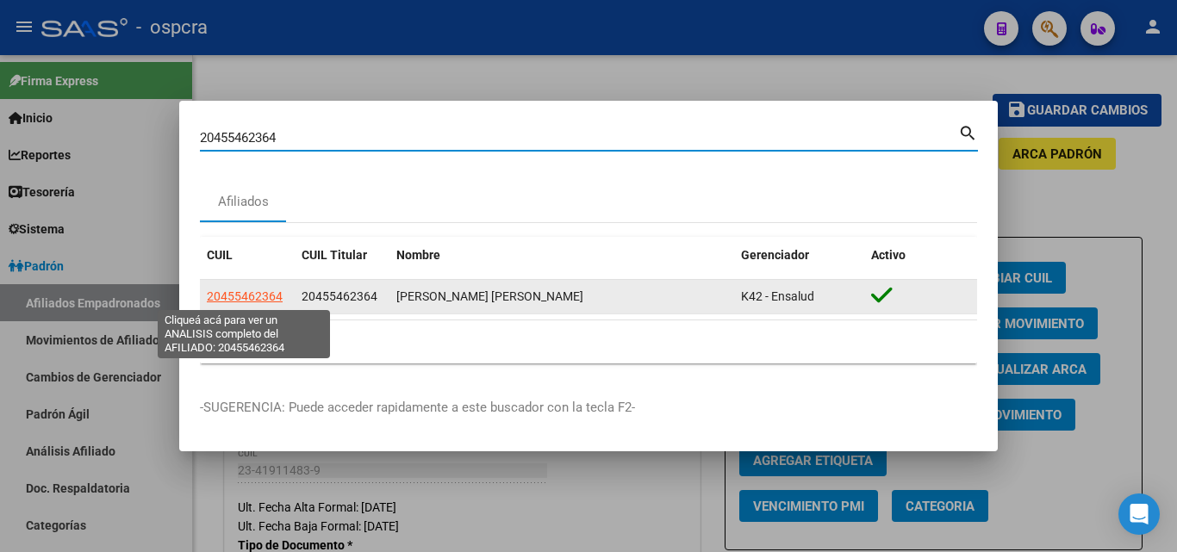
click at [255, 295] on span "20455462364" at bounding box center [245, 296] width 76 height 14
type textarea "20455462364"
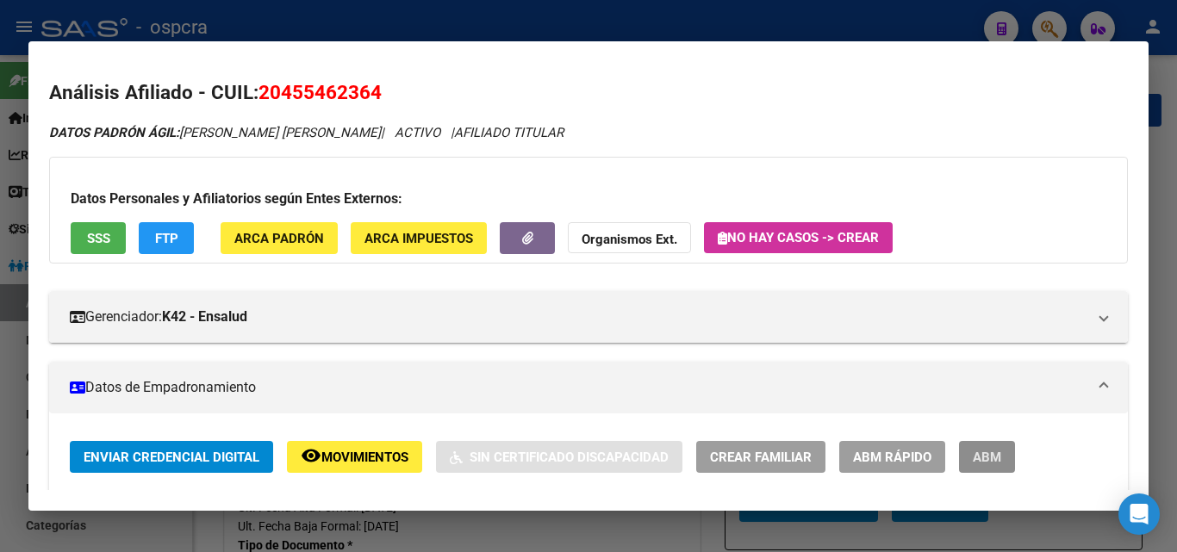
click at [979, 455] on span "ABM" at bounding box center [987, 458] width 28 height 16
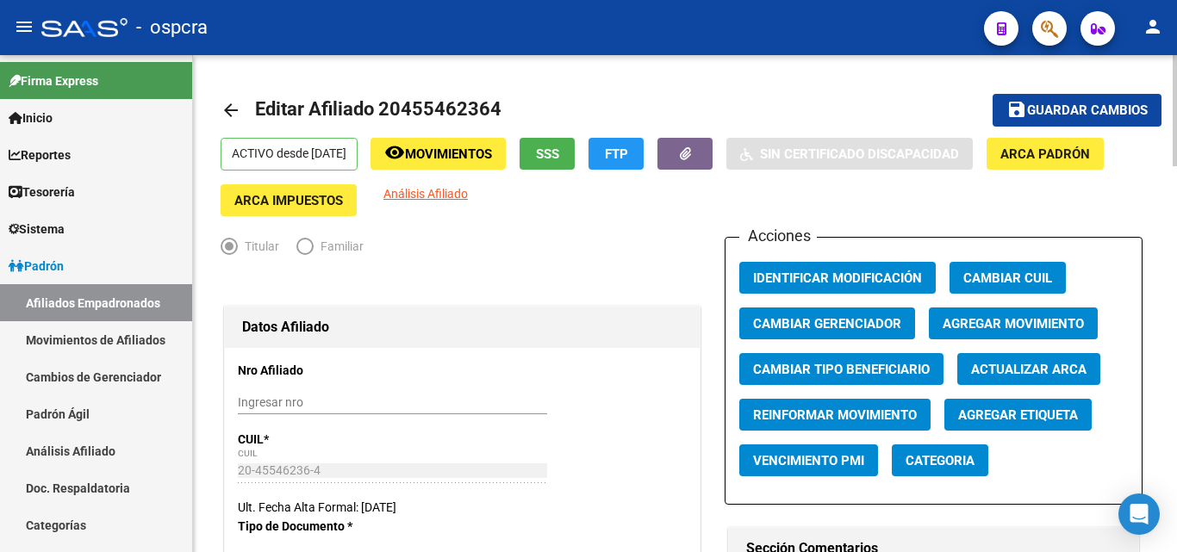
click at [1009, 315] on span "Agregar Movimiento" at bounding box center [1013, 323] width 141 height 16
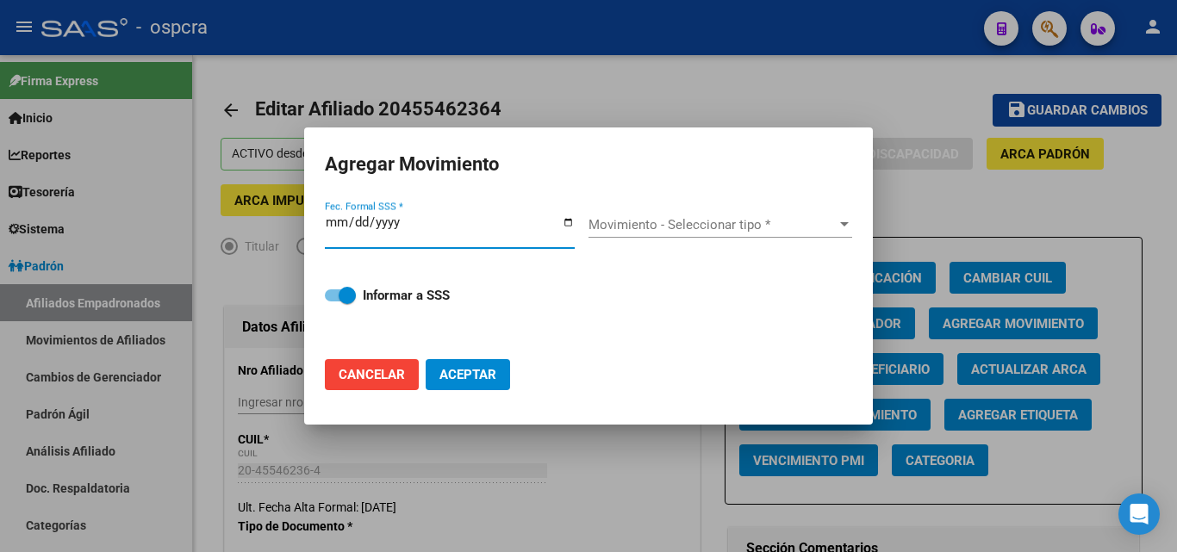
click at [570, 221] on input "Fec. Formal SSS *" at bounding box center [450, 229] width 250 height 28
type input "[DATE]"
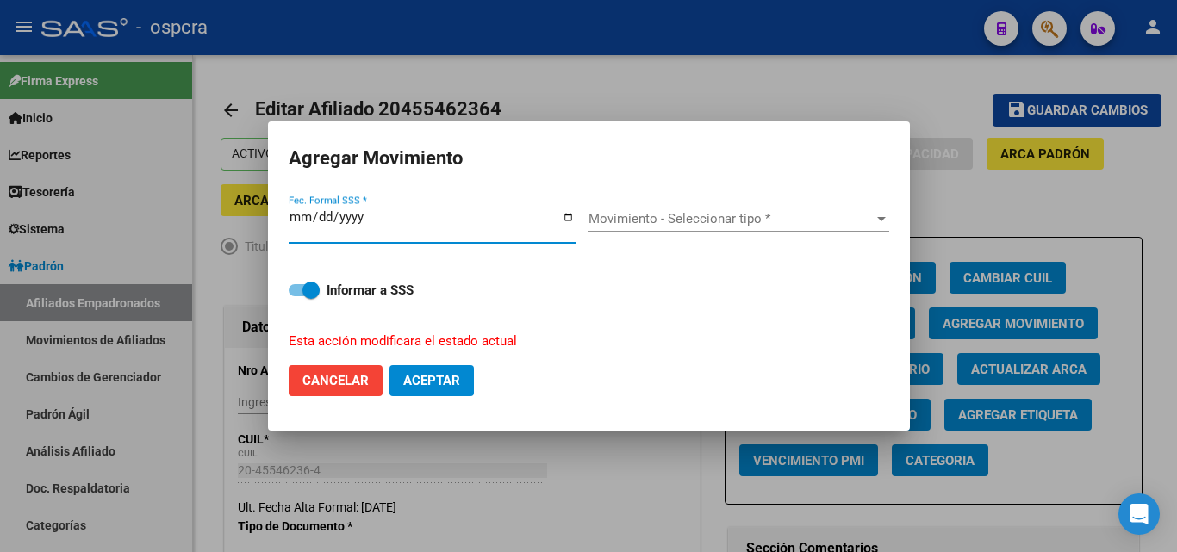
click at [706, 228] on div "Movimiento - Seleccionar tipo * Movimiento - Seleccionar tipo *" at bounding box center [738, 219] width 301 height 26
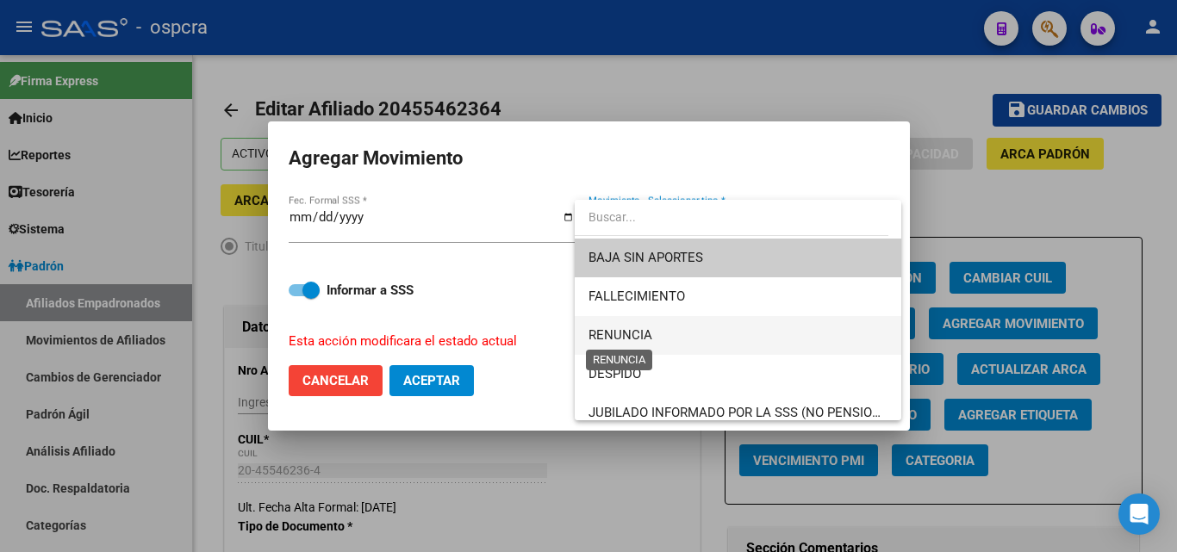
drag, startPoint x: 644, startPoint y: 334, endPoint x: 738, endPoint y: 283, distance: 108.0
click at [644, 333] on span "RENUNCIA" at bounding box center [620, 335] width 64 height 16
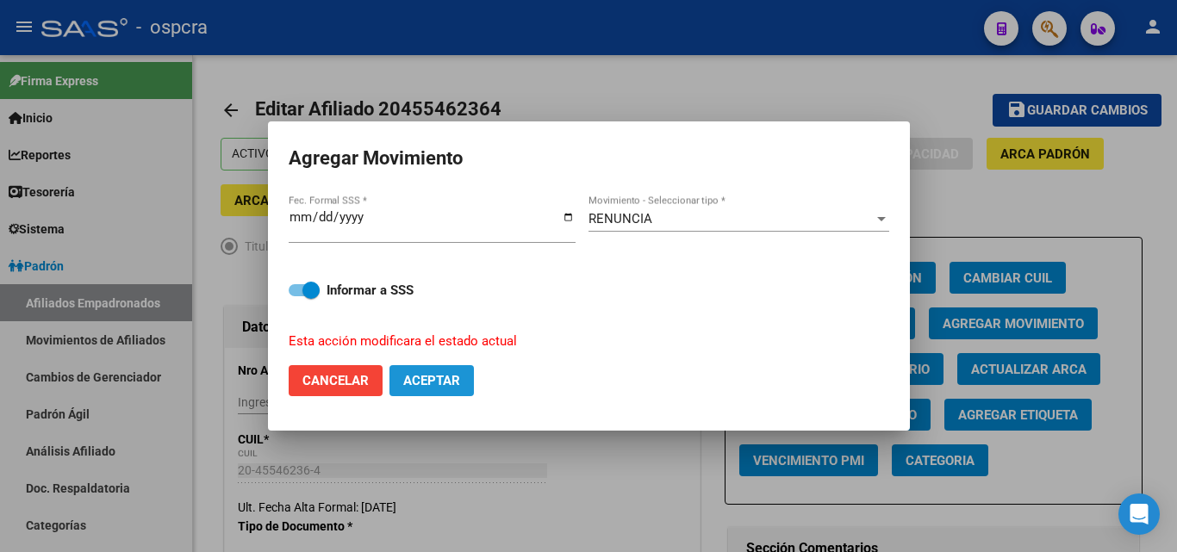
drag, startPoint x: 439, startPoint y: 387, endPoint x: 769, endPoint y: 196, distance: 381.4
click at [440, 386] on span "Aceptar" at bounding box center [431, 381] width 57 height 16
checkbox input "false"
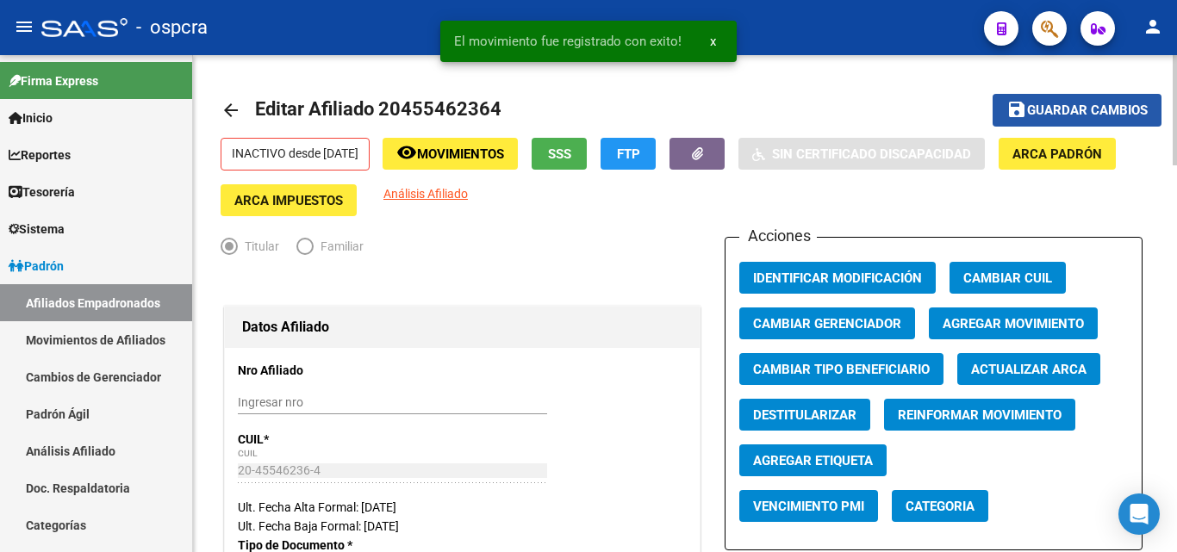
click at [1112, 110] on span "Guardar cambios" at bounding box center [1087, 111] width 121 height 16
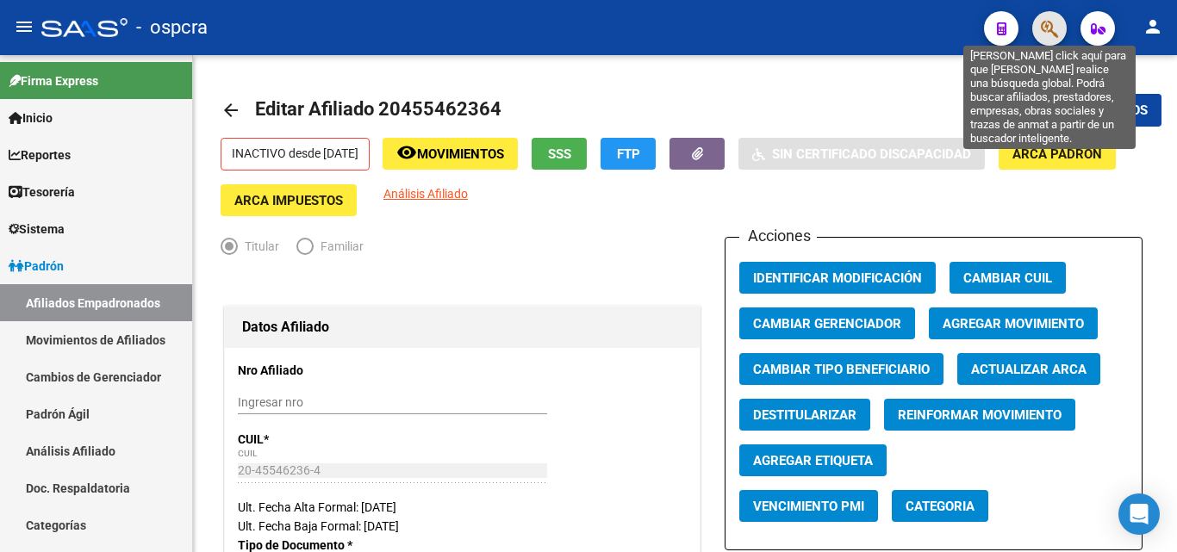
click at [1042, 22] on icon "button" at bounding box center [1049, 29] width 17 height 20
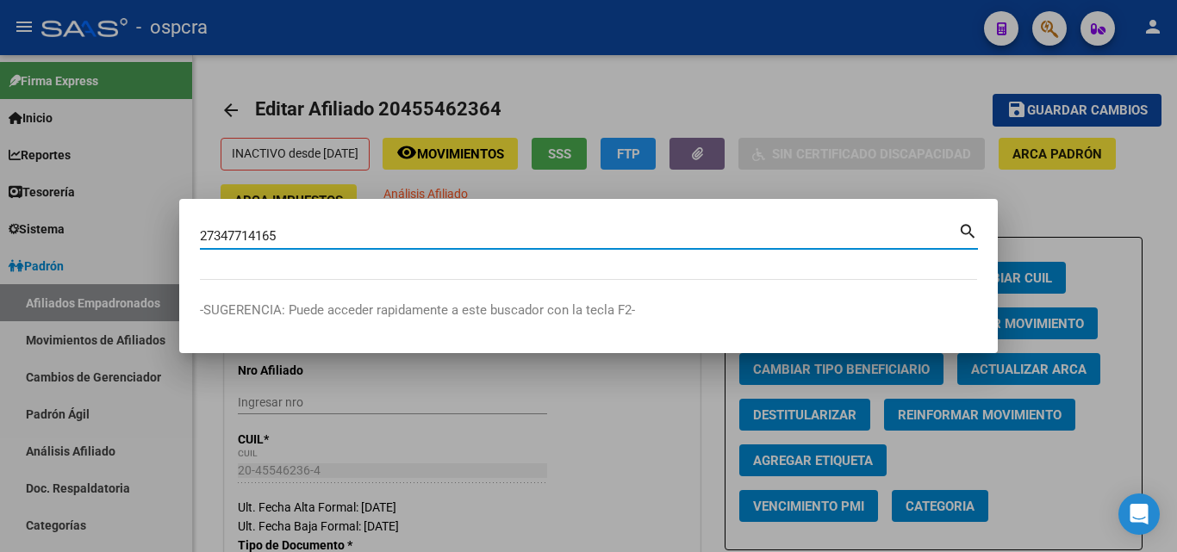
type input "27347714165"
click at [967, 227] on mat-icon "search" at bounding box center [968, 230] width 20 height 21
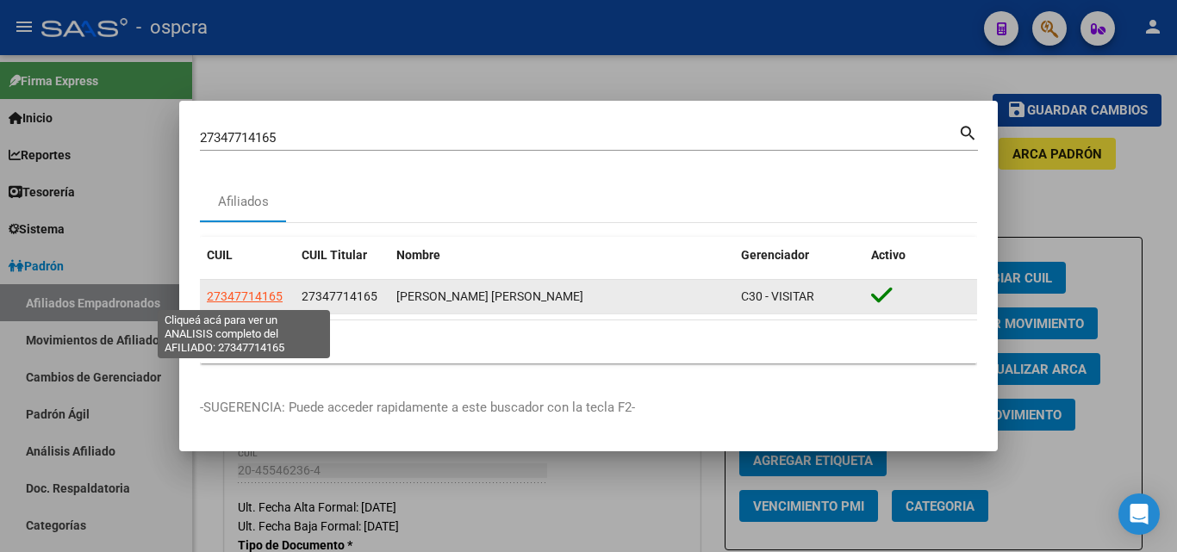
click at [254, 302] on span "27347714165" at bounding box center [245, 296] width 76 height 14
type textarea "27347714165"
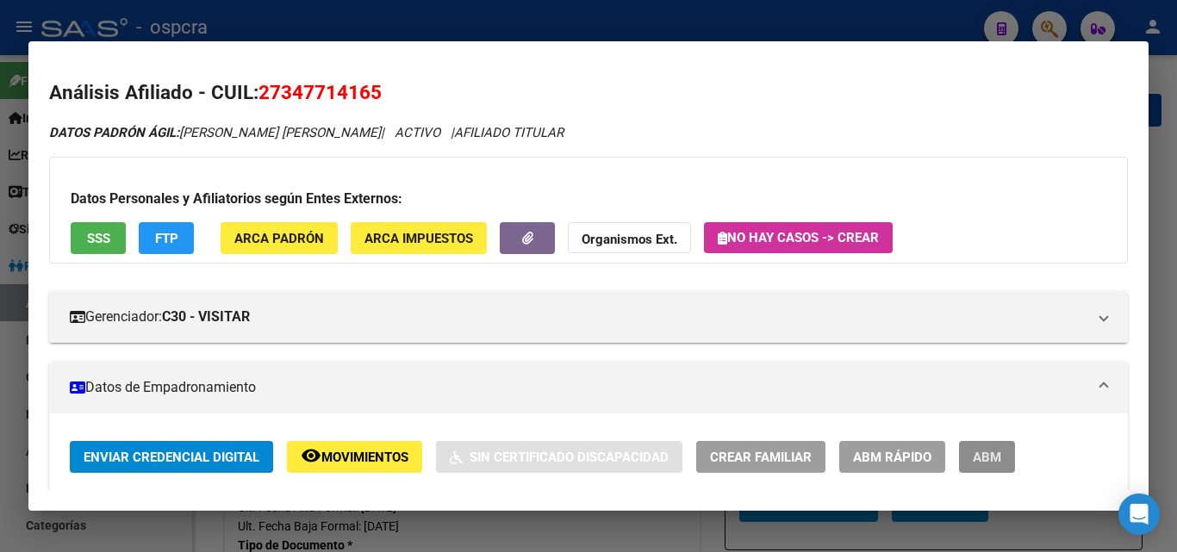
click at [979, 451] on span "ABM" at bounding box center [987, 458] width 28 height 16
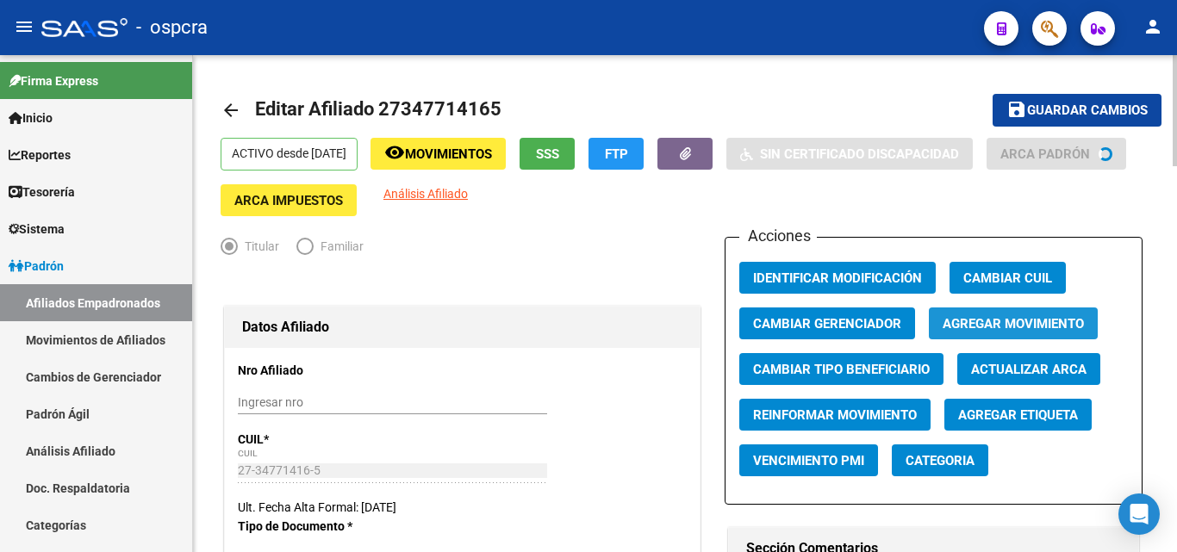
click at [1006, 331] on span "Agregar Movimiento" at bounding box center [1013, 324] width 141 height 16
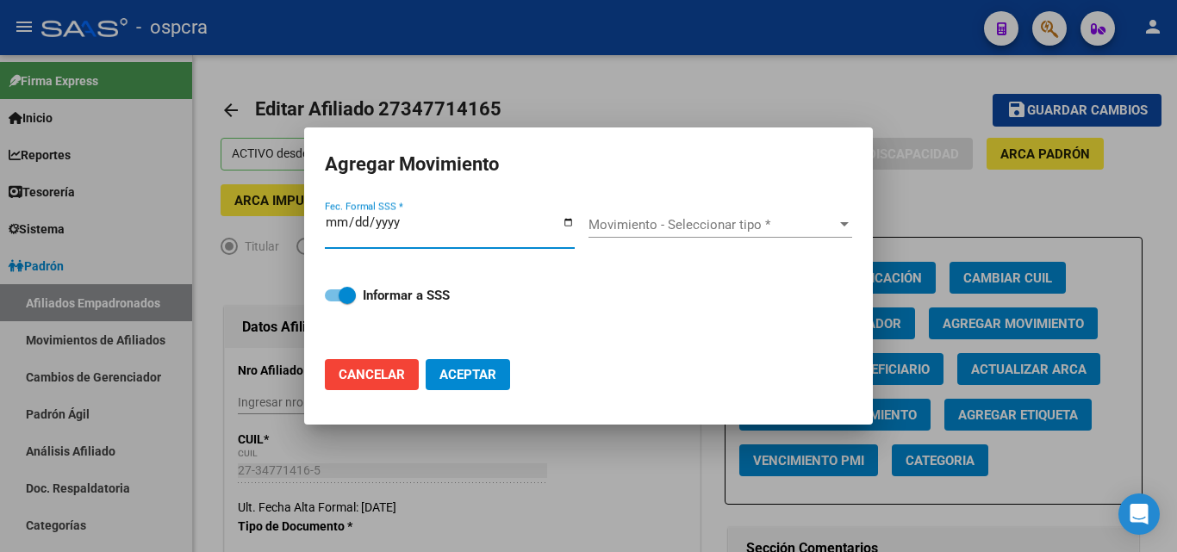
click at [566, 220] on input "Fec. Formal SSS *" at bounding box center [450, 229] width 250 height 28
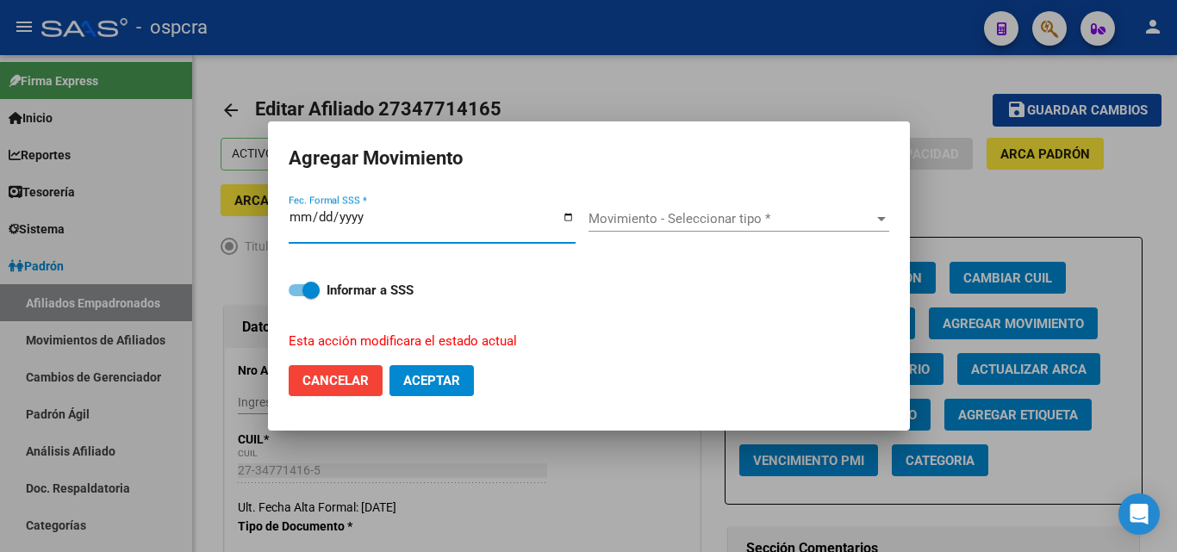
type input "[DATE]"
click at [712, 226] on span "Movimiento - Seleccionar tipo *" at bounding box center [730, 219] width 285 height 16
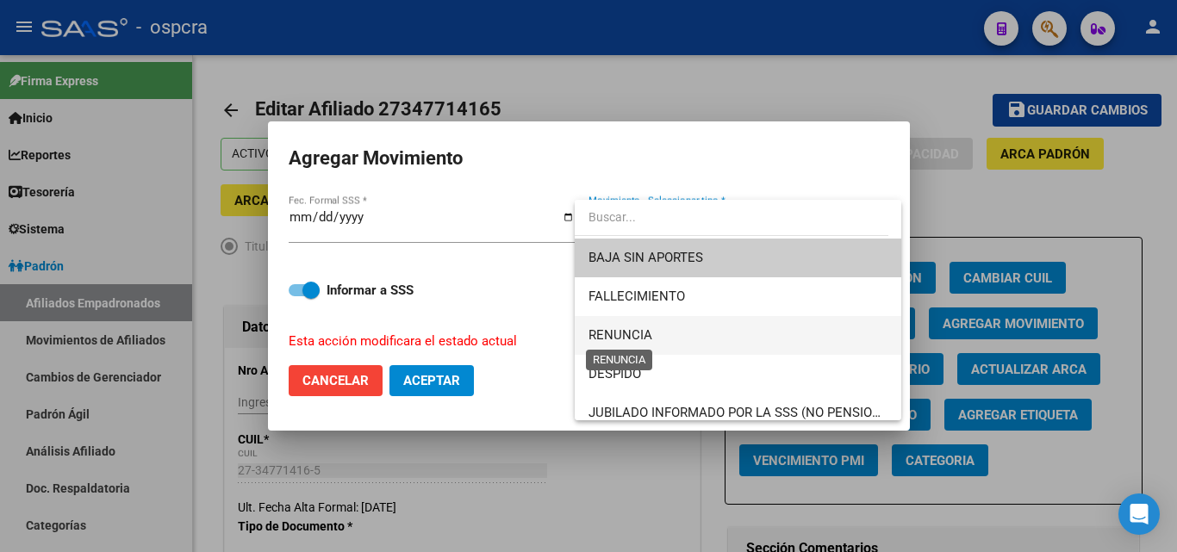
click at [641, 342] on span "RENUNCIA" at bounding box center [620, 335] width 64 height 16
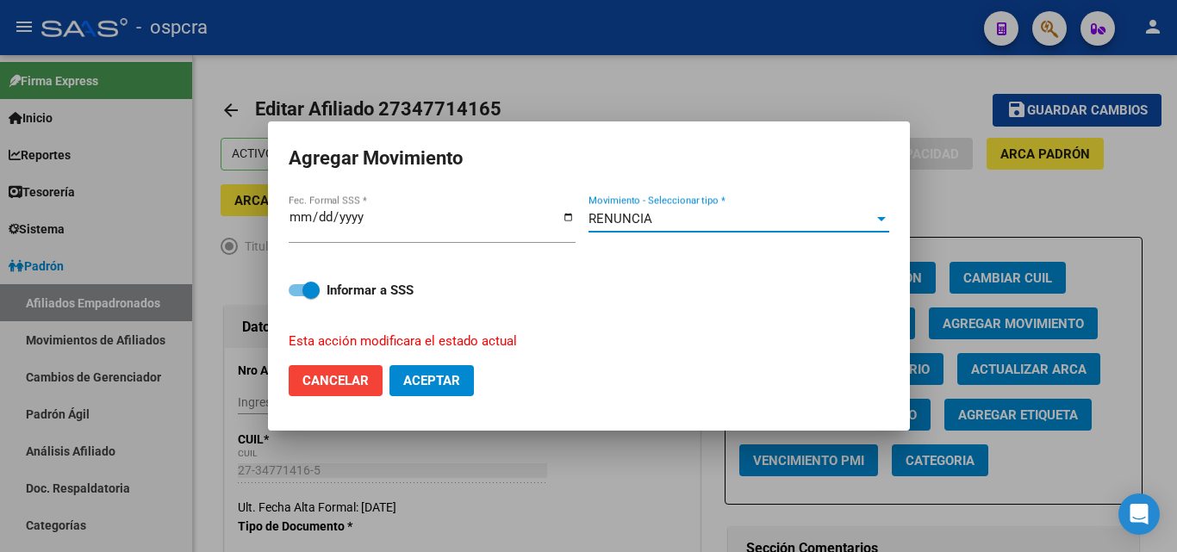
click at [445, 383] on span "Aceptar" at bounding box center [431, 381] width 57 height 16
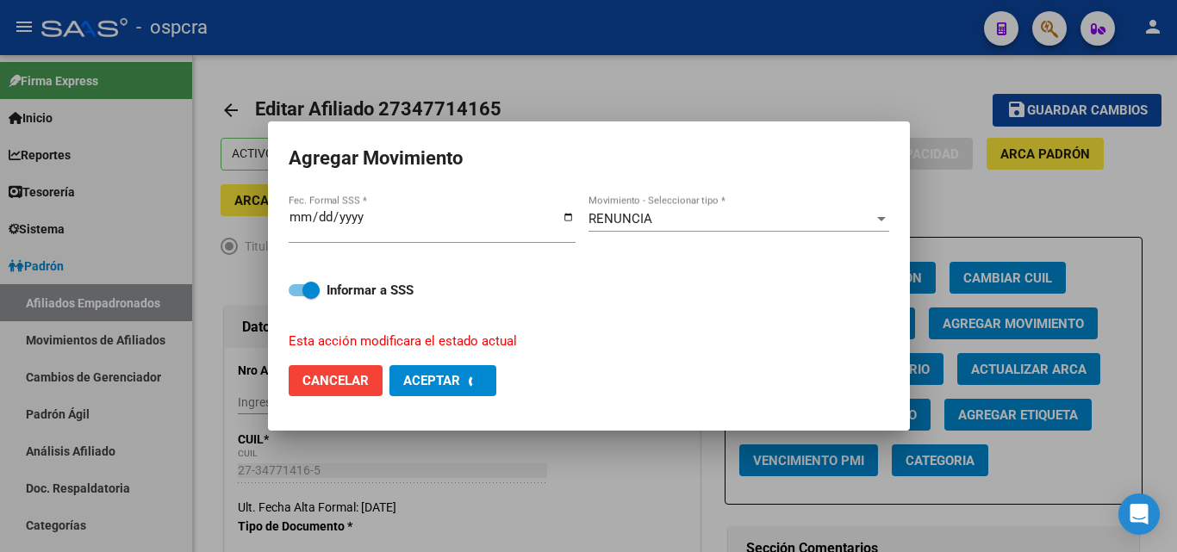
checkbox input "false"
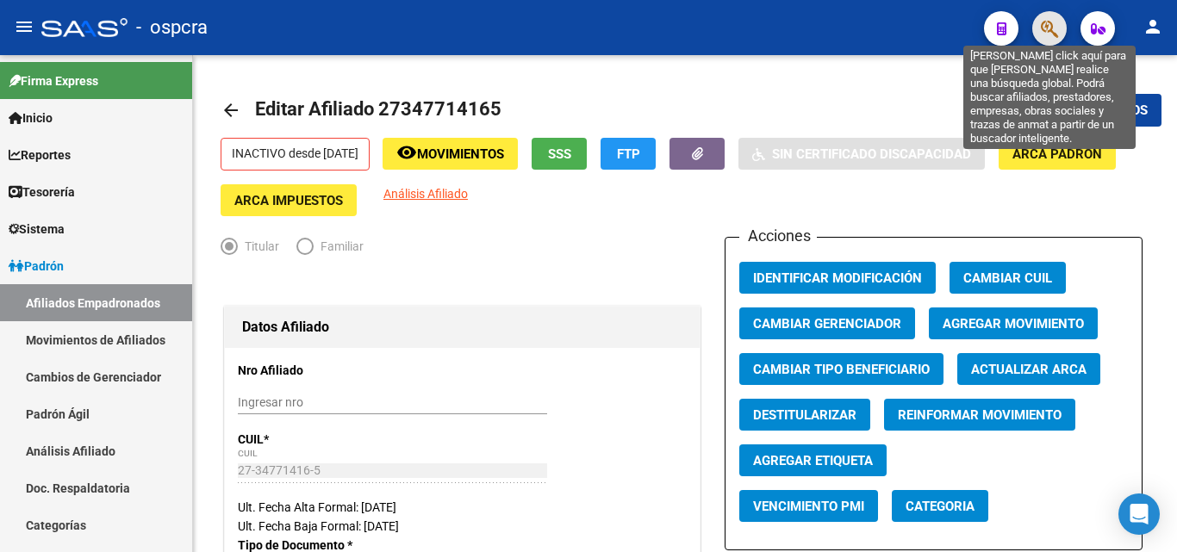
click at [1049, 25] on icon "button" at bounding box center [1049, 29] width 17 height 20
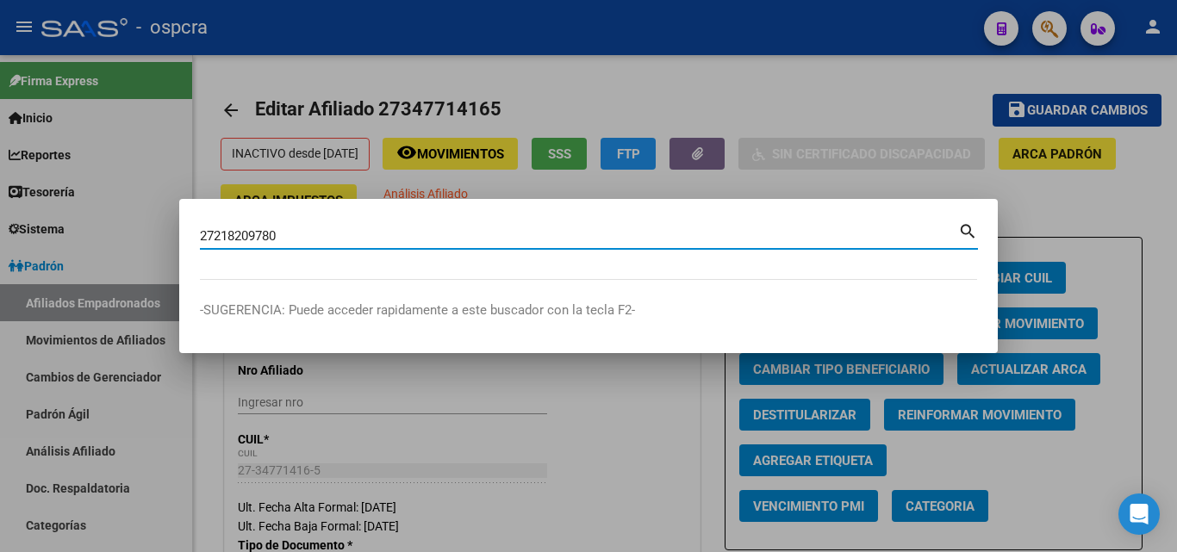
type input "27218209780"
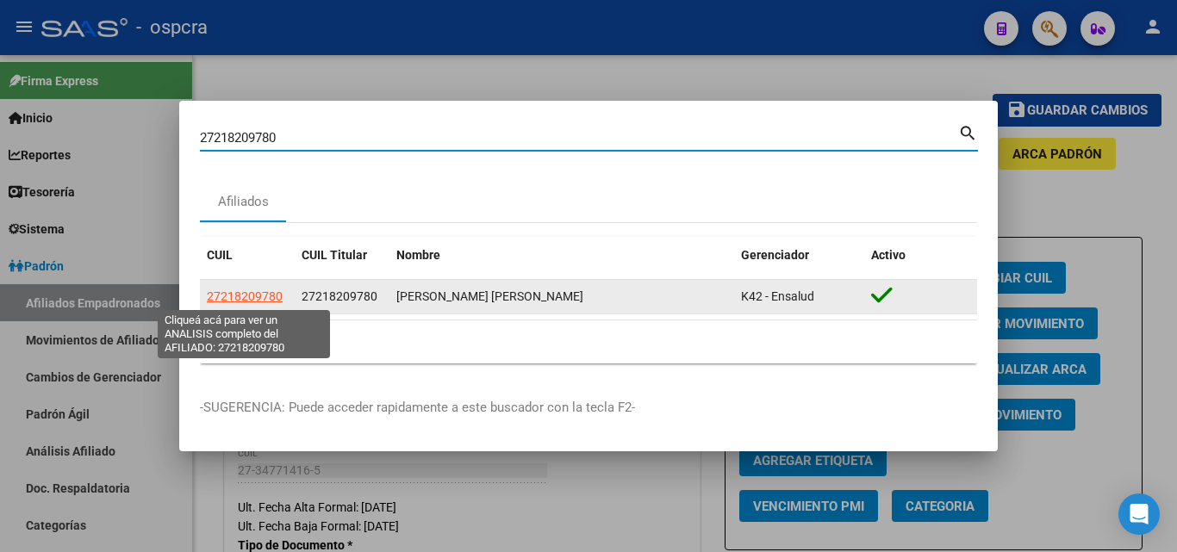
click at [226, 292] on span "27218209780" at bounding box center [245, 296] width 76 height 14
type textarea "27218209780"
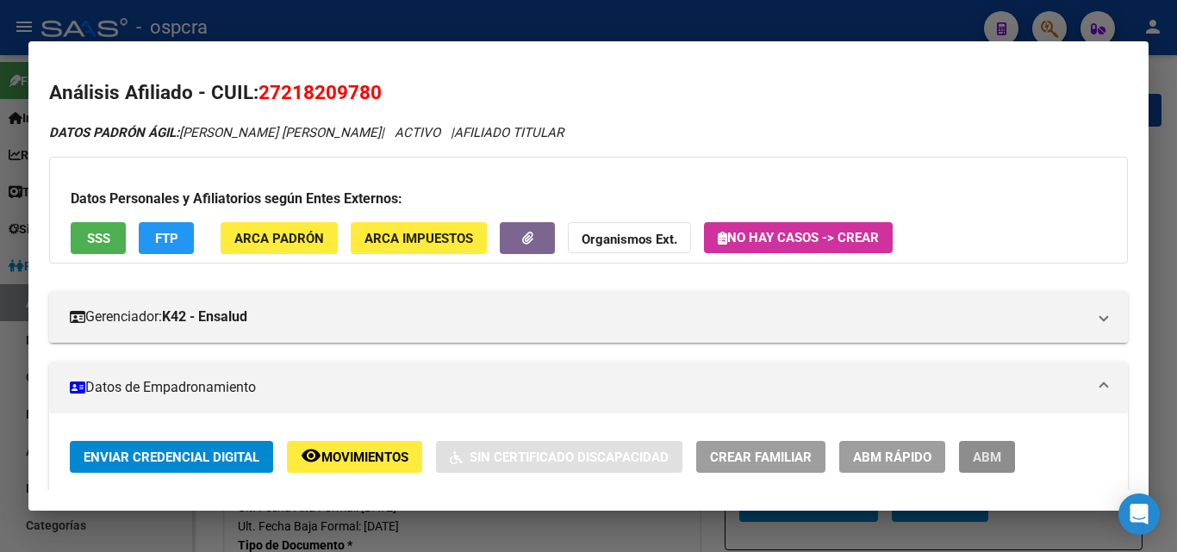
click at [1001, 452] on span "ABM" at bounding box center [987, 458] width 28 height 16
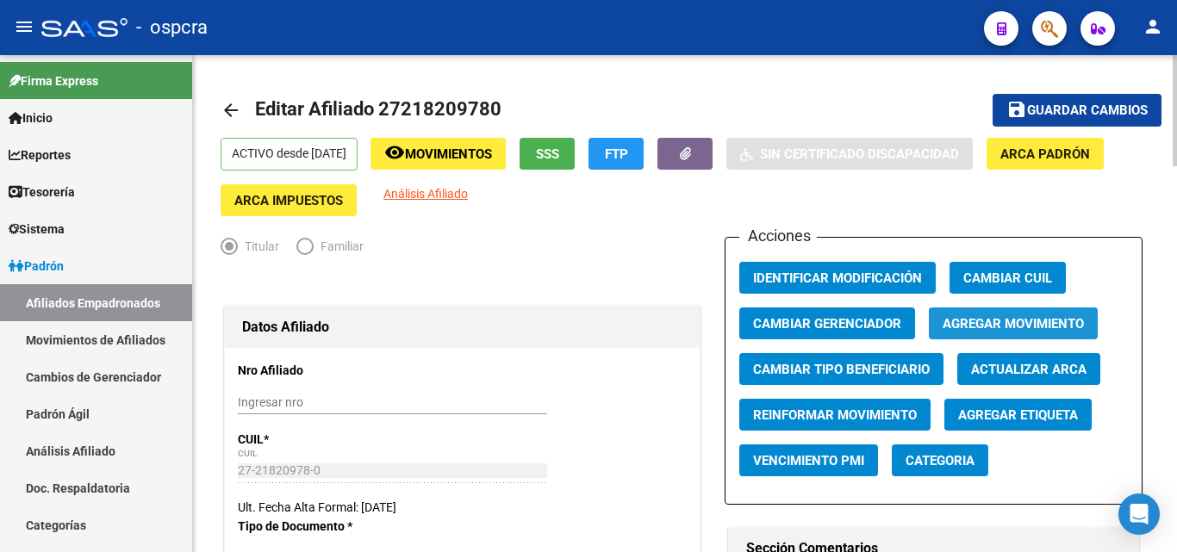
click at [1011, 319] on span "Agregar Movimiento" at bounding box center [1013, 324] width 141 height 16
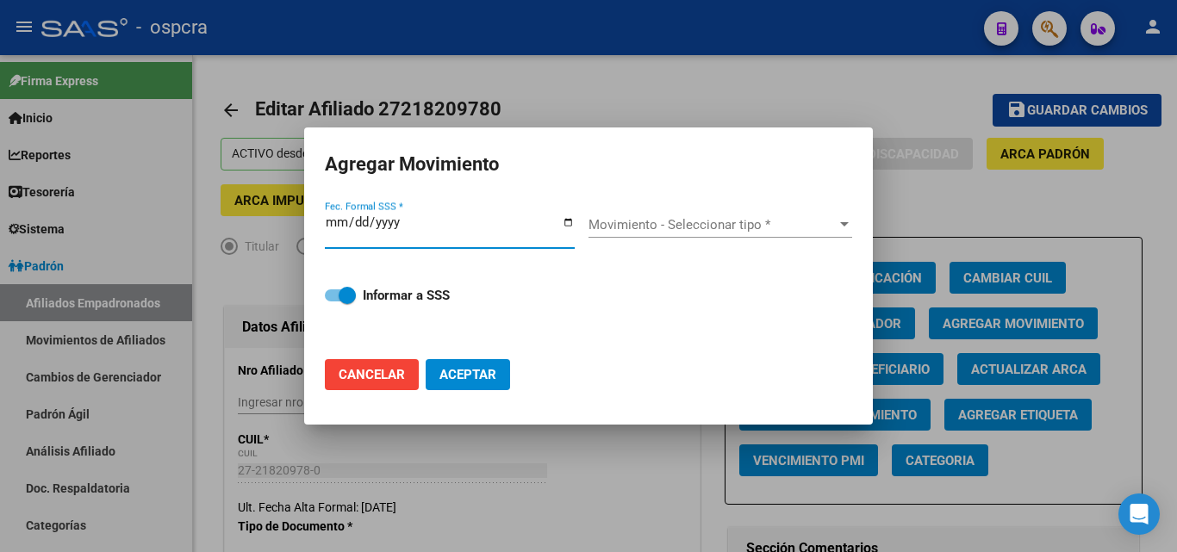
click at [567, 227] on input "Fec. Formal SSS *" at bounding box center [450, 229] width 250 height 28
type input "[DATE]"
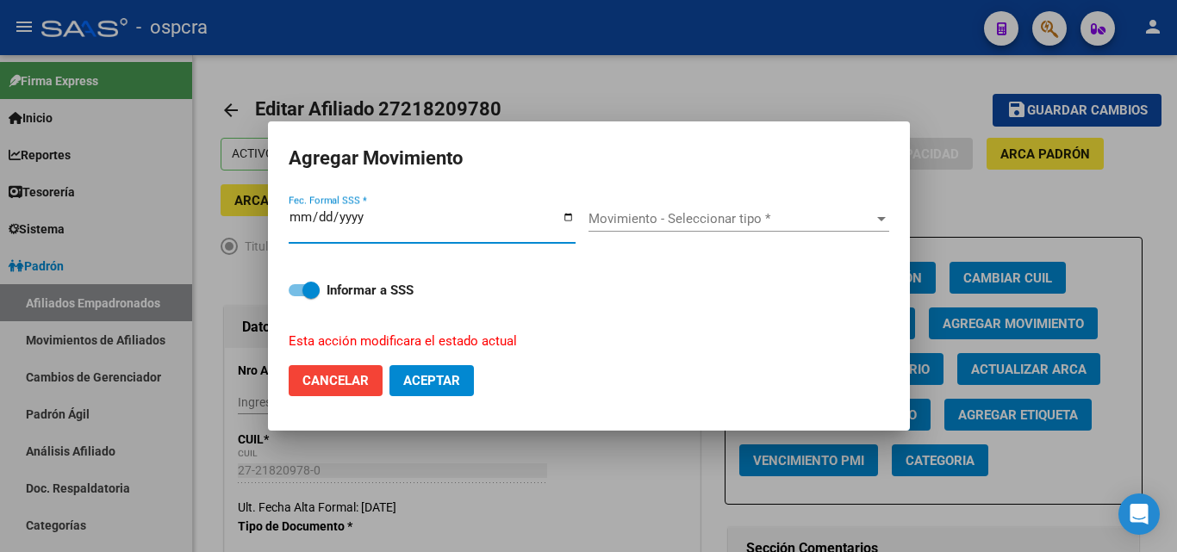
click at [737, 220] on span "Movimiento - Seleccionar tipo *" at bounding box center [730, 219] width 285 height 16
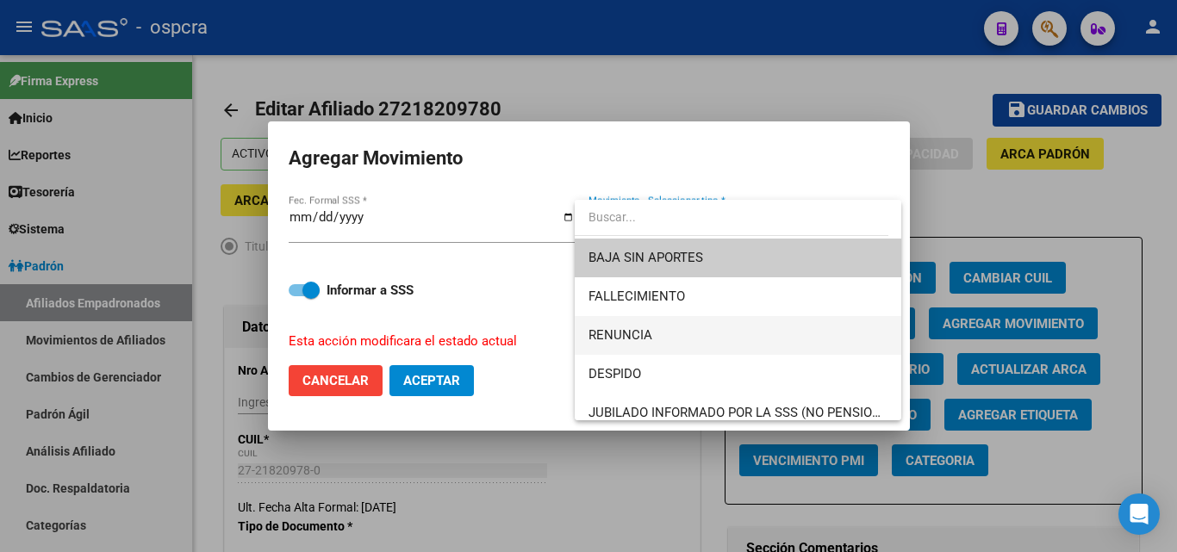
click at [696, 338] on span "RENUNCIA" at bounding box center [737, 335] width 299 height 39
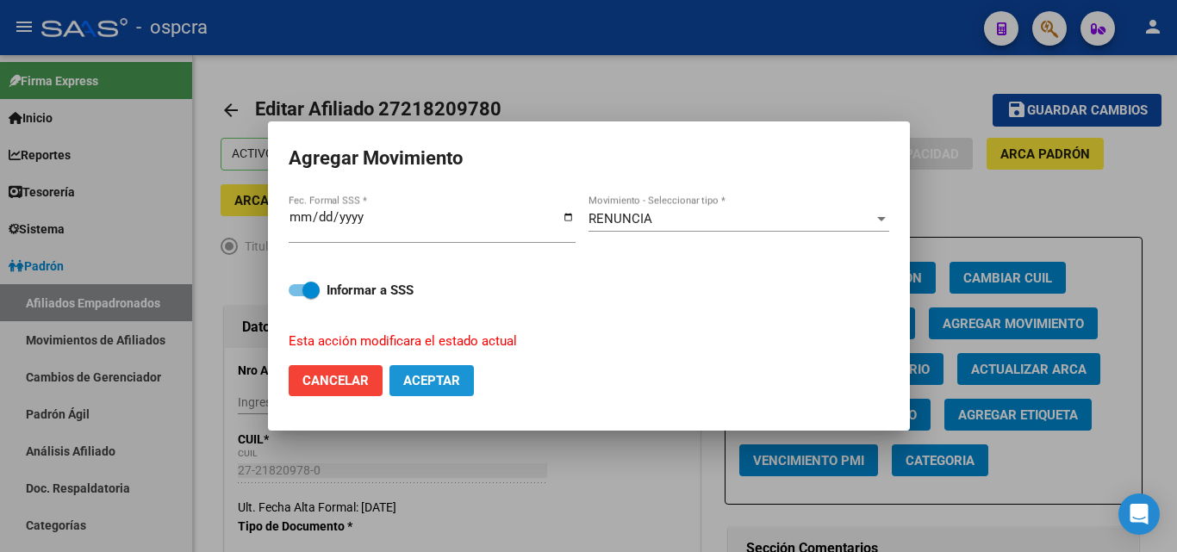
click at [451, 374] on span "Aceptar" at bounding box center [431, 381] width 57 height 16
checkbox input "false"
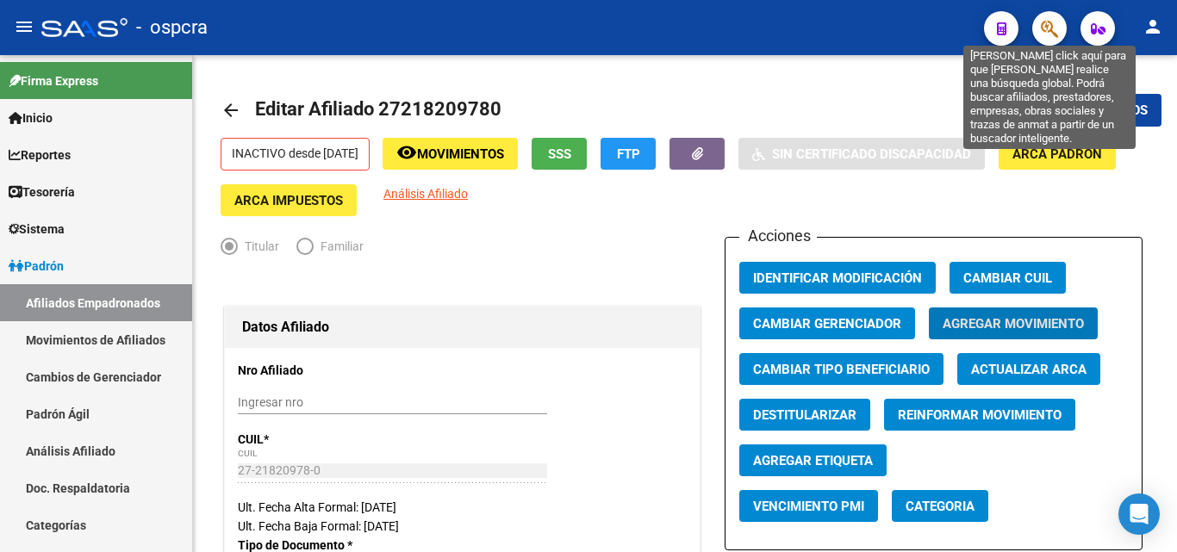
click at [1050, 29] on icon "button" at bounding box center [1049, 29] width 17 height 20
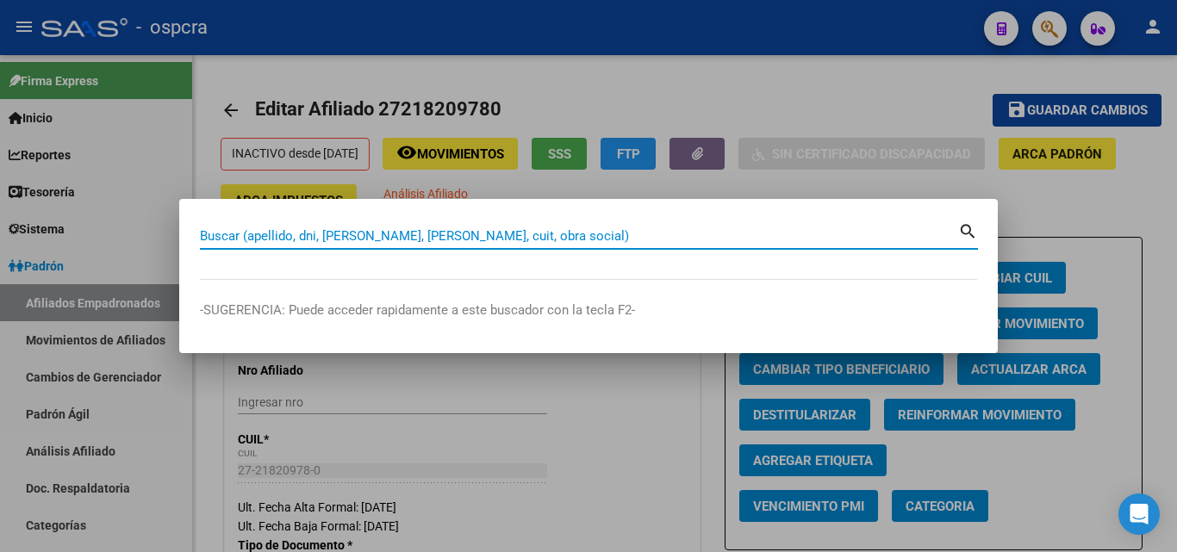
paste input "20448518753"
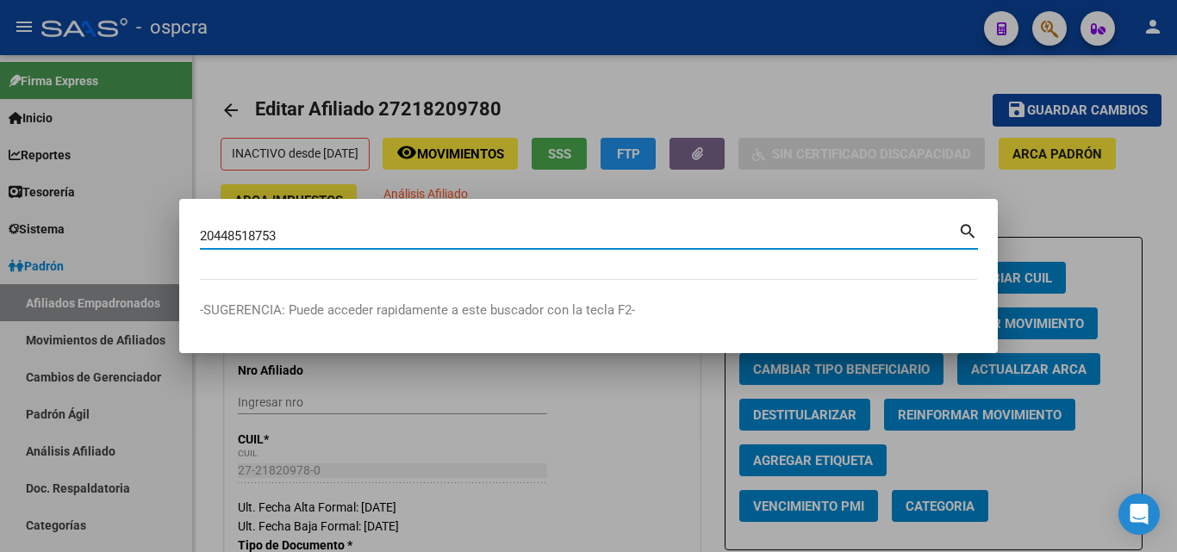
type input "20448518753"
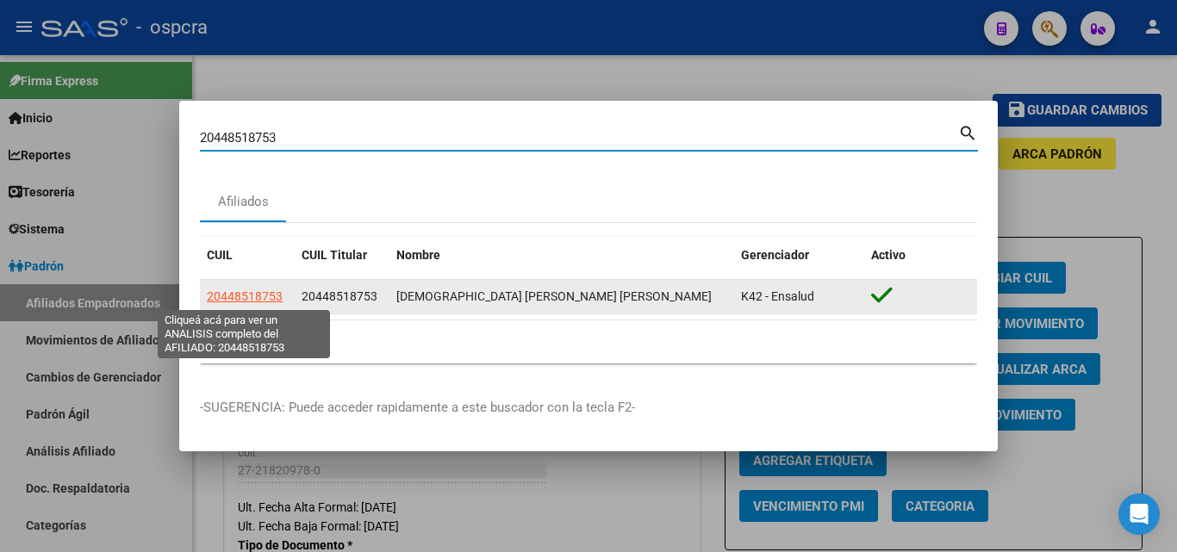
click at [251, 294] on span "20448518753" at bounding box center [245, 296] width 76 height 14
type textarea "20448518753"
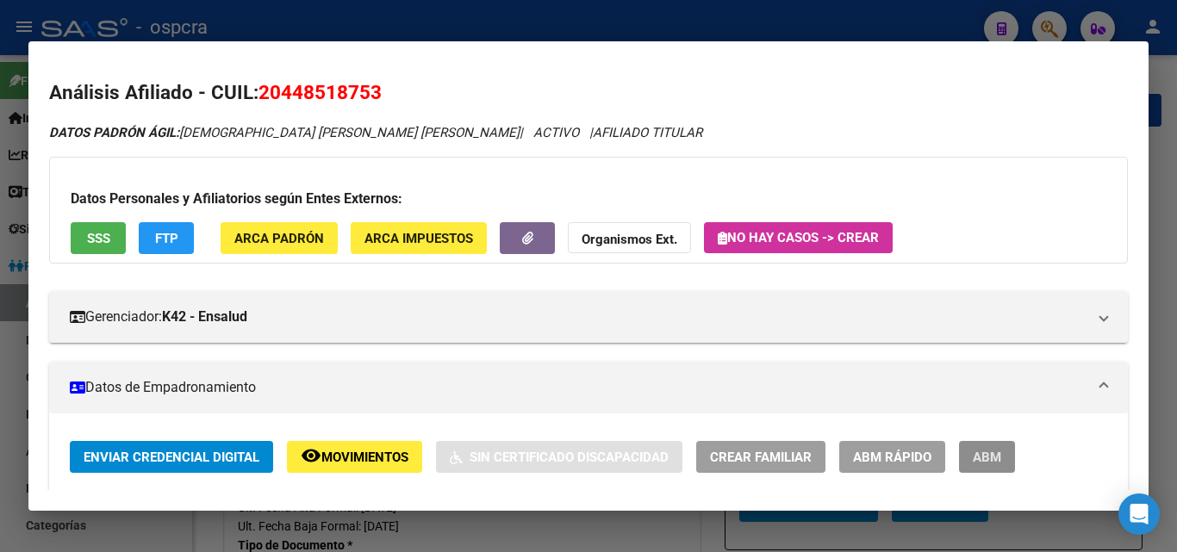
click at [992, 457] on span "ABM" at bounding box center [987, 458] width 28 height 16
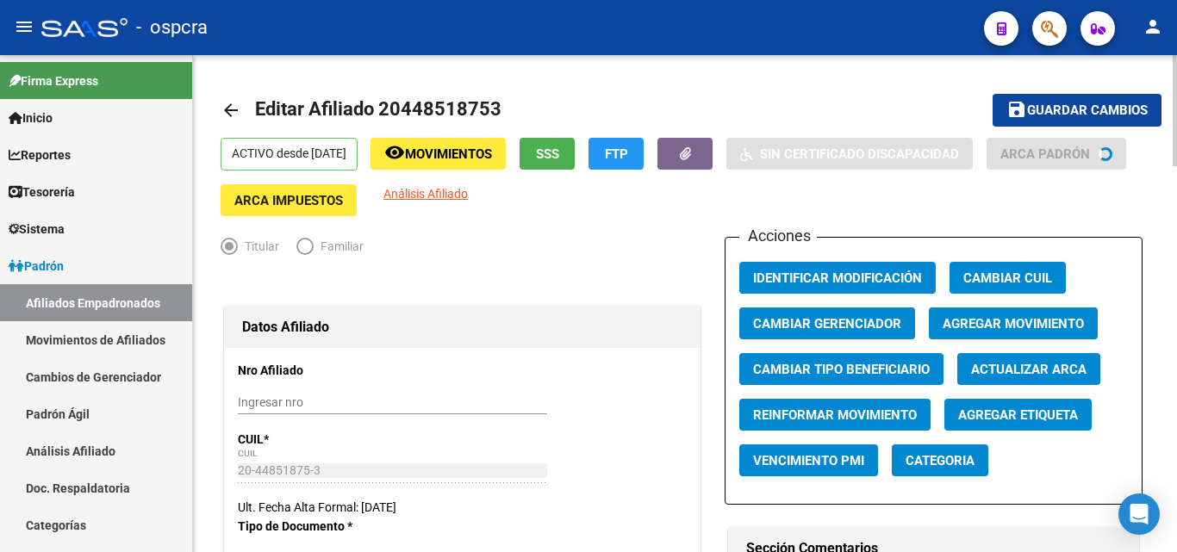
click at [1043, 321] on span "Agregar Movimiento" at bounding box center [1013, 324] width 141 height 16
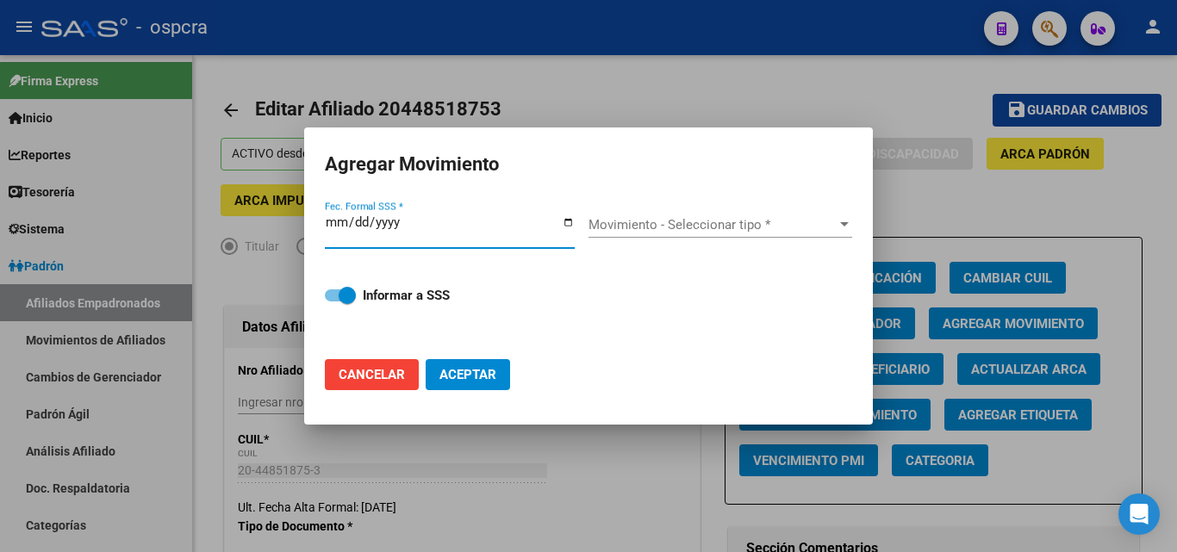
click at [568, 222] on input "Fec. Formal SSS *" at bounding box center [450, 229] width 250 height 28
type input "[DATE]"
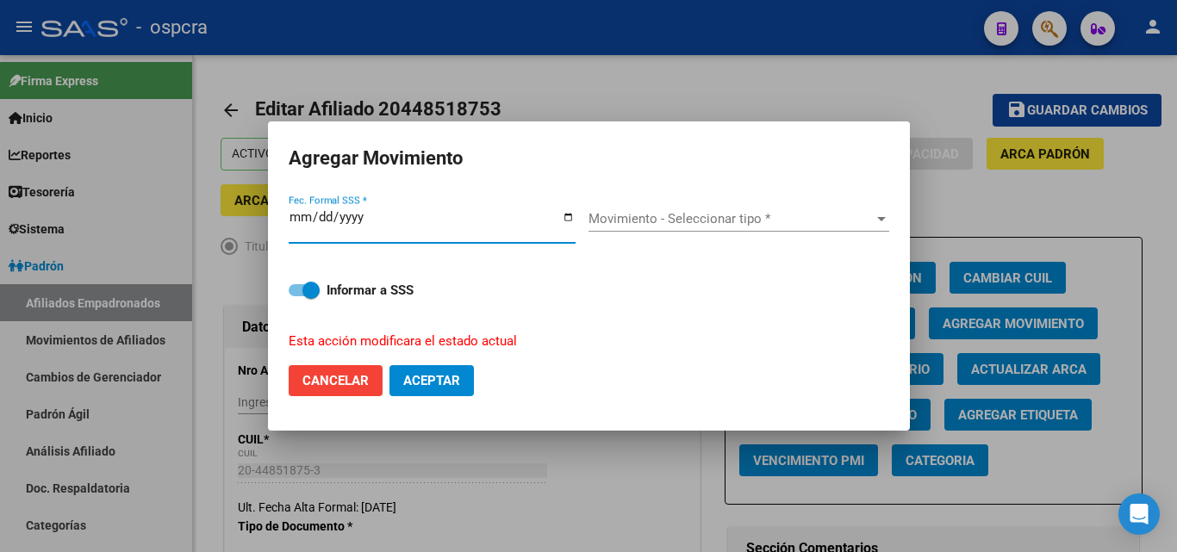
click at [831, 227] on div "Movimiento - Seleccionar tipo * Movimiento - Seleccionar tipo *" at bounding box center [738, 219] width 301 height 26
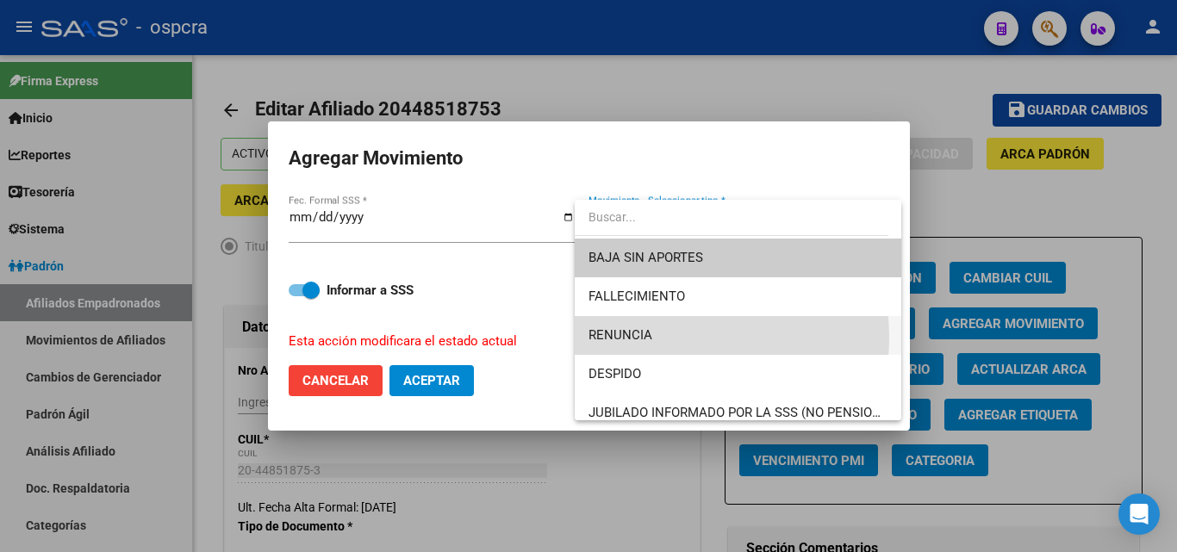
click at [665, 338] on span "RENUNCIA" at bounding box center [737, 335] width 299 height 39
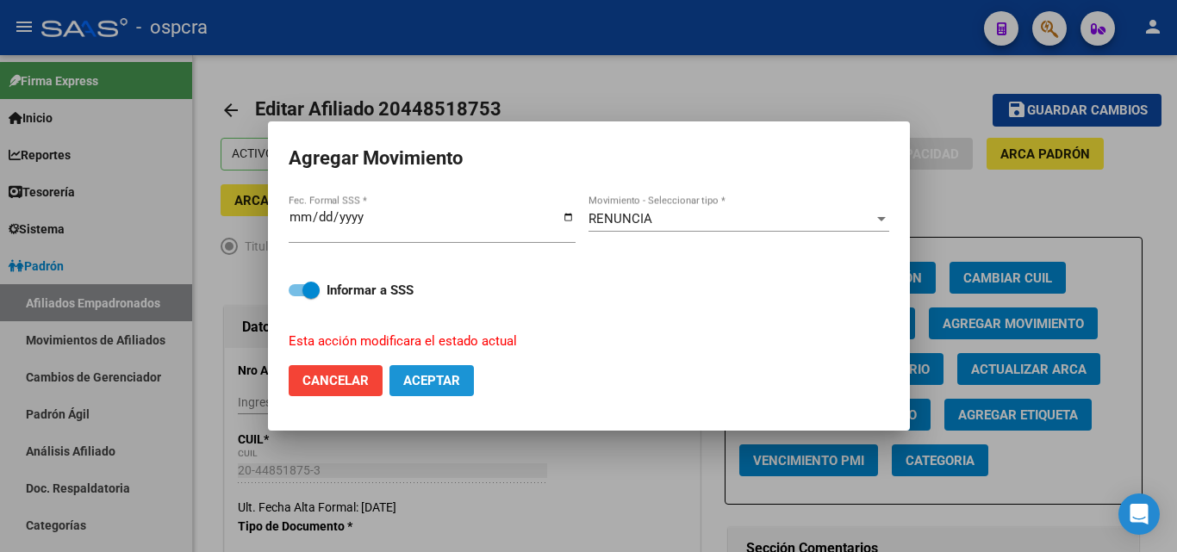
click at [441, 394] on button "Aceptar" at bounding box center [431, 380] width 84 height 31
checkbox input "false"
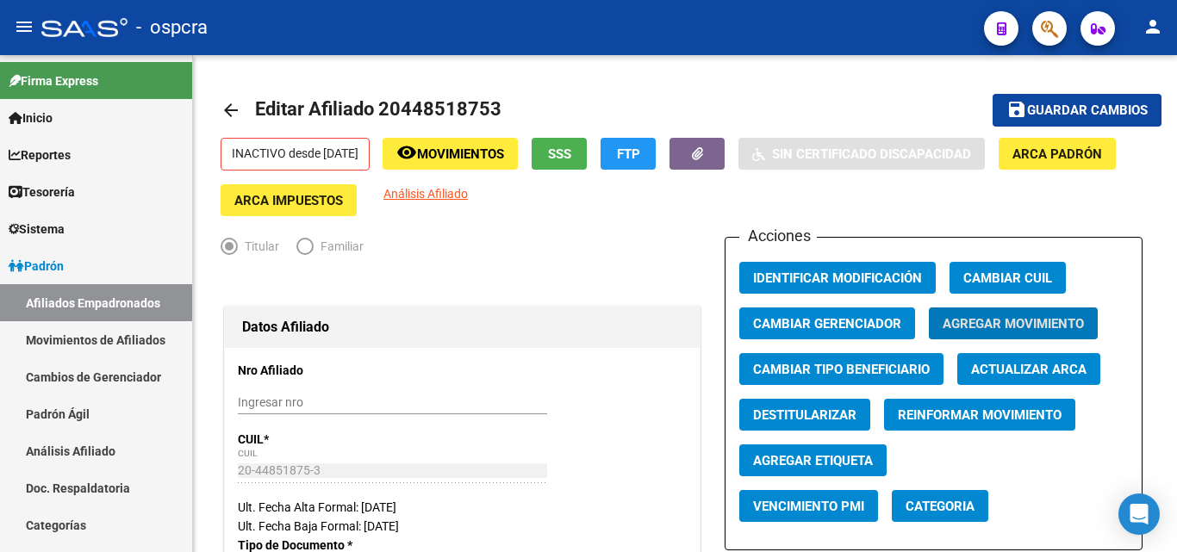
click at [1042, 27] on icon "button" at bounding box center [1049, 29] width 17 height 20
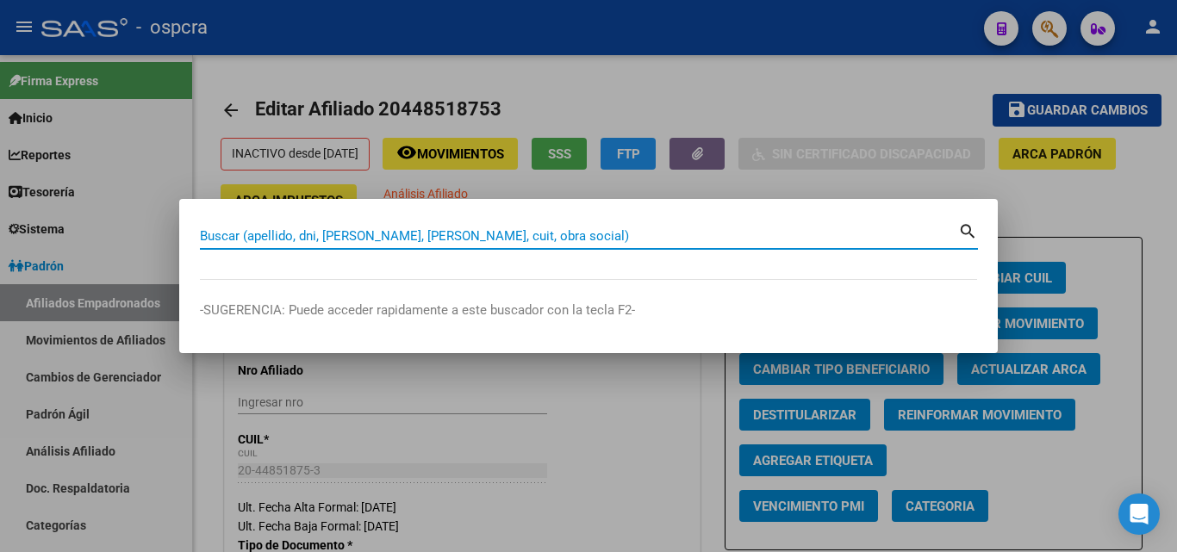
paste input "20336158479"
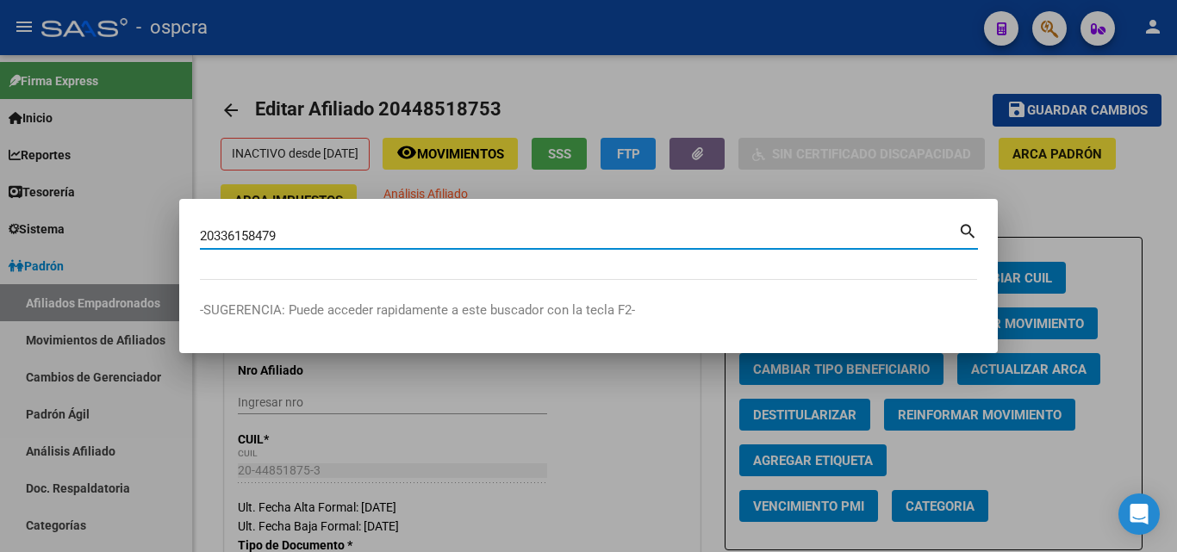
type input "20336158479"
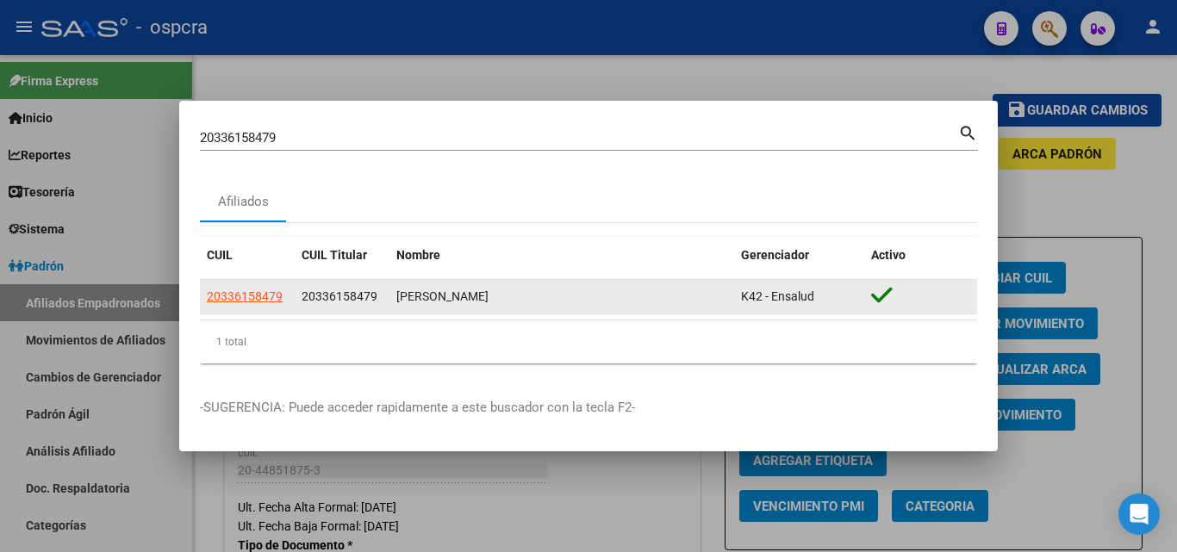
click at [270, 286] on datatable-body-cell "20336158479" at bounding box center [247, 297] width 95 height 34
click at [269, 288] on app-link-go-to "20336158479" at bounding box center [245, 297] width 76 height 20
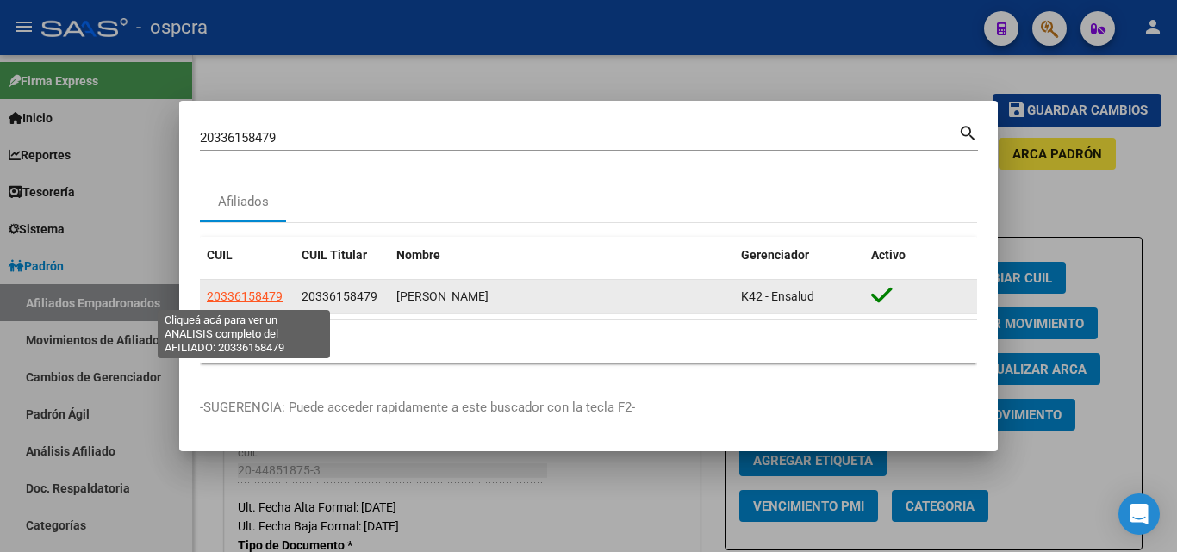
click at [261, 296] on span "20336158479" at bounding box center [245, 296] width 76 height 14
type textarea "20336158479"
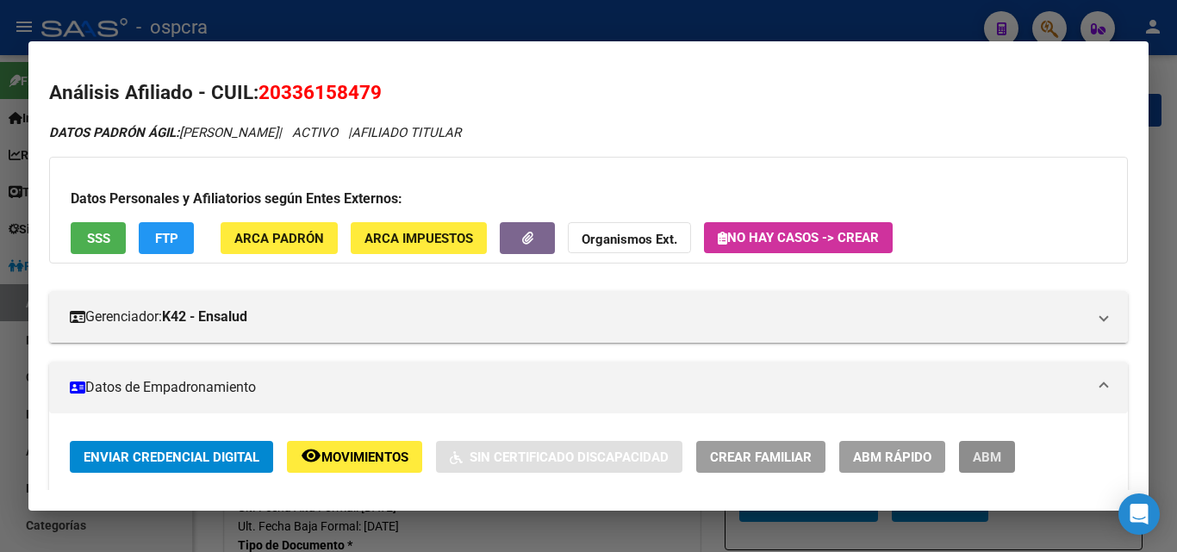
click at [1005, 448] on button "ABM" at bounding box center [987, 457] width 56 height 32
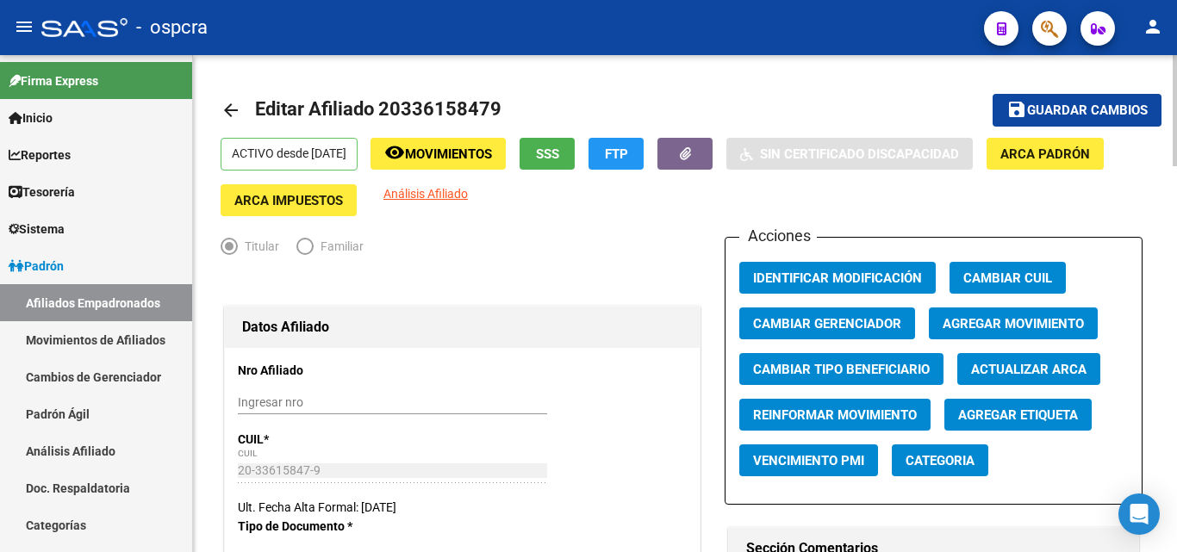
click at [1005, 322] on span "Agregar Movimiento" at bounding box center [1013, 324] width 141 height 16
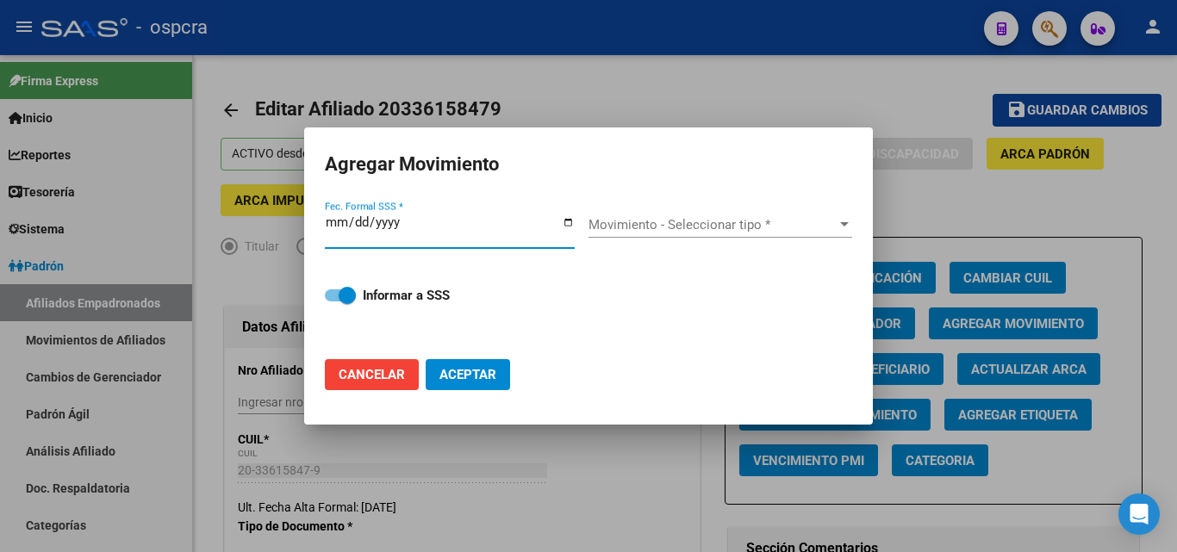
click at [570, 227] on input "Fec. Formal SSS *" at bounding box center [450, 229] width 250 height 28
type input "[DATE]"
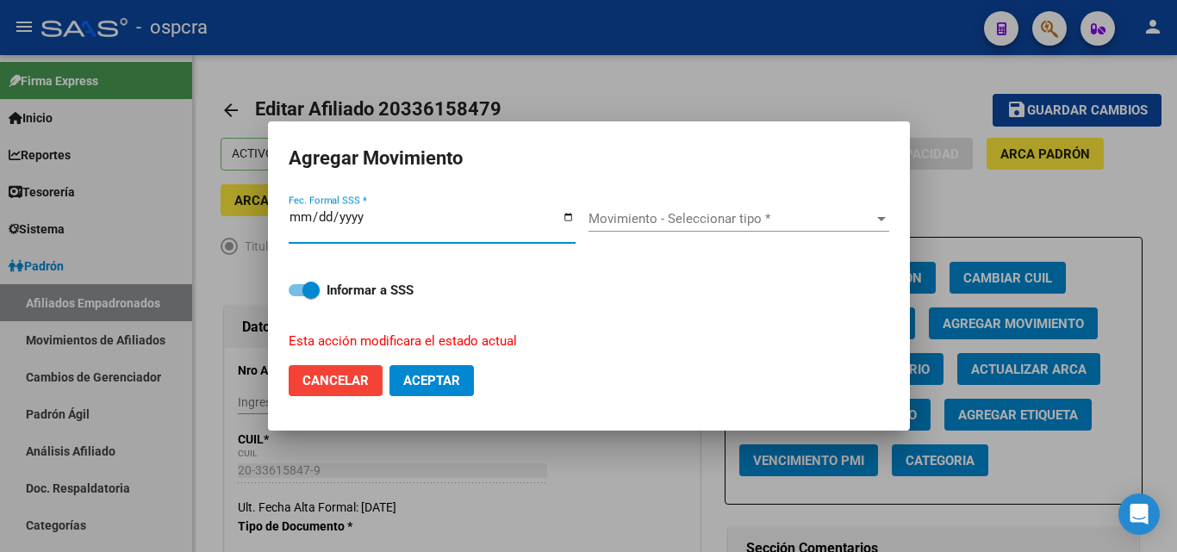
click at [682, 205] on div "Movimiento - Seleccionar tipo * Movimiento - Seleccionar tipo *" at bounding box center [738, 225] width 301 height 66
click at [700, 224] on span "Movimiento - Seleccionar tipo *" at bounding box center [730, 219] width 285 height 16
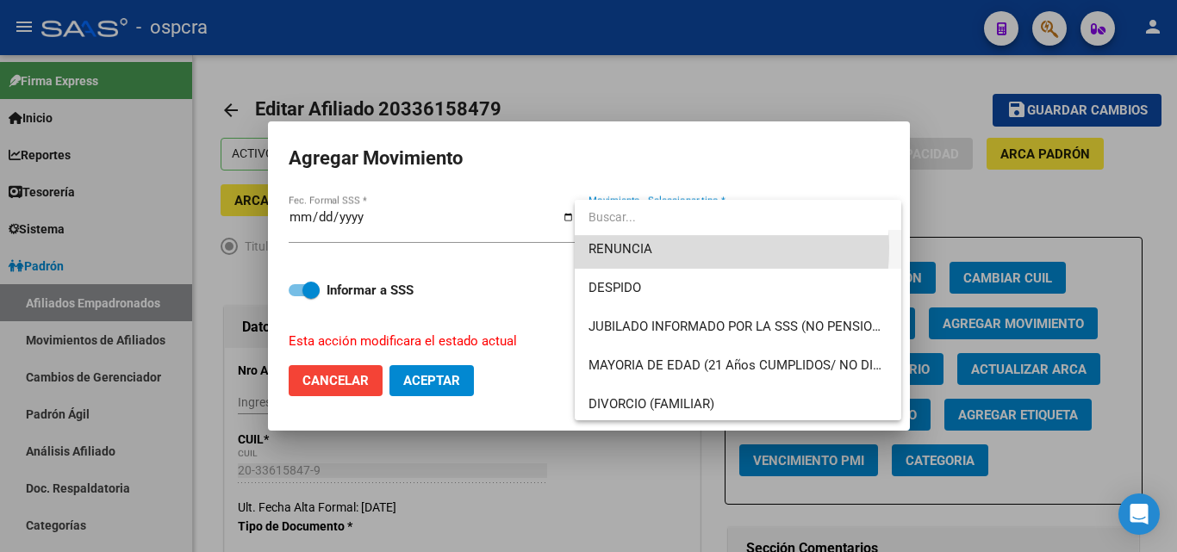
click at [666, 247] on span "RENUNCIA" at bounding box center [737, 249] width 299 height 39
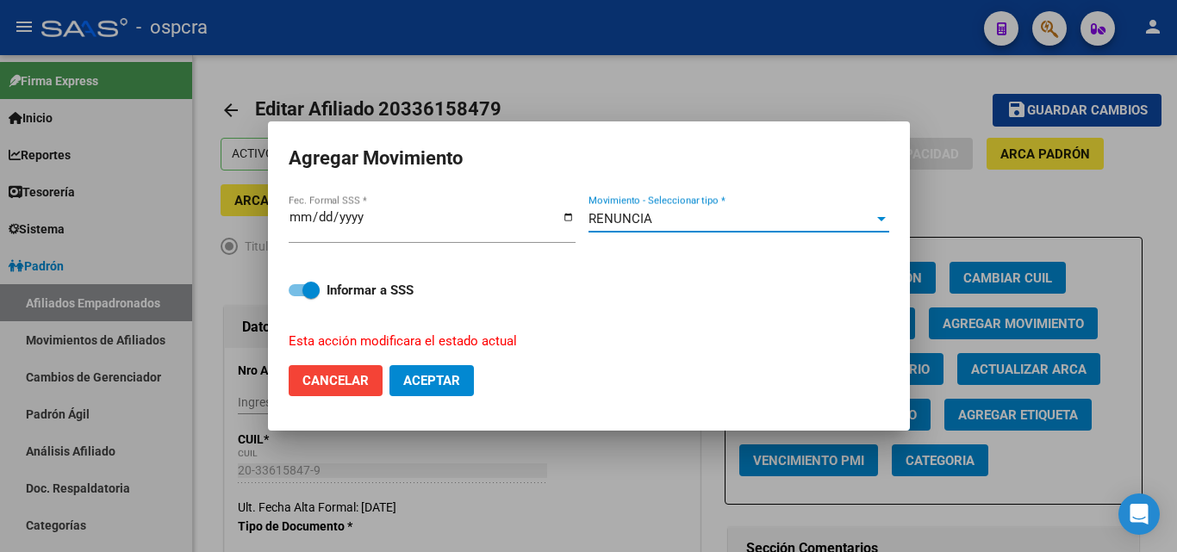
click at [435, 385] on span "Aceptar" at bounding box center [431, 381] width 57 height 16
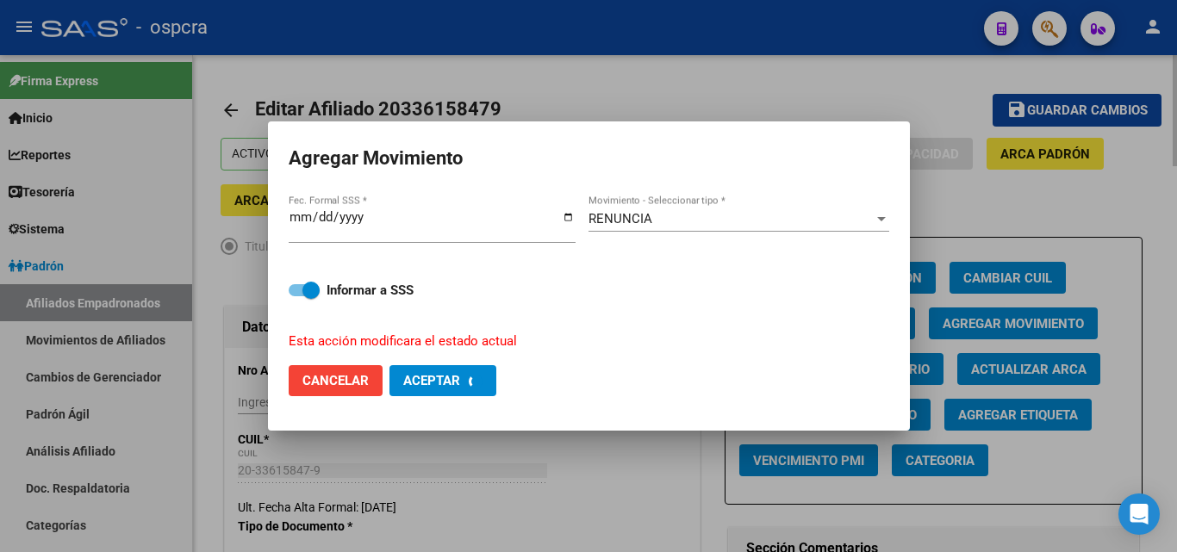
checkbox input "false"
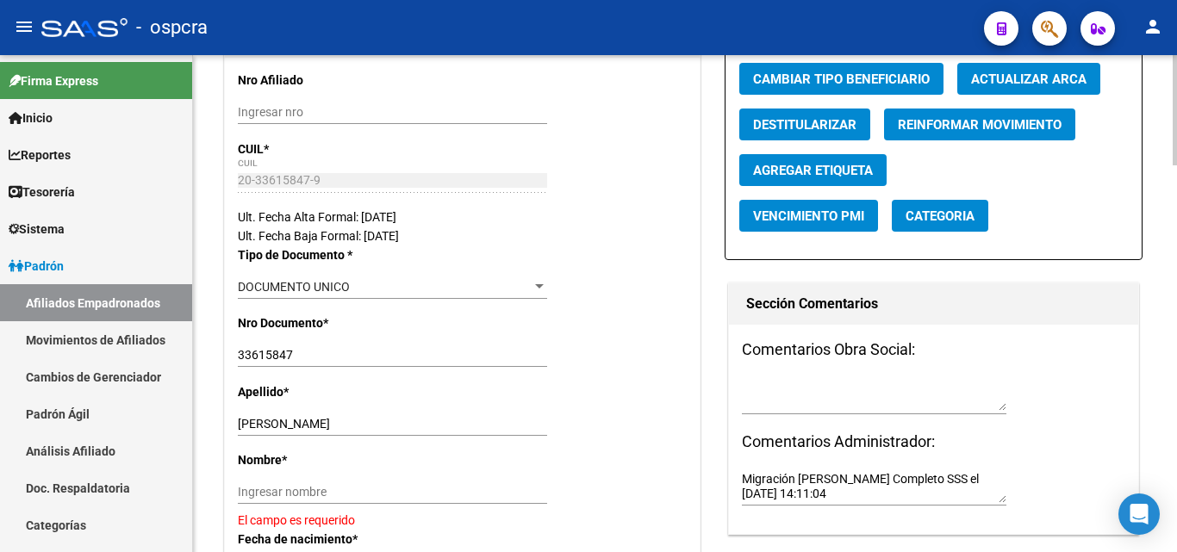
scroll to position [0, 0]
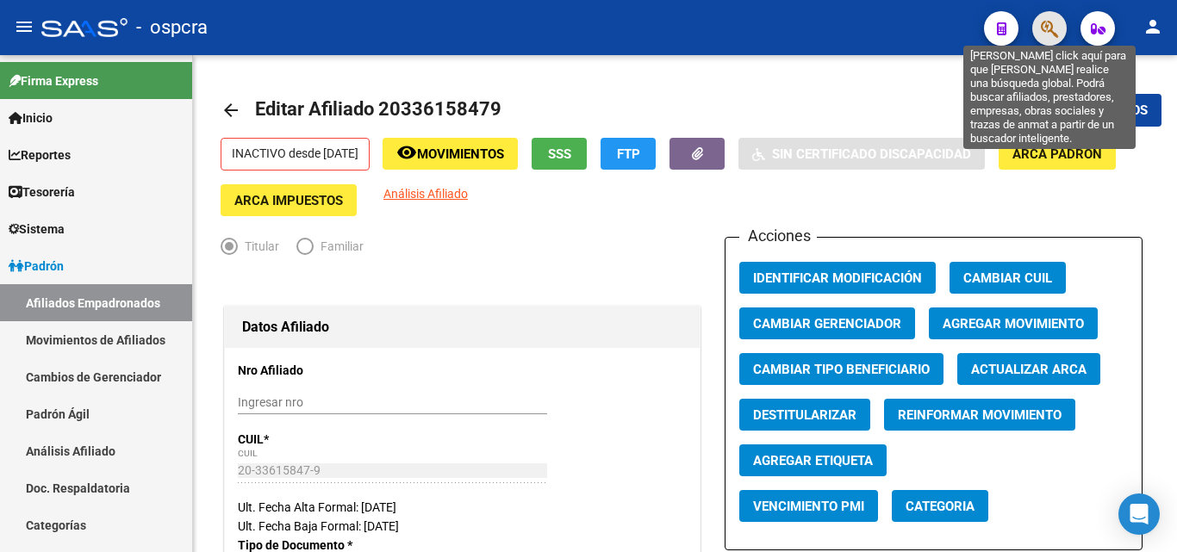
click at [1048, 30] on icon "button" at bounding box center [1049, 29] width 17 height 20
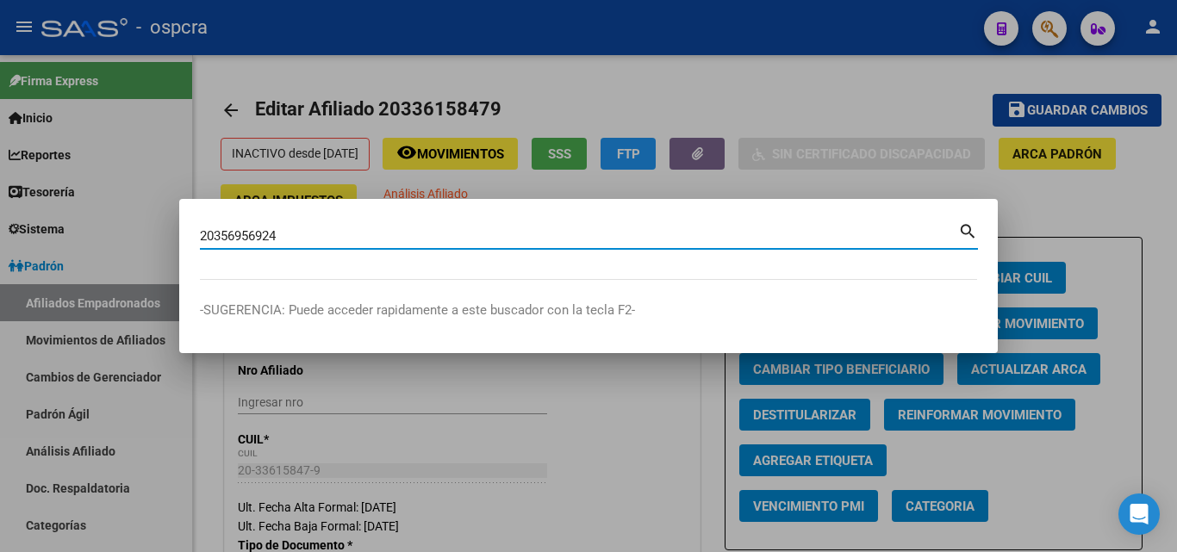
click at [954, 231] on input "20356956924" at bounding box center [579, 236] width 758 height 16
type input "20356956924"
click at [967, 235] on mat-icon "search" at bounding box center [968, 230] width 20 height 21
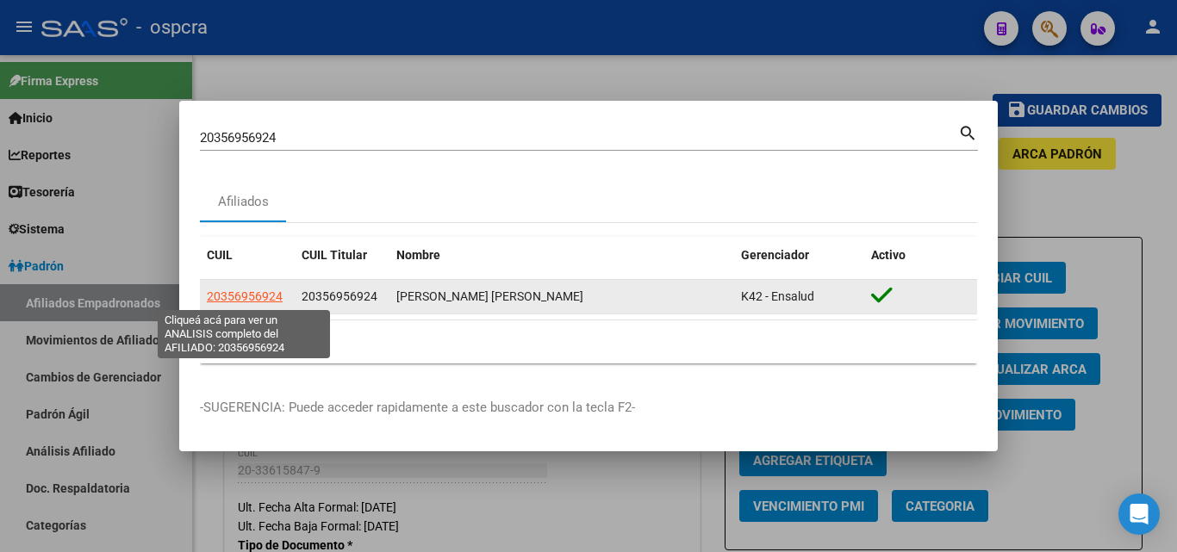
click at [259, 295] on span "20356956924" at bounding box center [245, 296] width 76 height 14
type textarea "20356956924"
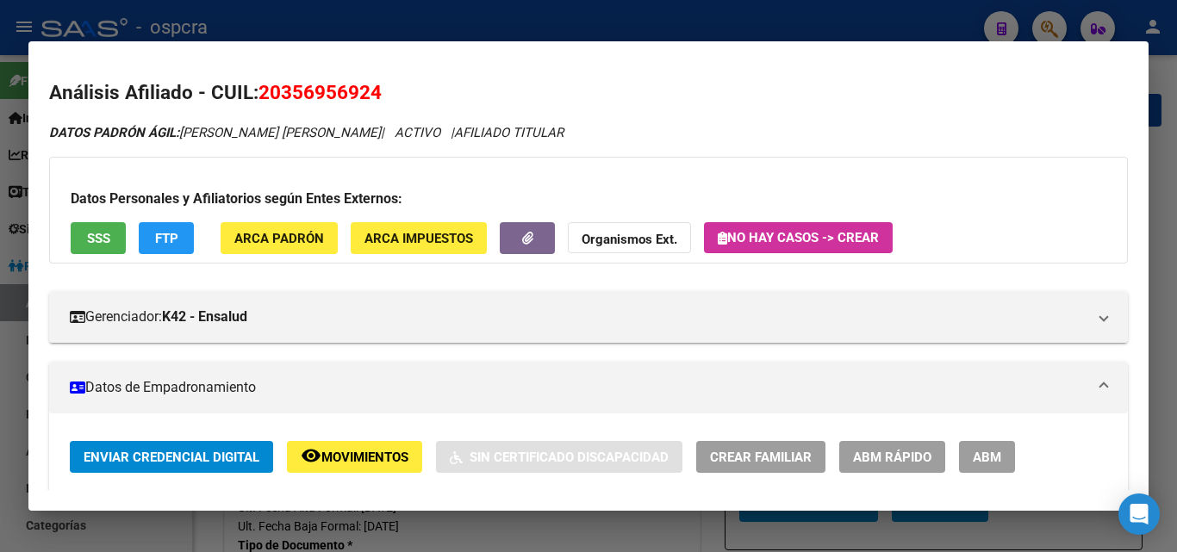
click at [980, 457] on span "ABM" at bounding box center [987, 458] width 28 height 16
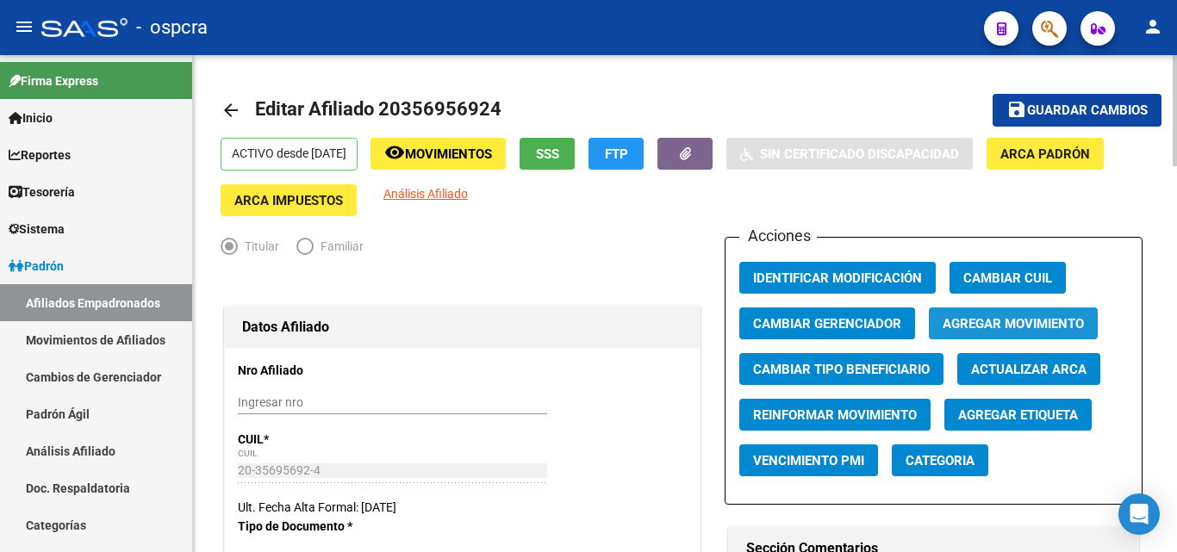
click at [998, 319] on span "Agregar Movimiento" at bounding box center [1013, 324] width 141 height 16
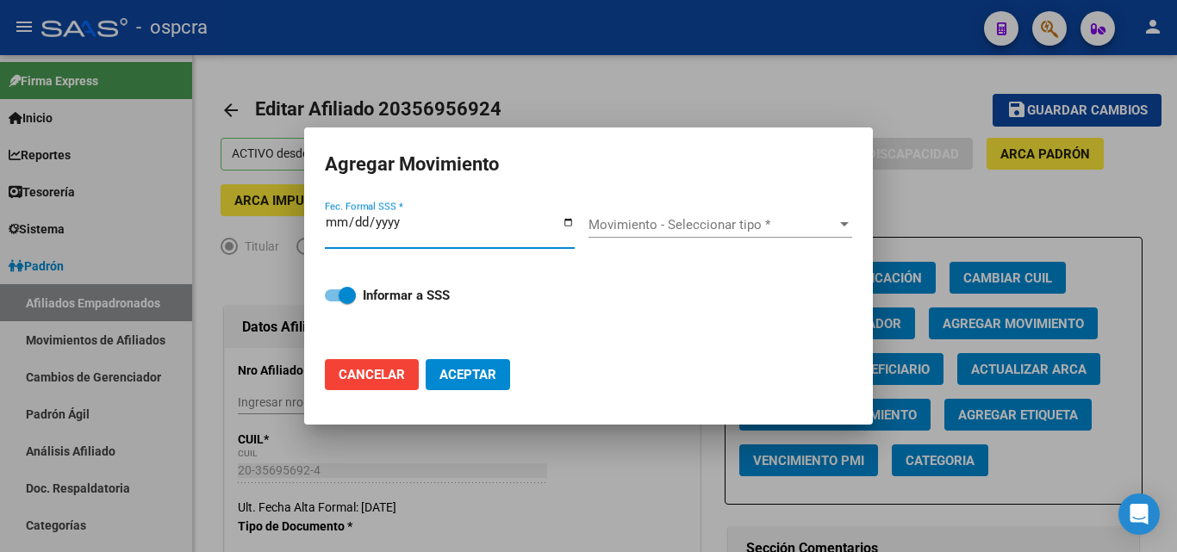
click at [570, 223] on input "Fec. Formal SSS *" at bounding box center [450, 229] width 250 height 28
type input "[DATE]"
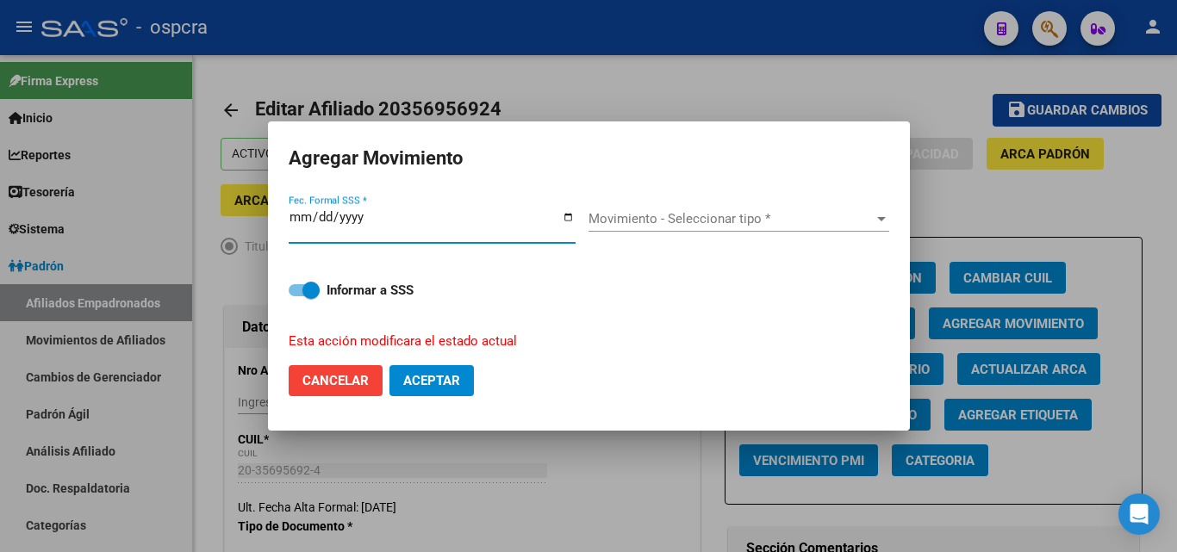
click at [678, 229] on div "Movimiento - Seleccionar tipo * Movimiento - Seleccionar tipo *" at bounding box center [738, 219] width 301 height 26
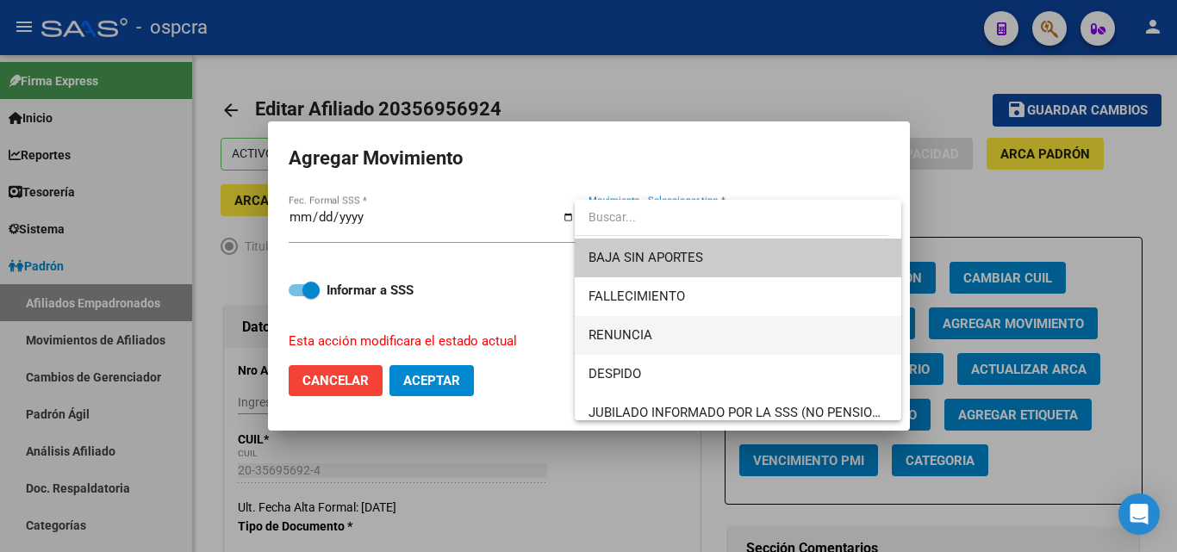
click at [674, 337] on span "RENUNCIA" at bounding box center [737, 335] width 299 height 39
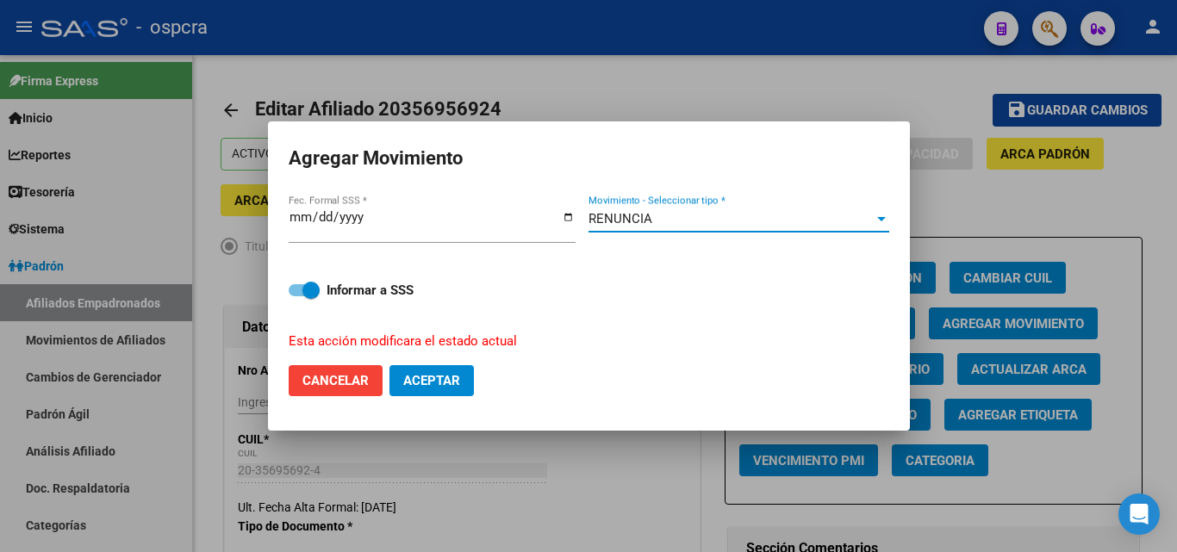
click at [462, 381] on button "Aceptar" at bounding box center [431, 380] width 84 height 31
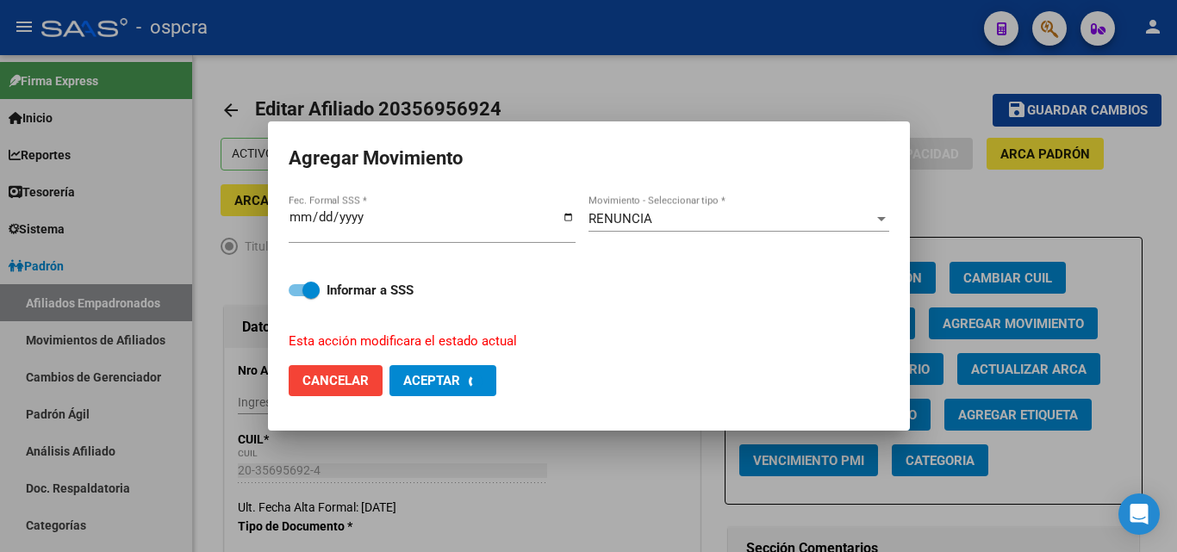
checkbox input "false"
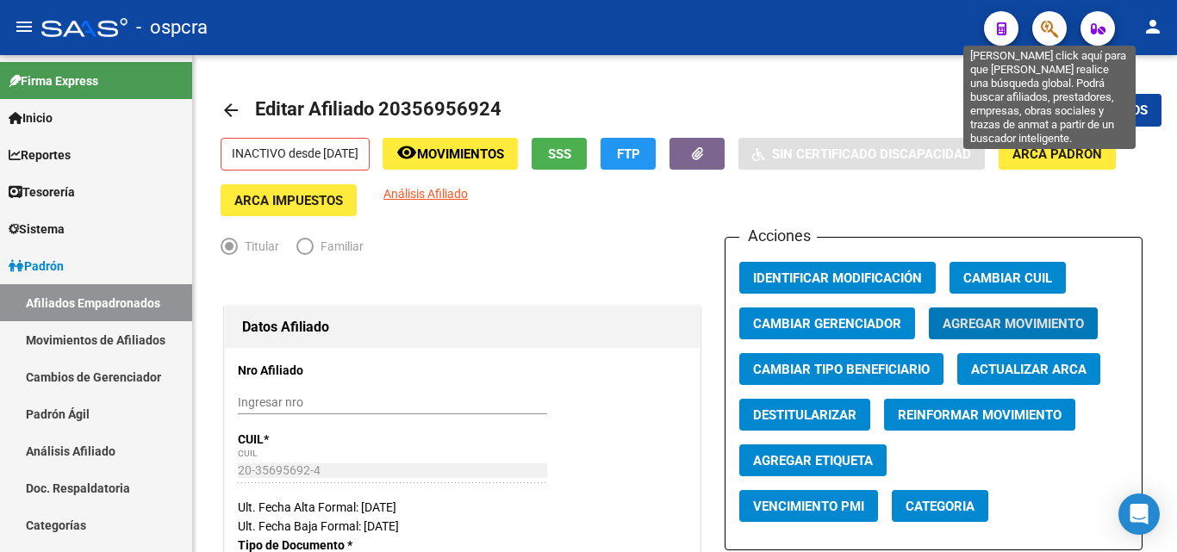
click at [1052, 30] on icon "button" at bounding box center [1049, 29] width 17 height 20
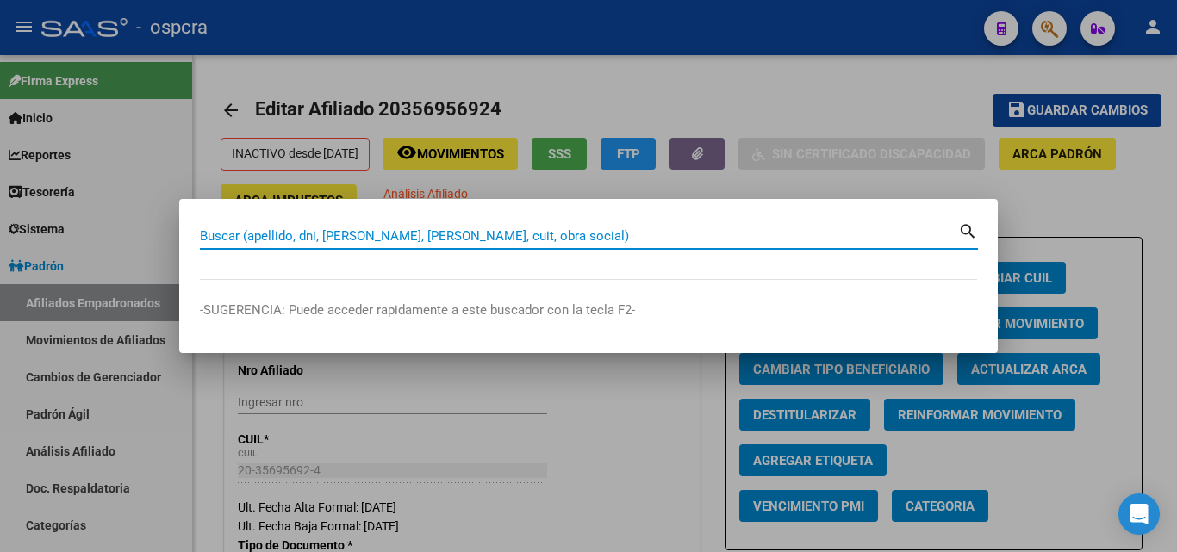
paste input "20385621214"
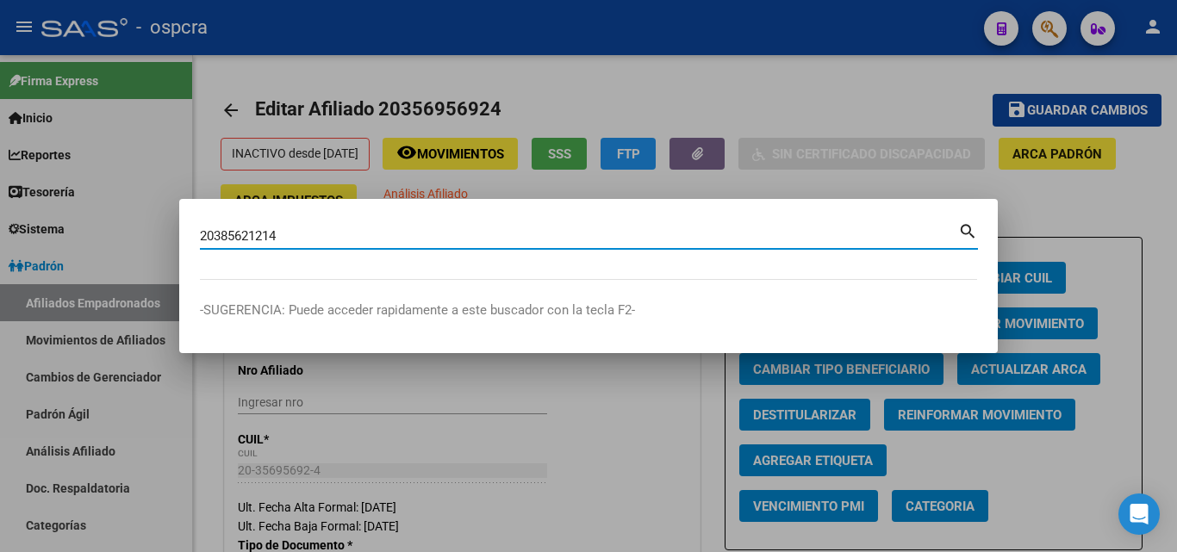
type input "20385621214"
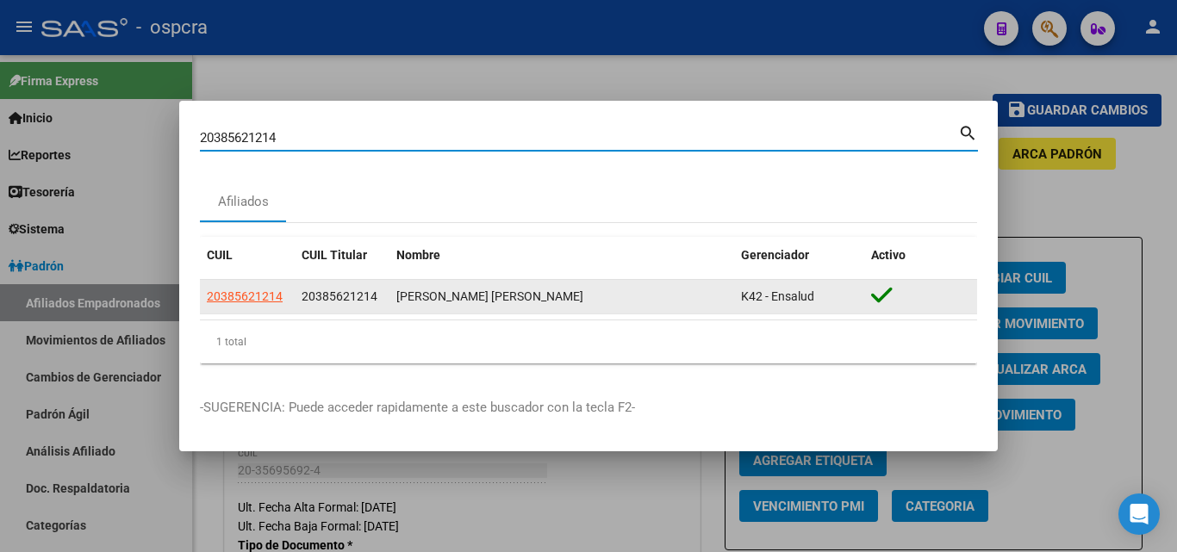
click at [241, 290] on span "20385621214" at bounding box center [245, 296] width 76 height 14
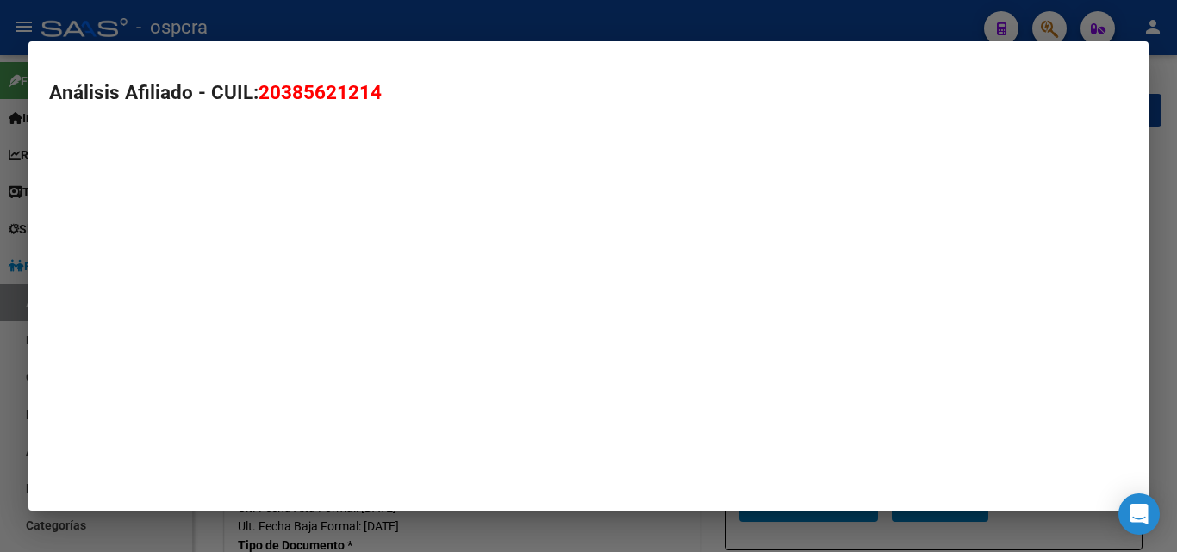
type textarea "20385621214"
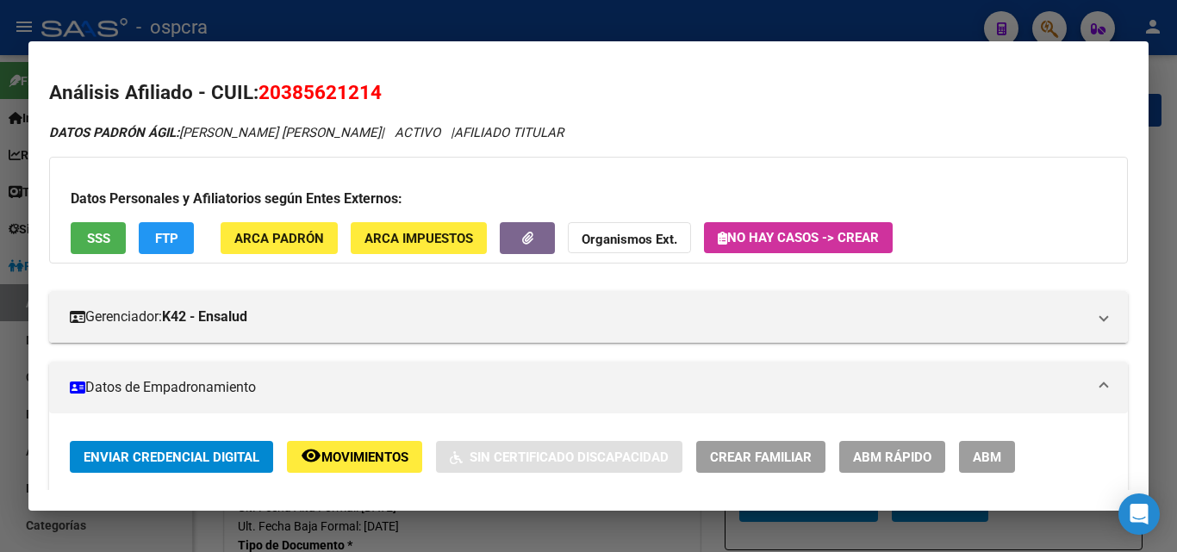
click at [369, 455] on span "Movimientos" at bounding box center [364, 458] width 87 height 16
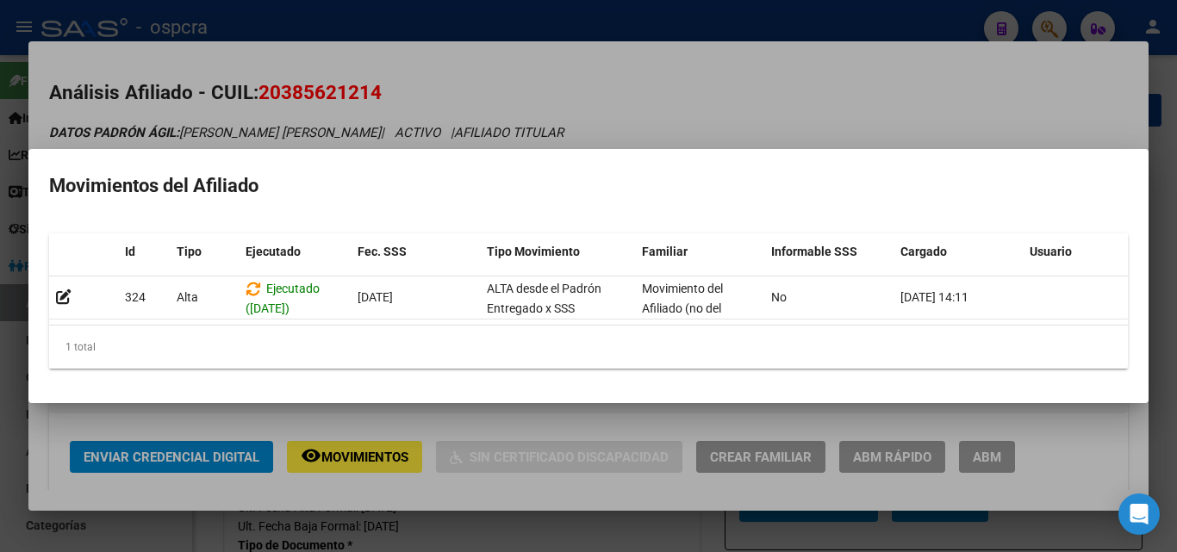
click at [631, 109] on div at bounding box center [588, 276] width 1177 height 552
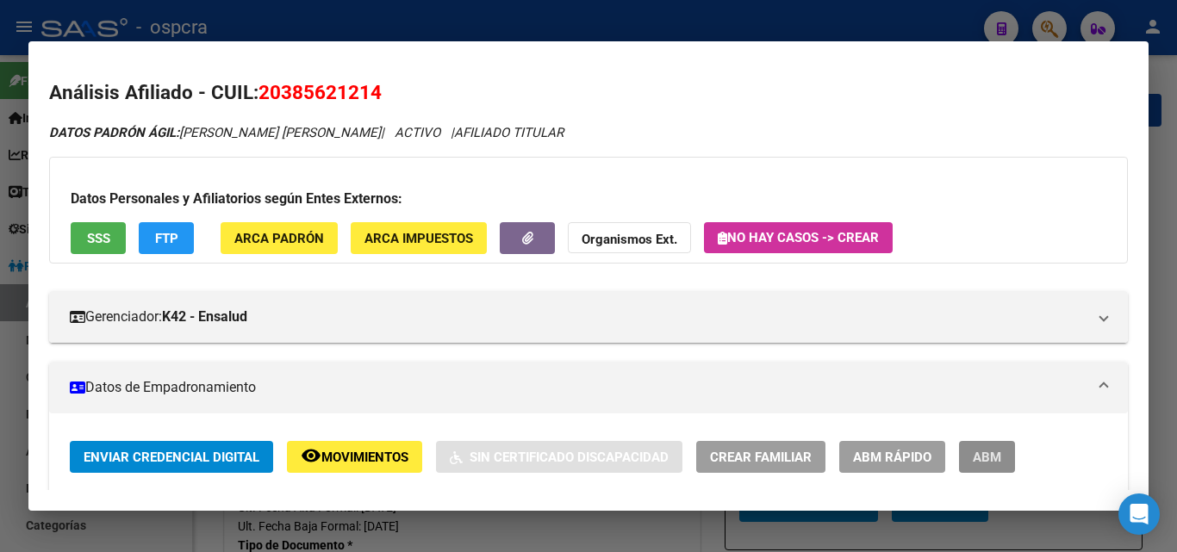
click at [992, 453] on span "ABM" at bounding box center [987, 458] width 28 height 16
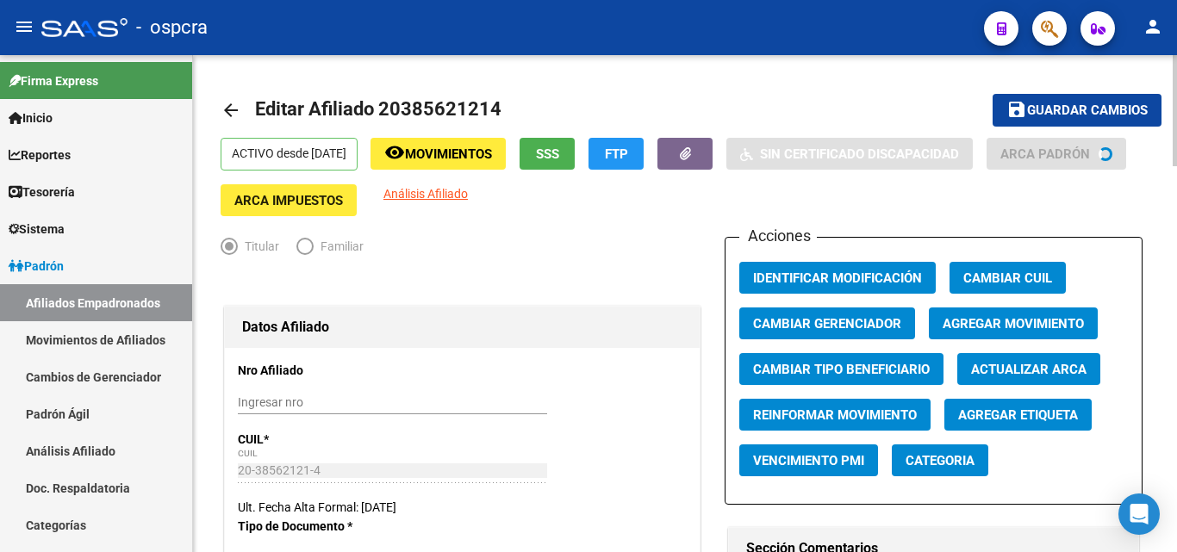
click at [1045, 330] on span "Agregar Movimiento" at bounding box center [1013, 324] width 141 height 16
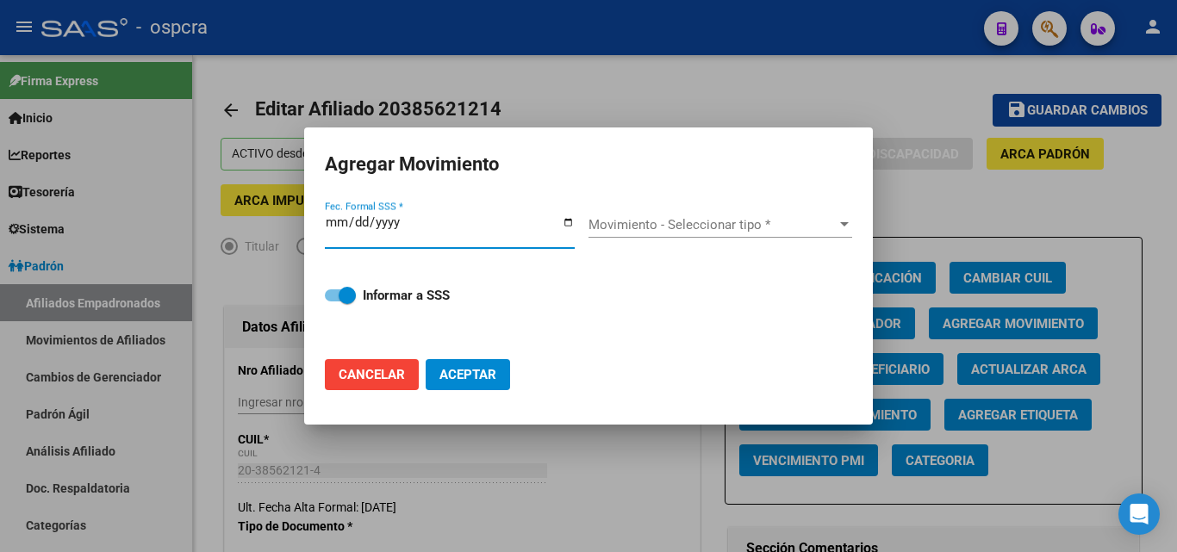
click at [566, 222] on input "Fec. Formal SSS *" at bounding box center [450, 229] width 250 height 28
type input "[DATE]"
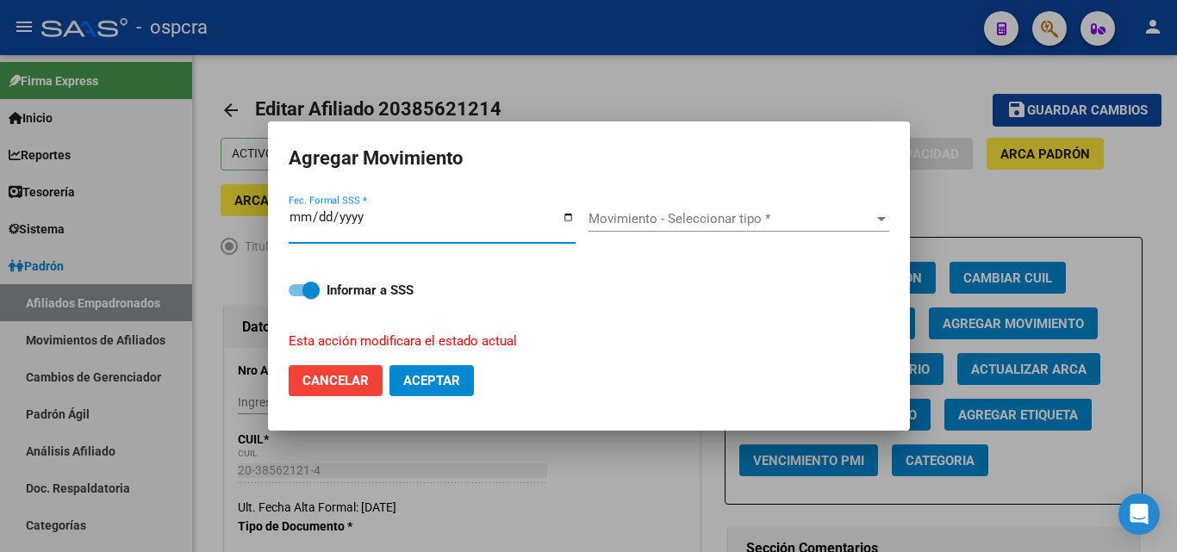
click at [736, 223] on span "Movimiento - Seleccionar tipo *" at bounding box center [730, 219] width 285 height 16
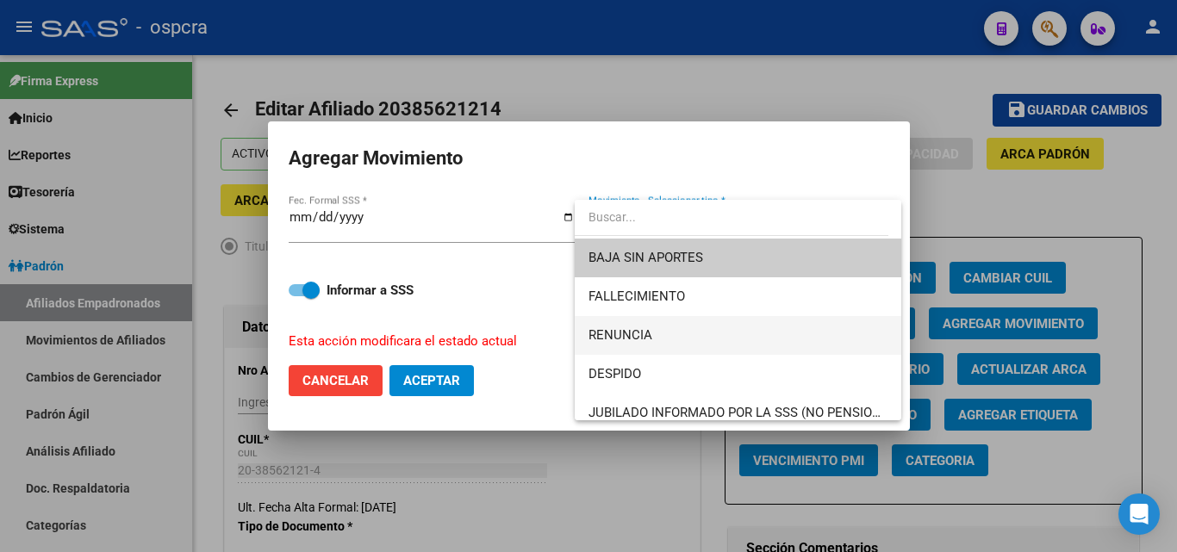
click at [677, 339] on span "RENUNCIA" at bounding box center [737, 335] width 299 height 39
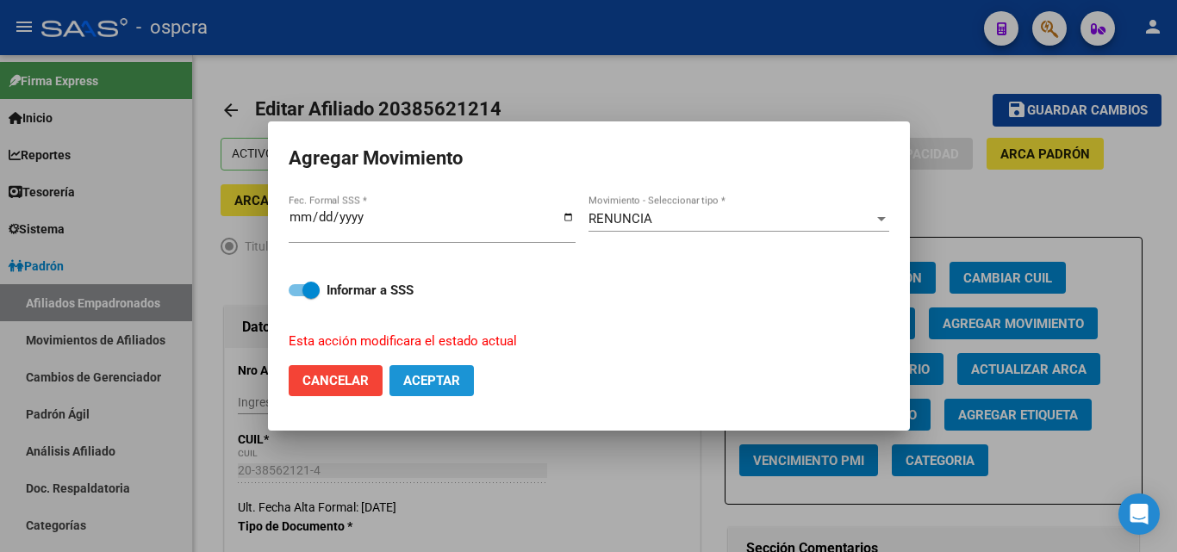
click at [442, 382] on span "Aceptar" at bounding box center [431, 381] width 57 height 16
checkbox input "false"
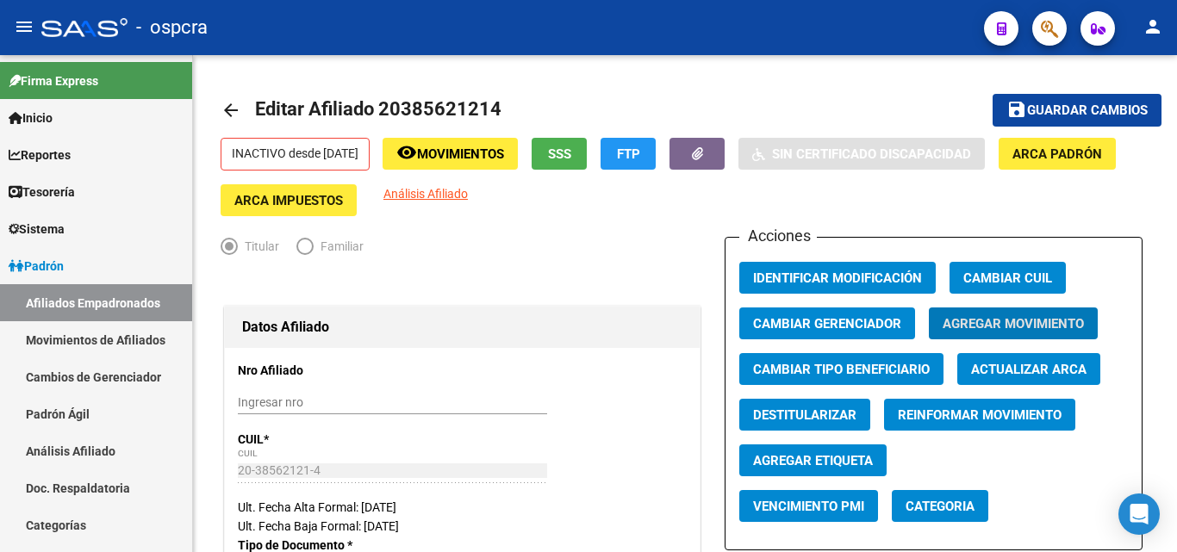
click at [1044, 22] on icon "button" at bounding box center [1049, 29] width 17 height 20
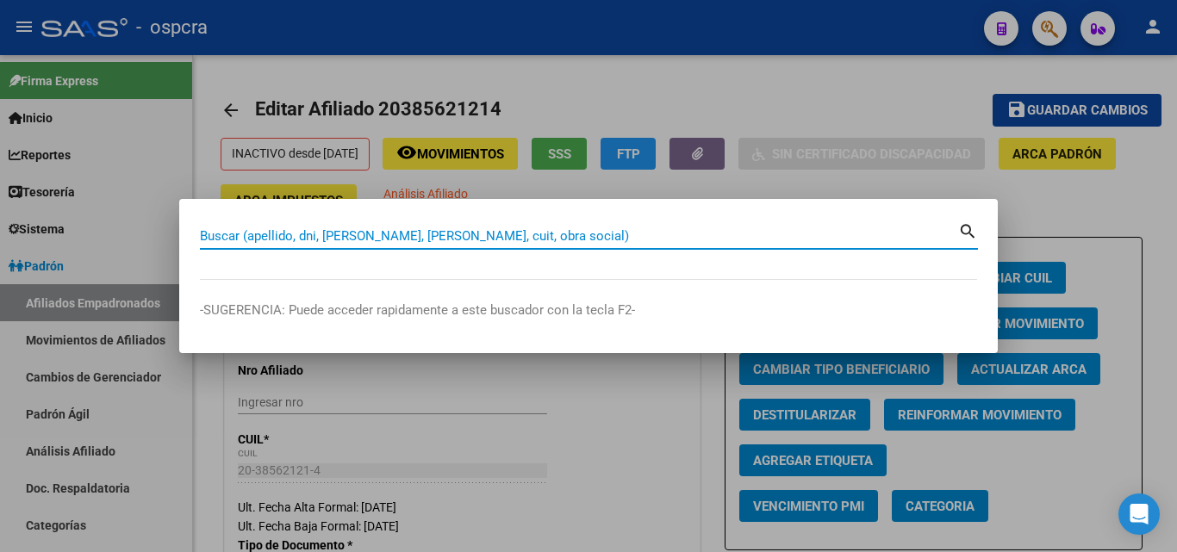
paste input "20216603924"
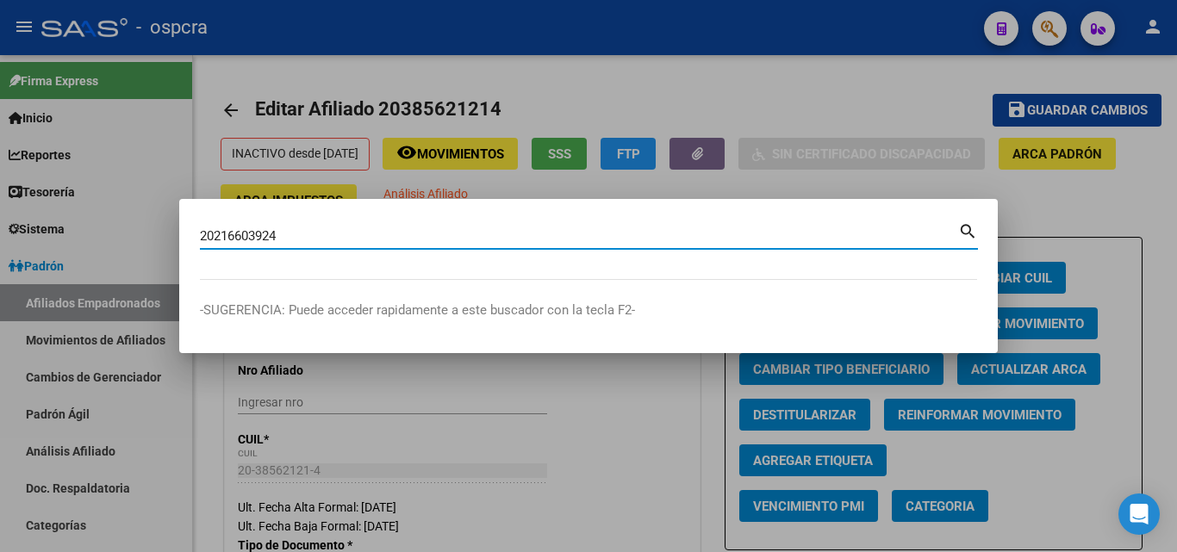
type input "20216603924"
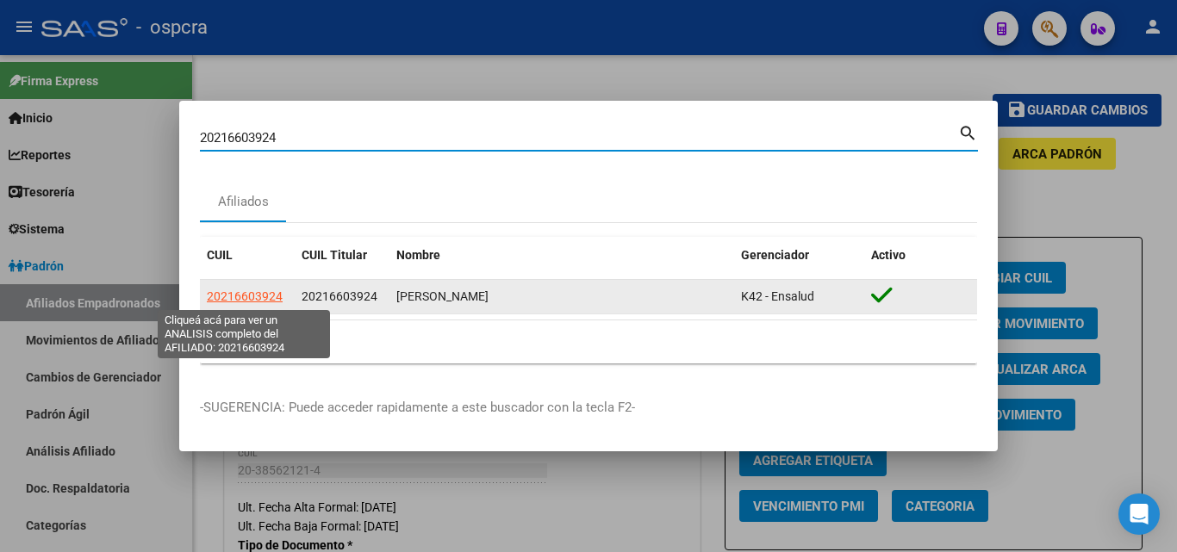
click at [230, 297] on span "20216603924" at bounding box center [245, 296] width 76 height 14
type textarea "20216603924"
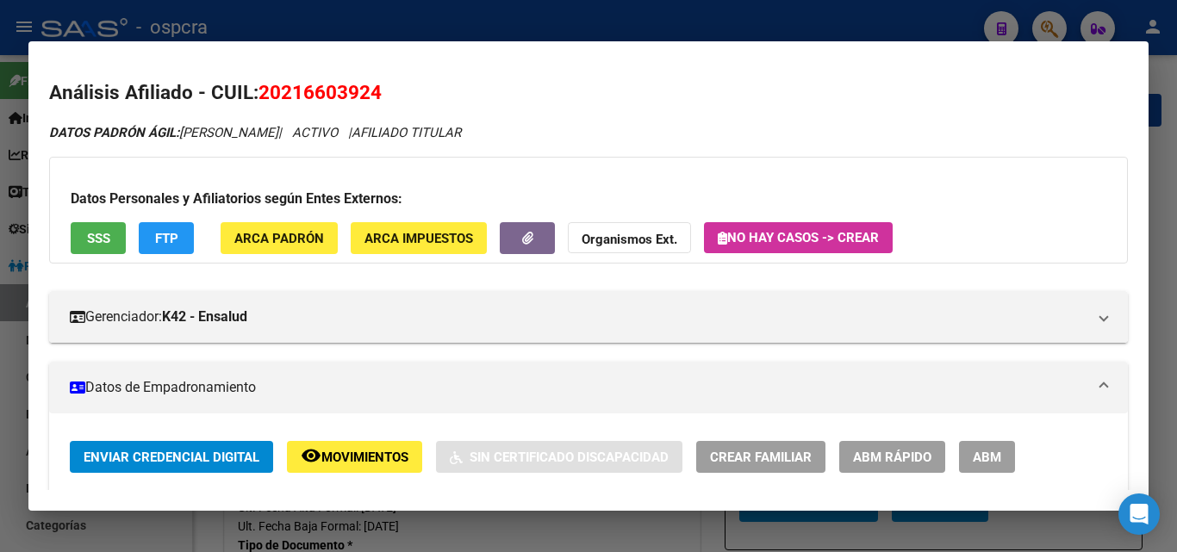
click at [984, 449] on button "ABM" at bounding box center [987, 457] width 56 height 32
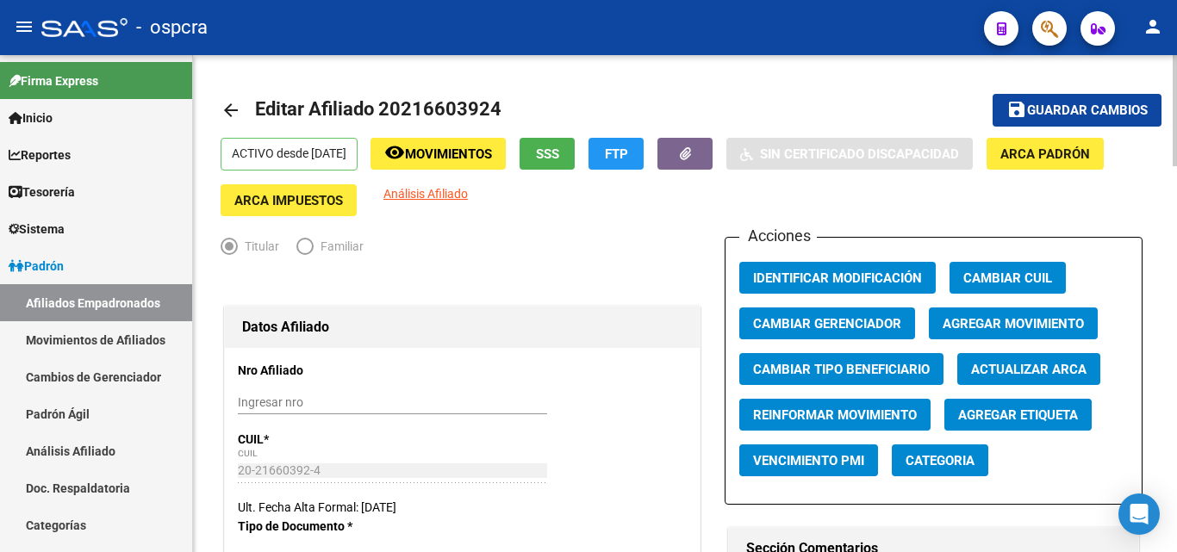
click at [487, 157] on span "Movimientos" at bounding box center [448, 154] width 87 height 16
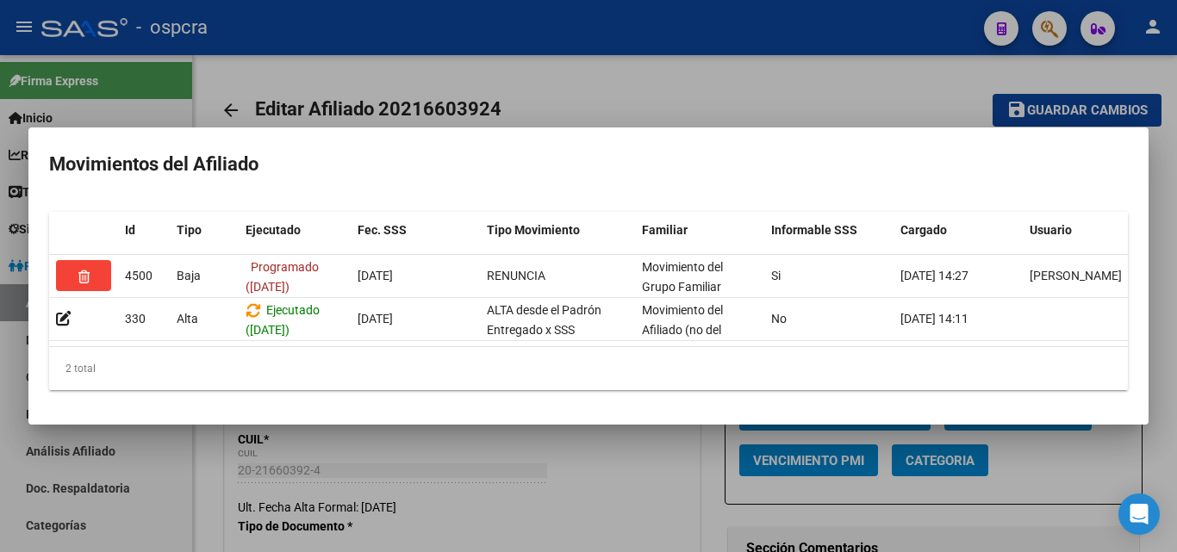
click at [608, 72] on div at bounding box center [588, 276] width 1177 height 552
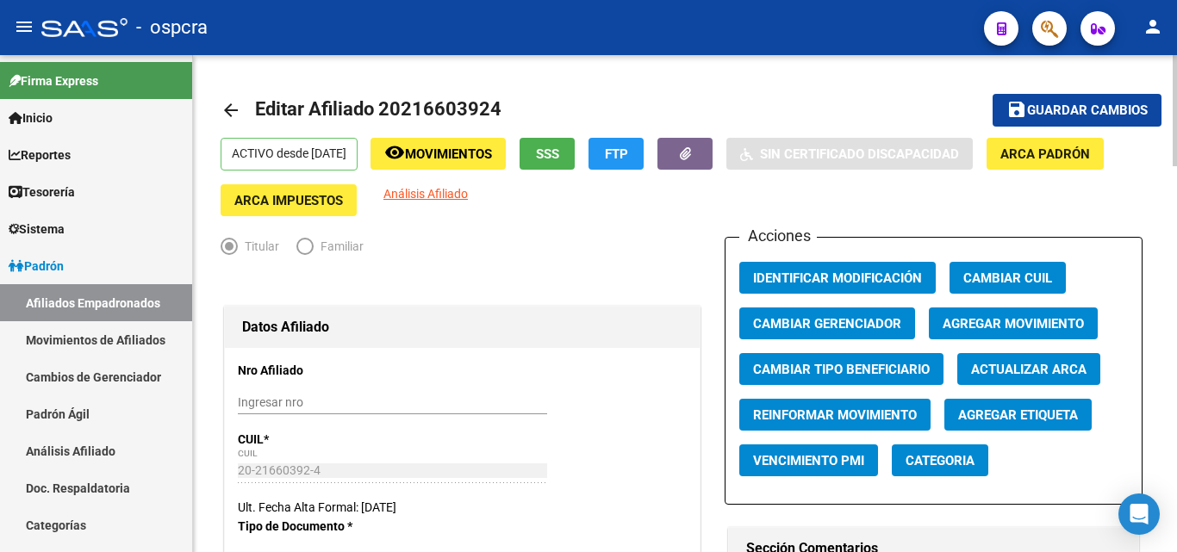
click at [1060, 325] on span "Agregar Movimiento" at bounding box center [1013, 324] width 141 height 16
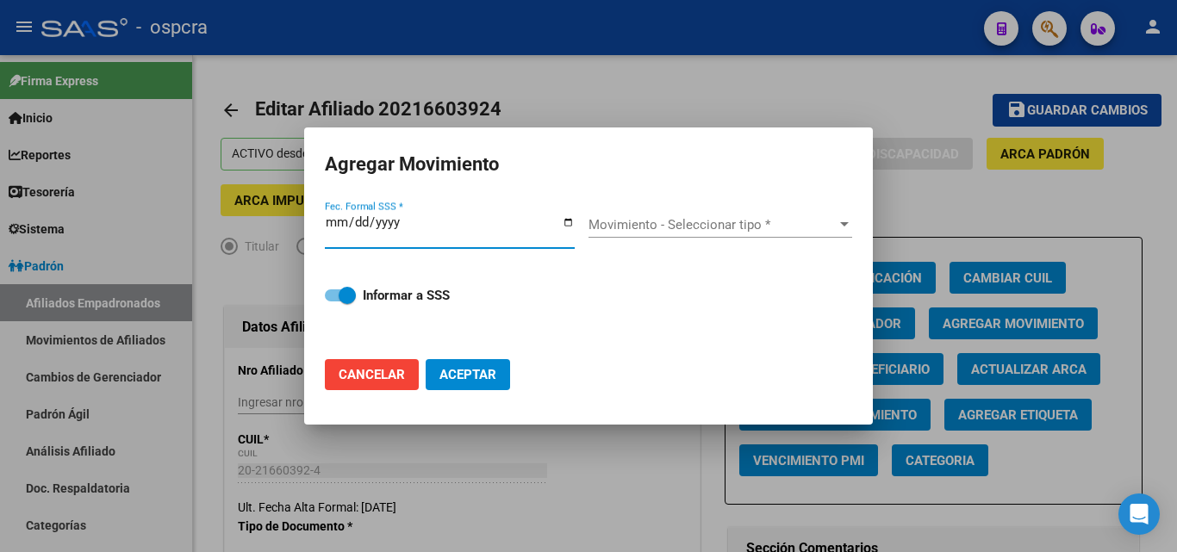
click at [565, 217] on input "Fec. Formal SSS *" at bounding box center [450, 229] width 250 height 28
type input "[DATE]"
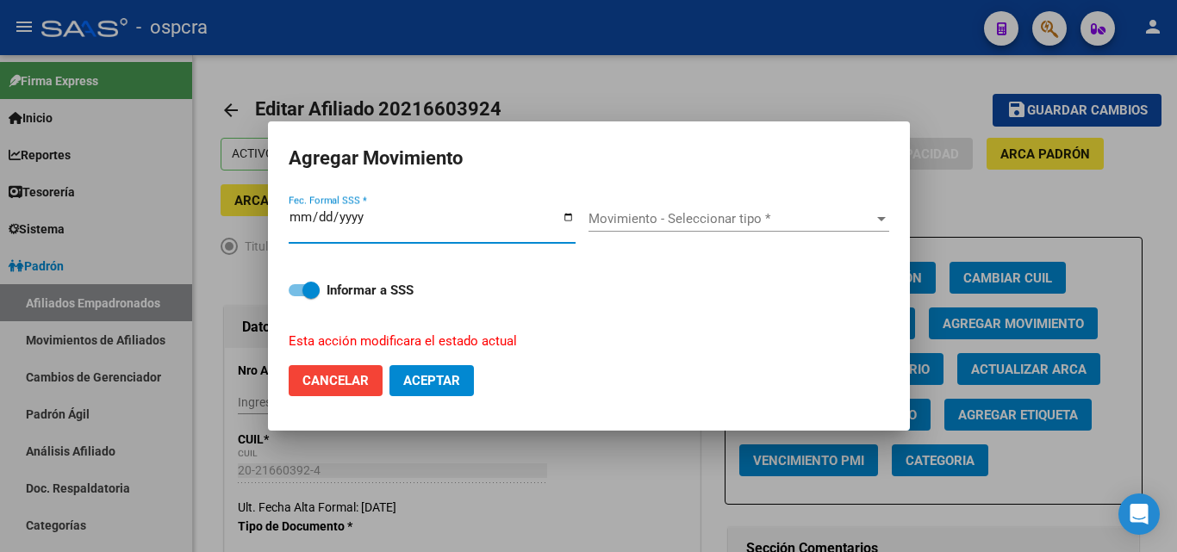
click at [708, 232] on div "Movimiento - Seleccionar tipo * Movimiento - Seleccionar tipo *" at bounding box center [738, 219] width 301 height 26
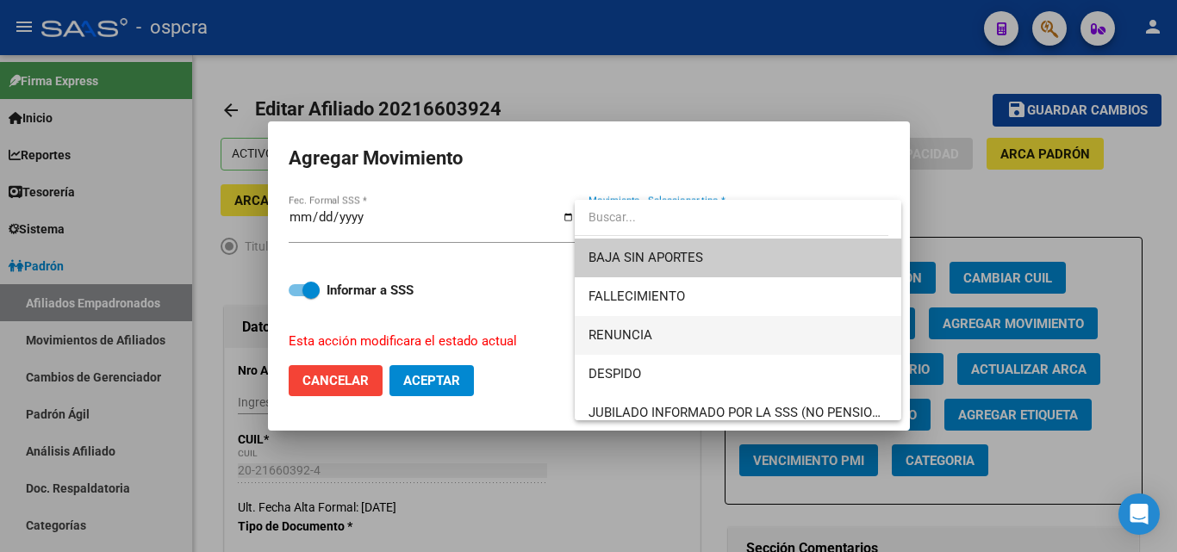
click at [688, 332] on span "RENUNCIA" at bounding box center [737, 335] width 299 height 39
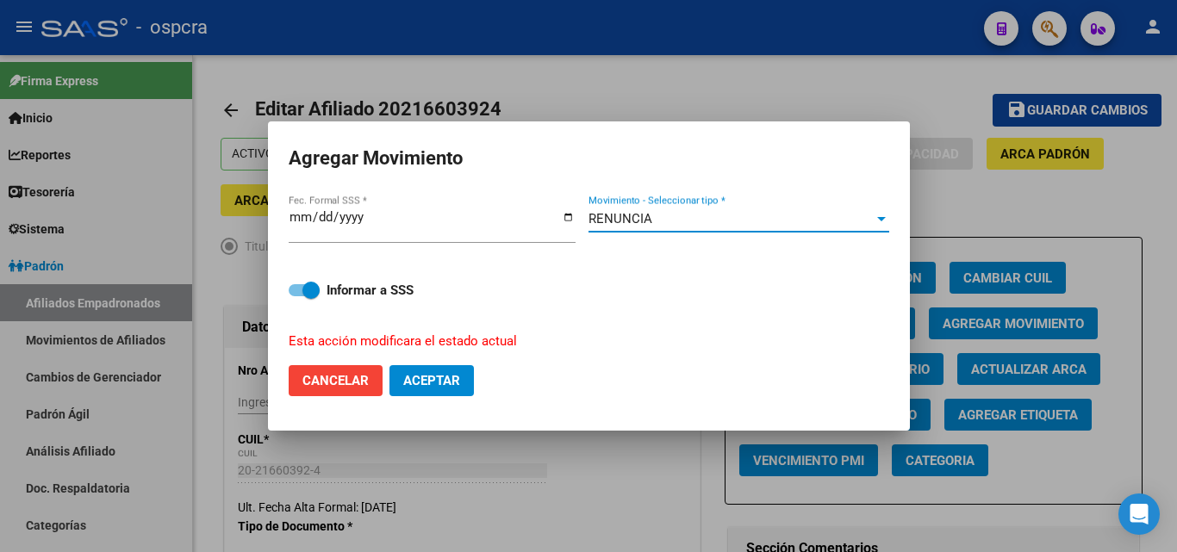
click at [440, 376] on span "Aceptar" at bounding box center [431, 381] width 57 height 16
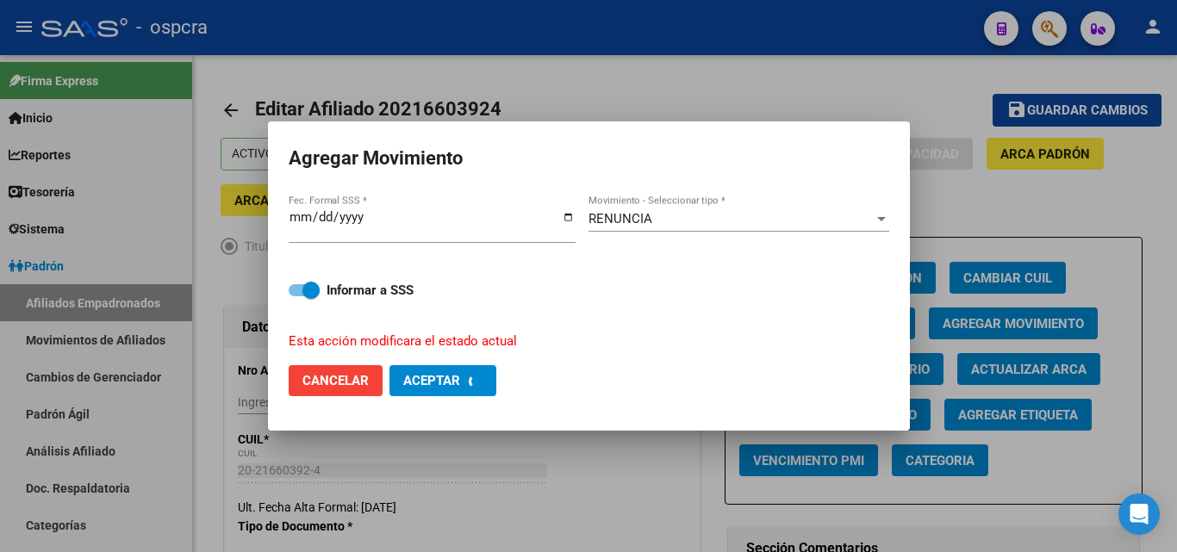
checkbox input "false"
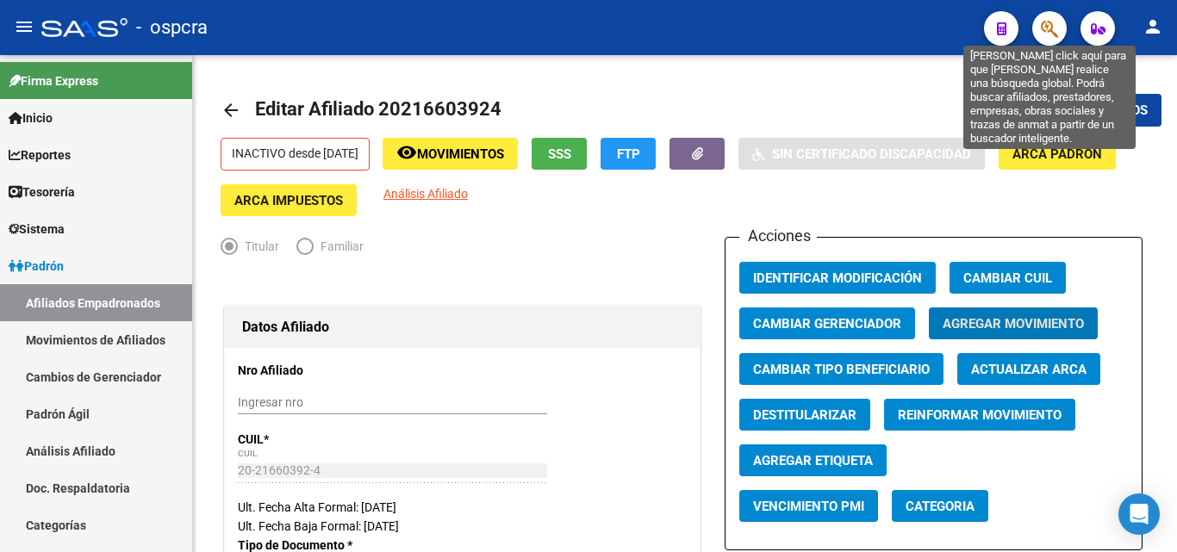
click at [1054, 24] on icon "button" at bounding box center [1049, 29] width 17 height 20
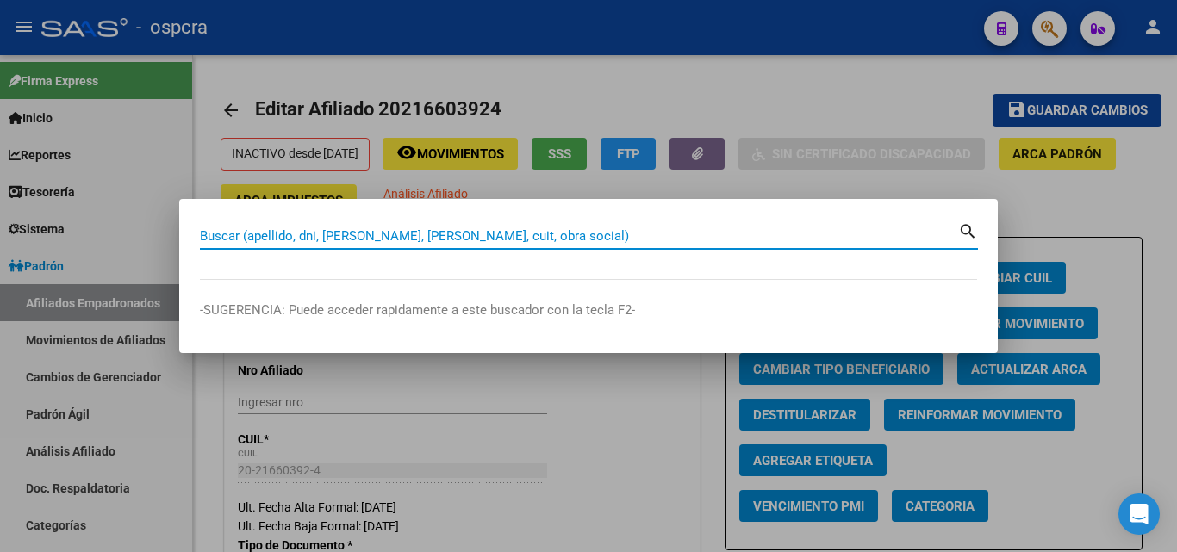
paste input "20467776798"
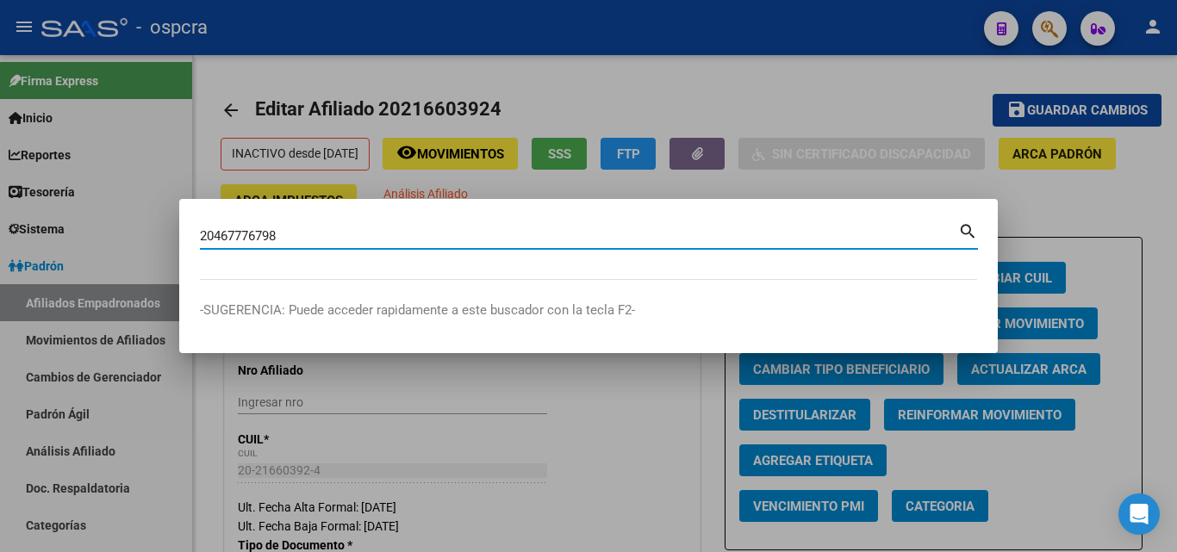
type input "20467776798"
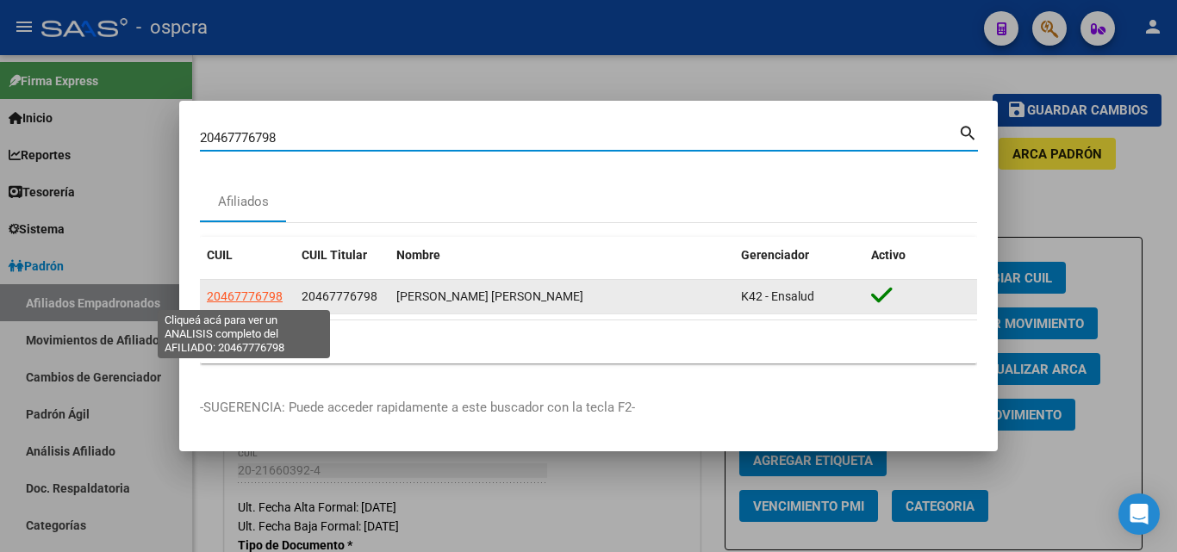
click at [256, 296] on span "20467776798" at bounding box center [245, 296] width 76 height 14
type textarea "20467776798"
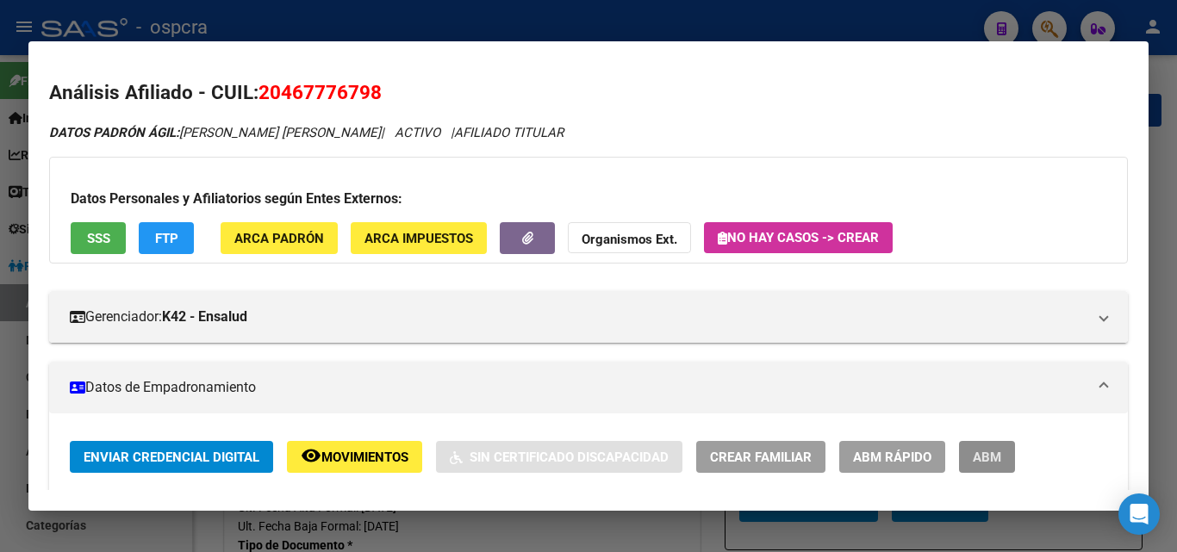
click at [995, 464] on span "ABM" at bounding box center [987, 458] width 28 height 16
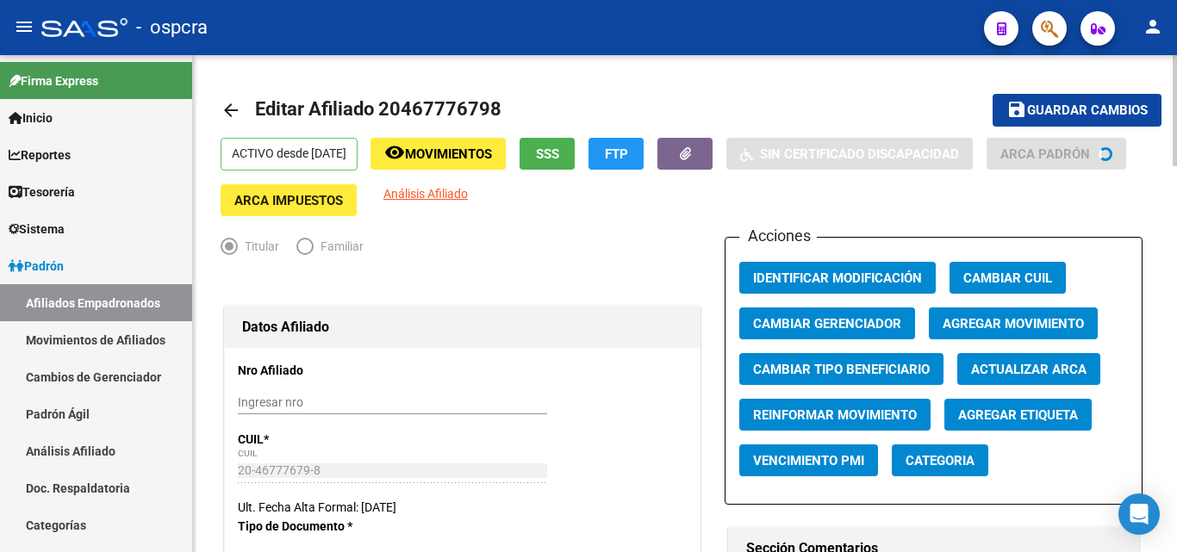
click at [1034, 320] on span "Agregar Movimiento" at bounding box center [1013, 324] width 141 height 16
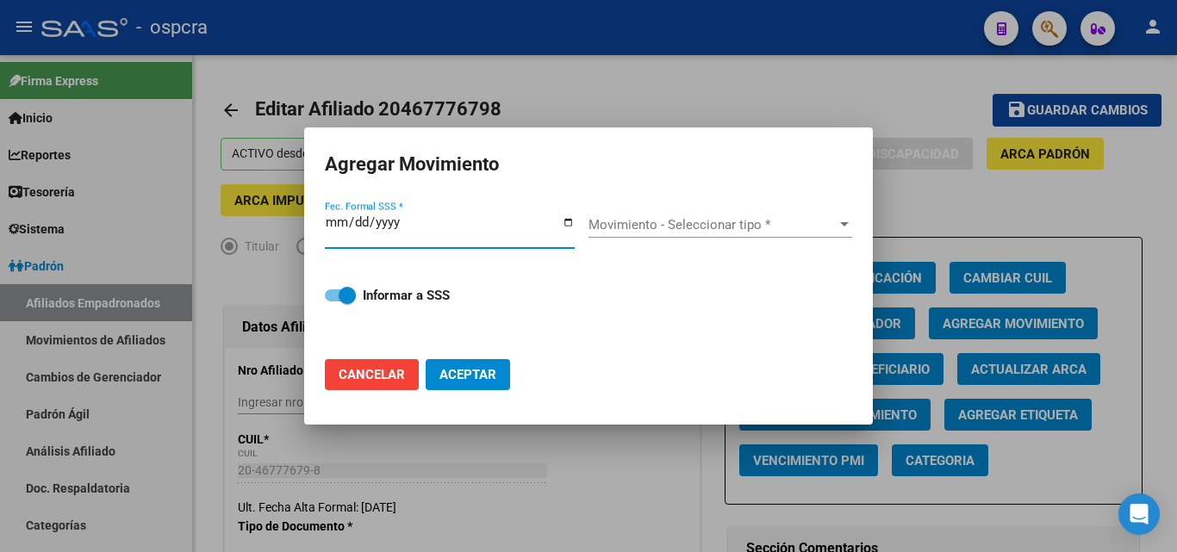
click at [568, 220] on input "Fec. Formal SSS *" at bounding box center [450, 229] width 250 height 28
type input "[DATE]"
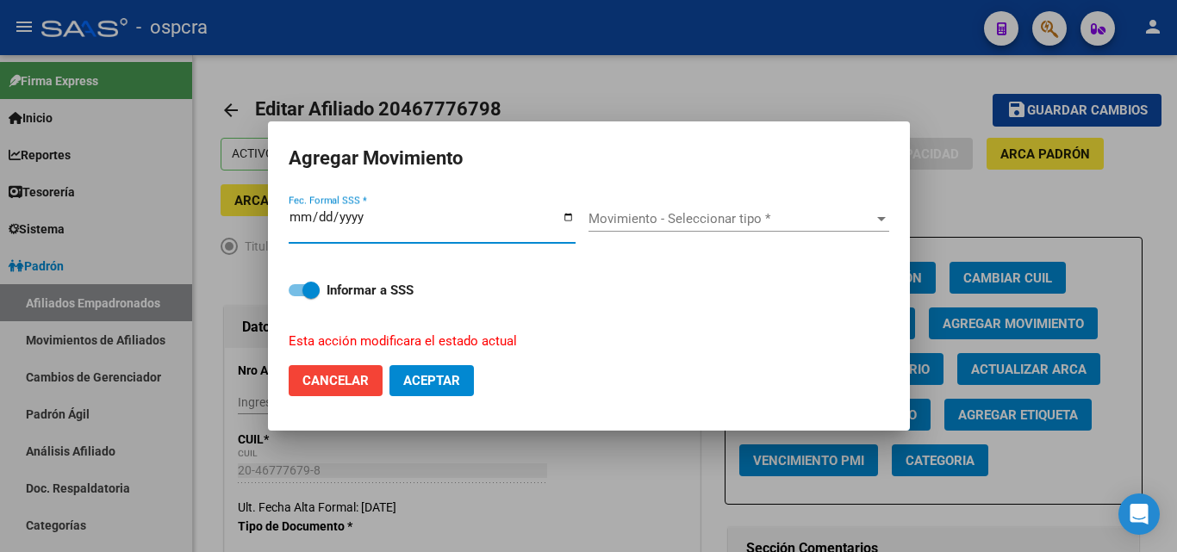
click at [726, 224] on span "Movimiento - Seleccionar tipo *" at bounding box center [730, 219] width 285 height 16
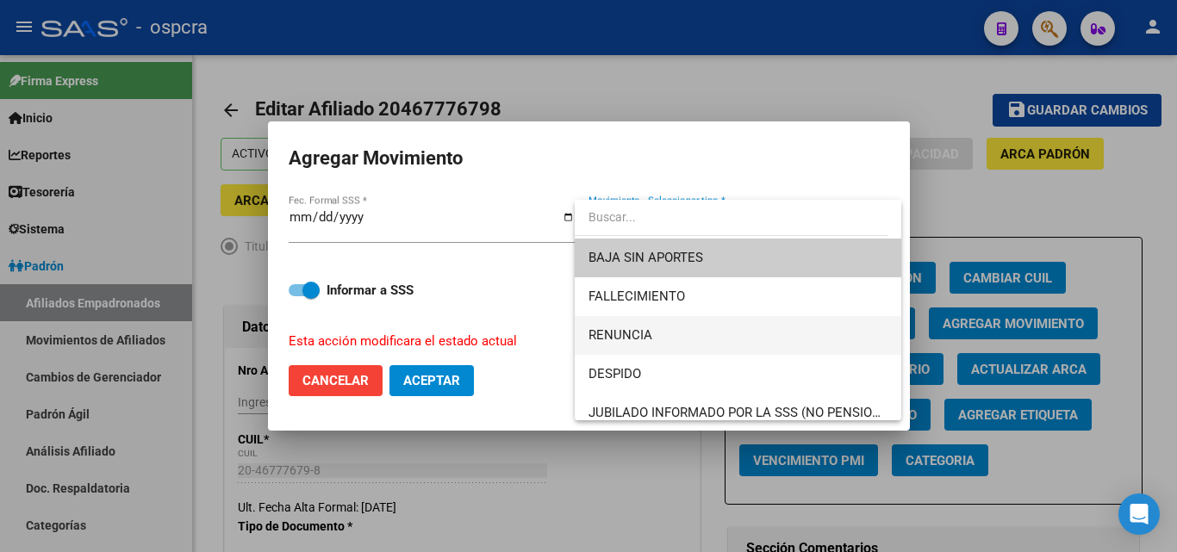
click at [661, 333] on span "RENUNCIA" at bounding box center [737, 335] width 299 height 39
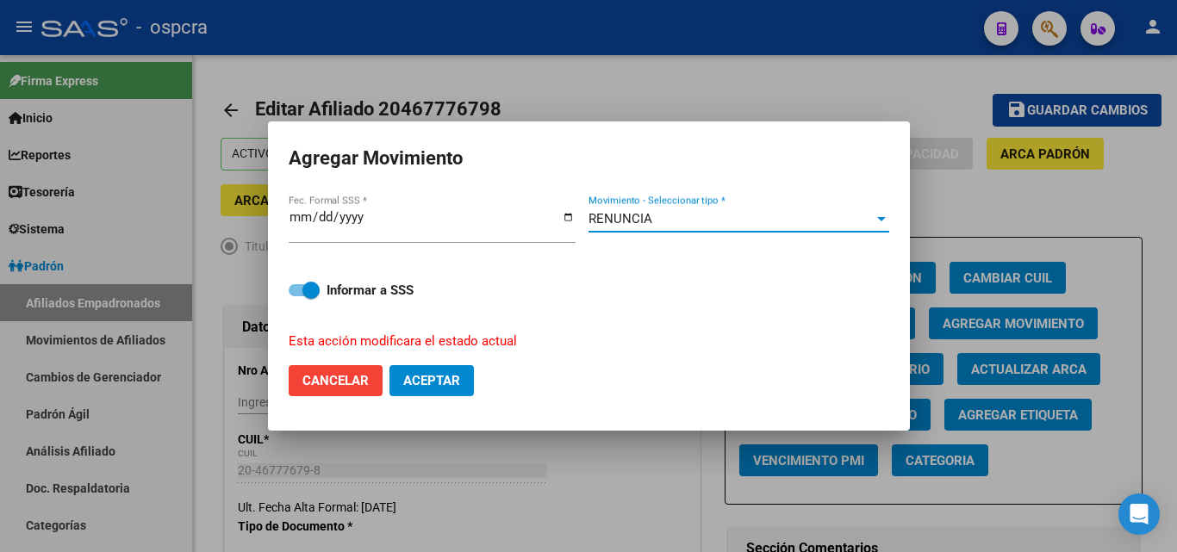
click at [445, 367] on button "Aceptar" at bounding box center [431, 380] width 84 height 31
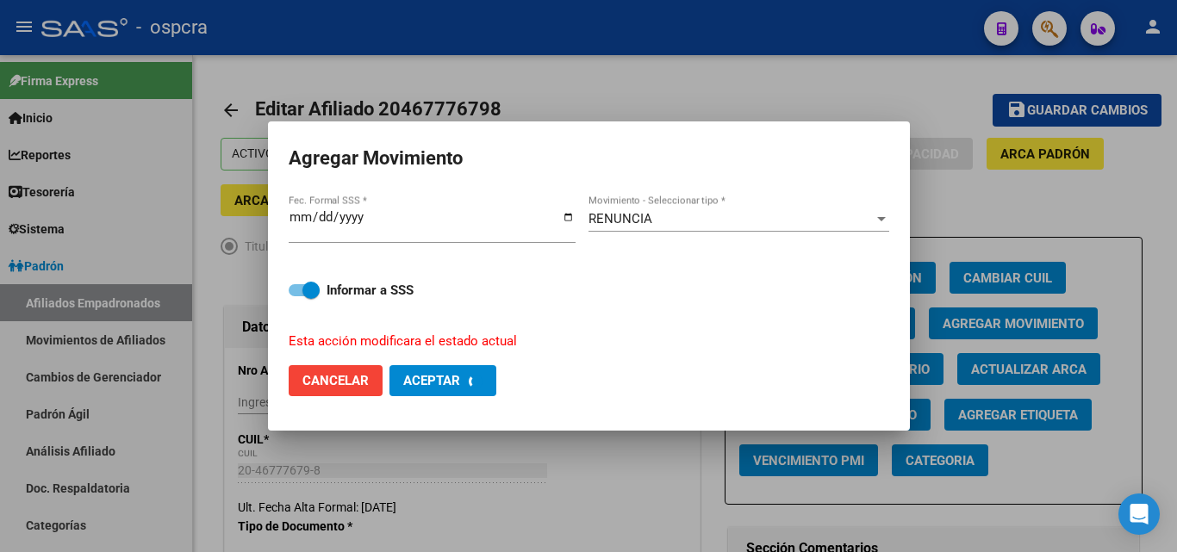
checkbox input "false"
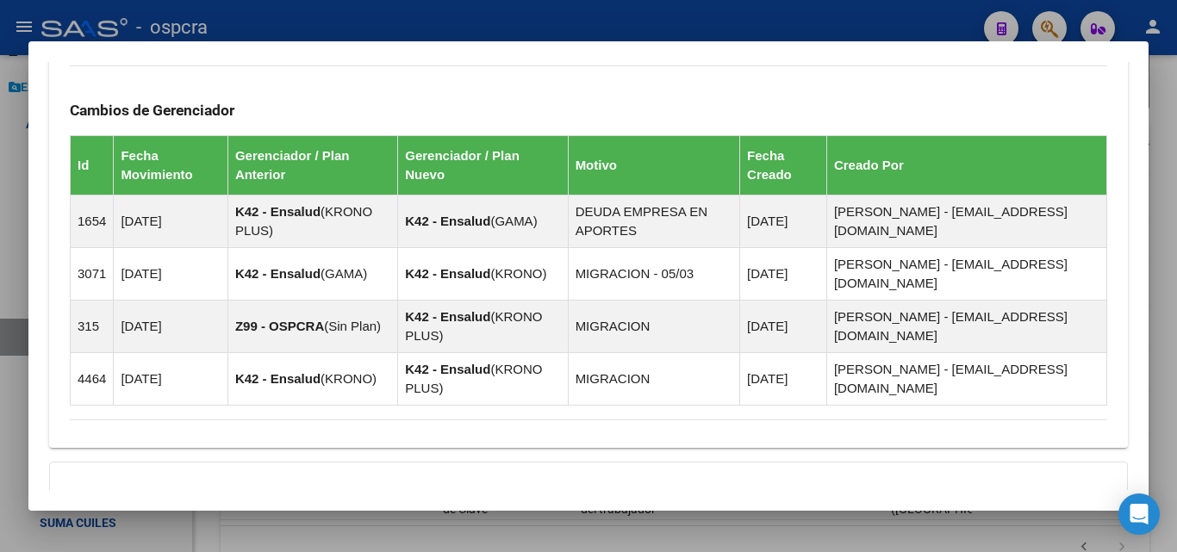
scroll to position [1235, 0]
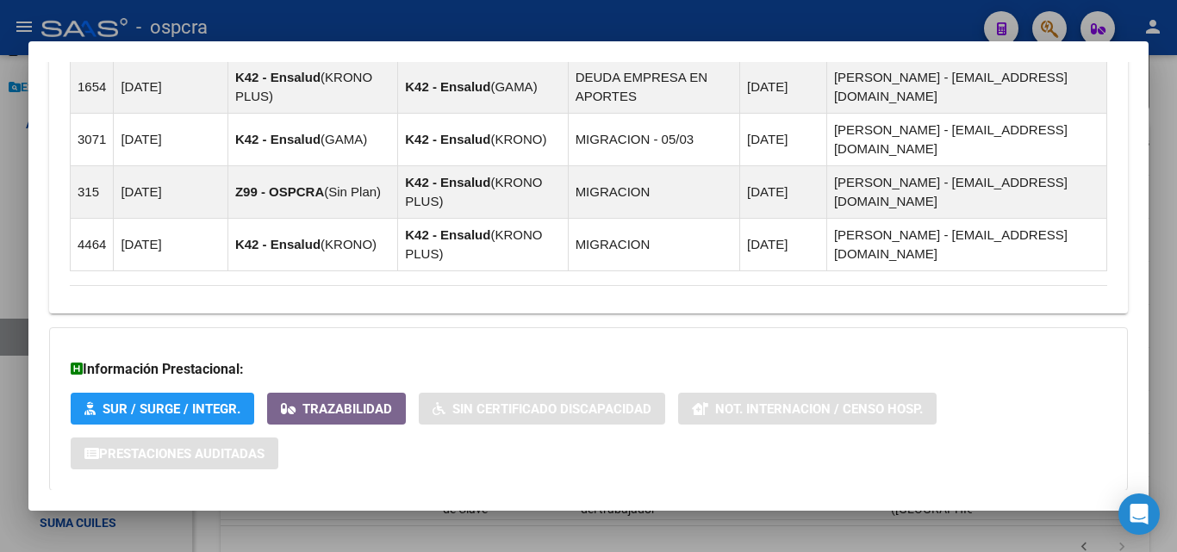
click at [226, 517] on span "Aportes y Contribuciones del Afiliado: 20329052495" at bounding box center [257, 525] width 323 height 16
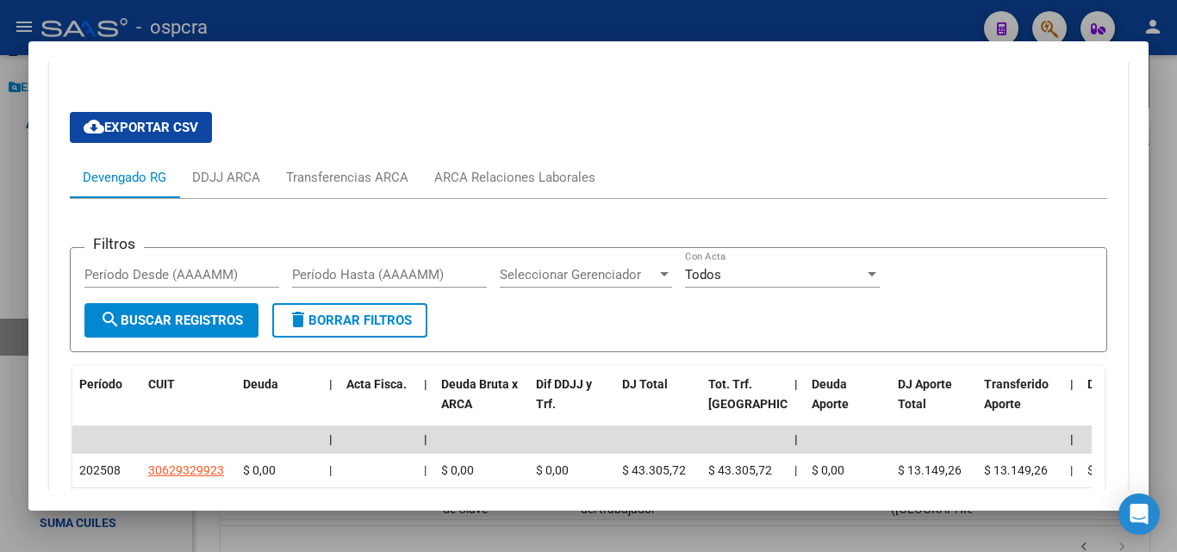
scroll to position [1766, 0]
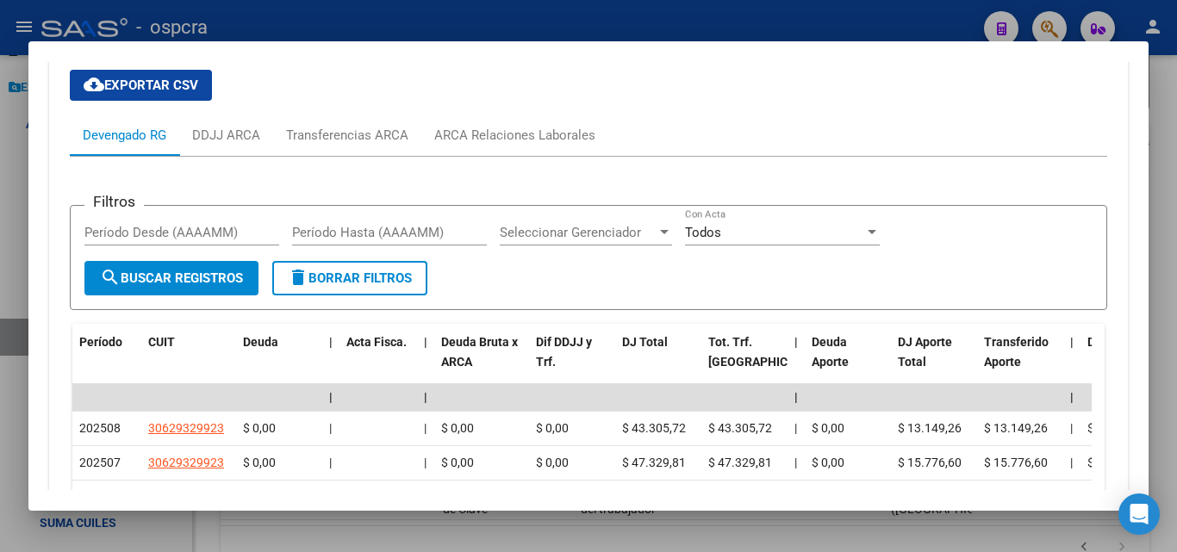
click at [0, 345] on div at bounding box center [588, 276] width 1177 height 552
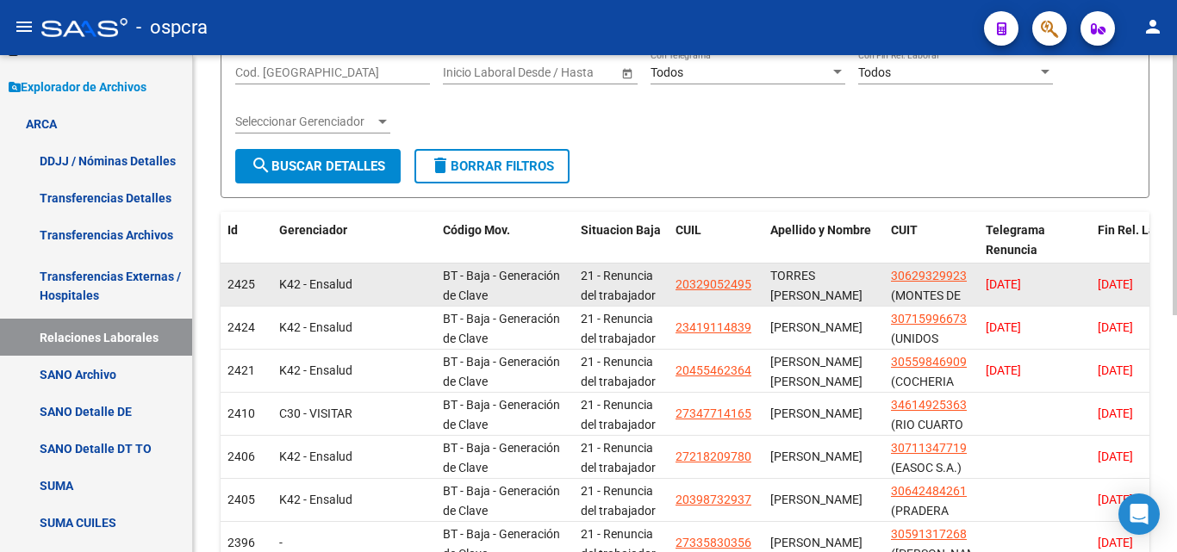
scroll to position [280, 0]
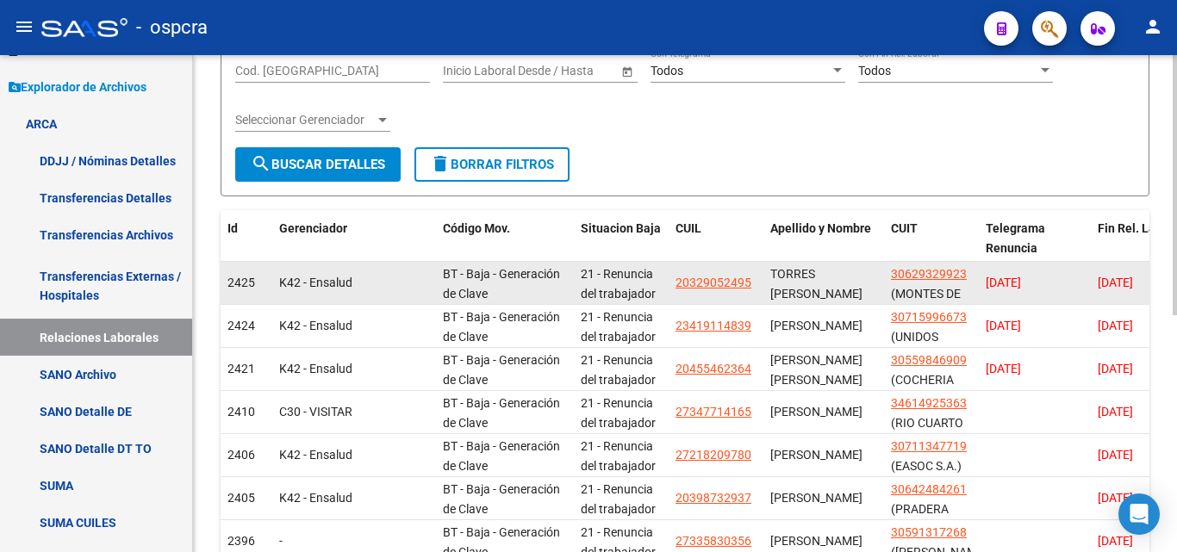
drag, startPoint x: 668, startPoint y: 280, endPoint x: 755, endPoint y: 287, distance: 87.3
click at [755, 277] on div "20329052495" at bounding box center [715, 283] width 81 height 20
drag, startPoint x: 677, startPoint y: 283, endPoint x: 756, endPoint y: 289, distance: 79.5
click at [756, 289] on datatable-body-cell "20329052495" at bounding box center [716, 283] width 95 height 42
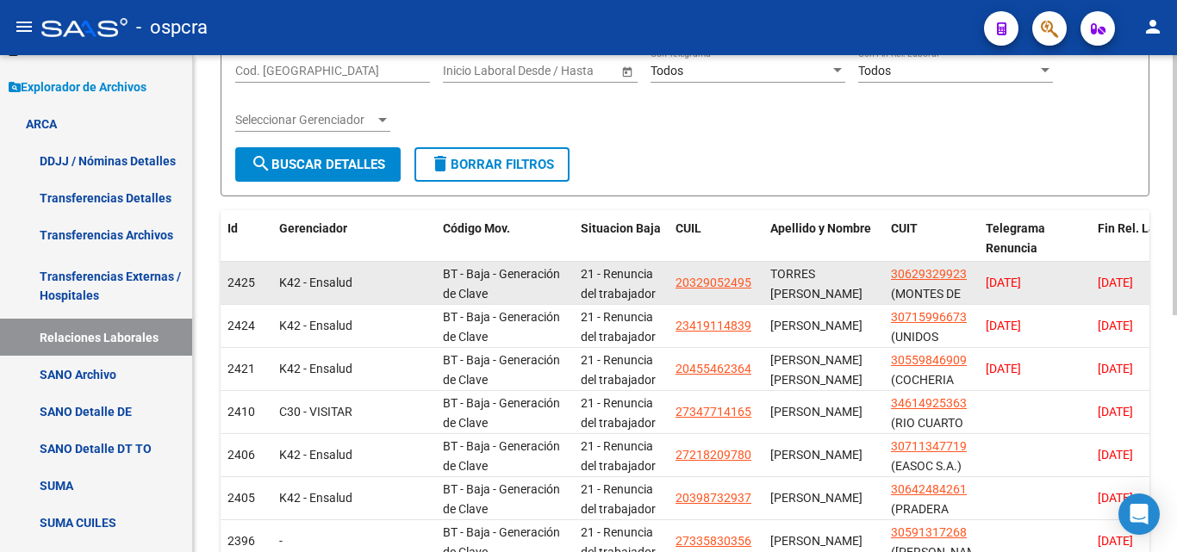
copy span "20329052495"
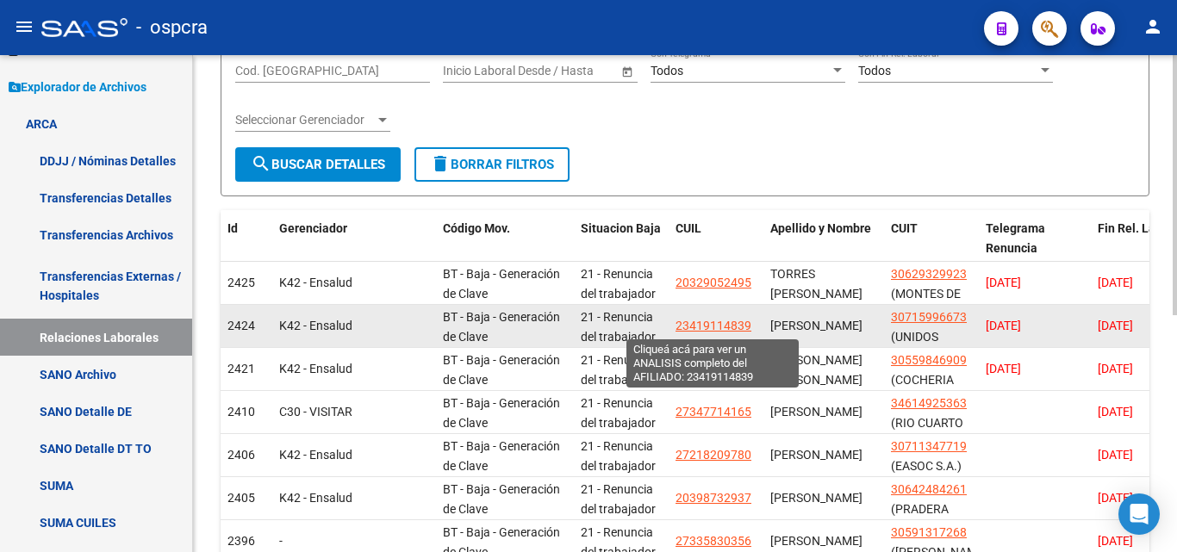
click at [719, 324] on span "23419114839" at bounding box center [713, 326] width 76 height 14
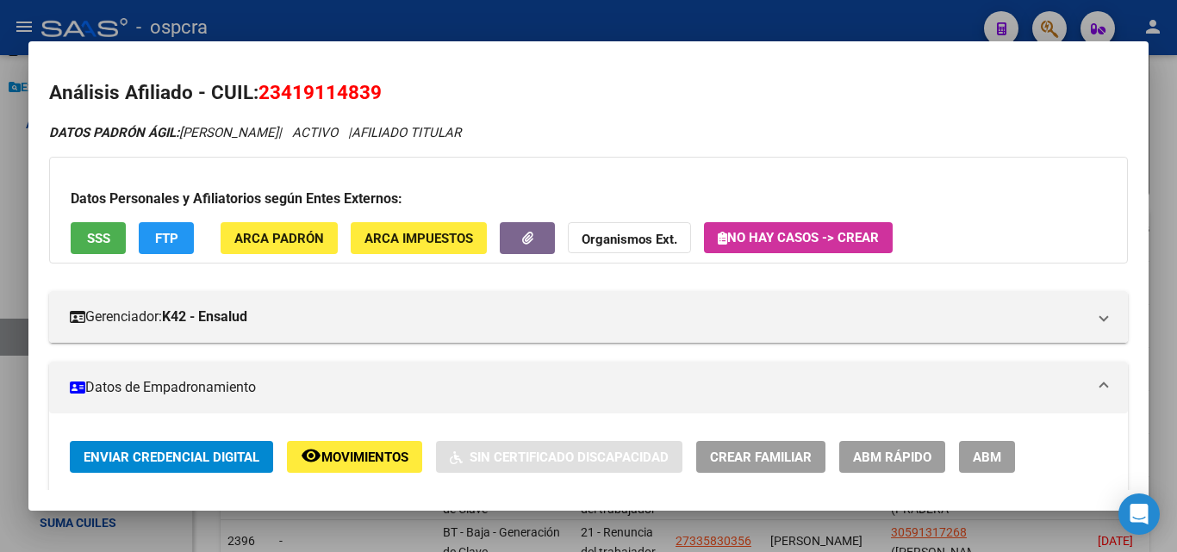
drag, startPoint x: 263, startPoint y: 88, endPoint x: 385, endPoint y: 92, distance: 122.4
click at [385, 92] on h2 "Análisis Afiliado - CUIL: 23419114839" at bounding box center [588, 92] width 1079 height 29
copy span "23419114839"
click at [0, 339] on div at bounding box center [588, 276] width 1177 height 552
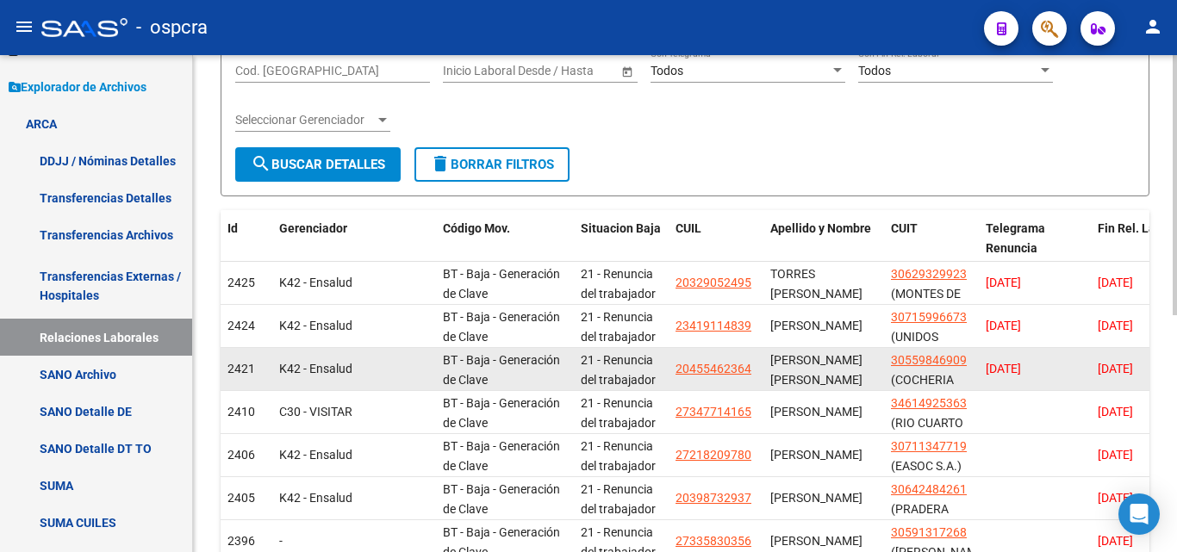
click at [704, 379] on datatable-body-cell "20455462364" at bounding box center [716, 369] width 95 height 42
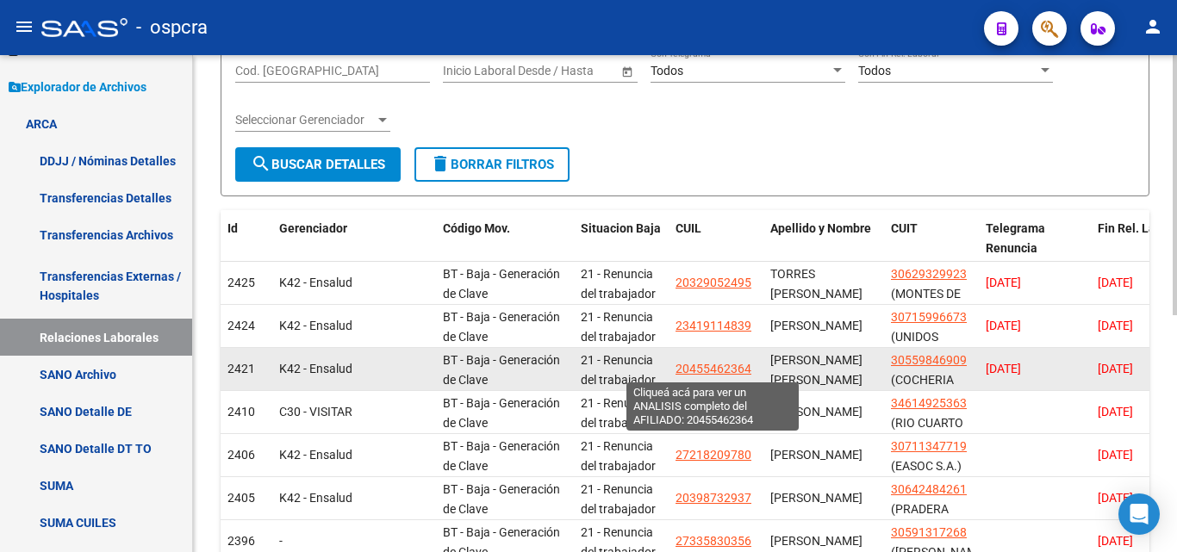
click at [708, 372] on span "20455462364" at bounding box center [713, 369] width 76 height 14
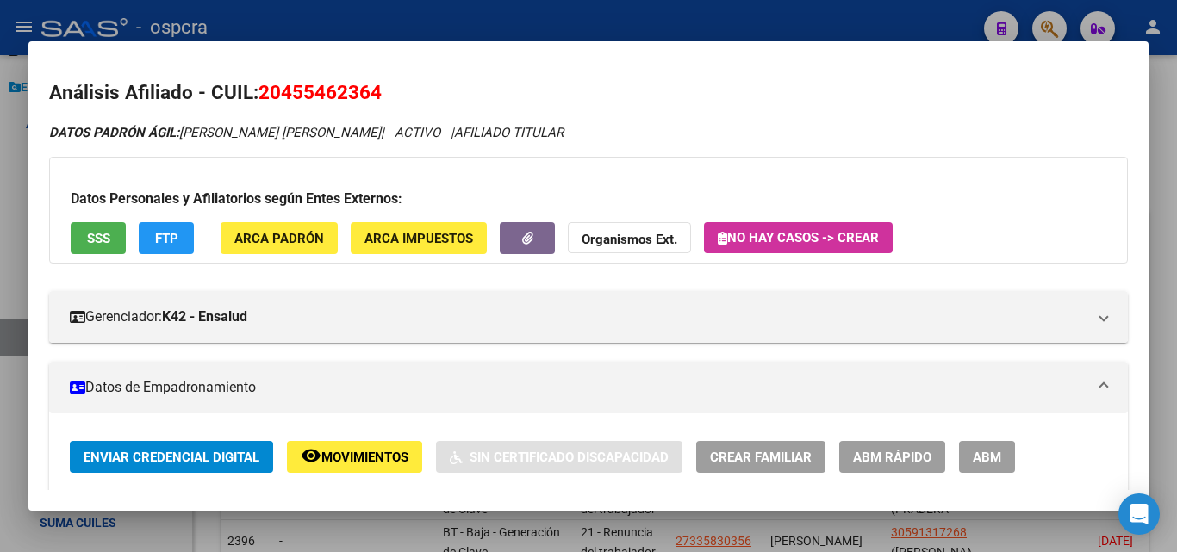
drag, startPoint x: 263, startPoint y: 93, endPoint x: 356, endPoint y: 89, distance: 93.1
click at [413, 99] on h2 "Análisis Afiliado - CUIL: 20455462364" at bounding box center [588, 92] width 1079 height 29
copy span "20455462364"
click at [0, 203] on div at bounding box center [588, 276] width 1177 height 552
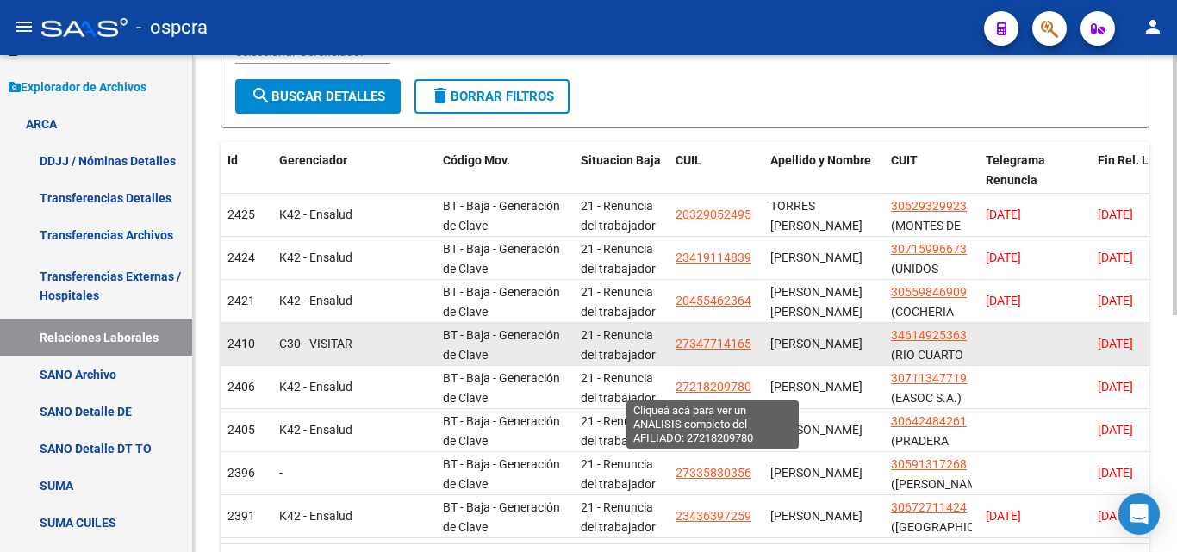
scroll to position [366, 0]
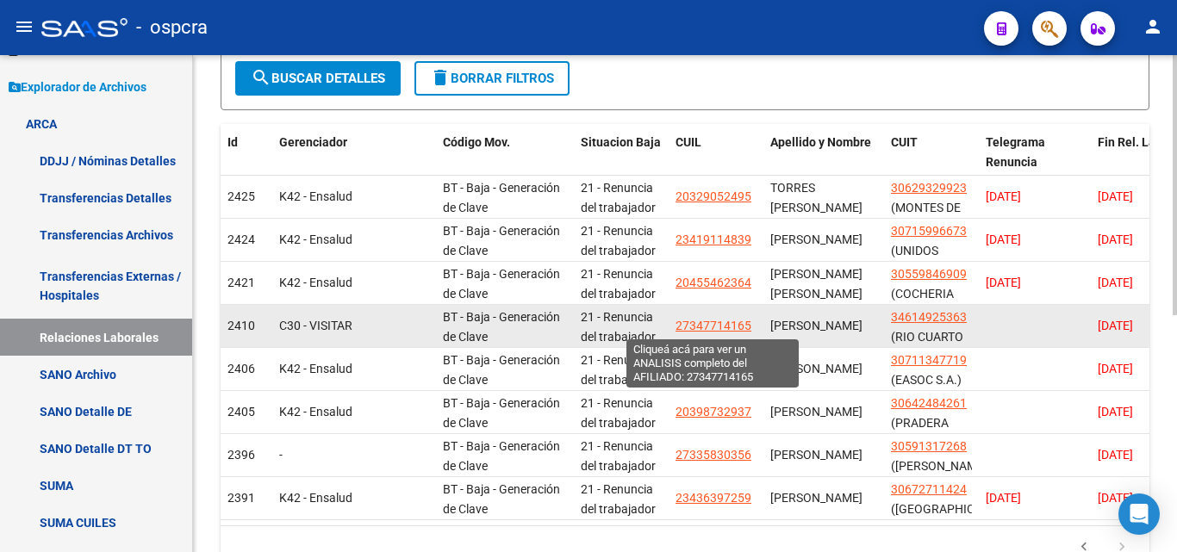
click at [698, 328] on span "27347714165" at bounding box center [713, 326] width 76 height 14
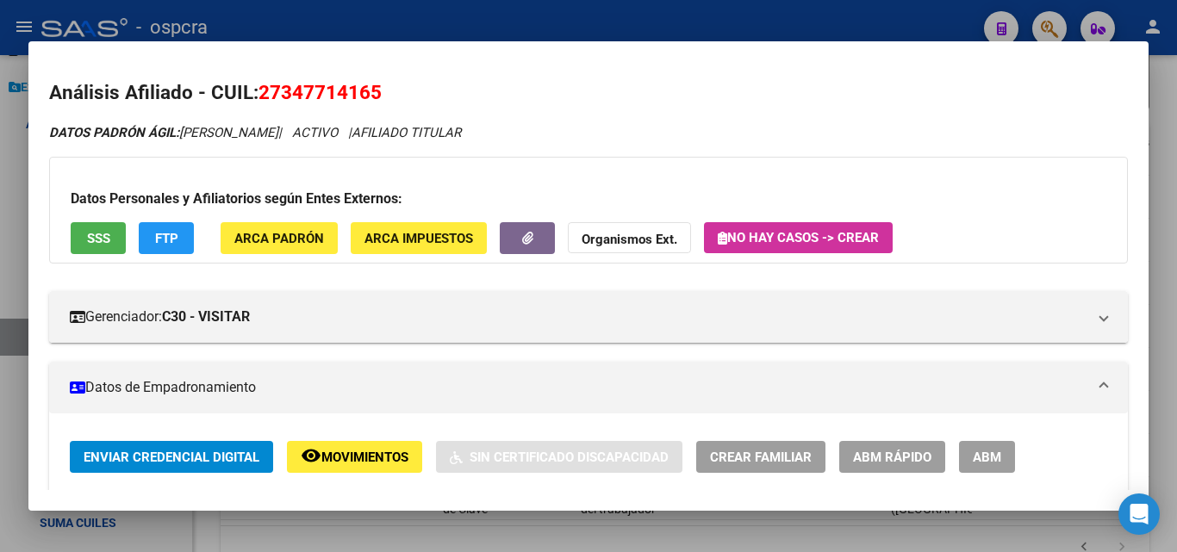
drag, startPoint x: 258, startPoint y: 96, endPoint x: 388, endPoint y: 96, distance: 129.2
click at [388, 96] on h2 "Análisis Afiliado - CUIL: 27347714165" at bounding box center [588, 92] width 1079 height 29
copy span "27347714165"
click at [0, 296] on div at bounding box center [588, 276] width 1177 height 552
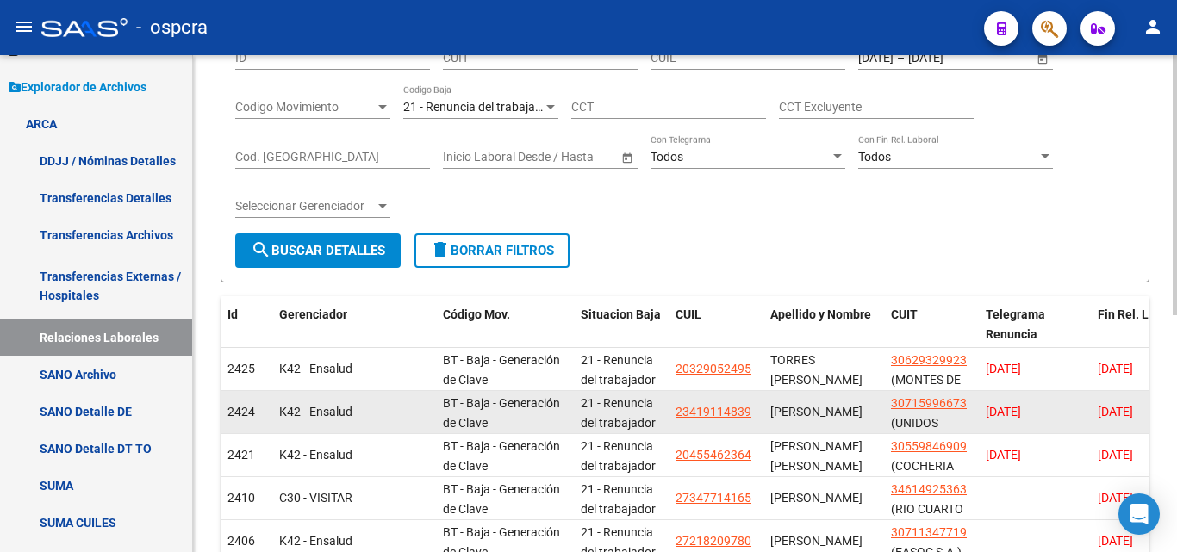
scroll to position [22, 0]
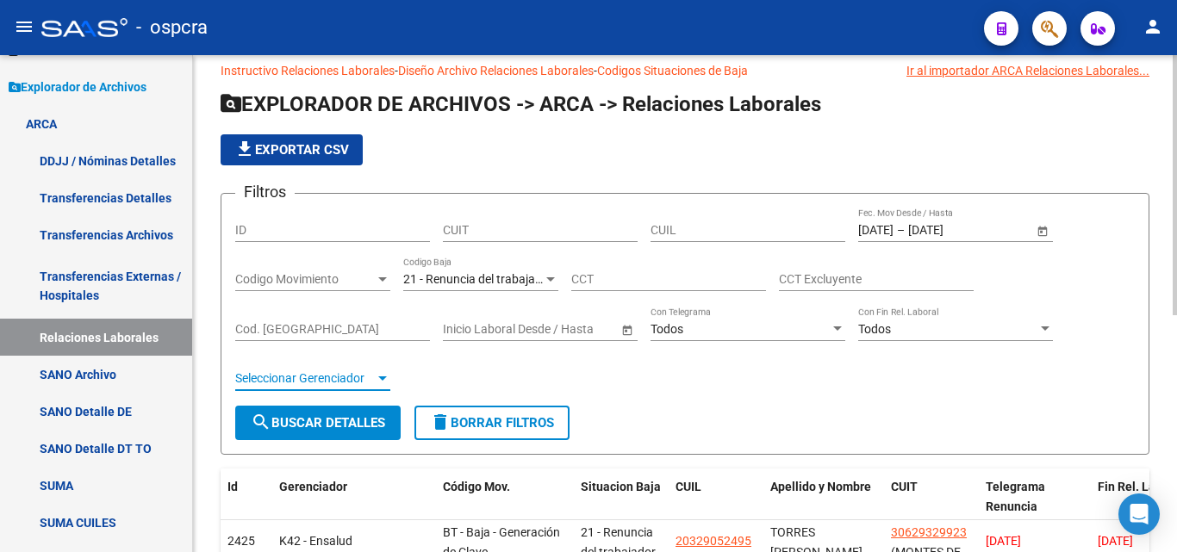
click at [382, 374] on div at bounding box center [383, 378] width 16 height 14
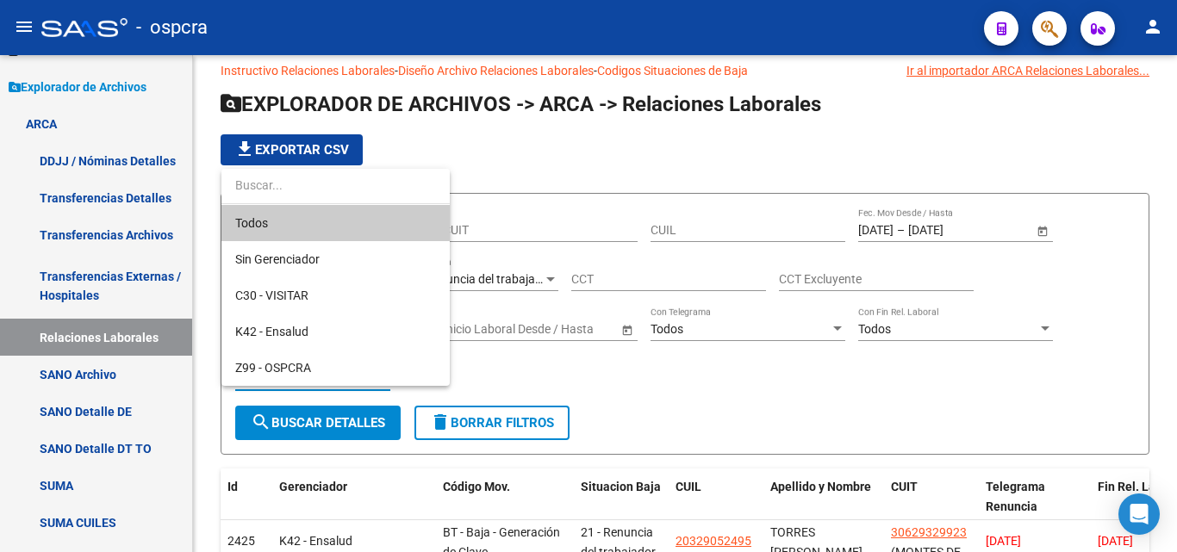
click at [690, 376] on div at bounding box center [588, 276] width 1177 height 552
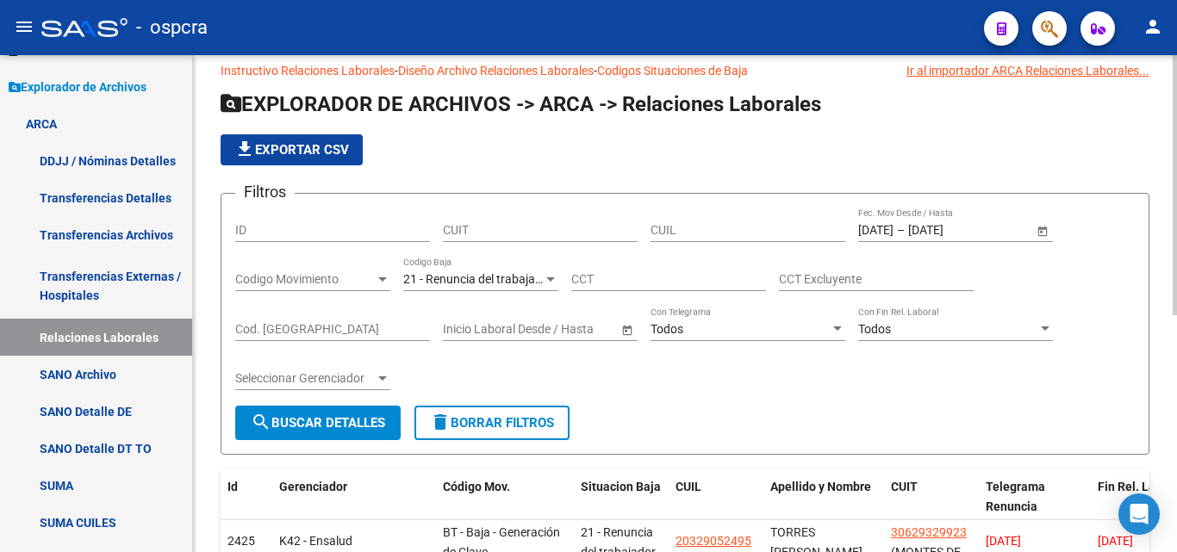
click at [363, 275] on span "Codigo Movimiento" at bounding box center [305, 279] width 140 height 15
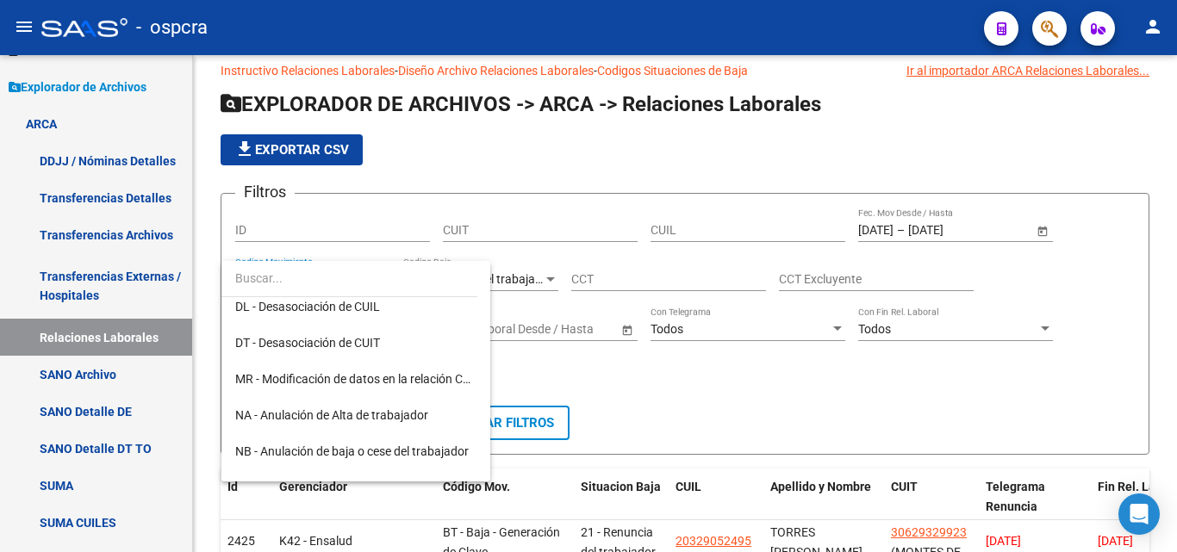
scroll to position [775, 0]
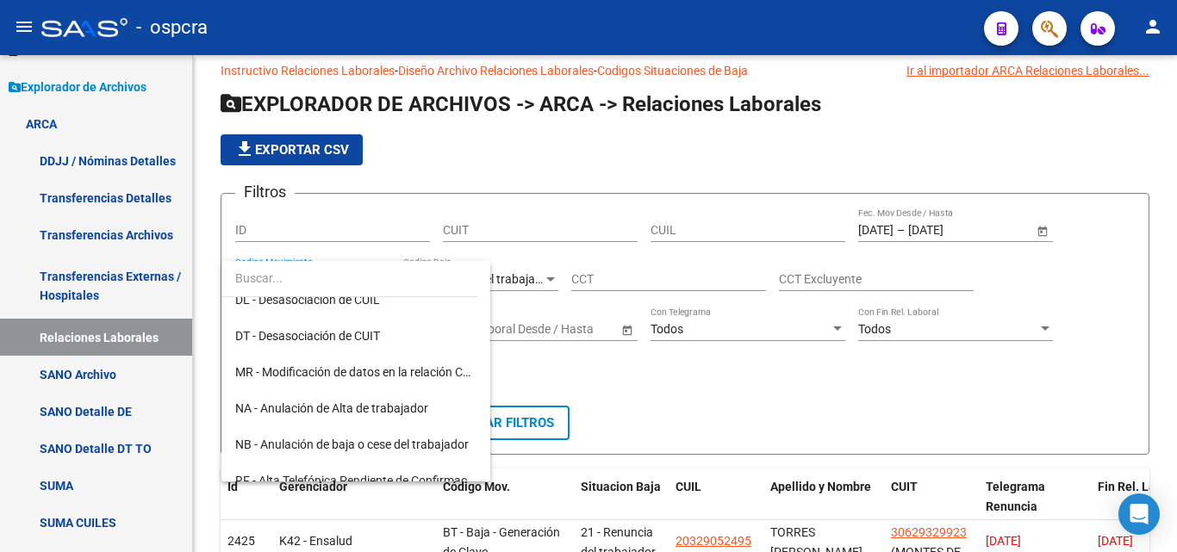
click at [825, 404] on div at bounding box center [588, 276] width 1177 height 552
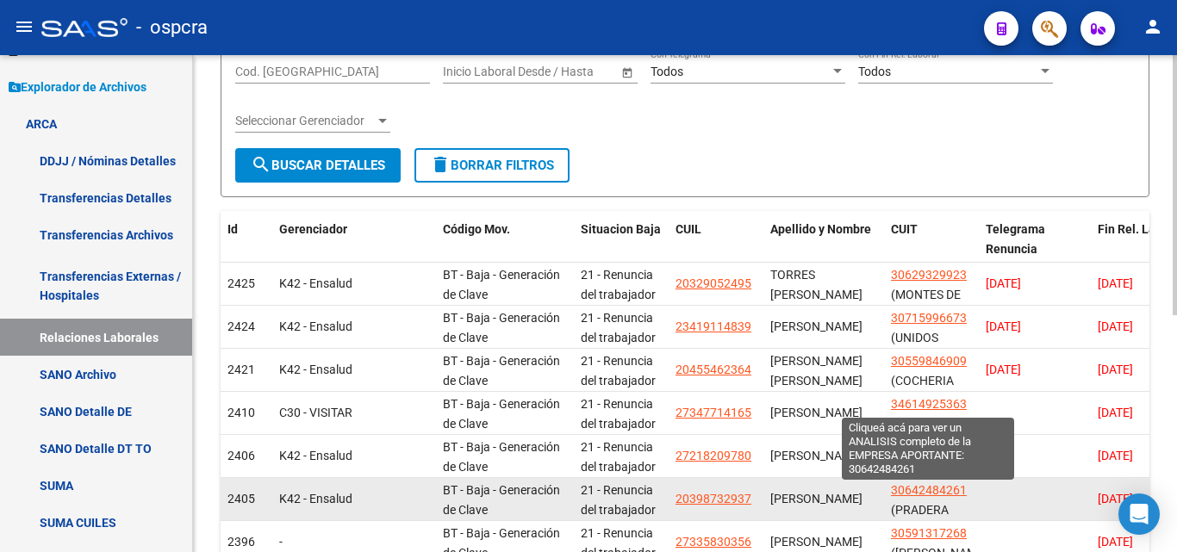
scroll to position [366, 0]
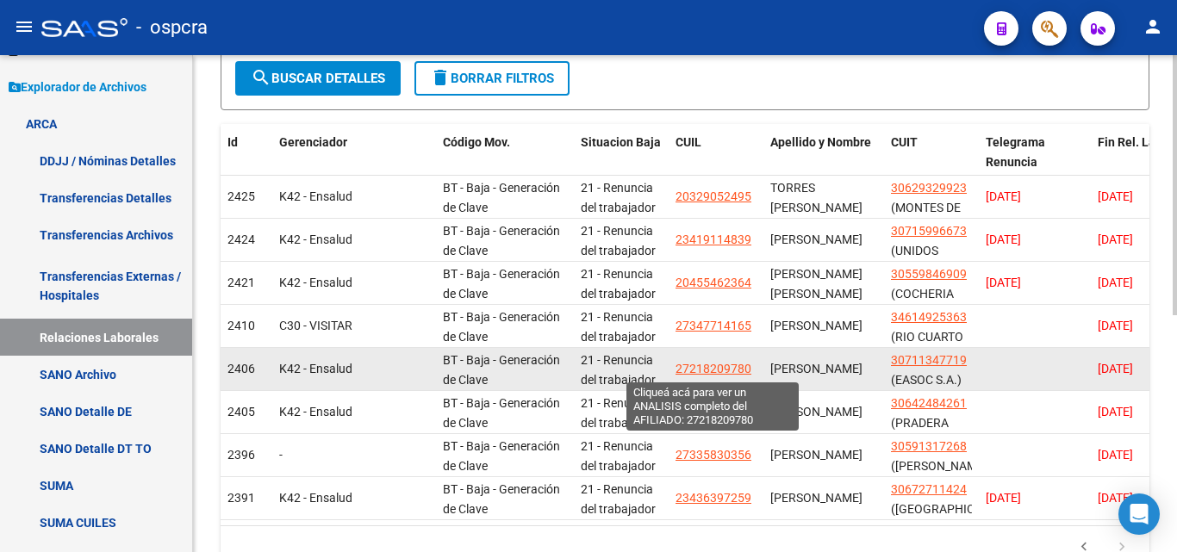
click at [701, 362] on span "27218209780" at bounding box center [713, 369] width 76 height 14
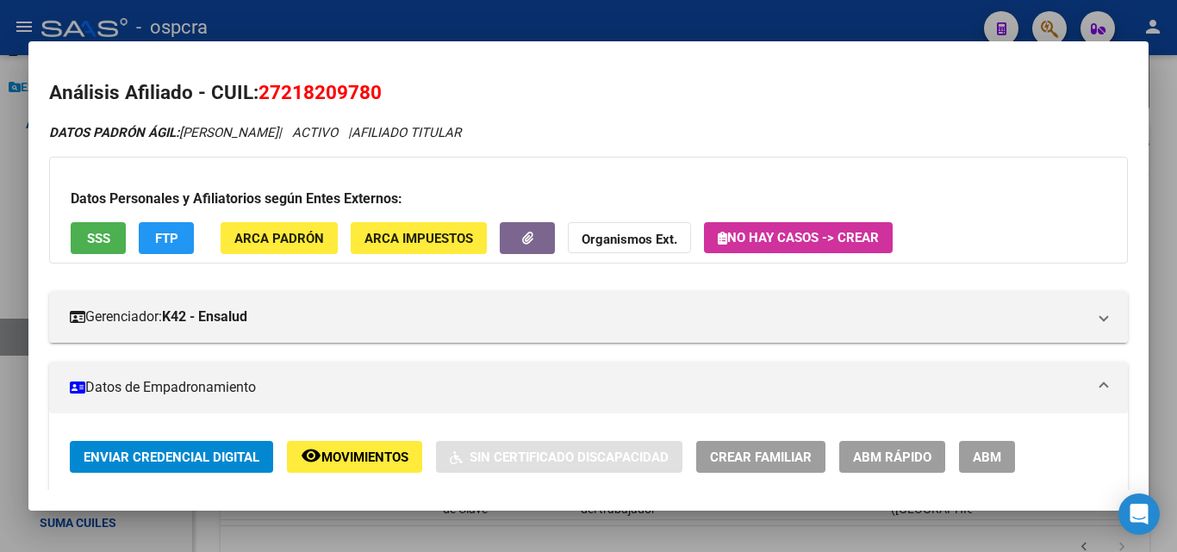
click at [258, 85] on h2 "Análisis Afiliado - CUIL: 27218209780" at bounding box center [588, 92] width 1079 height 29
drag, startPoint x: 259, startPoint y: 88, endPoint x: 400, endPoint y: 87, distance: 140.4
click at [400, 87] on h2 "Análisis Afiliado - CUIL: 27218209780" at bounding box center [588, 92] width 1079 height 29
copy span "27218209780"
click at [0, 268] on div at bounding box center [588, 276] width 1177 height 552
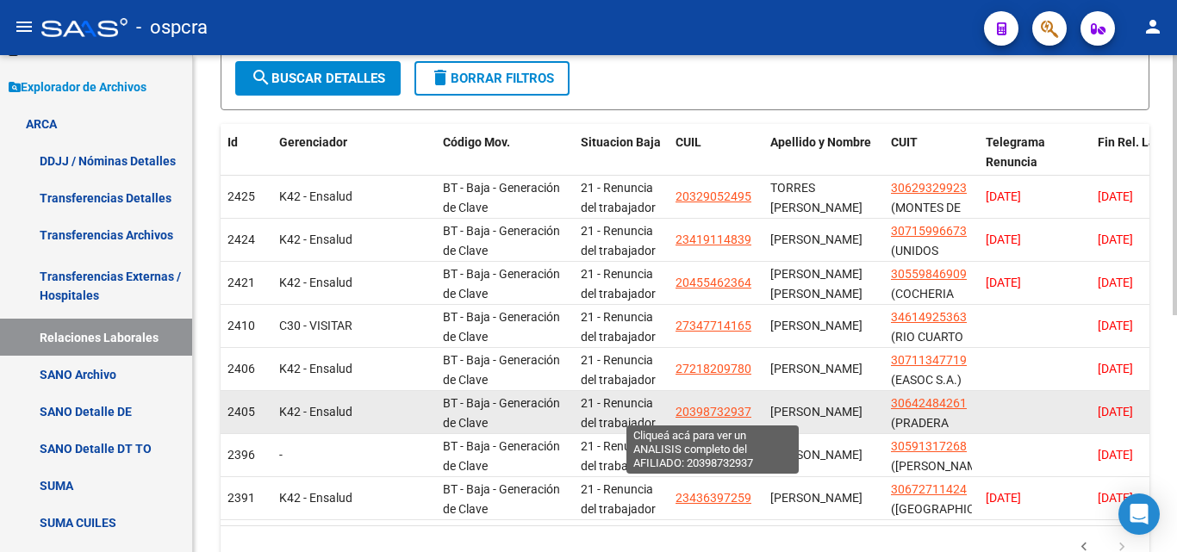
click at [682, 412] on span "20398732937" at bounding box center [713, 412] width 76 height 14
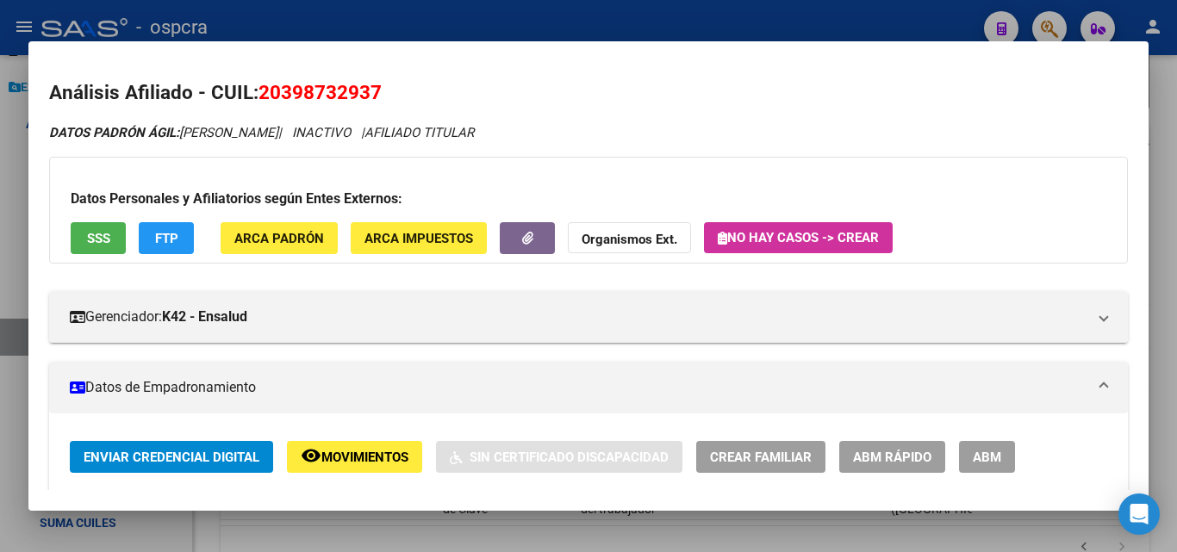
click at [0, 168] on div at bounding box center [588, 276] width 1177 height 552
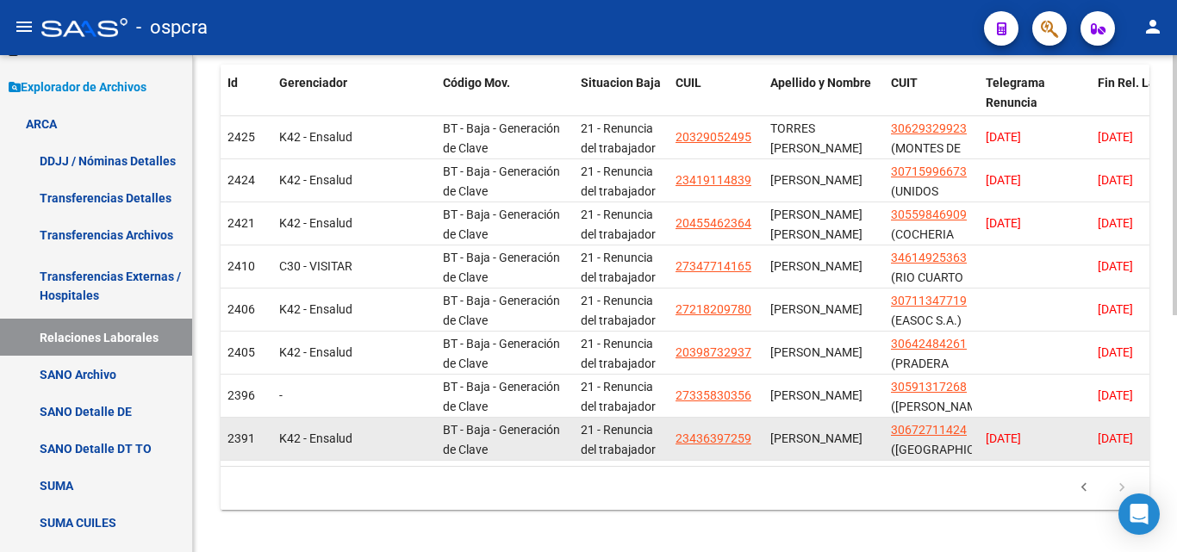
scroll to position [452, 0]
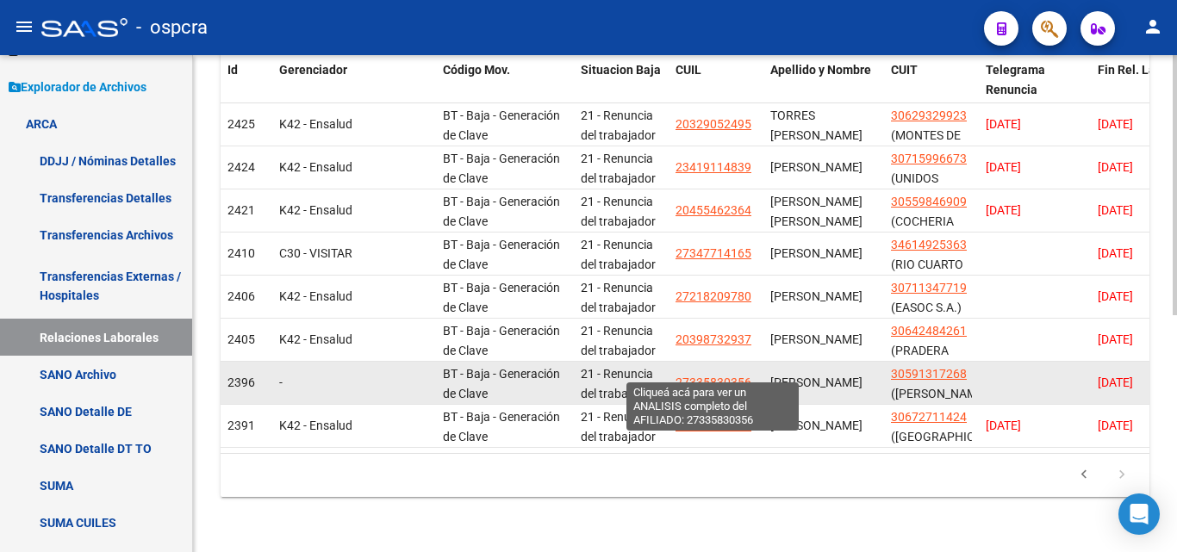
click at [713, 376] on span "27335830356" at bounding box center [713, 383] width 76 height 14
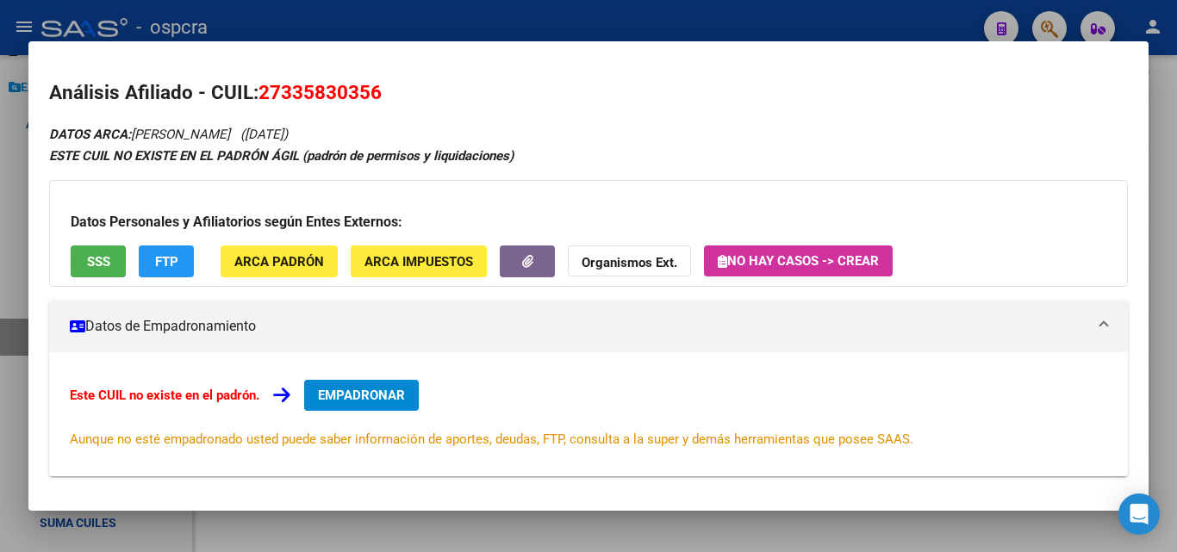
click at [0, 128] on div at bounding box center [588, 276] width 1177 height 552
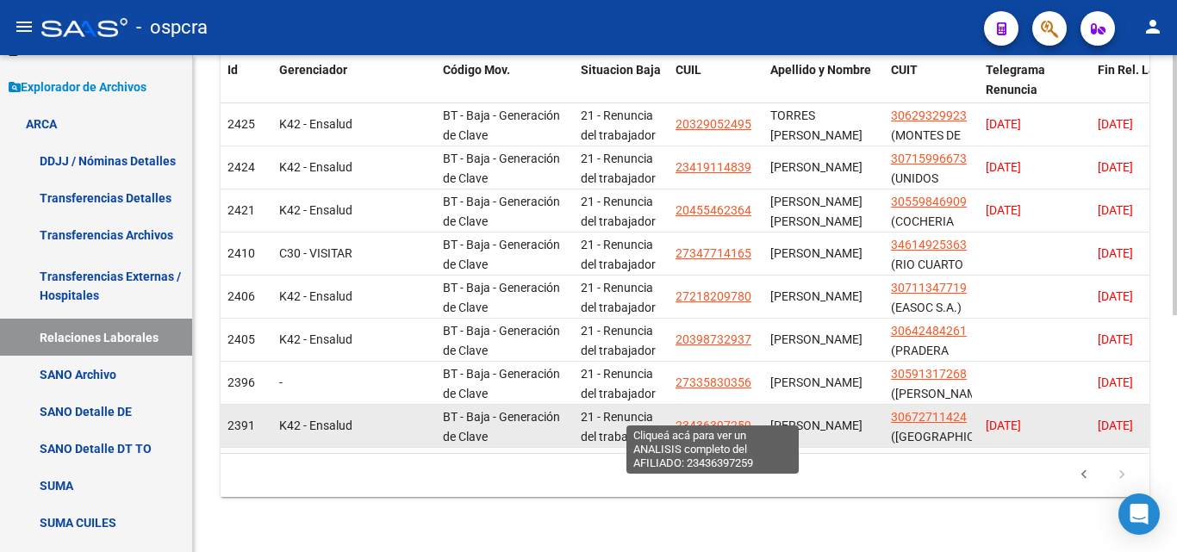
click at [706, 419] on span "23436397259" at bounding box center [713, 426] width 76 height 14
type textarea "23436397259"
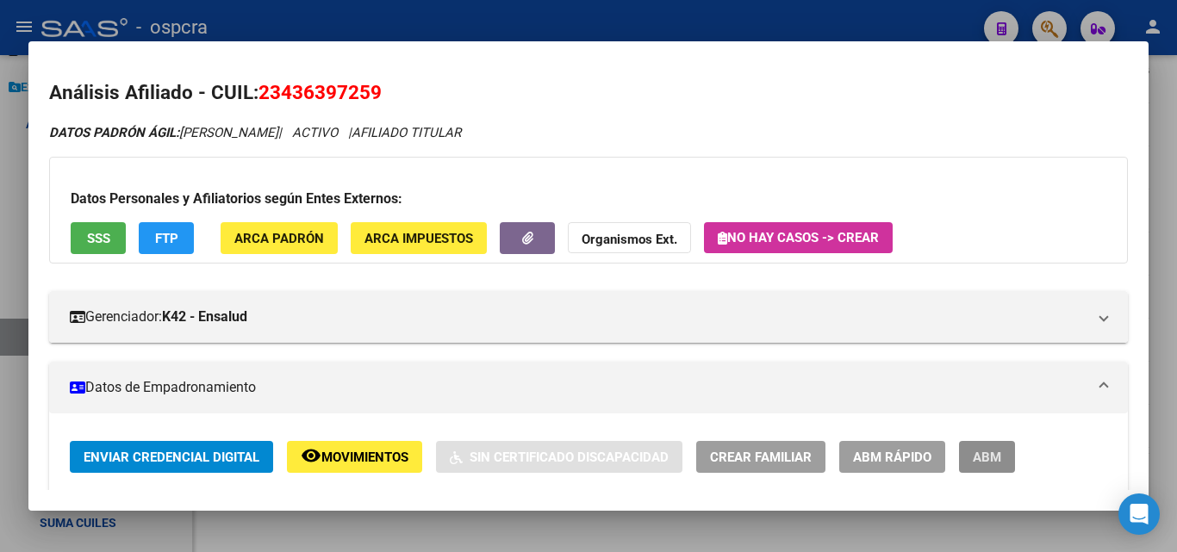
click at [1012, 451] on button "ABM" at bounding box center [987, 457] width 56 height 32
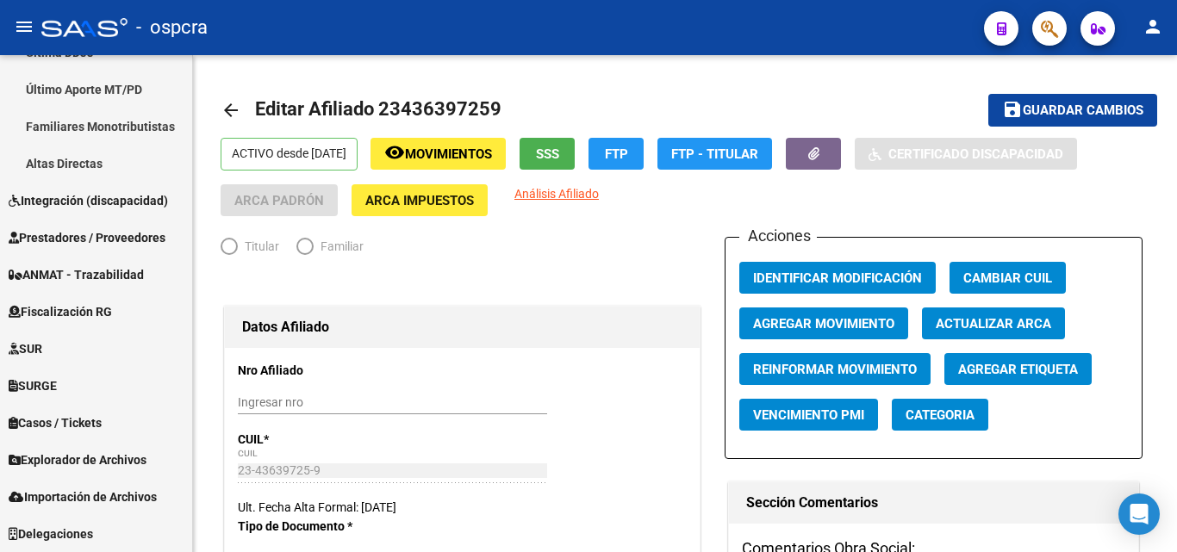
scroll to position [510, 0]
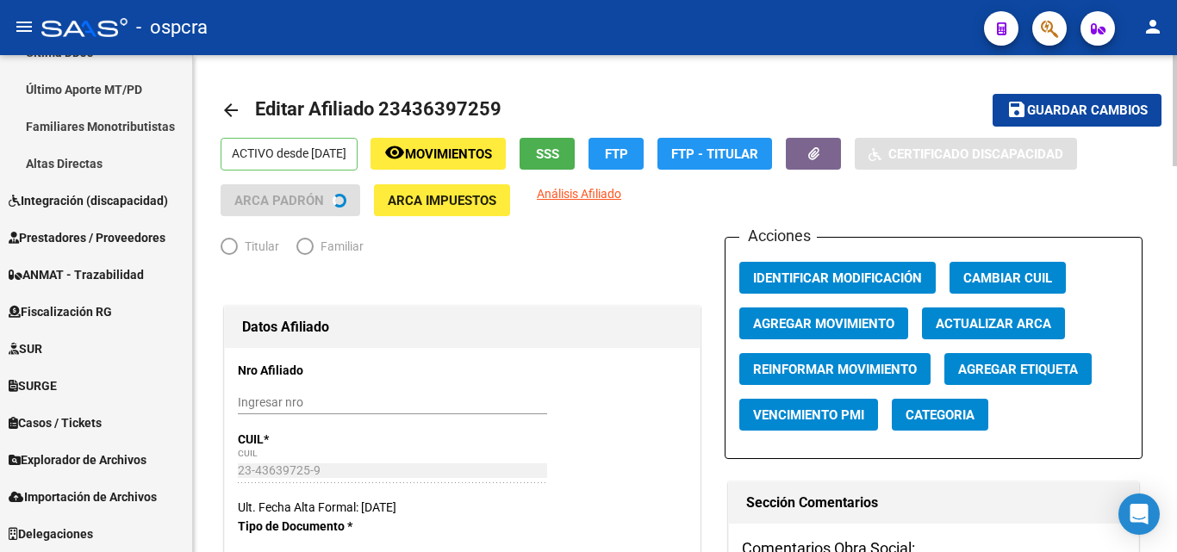
radio input "true"
type input "30-67271142-4"
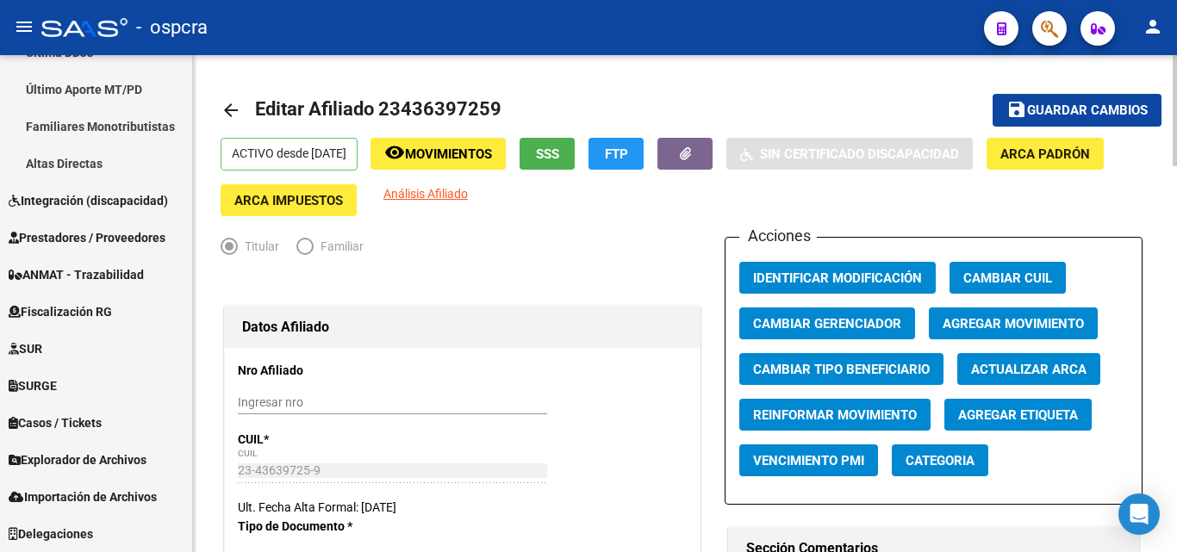
click at [1034, 328] on span "Agregar Movimiento" at bounding box center [1013, 324] width 141 height 16
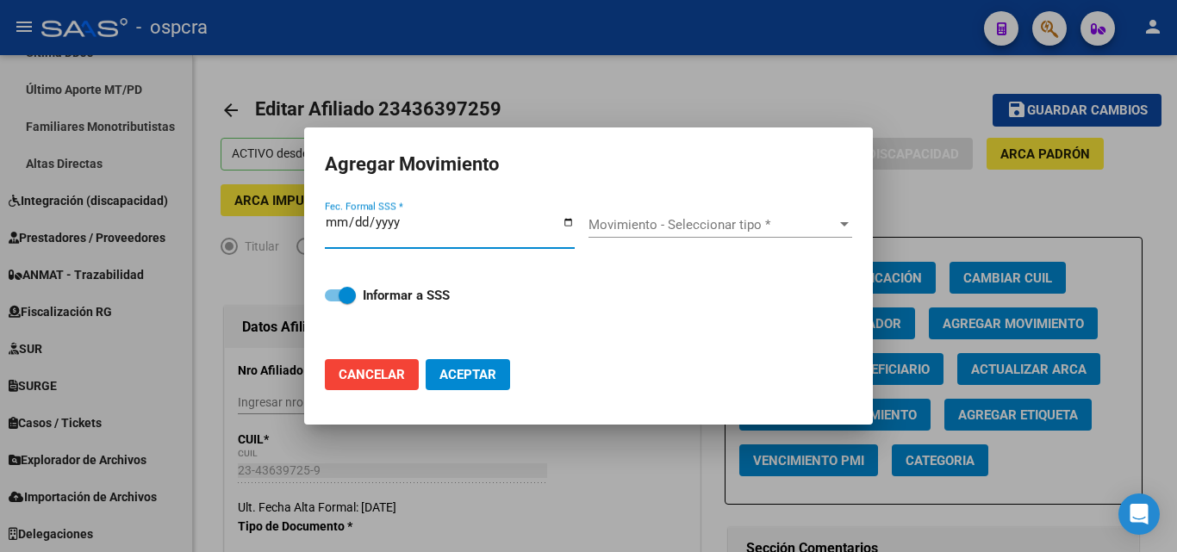
click at [562, 224] on input "Fec. Formal SSS *" at bounding box center [450, 229] width 250 height 28
type input "[DATE]"
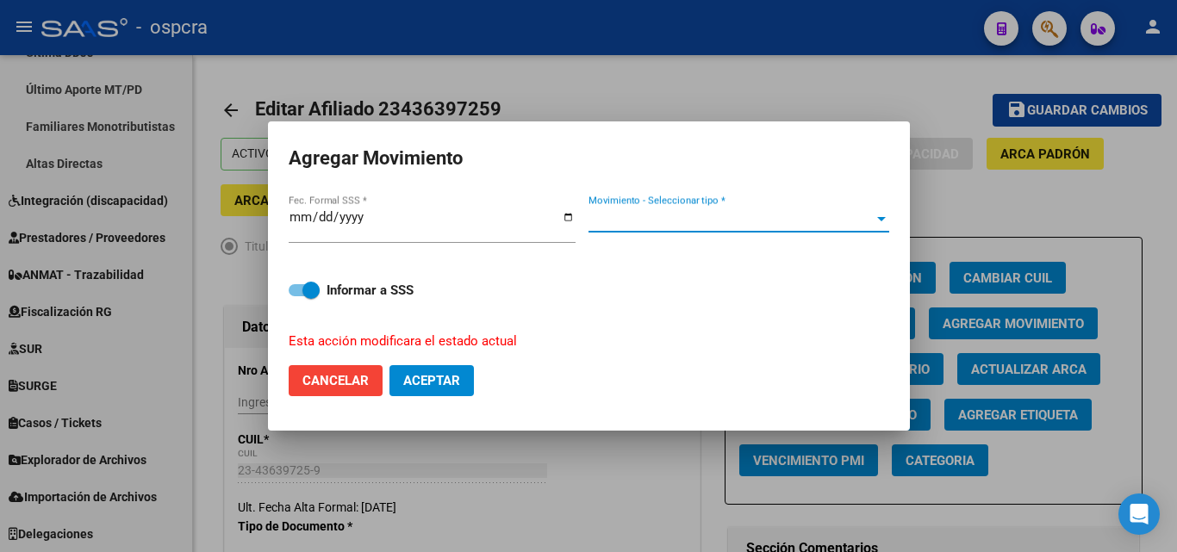
click at [699, 224] on span "Movimiento - Seleccionar tipo *" at bounding box center [730, 219] width 285 height 16
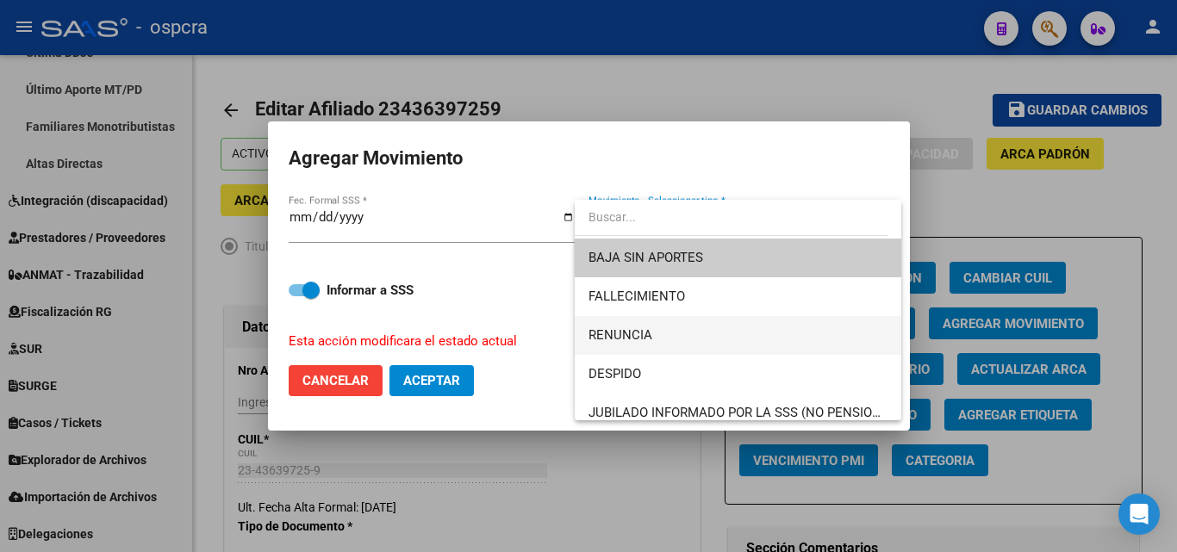
click at [650, 336] on span "RENUNCIA" at bounding box center [620, 335] width 64 height 16
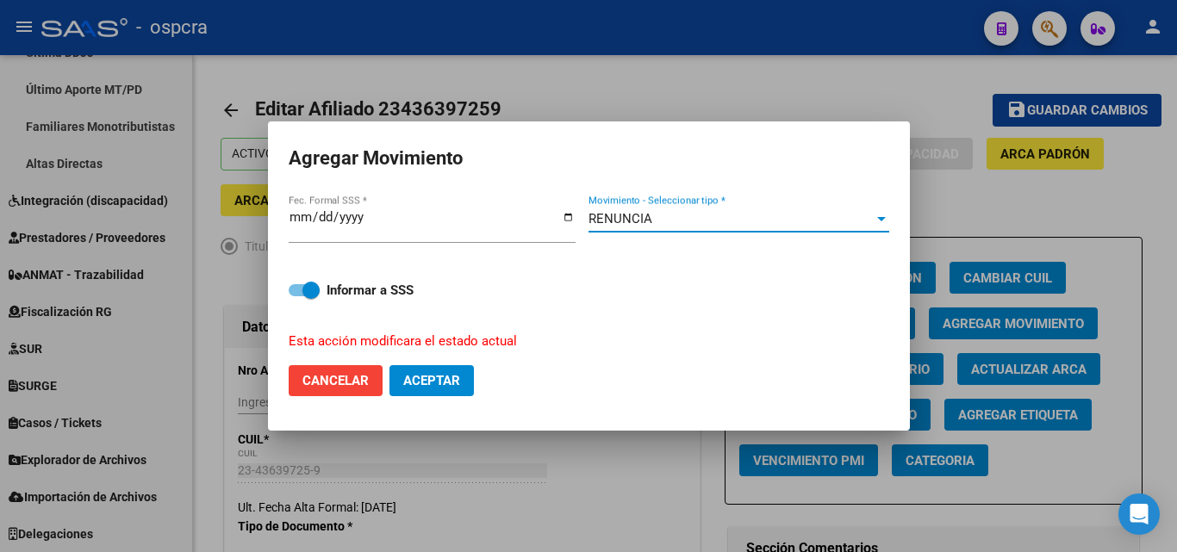
click at [445, 385] on span "Aceptar" at bounding box center [431, 381] width 57 height 16
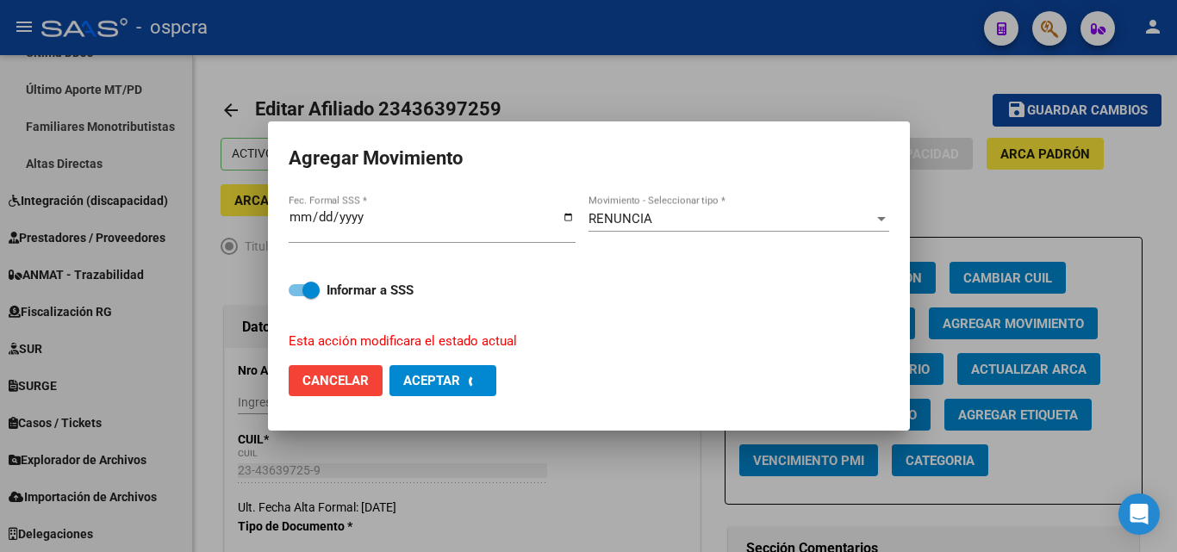
checkbox input "false"
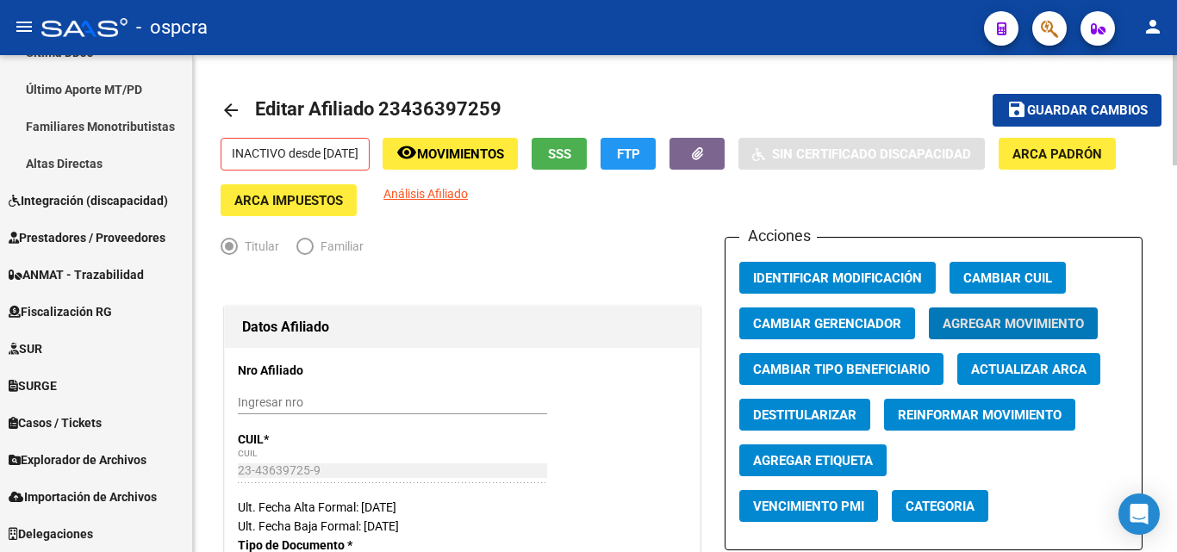
click at [224, 115] on mat-icon "arrow_back" at bounding box center [231, 110] width 21 height 21
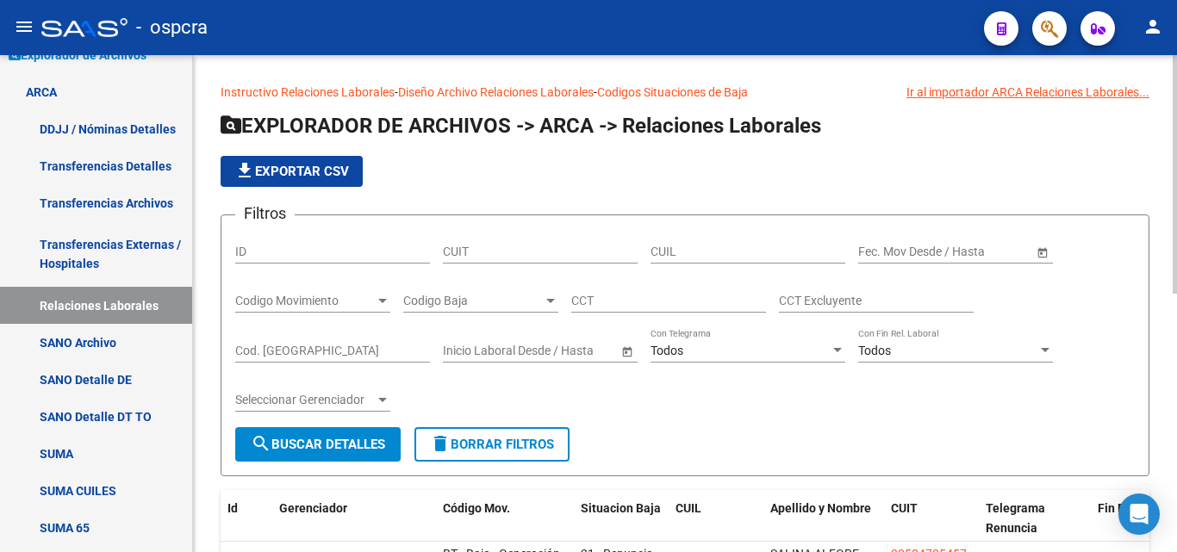
scroll to position [476, 0]
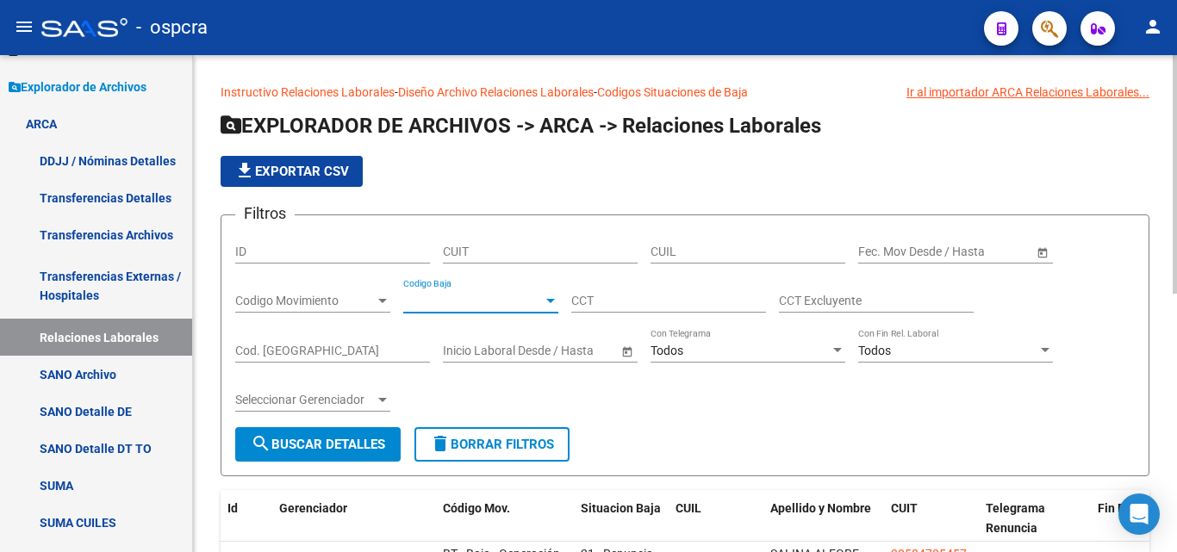
click at [541, 300] on span "Codigo Baja" at bounding box center [473, 301] width 140 height 15
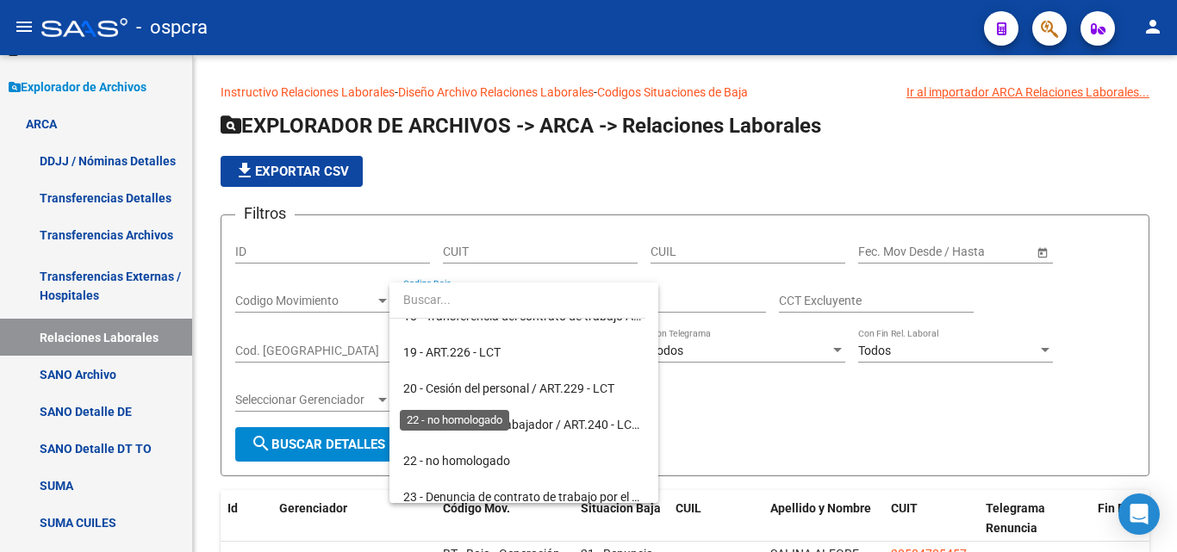
scroll to position [689, 0]
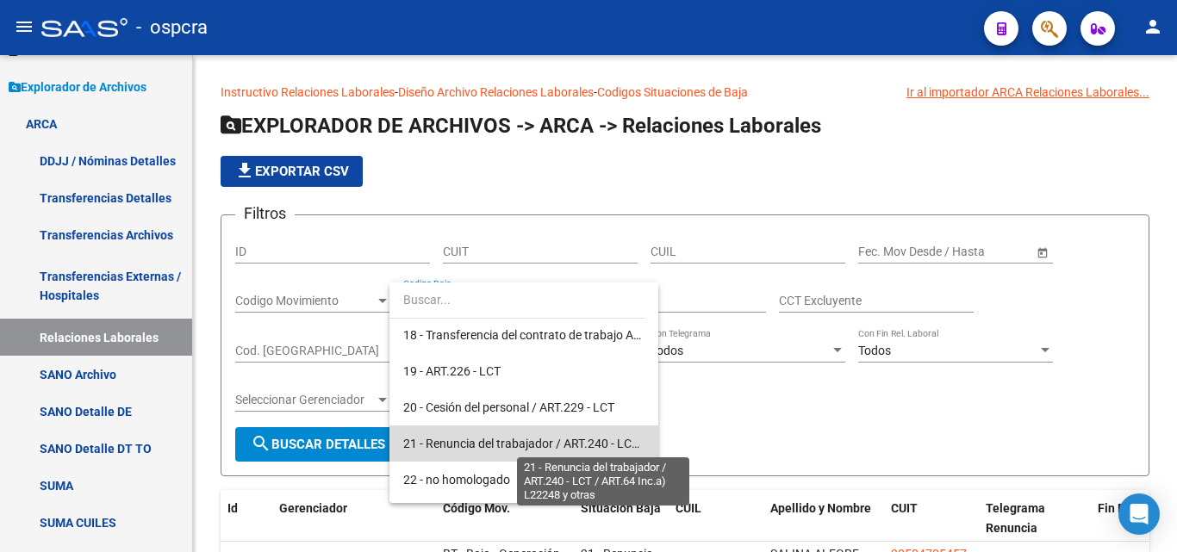
click at [540, 443] on span "21 - Renuncia del trabajador / ART.240 - LCT / ART.64 Inc.a) L22248 y otras" at bounding box center [603, 444] width 401 height 14
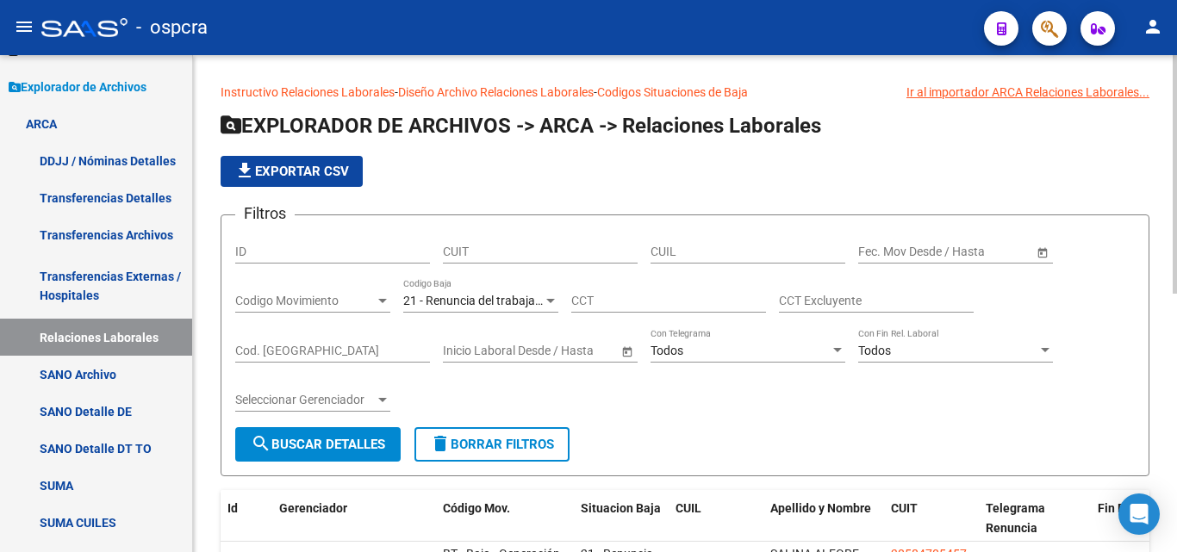
click at [1048, 250] on span "Open calendar" at bounding box center [1042, 252] width 41 height 41
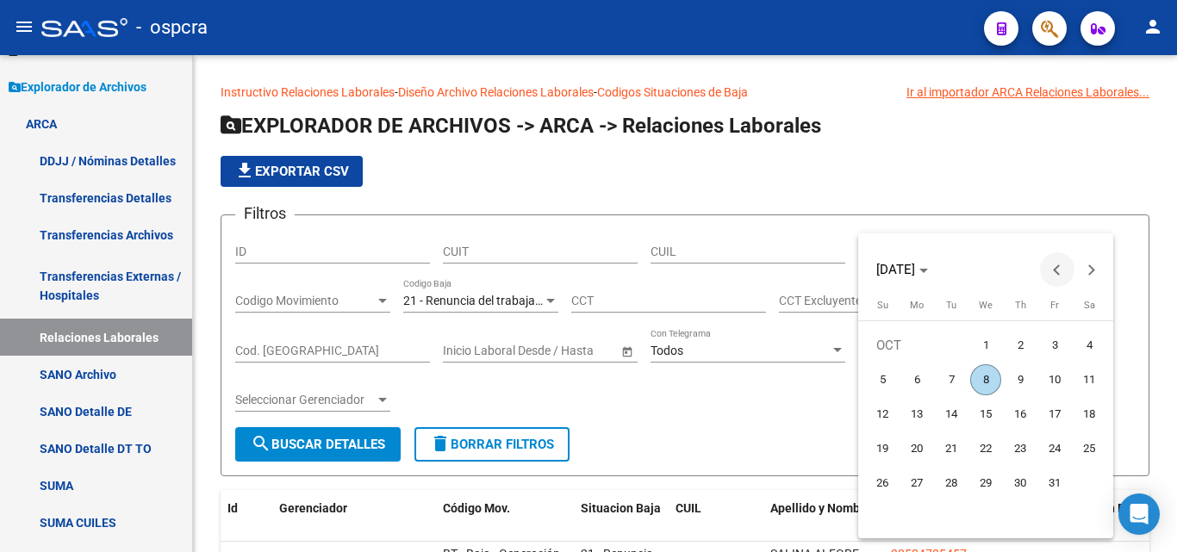
drag, startPoint x: 1061, startPoint y: 266, endPoint x: 1046, endPoint y: 272, distance: 16.6
click at [1062, 266] on span "Previous month" at bounding box center [1057, 269] width 34 height 34
click at [912, 379] on span "1" at bounding box center [916, 379] width 31 height 31
type input "[DATE]"
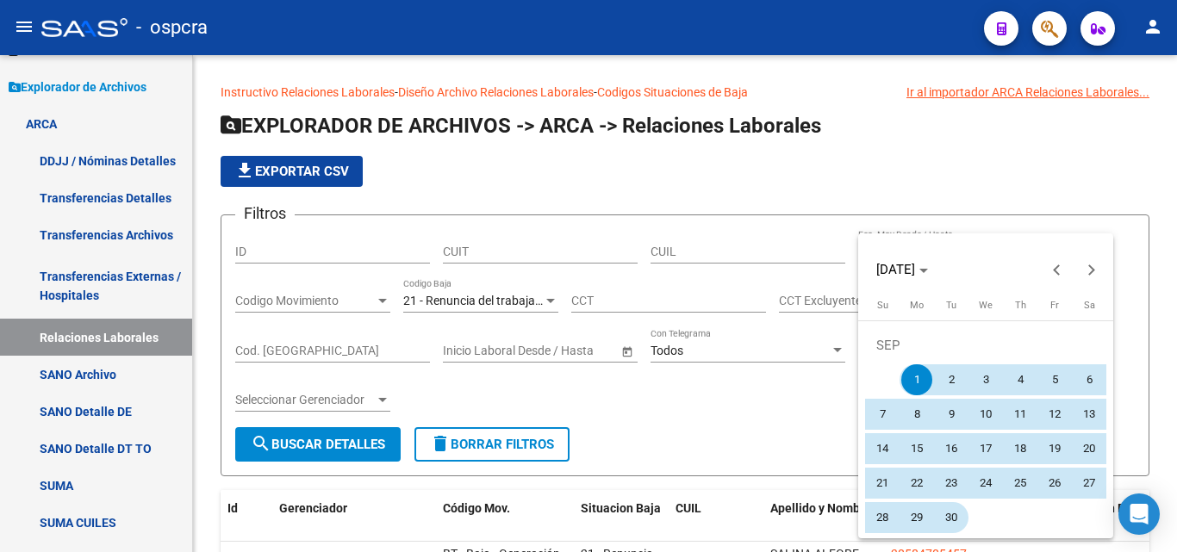
click at [958, 521] on span "30" at bounding box center [951, 517] width 31 height 31
type input "[DATE]"
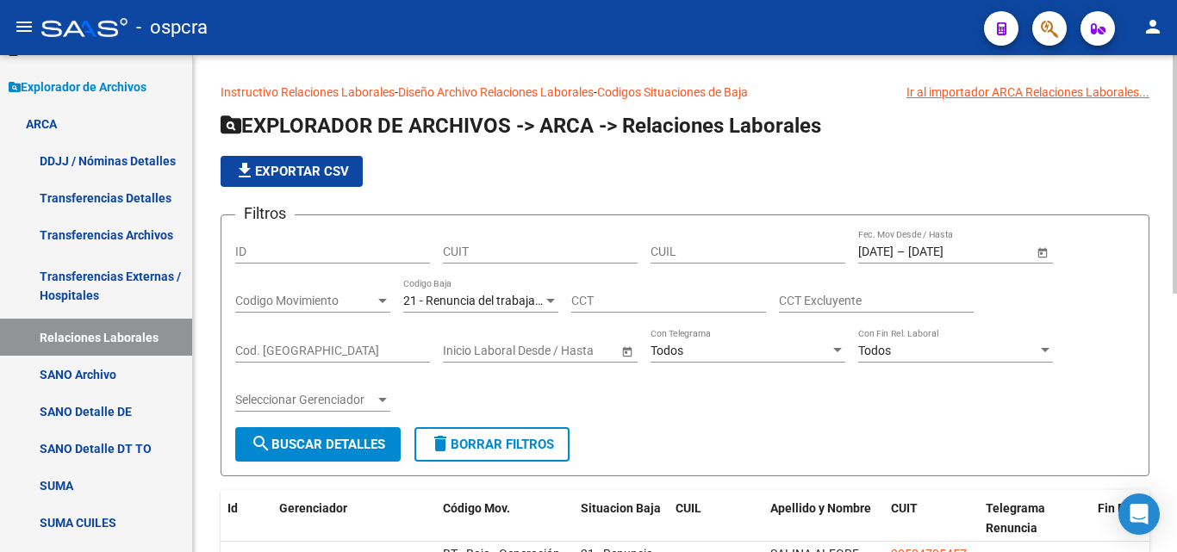
click at [363, 435] on button "search Buscar Detalles" at bounding box center [317, 444] width 165 height 34
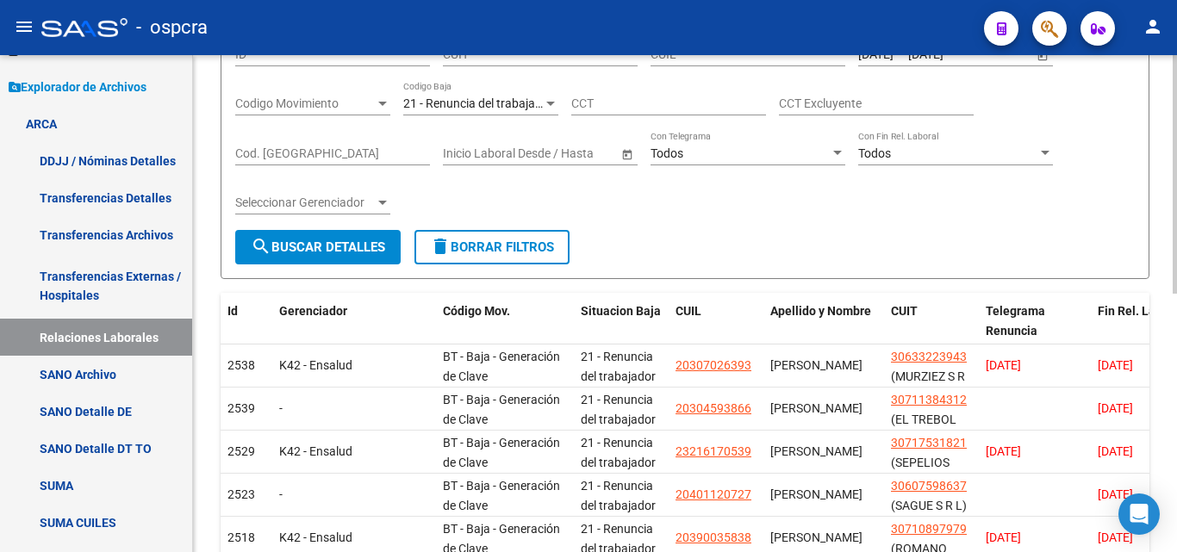
scroll to position [258, 0]
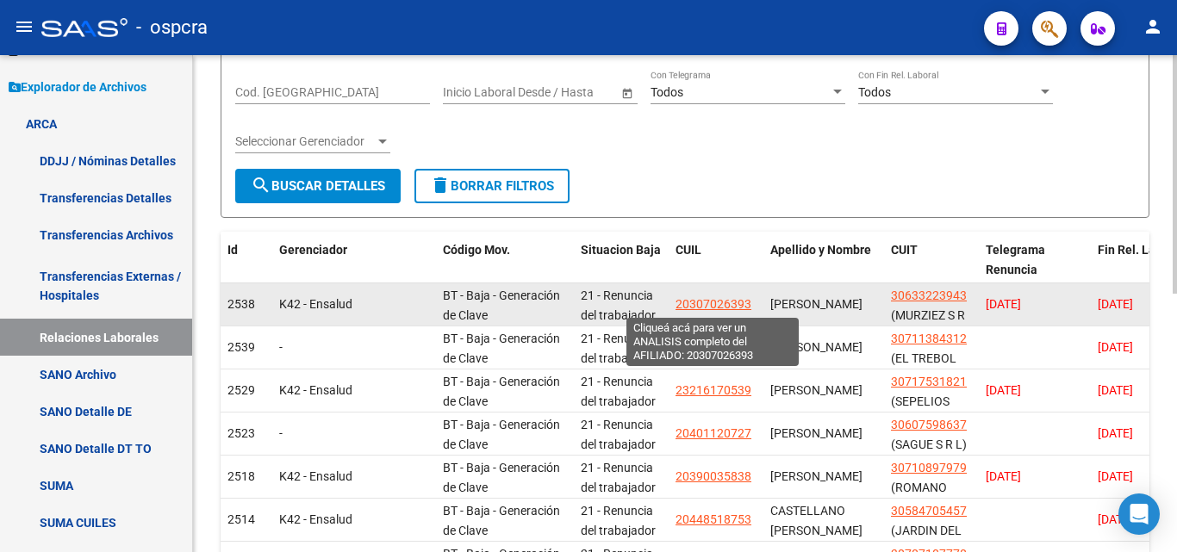
click at [734, 304] on span "20307026393" at bounding box center [713, 304] width 76 height 14
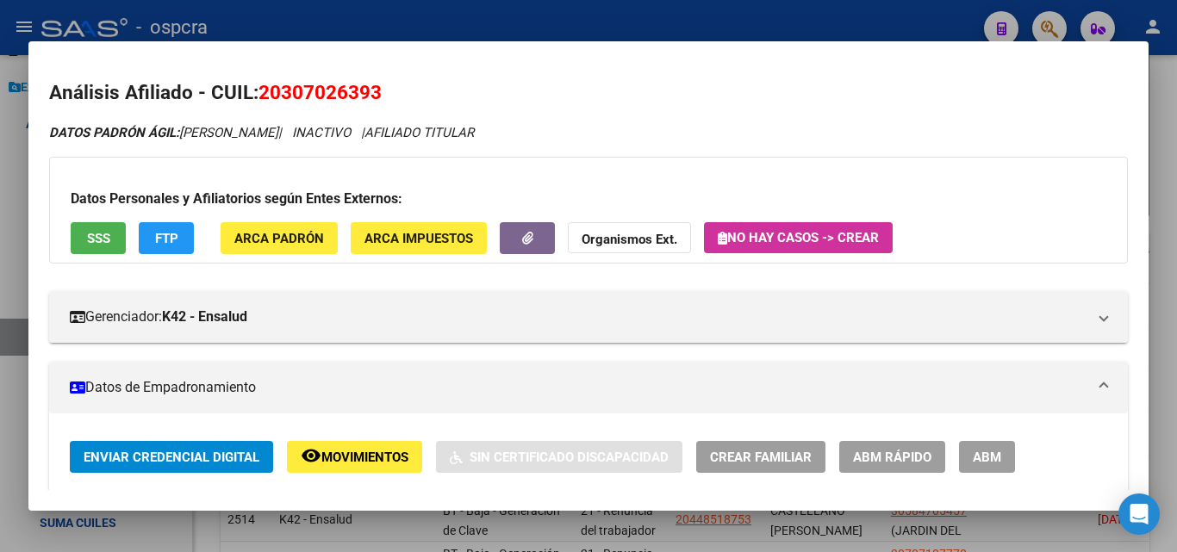
click at [0, 269] on div at bounding box center [588, 276] width 1177 height 552
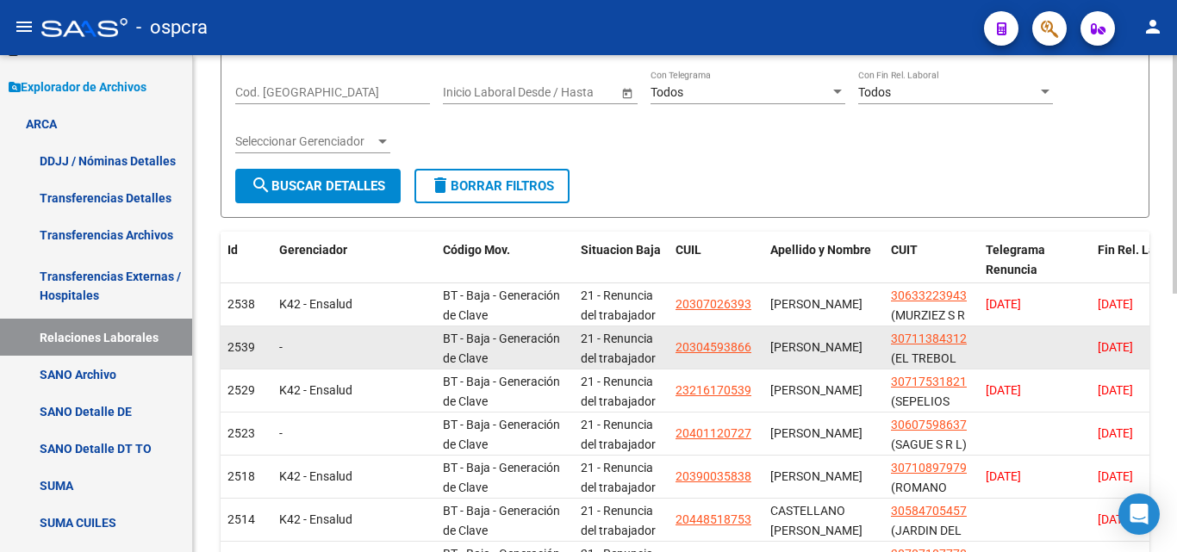
click at [725, 356] on app-link-go-to "20304593866" at bounding box center [713, 348] width 76 height 20
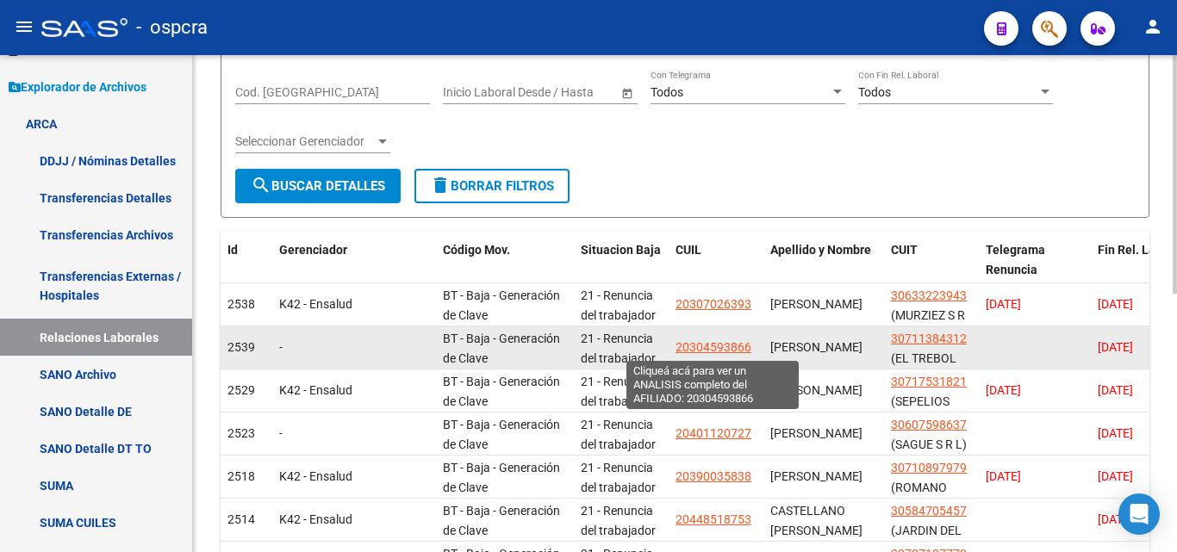
click at [725, 341] on span "20304593866" at bounding box center [713, 347] width 76 height 14
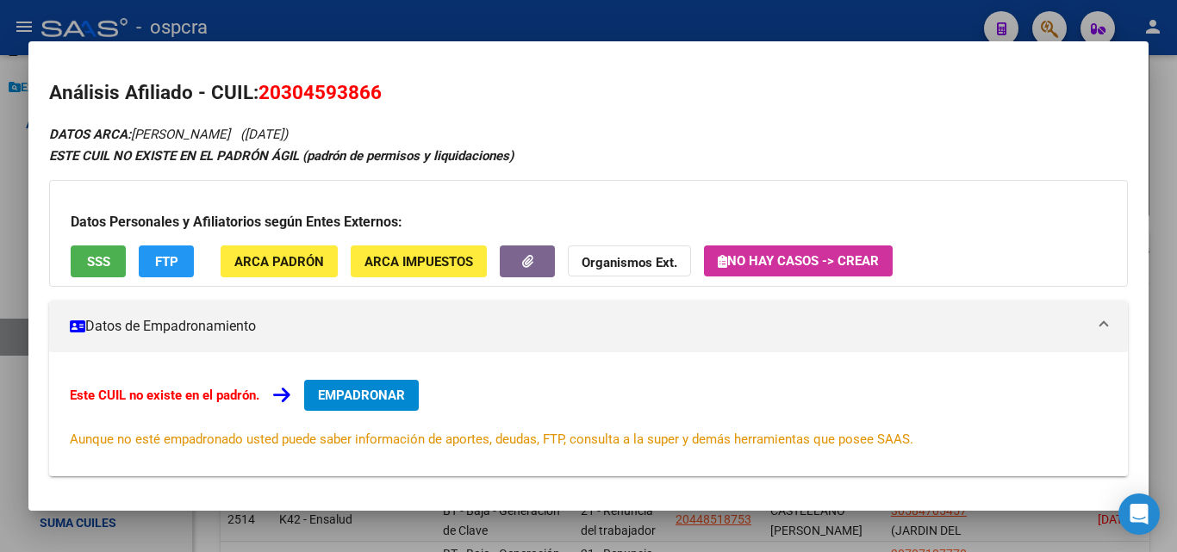
click at [0, 210] on div at bounding box center [588, 276] width 1177 height 552
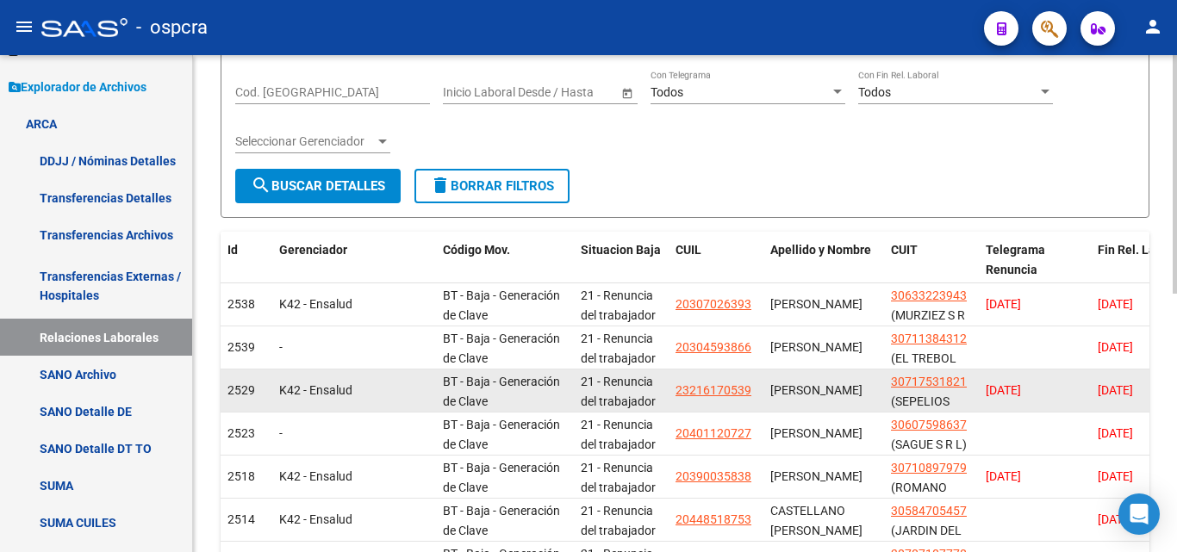
click at [719, 379] on datatable-body-cell "23216170539" at bounding box center [716, 391] width 95 height 42
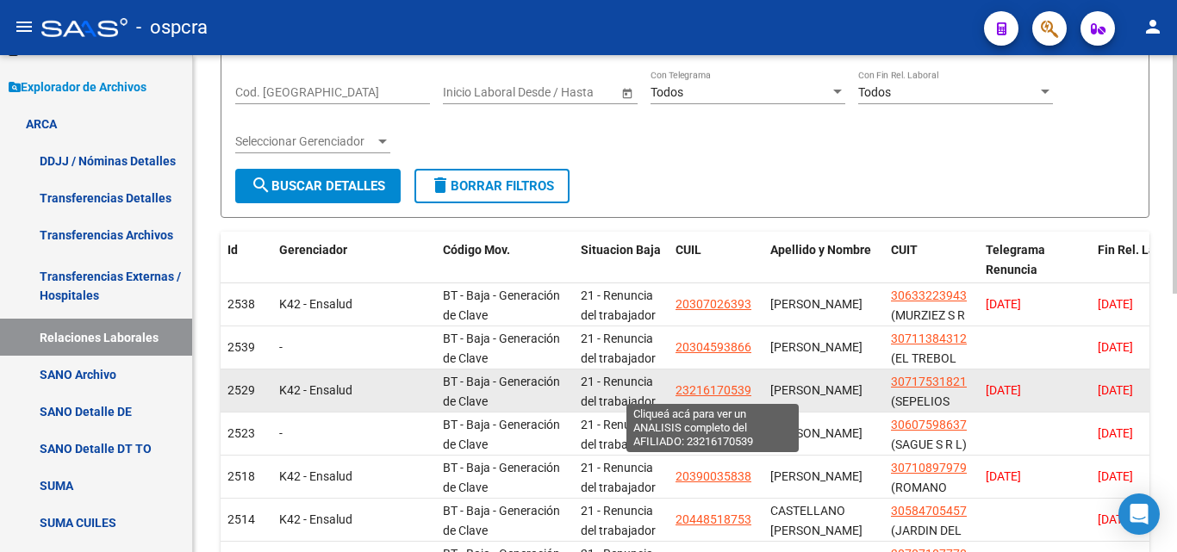
click at [718, 387] on span "23216170539" at bounding box center [713, 390] width 76 height 14
type textarea "23216170539"
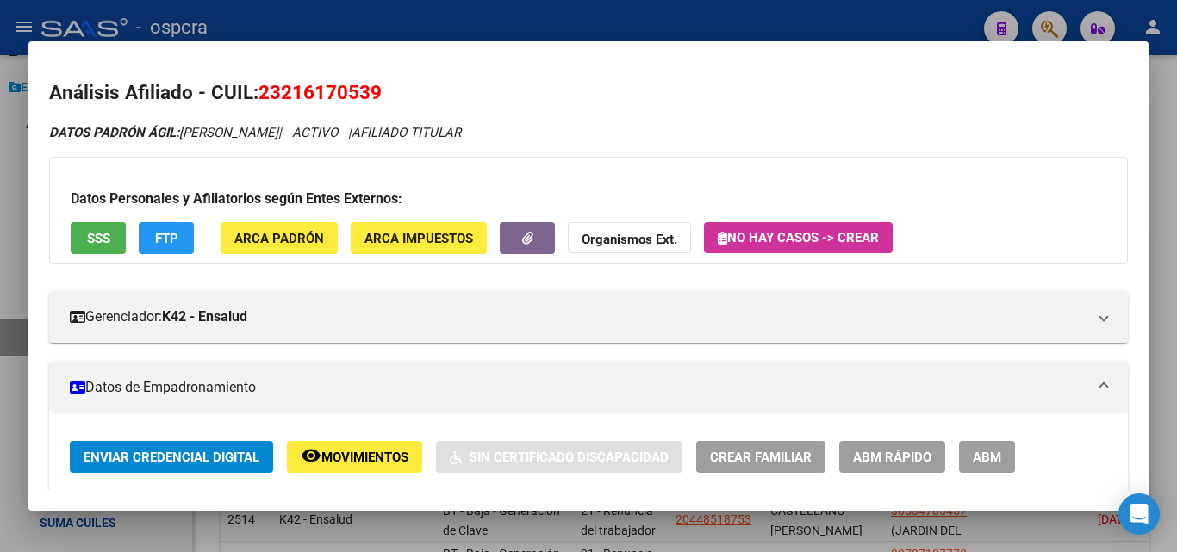
click at [1000, 457] on span "ABM" at bounding box center [987, 458] width 28 height 16
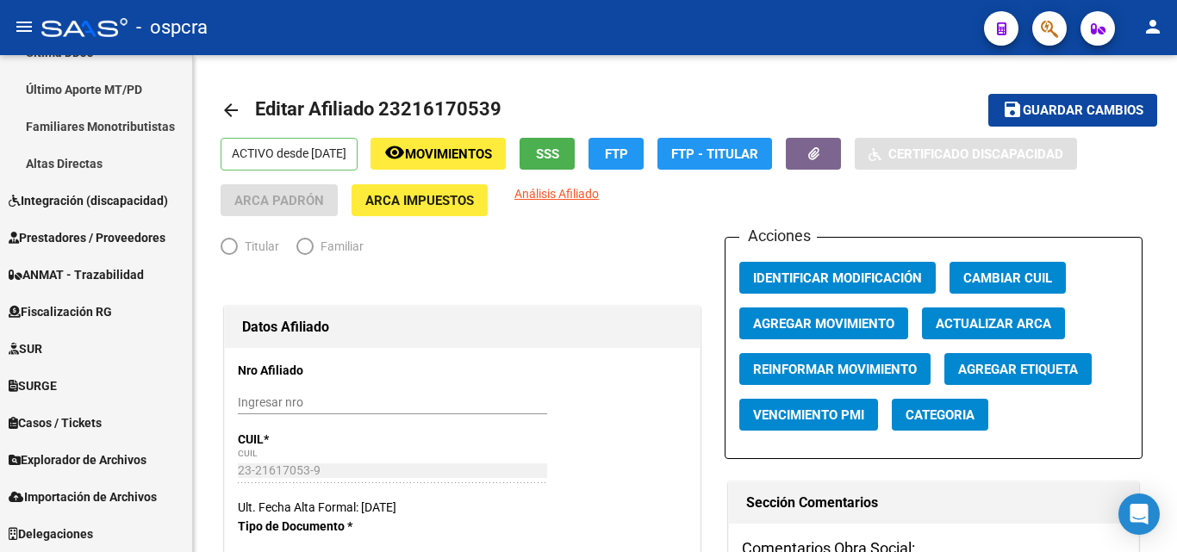
scroll to position [510, 0]
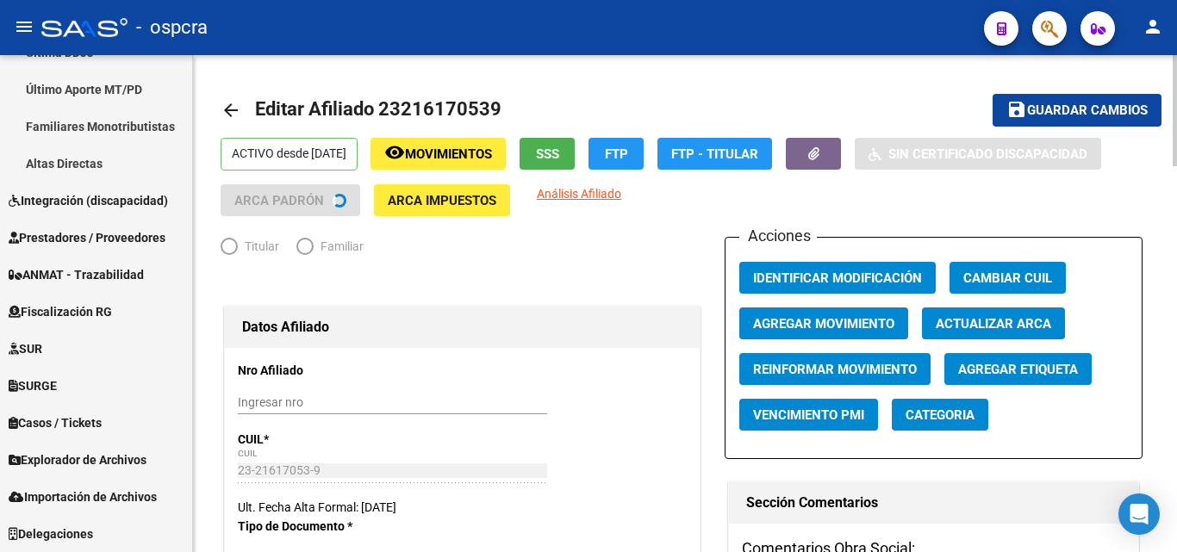
radio input "true"
type input "30-71753182-1"
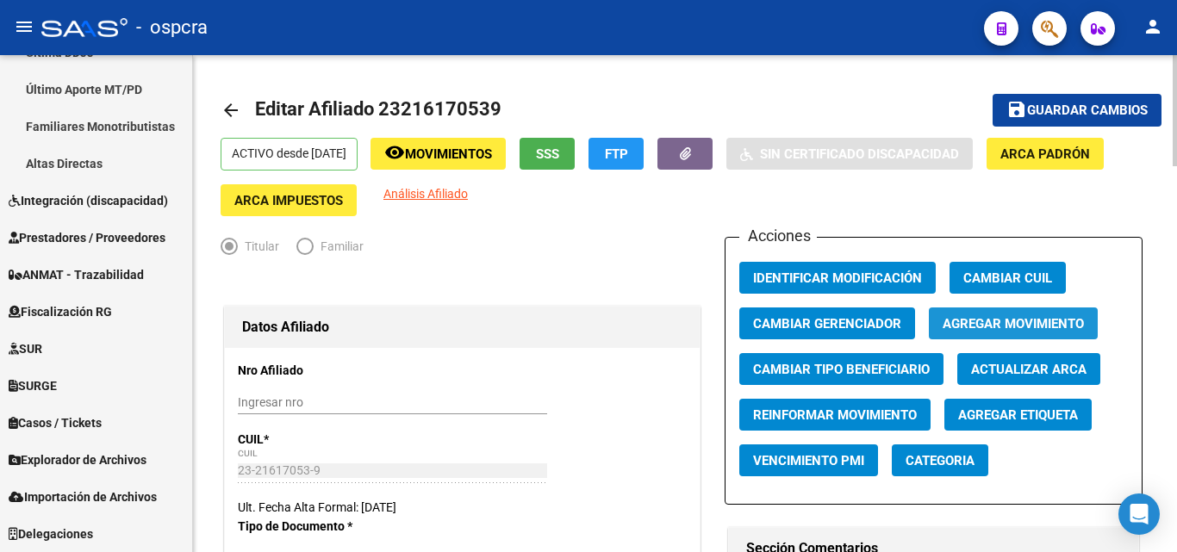
click at [1007, 332] on span "Agregar Movimiento" at bounding box center [1013, 324] width 141 height 16
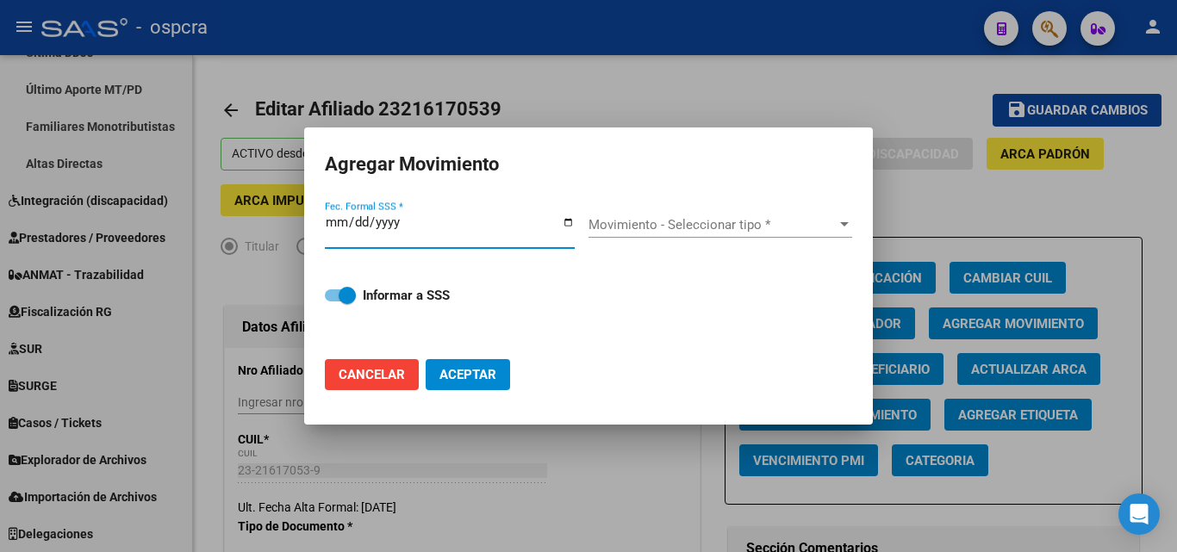
click at [570, 225] on input "Fec. Formal SSS *" at bounding box center [450, 229] width 250 height 28
type input "[DATE]"
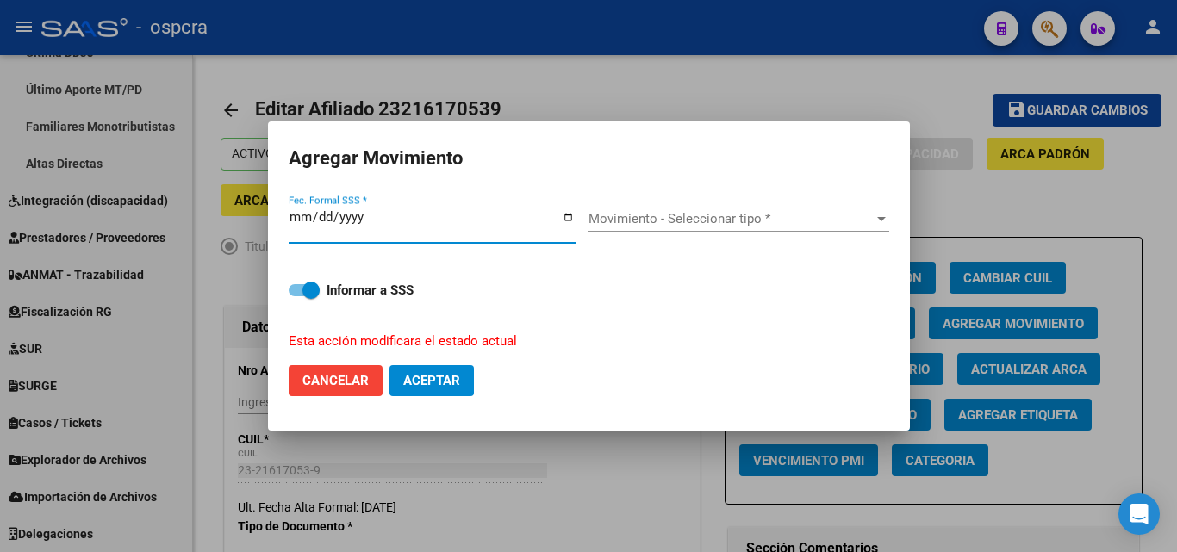
click at [716, 222] on span "Movimiento - Seleccionar tipo *" at bounding box center [730, 219] width 285 height 16
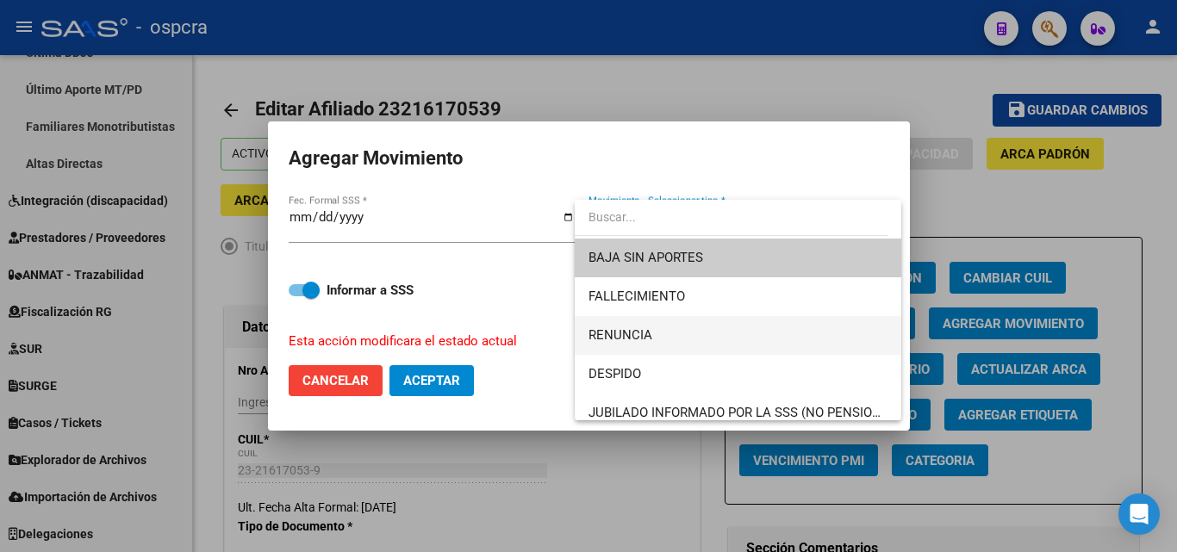
click at [646, 344] on span "RENUNCIA" at bounding box center [737, 335] width 299 height 39
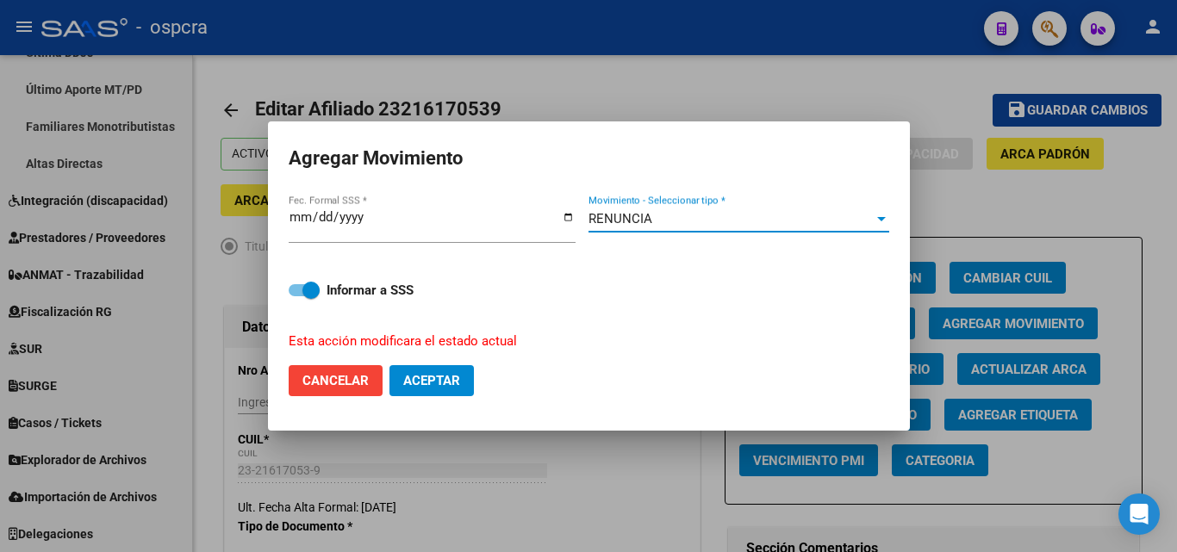
click at [451, 382] on span "Aceptar" at bounding box center [431, 381] width 57 height 16
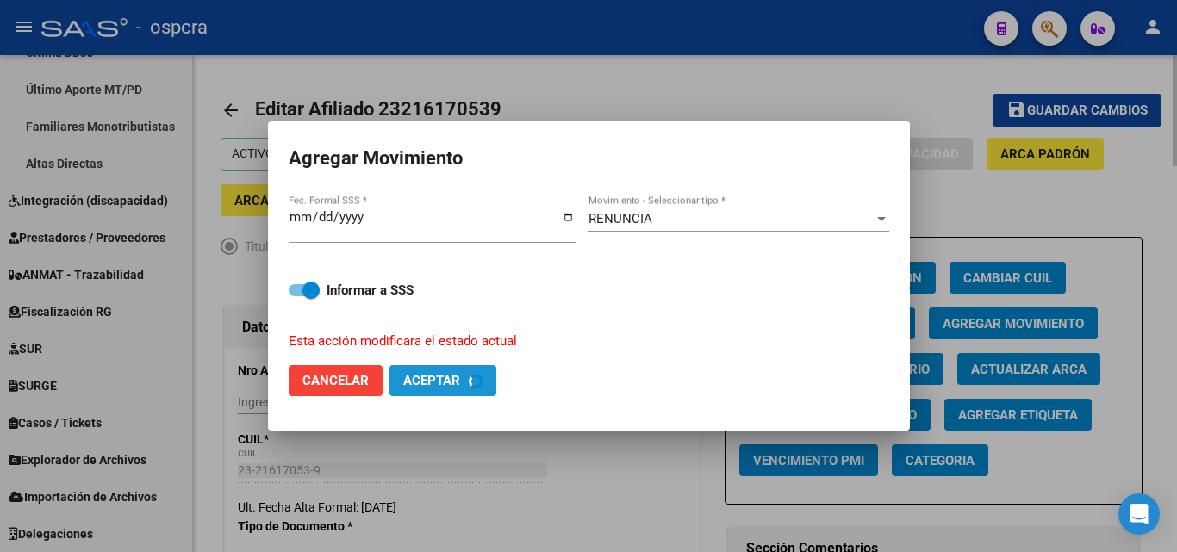
checkbox input "false"
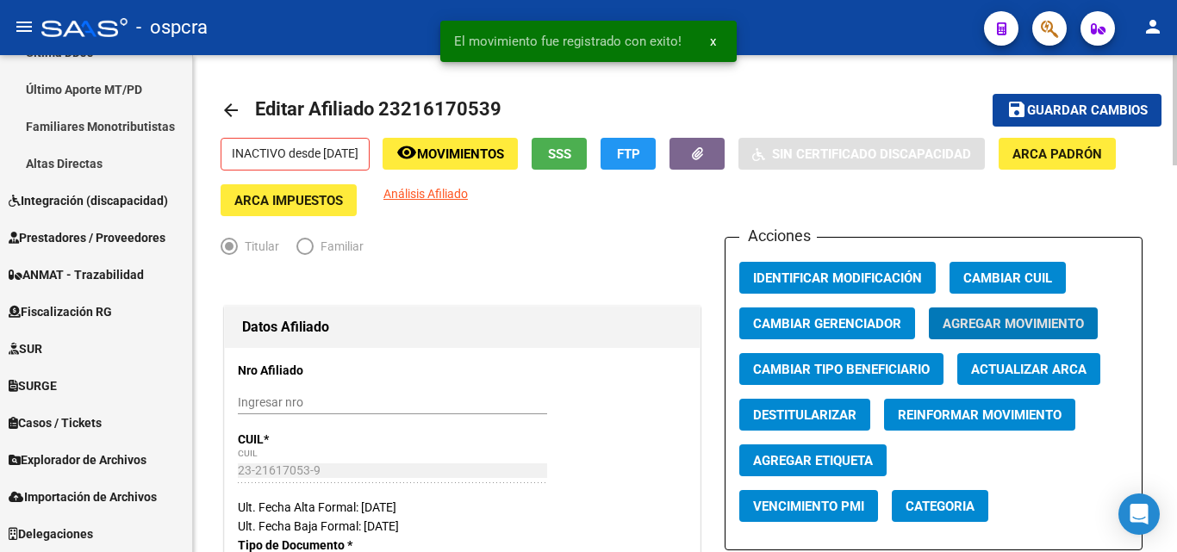
click at [228, 112] on mat-icon "arrow_back" at bounding box center [231, 110] width 21 height 21
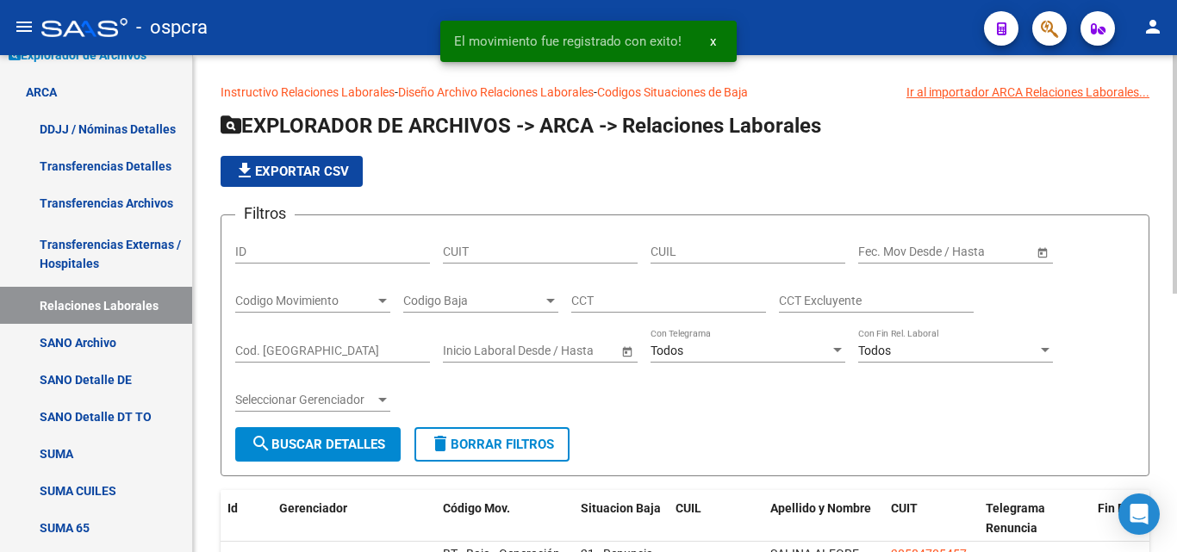
scroll to position [476, 0]
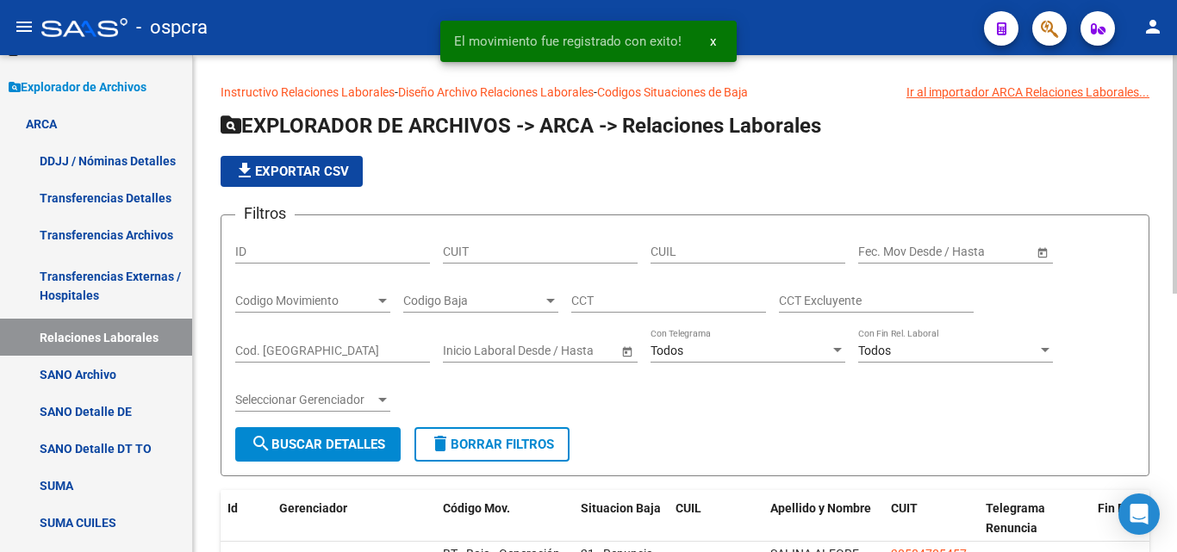
click at [1044, 254] on span "Open calendar" at bounding box center [1042, 252] width 41 height 41
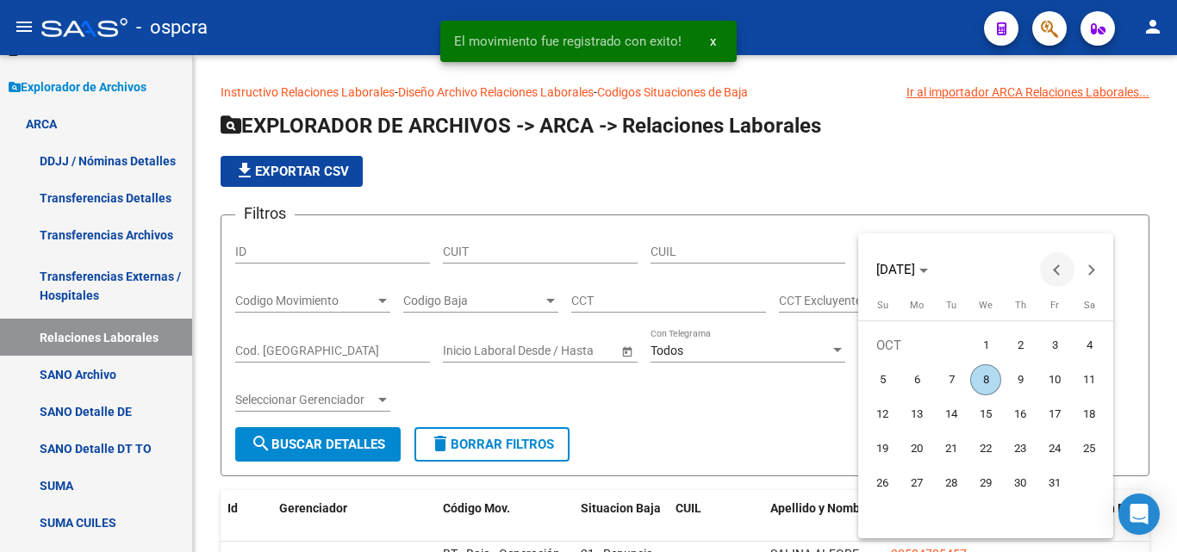
click at [1050, 269] on span "Previous month" at bounding box center [1057, 269] width 34 height 34
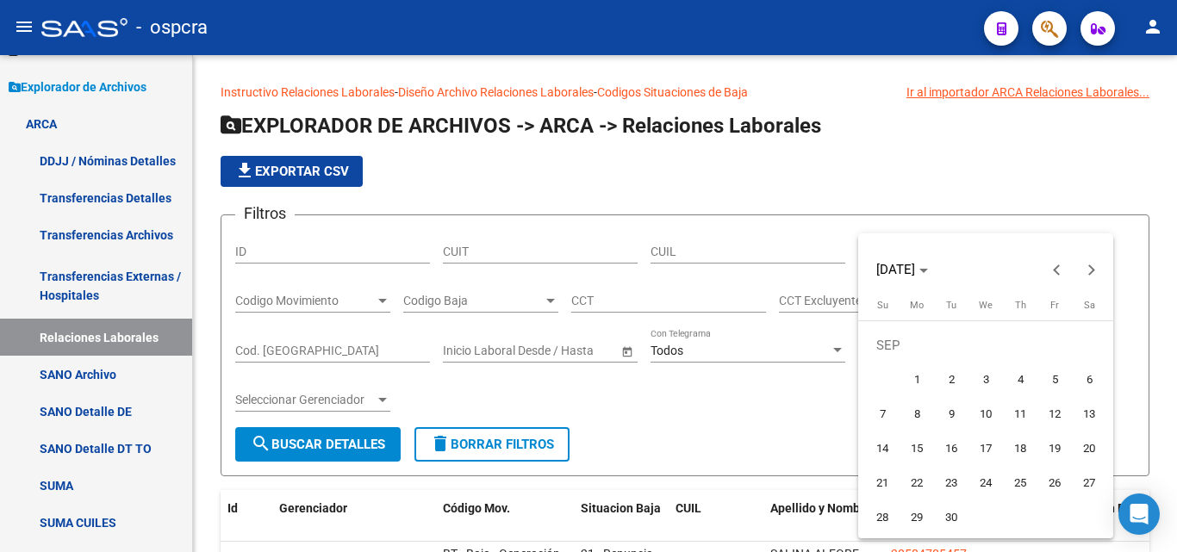
click at [914, 382] on span "1" at bounding box center [916, 379] width 31 height 31
type input "[DATE]"
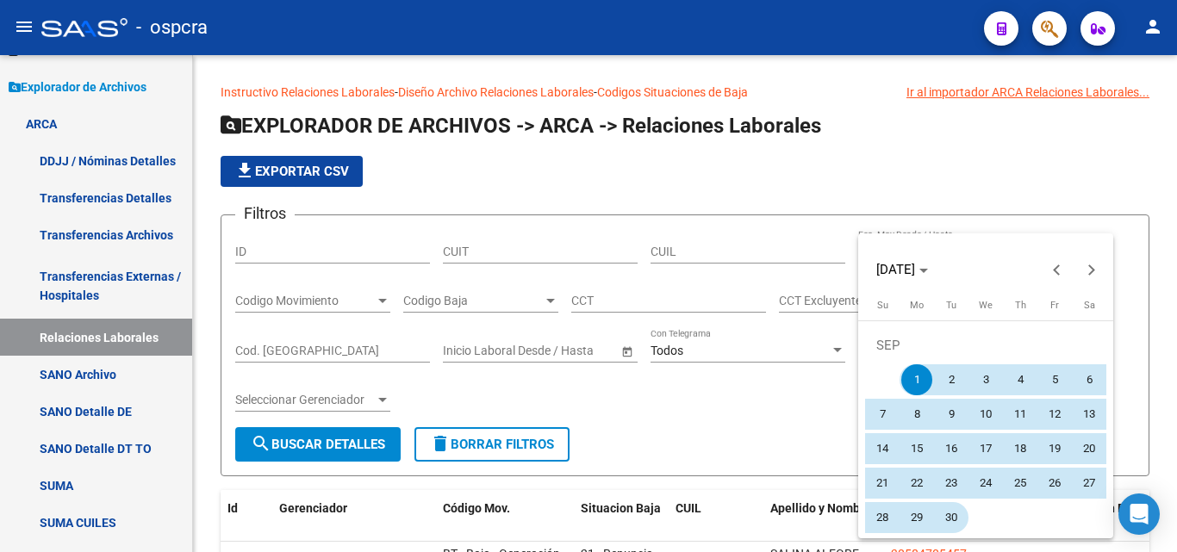
click at [961, 517] on span "30" at bounding box center [951, 517] width 31 height 31
type input "[DATE]"
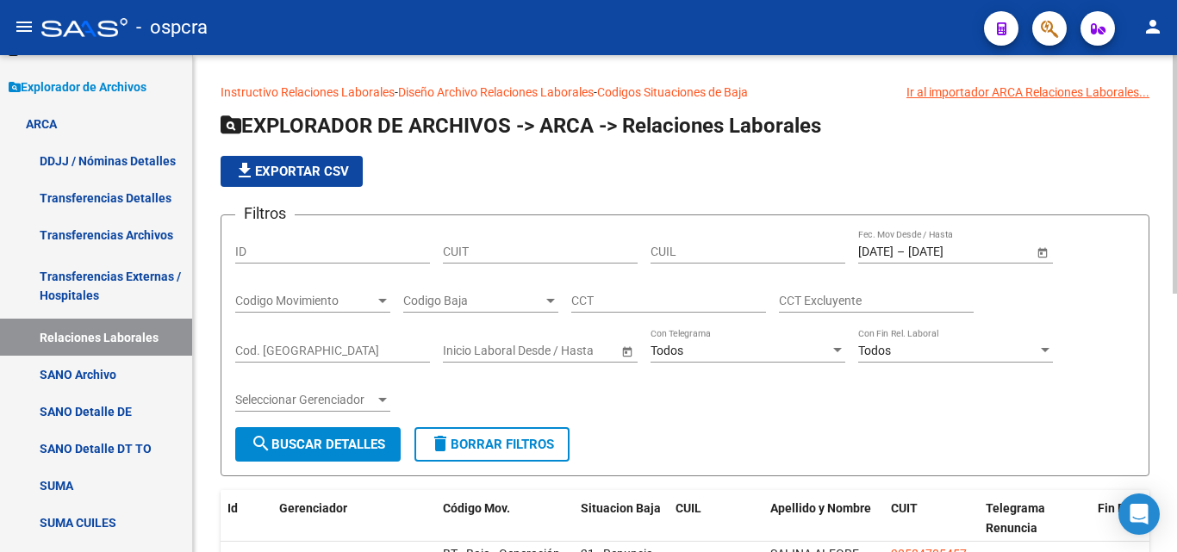
click at [544, 302] on div at bounding box center [551, 301] width 16 height 14
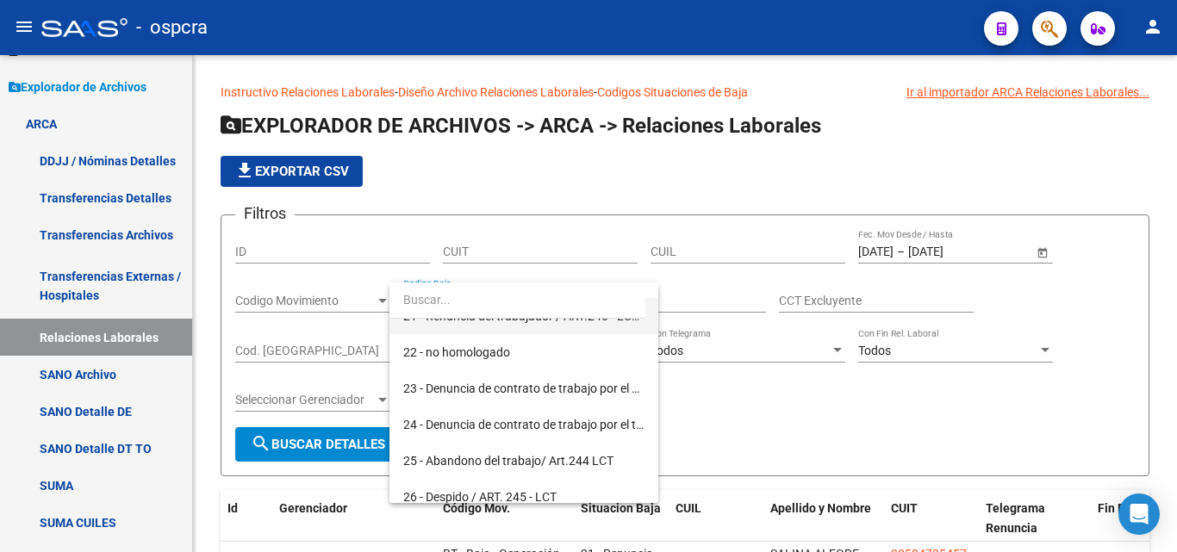
scroll to position [775, 0]
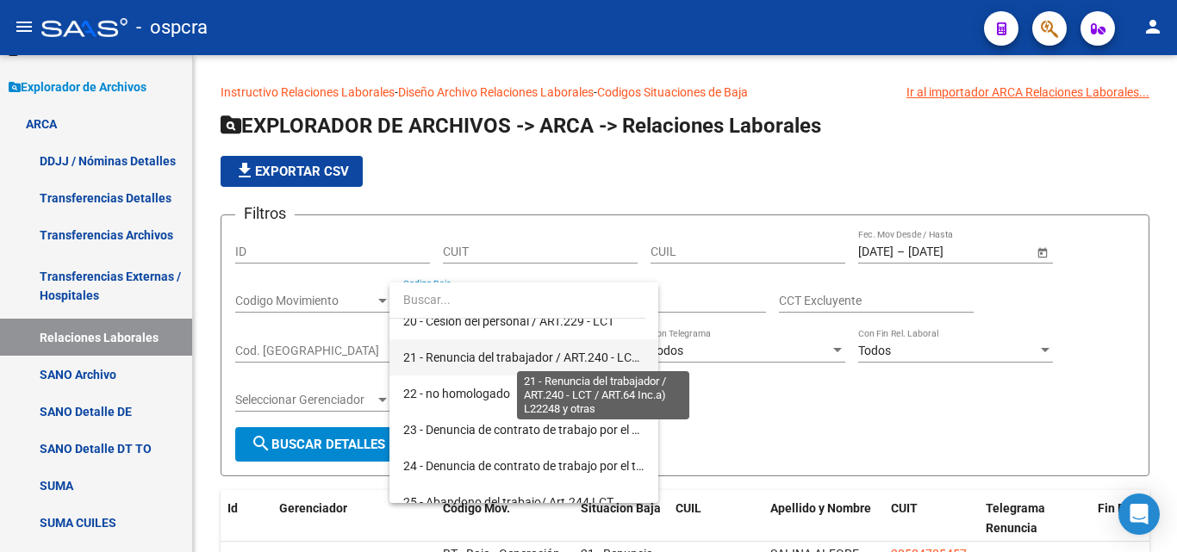
click at [549, 362] on span "21 - Renuncia del trabajador / ART.240 - LCT / ART.64 Inc.a) L22248 y otras" at bounding box center [603, 358] width 401 height 14
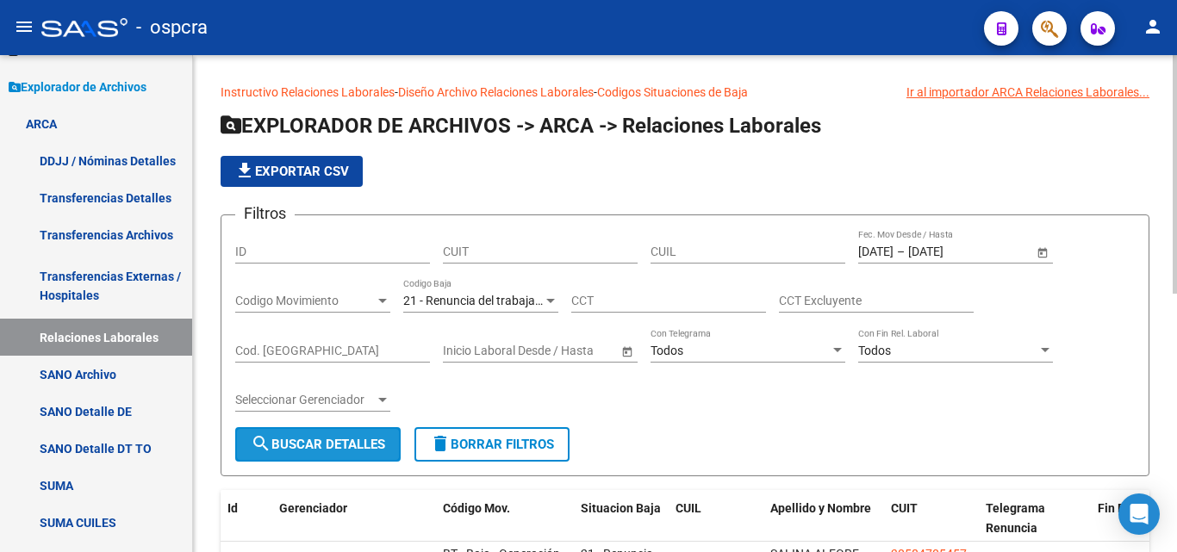
click at [345, 446] on span "search Buscar Detalles" at bounding box center [318, 445] width 134 height 16
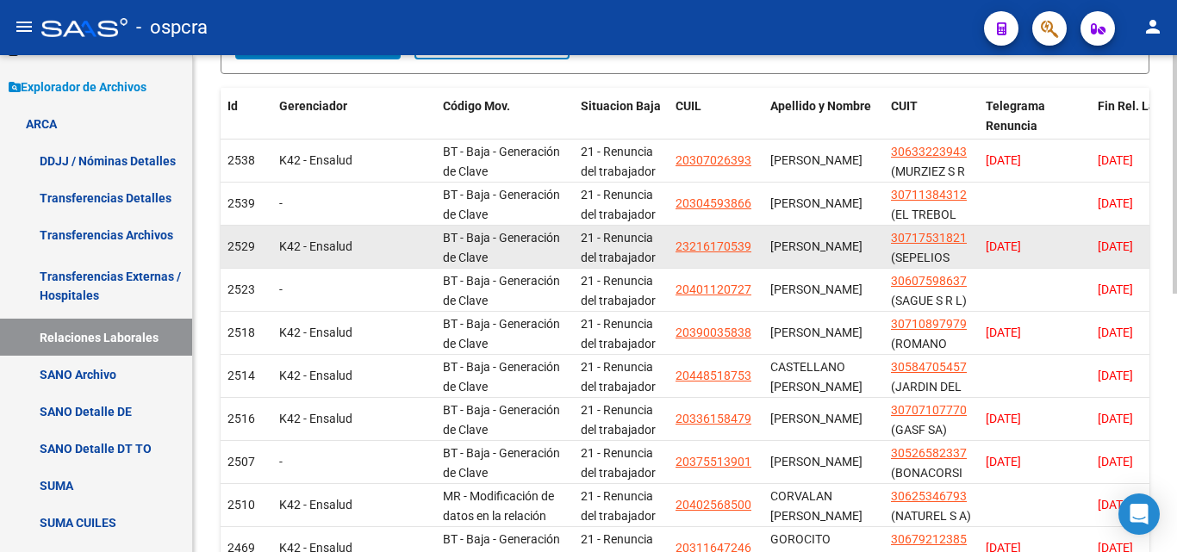
scroll to position [431, 0]
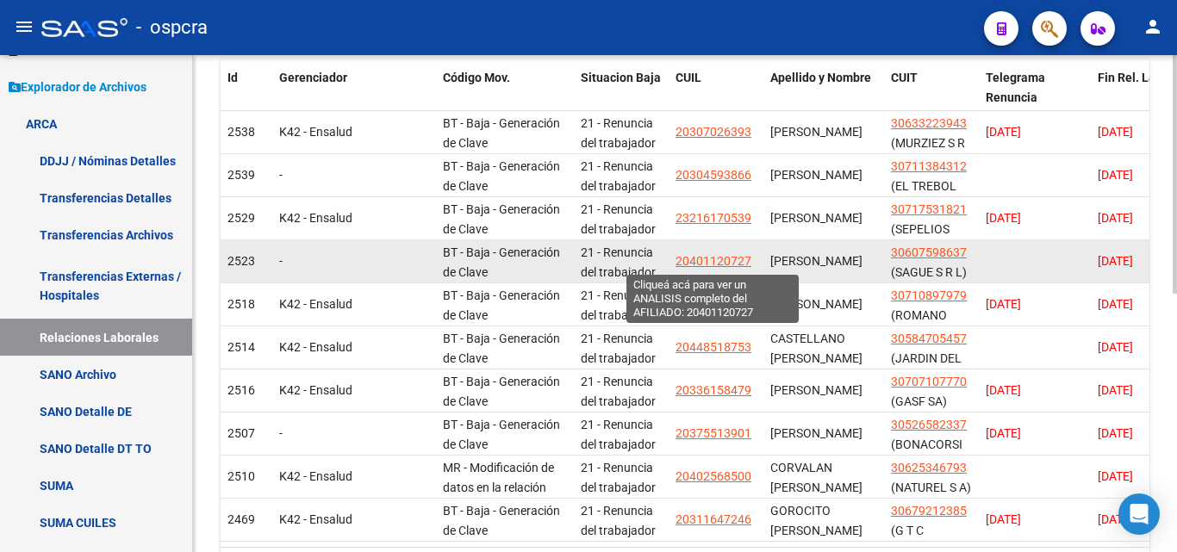
click at [730, 261] on span "20401120727" at bounding box center [713, 261] width 76 height 14
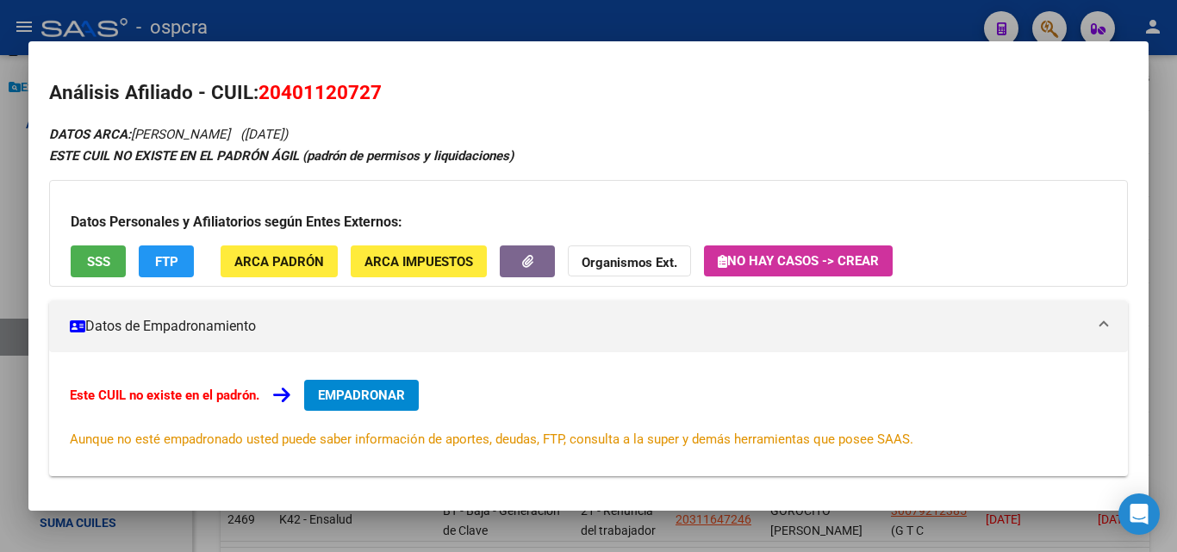
click at [0, 268] on div at bounding box center [588, 276] width 1177 height 552
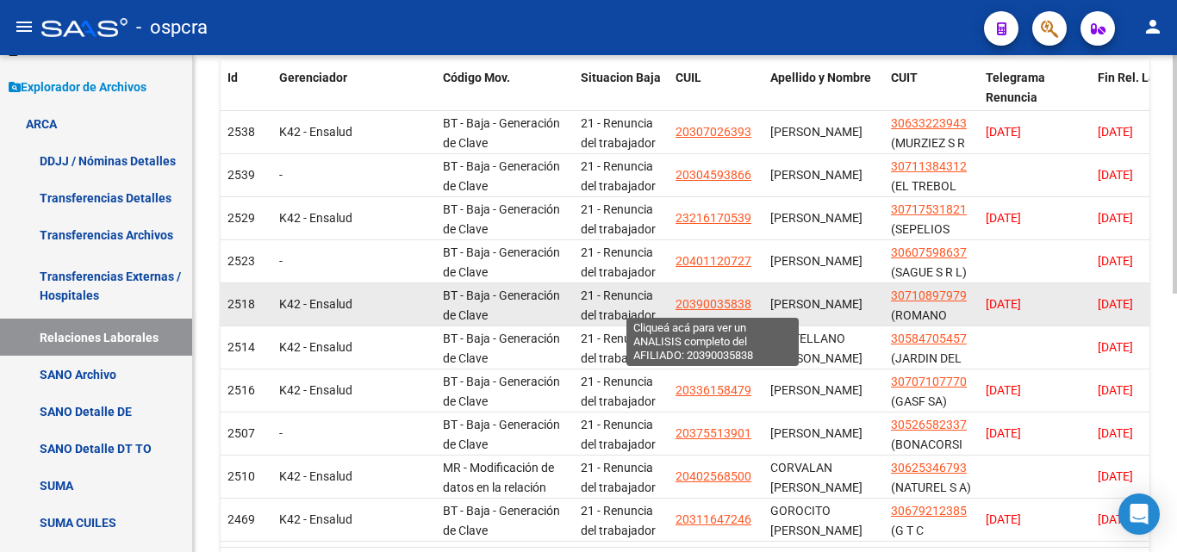
click at [719, 310] on span "20390035838" at bounding box center [713, 304] width 76 height 14
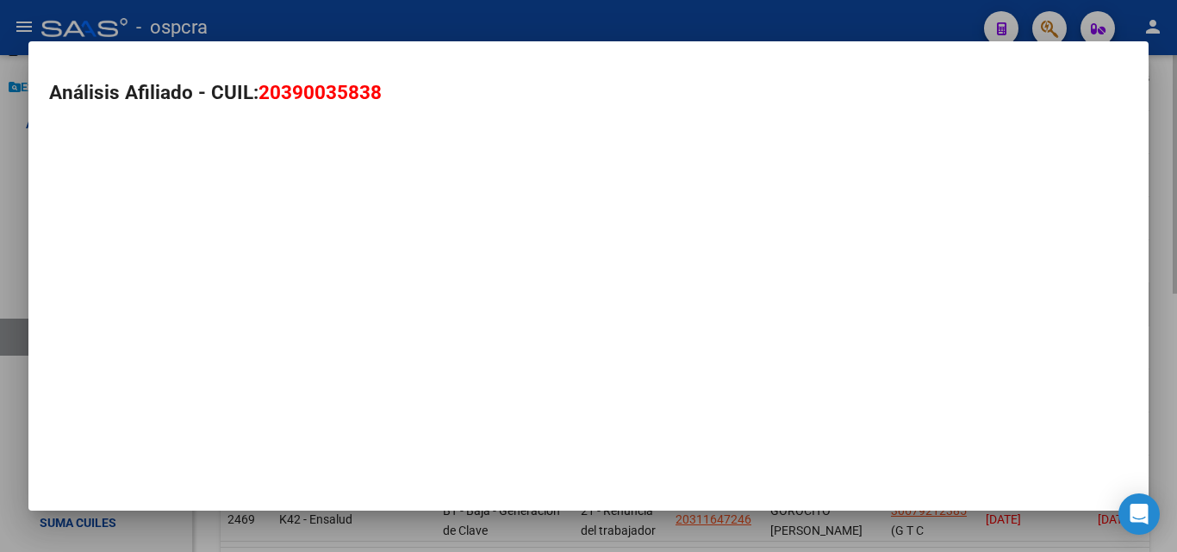
type textarea "20390035838"
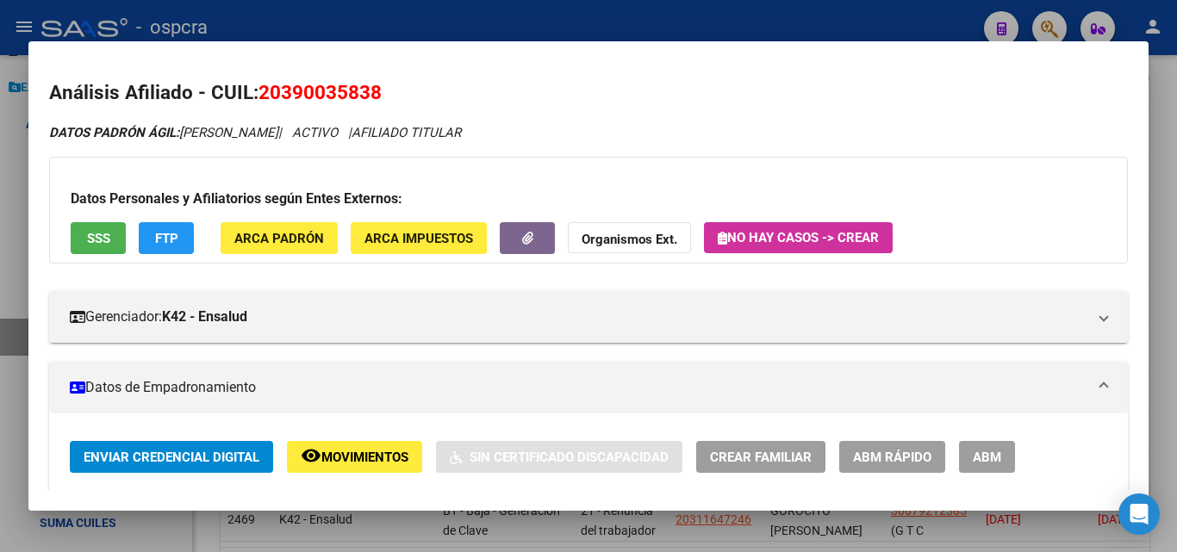
click at [998, 452] on span "ABM" at bounding box center [987, 458] width 28 height 16
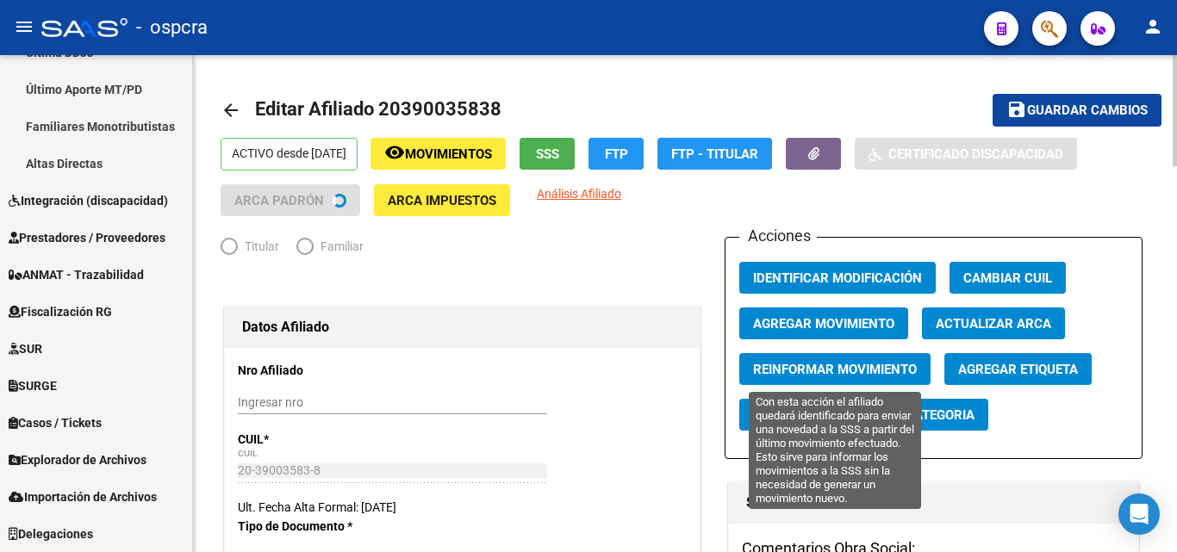
scroll to position [510, 0]
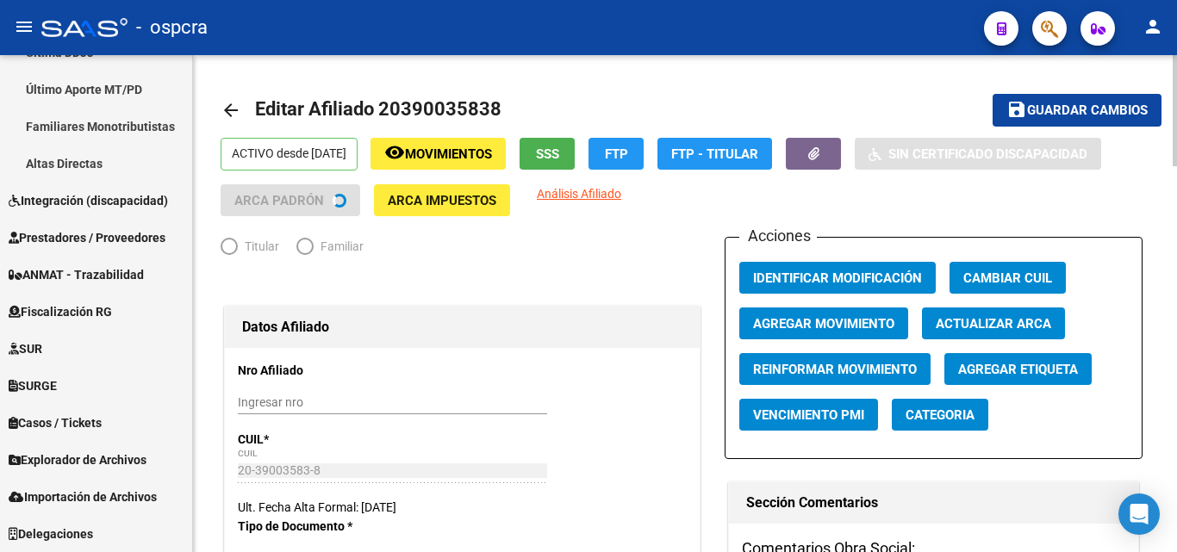
radio input "true"
type input "30-71089797-9"
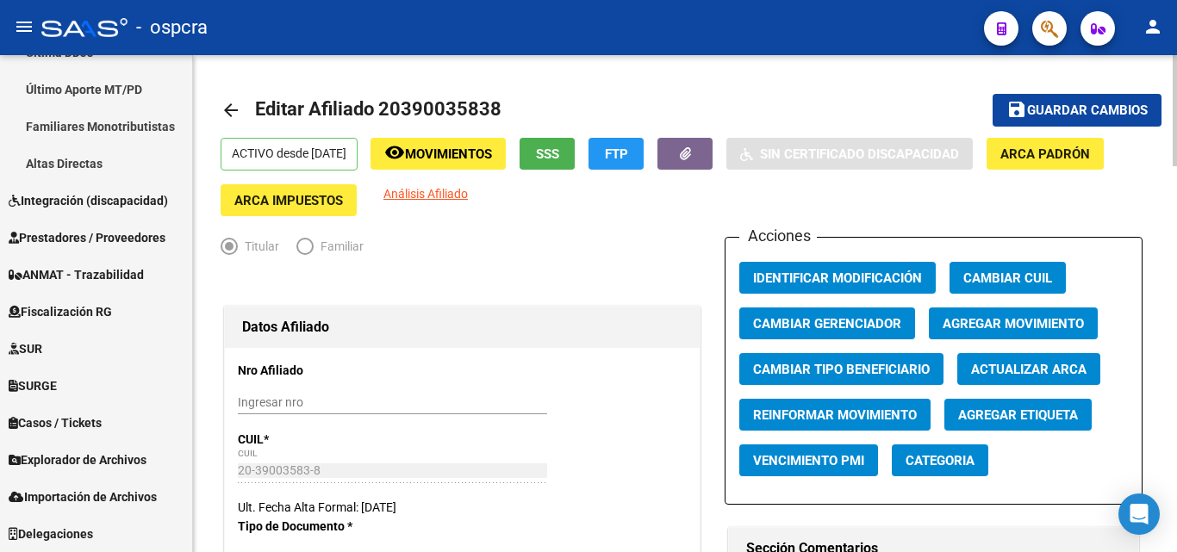
click at [1032, 325] on span "Agregar Movimiento" at bounding box center [1013, 324] width 141 height 16
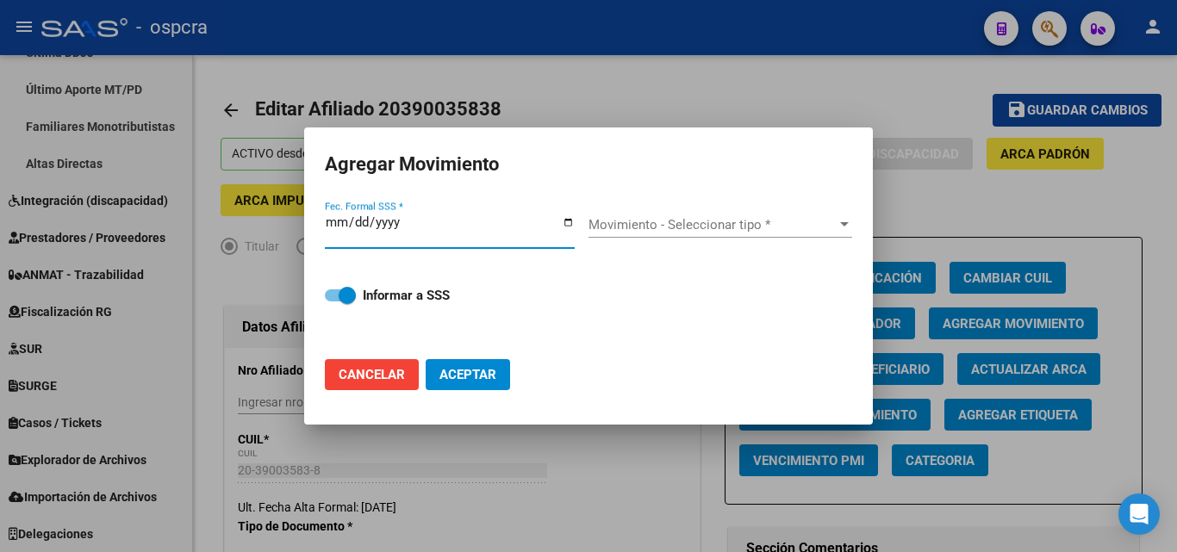
click at [569, 220] on input "Fec. Formal SSS *" at bounding box center [450, 229] width 250 height 28
type input "[DATE]"
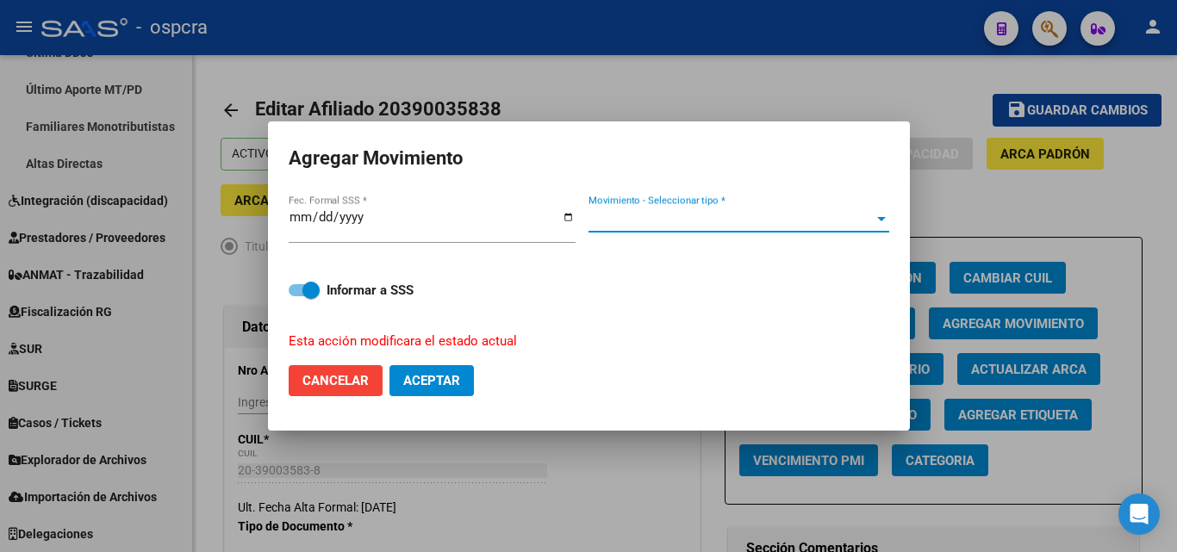
click at [801, 217] on span "Movimiento - Seleccionar tipo *" at bounding box center [730, 219] width 285 height 16
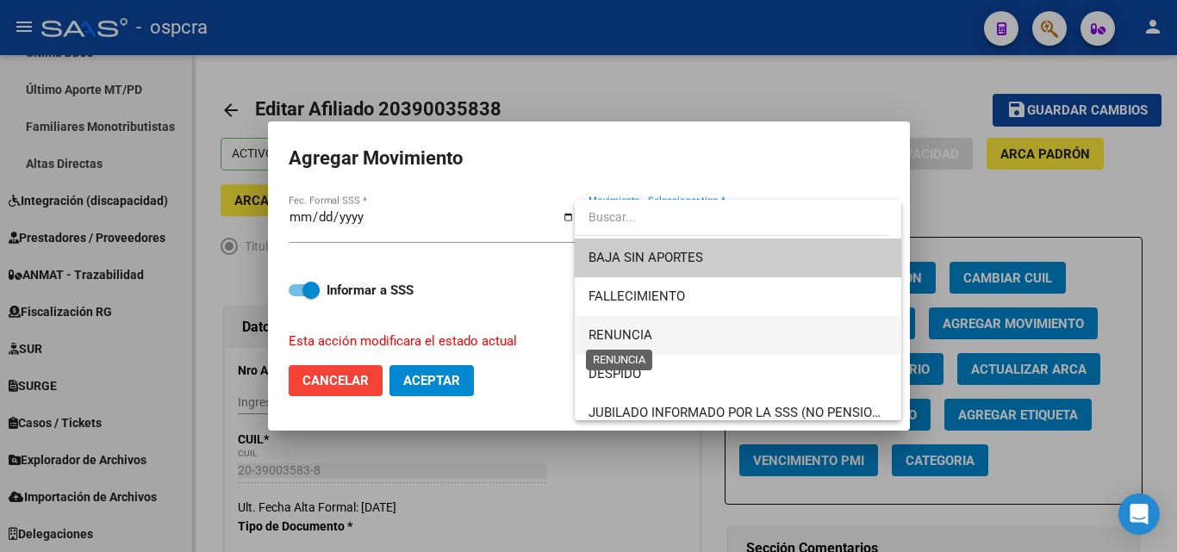
click at [633, 340] on span "RENUNCIA" at bounding box center [620, 335] width 64 height 16
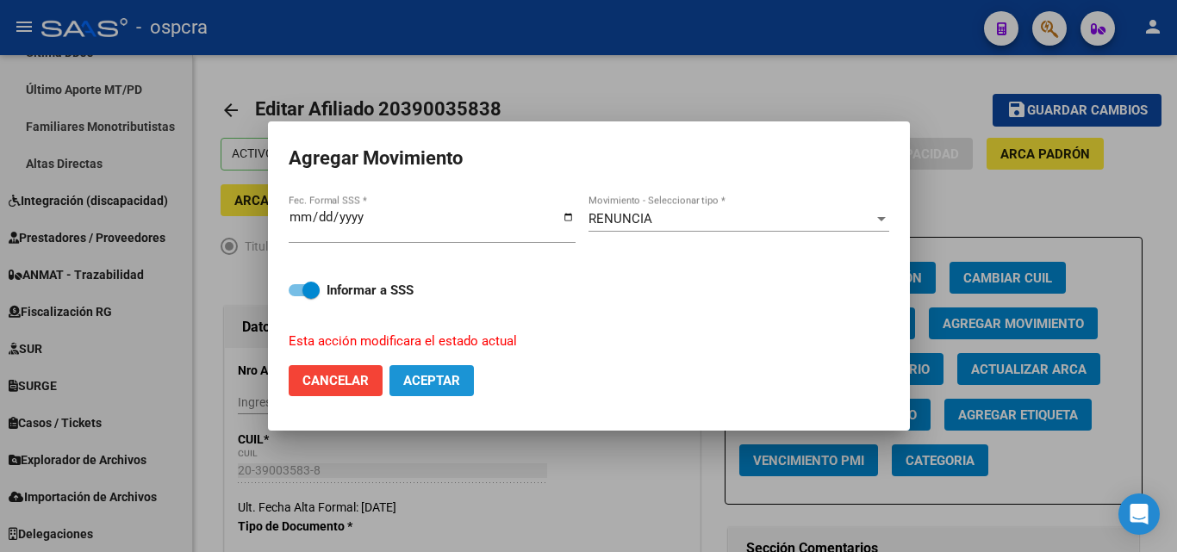
click at [448, 381] on span "Aceptar" at bounding box center [431, 381] width 57 height 16
checkbox input "false"
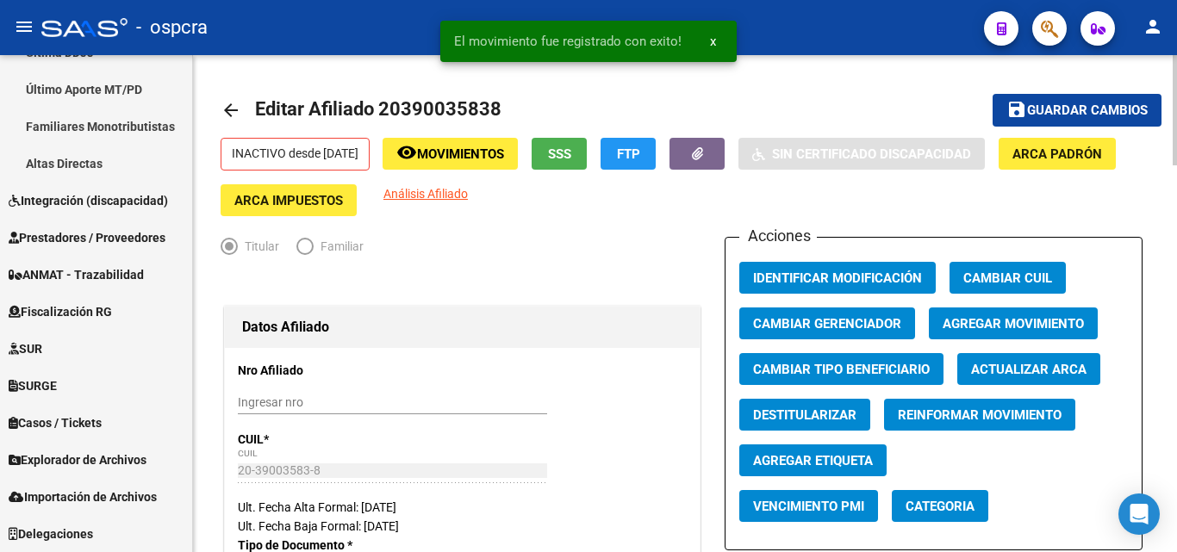
click at [231, 103] on mat-icon "arrow_back" at bounding box center [231, 110] width 21 height 21
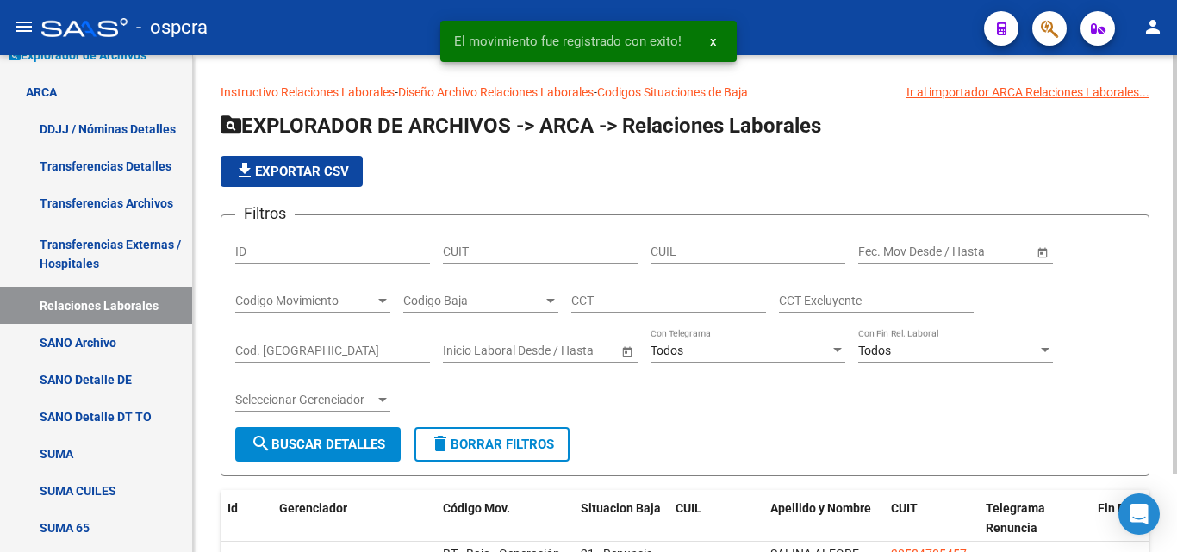
scroll to position [476, 0]
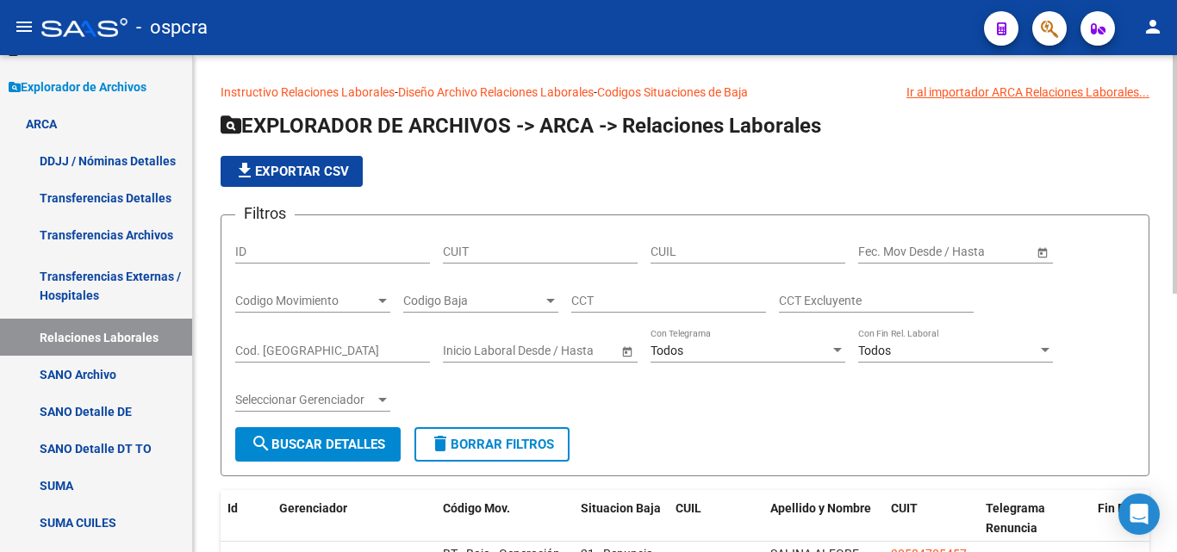
click at [1040, 250] on span "Open calendar" at bounding box center [1042, 252] width 41 height 41
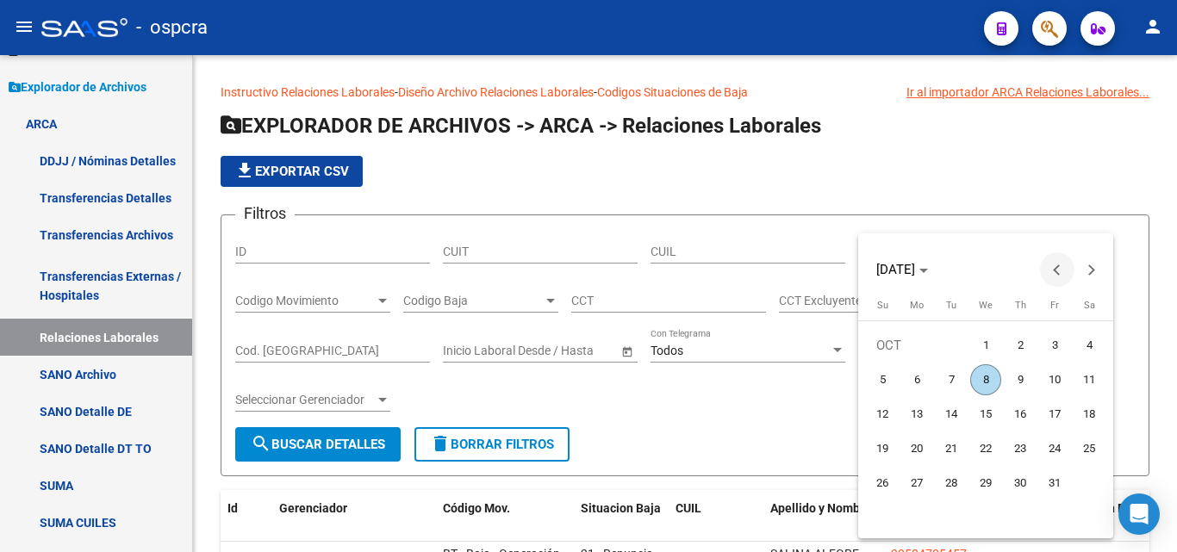
click at [1050, 268] on span "Previous month" at bounding box center [1057, 269] width 34 height 34
click at [912, 374] on span "1" at bounding box center [916, 379] width 31 height 31
type input "[DATE]"
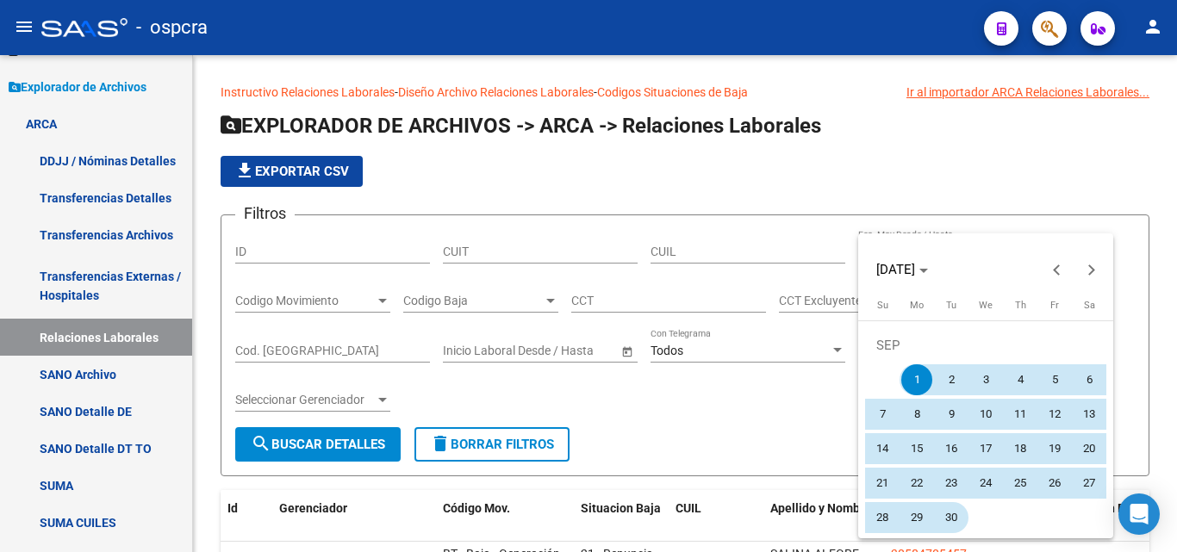
click at [955, 508] on span "30" at bounding box center [951, 517] width 31 height 31
type input "[DATE]"
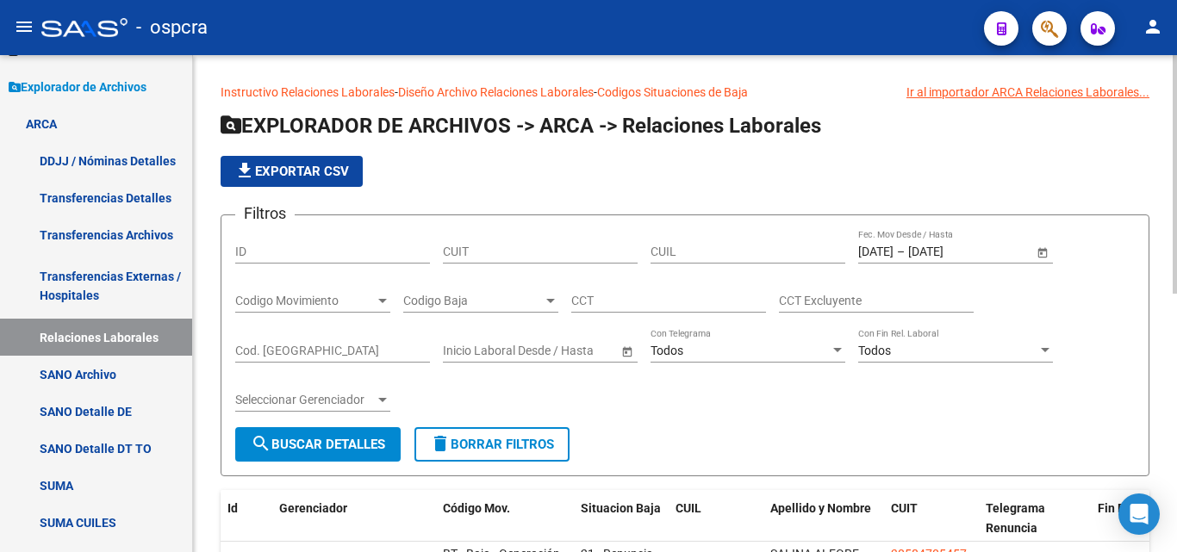
click at [538, 306] on span "Codigo Baja" at bounding box center [473, 301] width 140 height 15
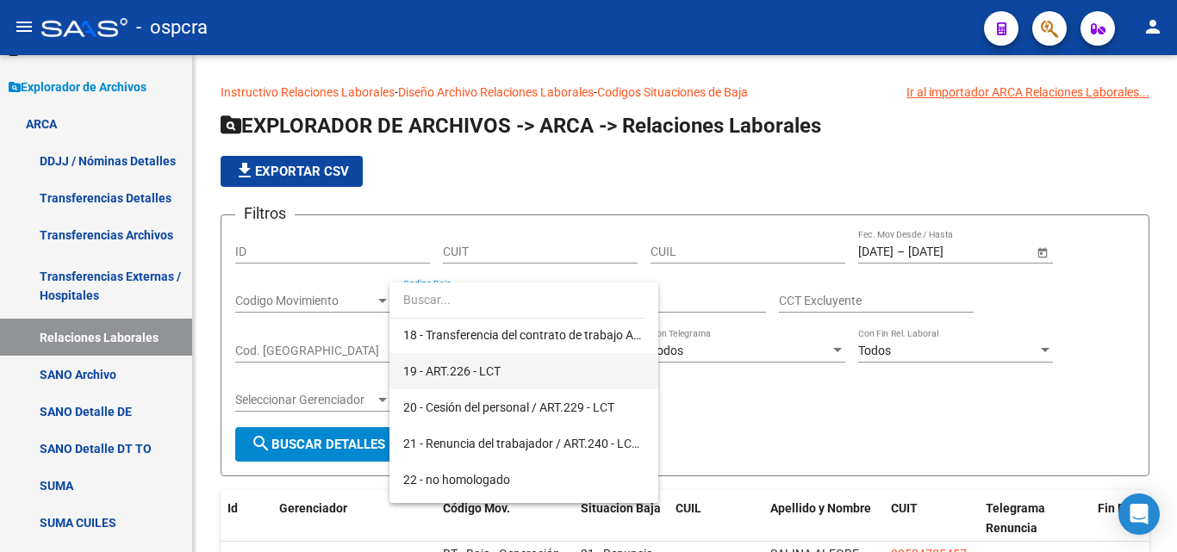
scroll to position [775, 0]
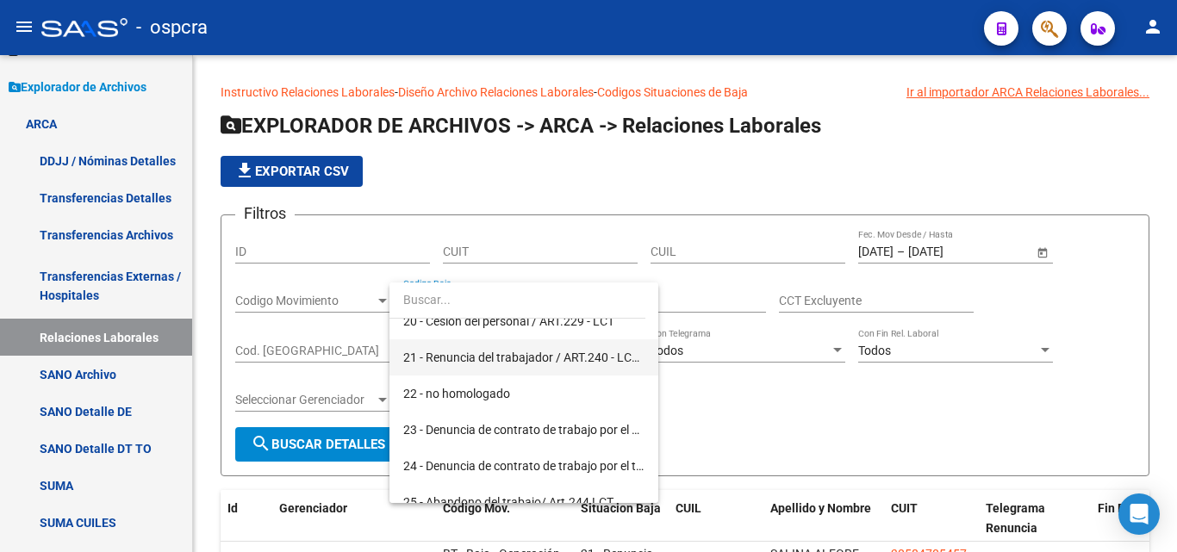
click at [511, 364] on span "21 - Renuncia del trabajador / ART.240 - LCT / ART.64 Inc.a) L22248 y otras" at bounding box center [603, 358] width 401 height 14
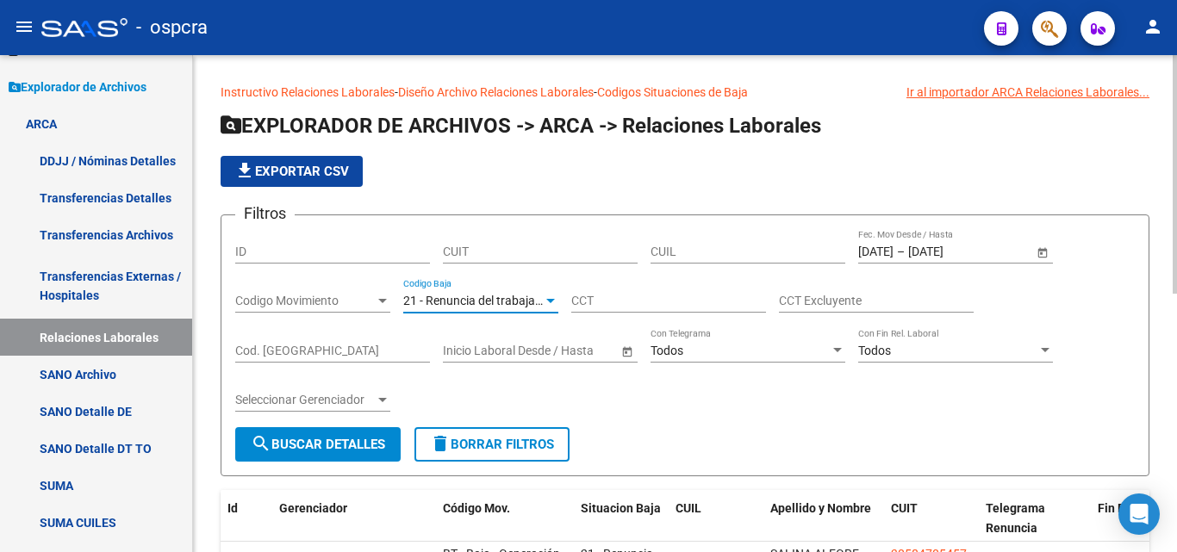
click at [357, 438] on span "search Buscar Detalles" at bounding box center [318, 445] width 134 height 16
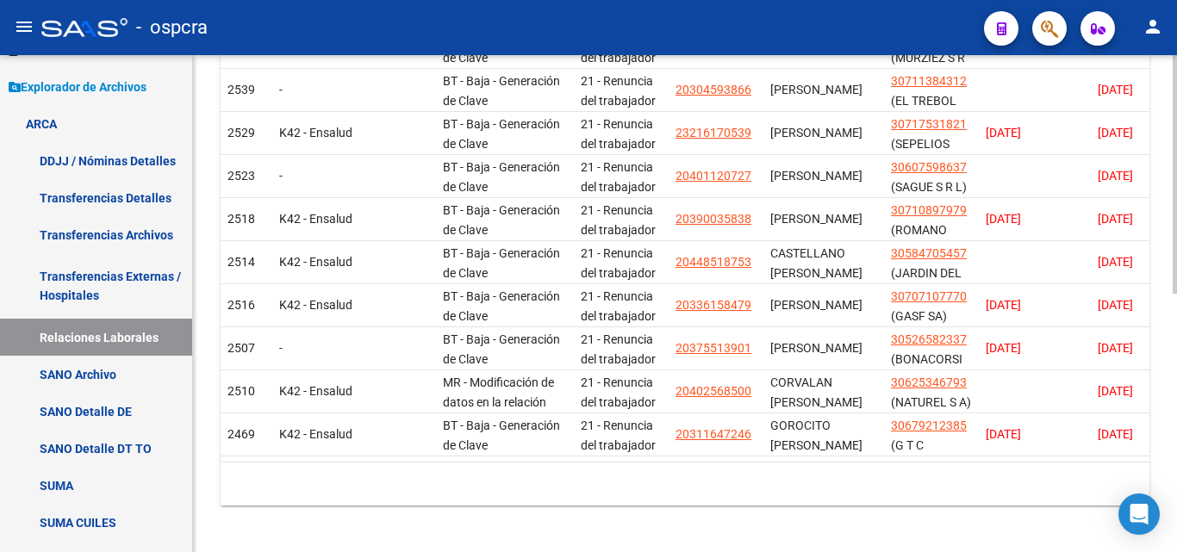
scroll to position [517, 0]
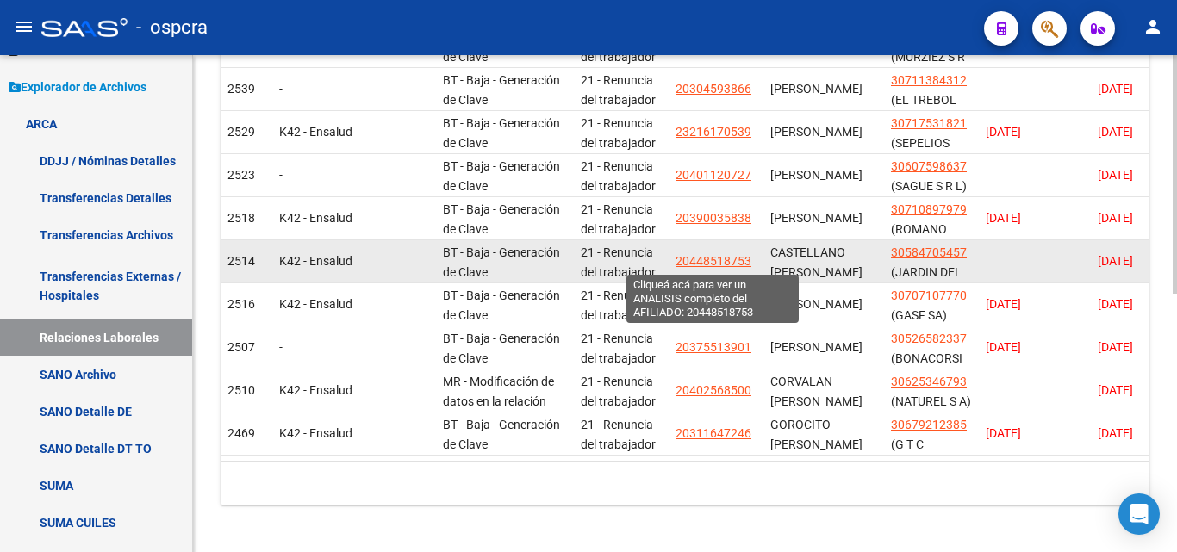
click at [724, 259] on span "20448518753" at bounding box center [713, 261] width 76 height 14
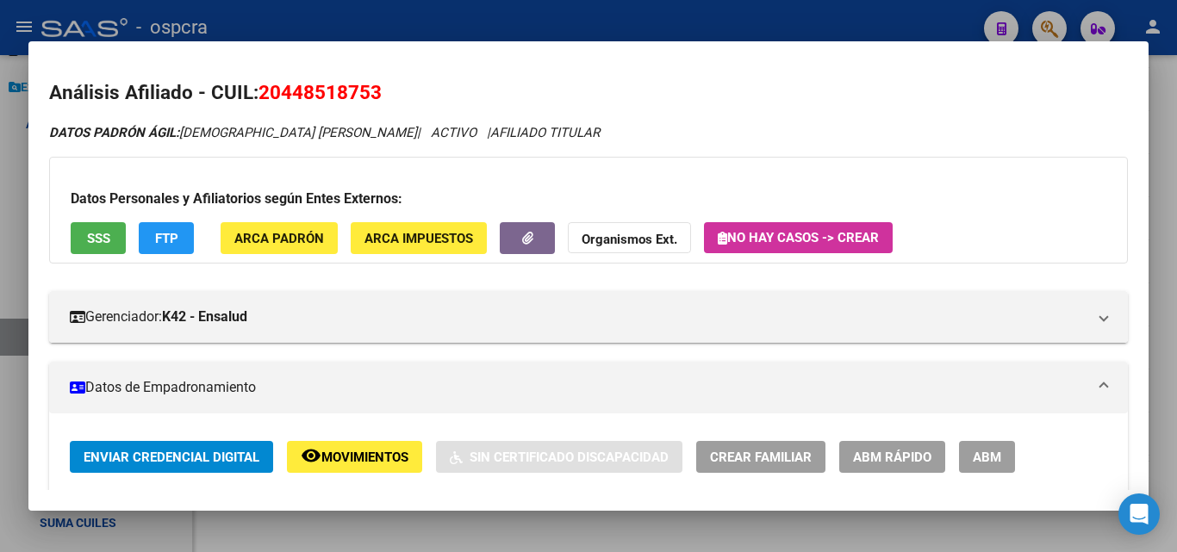
drag, startPoint x: 262, startPoint y: 90, endPoint x: 420, endPoint y: 90, distance: 157.7
click at [420, 90] on h2 "Análisis Afiliado - CUIL: 20448518753" at bounding box center [588, 92] width 1079 height 29
copy span "20448518753"
click at [0, 214] on div at bounding box center [588, 276] width 1177 height 552
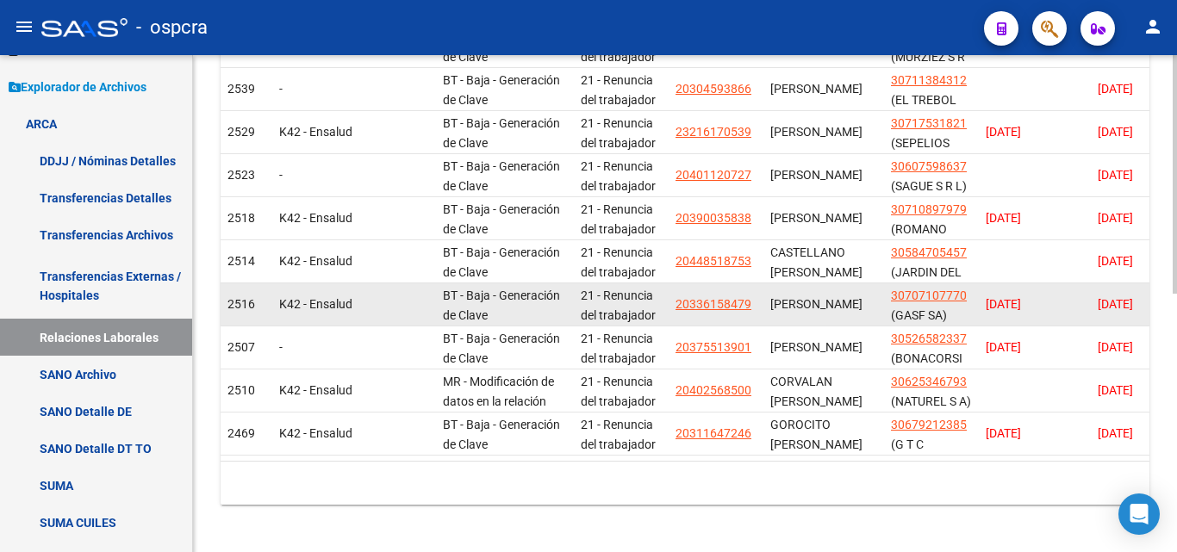
click at [713, 302] on span "20336158479" at bounding box center [713, 304] width 76 height 14
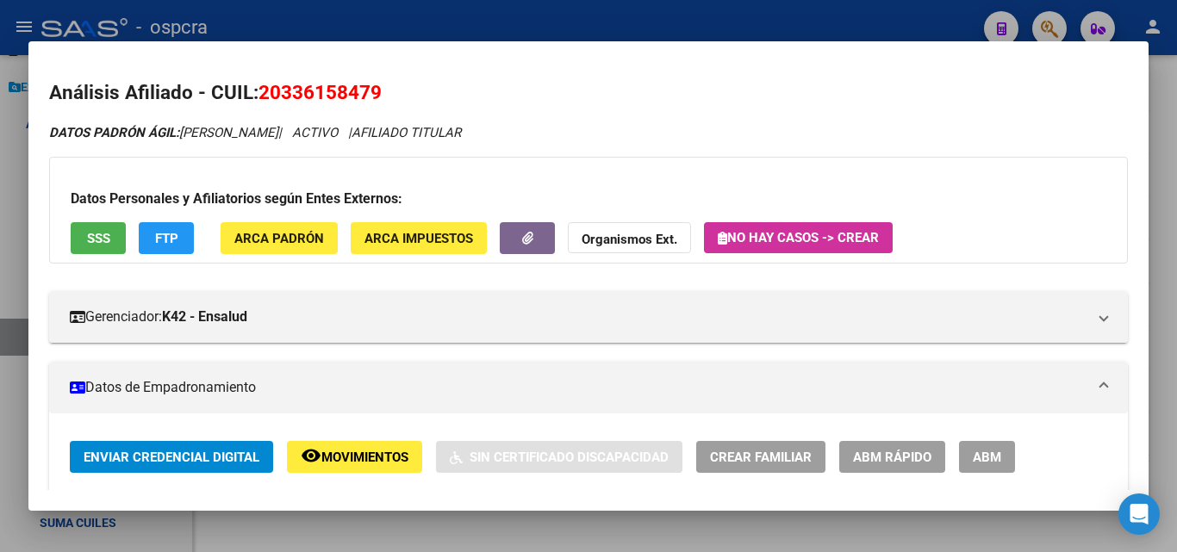
drag, startPoint x: 259, startPoint y: 93, endPoint x: 395, endPoint y: 96, distance: 136.1
click at [395, 96] on h2 "Análisis Afiliado - CUIL: 20336158479" at bounding box center [588, 92] width 1079 height 29
copy span "20336158479"
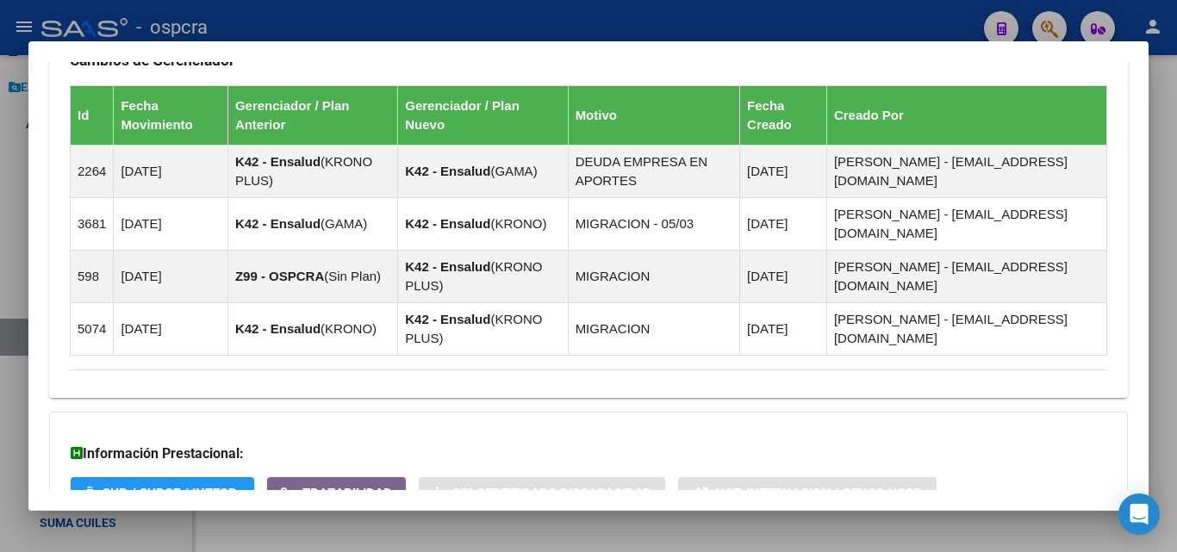
scroll to position [1204, 0]
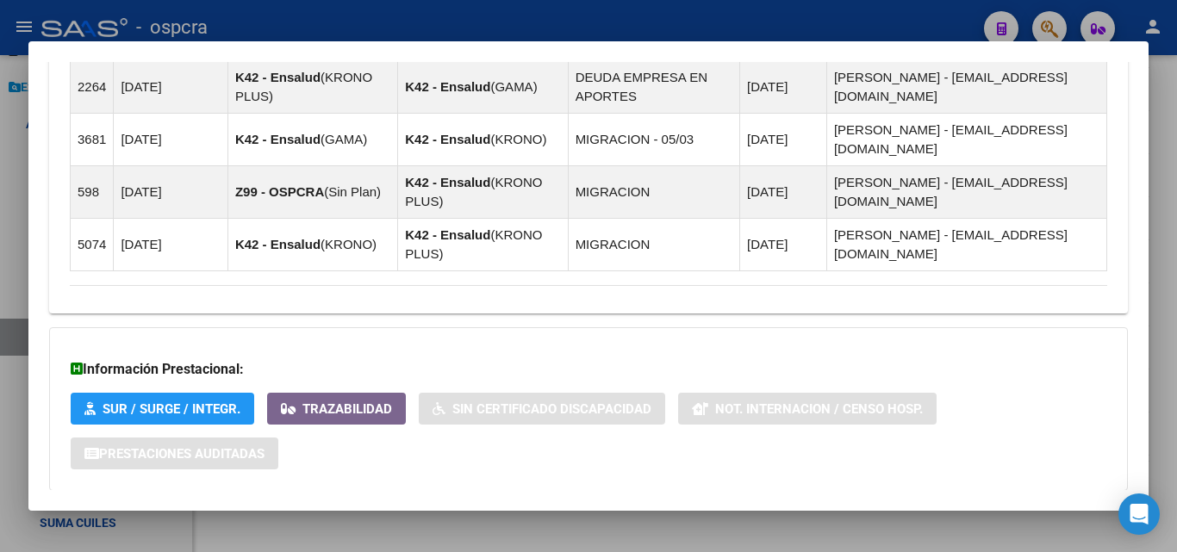
click at [330, 517] on span "Aportes y Contribuciones del Afiliado: 20336158479" at bounding box center [257, 525] width 323 height 16
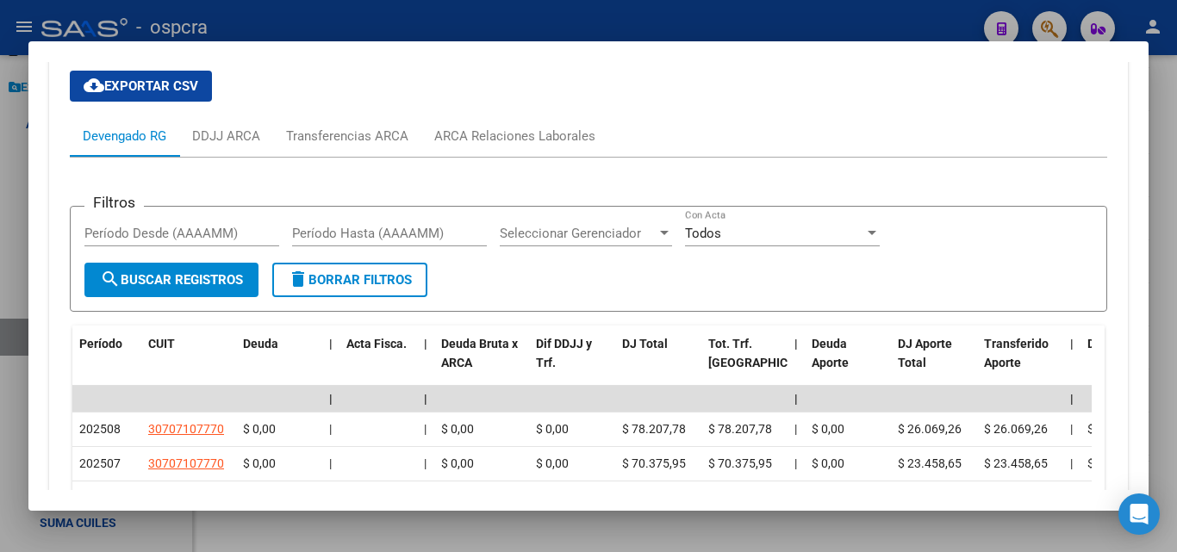
scroll to position [1735, 0]
click at [0, 159] on div at bounding box center [588, 276] width 1177 height 552
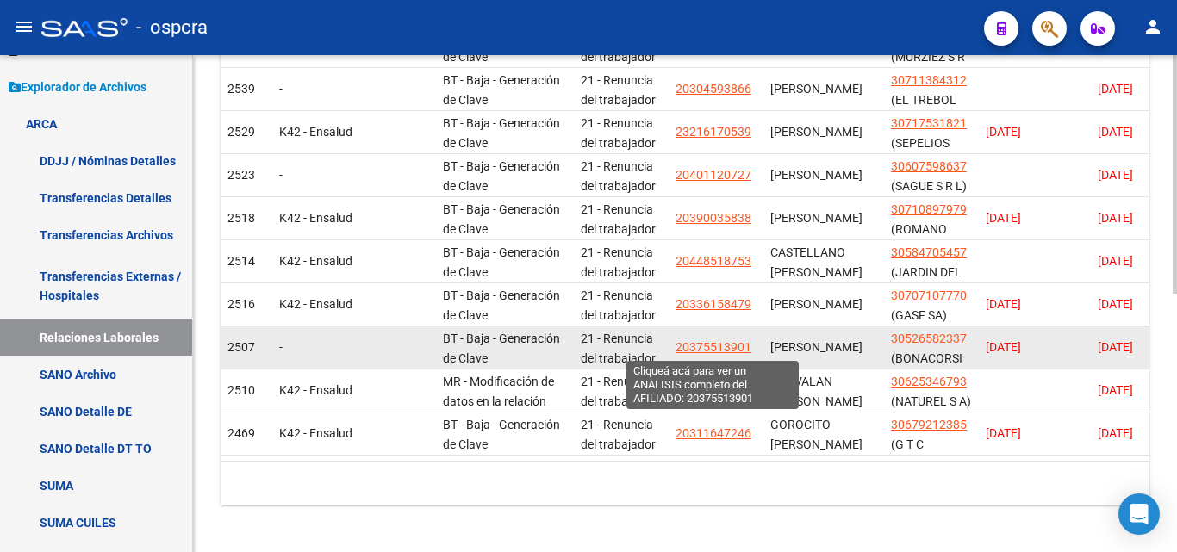
click at [704, 351] on span "20375513901" at bounding box center [713, 347] width 76 height 14
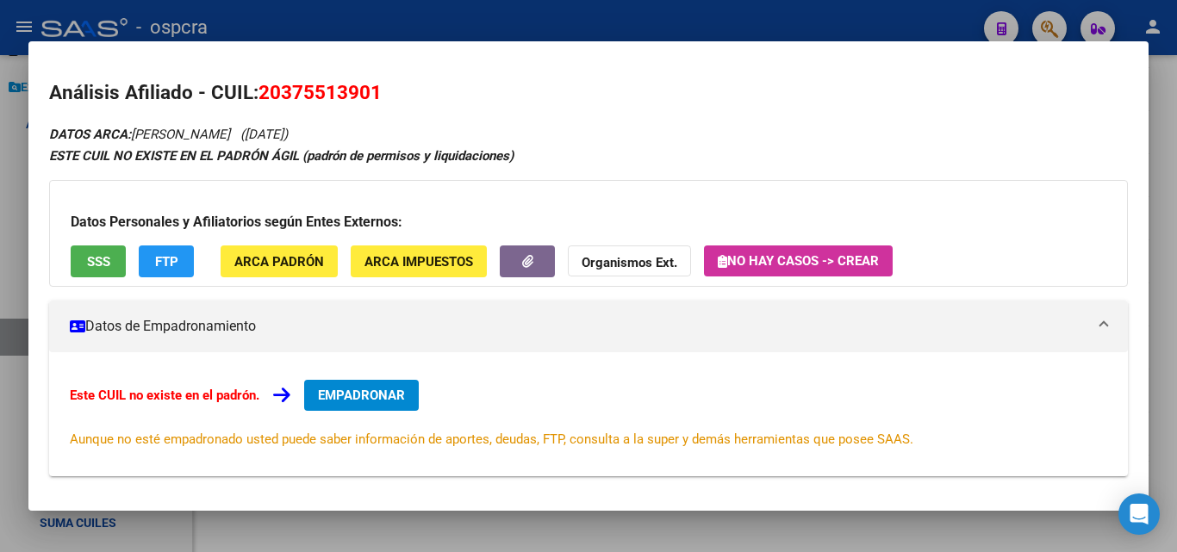
click at [3, 209] on div at bounding box center [588, 276] width 1177 height 552
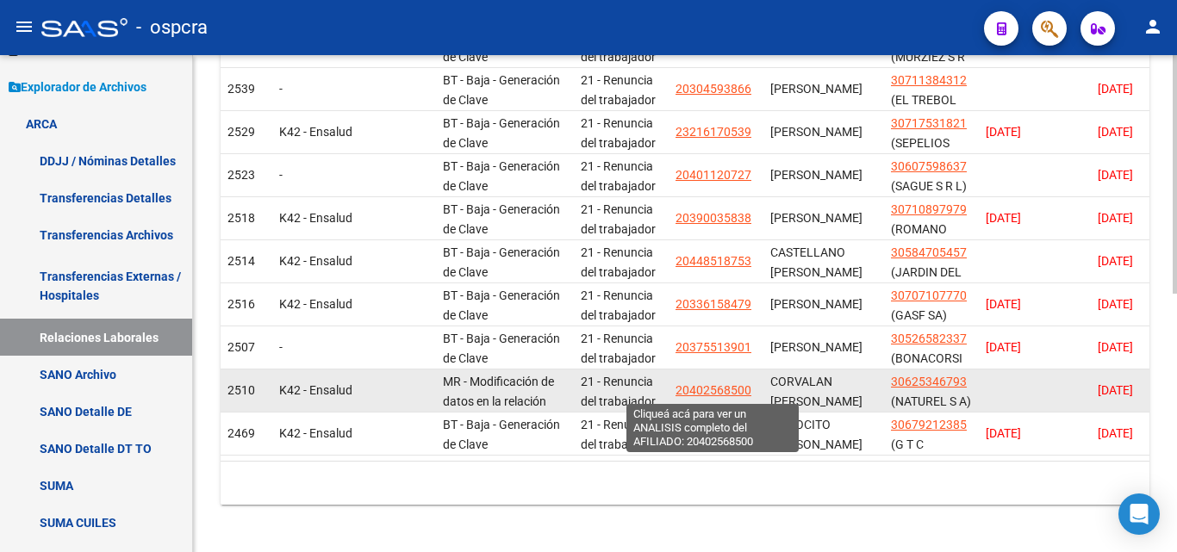
click at [711, 389] on span "20402568500" at bounding box center [713, 390] width 76 height 14
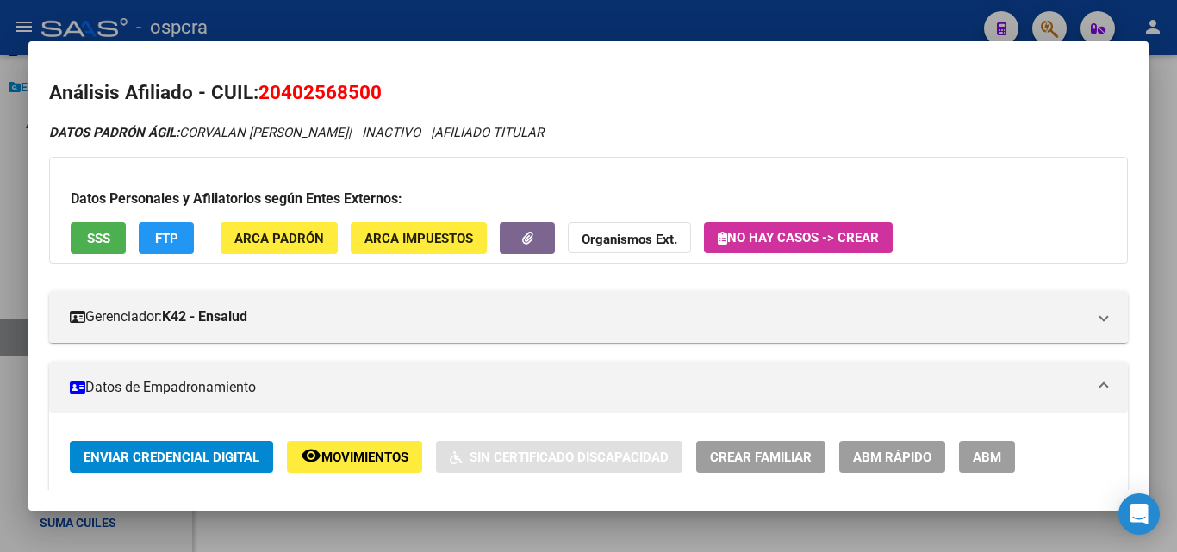
click at [0, 235] on div at bounding box center [588, 276] width 1177 height 552
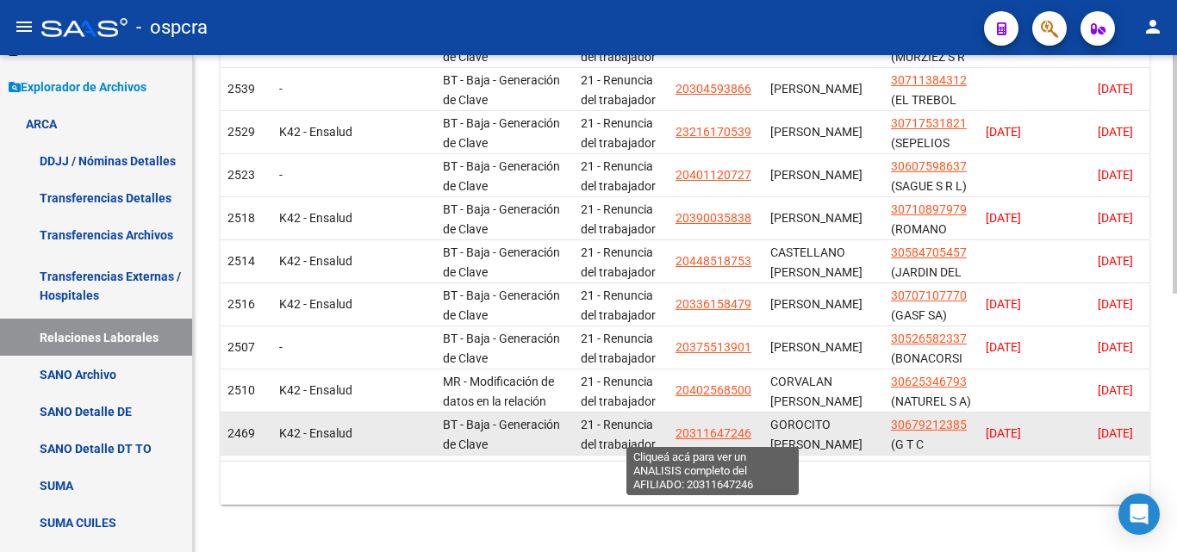
click at [742, 429] on span "20311647246" at bounding box center [713, 433] width 76 height 14
type textarea "20311647246"
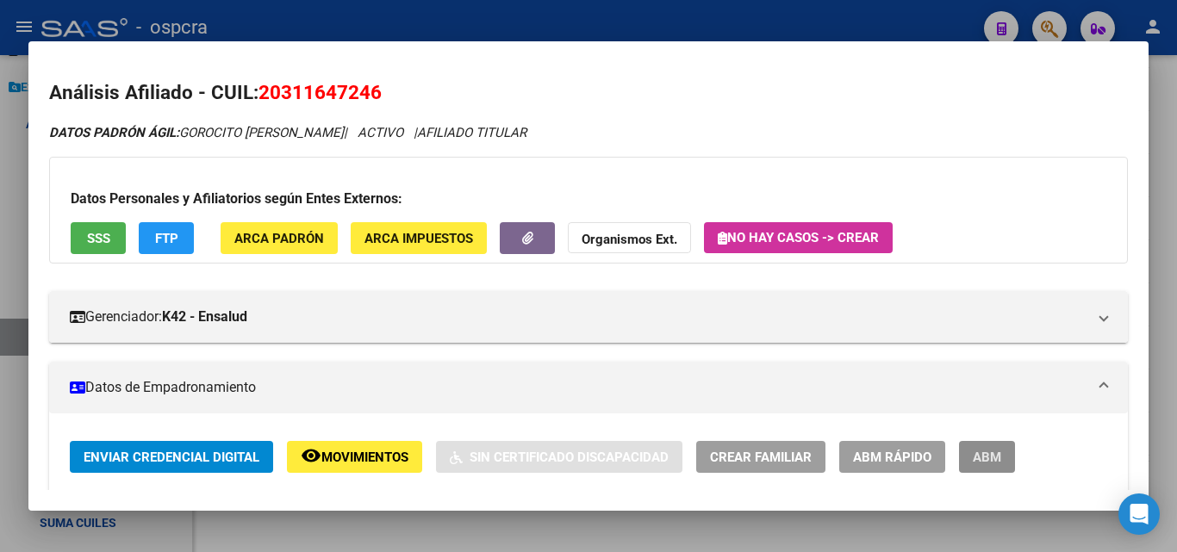
click at [1000, 461] on span "ABM" at bounding box center [987, 458] width 28 height 16
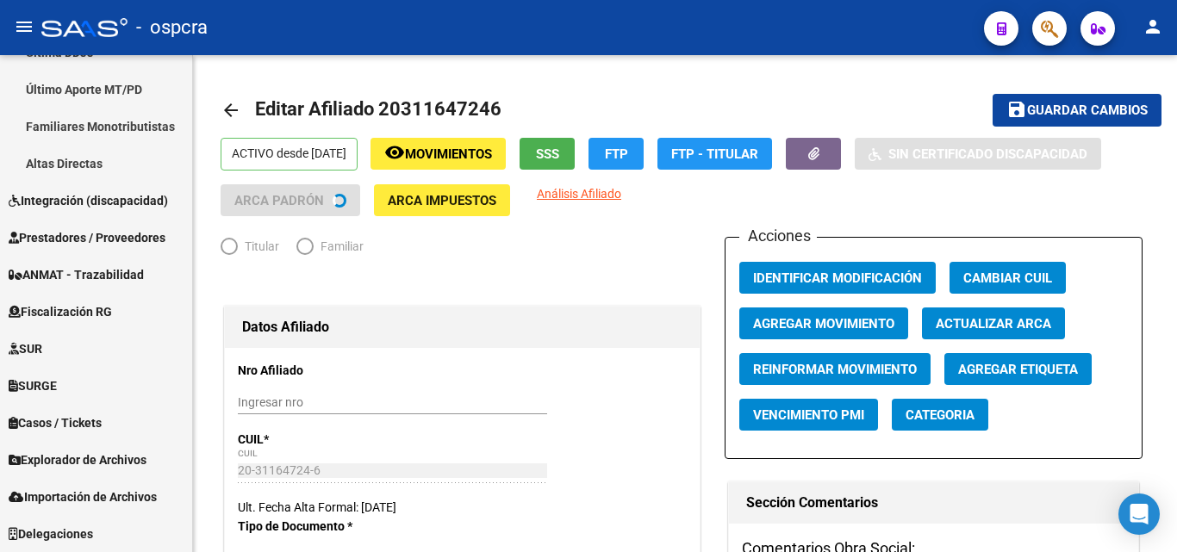
scroll to position [510, 0]
radio input "true"
type input "30-67921238-5"
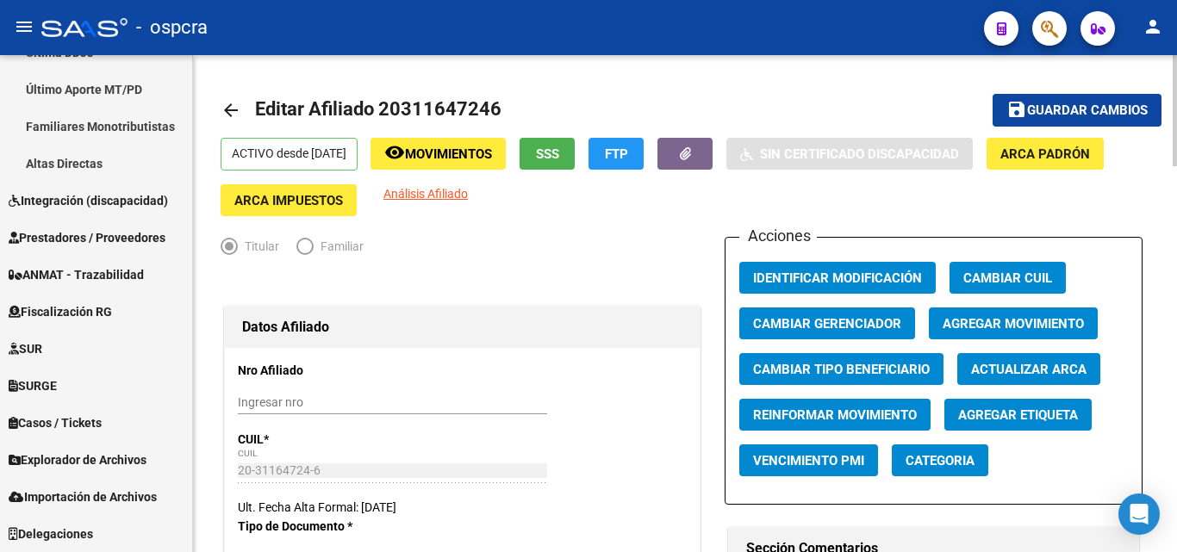
click at [999, 333] on button "Agregar Movimiento" at bounding box center [1013, 324] width 169 height 32
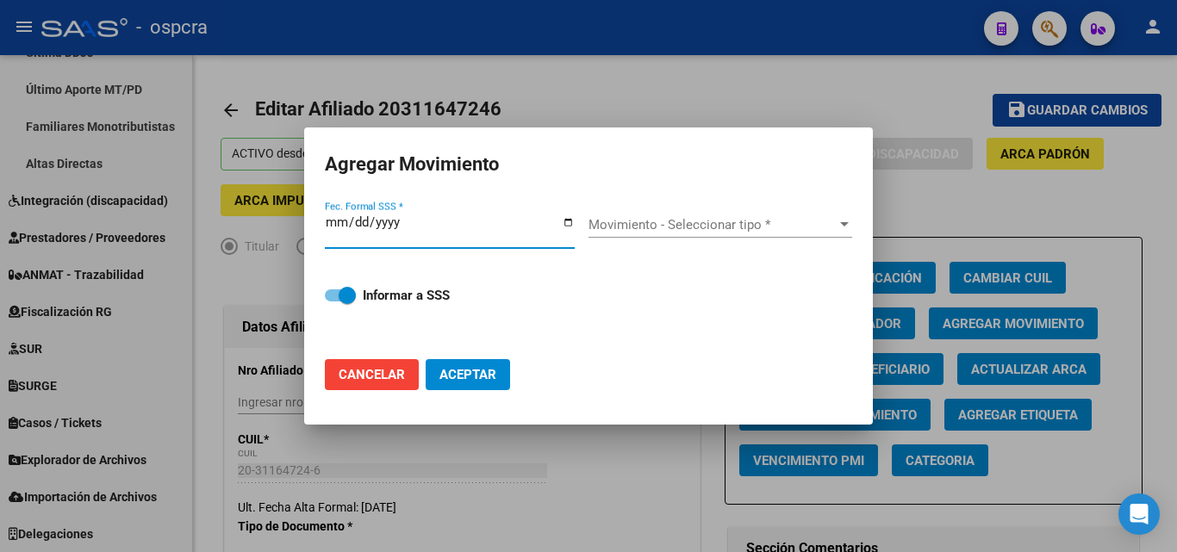
click at [566, 215] on input "Fec. Formal SSS *" at bounding box center [450, 229] width 250 height 28
click at [569, 224] on input "Fec. Formal SSS *" at bounding box center [450, 229] width 250 height 28
type input "[DATE]"
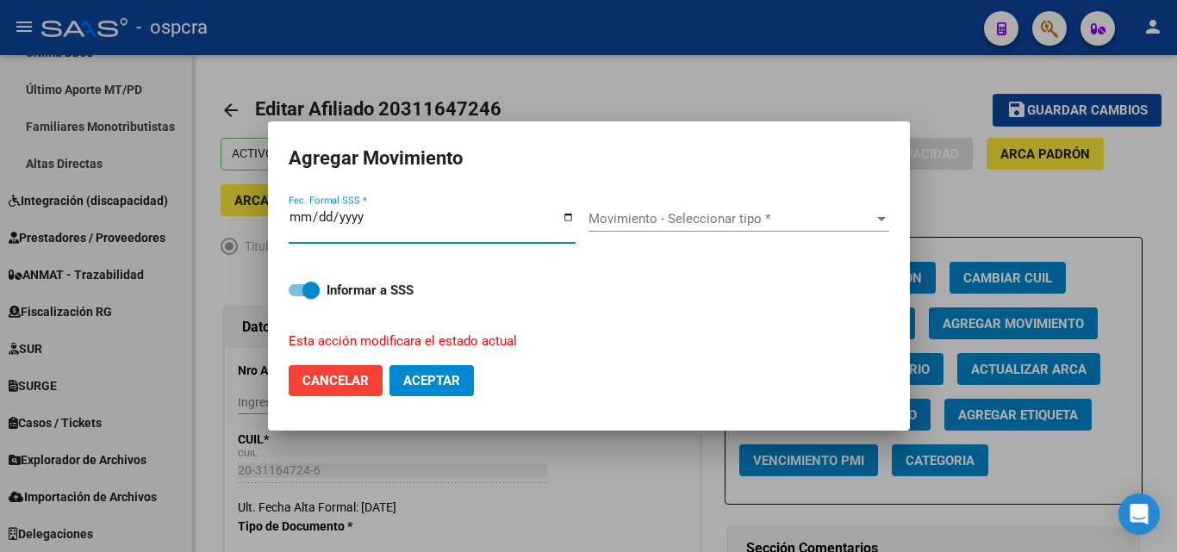
click at [835, 213] on span "Movimiento - Seleccionar tipo *" at bounding box center [730, 219] width 285 height 16
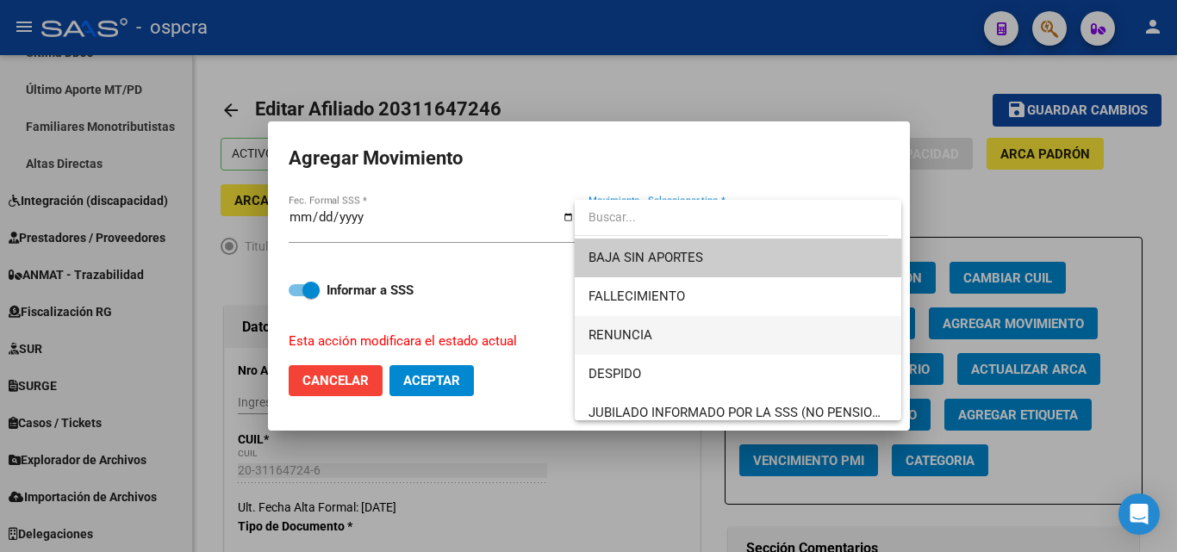
click at [659, 329] on span "RENUNCIA" at bounding box center [737, 335] width 299 height 39
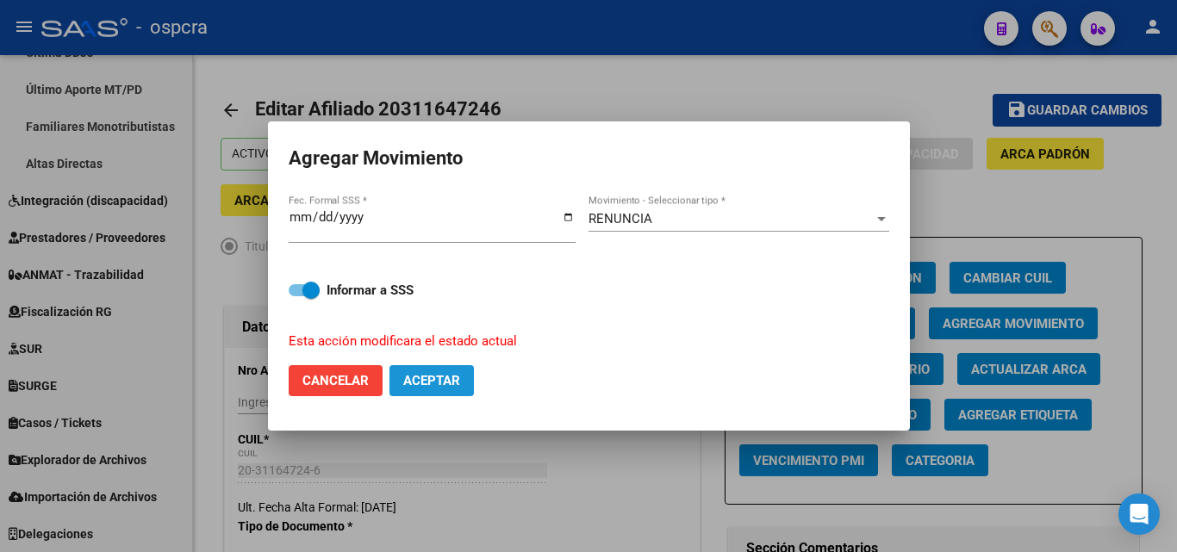
click at [439, 377] on span "Aceptar" at bounding box center [431, 381] width 57 height 16
checkbox input "false"
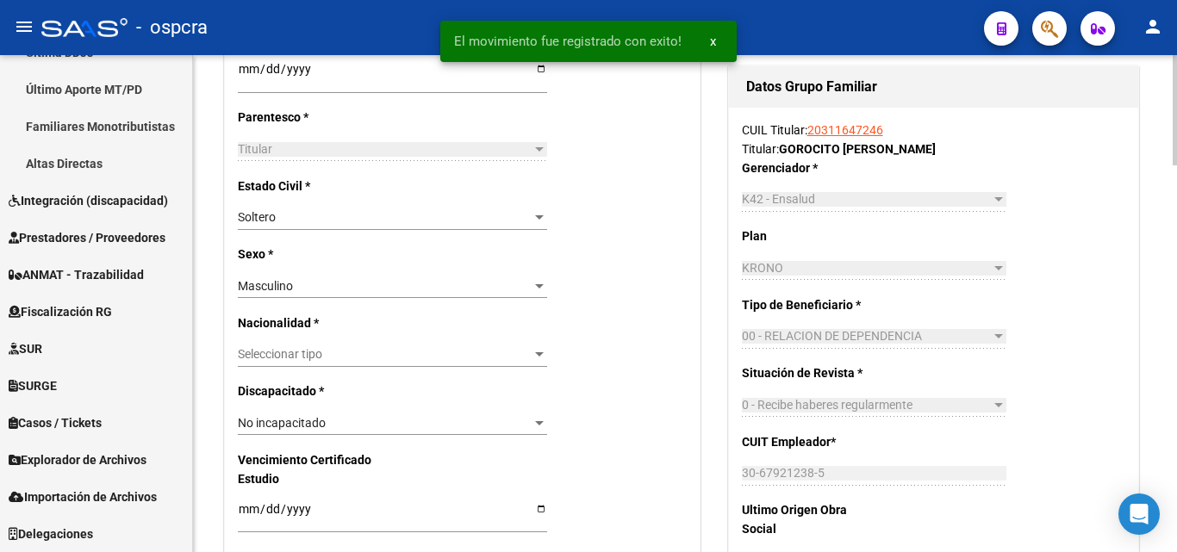
scroll to position [603, 0]
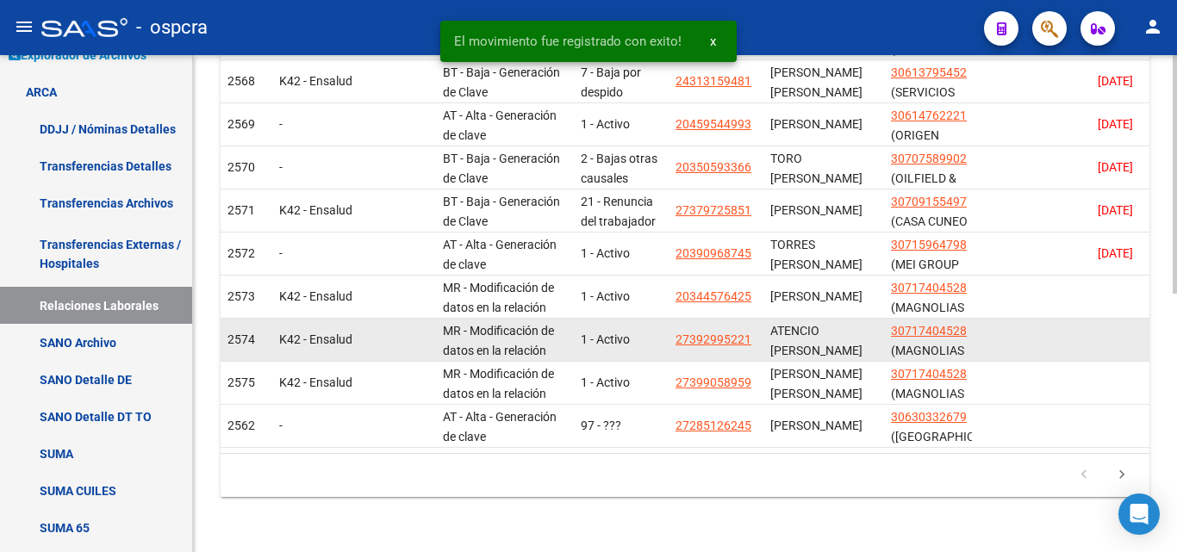
scroll to position [476, 0]
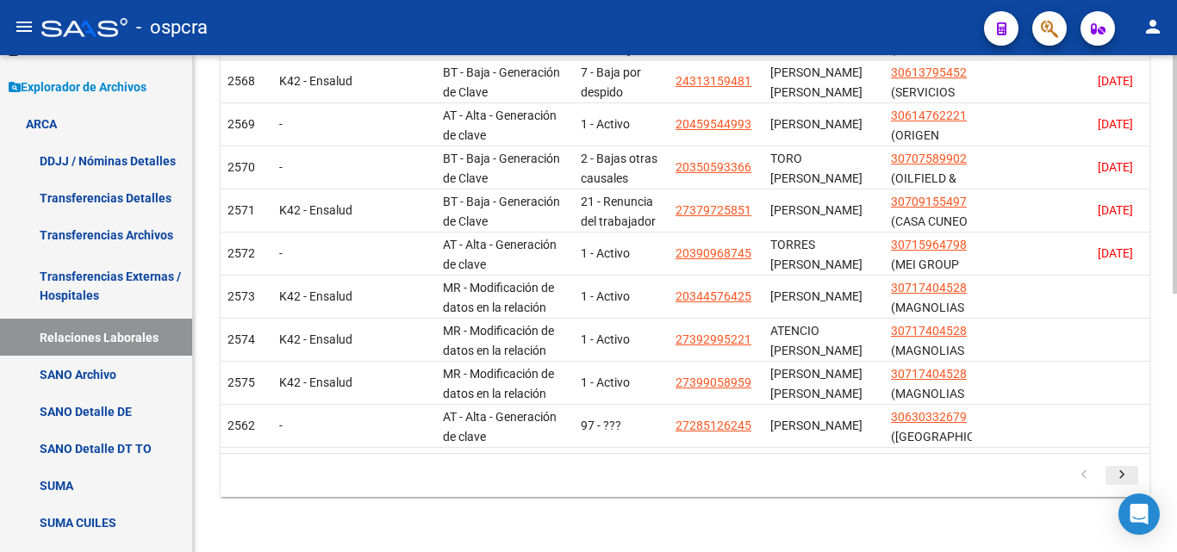
click at [1117, 473] on icon "go to next page" at bounding box center [1122, 477] width 22 height 21
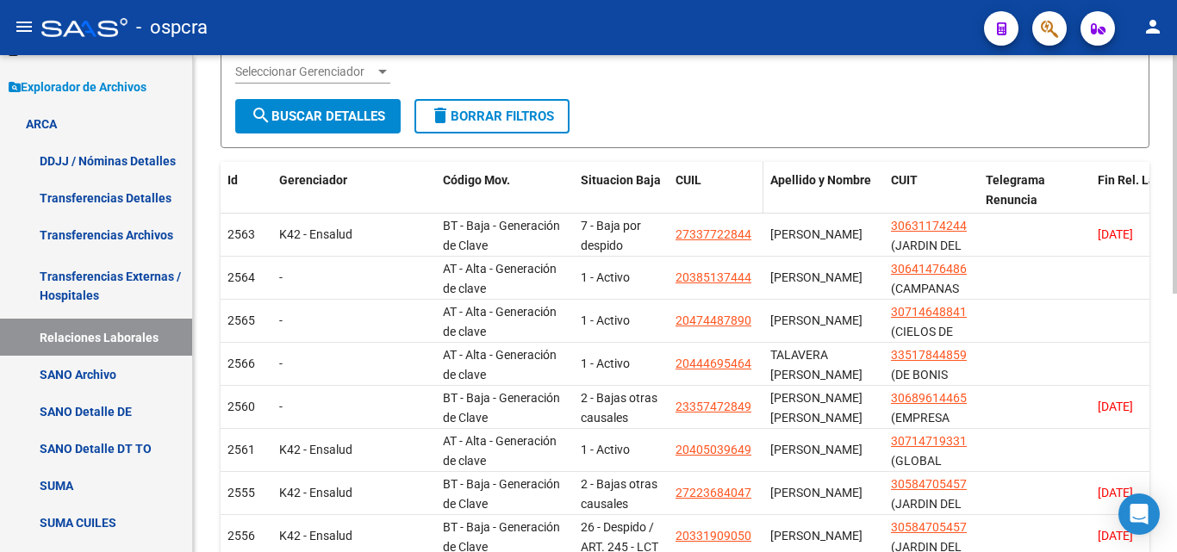
scroll to position [22, 0]
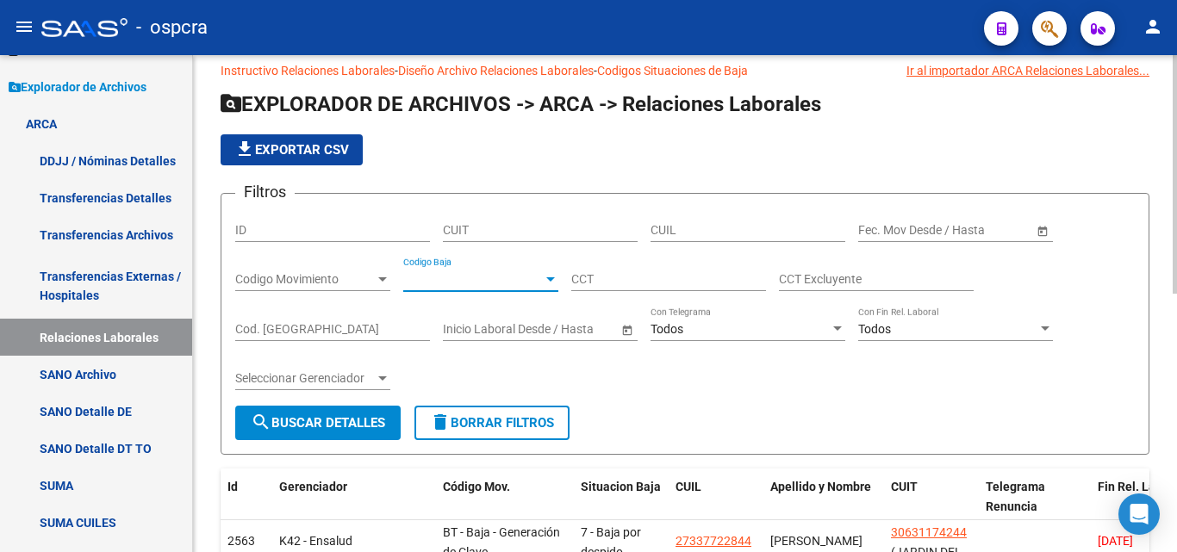
click at [514, 280] on span "Codigo Baja" at bounding box center [473, 279] width 140 height 15
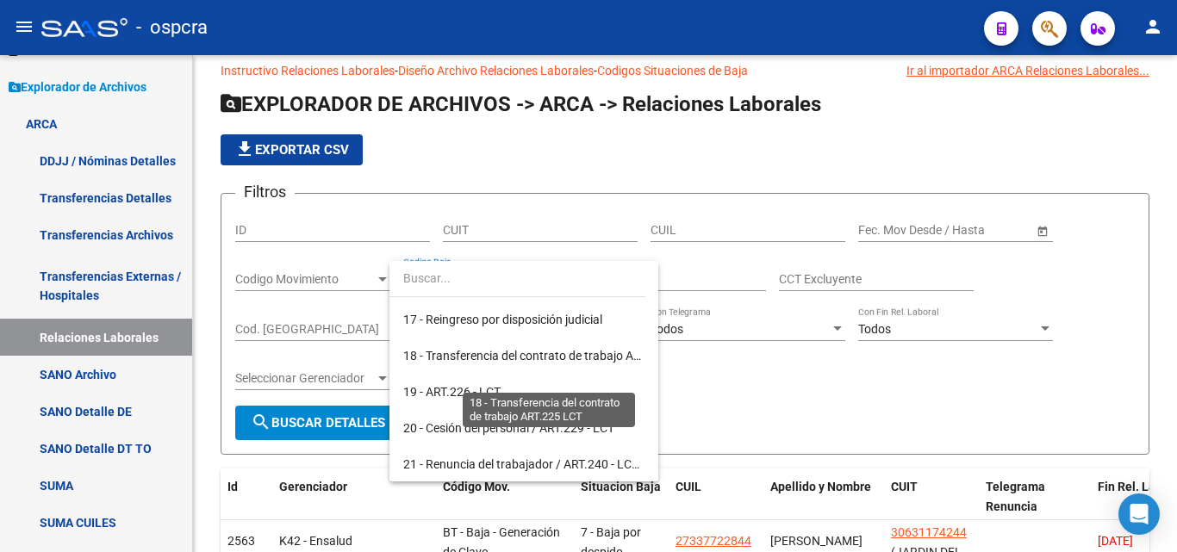
scroll to position [775, 0]
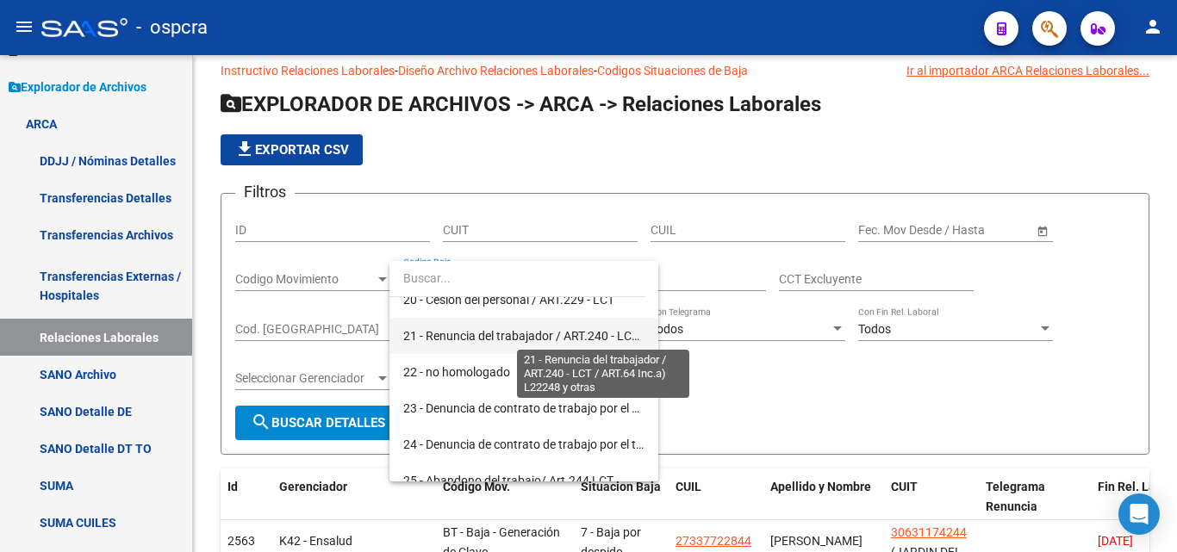
click at [525, 337] on span "21 - Renuncia del trabajador / ART.240 - LCT / ART.64 Inc.a) L22248 y otras" at bounding box center [603, 336] width 401 height 14
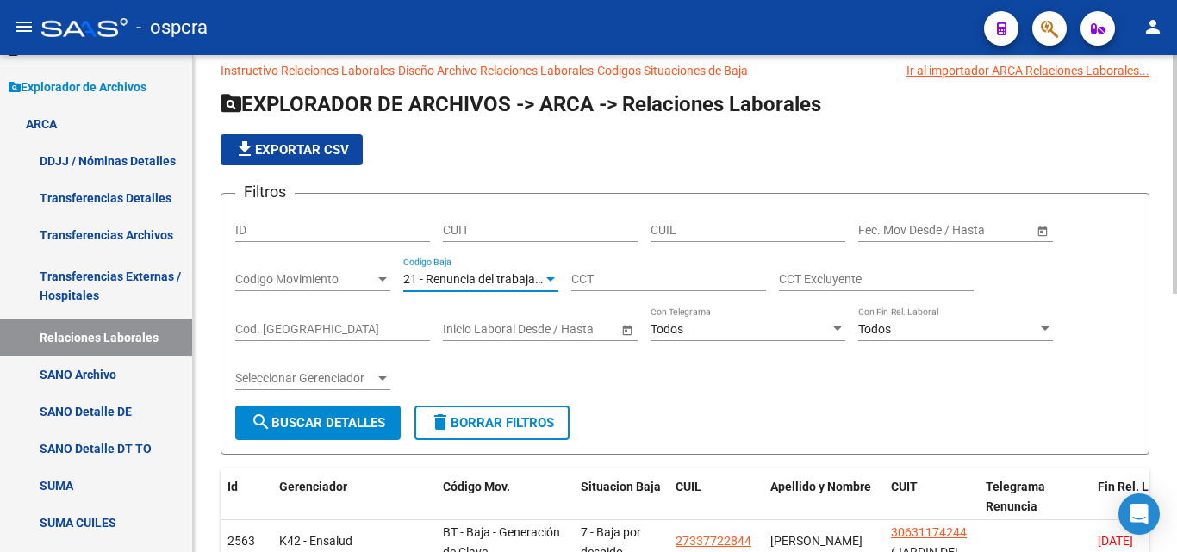
click at [1040, 230] on span "Open calendar" at bounding box center [1042, 230] width 41 height 41
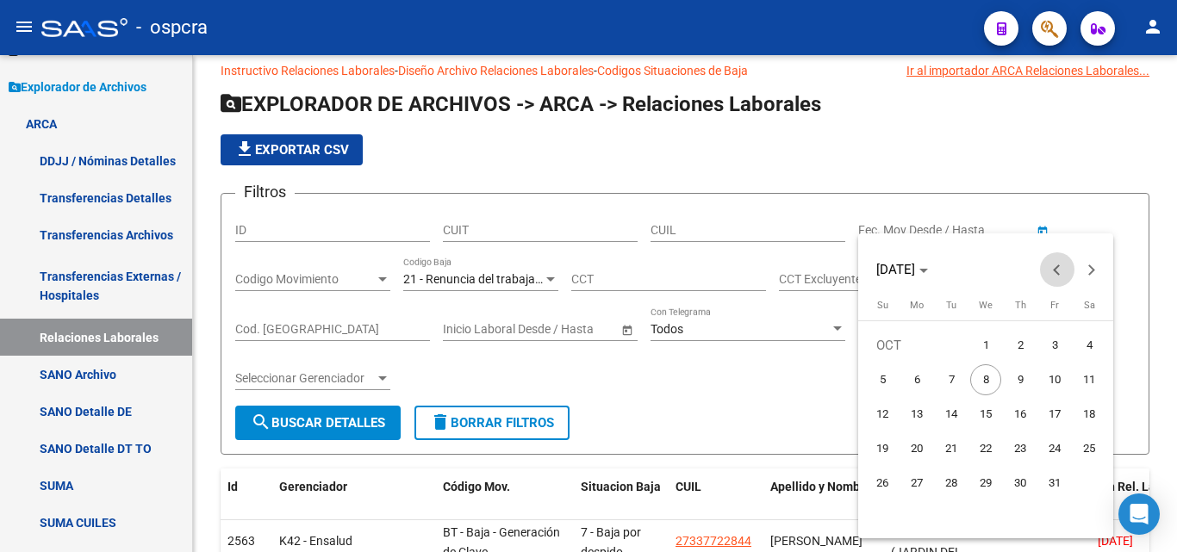
click at [1056, 265] on button "Previous month" at bounding box center [1057, 269] width 34 height 34
click at [912, 379] on span "1" at bounding box center [916, 379] width 31 height 31
type input "[DATE]"
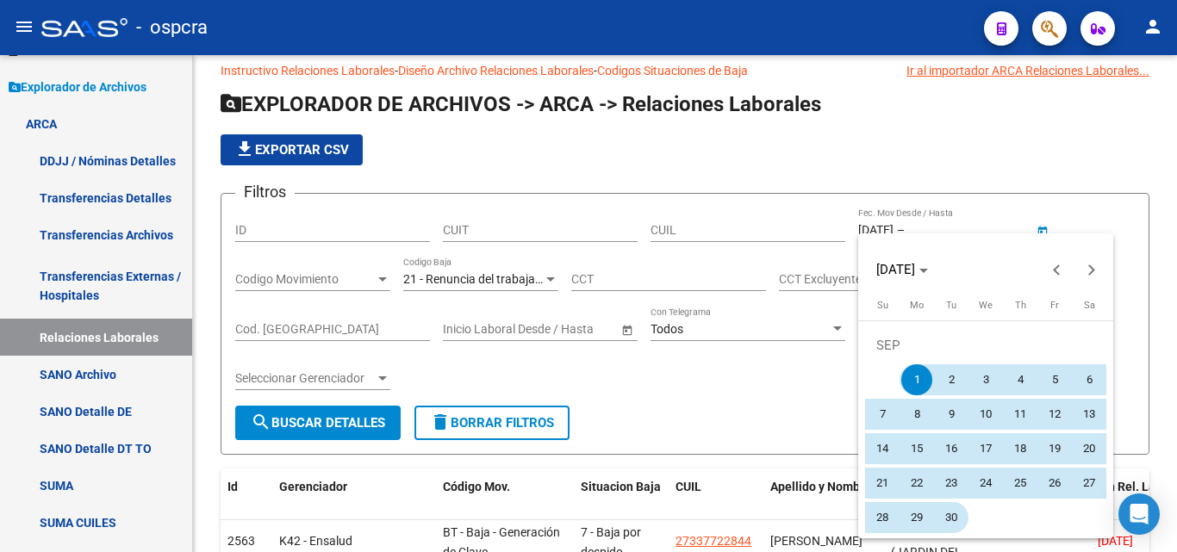
click at [946, 507] on span "30" at bounding box center [951, 517] width 31 height 31
type input "[DATE]"
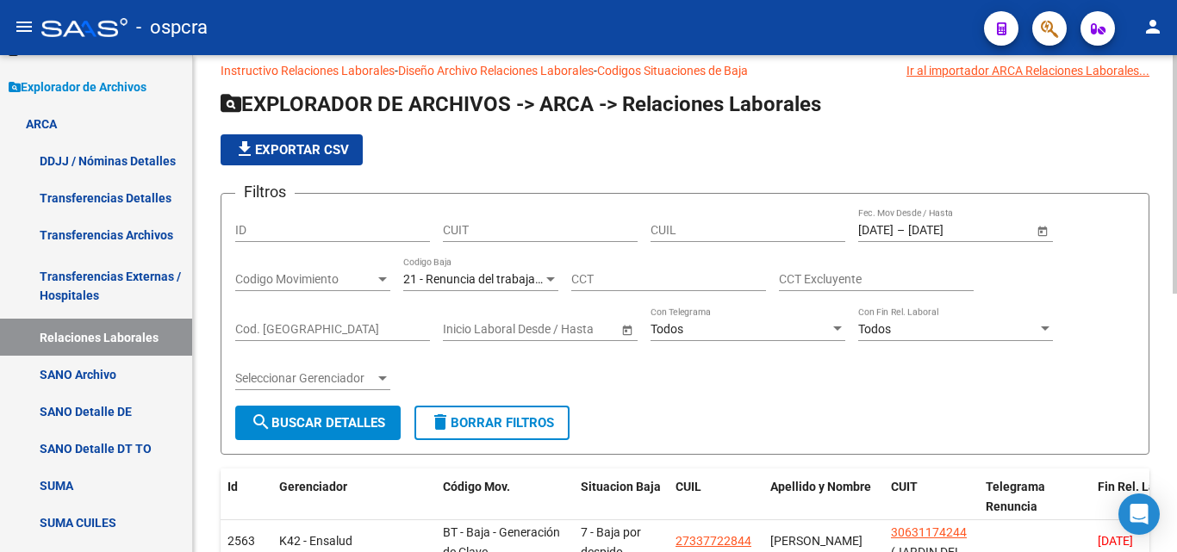
click at [348, 418] on span "search Buscar Detalles" at bounding box center [318, 423] width 134 height 16
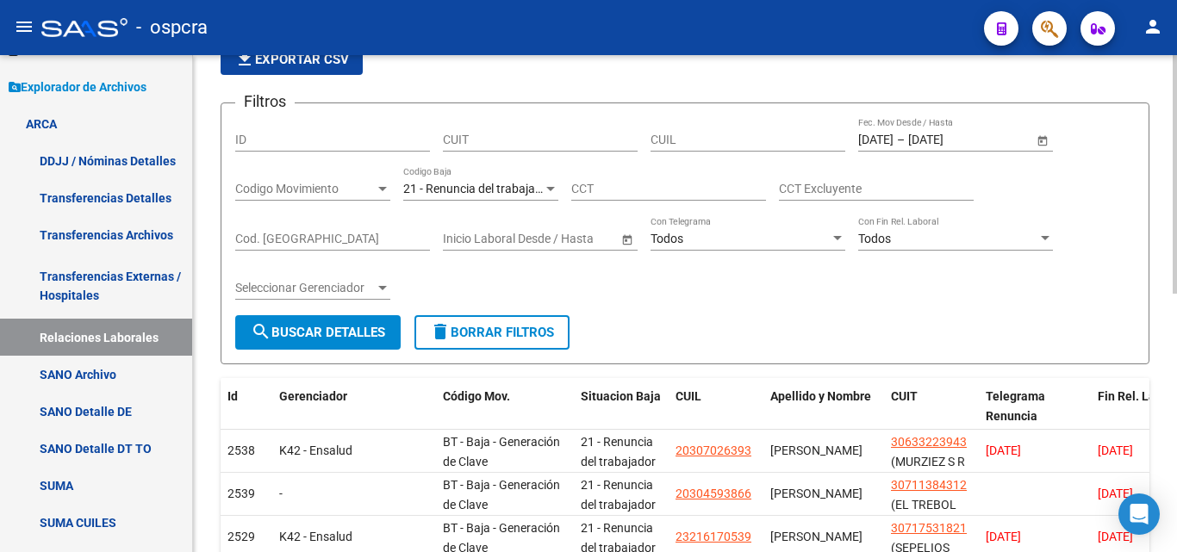
scroll to position [108, 0]
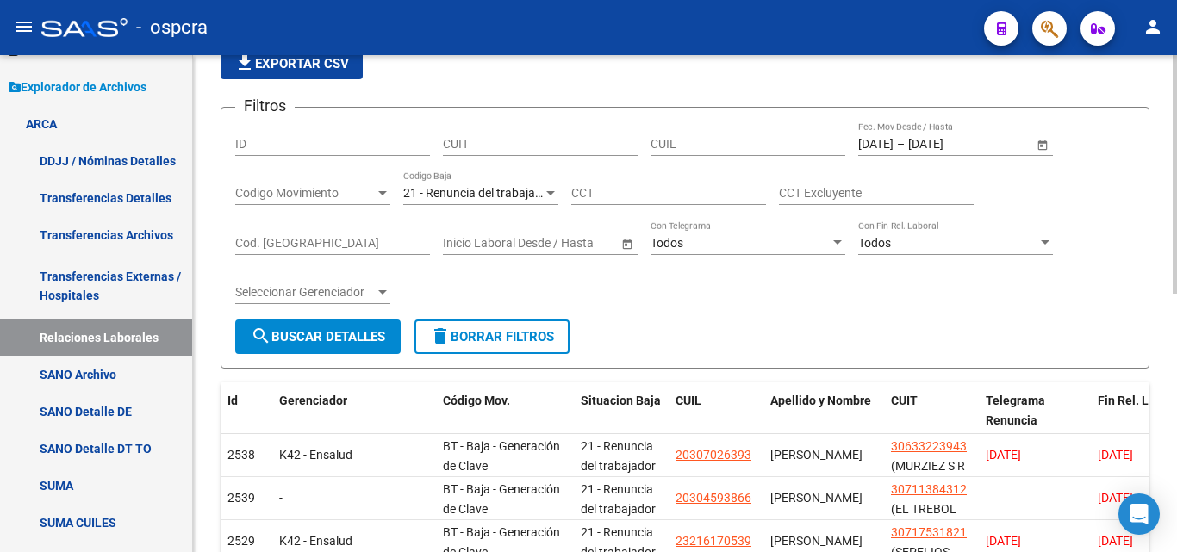
click at [1045, 139] on span "Open calendar" at bounding box center [1042, 144] width 41 height 41
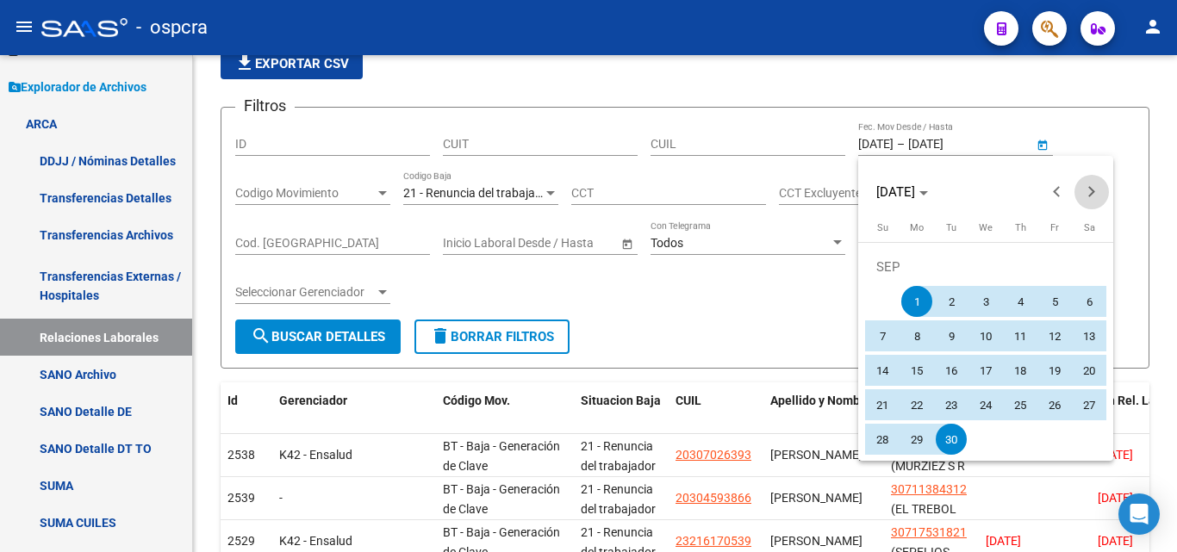
click at [1090, 192] on button "Next month" at bounding box center [1091, 192] width 34 height 34
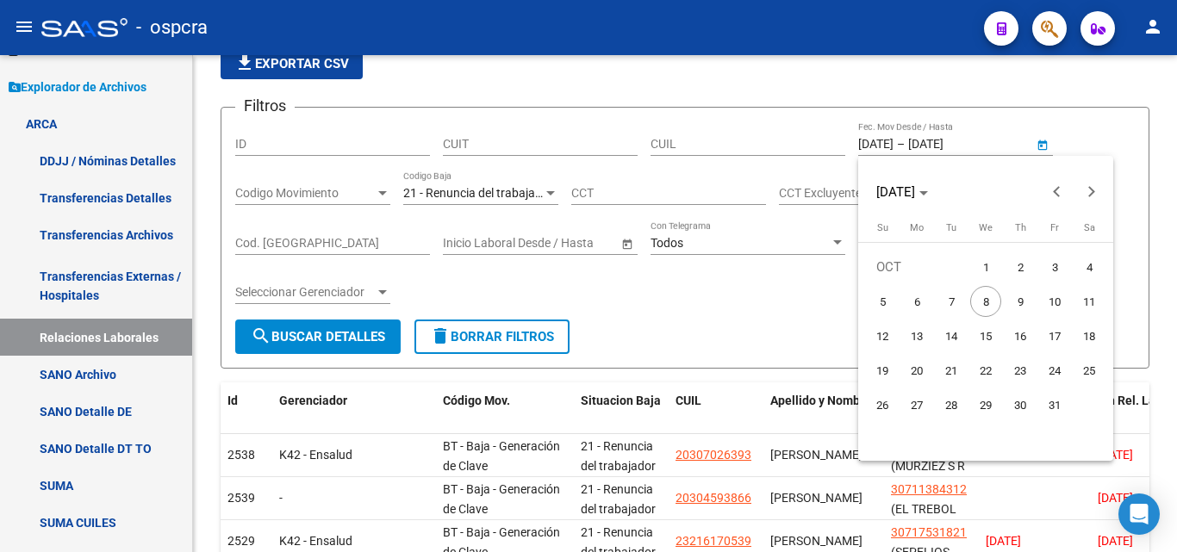
click at [989, 265] on span "1" at bounding box center [985, 267] width 31 height 31
type input "[DATE]"
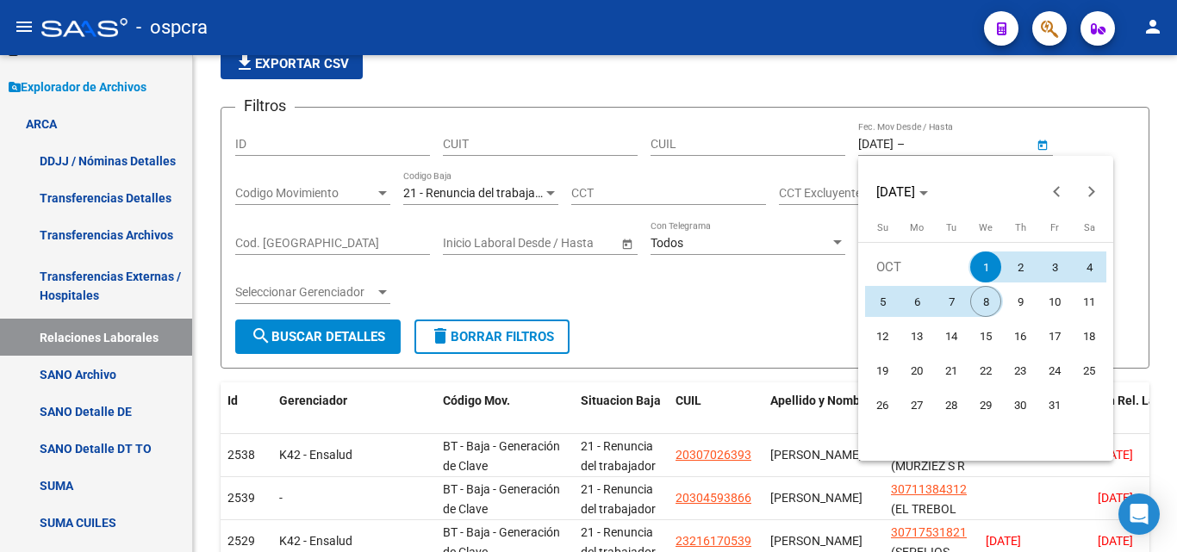
click at [983, 296] on span "8" at bounding box center [985, 301] width 31 height 31
type input "[DATE]"
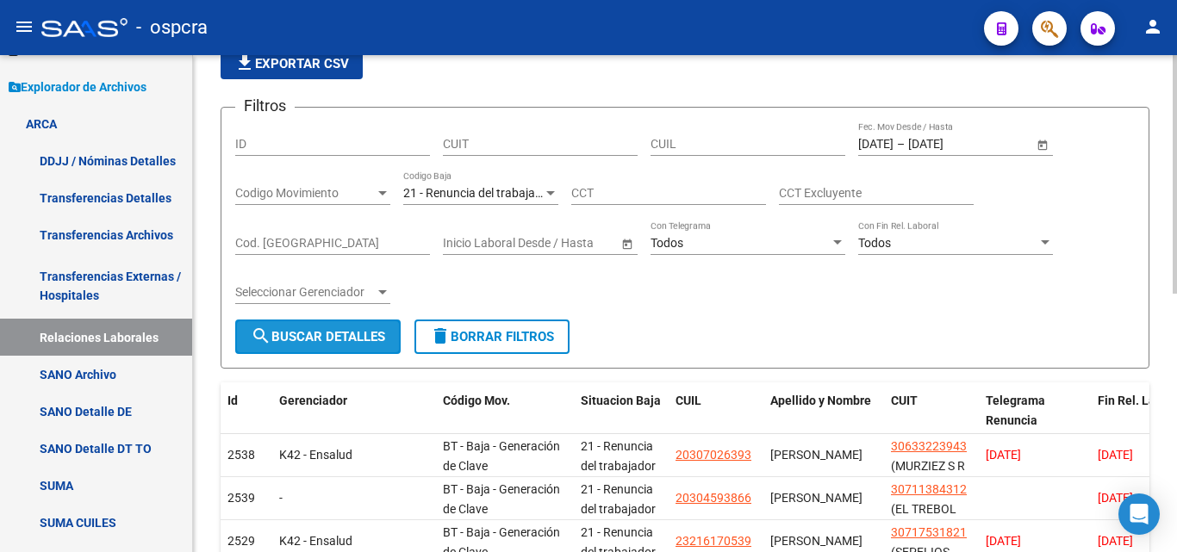
drag, startPoint x: 264, startPoint y: 330, endPoint x: 297, endPoint y: 325, distance: 33.1
click at [265, 330] on mat-icon "search" at bounding box center [261, 336] width 21 height 21
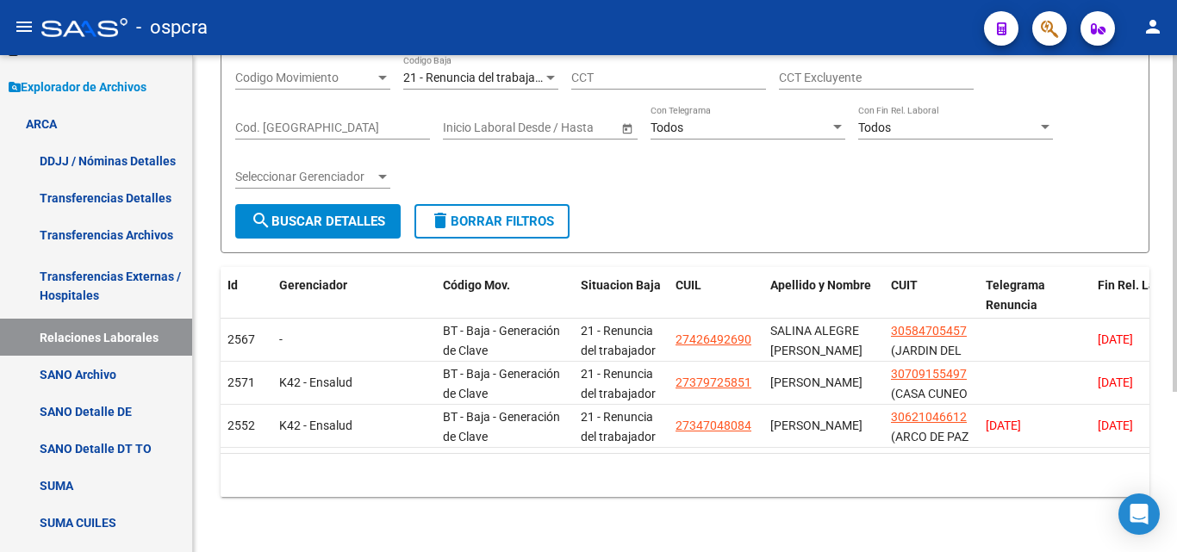
scroll to position [237, 0]
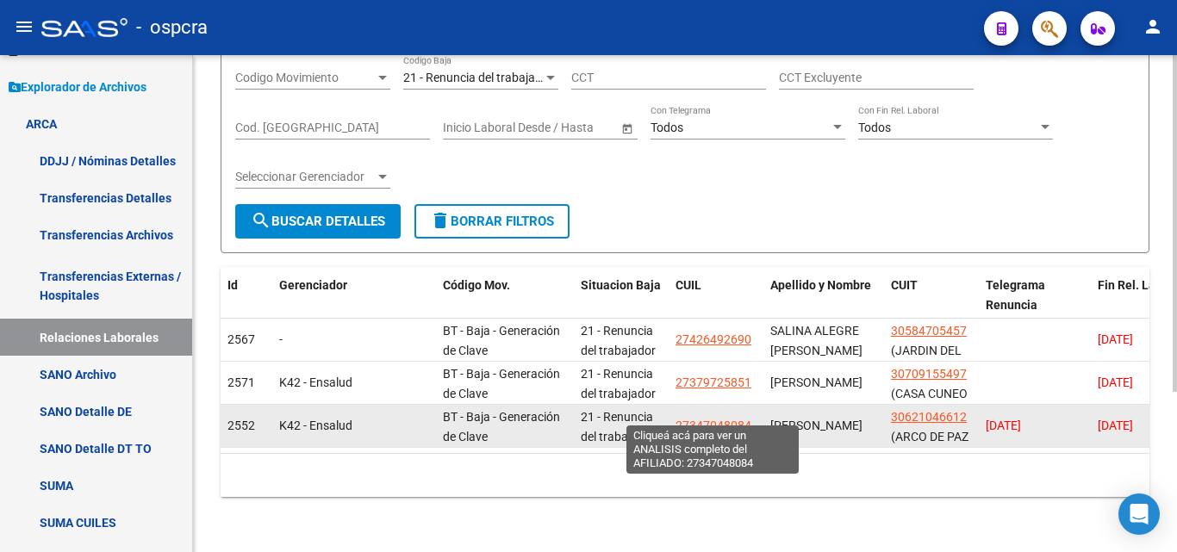
click at [734, 419] on span "27347048084" at bounding box center [713, 426] width 76 height 14
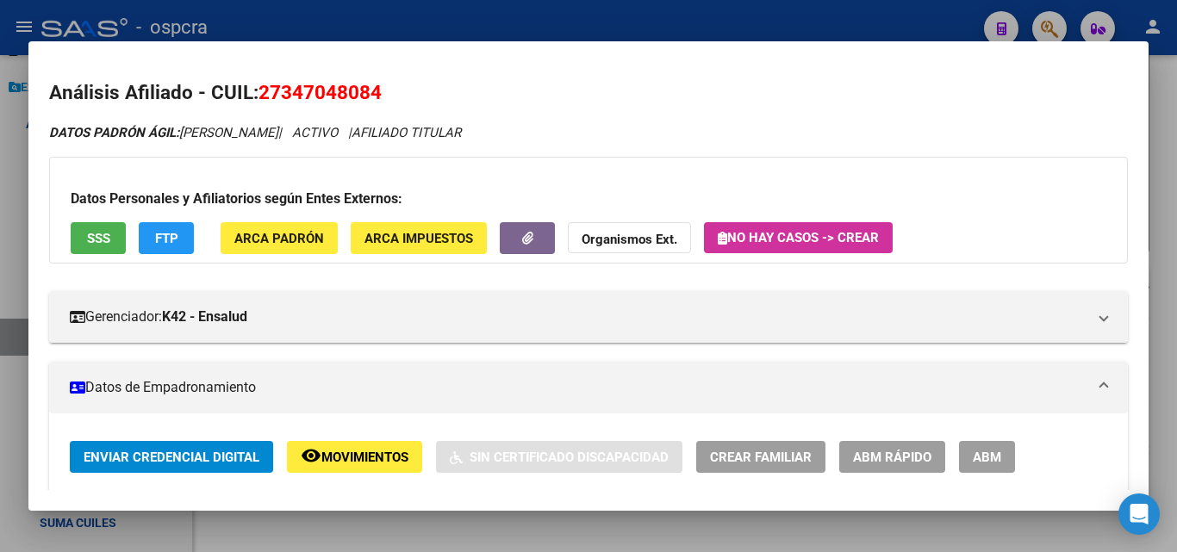
click at [0, 152] on div at bounding box center [588, 276] width 1177 height 552
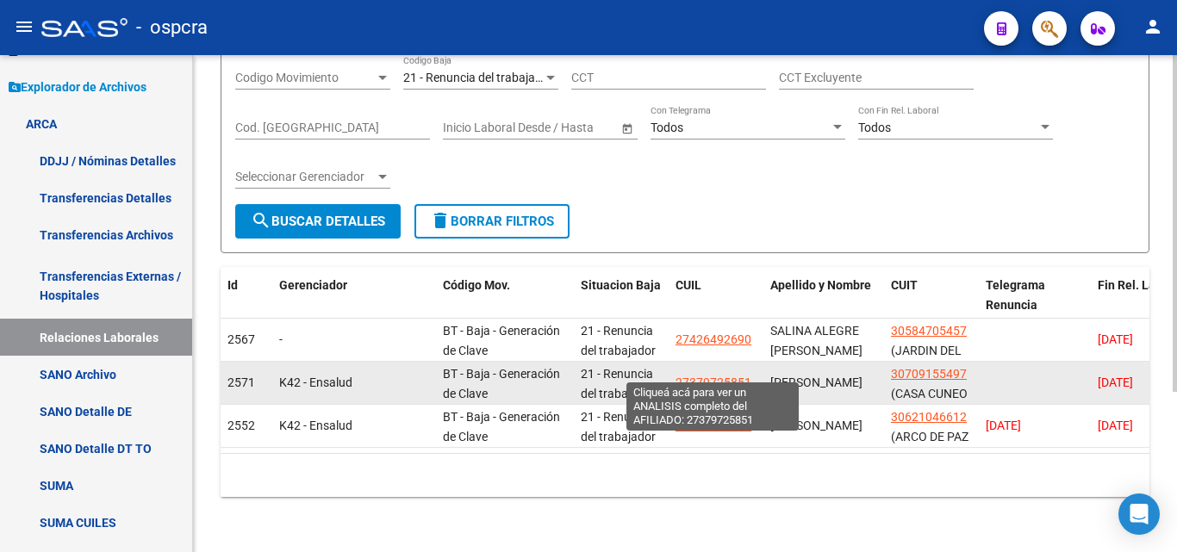
click at [731, 376] on span "27379725851" at bounding box center [713, 383] width 76 height 14
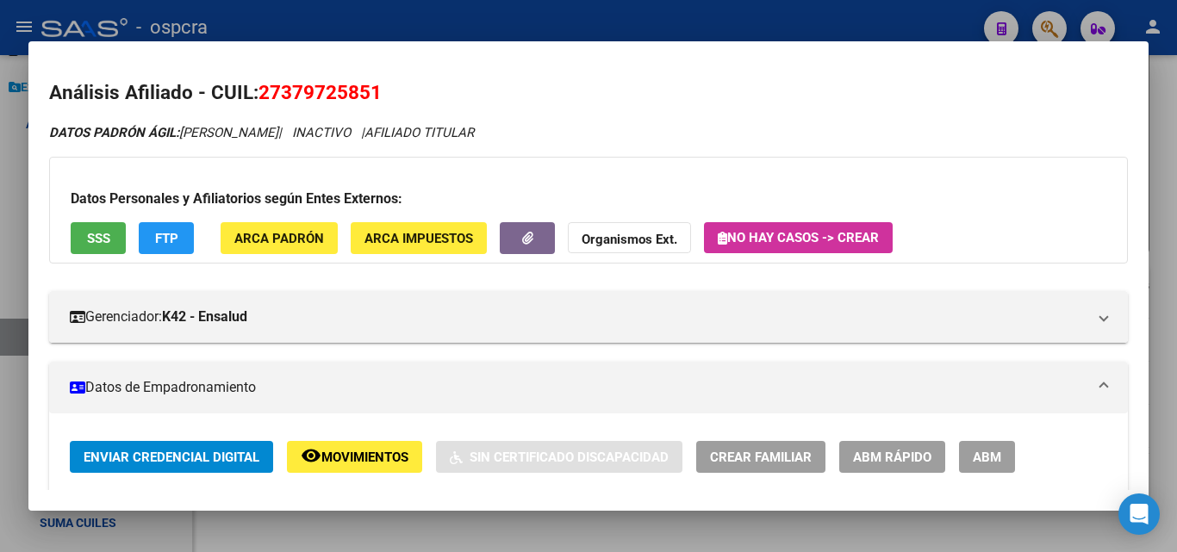
click at [0, 236] on div at bounding box center [588, 276] width 1177 height 552
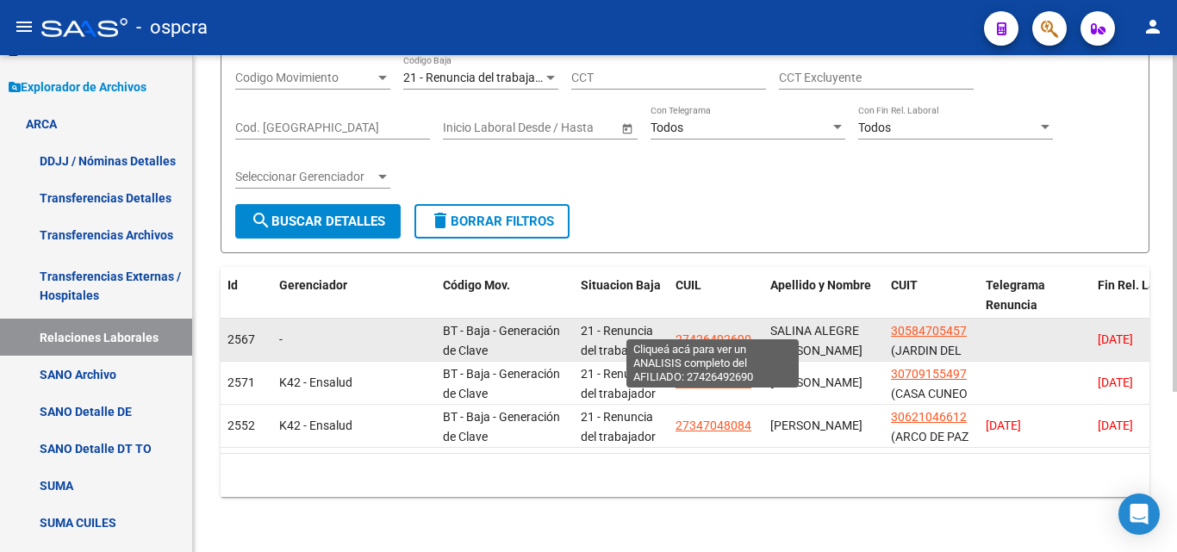
click at [729, 333] on span "27426492690" at bounding box center [713, 340] width 76 height 14
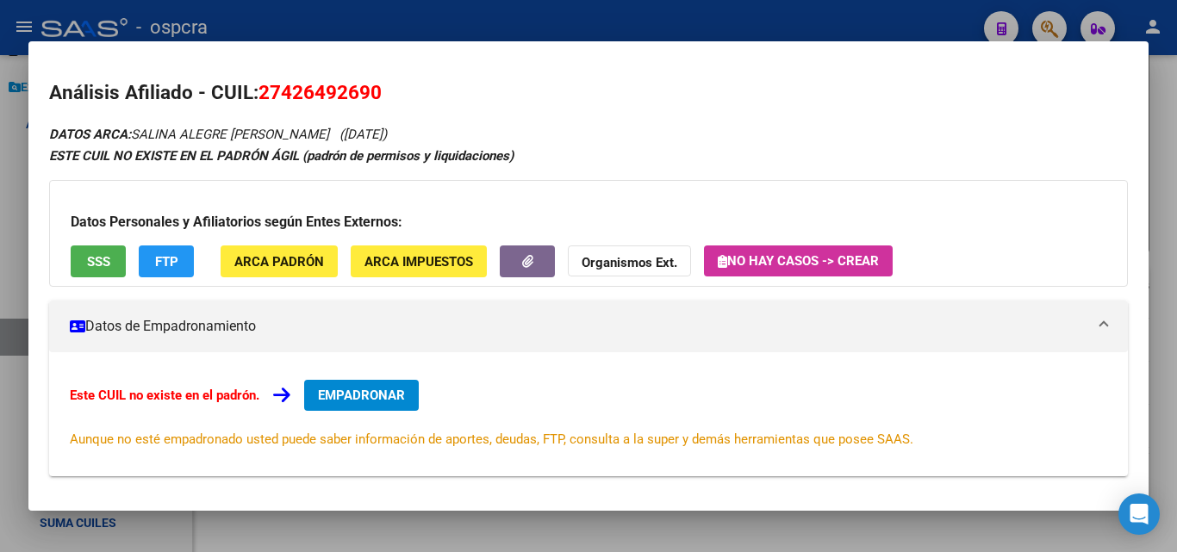
click at [3, 184] on div at bounding box center [588, 276] width 1177 height 552
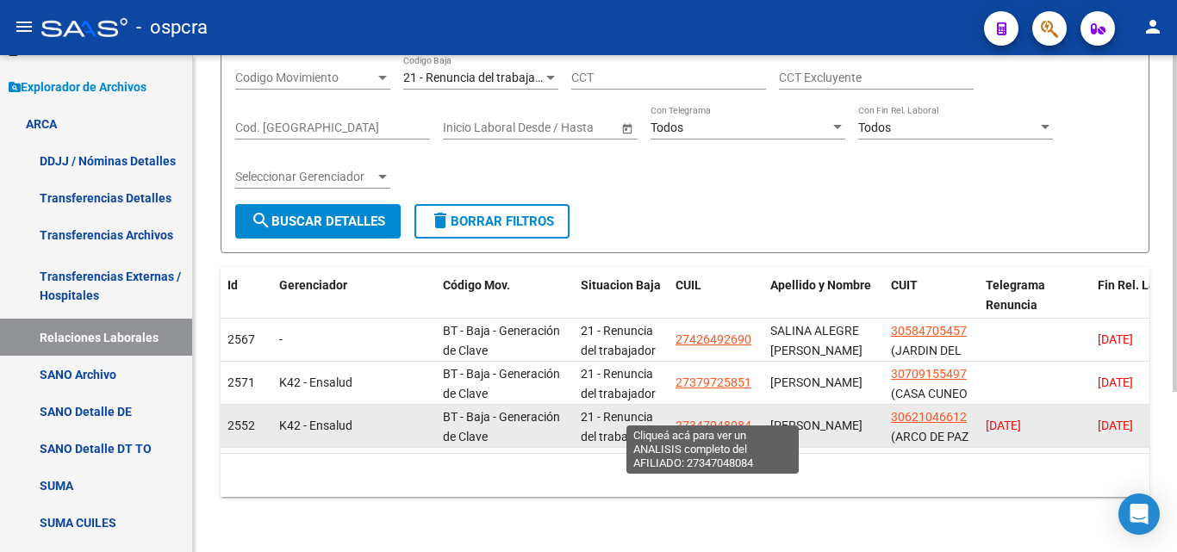
click at [739, 419] on span "27347048084" at bounding box center [713, 426] width 76 height 14
type textarea "27347048084"
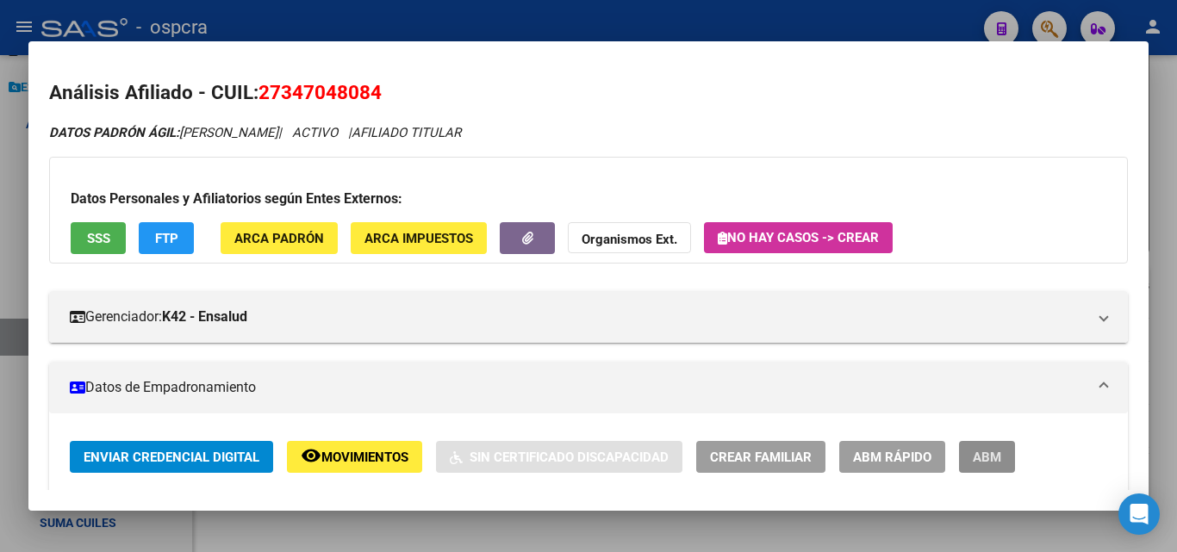
click at [999, 457] on span "ABM" at bounding box center [987, 458] width 28 height 16
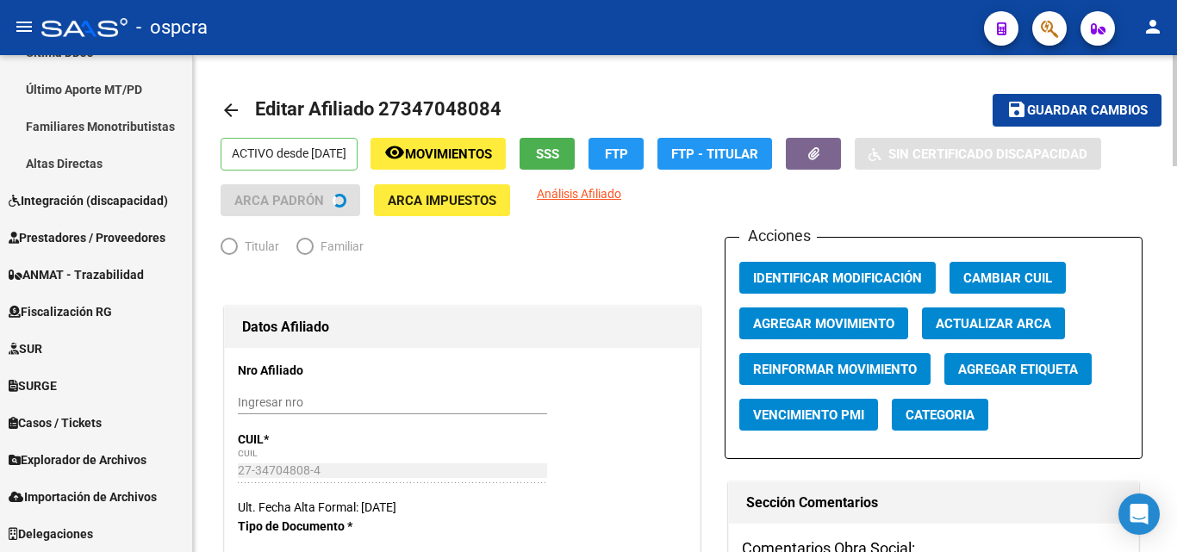
scroll to position [510, 0]
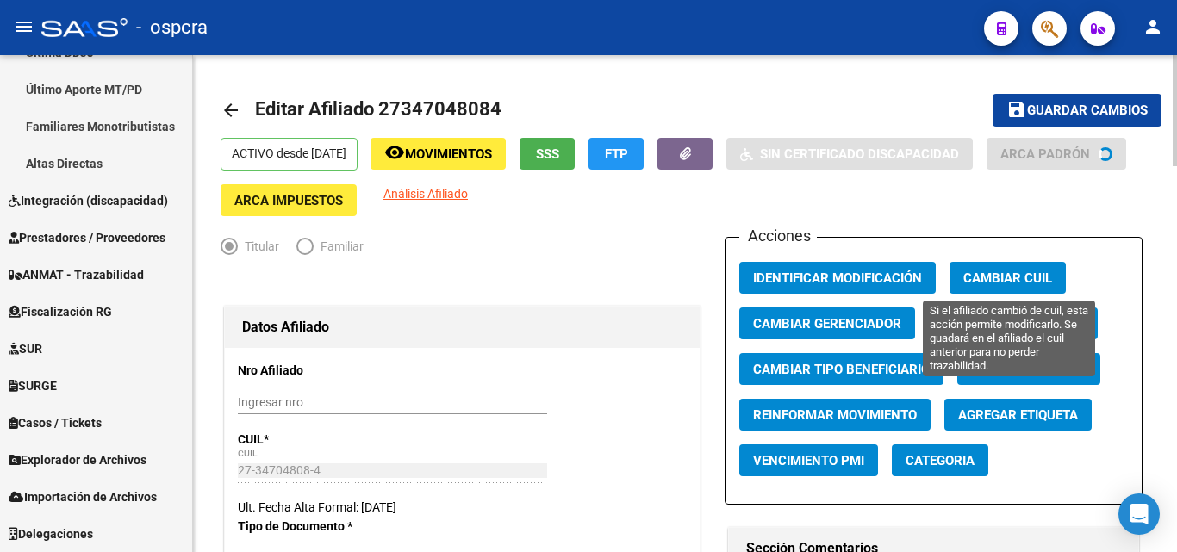
radio input "true"
type input "30-62104661-2"
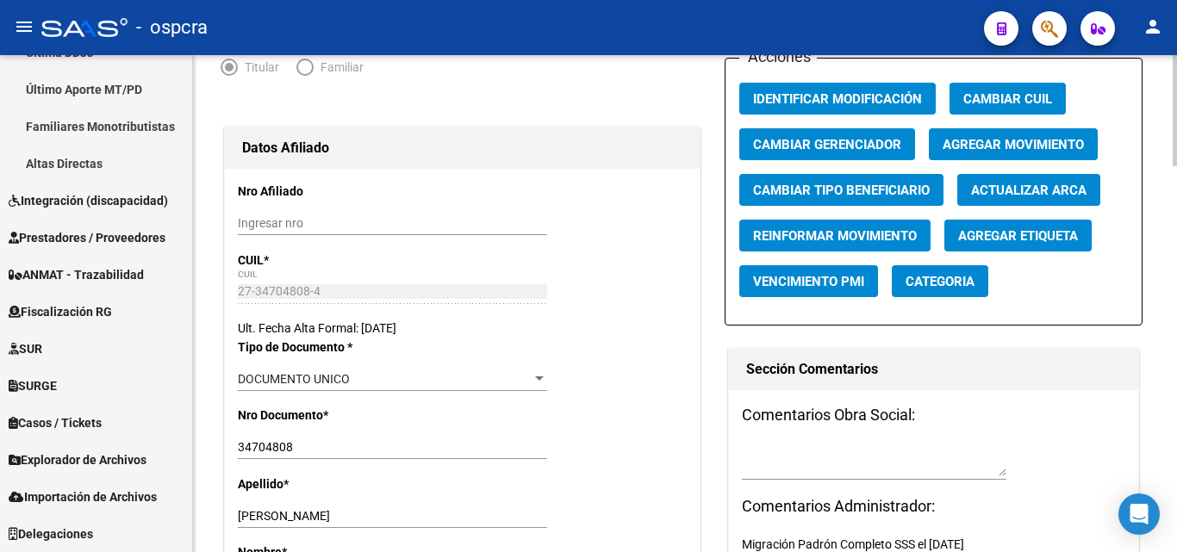
scroll to position [0, 0]
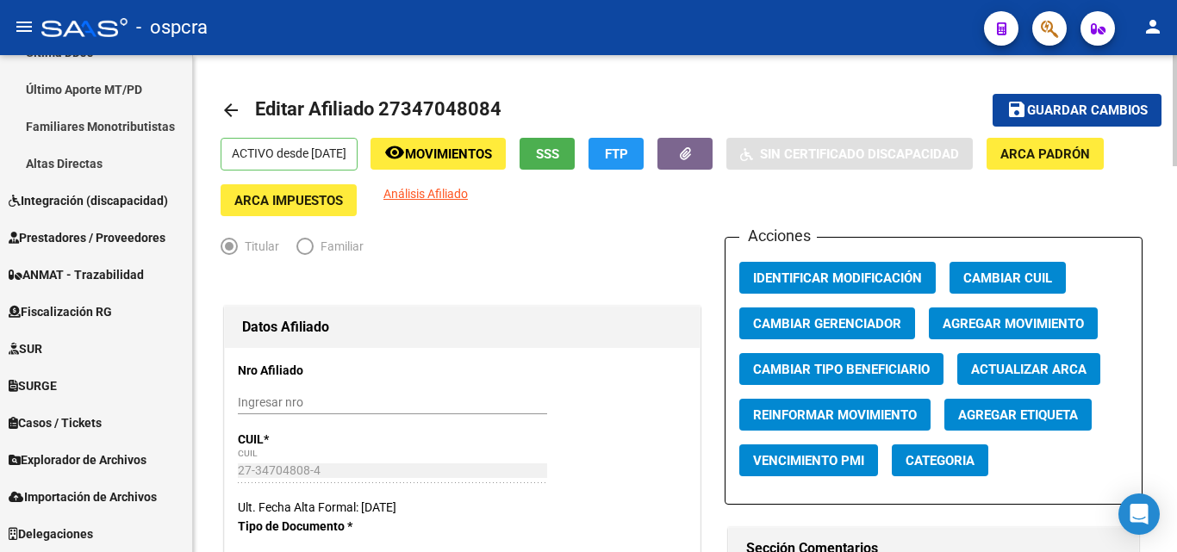
click at [231, 109] on mat-icon "arrow_back" at bounding box center [231, 110] width 21 height 21
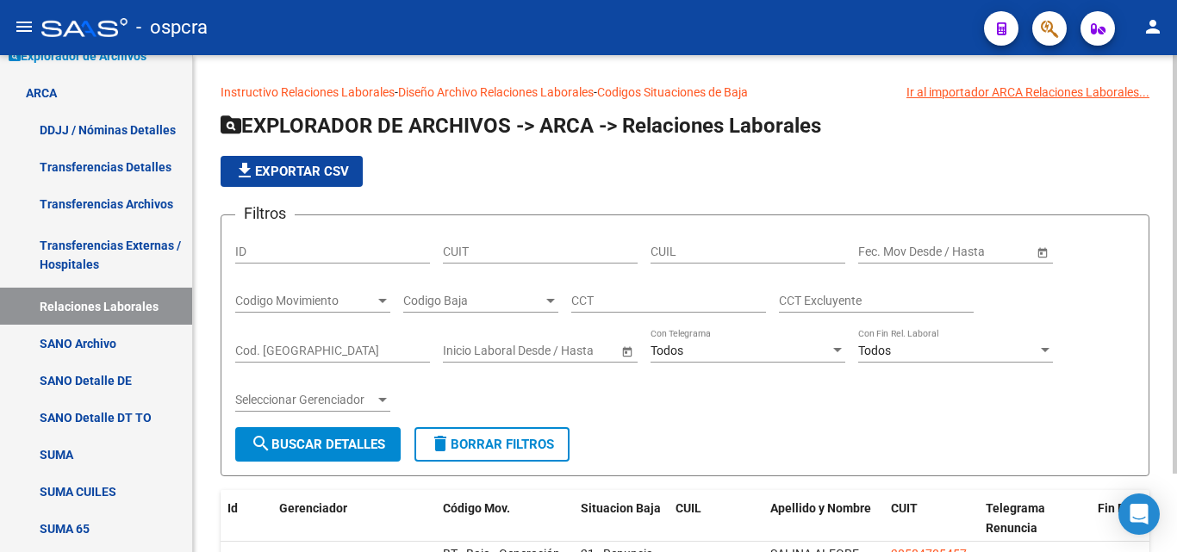
scroll to position [476, 0]
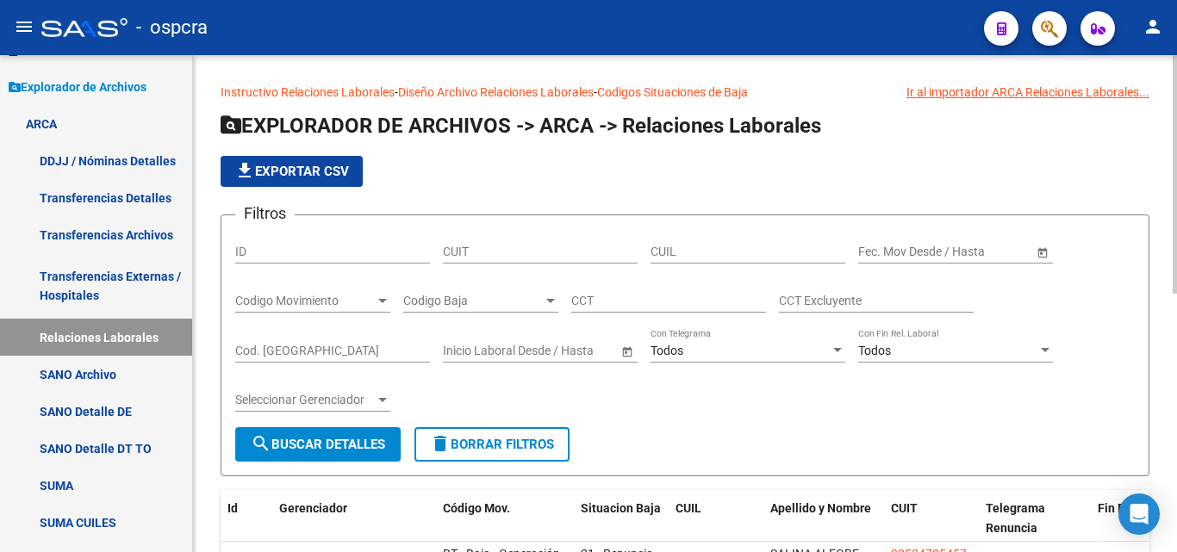
click at [1051, 248] on span "Open calendar" at bounding box center [1042, 252] width 41 height 41
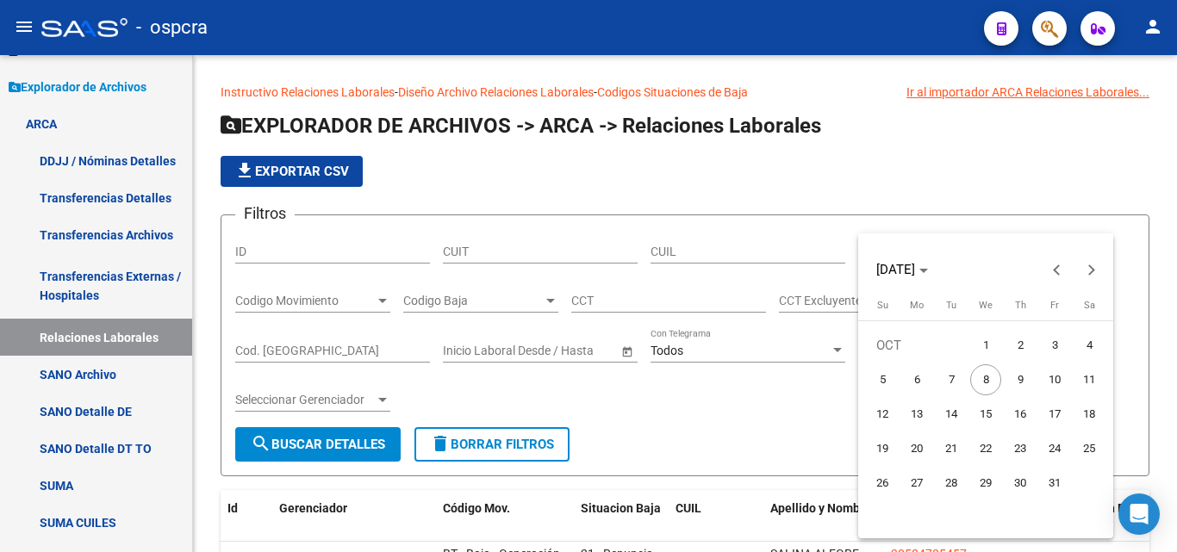
click at [991, 343] on span "1" at bounding box center [985, 345] width 31 height 31
type input "[DATE]"
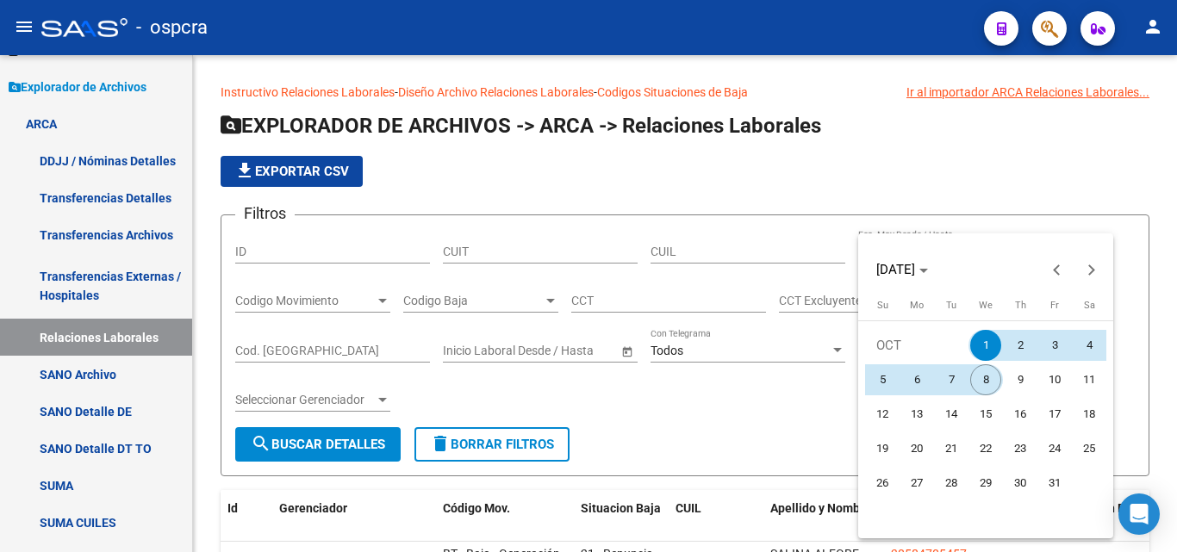
click at [978, 389] on span "8" at bounding box center [985, 379] width 31 height 31
type input "[DATE]"
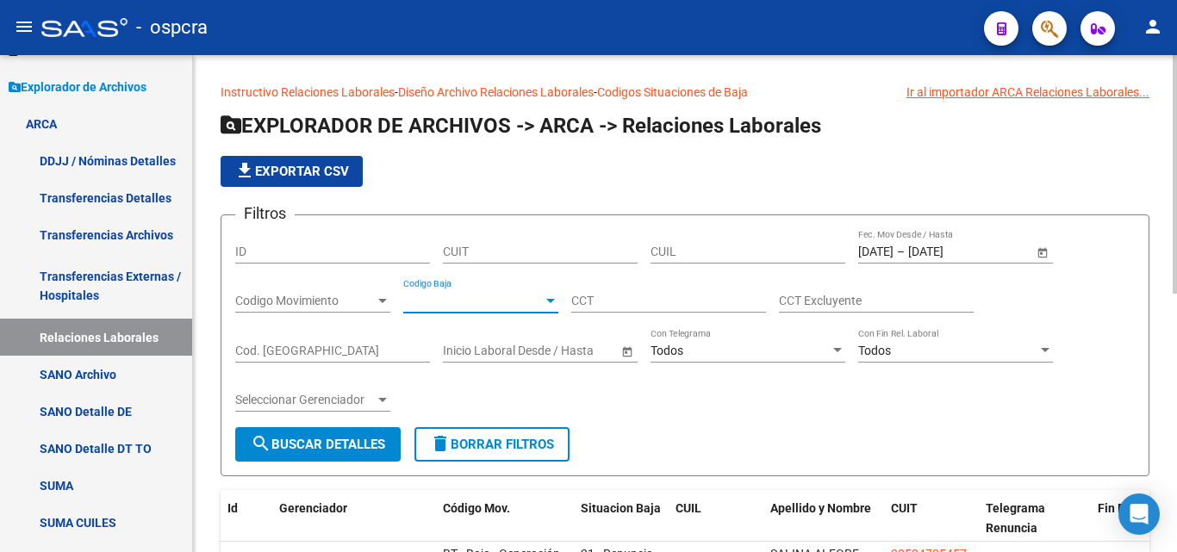
click at [545, 302] on div at bounding box center [551, 301] width 16 height 14
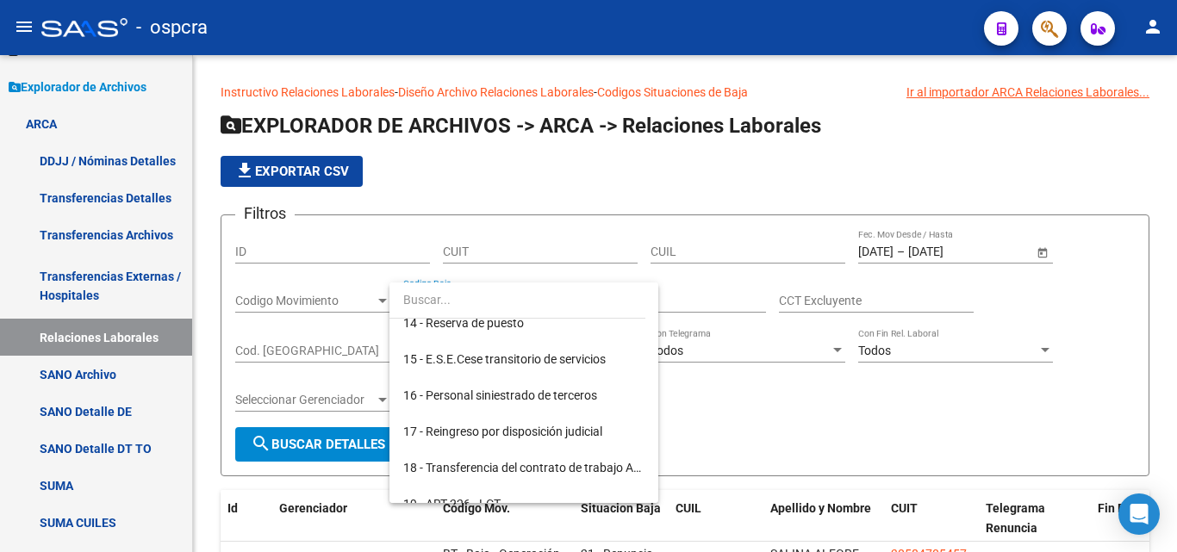
scroll to position [517, 0]
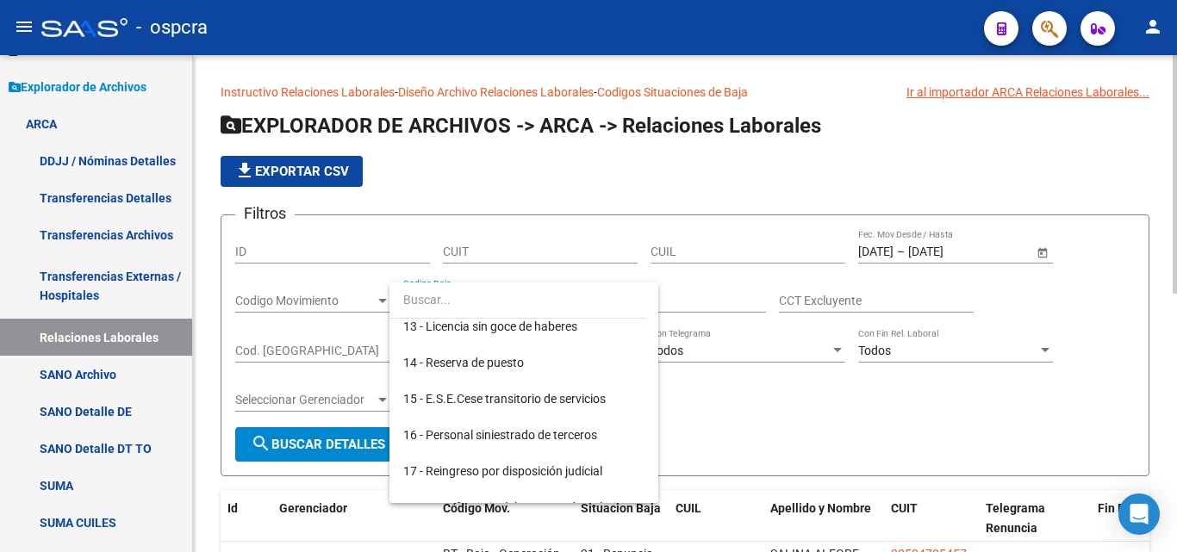
drag, startPoint x: 888, startPoint y: 443, endPoint x: 885, endPoint y: 432, distance: 10.9
click at [888, 440] on div at bounding box center [588, 276] width 1177 height 552
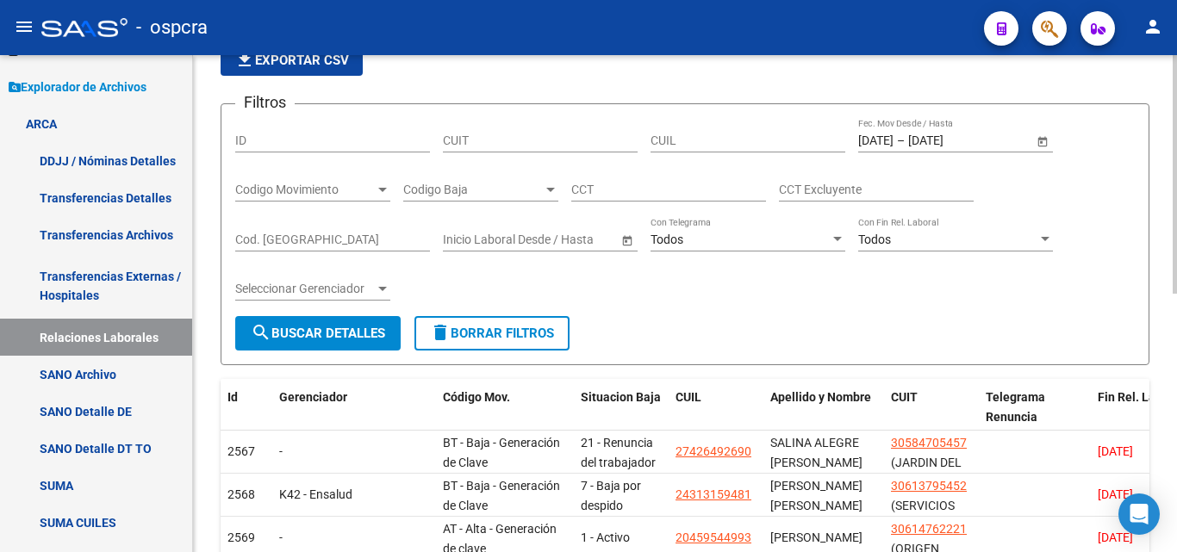
scroll to position [86, 0]
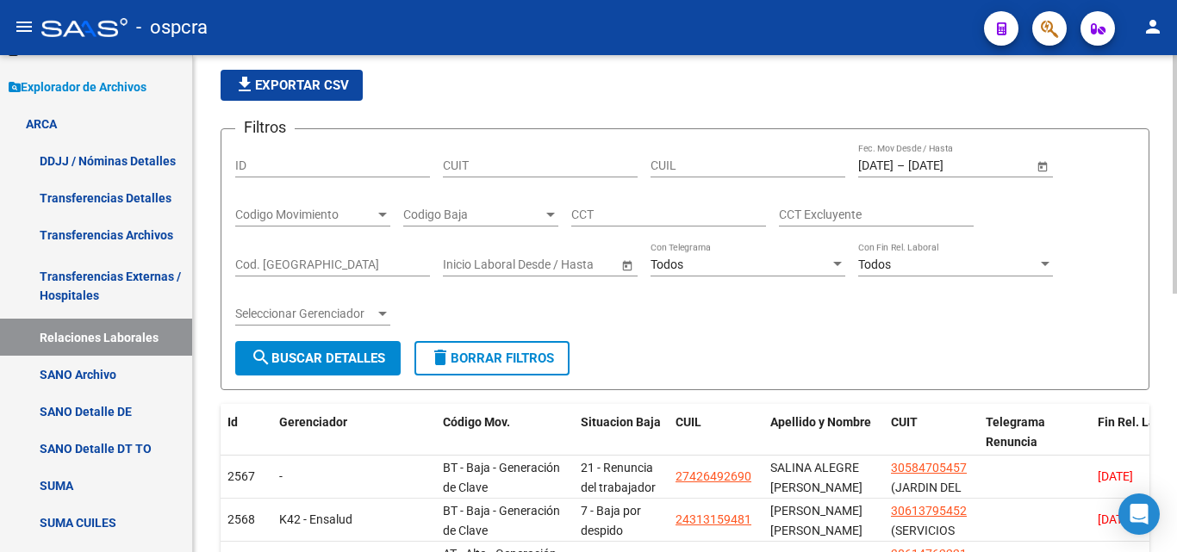
click at [532, 209] on span "Codigo Baja" at bounding box center [473, 215] width 140 height 15
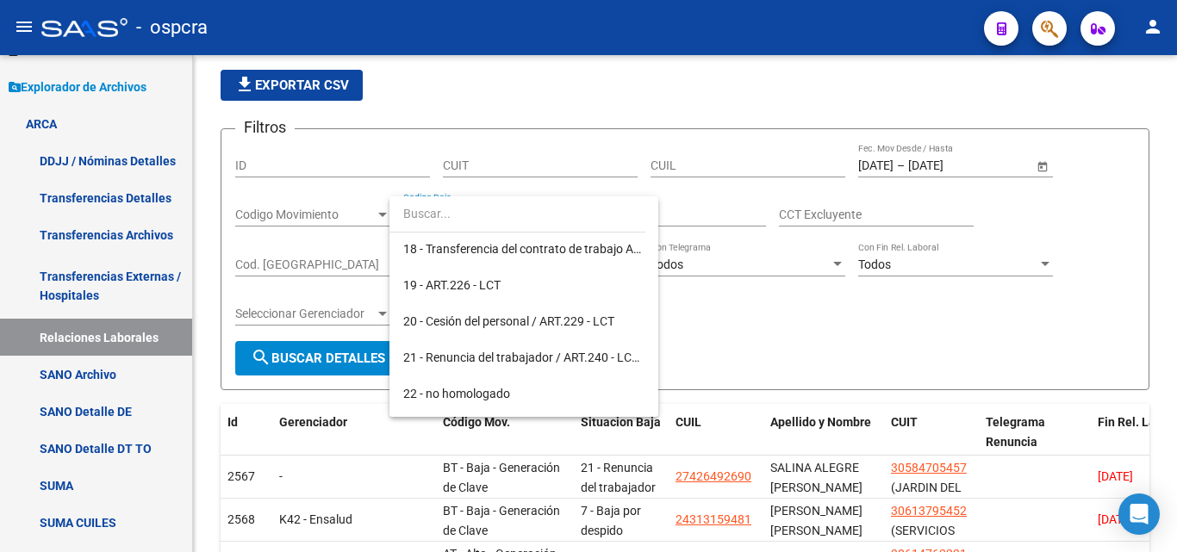
scroll to position [775, 0]
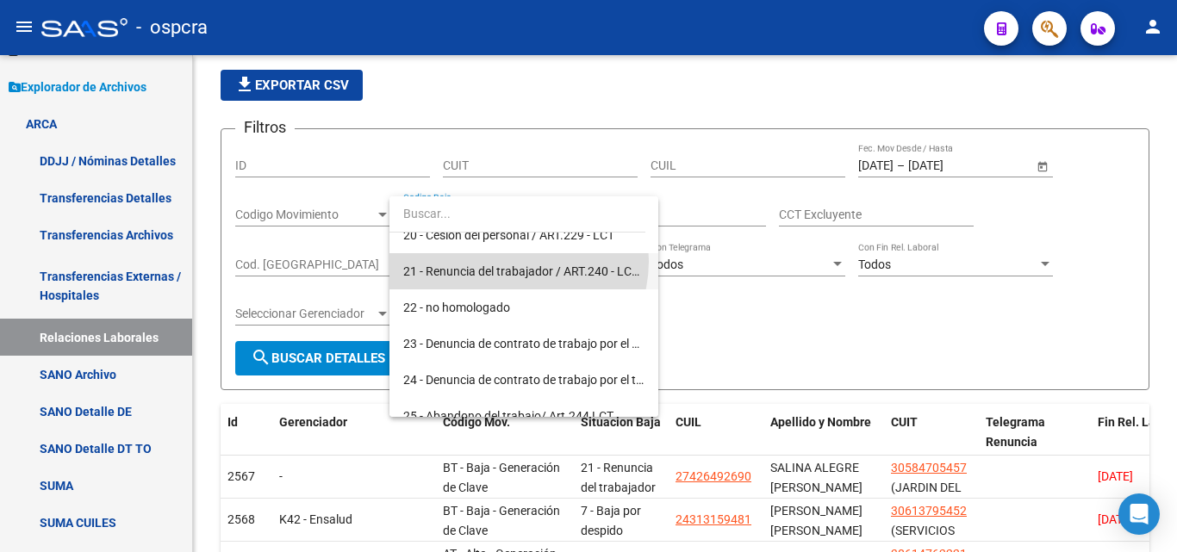
click at [513, 261] on span "21 - Renuncia del trabajador / ART.240 - LCT / ART.64 Inc.a) L22248 y otras" at bounding box center [523, 271] width 241 height 36
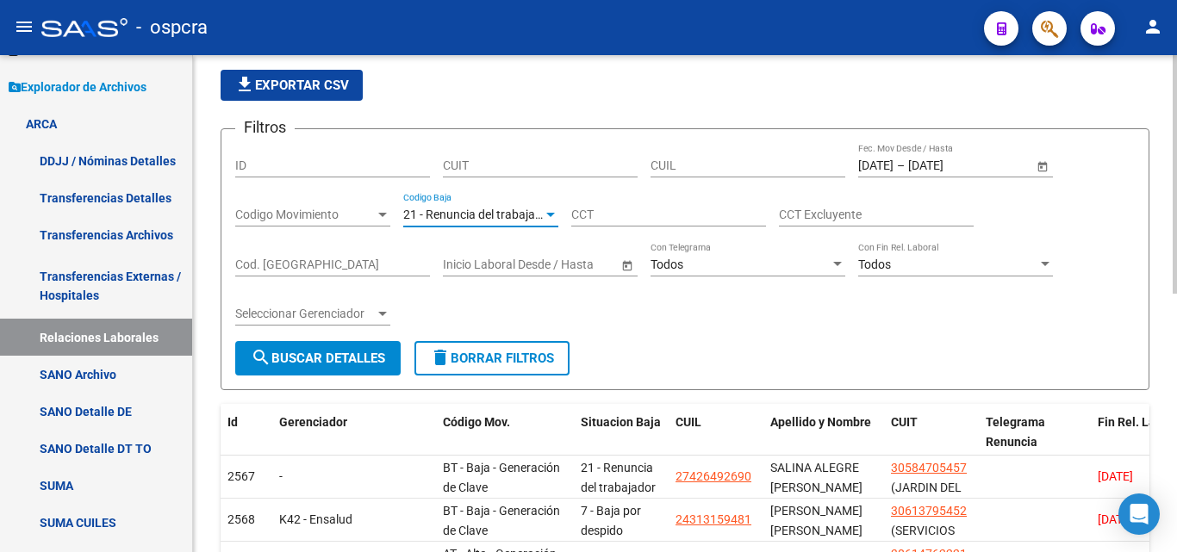
click at [369, 351] on span "search Buscar Detalles" at bounding box center [318, 359] width 134 height 16
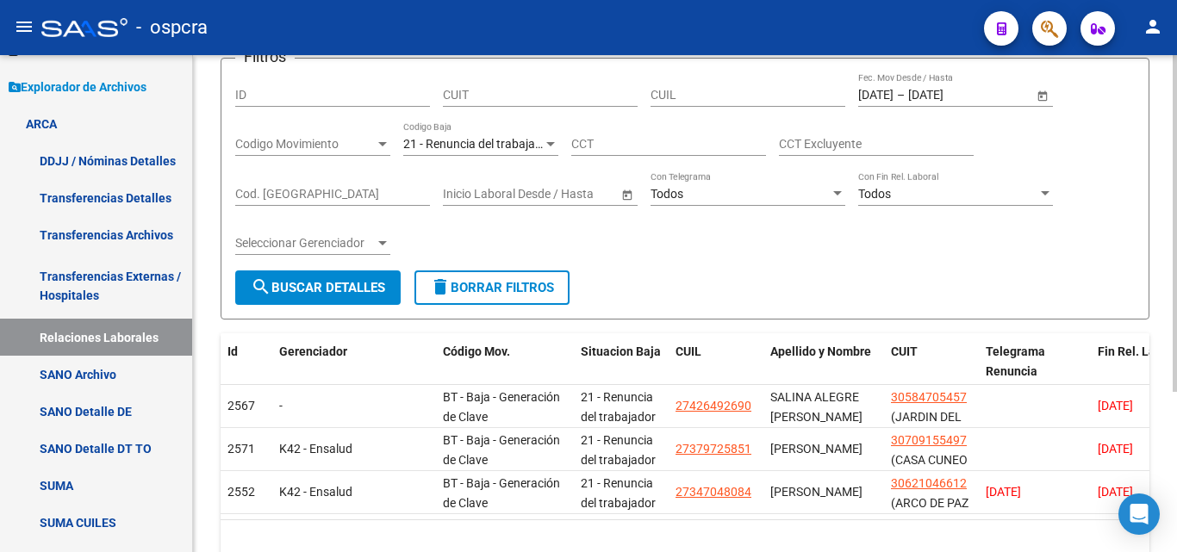
scroll to position [237, 0]
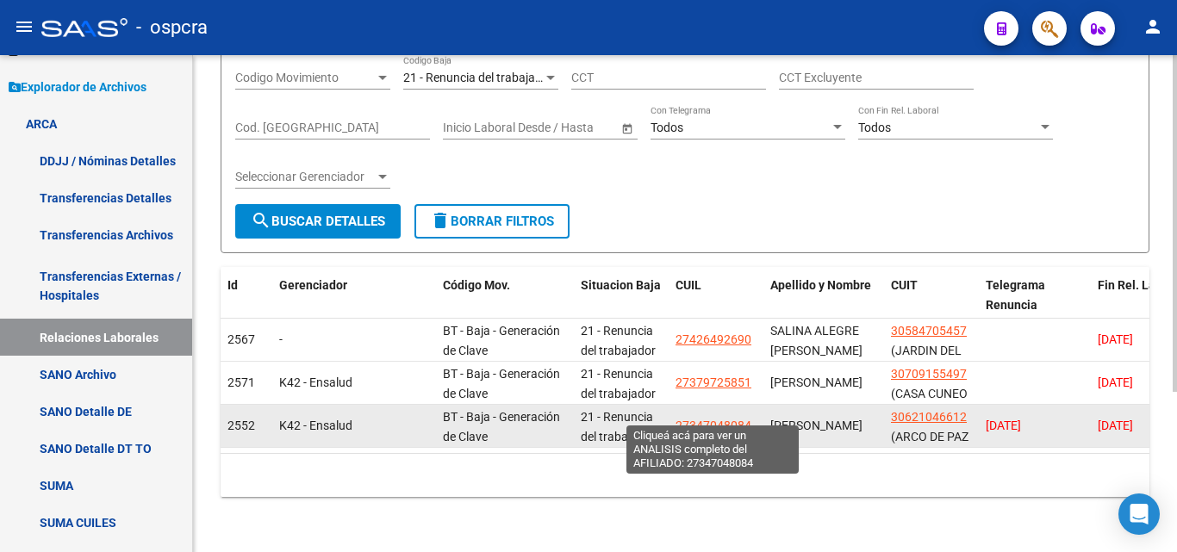
click at [724, 419] on span "27347048084" at bounding box center [713, 426] width 76 height 14
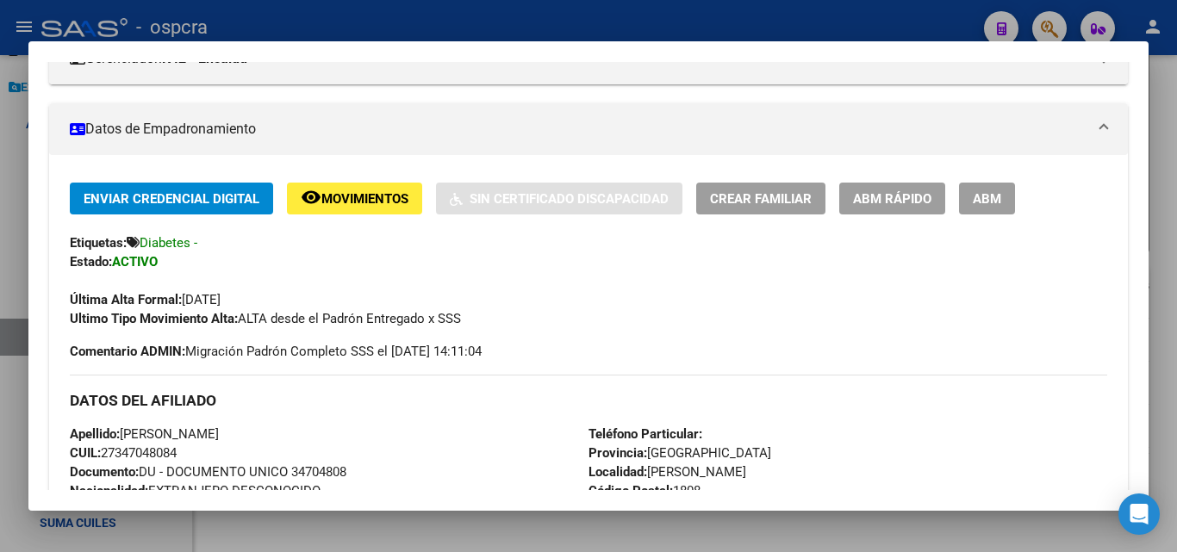
scroll to position [0, 0]
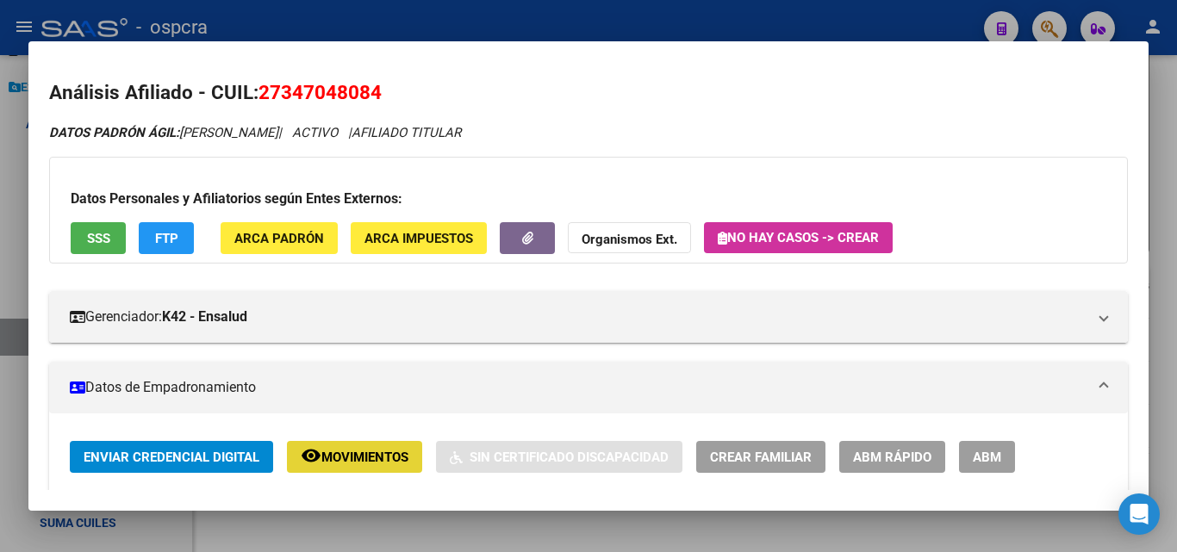
click at [386, 450] on button "remove_red_eye Movimientos" at bounding box center [354, 457] width 135 height 32
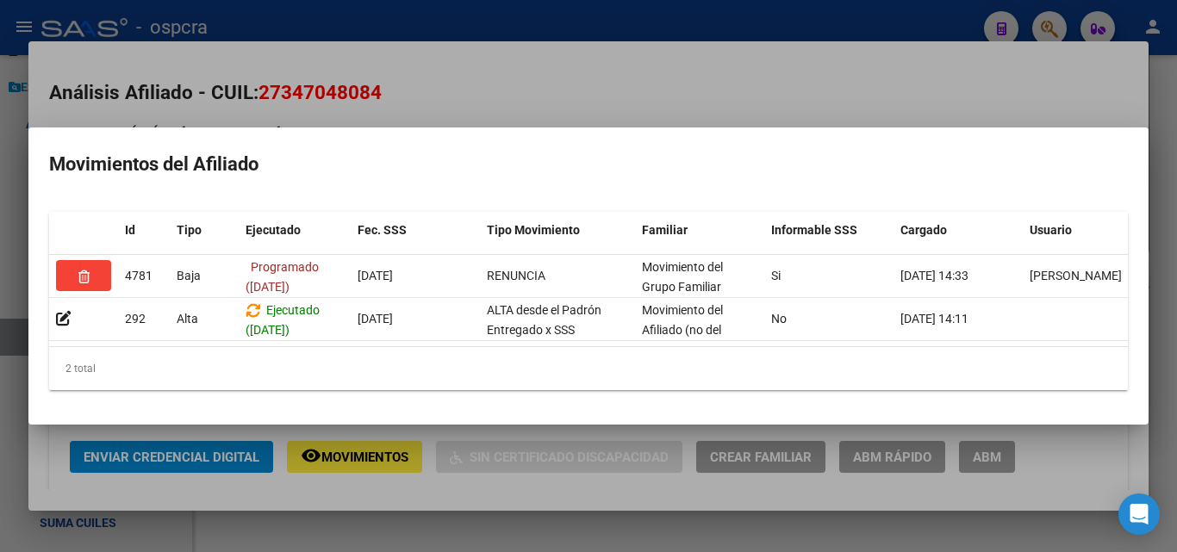
click at [630, 80] on div at bounding box center [588, 276] width 1177 height 552
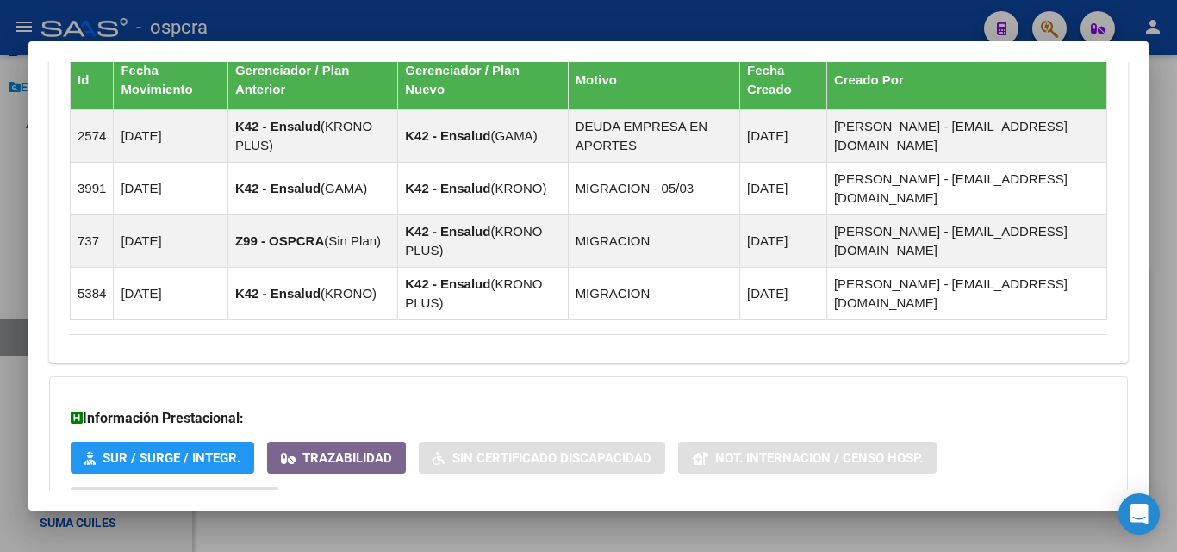
scroll to position [1134, 0]
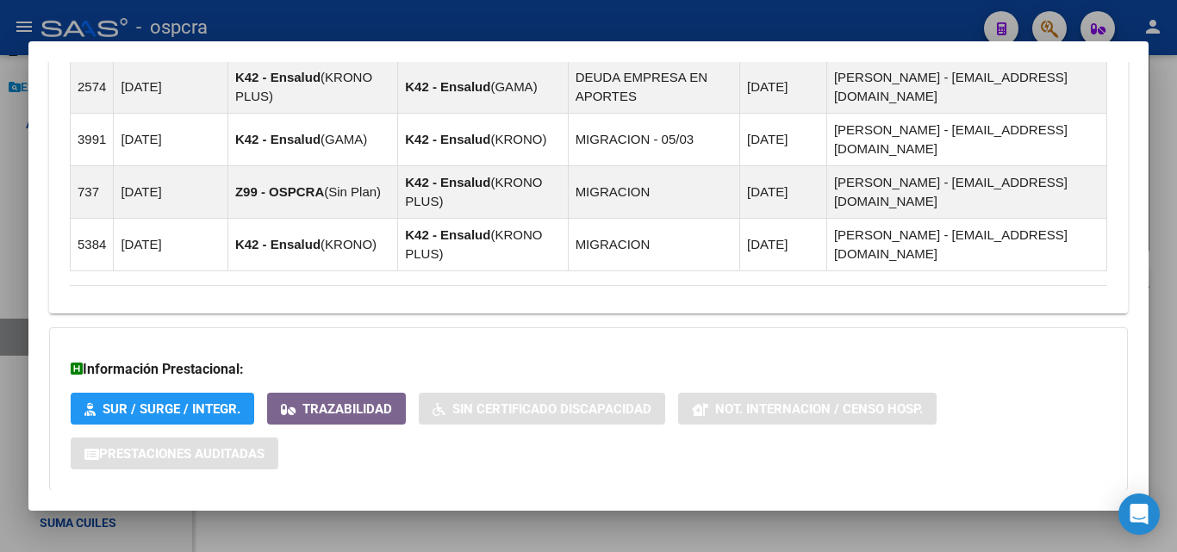
click at [2, 275] on div at bounding box center [588, 276] width 1177 height 552
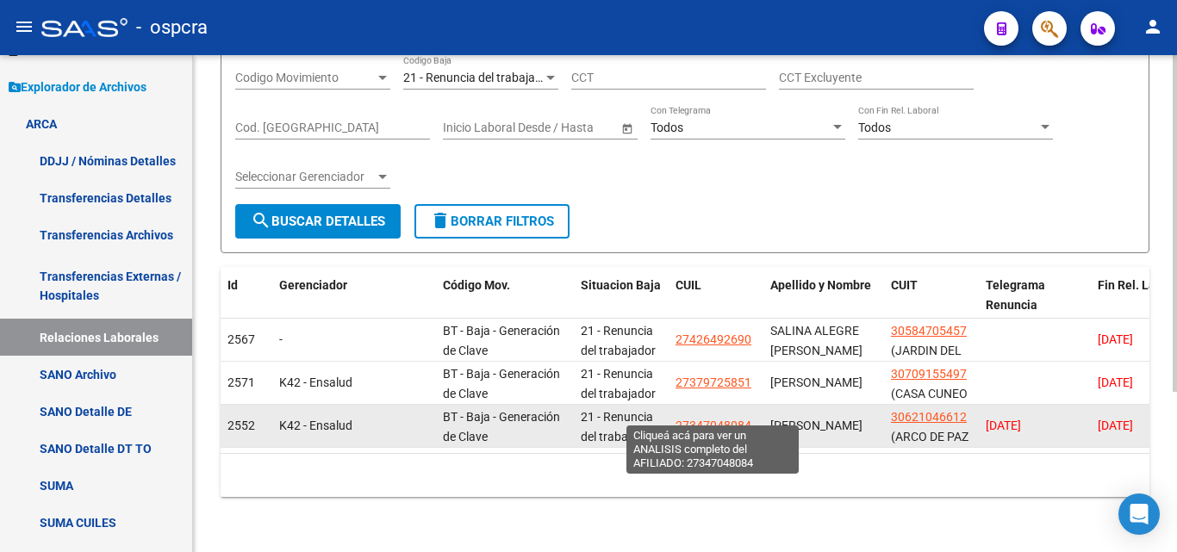
click at [719, 419] on span "27347048084" at bounding box center [713, 426] width 76 height 14
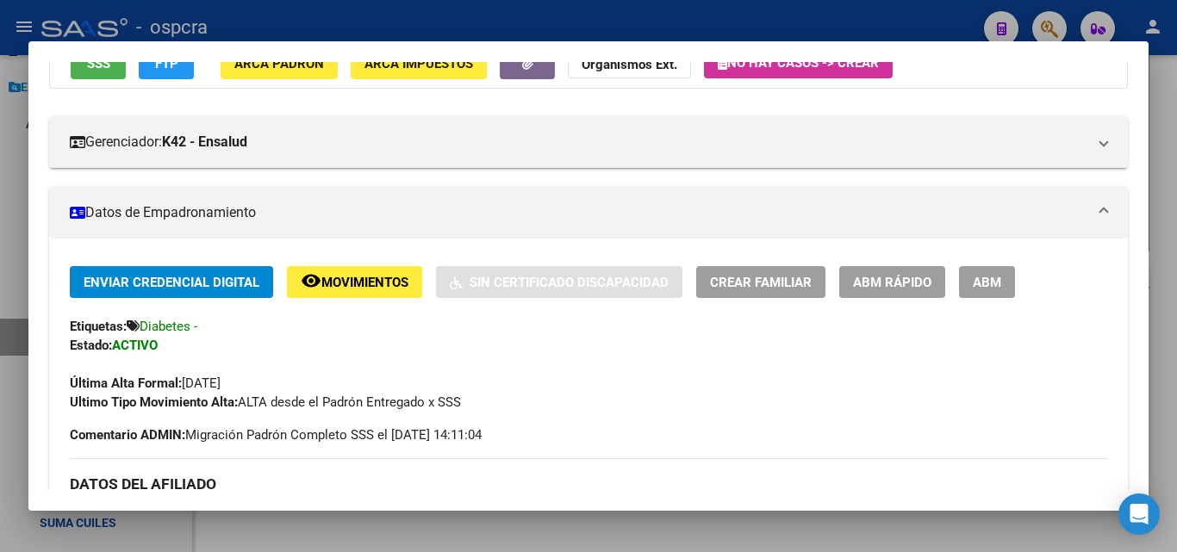
scroll to position [172, 0]
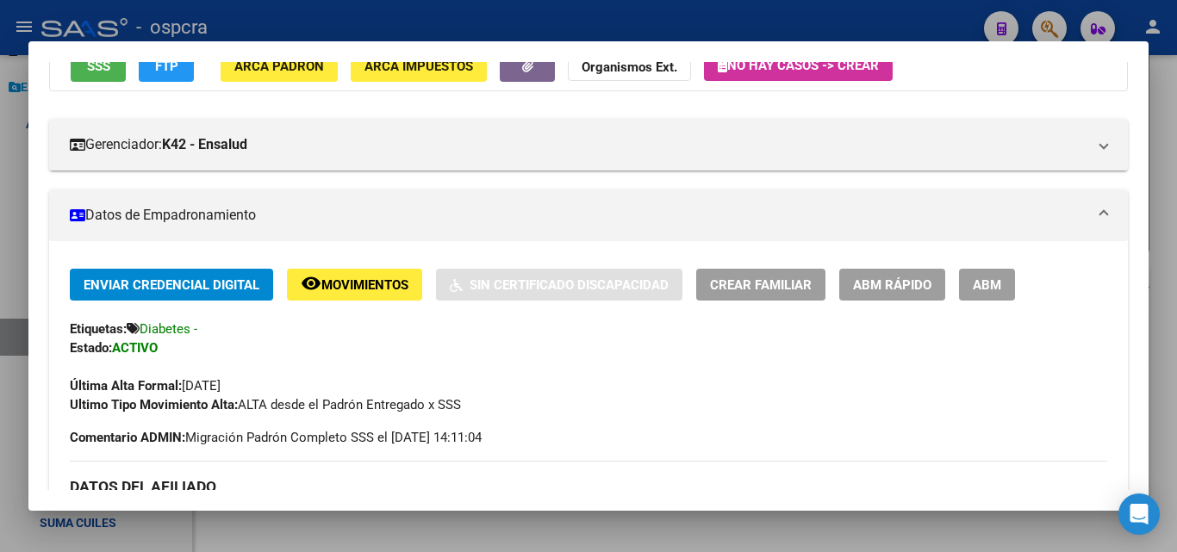
click at [1, 250] on div at bounding box center [588, 276] width 1177 height 552
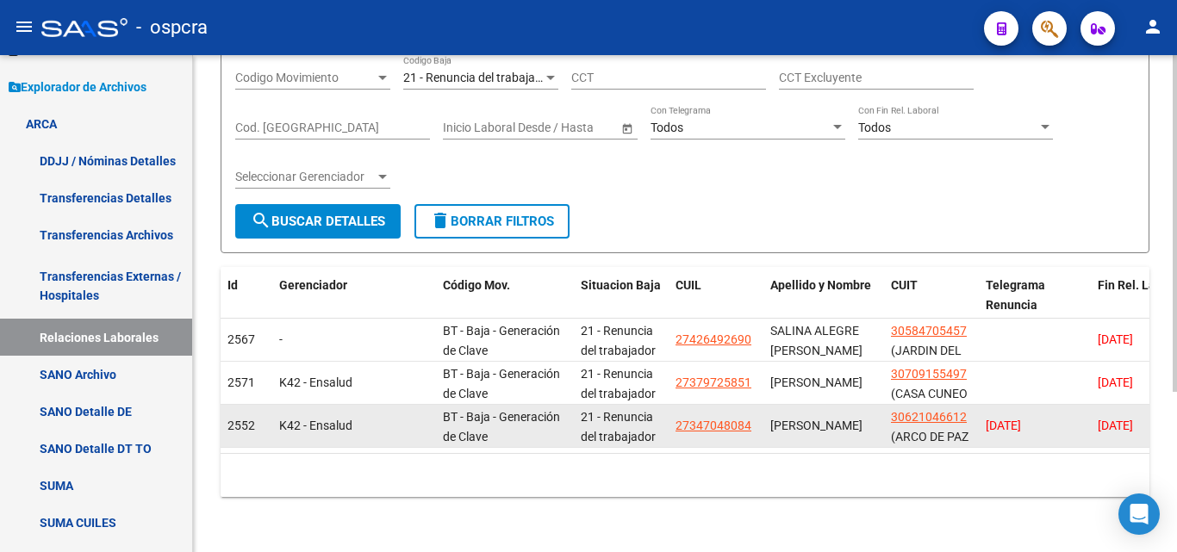
click at [750, 416] on div "27347048084" at bounding box center [715, 426] width 81 height 20
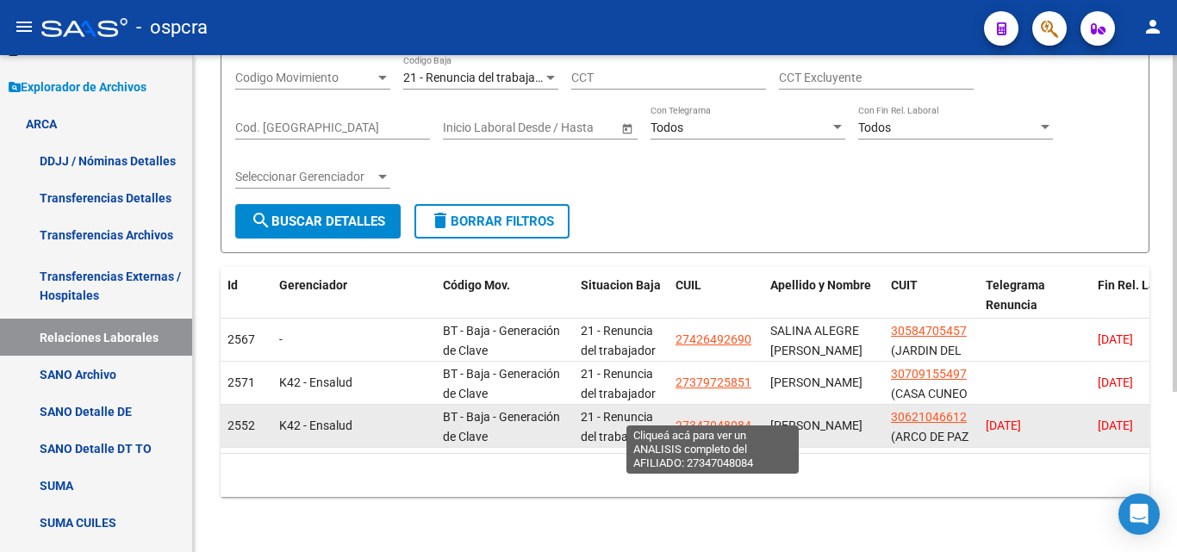
click at [731, 419] on span "27347048084" at bounding box center [713, 426] width 76 height 14
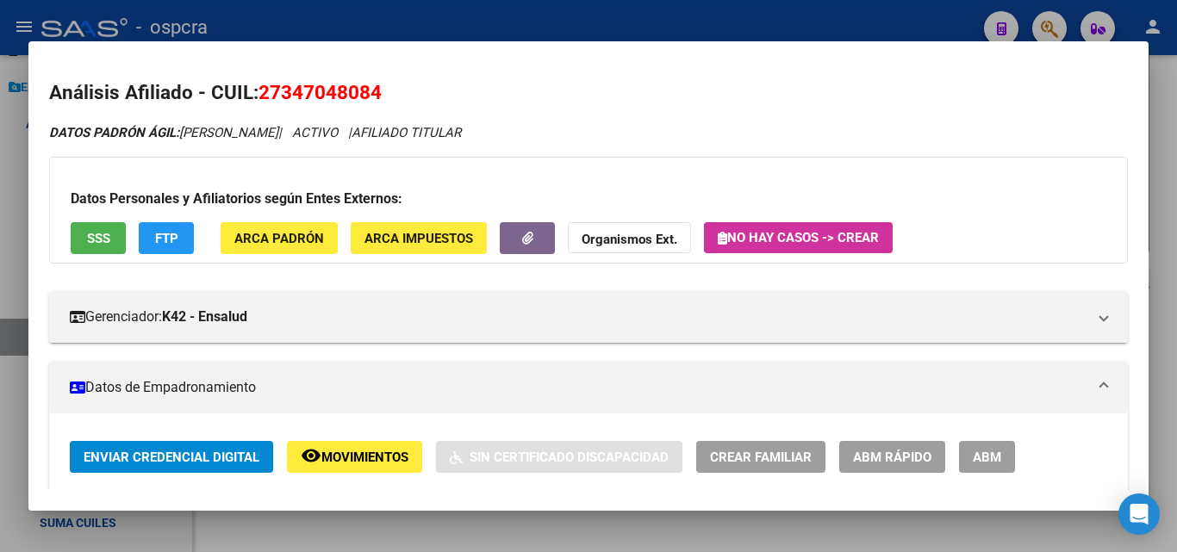
click at [1006, 468] on button "ABM" at bounding box center [987, 457] width 56 height 32
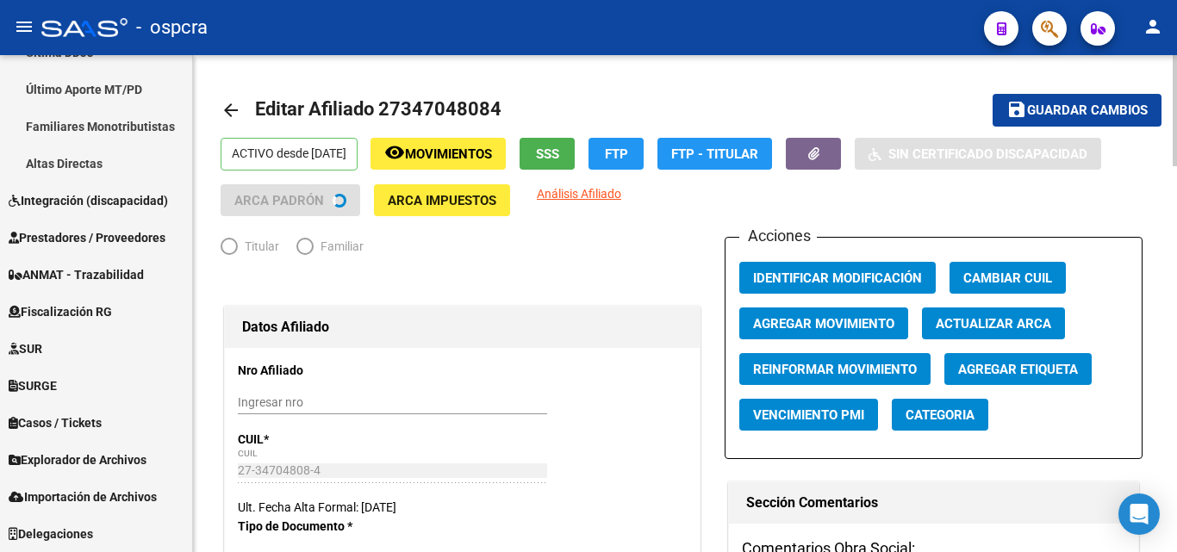
scroll to position [510, 0]
radio input "true"
type input "30-62104661-2"
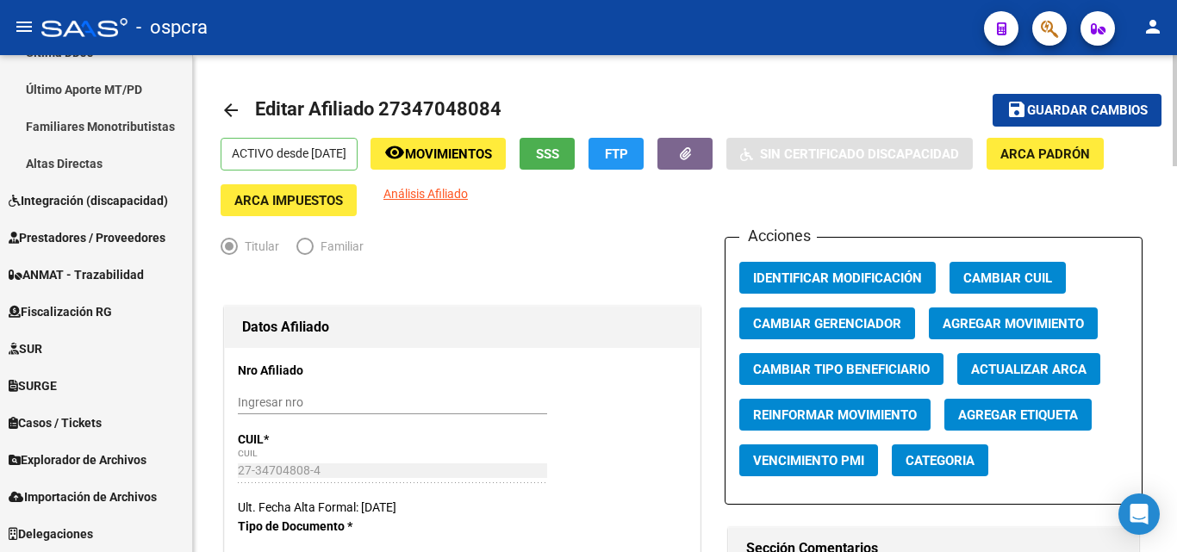
click at [1016, 325] on span "Agregar Movimiento" at bounding box center [1013, 324] width 141 height 16
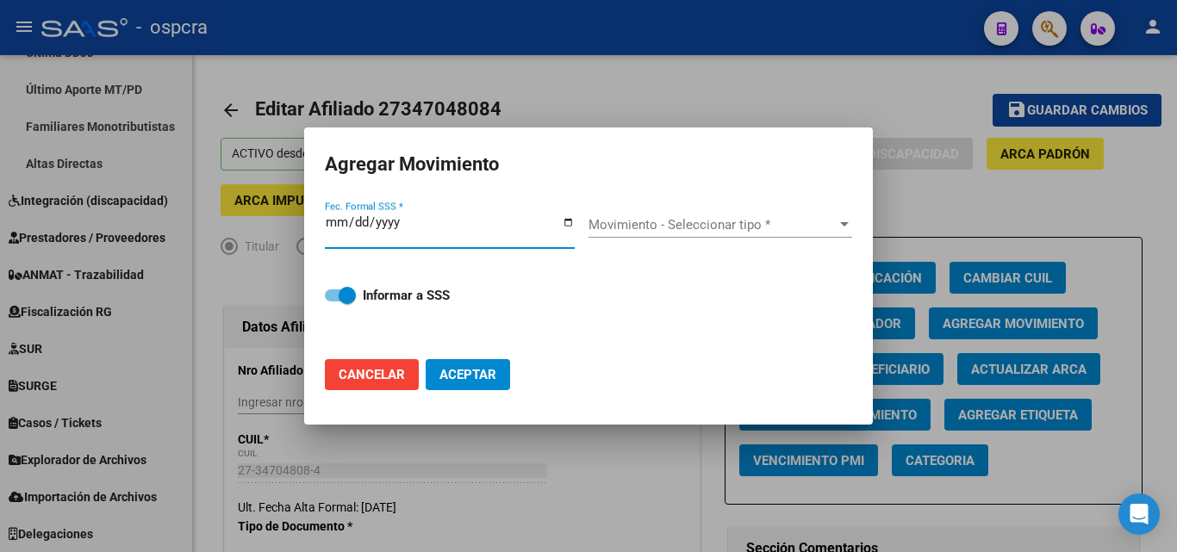
click at [576, 225] on div "Fec. Formal SSS *" at bounding box center [457, 231] width 264 height 66
click at [560, 220] on input "Fec. Formal SSS *" at bounding box center [450, 229] width 250 height 28
click at [568, 223] on input "Fec. Formal SSS *" at bounding box center [450, 229] width 250 height 28
type input "[DATE]"
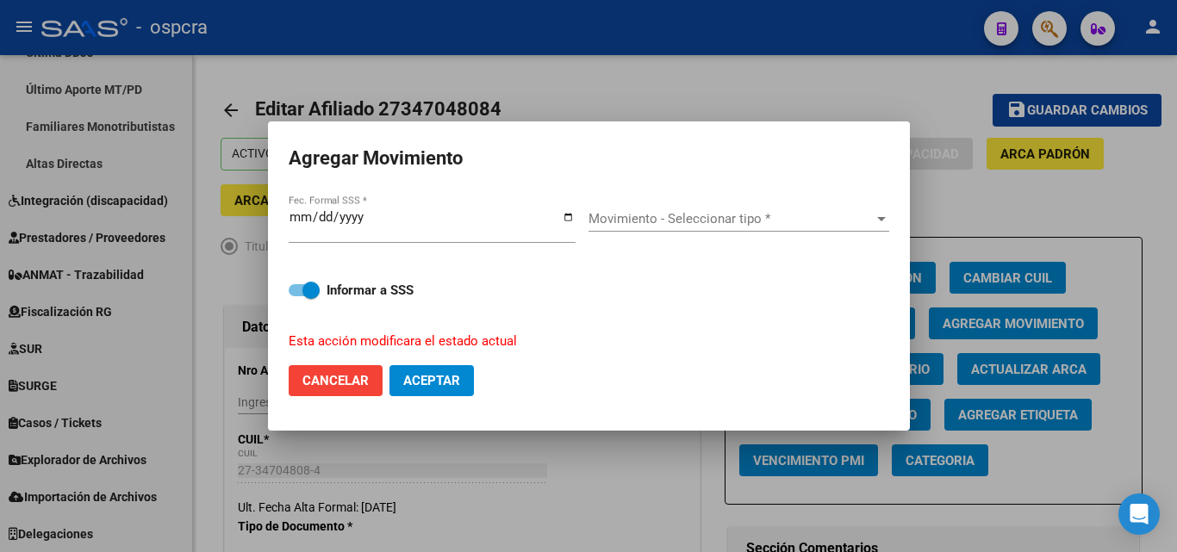
click at [692, 208] on div "Movimiento - Seleccionar tipo * Movimiento - Seleccionar tipo *" at bounding box center [738, 225] width 301 height 66
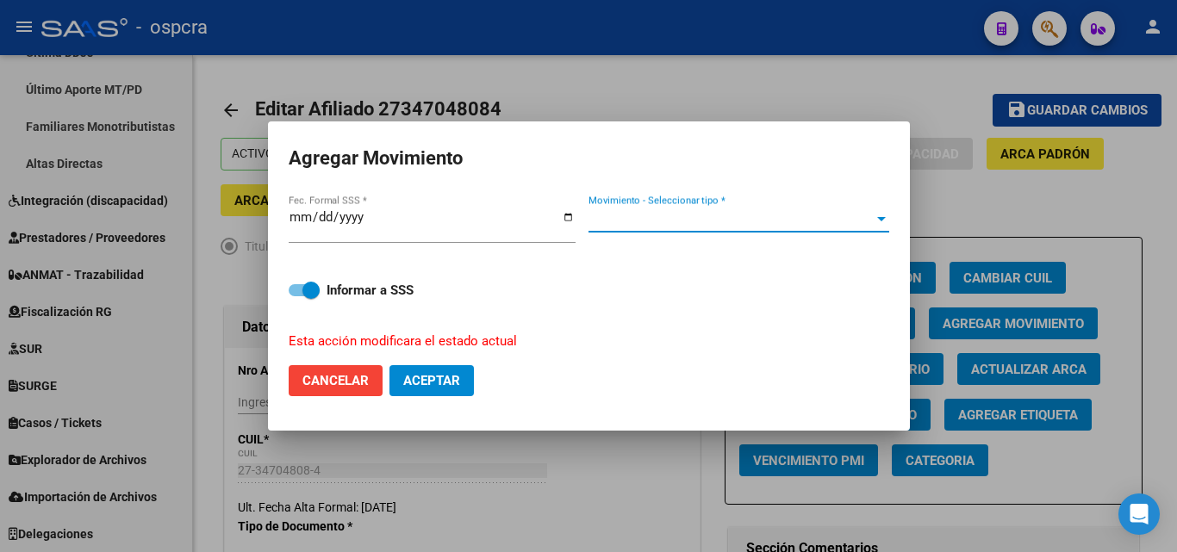
click at [697, 216] on span "Movimiento - Seleccionar tipo *" at bounding box center [730, 219] width 285 height 16
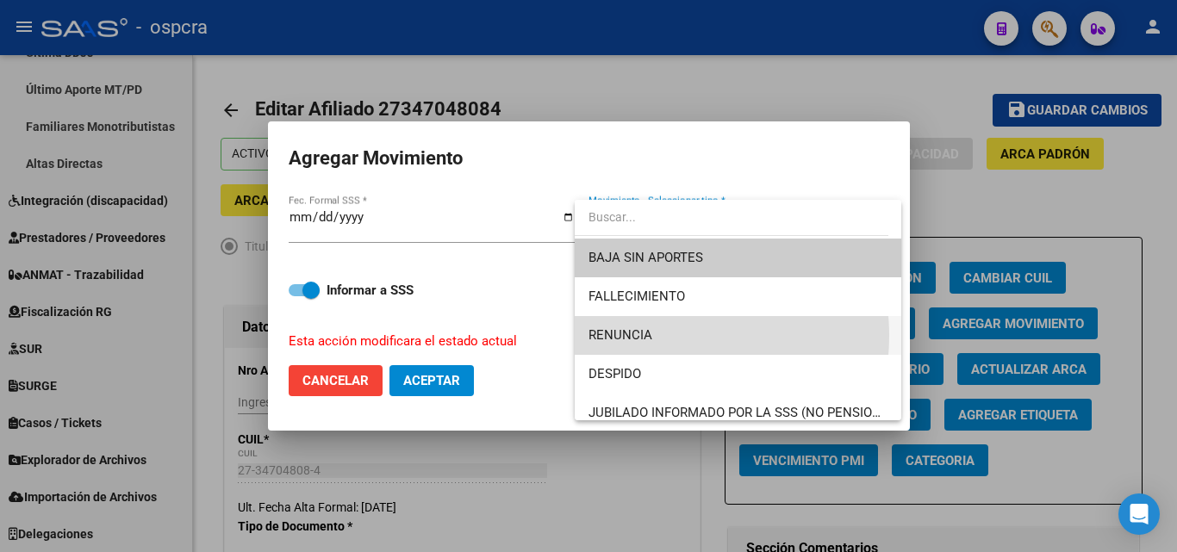
click at [660, 336] on span "RENUNCIA" at bounding box center [737, 335] width 299 height 39
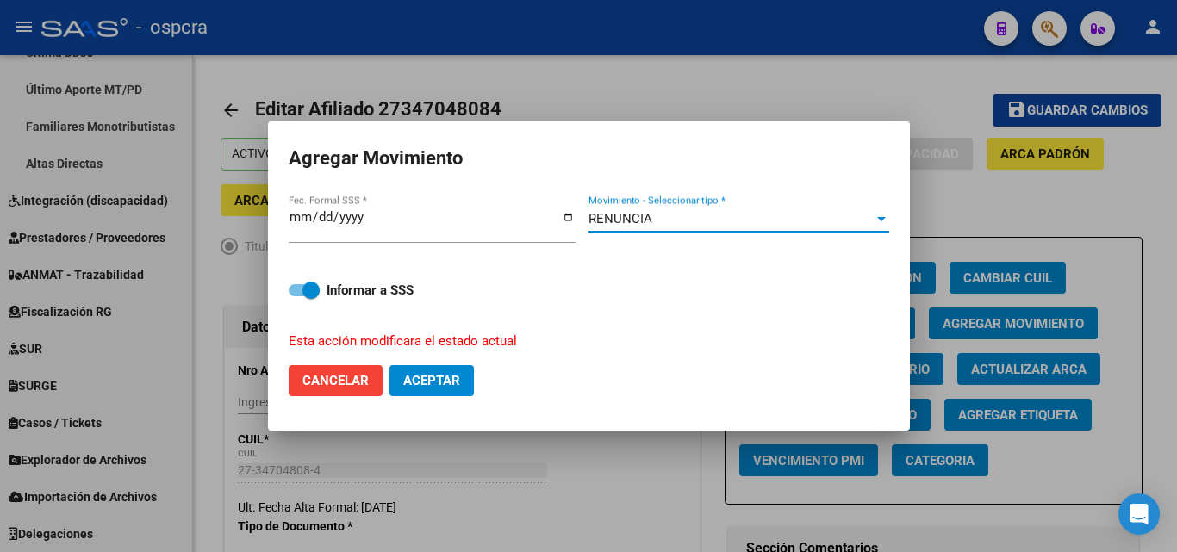
click at [462, 379] on button "Aceptar" at bounding box center [431, 380] width 84 height 31
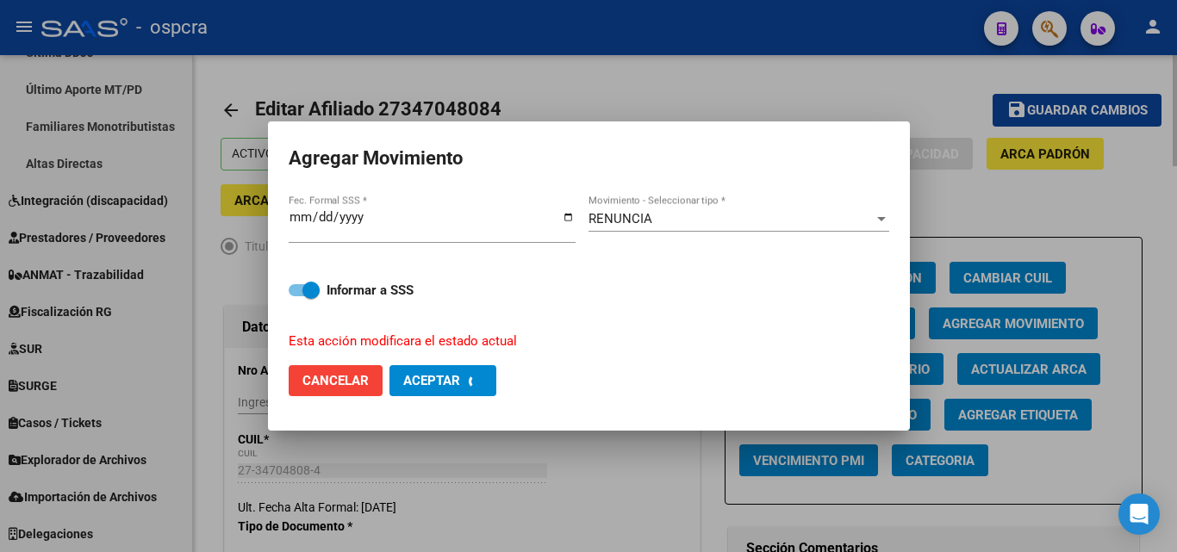
checkbox input "false"
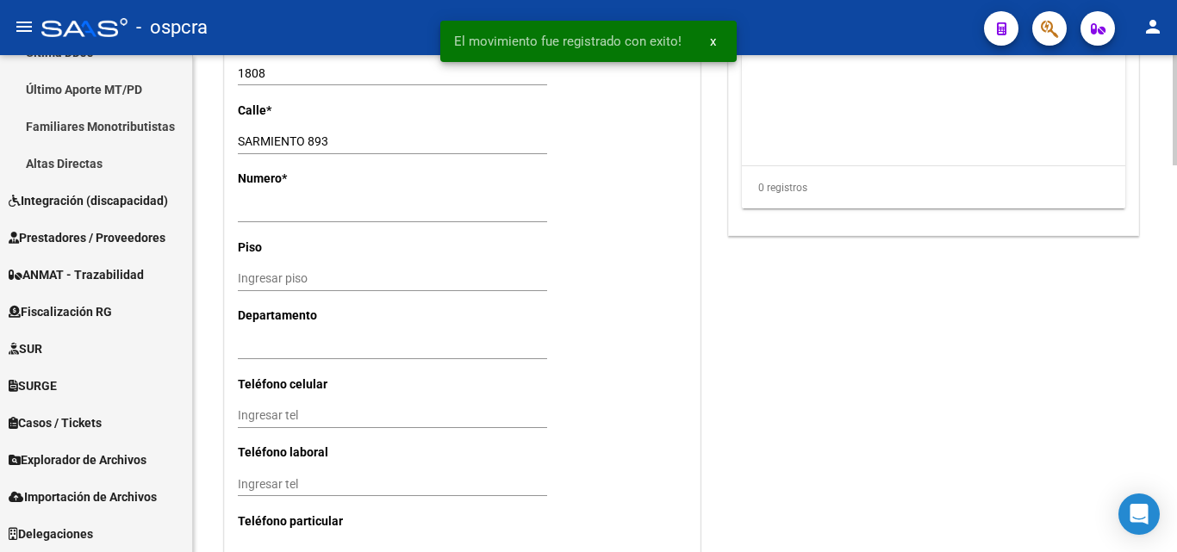
scroll to position [1739, 0]
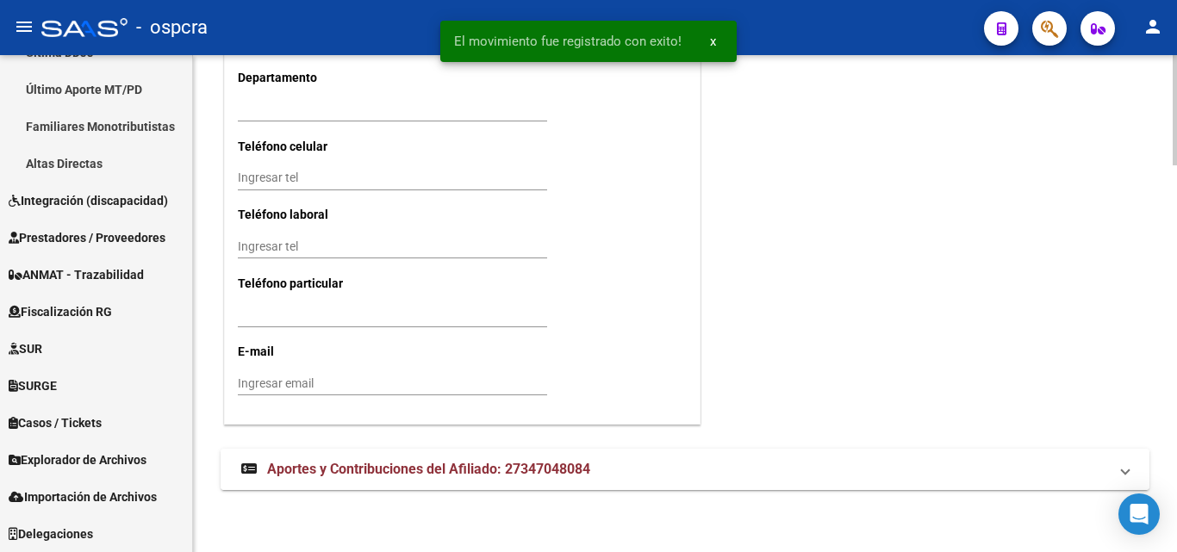
click at [524, 466] on span "Aportes y Contribuciones del Afiliado: 27347048084" at bounding box center [428, 469] width 323 height 16
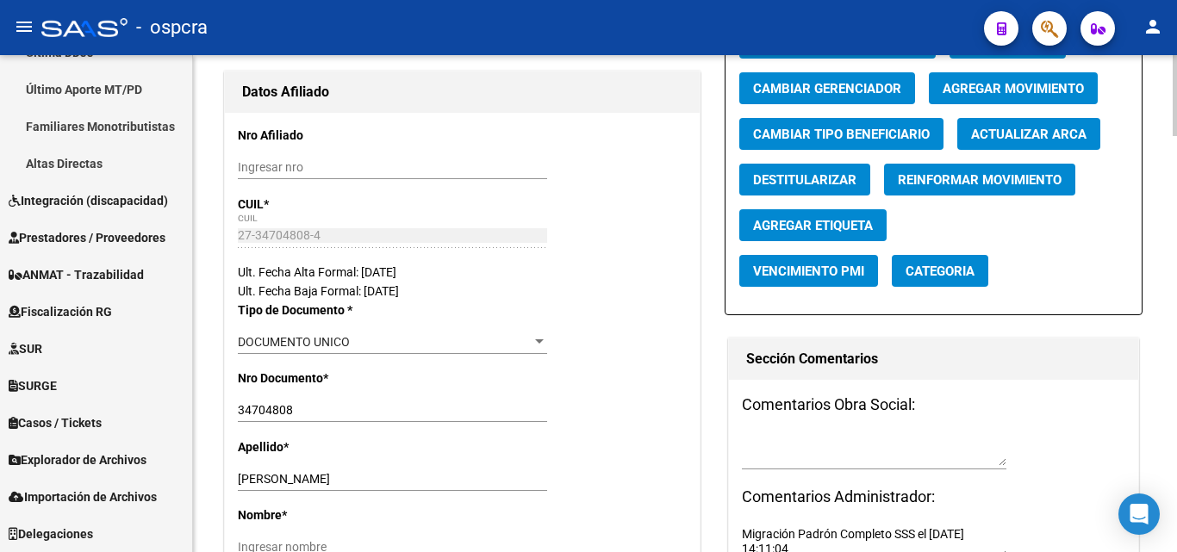
scroll to position [0, 0]
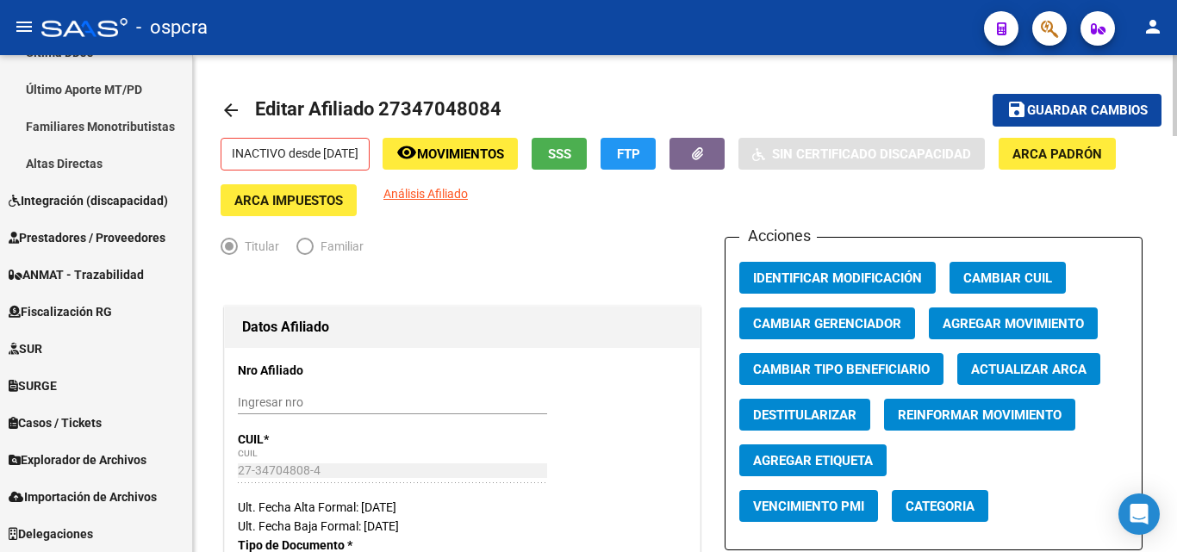
click at [238, 113] on mat-icon "arrow_back" at bounding box center [231, 110] width 21 height 21
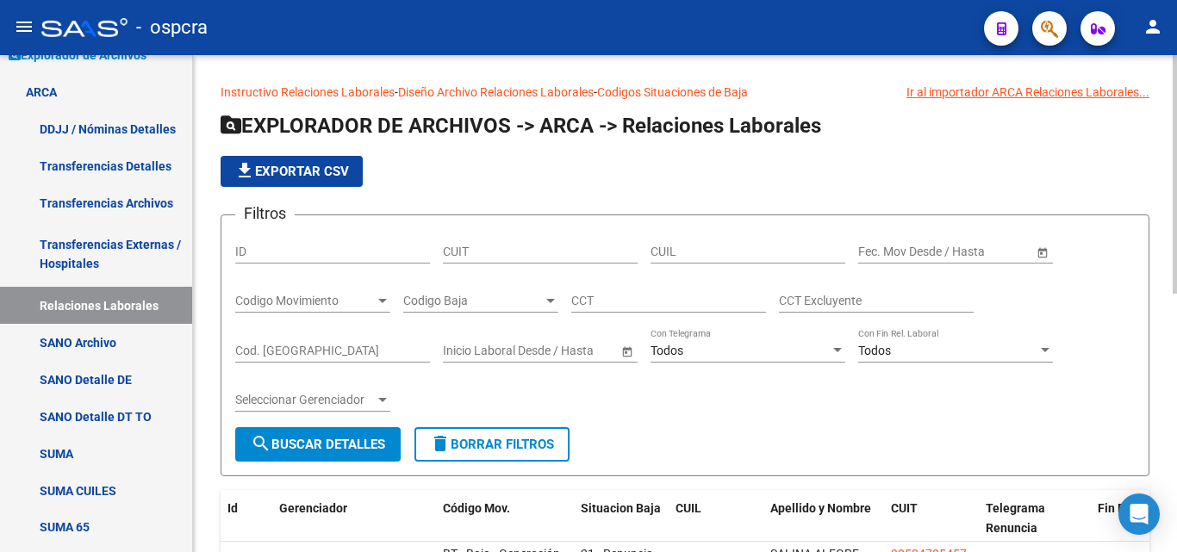
scroll to position [476, 0]
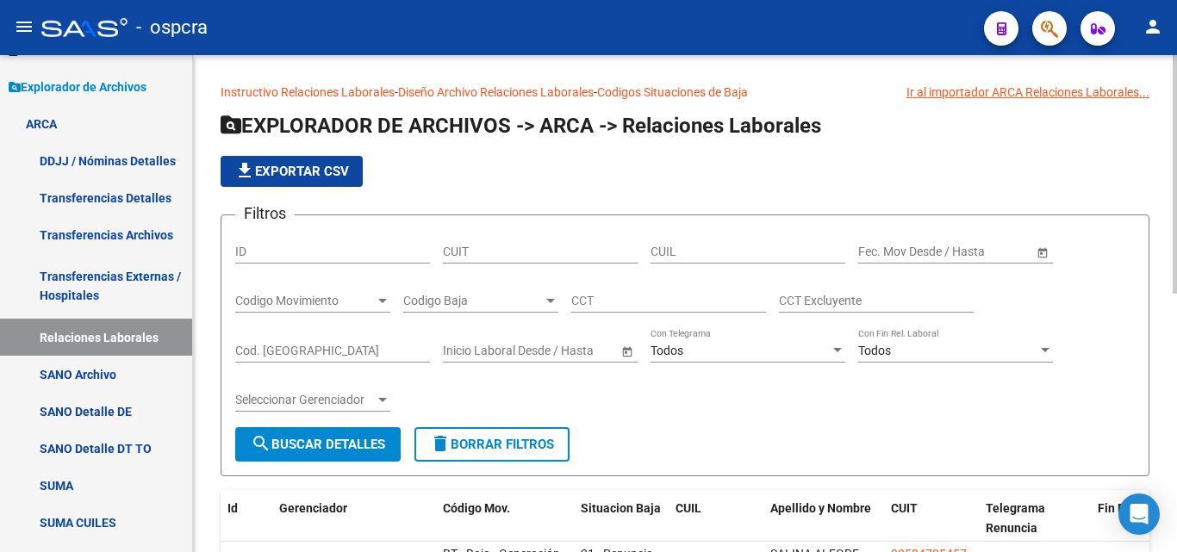
click at [557, 292] on div "Codigo Baja Codigo Baja" at bounding box center [480, 295] width 155 height 34
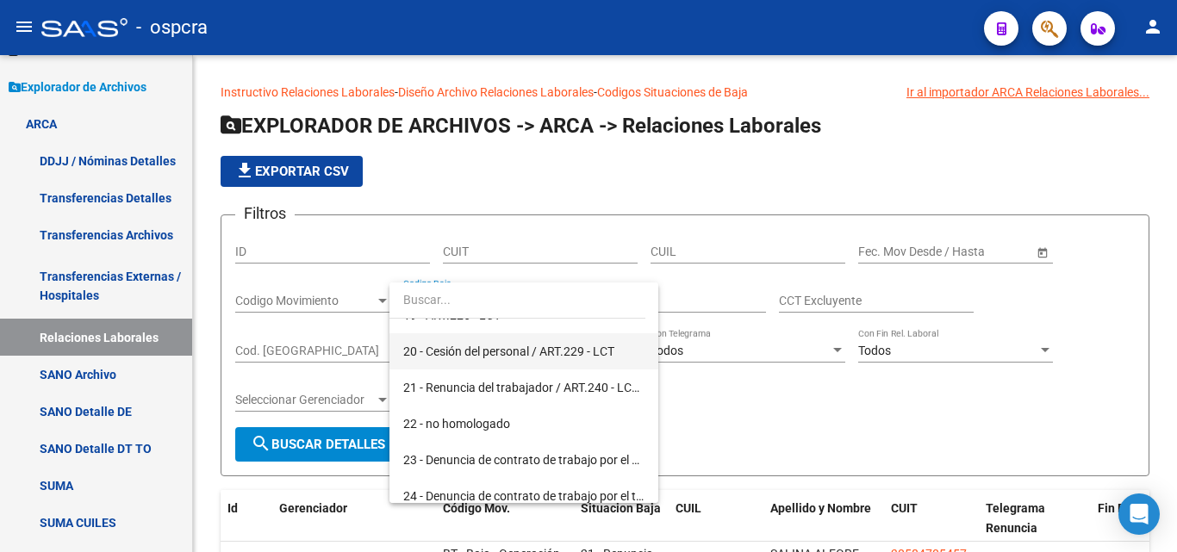
scroll to position [775, 0]
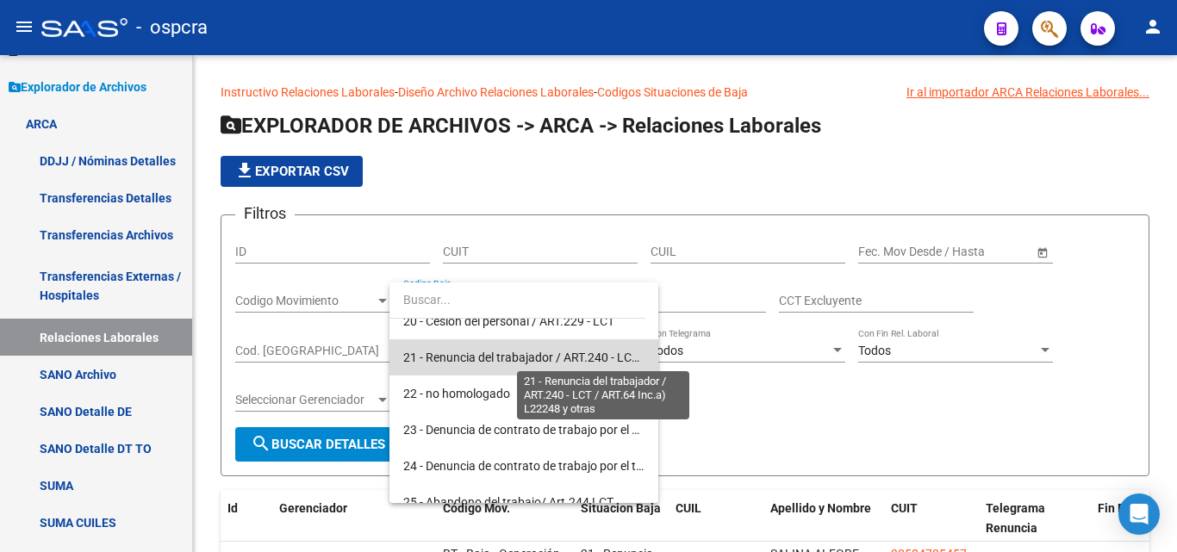
click at [528, 359] on span "21 - Renuncia del trabajador / ART.240 - LCT / ART.64 Inc.a) L22248 y otras" at bounding box center [603, 358] width 401 height 14
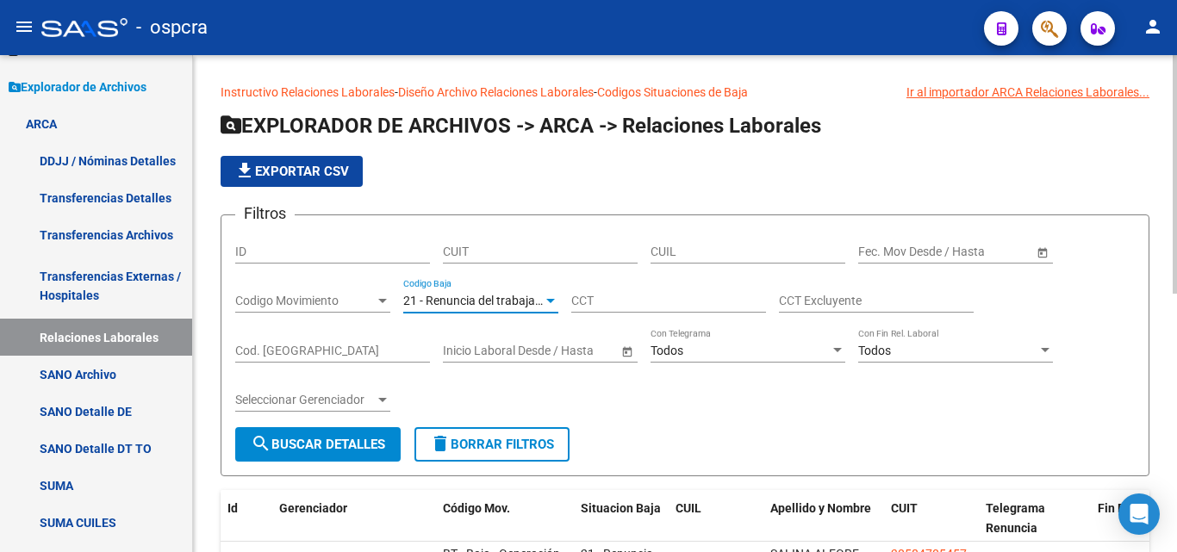
click at [1042, 252] on span "Open calendar" at bounding box center [1042, 252] width 41 height 41
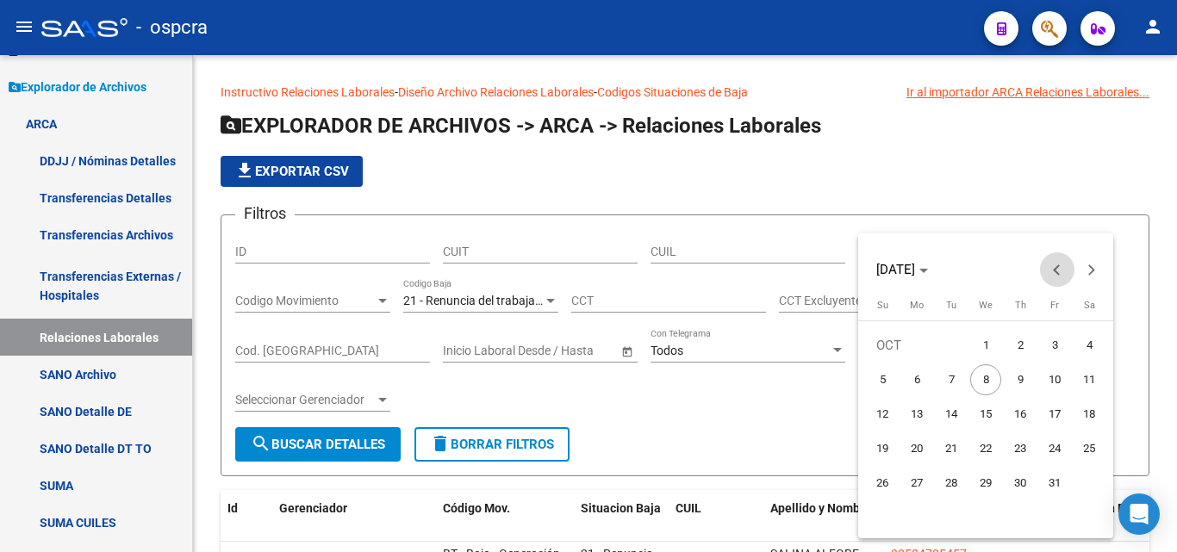
click at [1058, 273] on button "Previous month" at bounding box center [1057, 269] width 34 height 34
click at [1059, 275] on button "Previous month" at bounding box center [1057, 269] width 34 height 34
click at [1053, 342] on span "1" at bounding box center [1054, 345] width 31 height 31
type input "[DATE]"
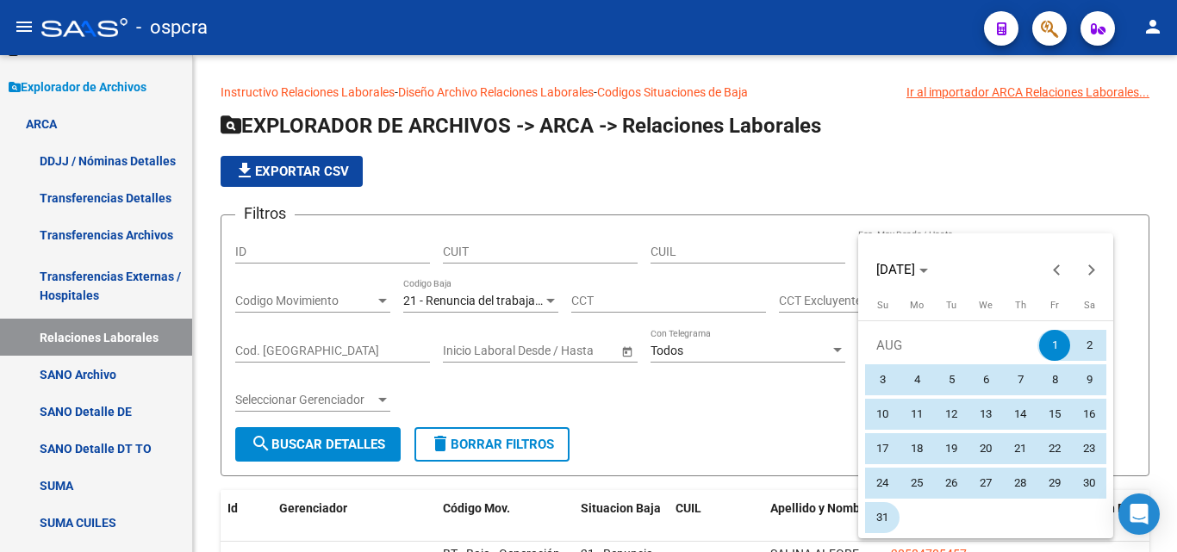
click at [881, 508] on span "31" at bounding box center [882, 517] width 31 height 31
type input "[DATE]"
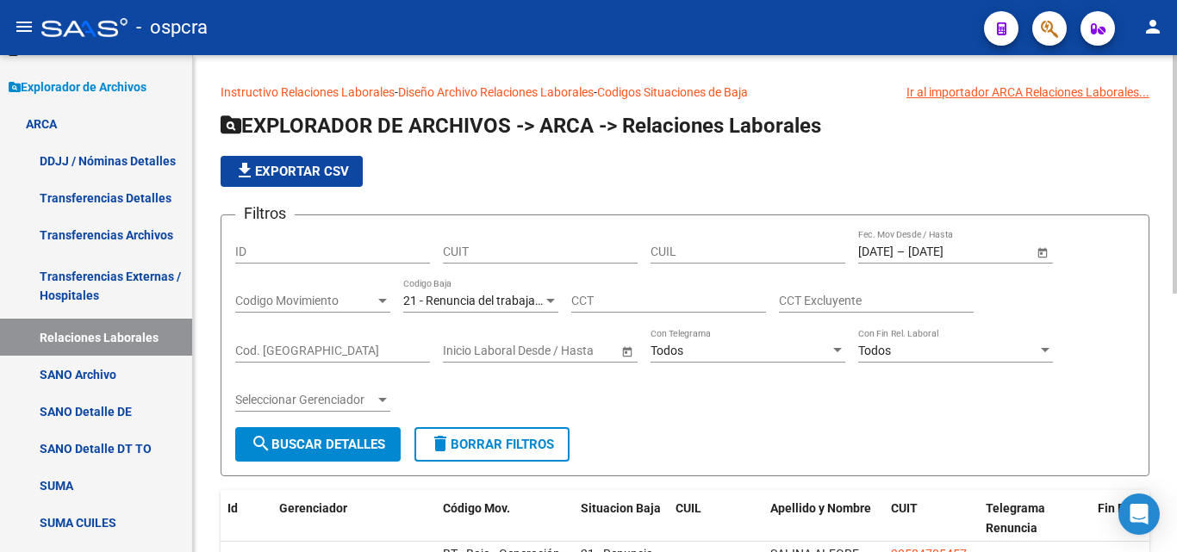
click at [361, 437] on span "search Buscar Detalles" at bounding box center [318, 445] width 134 height 16
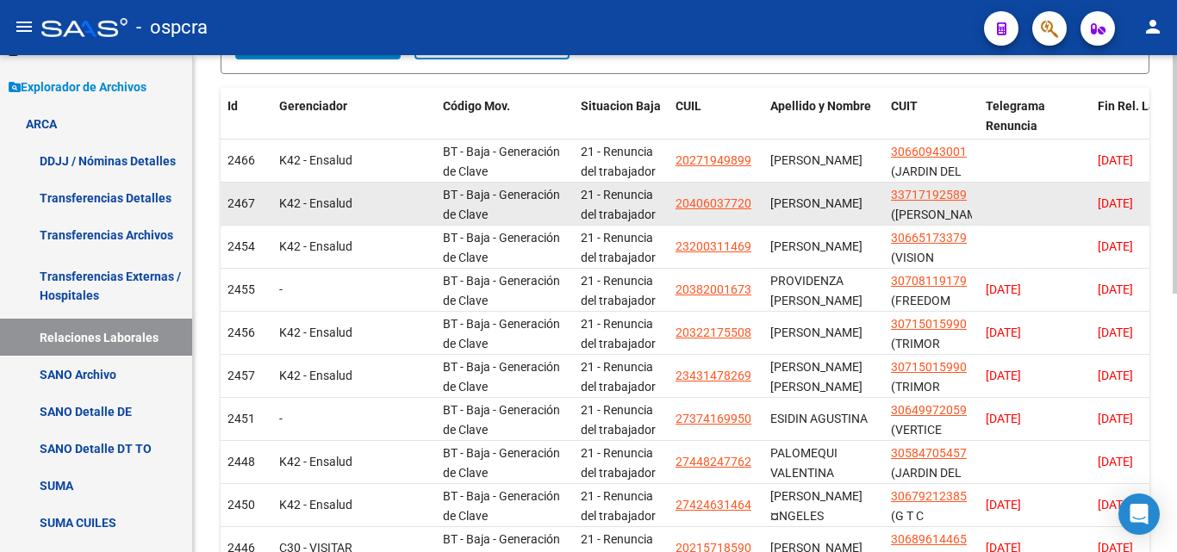
scroll to position [431, 0]
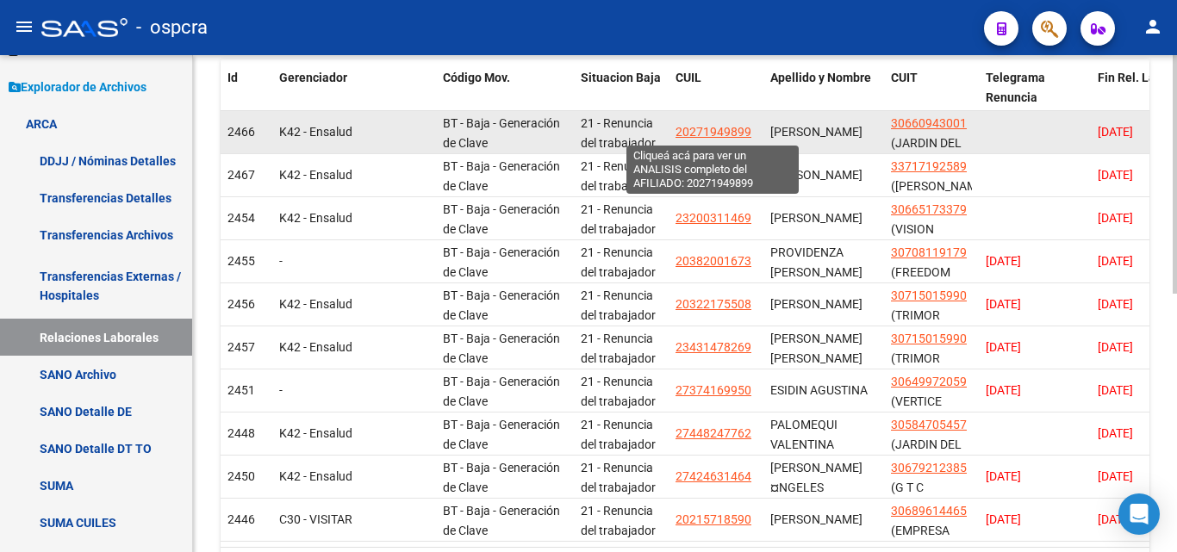
click at [708, 130] on span "20271949899" at bounding box center [713, 132] width 76 height 14
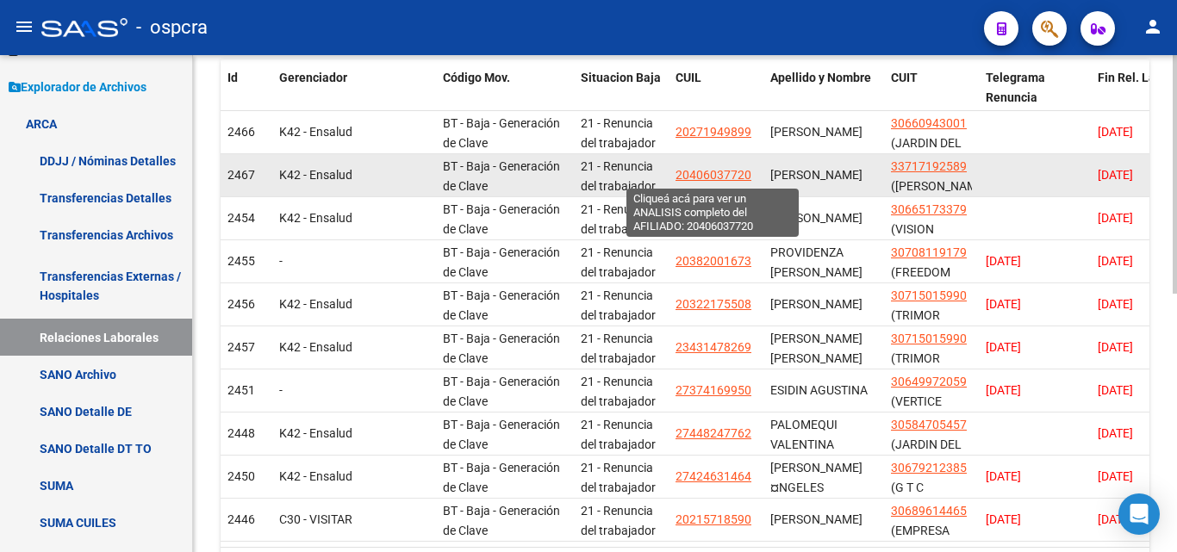
click at [725, 179] on span "20406037720" at bounding box center [713, 175] width 76 height 14
type textarea "20406037720"
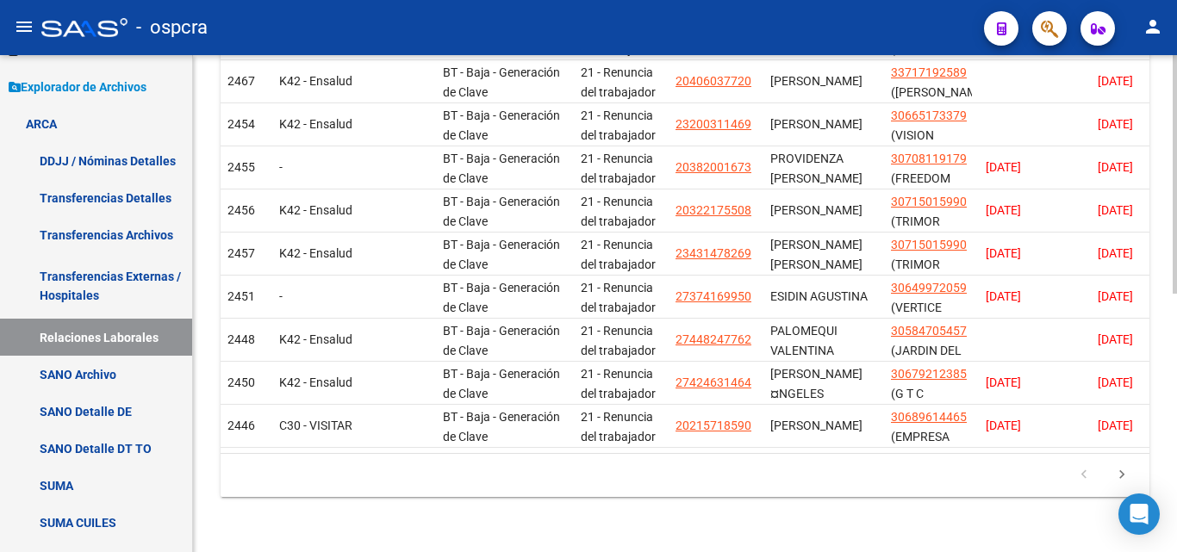
scroll to position [538, 0]
click at [1122, 478] on icon "go to next page" at bounding box center [1122, 477] width 22 height 21
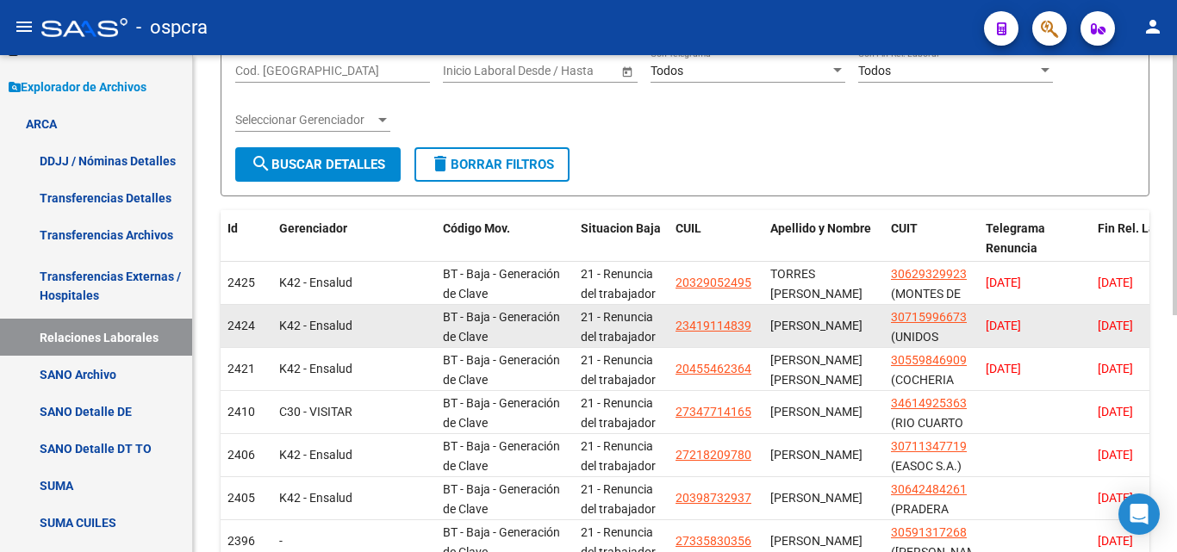
scroll to position [452, 0]
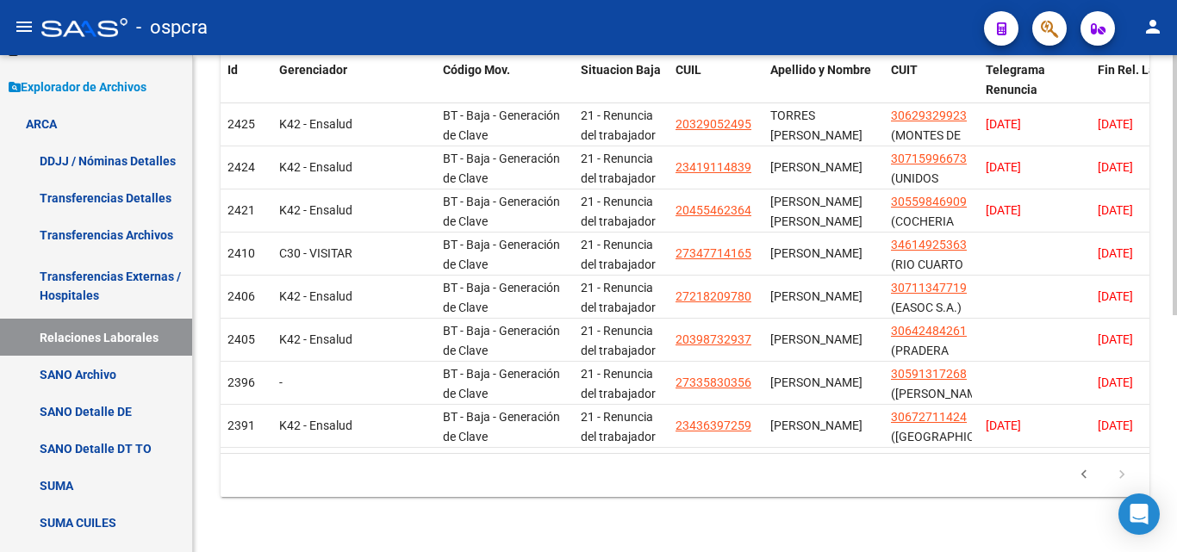
click at [763, 518] on div "Instructivo Relaciones Laborales - Diseño Archivo Relaciones Laborales - Codigo…" at bounding box center [685, 85] width 984 height 936
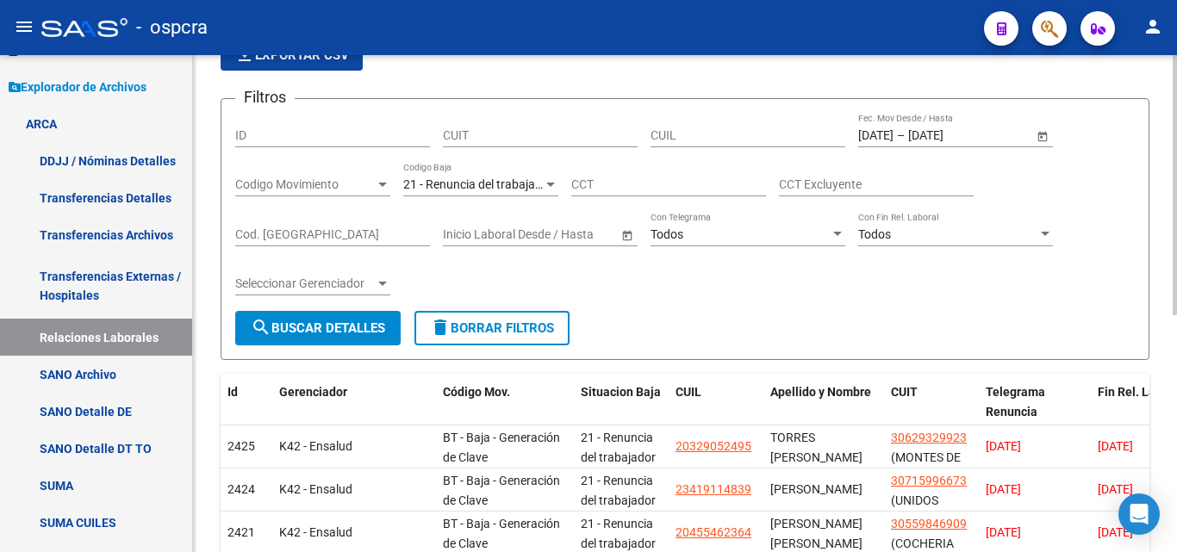
scroll to position [22, 0]
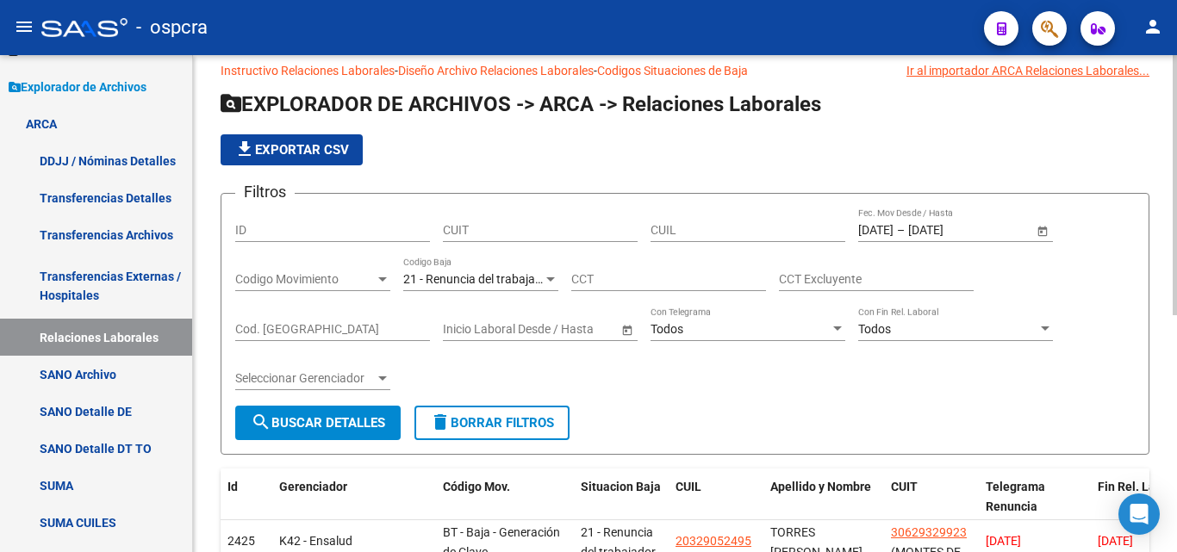
click at [1052, 227] on span "Open calendar" at bounding box center [1042, 230] width 41 height 41
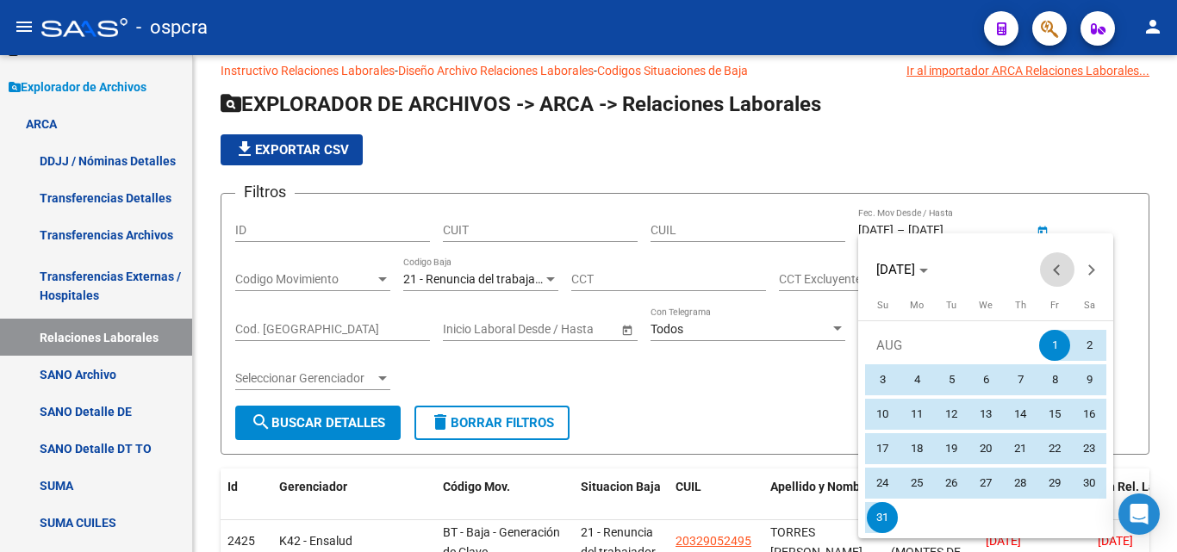
click at [1065, 263] on span "Previous month" at bounding box center [1057, 269] width 34 height 34
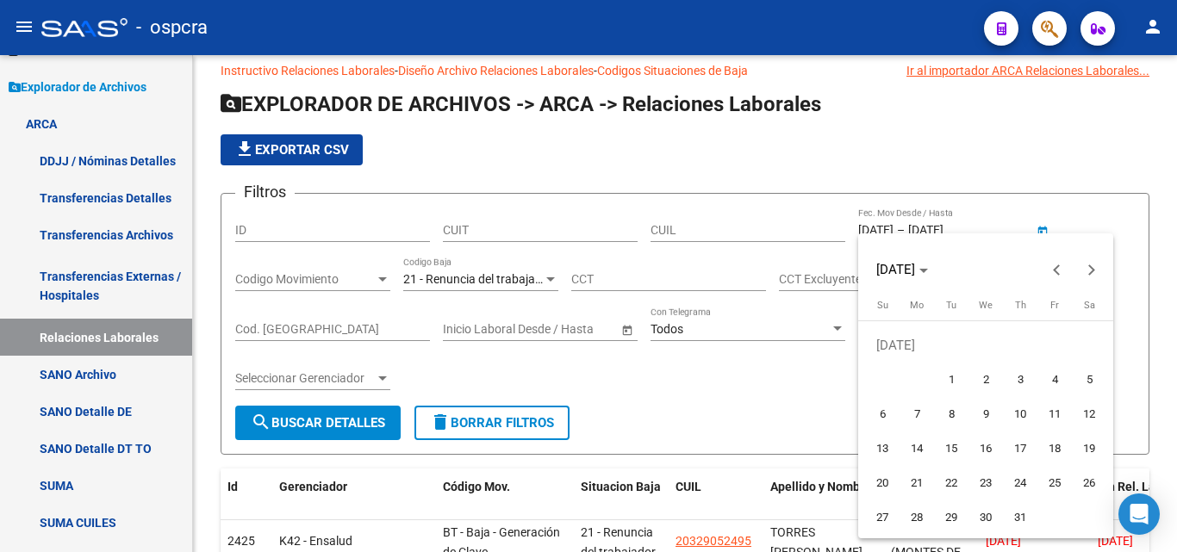
click at [956, 376] on span "1" at bounding box center [951, 379] width 31 height 31
type input "[DATE]"
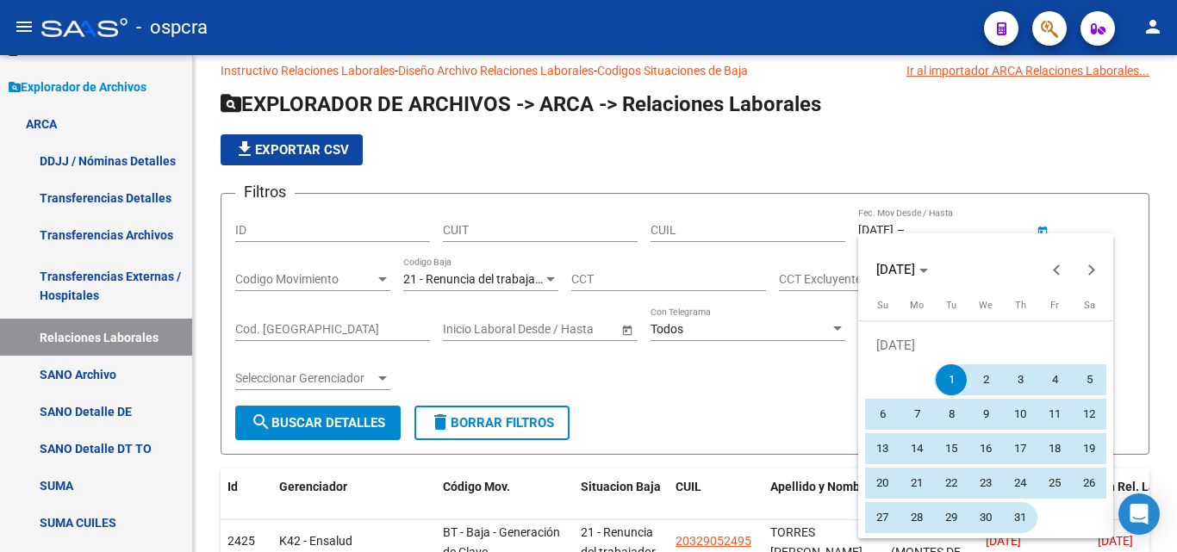
click at [1020, 516] on span "31" at bounding box center [1020, 517] width 31 height 31
type input "[DATE]"
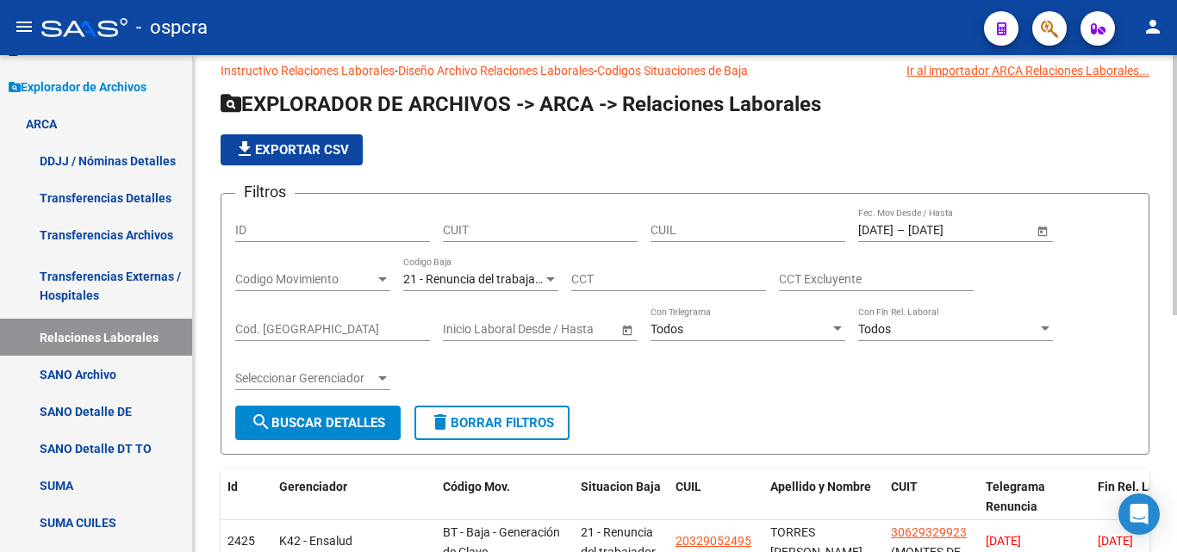
click at [344, 423] on span "search Buscar Detalles" at bounding box center [318, 423] width 134 height 16
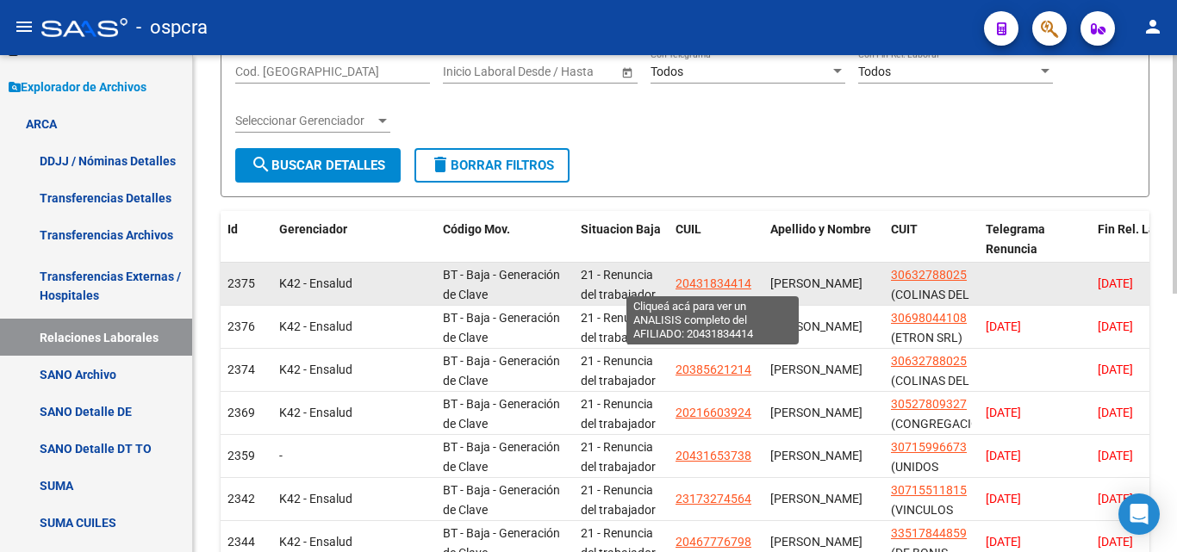
scroll to position [280, 0]
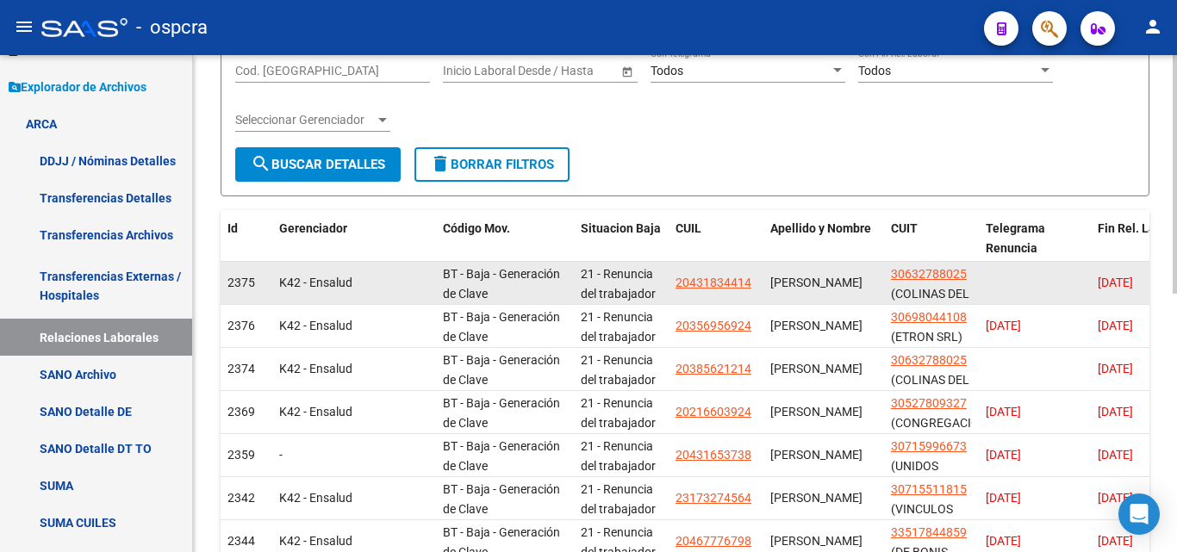
click at [734, 281] on span "20431834414" at bounding box center [713, 283] width 76 height 14
type textarea "20431834414"
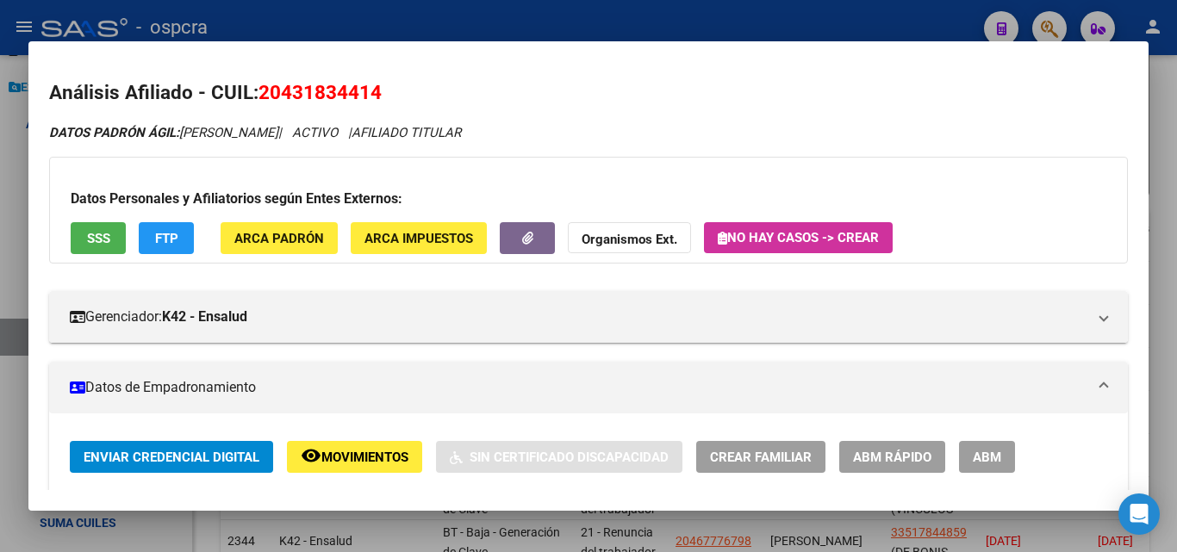
click at [1004, 452] on button "ABM" at bounding box center [987, 457] width 56 height 32
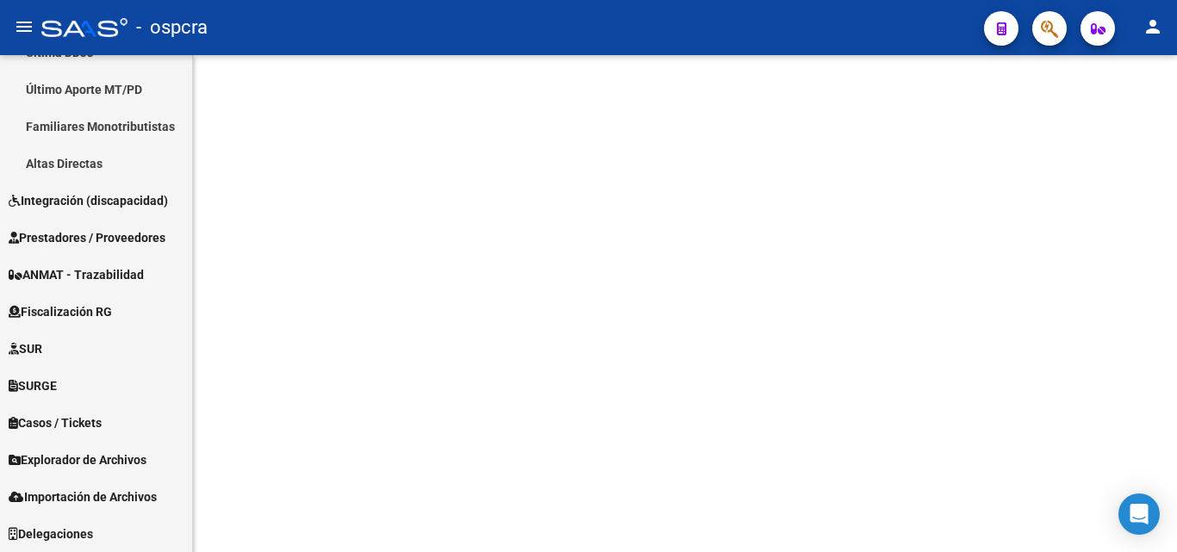
scroll to position [510, 0]
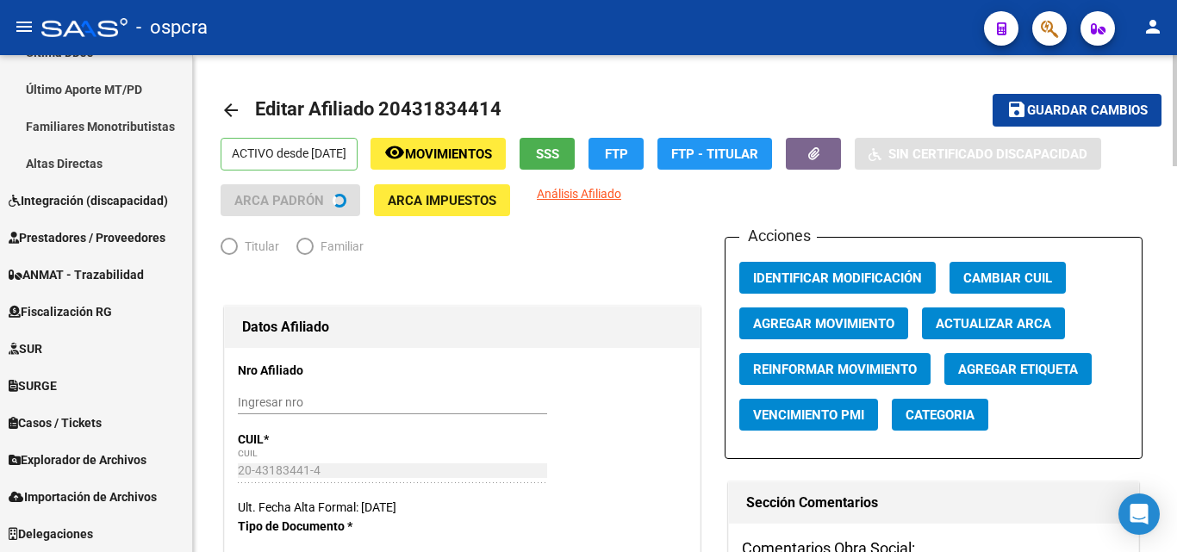
radio input "true"
type input "30-63278802-5"
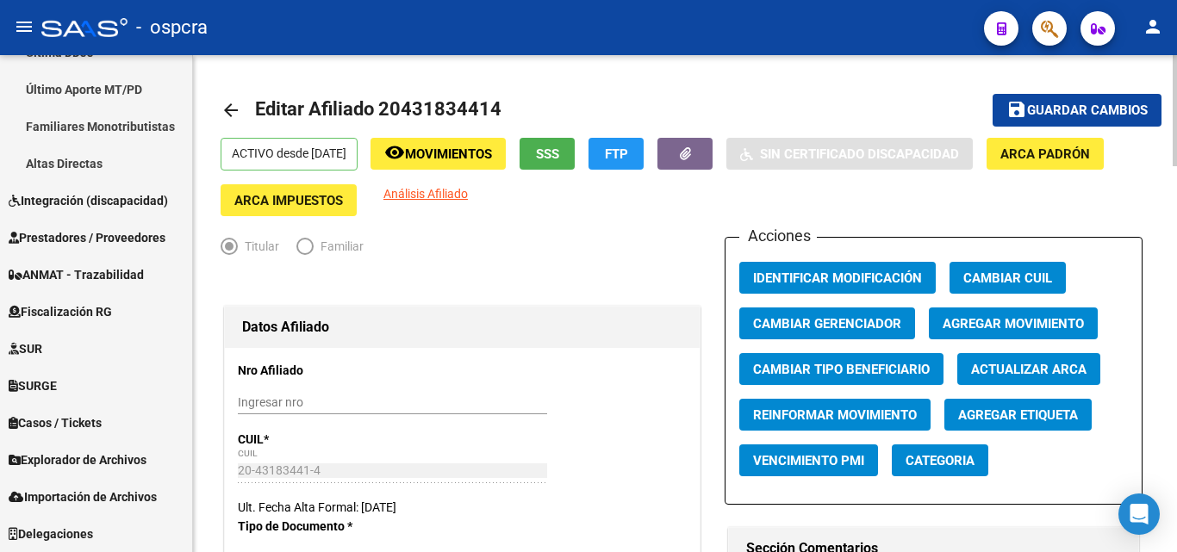
click at [1042, 330] on span "Agregar Movimiento" at bounding box center [1013, 324] width 141 height 16
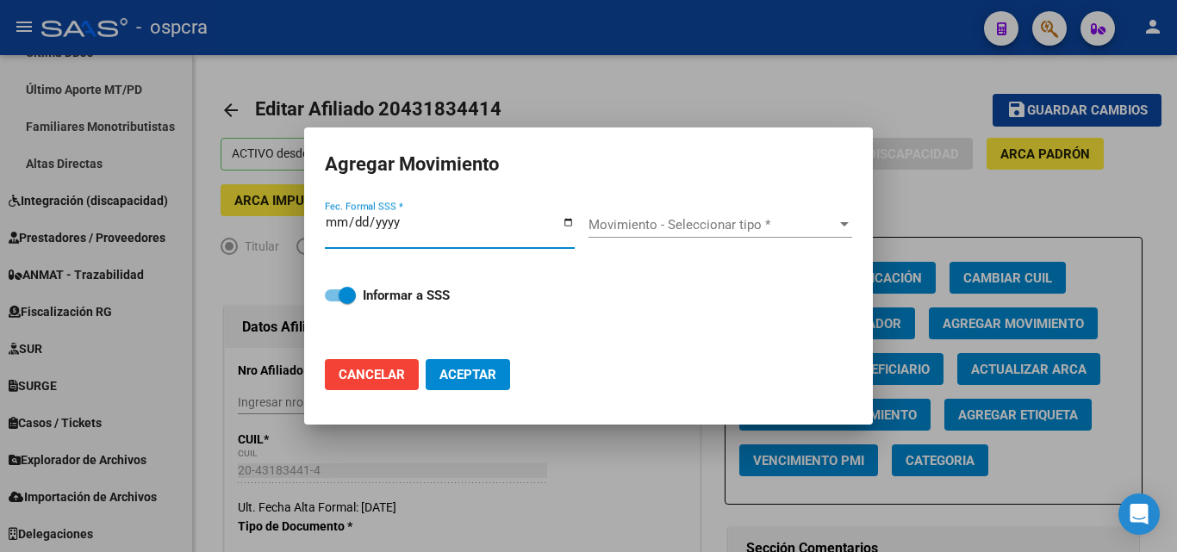
click at [569, 224] on input "Fec. Formal SSS *" at bounding box center [450, 229] width 250 height 28
type input "[DATE]"
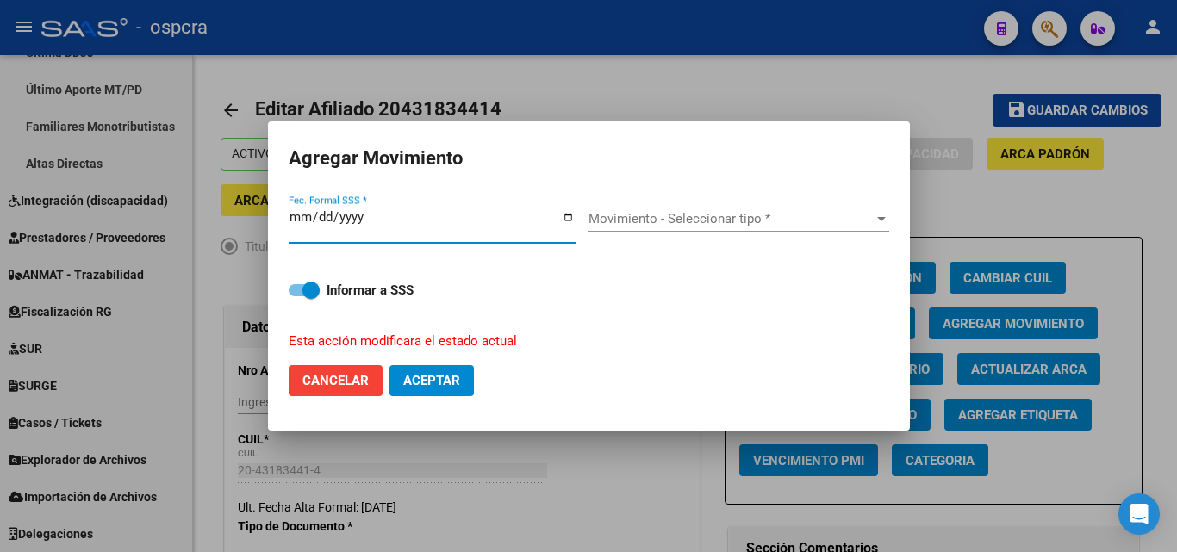
click at [778, 213] on span "Movimiento - Seleccionar tipo *" at bounding box center [730, 219] width 285 height 16
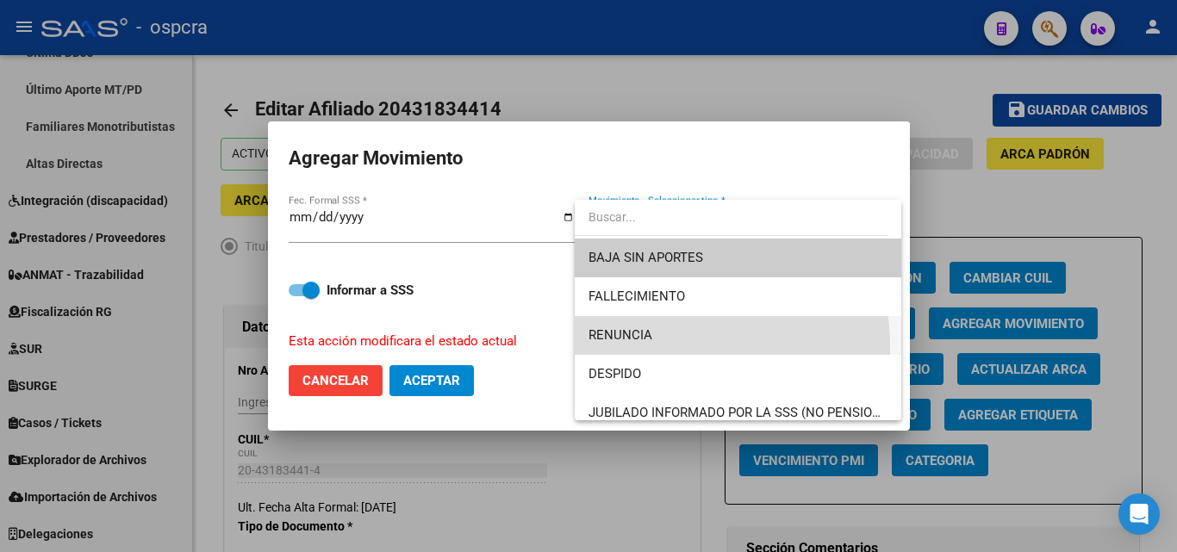
click at [675, 345] on span "RENUNCIA" at bounding box center [737, 335] width 299 height 39
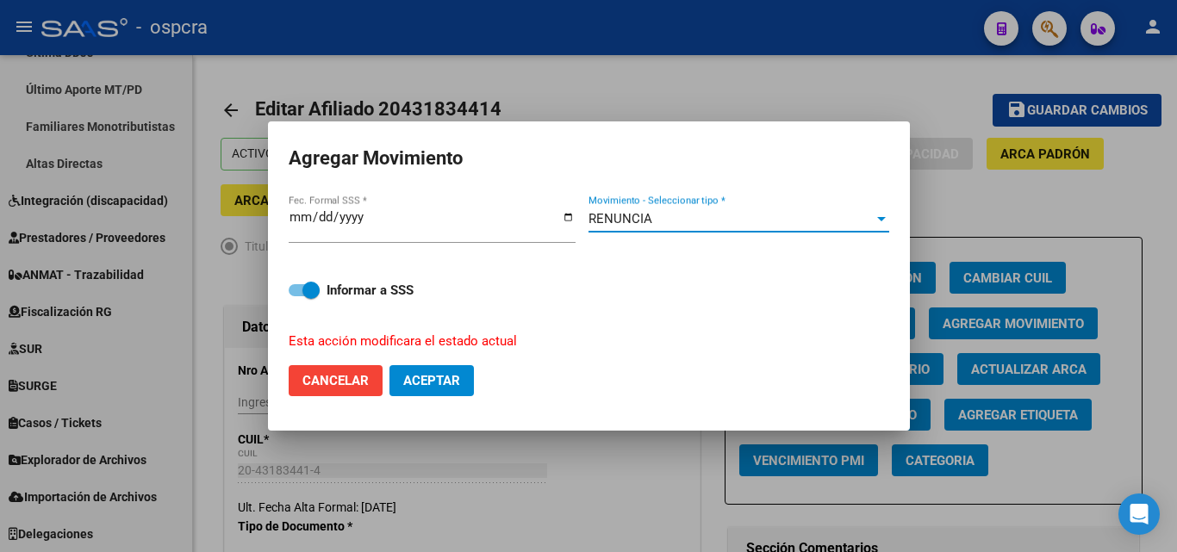
click at [434, 383] on span "Aceptar" at bounding box center [431, 381] width 57 height 16
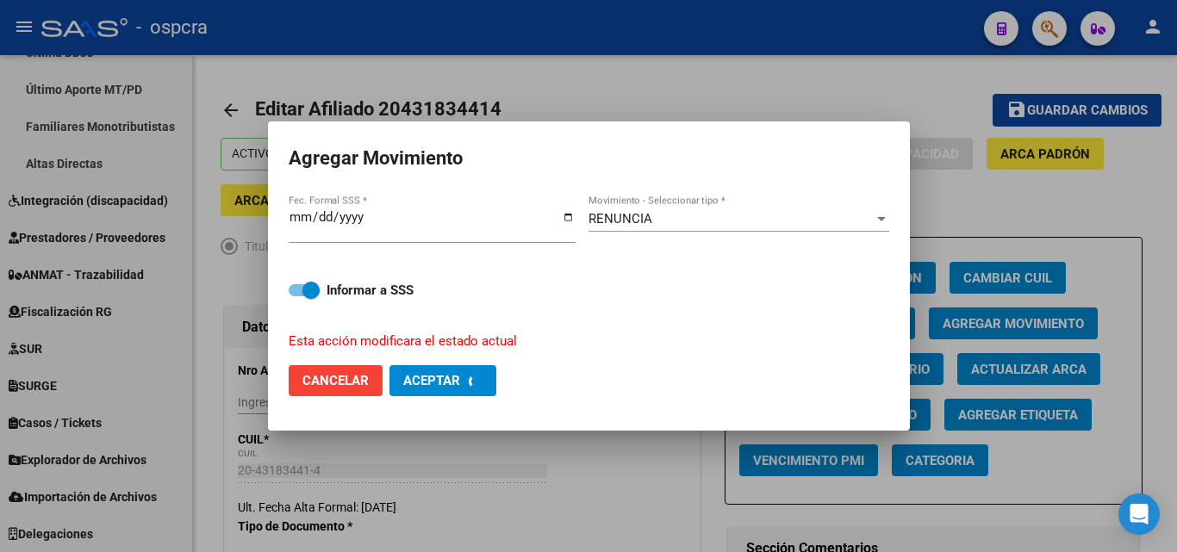
checkbox input "false"
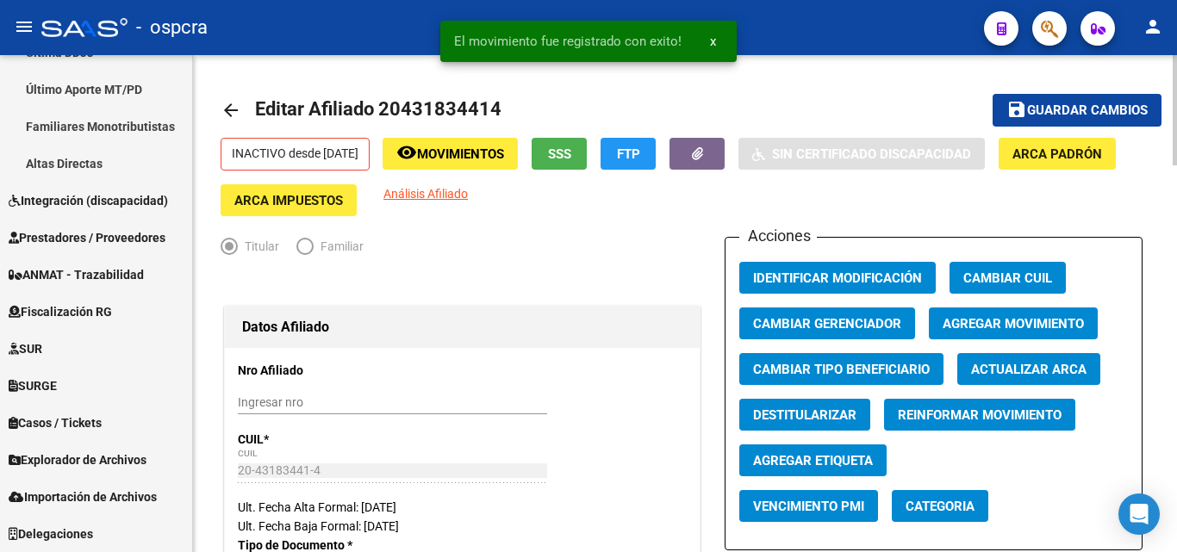
click at [233, 104] on mat-icon "arrow_back" at bounding box center [231, 110] width 21 height 21
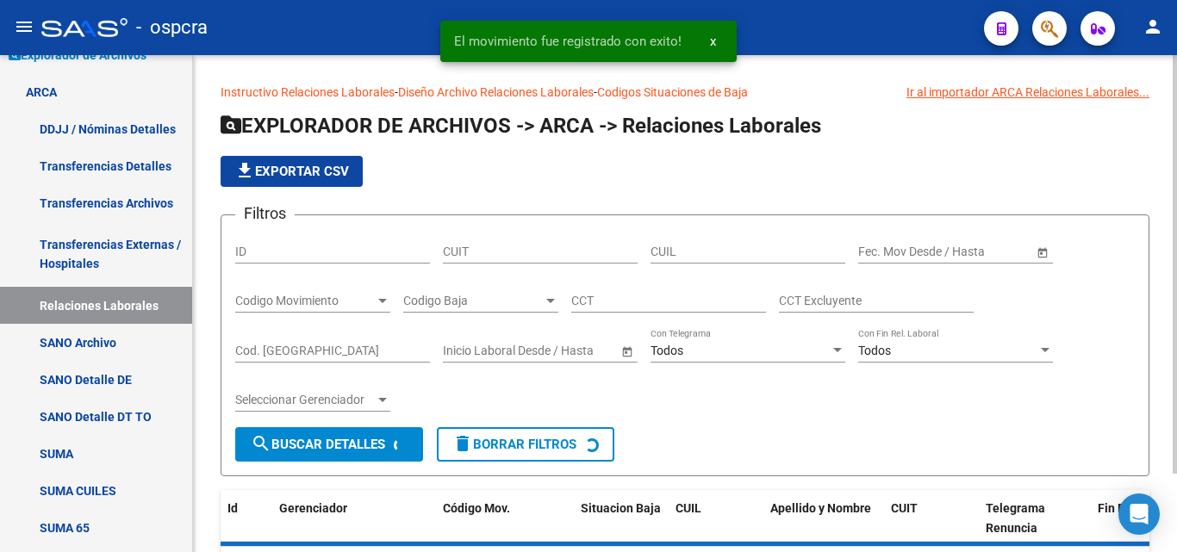
scroll to position [476, 0]
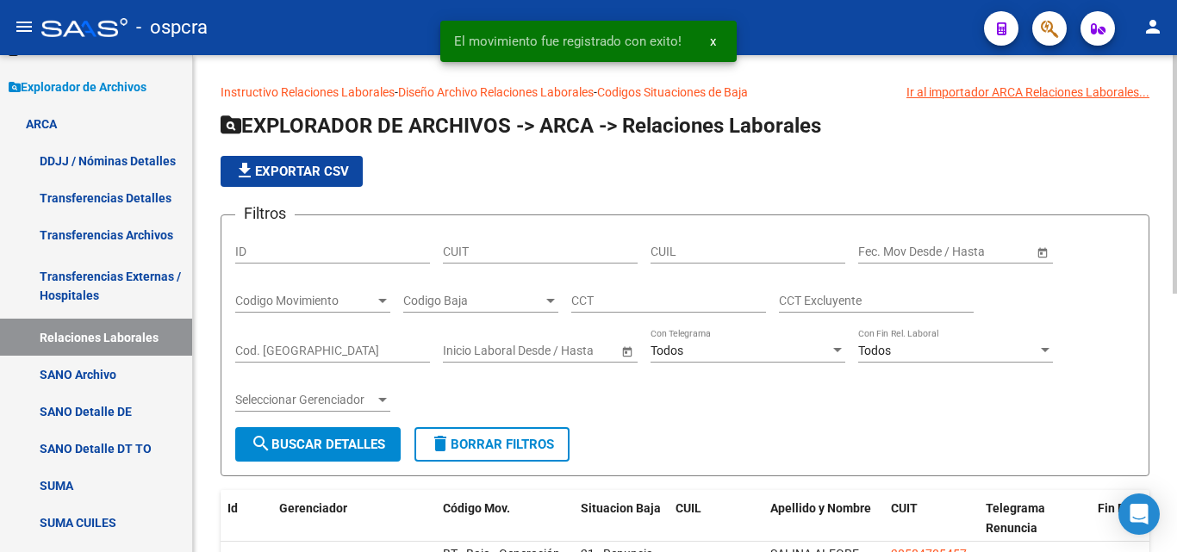
click at [539, 305] on span "Codigo Baja" at bounding box center [473, 301] width 140 height 15
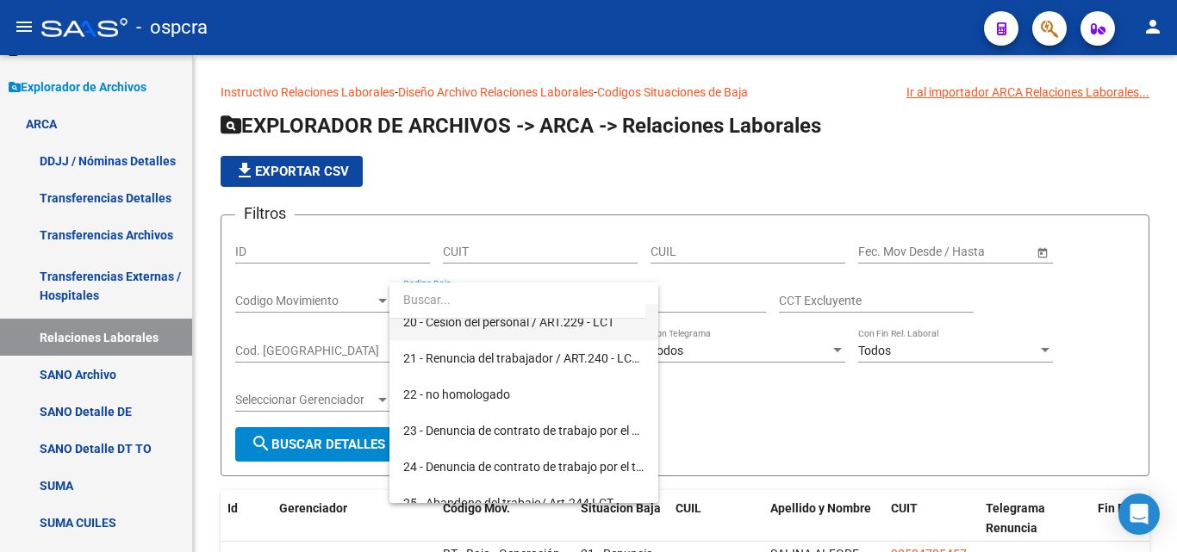
scroll to position [775, 0]
click at [556, 365] on span "21 - Renuncia del trabajador / ART.240 - LCT / ART.64 Inc.a) L22248 y otras" at bounding box center [523, 357] width 241 height 36
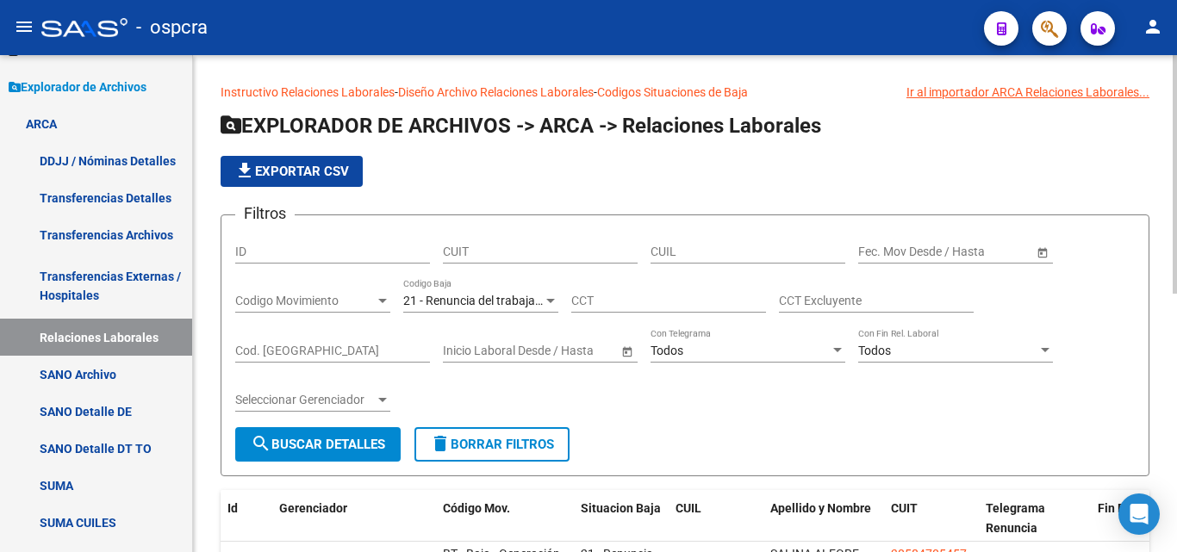
click at [1045, 249] on span "Open calendar" at bounding box center [1042, 252] width 41 height 41
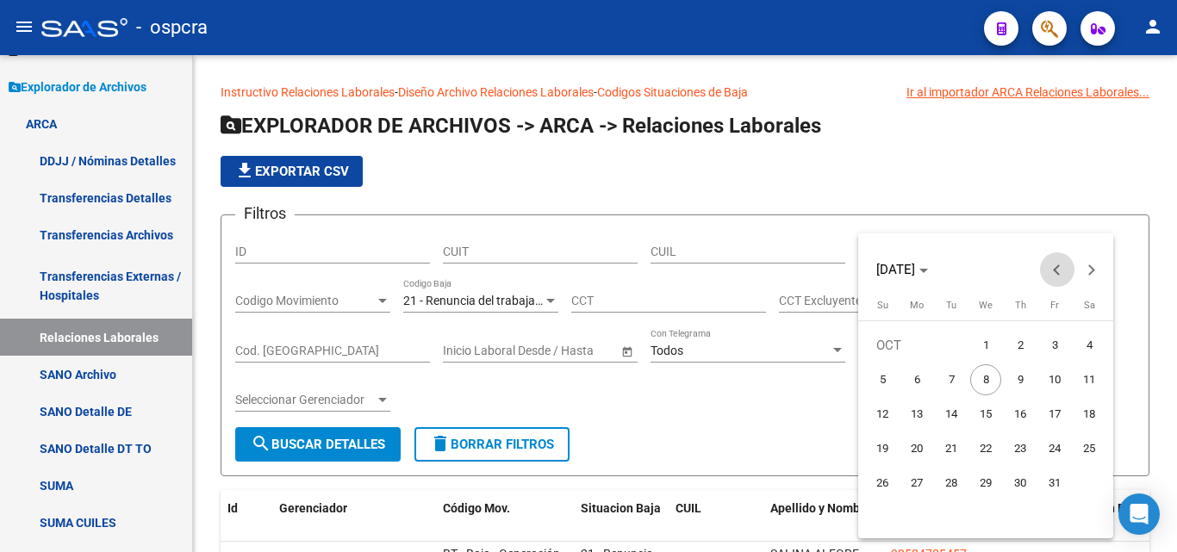
click at [1061, 274] on span "Previous month" at bounding box center [1057, 269] width 34 height 34
click at [1048, 273] on span "Previous month" at bounding box center [1057, 269] width 34 height 34
click at [952, 381] on span "1" at bounding box center [951, 379] width 31 height 31
type input "[DATE]"
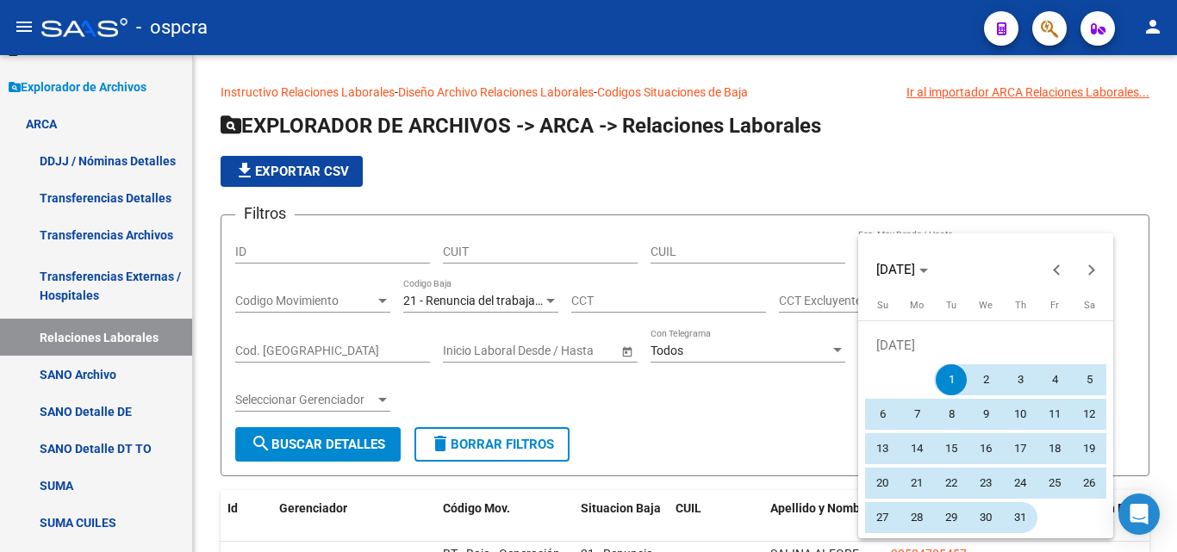
click at [1025, 527] on span "31" at bounding box center [1020, 517] width 31 height 31
type input "[DATE]"
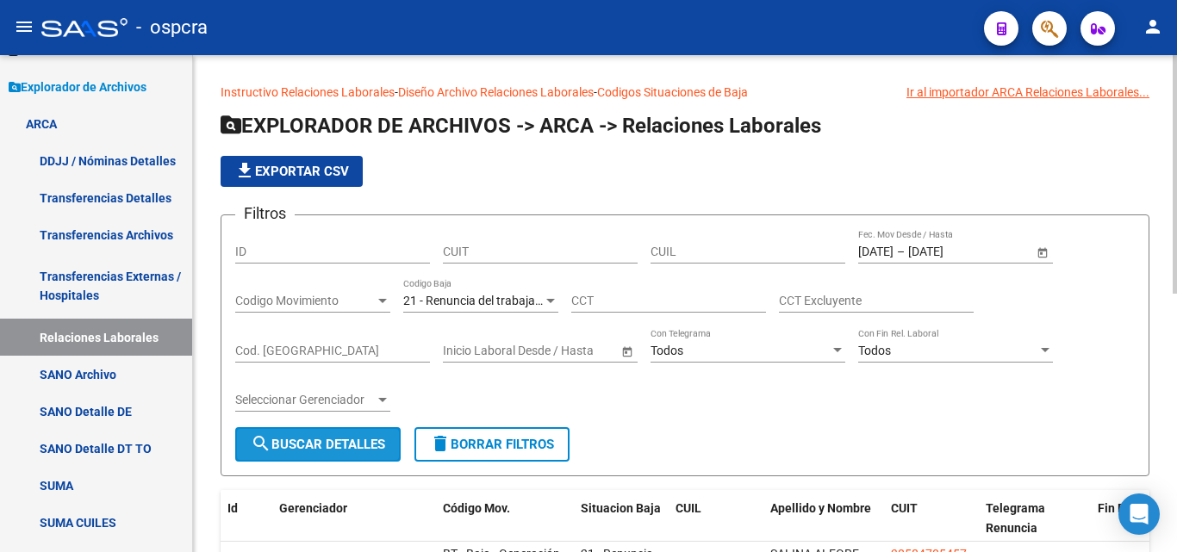
click at [336, 442] on span "search Buscar Detalles" at bounding box center [318, 445] width 134 height 16
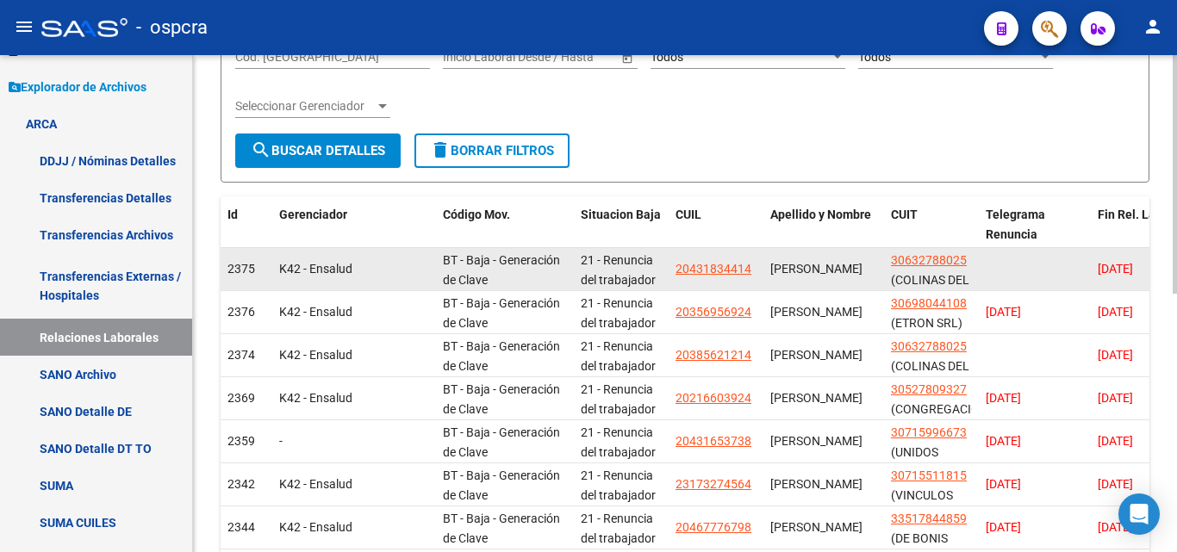
scroll to position [431, 0]
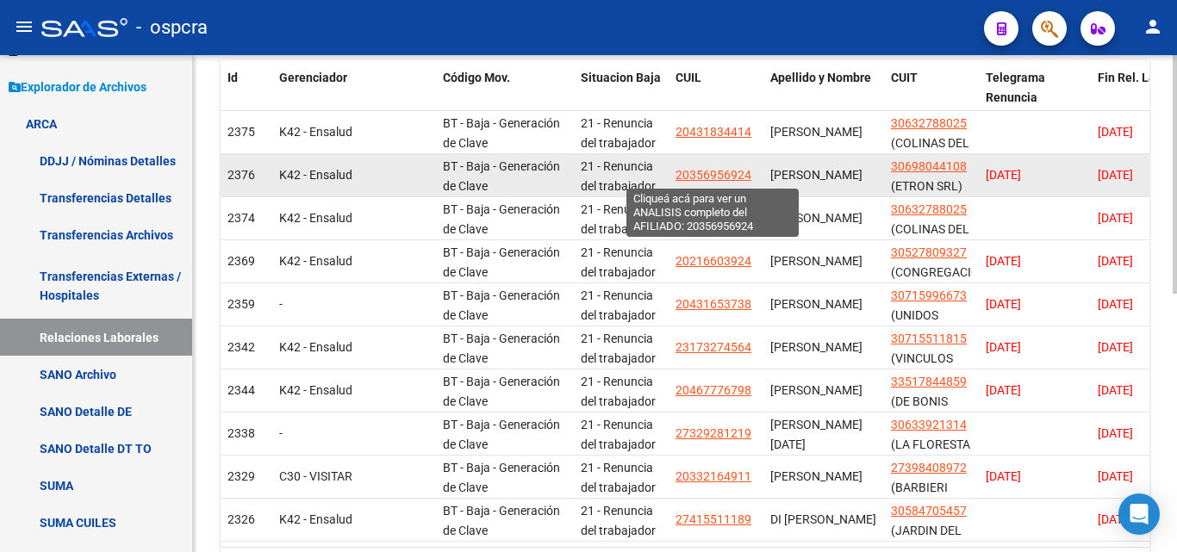
click at [711, 179] on span "20356956924" at bounding box center [713, 175] width 76 height 14
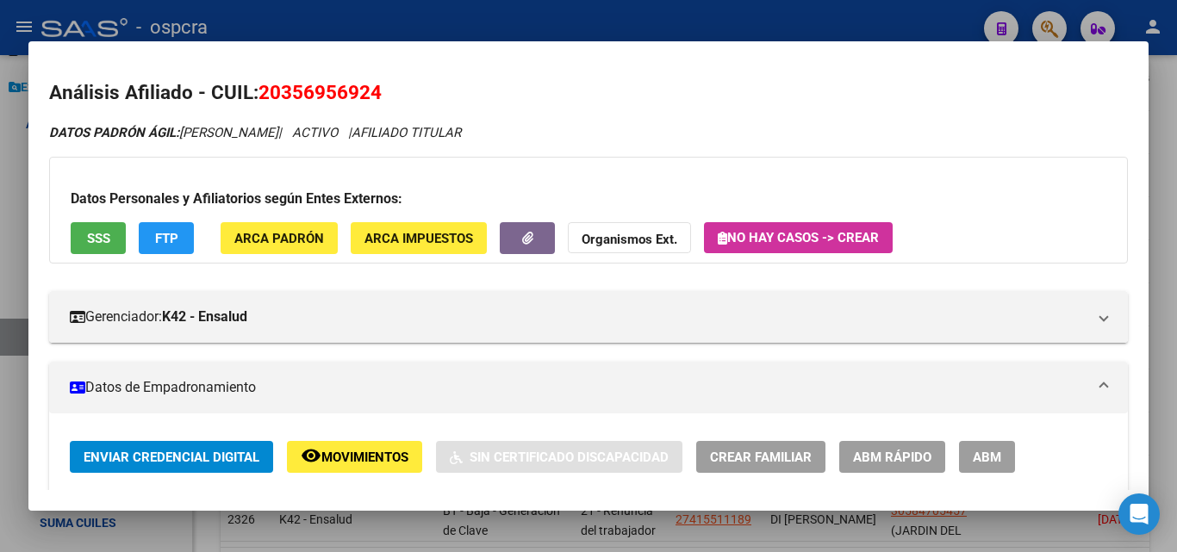
drag, startPoint x: 258, startPoint y: 89, endPoint x: 392, endPoint y: 100, distance: 134.0
click at [392, 100] on h2 "Análisis Afiliado - CUIL: 20356956924" at bounding box center [588, 92] width 1079 height 29
copy span "20356956924"
click at [2, 200] on div at bounding box center [588, 276] width 1177 height 552
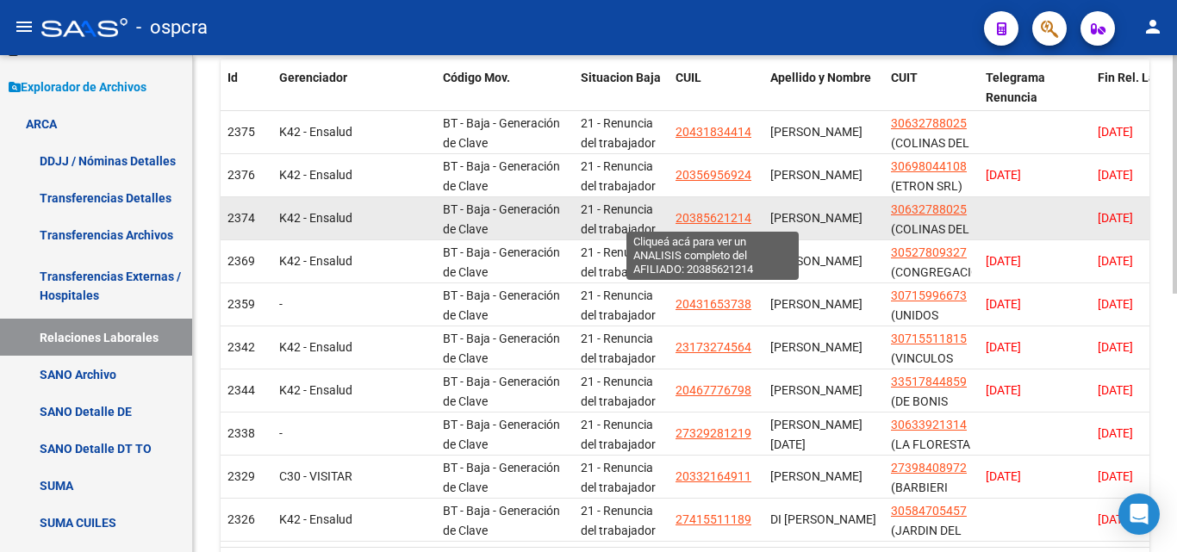
click at [721, 220] on span "20385621214" at bounding box center [713, 218] width 76 height 14
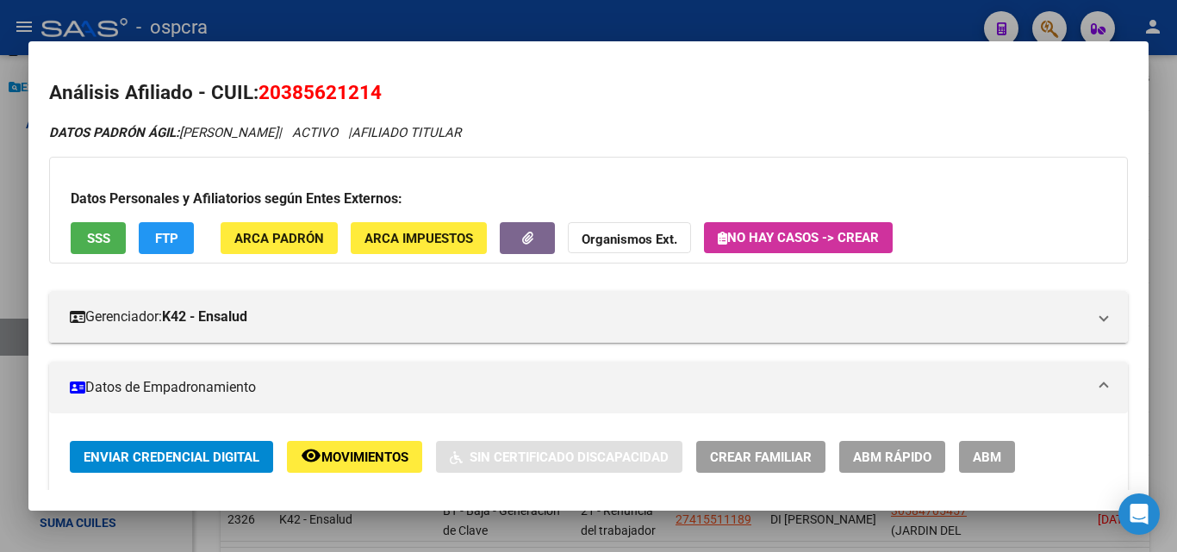
drag, startPoint x: 260, startPoint y: 91, endPoint x: 401, endPoint y: 98, distance: 140.6
click at [401, 98] on h2 "Análisis Afiliado - CUIL: 20385621214" at bounding box center [588, 92] width 1079 height 29
copy span "20385621214"
click at [0, 202] on div at bounding box center [588, 276] width 1177 height 552
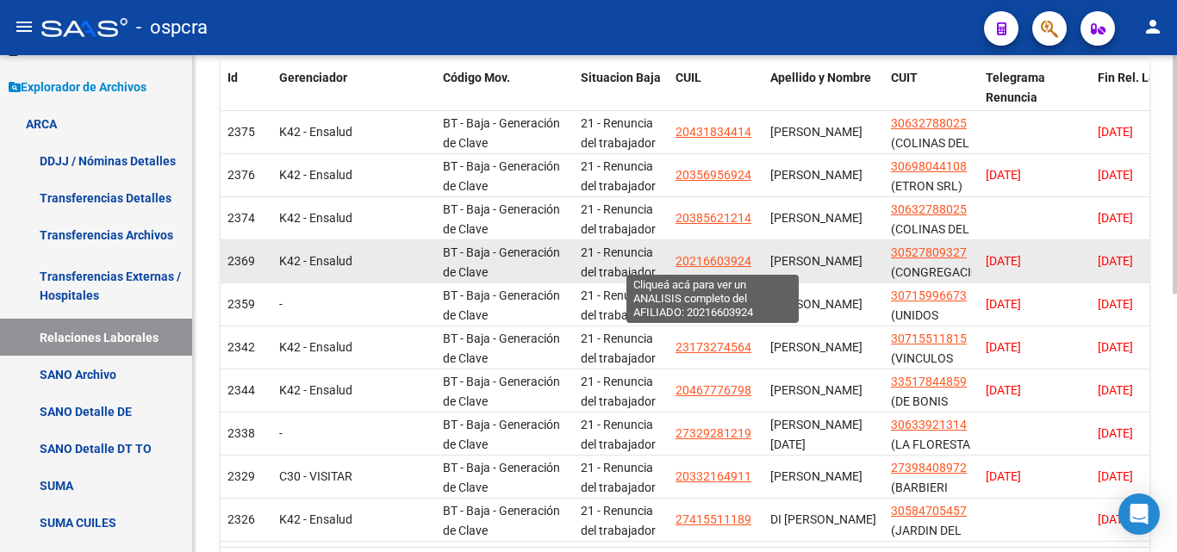
click at [706, 257] on span "20216603924" at bounding box center [713, 261] width 76 height 14
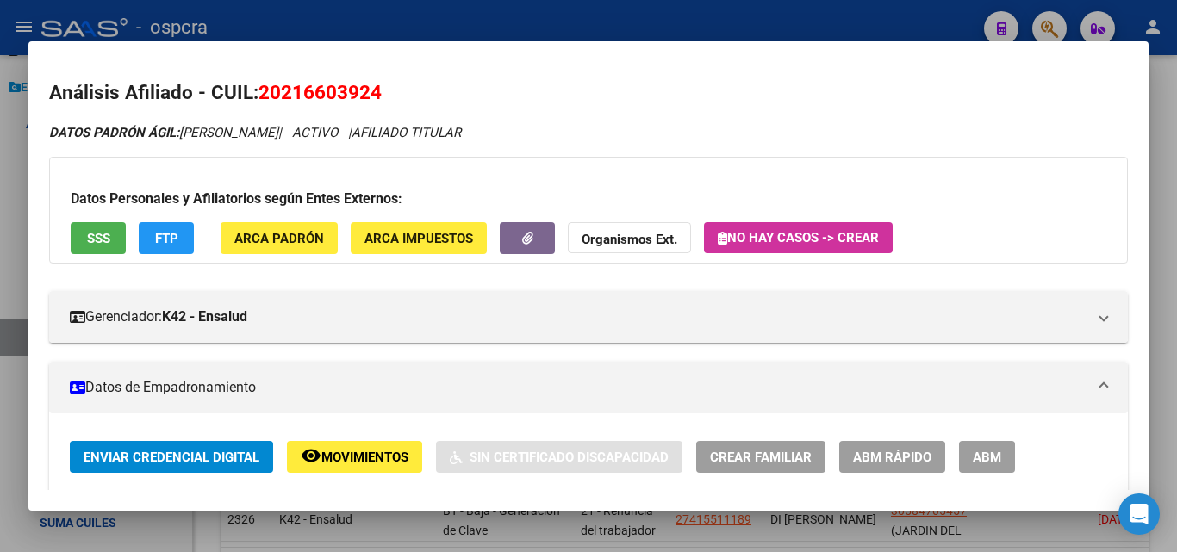
drag, startPoint x: 261, startPoint y: 91, endPoint x: 410, endPoint y: 94, distance: 149.1
click at [410, 94] on h2 "Análisis Afiliado - CUIL: 20216603924" at bounding box center [588, 92] width 1079 height 29
copy span "20216603924"
click at [0, 279] on div at bounding box center [588, 276] width 1177 height 552
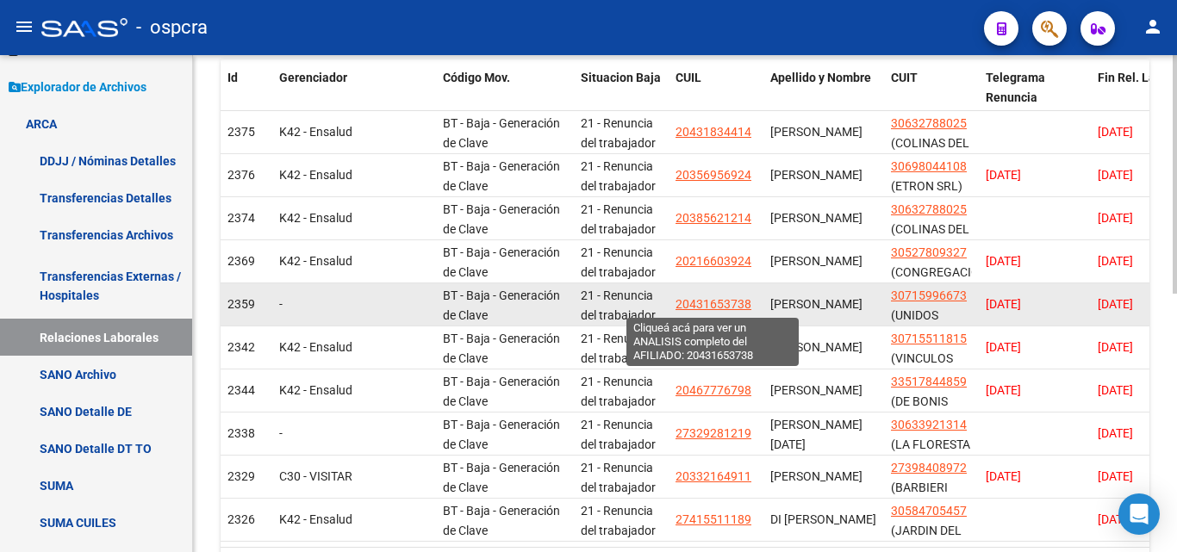
click at [711, 308] on span "20431653738" at bounding box center [713, 304] width 76 height 14
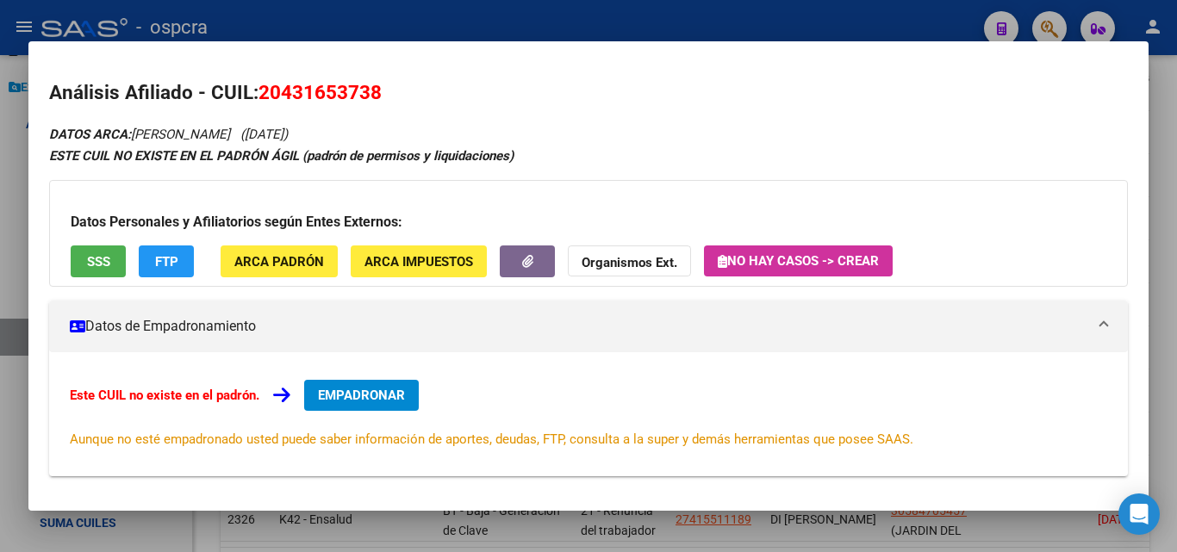
click at [5, 172] on div at bounding box center [588, 276] width 1177 height 552
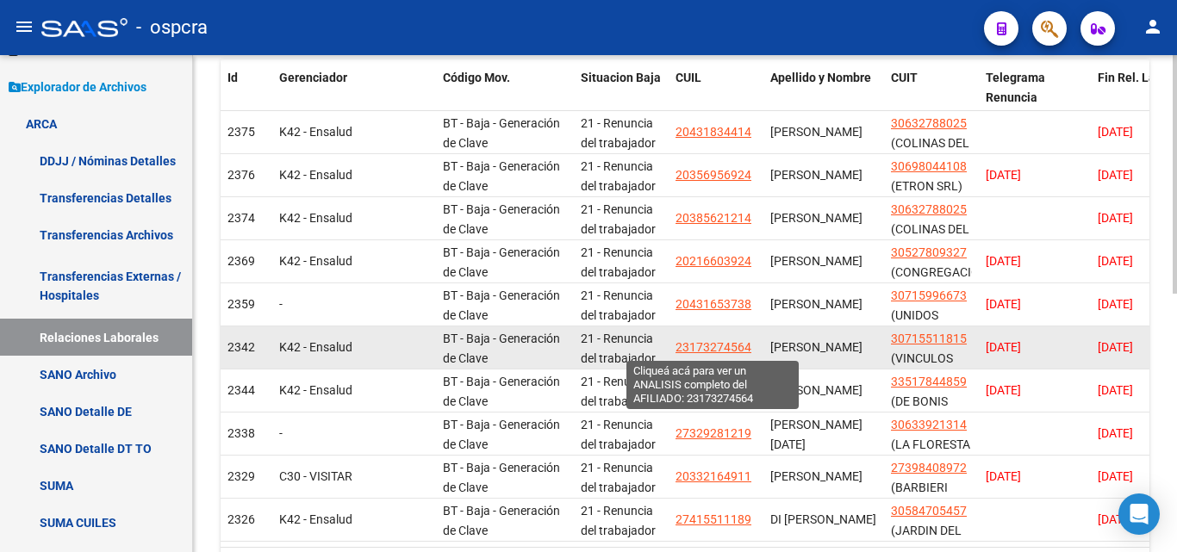
click at [702, 347] on span "23173274564" at bounding box center [713, 347] width 76 height 14
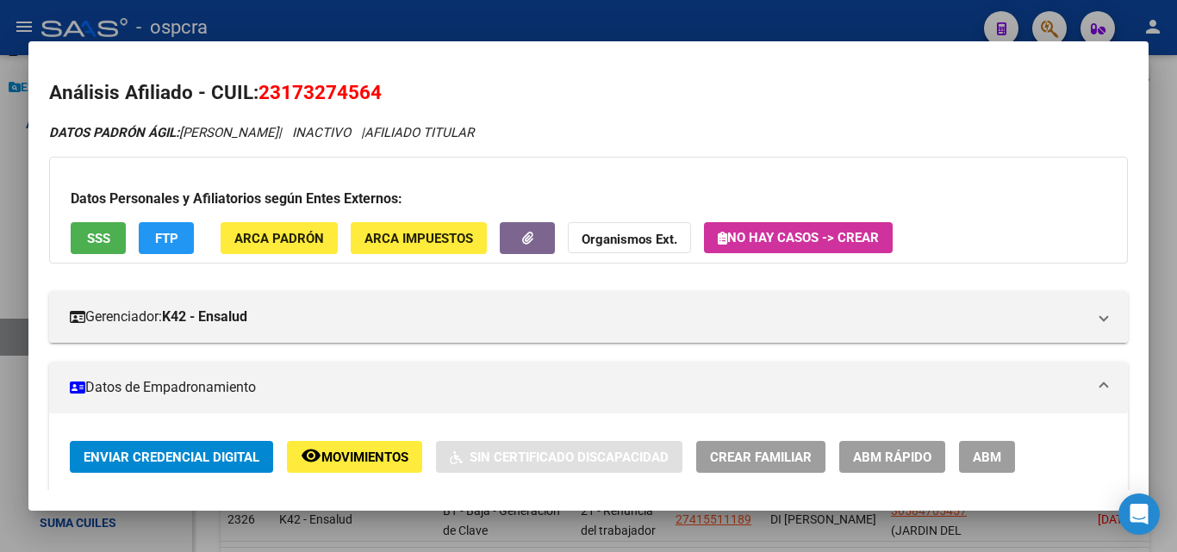
click at [9, 211] on div at bounding box center [588, 276] width 1177 height 552
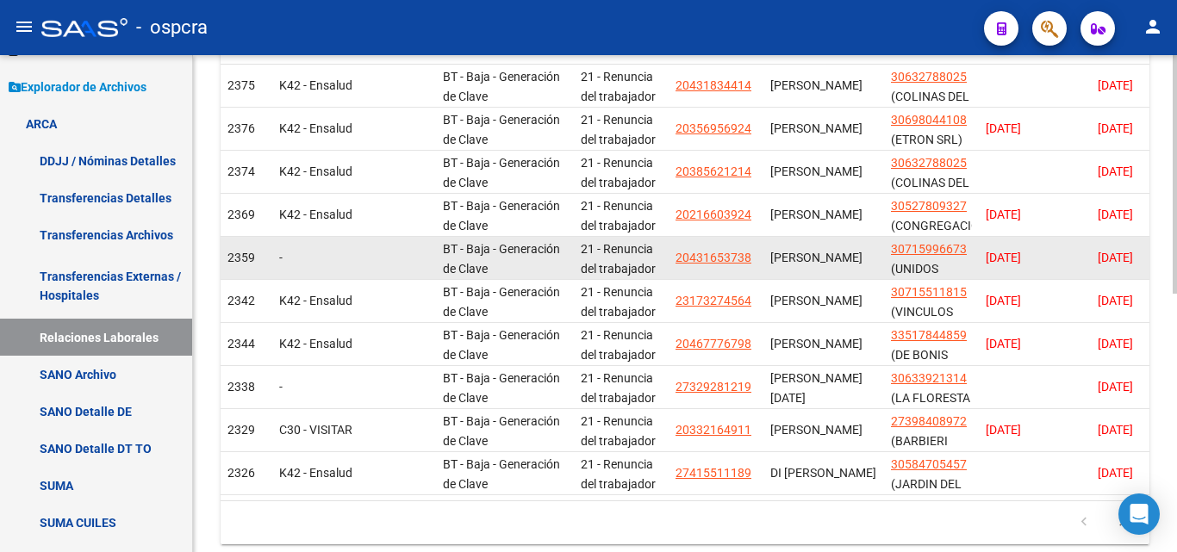
scroll to position [517, 0]
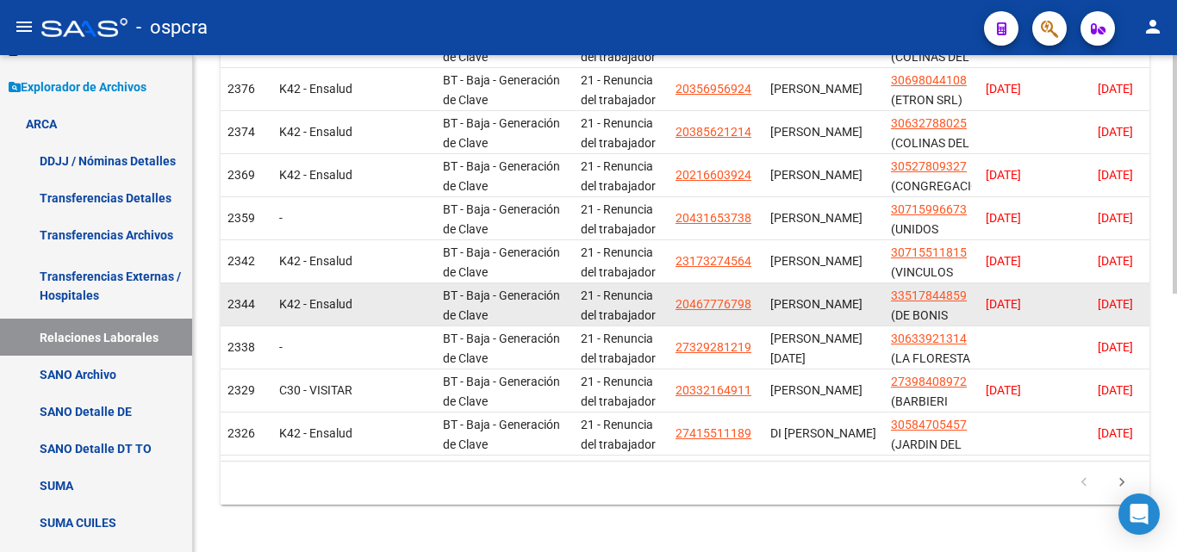
click at [710, 312] on app-link-go-to "20467776798" at bounding box center [713, 305] width 76 height 20
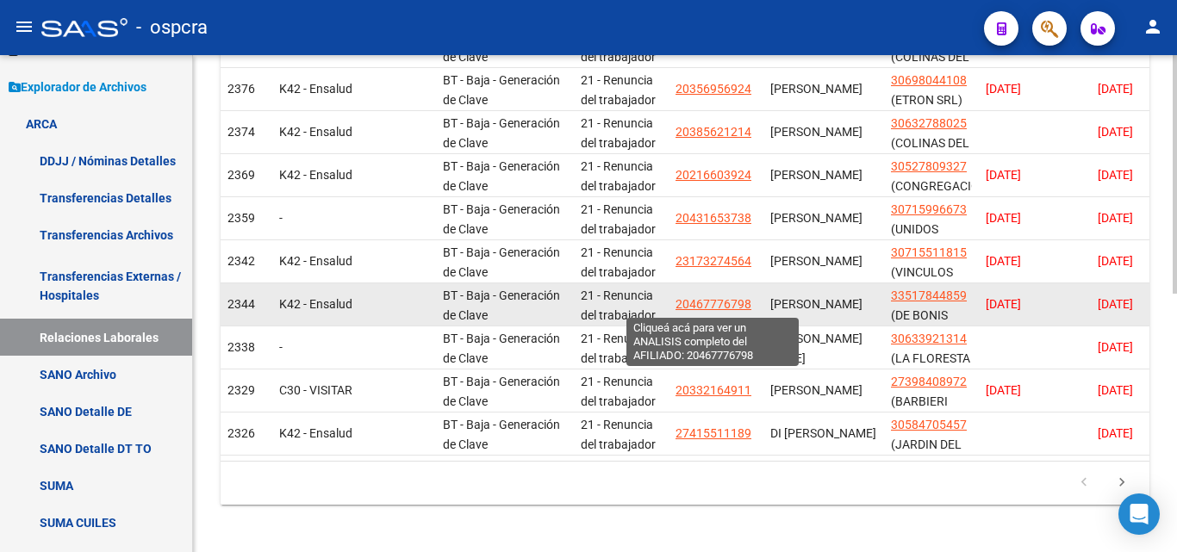
click at [710, 305] on span "20467776798" at bounding box center [713, 304] width 76 height 14
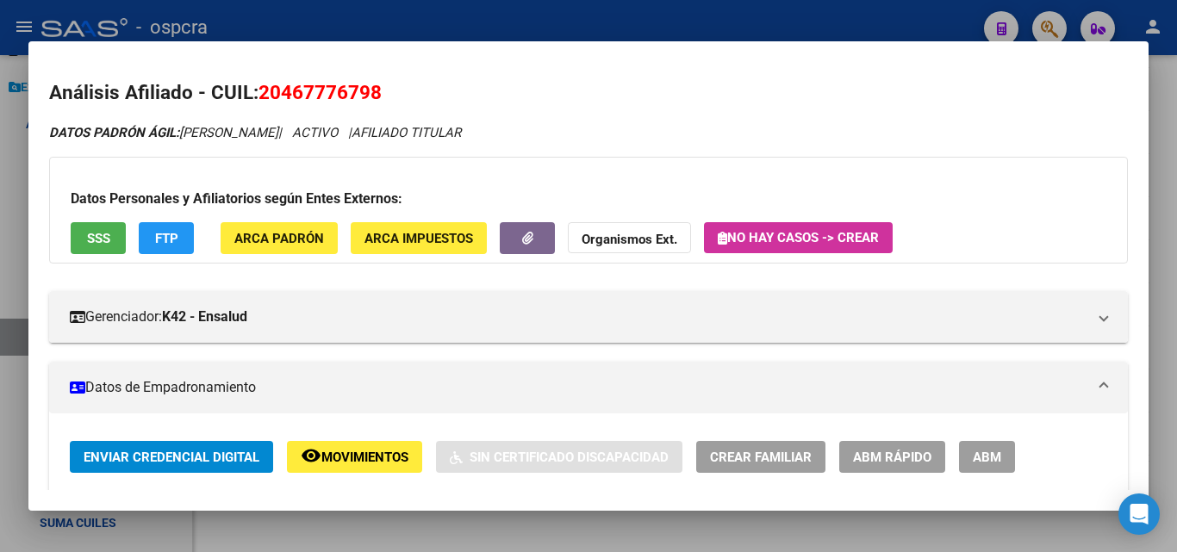
drag, startPoint x: 260, startPoint y: 96, endPoint x: 408, endPoint y: 93, distance: 148.2
click at [408, 93] on h2 "Análisis Afiliado - CUIL: 20467776798" at bounding box center [588, 92] width 1079 height 29
click at [3, 289] on div at bounding box center [588, 276] width 1177 height 552
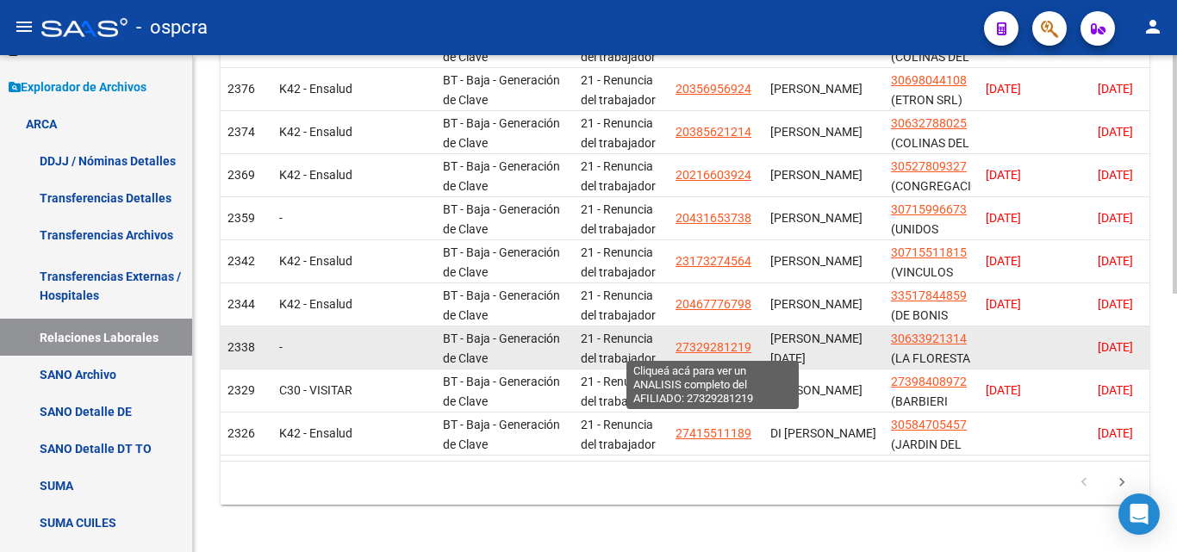
click at [717, 352] on span "27329281219" at bounding box center [713, 347] width 76 height 14
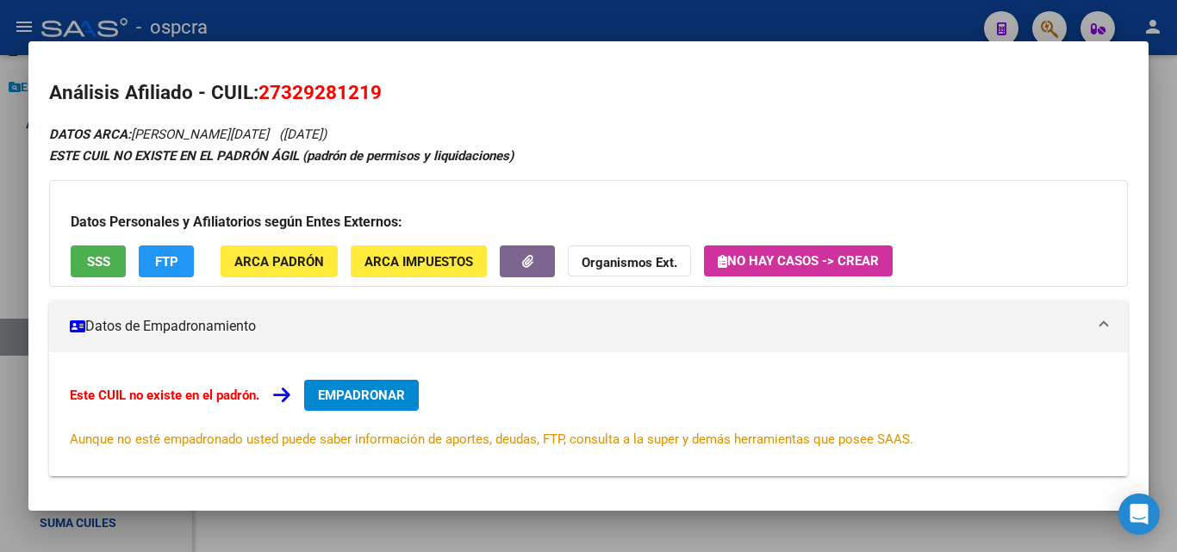
click at [0, 130] on div at bounding box center [588, 276] width 1177 height 552
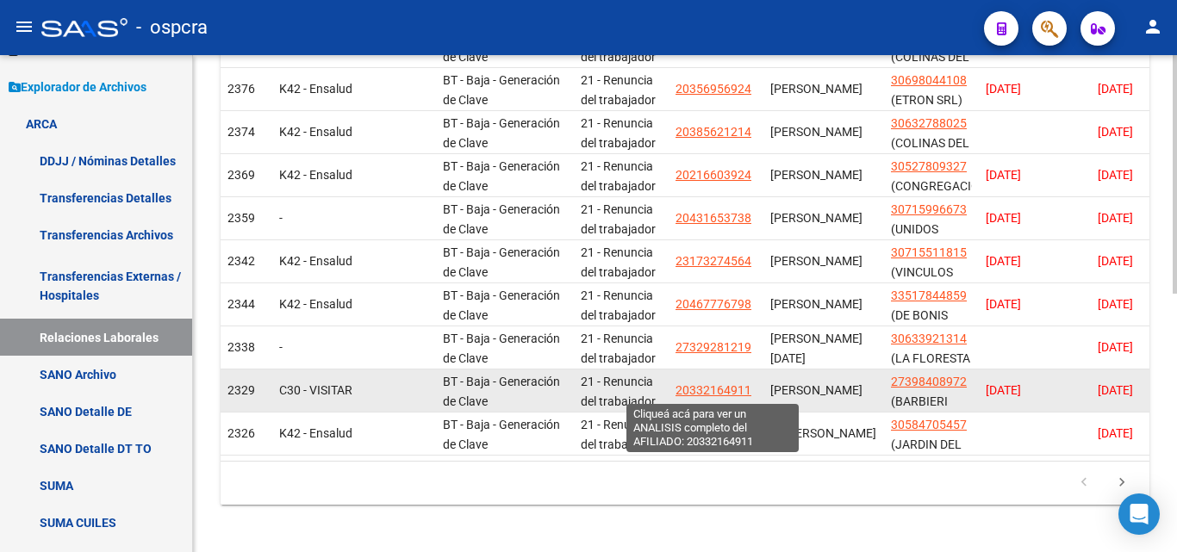
click at [726, 392] on span "20332164911" at bounding box center [713, 390] width 76 height 14
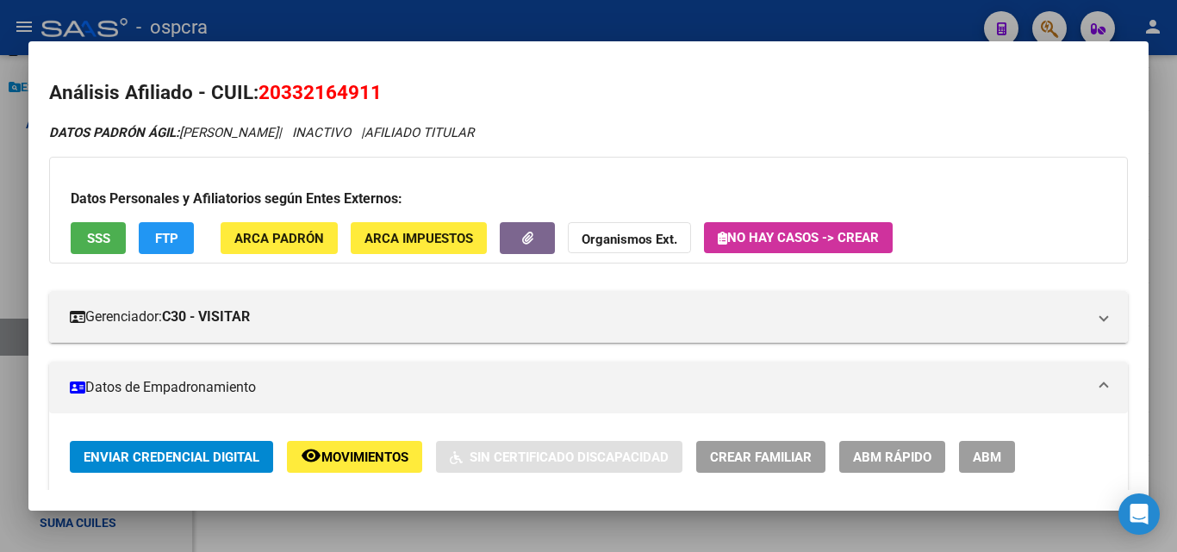
click at [0, 162] on div at bounding box center [588, 276] width 1177 height 552
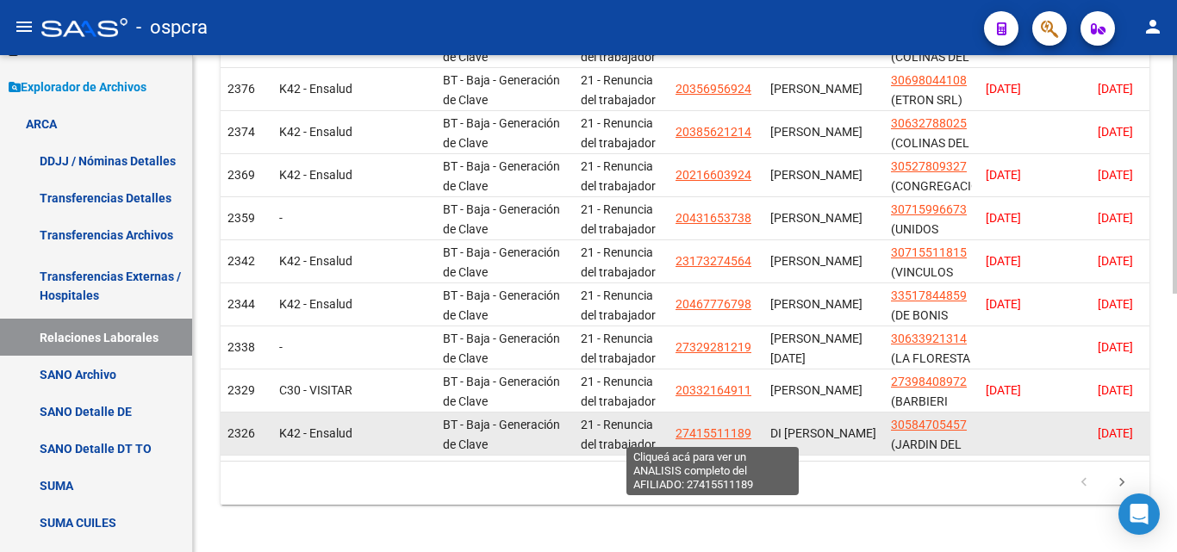
click at [734, 432] on span "27415511189" at bounding box center [713, 433] width 76 height 14
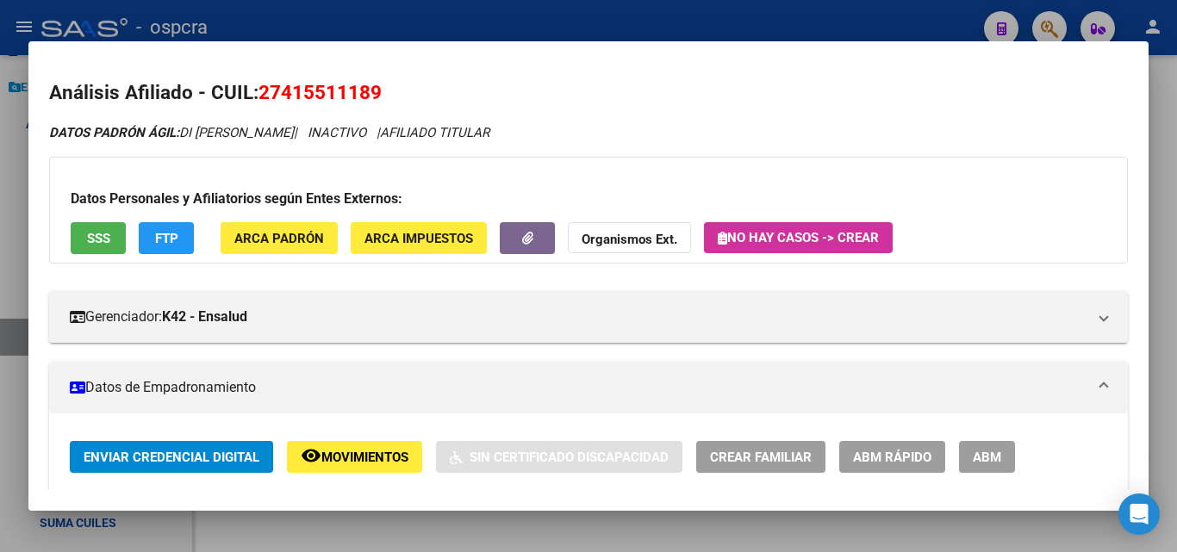
click at [0, 202] on div at bounding box center [588, 276] width 1177 height 552
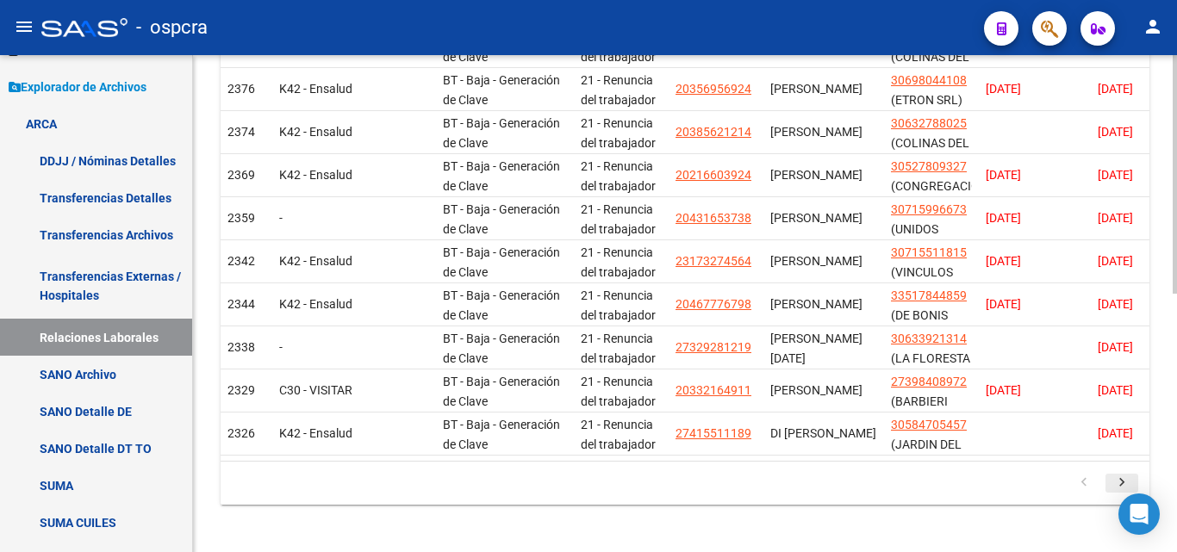
click at [1115, 488] on icon "go to next page" at bounding box center [1122, 485] width 22 height 21
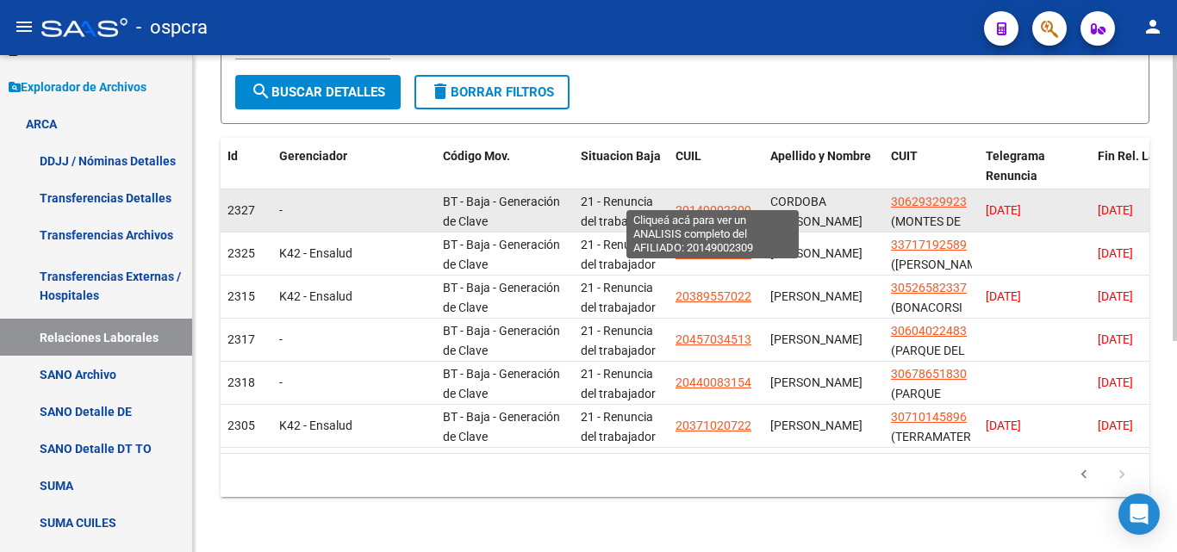
click at [712, 203] on span "20149002309" at bounding box center [713, 210] width 76 height 14
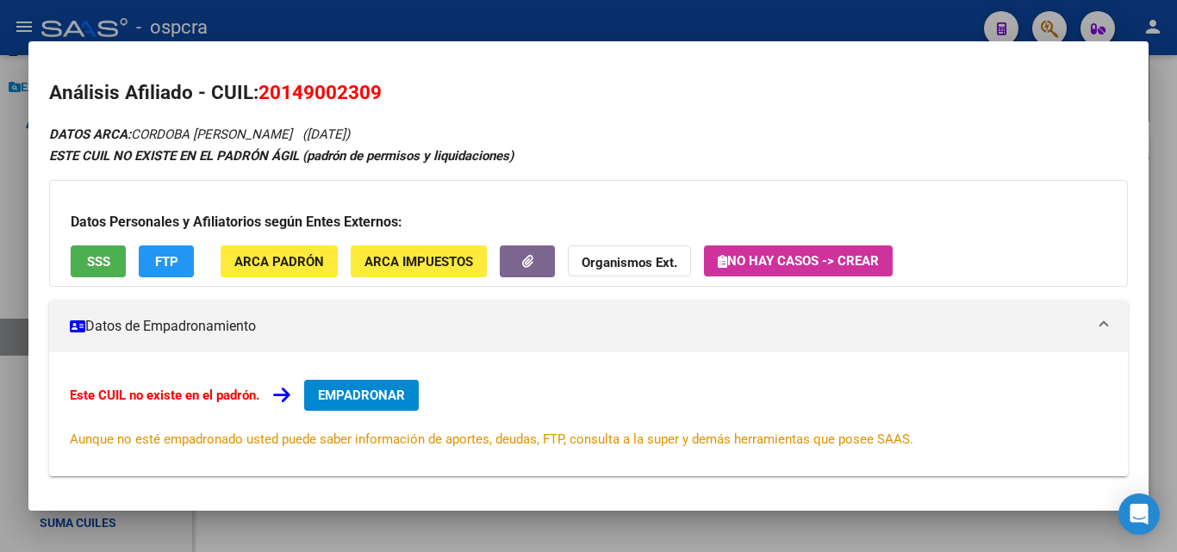
click at [0, 214] on div at bounding box center [588, 276] width 1177 height 552
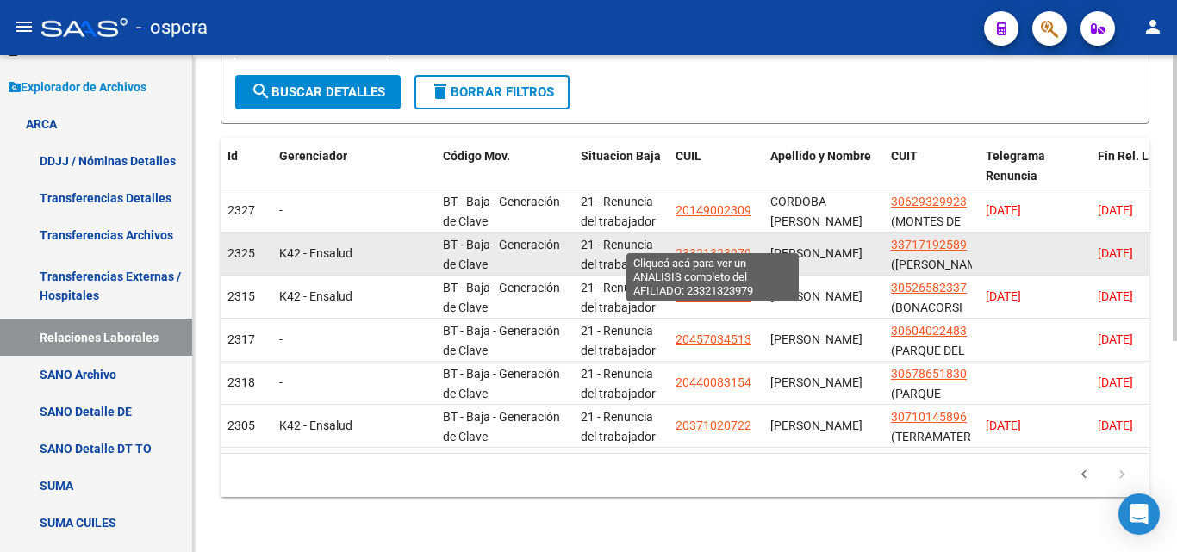
click at [728, 246] on span "23321323979" at bounding box center [713, 253] width 76 height 14
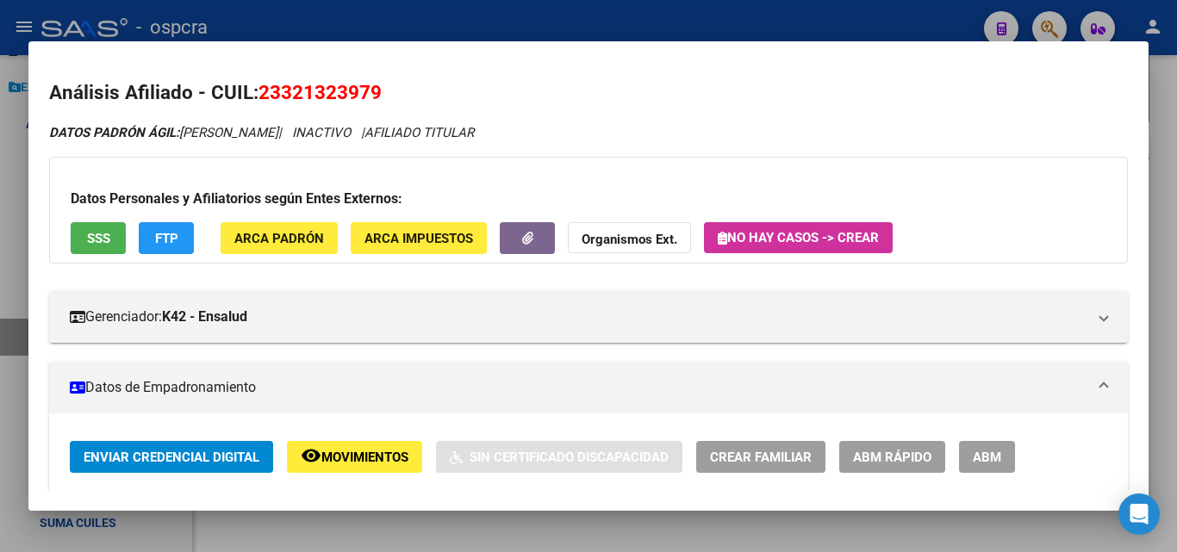
drag, startPoint x: 0, startPoint y: 219, endPoint x: 110, endPoint y: 221, distance: 110.3
click at [0, 221] on div at bounding box center [588, 276] width 1177 height 552
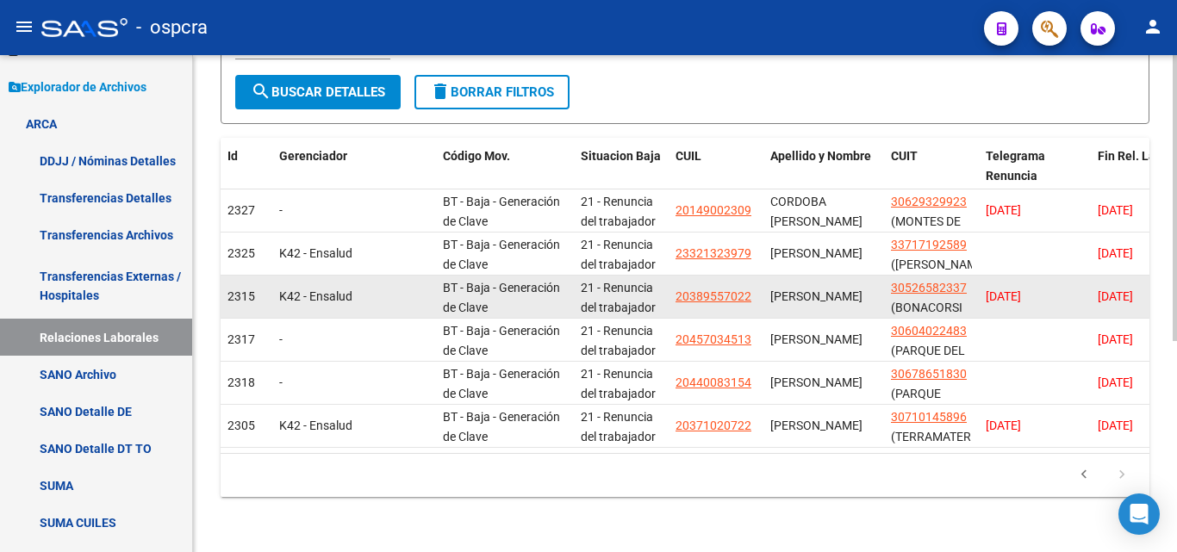
click at [719, 292] on app-link-go-to "20389557022" at bounding box center [713, 297] width 76 height 20
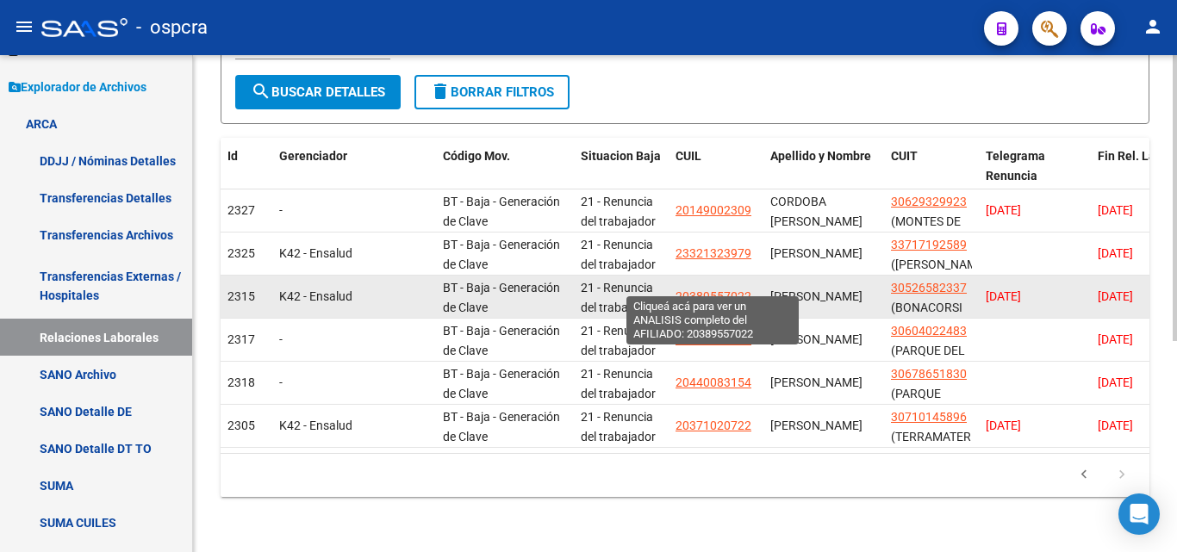
click at [719, 289] on span "20389557022" at bounding box center [713, 296] width 76 height 14
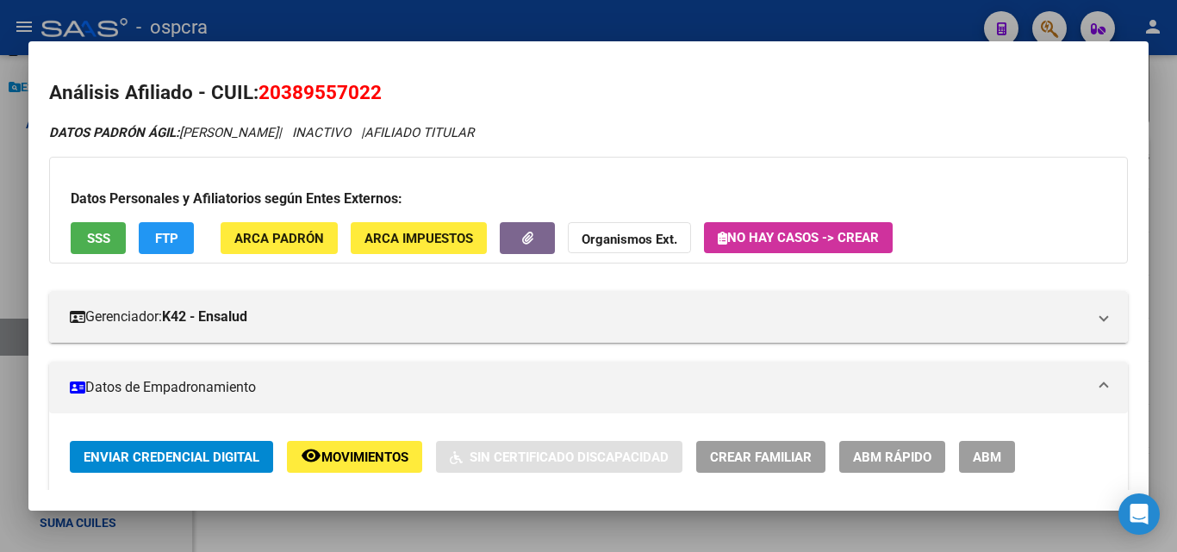
click at [0, 218] on div at bounding box center [588, 276] width 1177 height 552
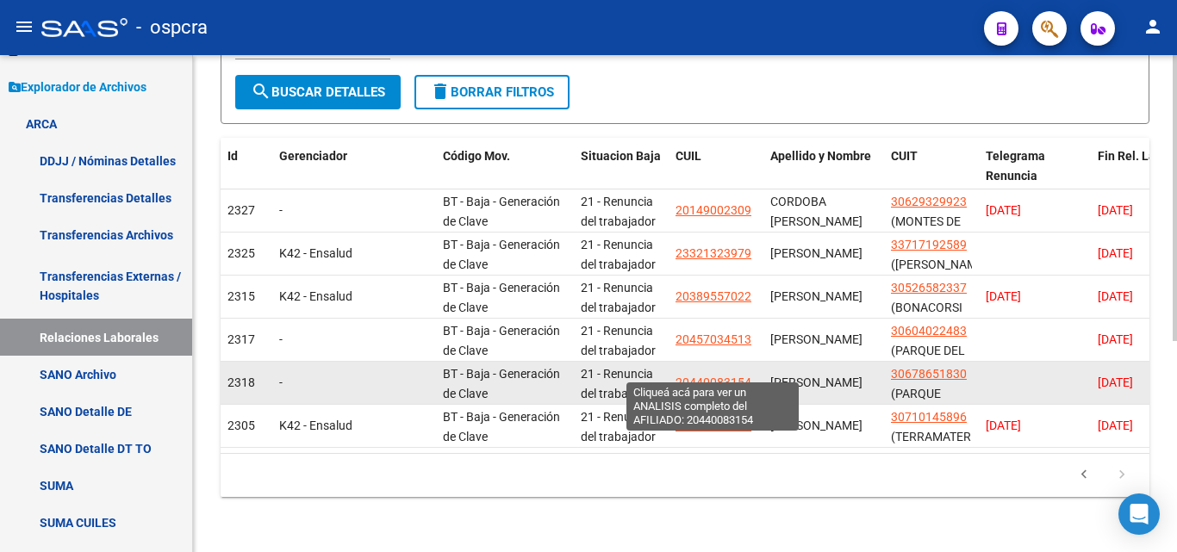
click at [707, 376] on span "20440083154" at bounding box center [713, 383] width 76 height 14
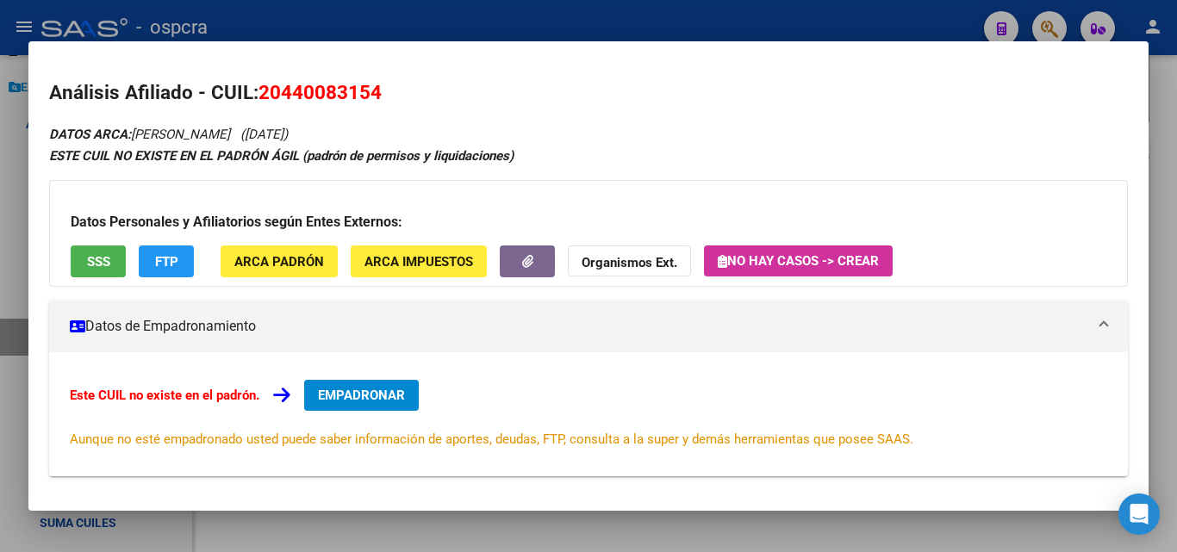
click at [0, 220] on div at bounding box center [588, 276] width 1177 height 552
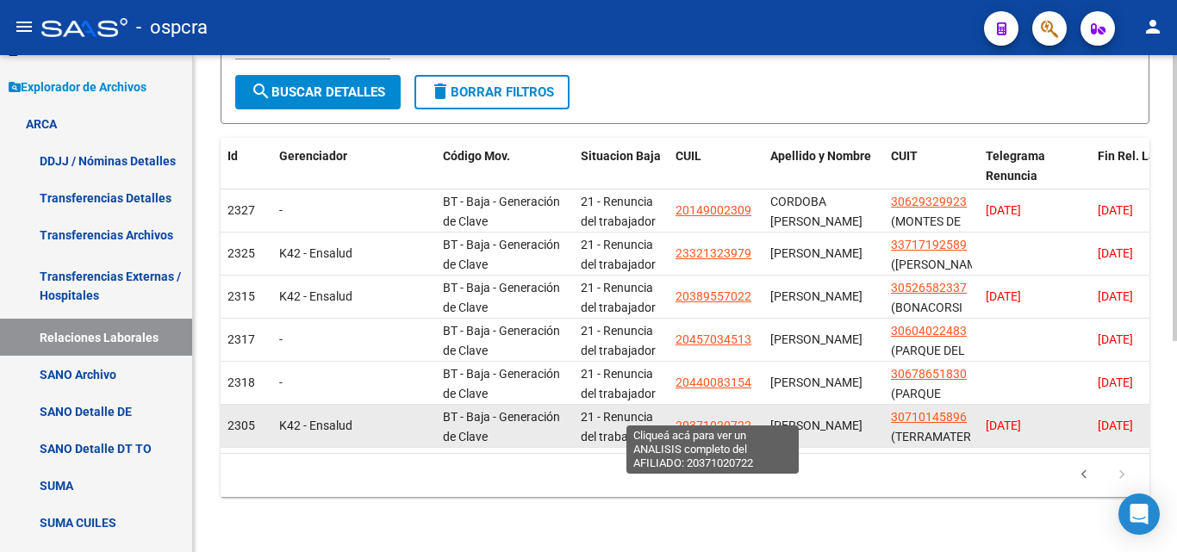
click at [712, 419] on span "20371020722" at bounding box center [713, 426] width 76 height 14
type textarea "20371020722"
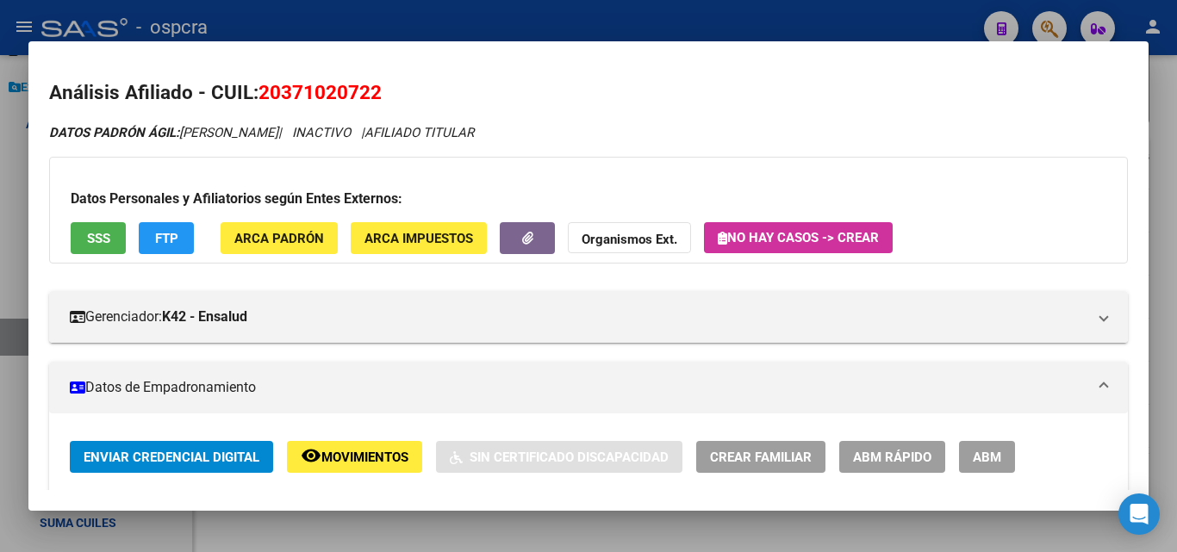
click at [0, 202] on div at bounding box center [588, 276] width 1177 height 552
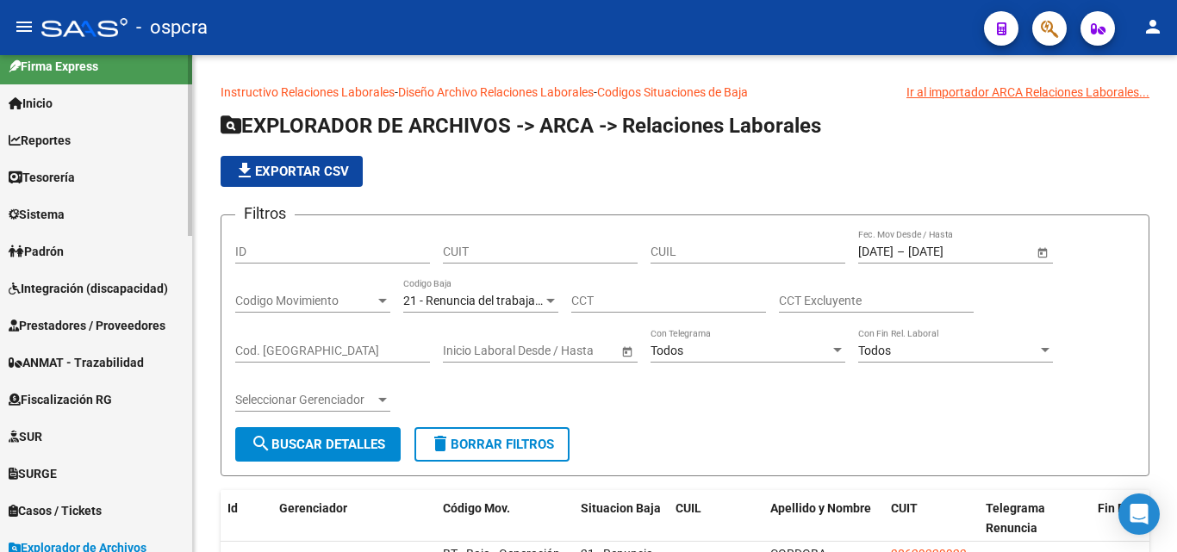
scroll to position [0, 0]
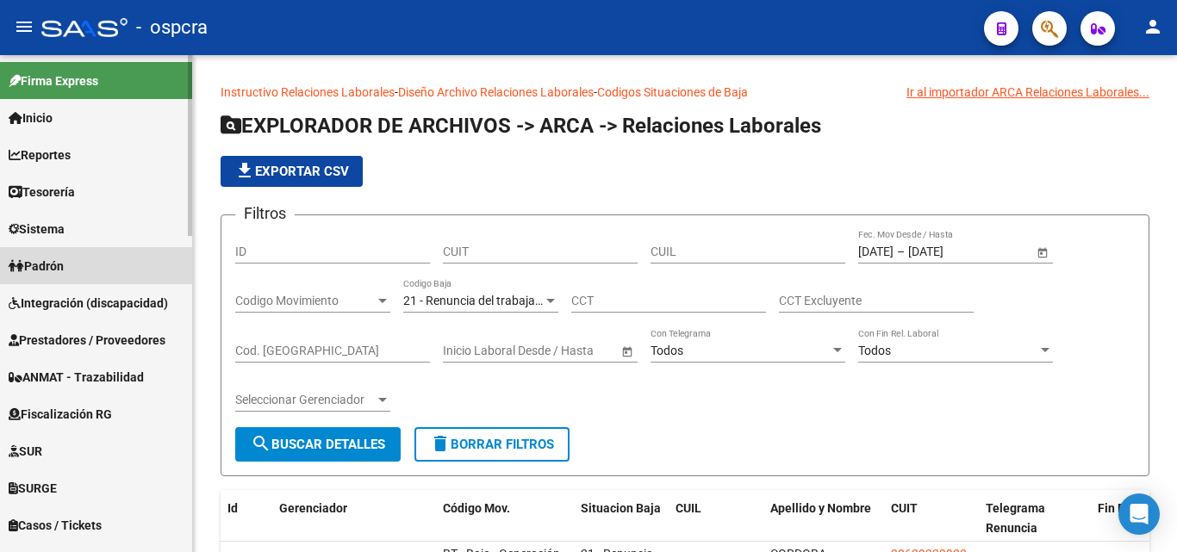
click at [90, 261] on link "Padrón" at bounding box center [96, 265] width 192 height 37
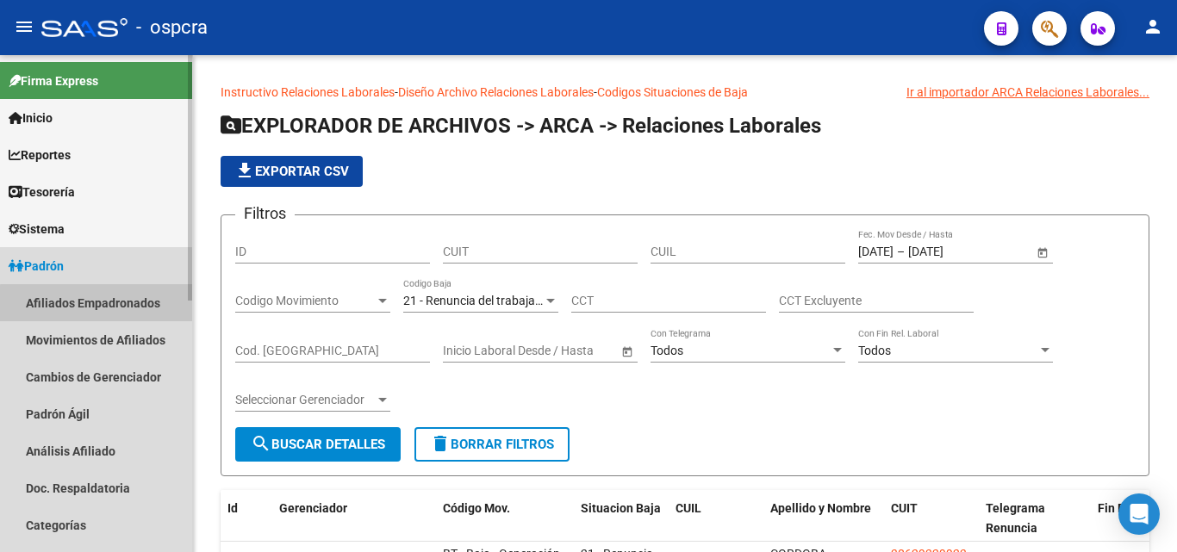
click at [119, 305] on link "Afiliados Empadronados" at bounding box center [96, 302] width 192 height 37
